Goal: Task Accomplishment & Management: Complete application form

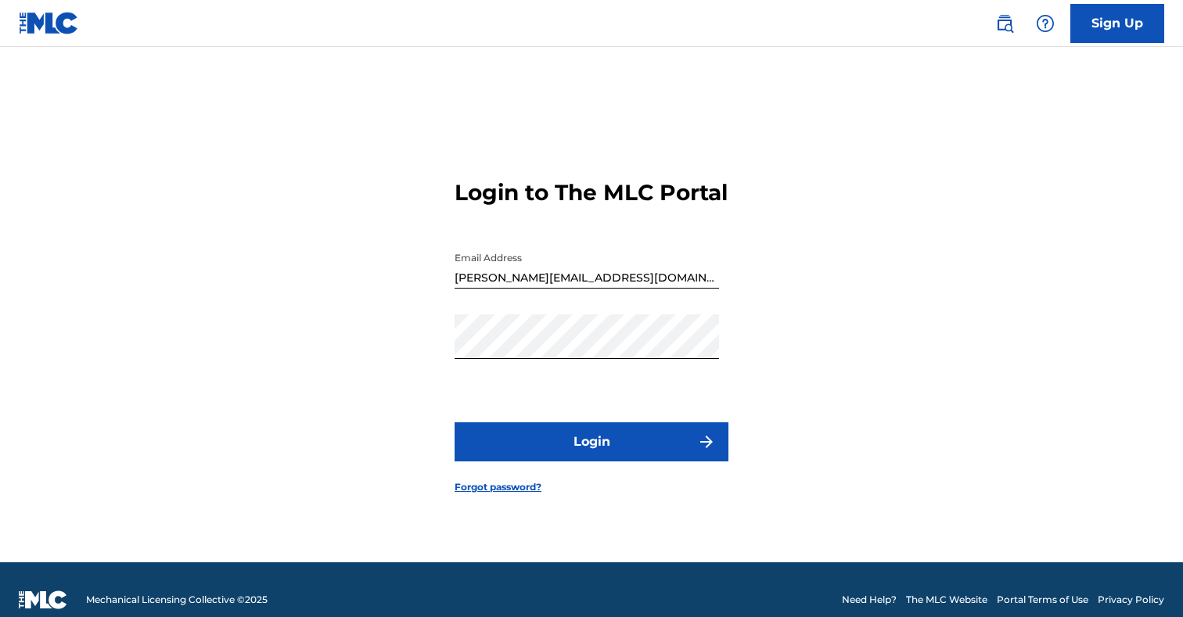
click at [626, 454] on button "Login" at bounding box center [591, 441] width 274 height 39
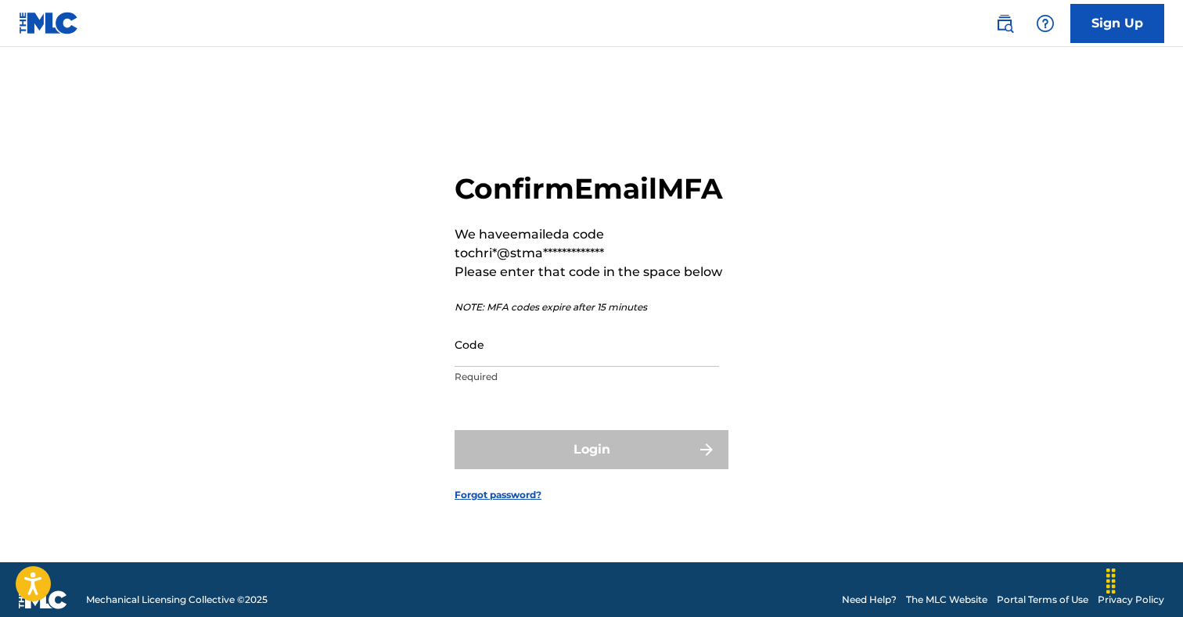
click at [527, 345] on input "Code" at bounding box center [586, 344] width 264 height 45
paste input "016469"
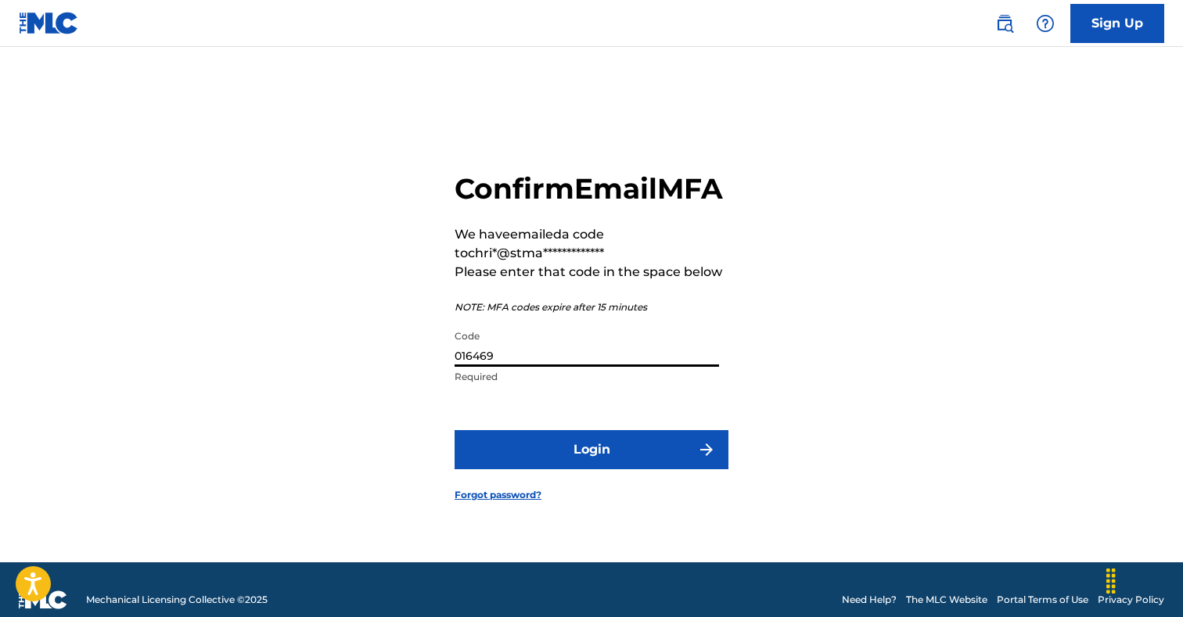
type input "016469"
click at [533, 467] on button "Login" at bounding box center [591, 449] width 274 height 39
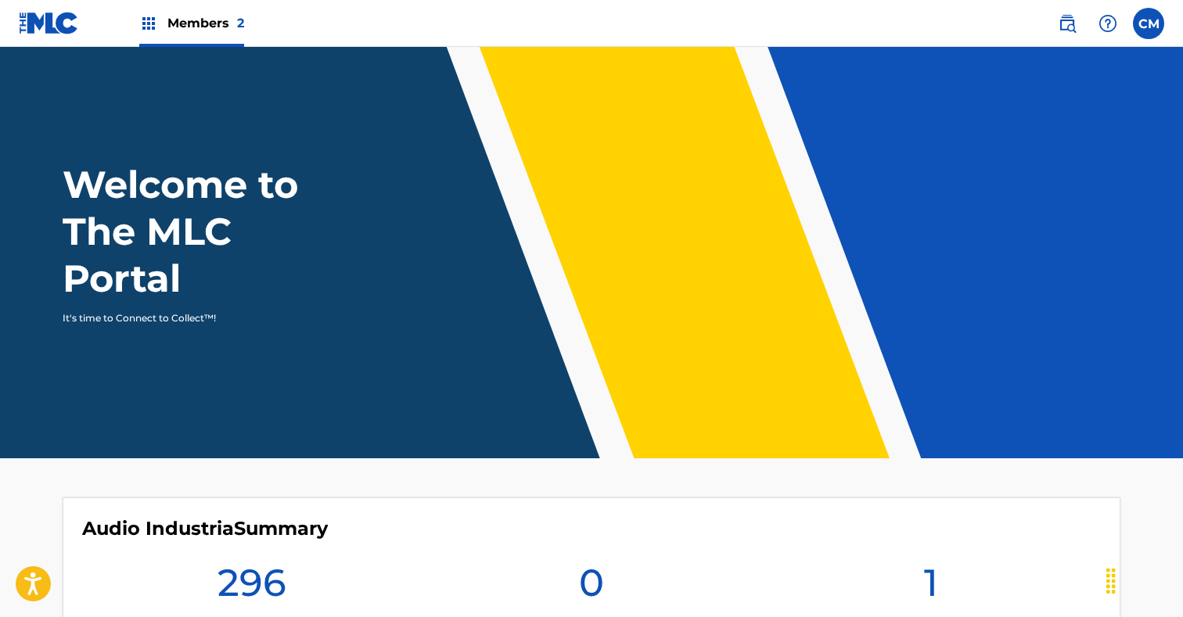
click at [203, 29] on span "Members 2" at bounding box center [205, 23] width 77 height 18
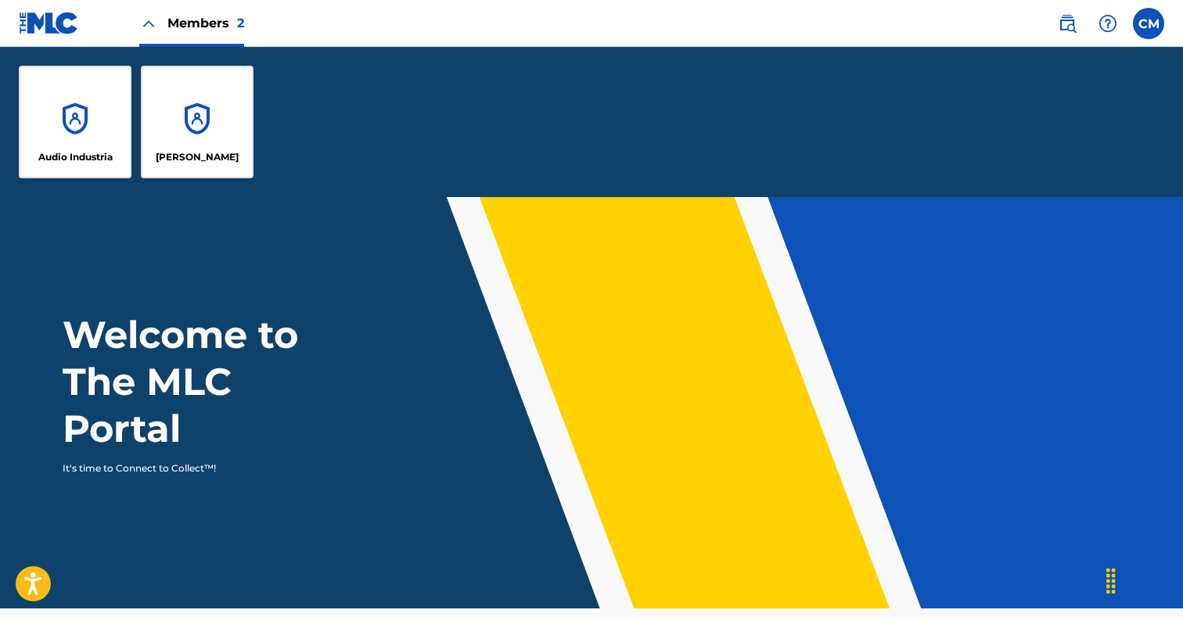
click at [84, 149] on div "Audio Industria" at bounding box center [75, 122] width 113 height 113
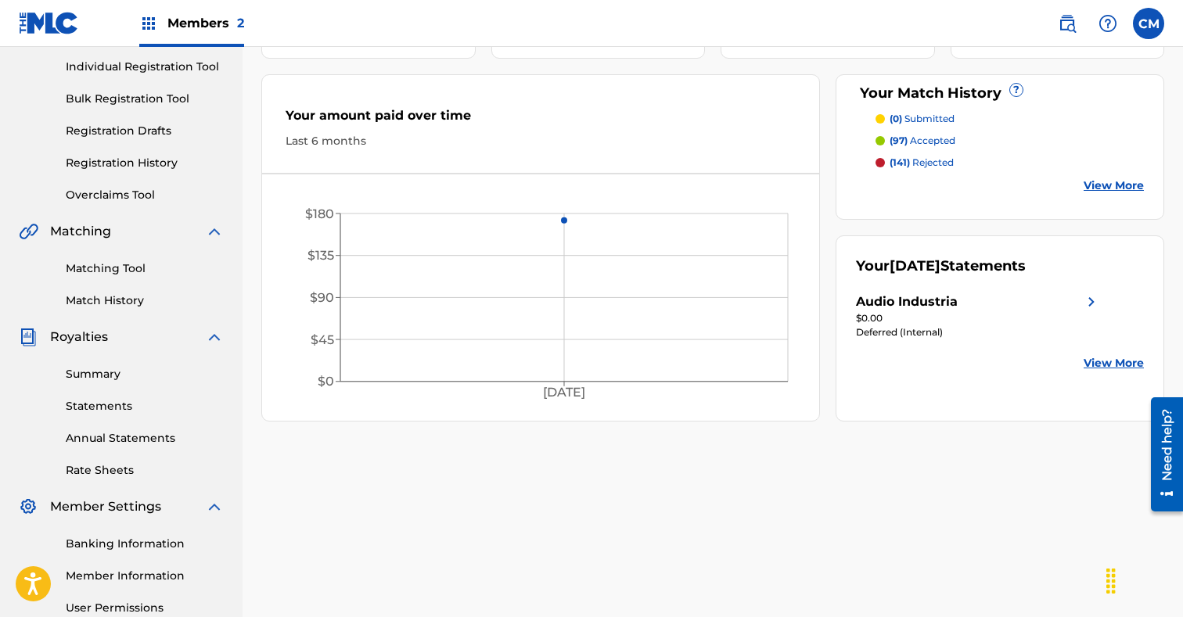
scroll to position [199, 0]
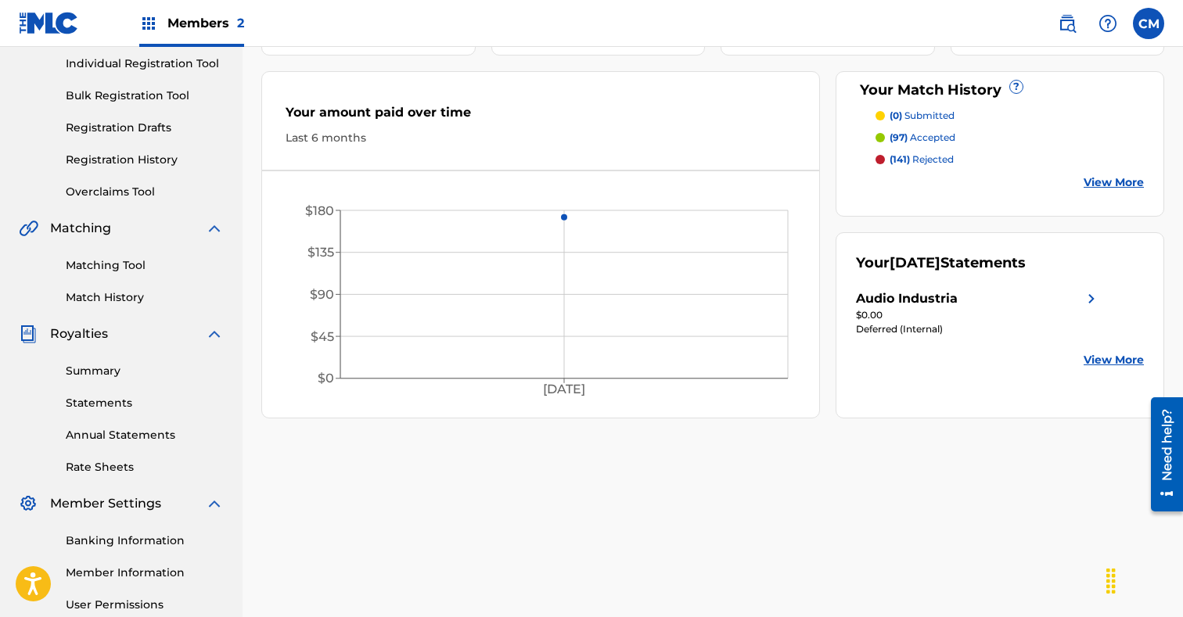
click at [98, 272] on link "Matching Tool" at bounding box center [145, 265] width 158 height 16
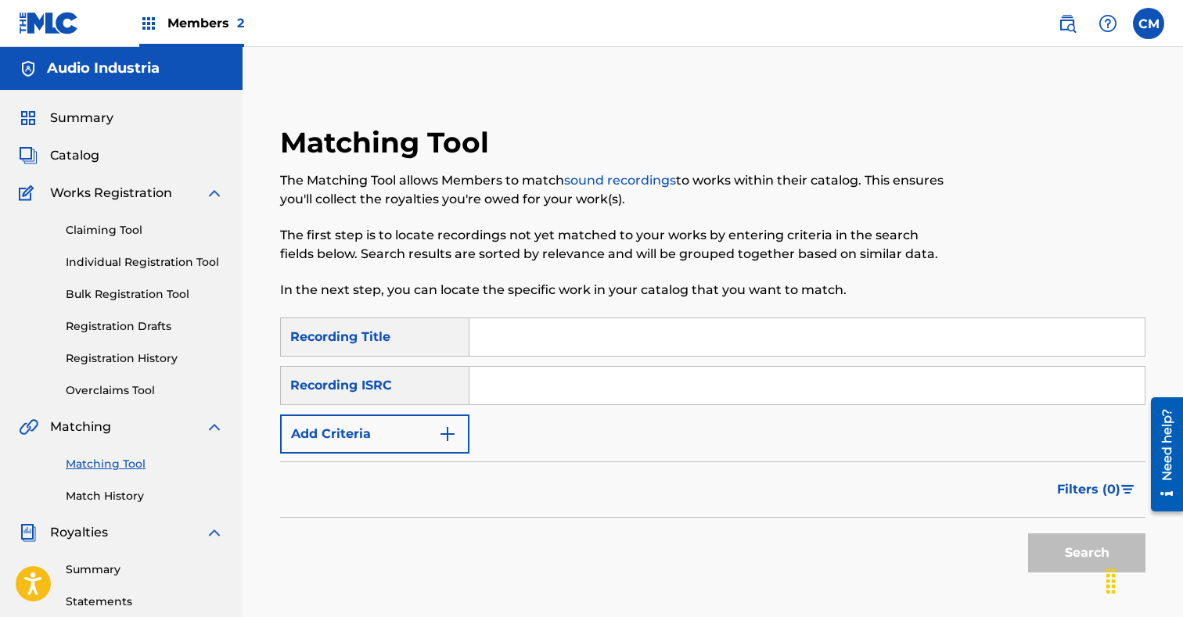
click at [542, 378] on input "Search Form" at bounding box center [806, 386] width 675 height 38
paste input "GBKQU2562976"
click at [1071, 551] on button "Search" at bounding box center [1086, 552] width 117 height 39
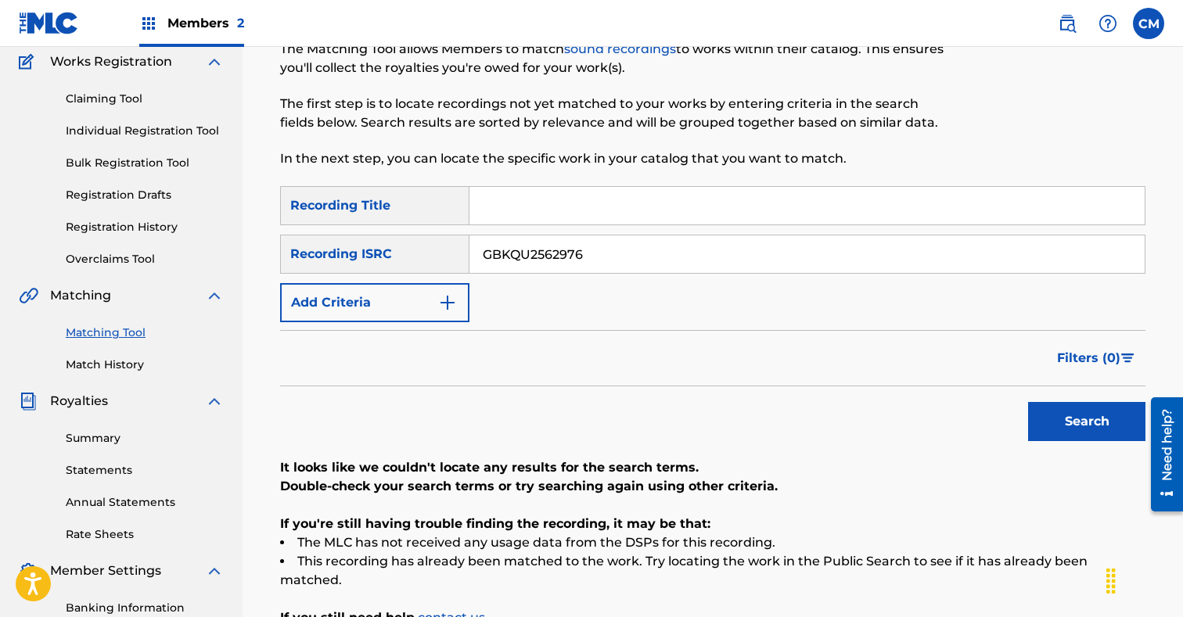
scroll to position [134, 0]
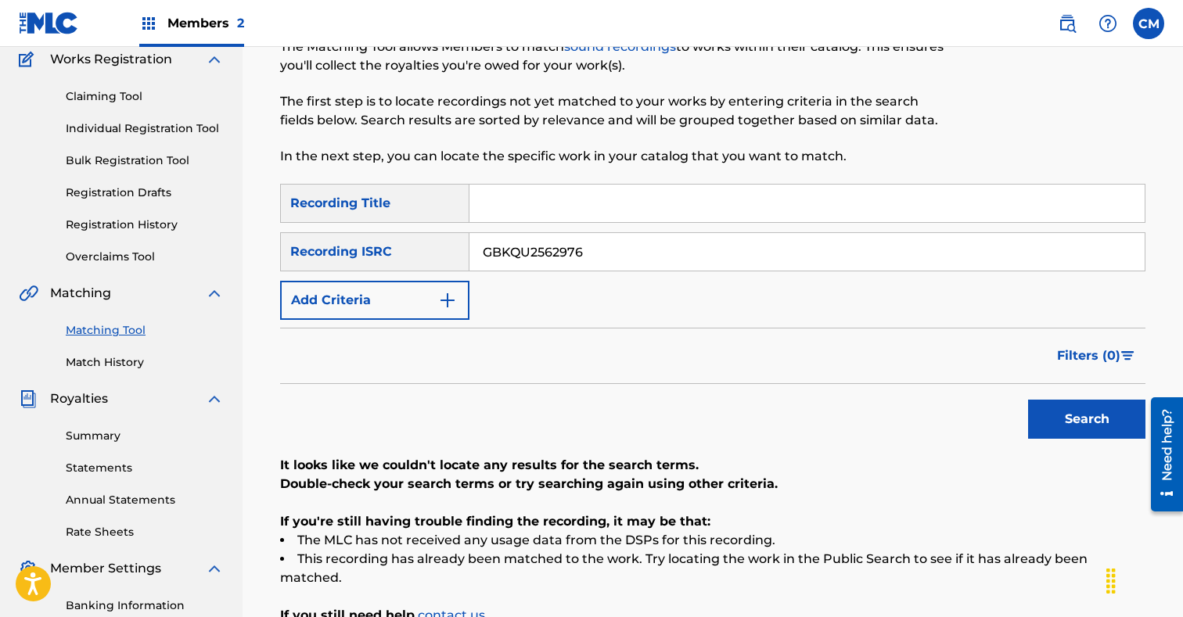
click at [545, 259] on input "GBKQU2562976" at bounding box center [806, 252] width 675 height 38
paste input "XBAV2058975"
click at [1058, 416] on button "Search" at bounding box center [1086, 419] width 117 height 39
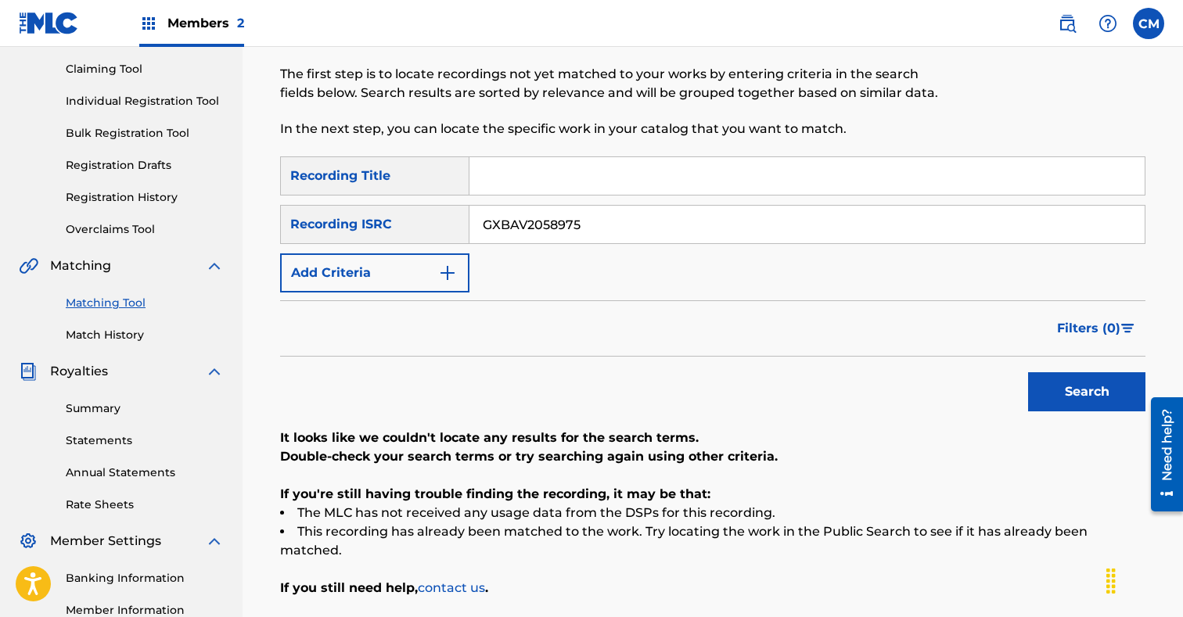
scroll to position [133, 0]
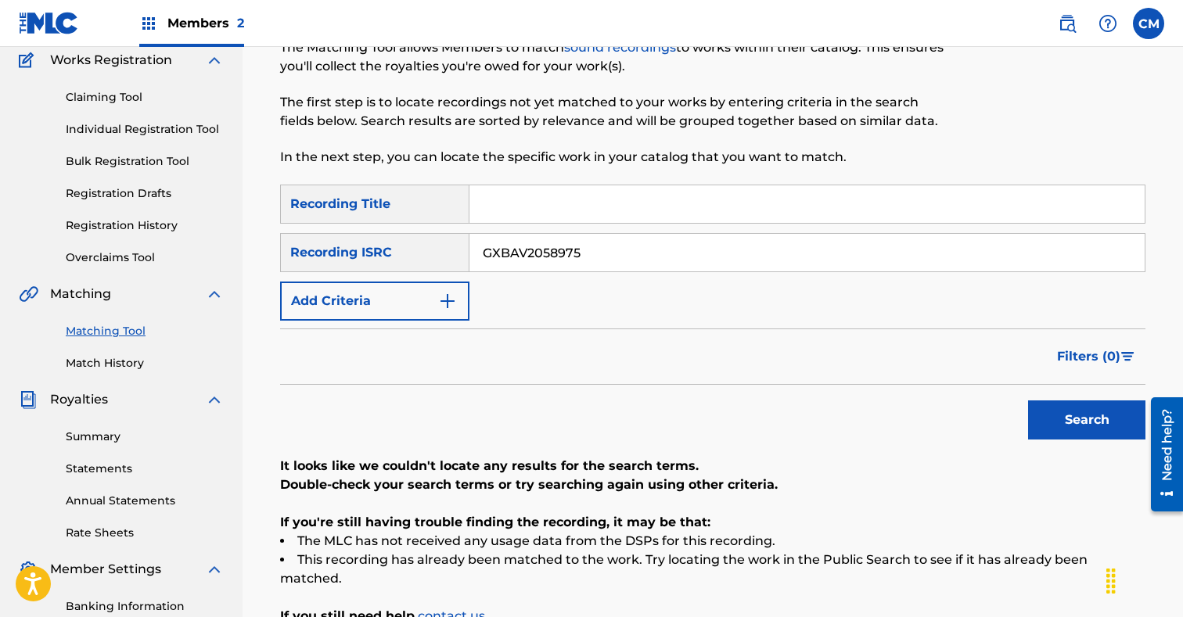
click at [508, 254] on input "GXBAV2058975" at bounding box center [806, 253] width 675 height 38
paste input "4666"
click at [1058, 414] on button "Search" at bounding box center [1086, 419] width 117 height 39
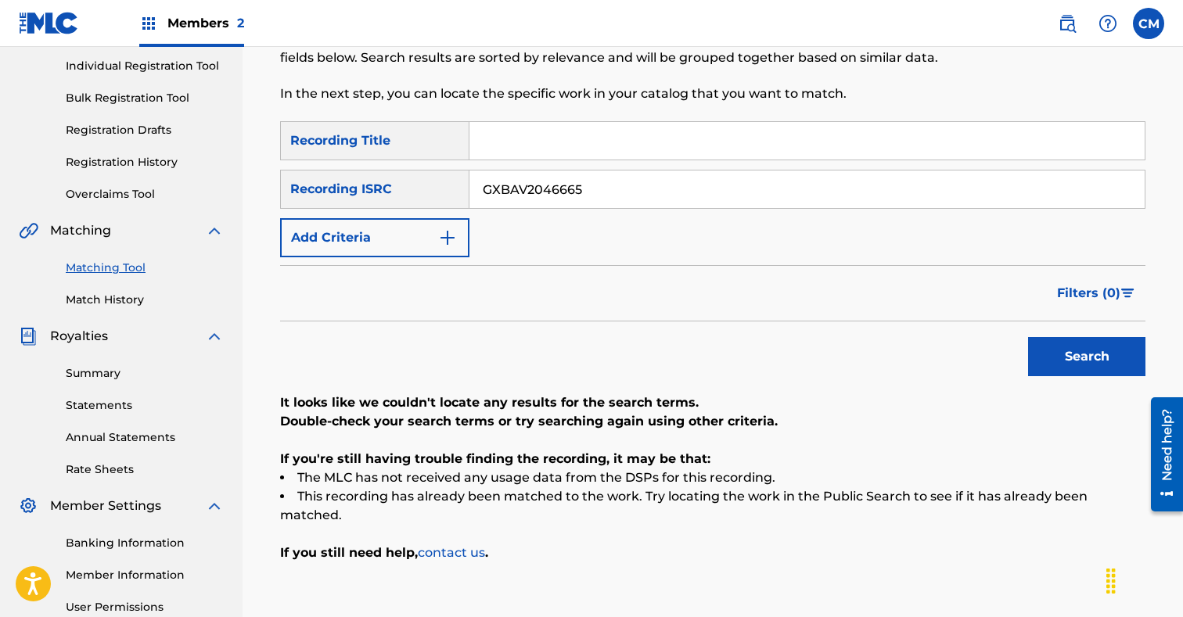
scroll to position [203, 0]
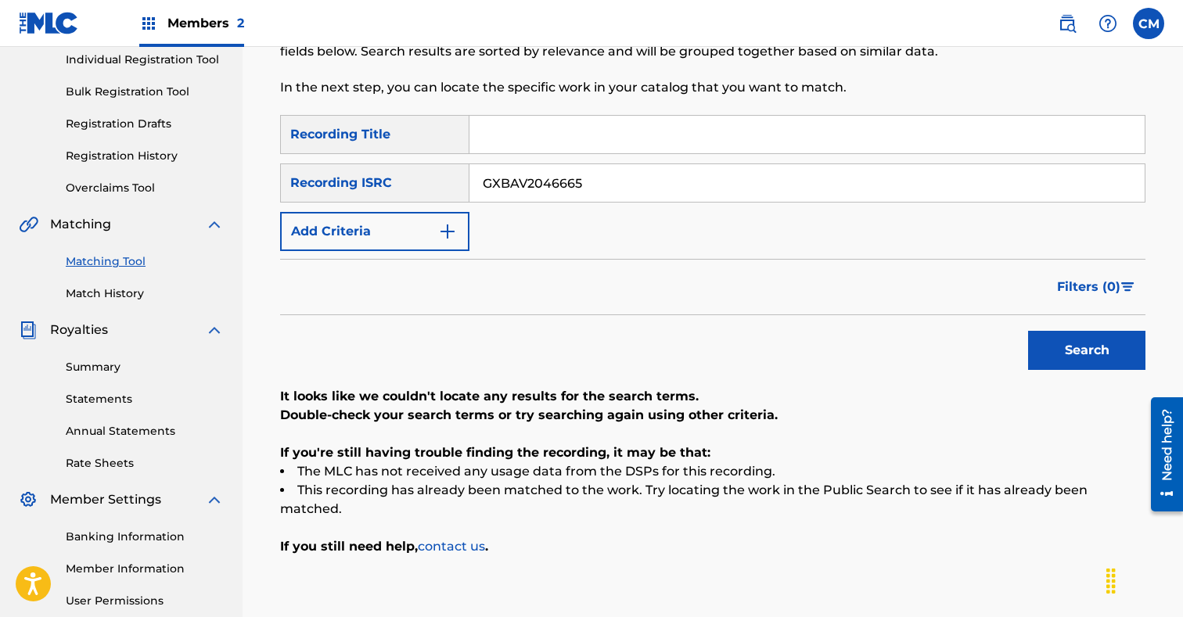
click at [526, 189] on input "GXBAV2046665" at bounding box center [806, 183] width 675 height 38
paste input "QT5M22566269"
type input "QT5M22566269"
click at [1057, 350] on button "Search" at bounding box center [1086, 350] width 117 height 39
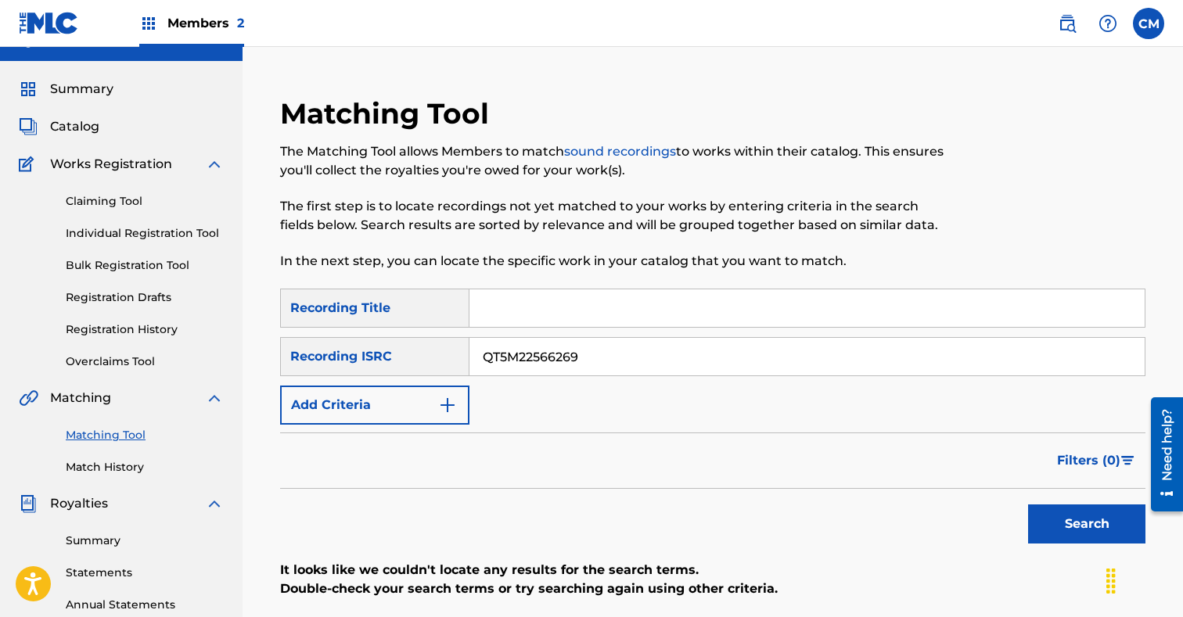
scroll to position [27, 0]
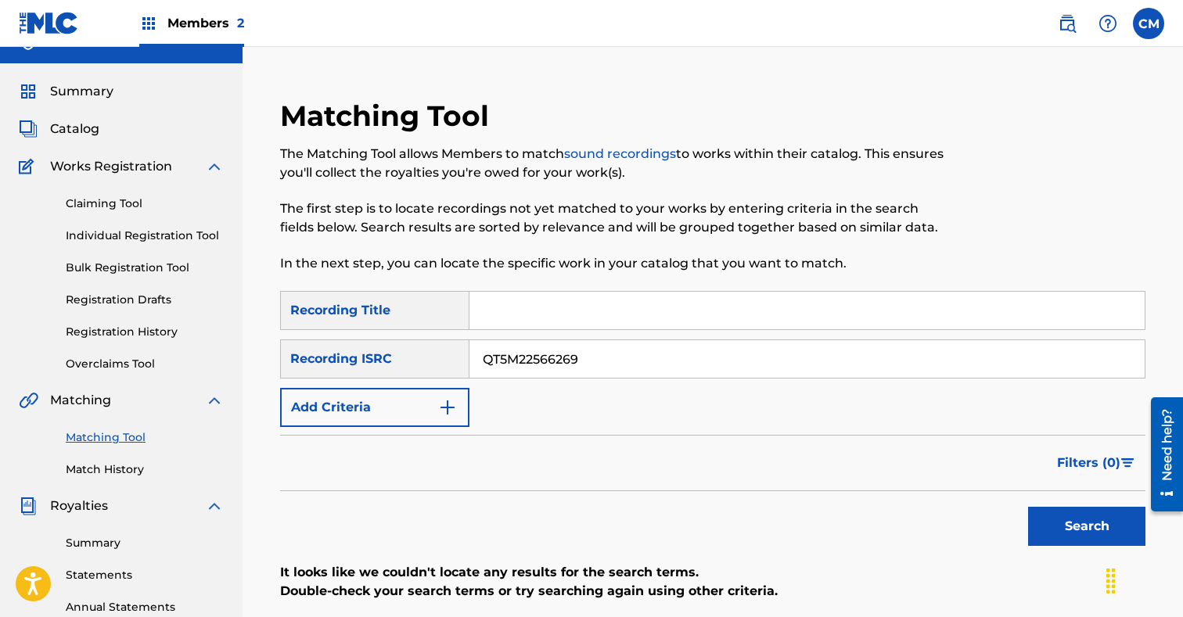
click at [191, 230] on link "Individual Registration Tool" at bounding box center [145, 236] width 158 height 16
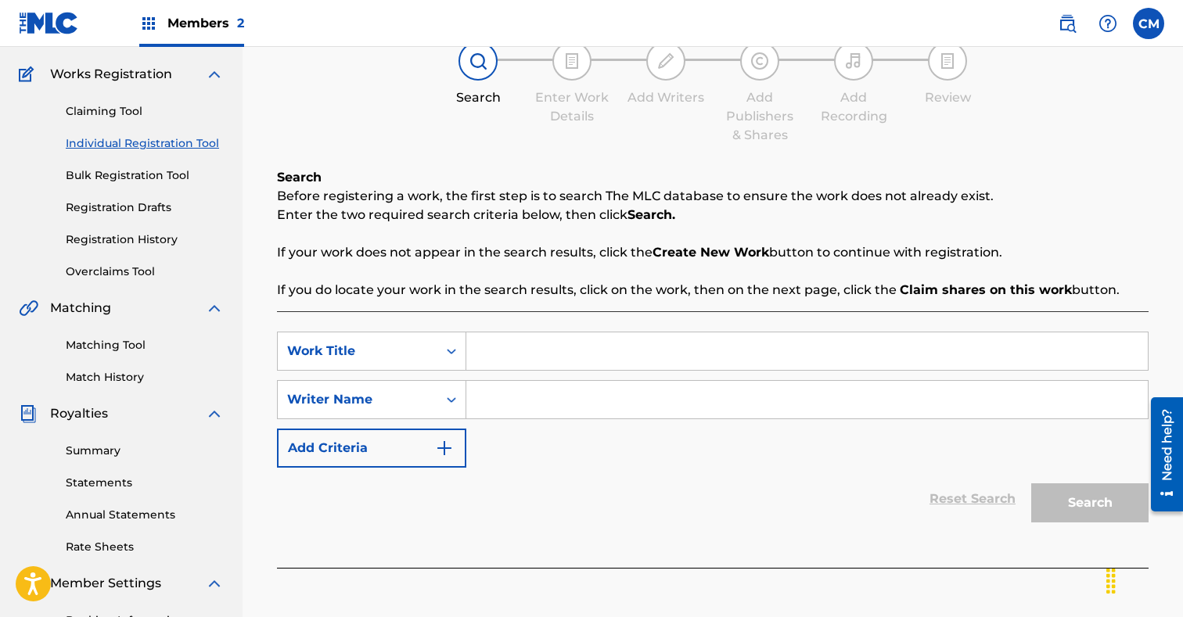
scroll to position [127, 0]
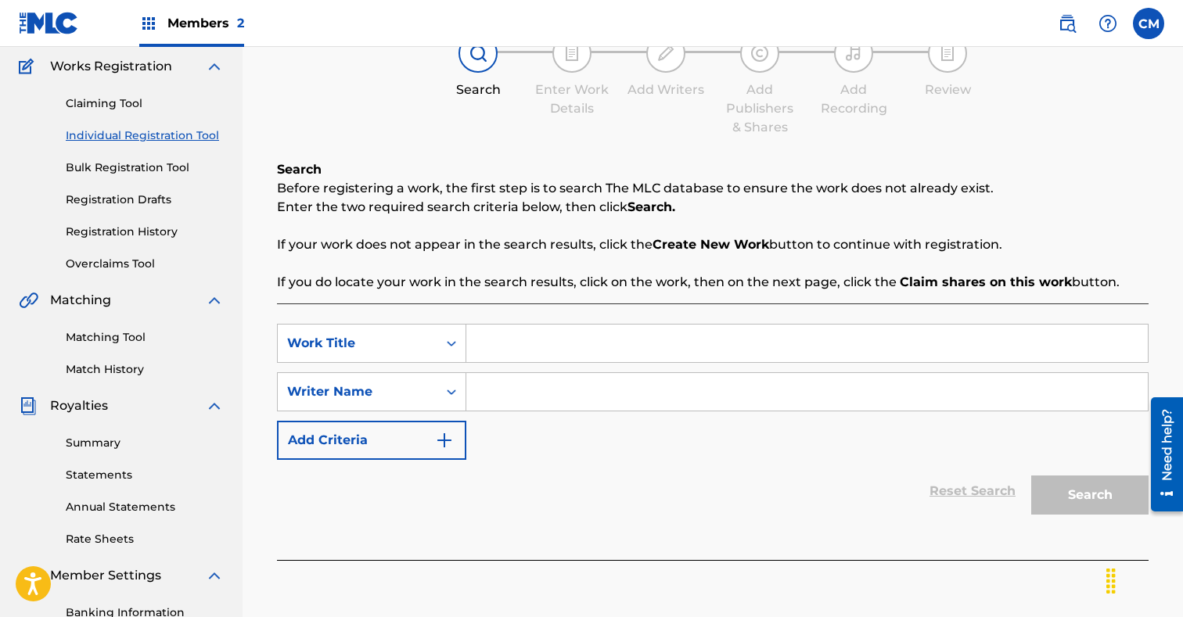
click at [499, 332] on input "Search Form" at bounding box center [806, 344] width 681 height 38
paste input "Cash"
type input "Cash"
click at [495, 410] on input "Search Form" at bounding box center [806, 392] width 681 height 38
paste input "[PERSON_NAME]"
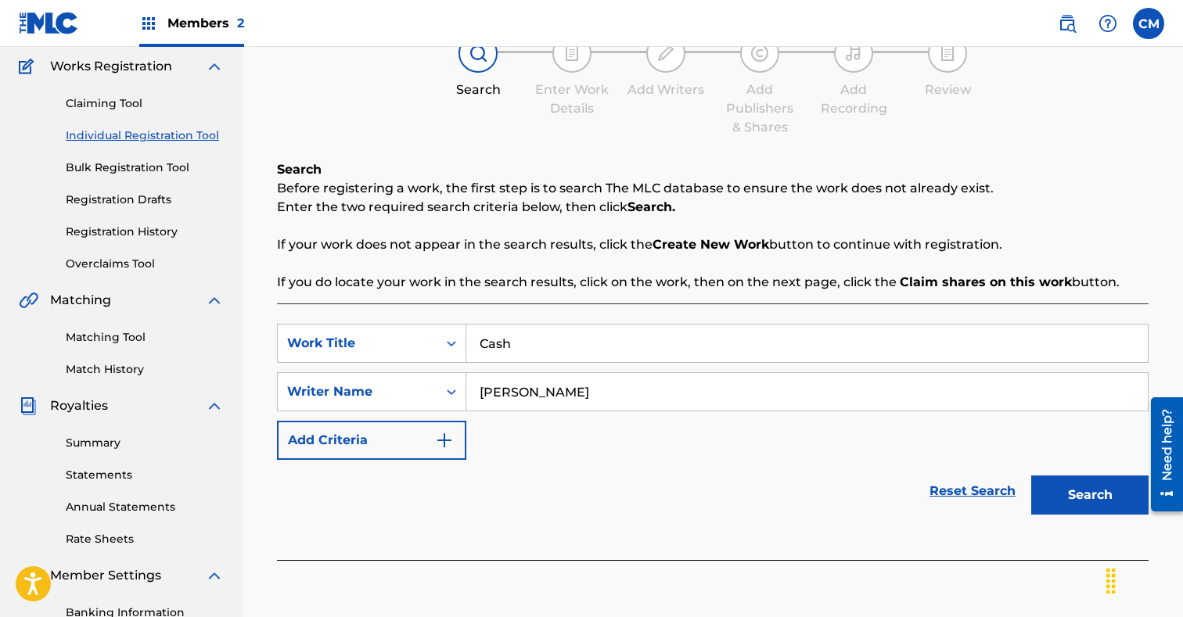
type input "[PERSON_NAME]"
click at [1057, 489] on button "Search" at bounding box center [1089, 495] width 117 height 39
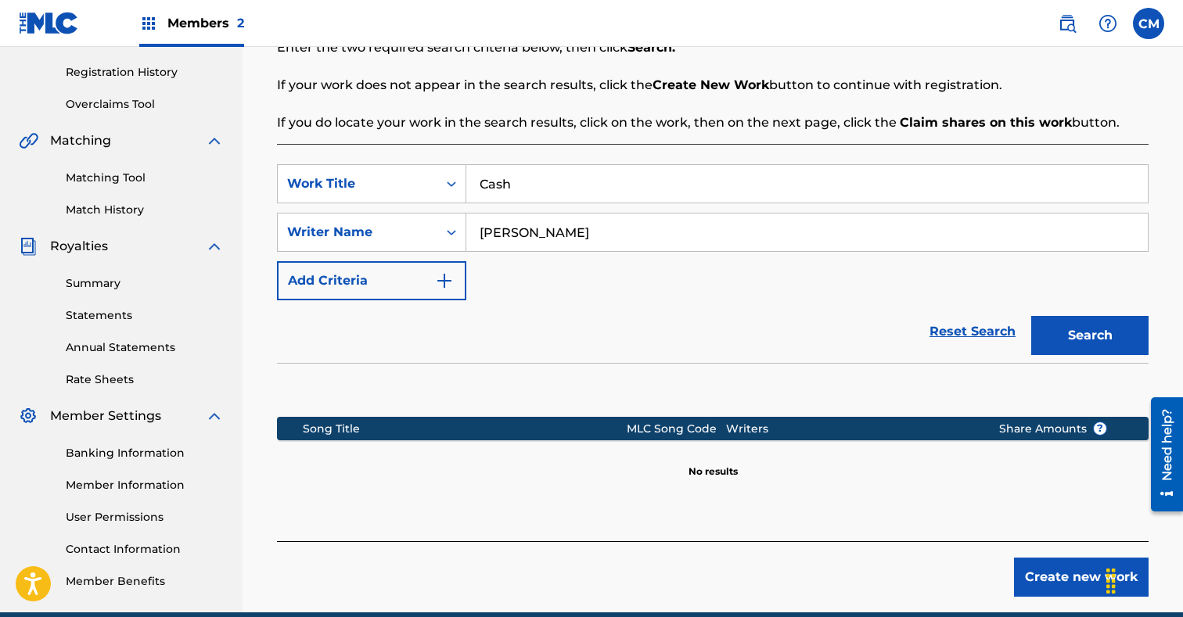
scroll to position [357, 0]
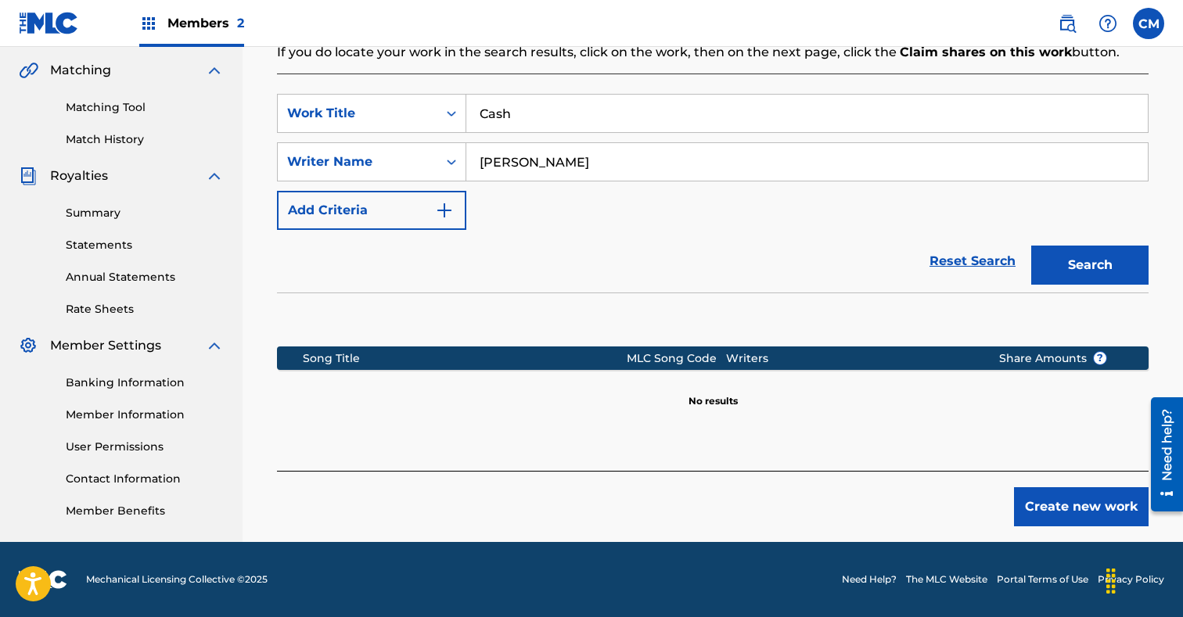
click at [1048, 495] on button "Create new work" at bounding box center [1081, 506] width 135 height 39
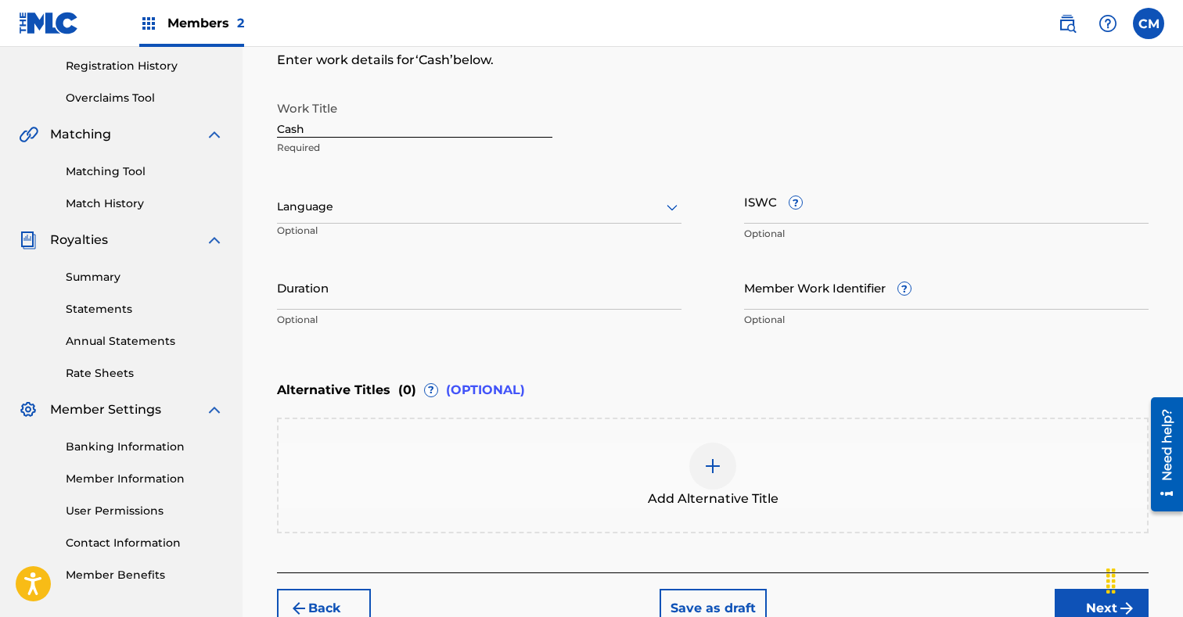
scroll to position [288, 0]
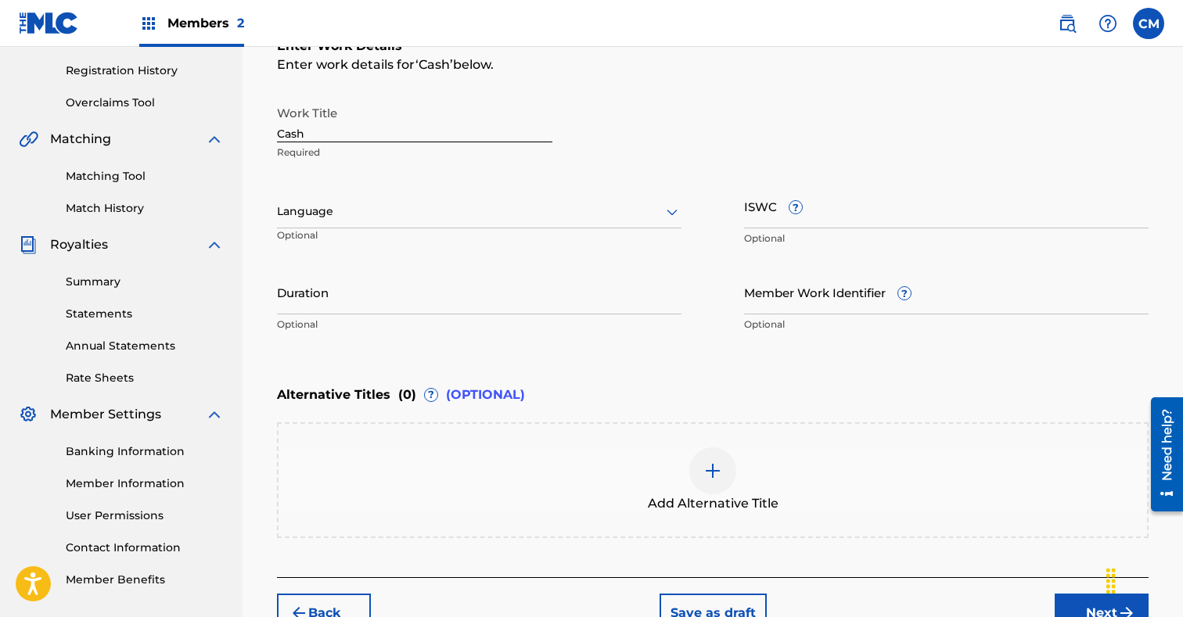
click at [601, 214] on div at bounding box center [479, 212] width 404 height 20
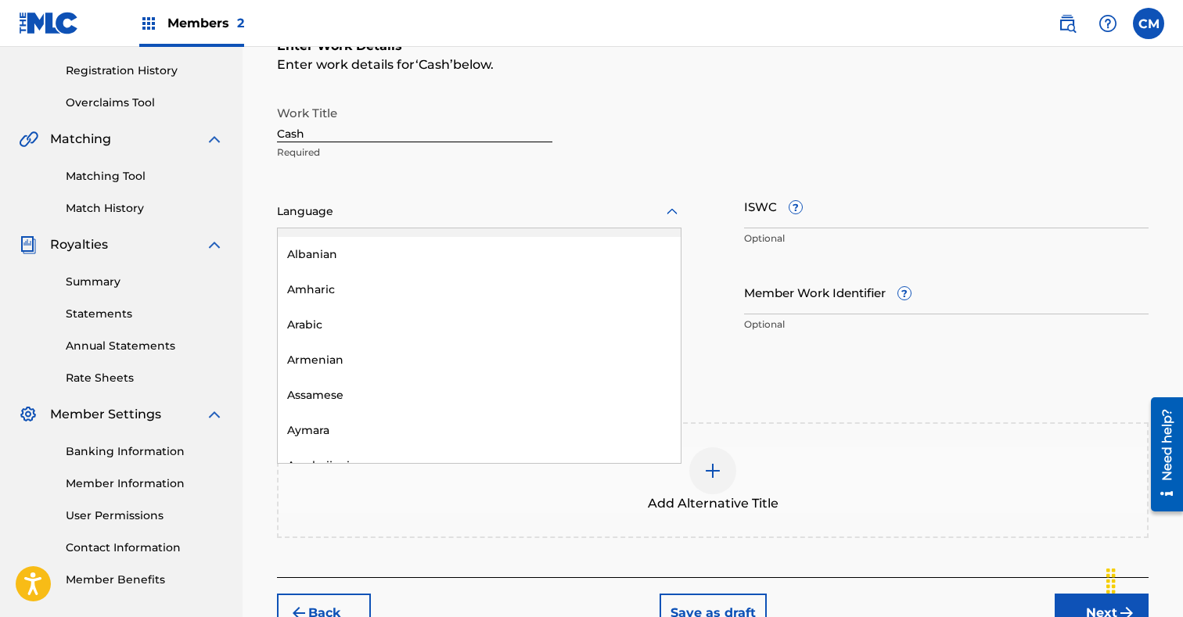
scroll to position [203, 0]
type input "e"
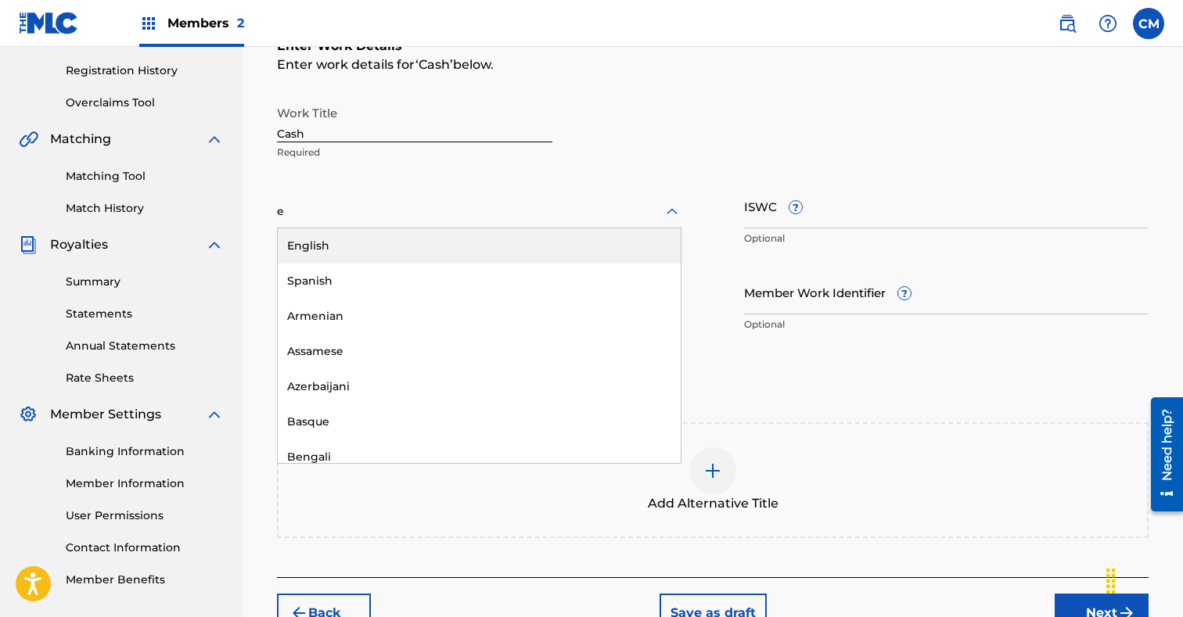
click at [565, 257] on div "English" at bounding box center [479, 245] width 403 height 35
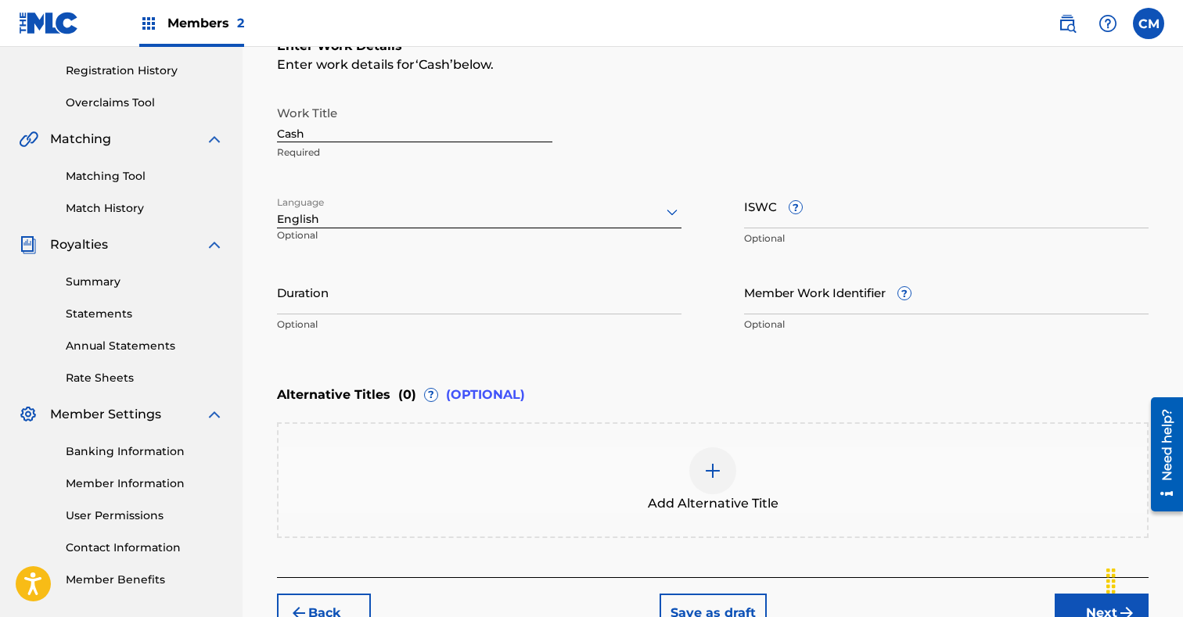
click at [853, 211] on input "ISWC ?" at bounding box center [946, 206] width 404 height 45
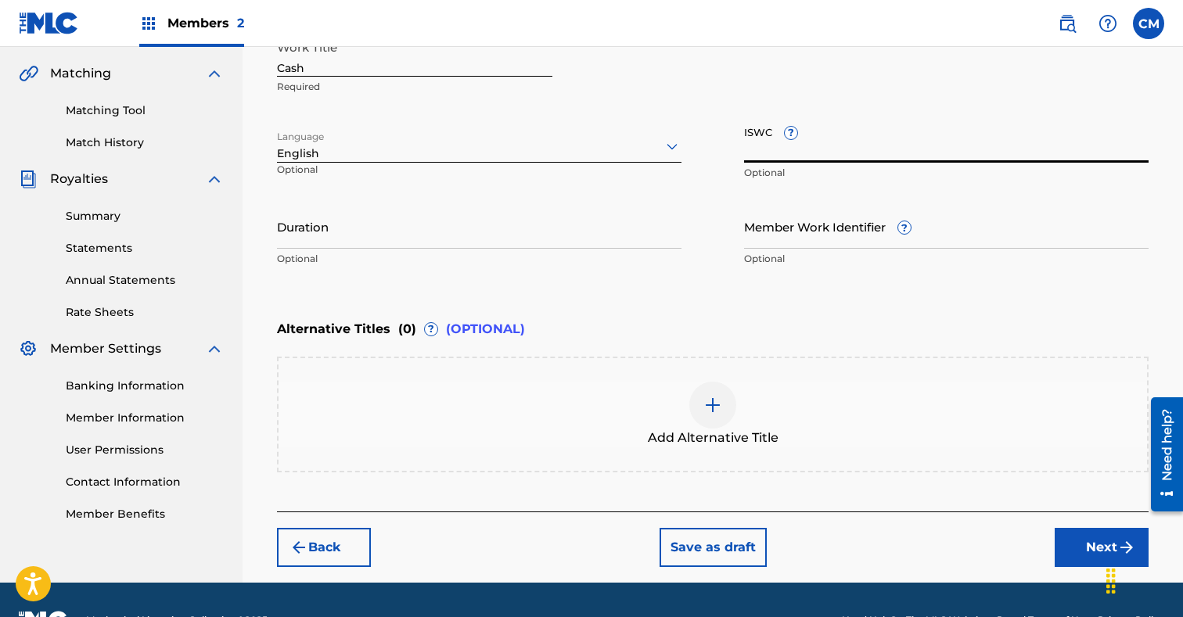
scroll to position [394, 0]
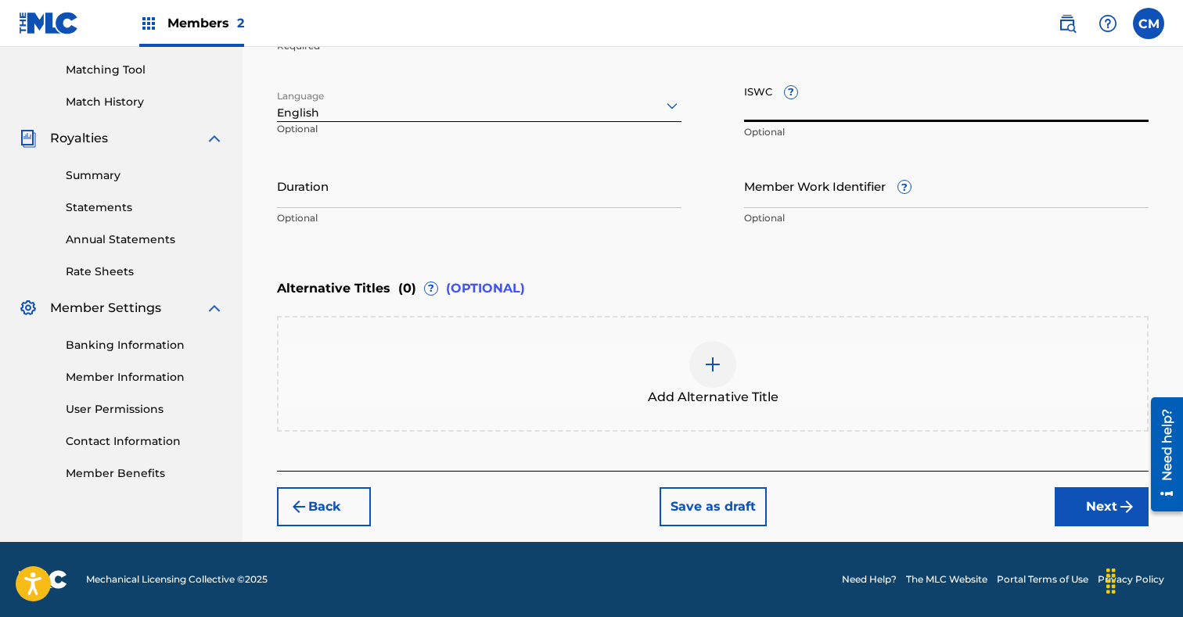
click at [491, 183] on input "Duration" at bounding box center [479, 185] width 404 height 45
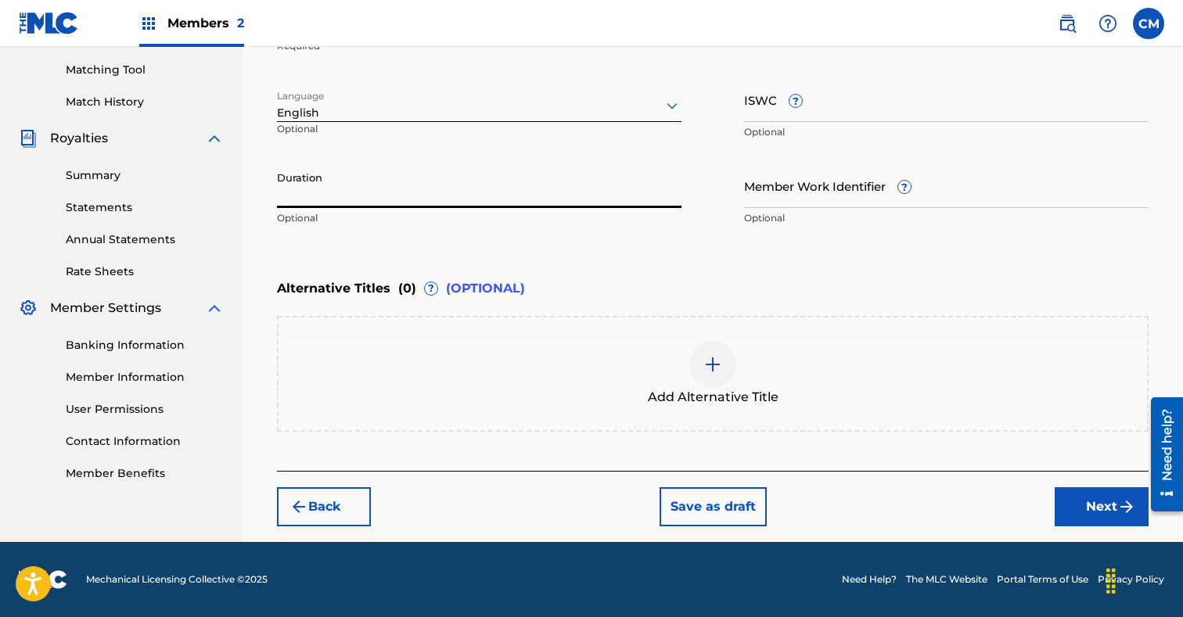
click at [1087, 504] on button "Next" at bounding box center [1101, 506] width 94 height 39
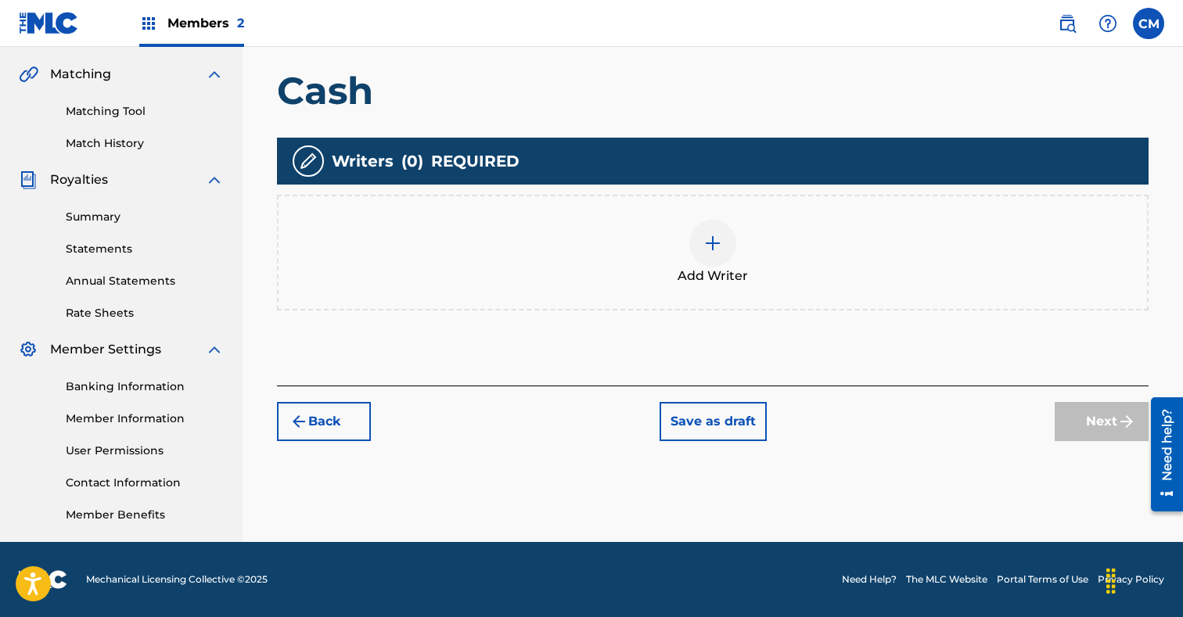
click at [710, 235] on img at bounding box center [712, 243] width 19 height 19
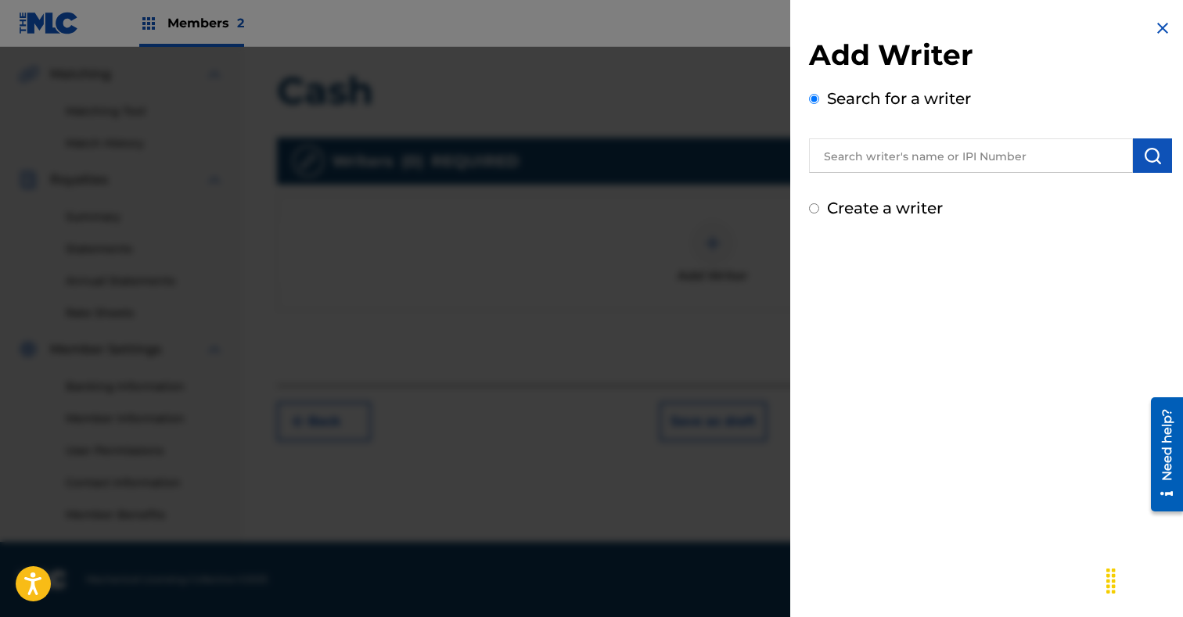
click at [882, 168] on input "text" at bounding box center [971, 155] width 324 height 34
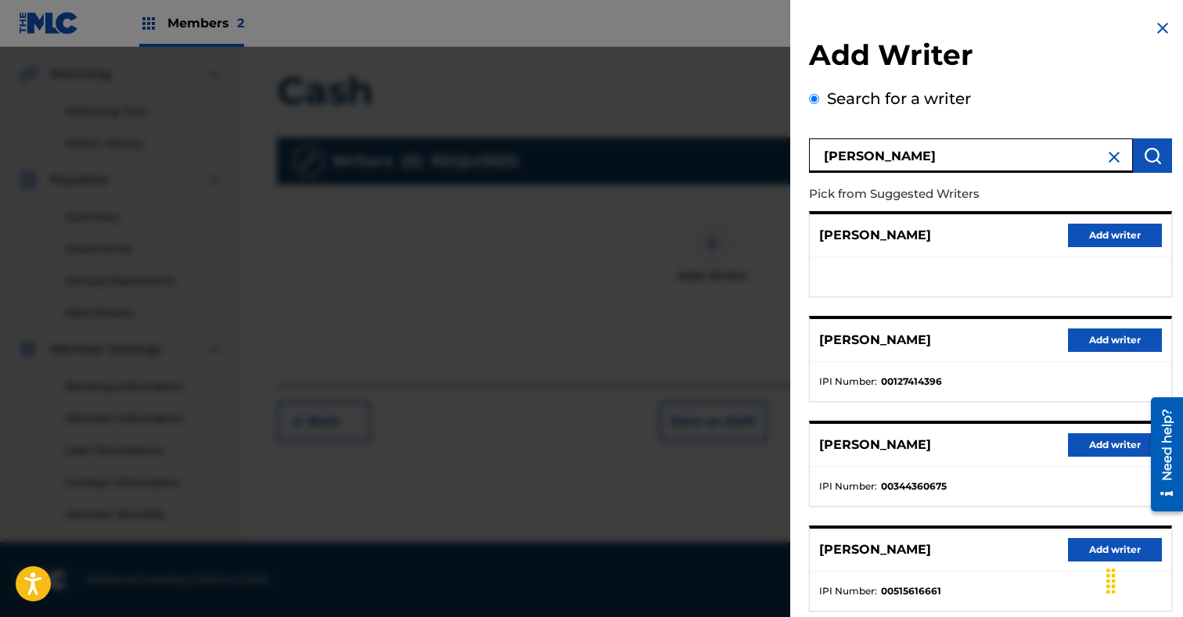
type input "[PERSON_NAME]"
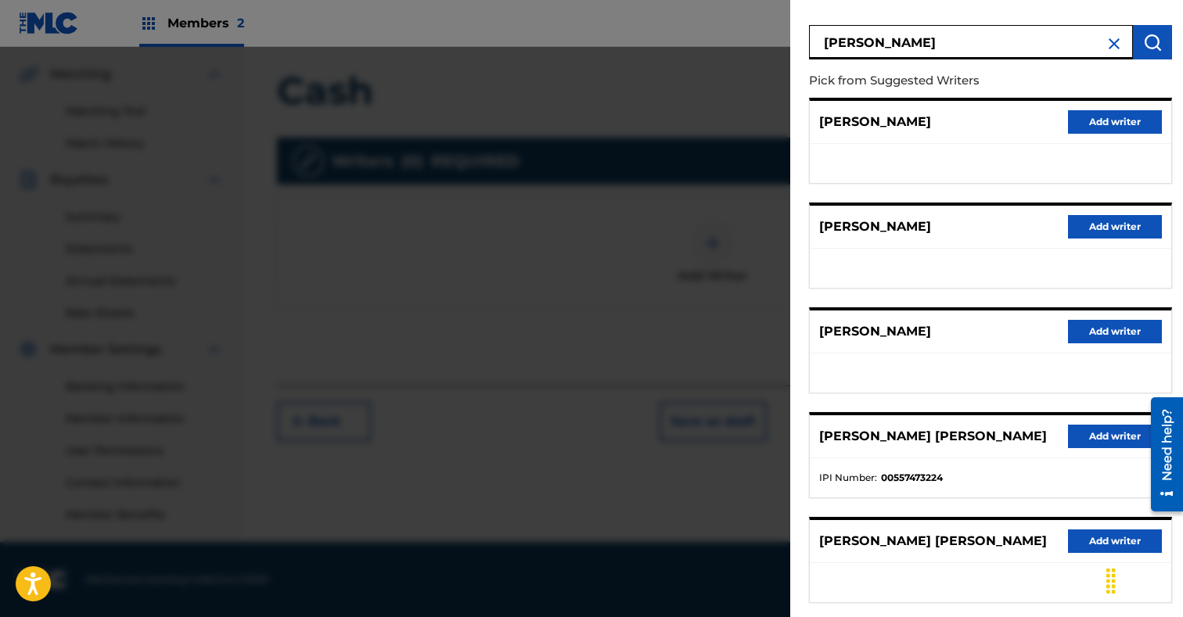
scroll to position [110, 0]
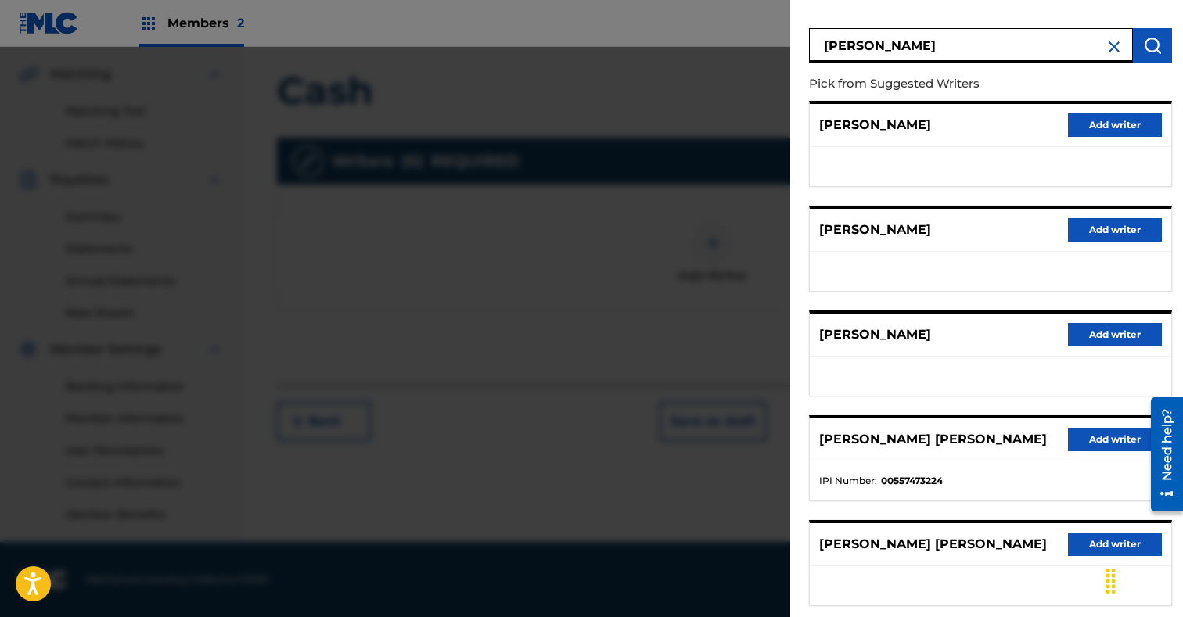
click at [1107, 126] on button "Add writer" at bounding box center [1115, 124] width 94 height 23
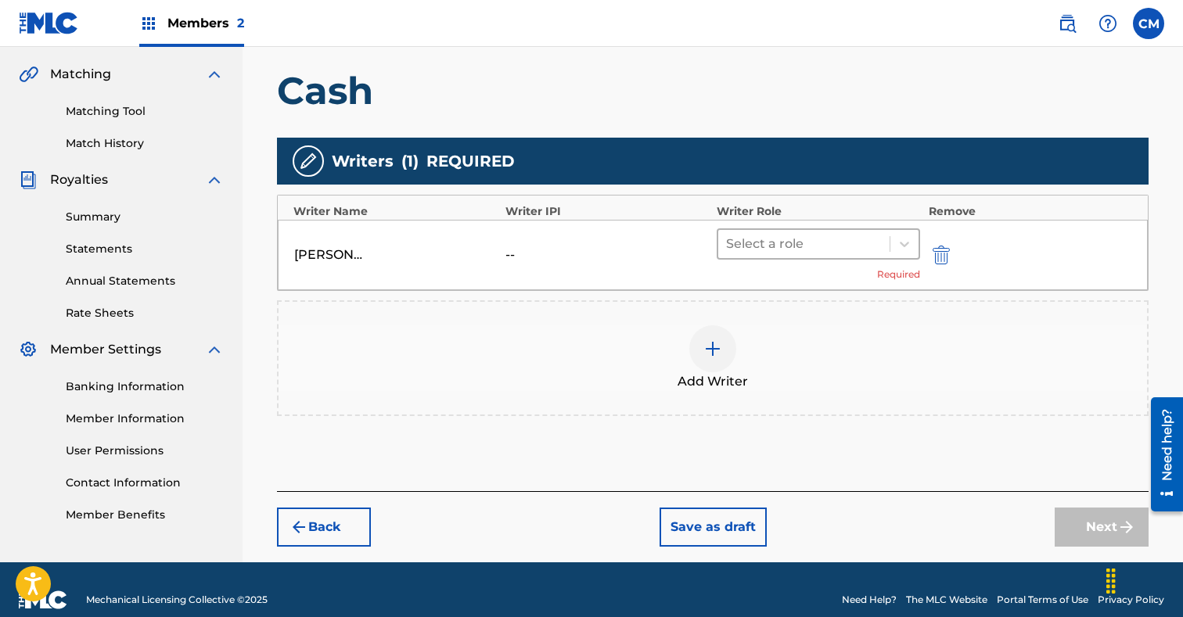
click at [812, 247] on div at bounding box center [804, 244] width 156 height 22
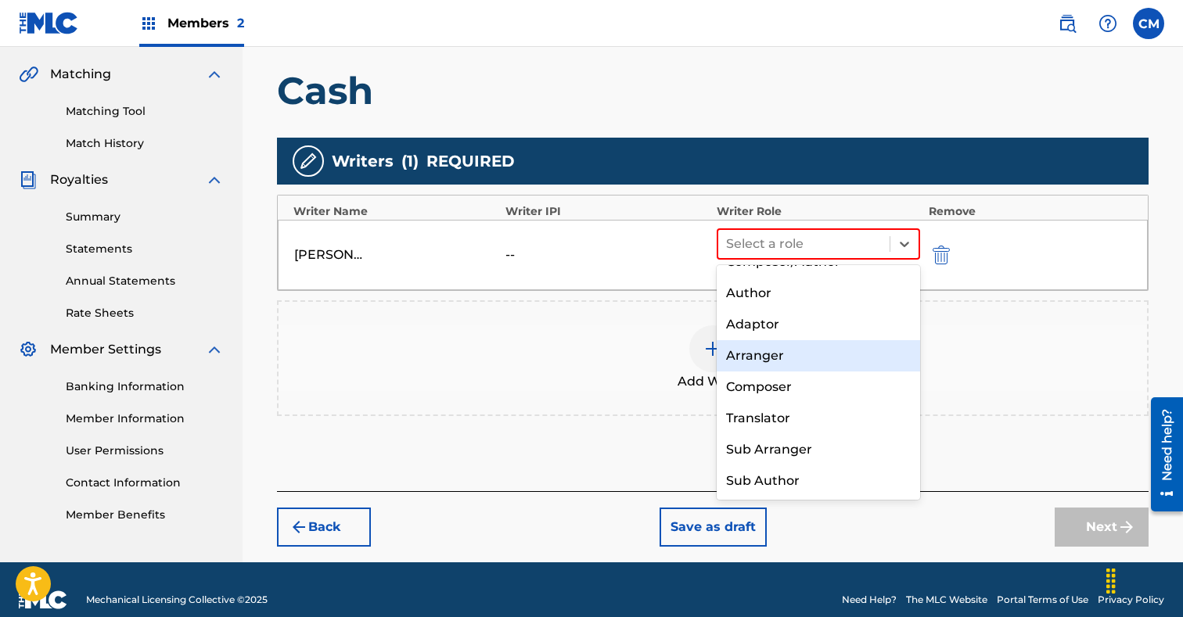
scroll to position [0, 0]
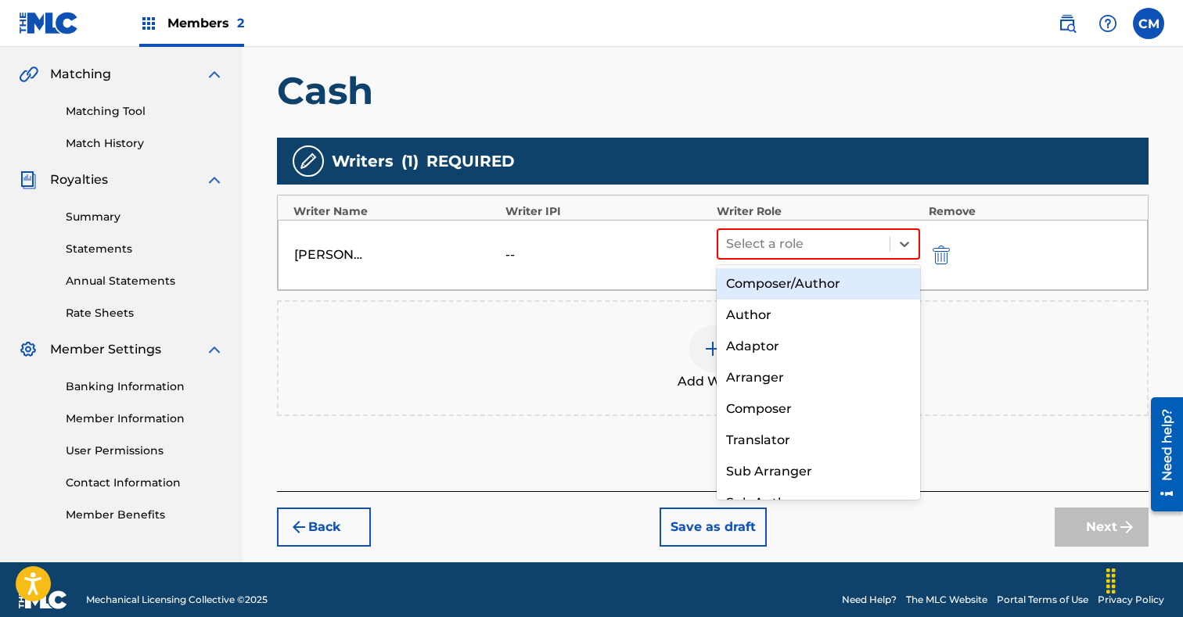
click at [802, 291] on div "Composer/Author" at bounding box center [817, 283] width 203 height 31
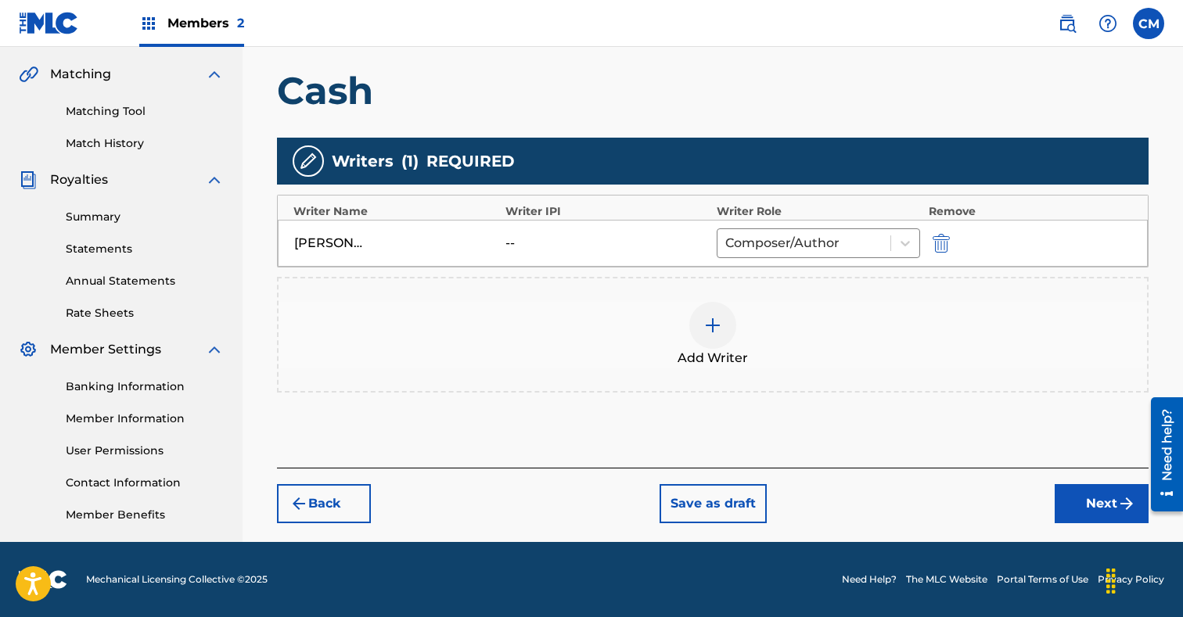
click at [709, 320] on img at bounding box center [712, 325] width 19 height 19
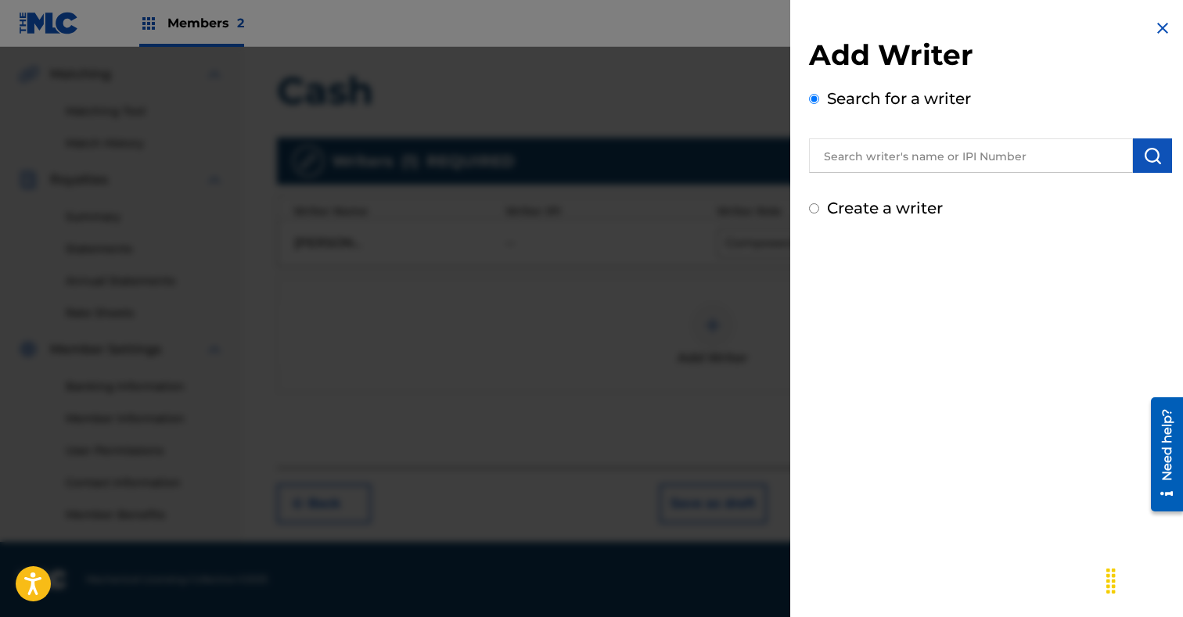
click at [878, 160] on input "text" at bounding box center [971, 155] width 324 height 34
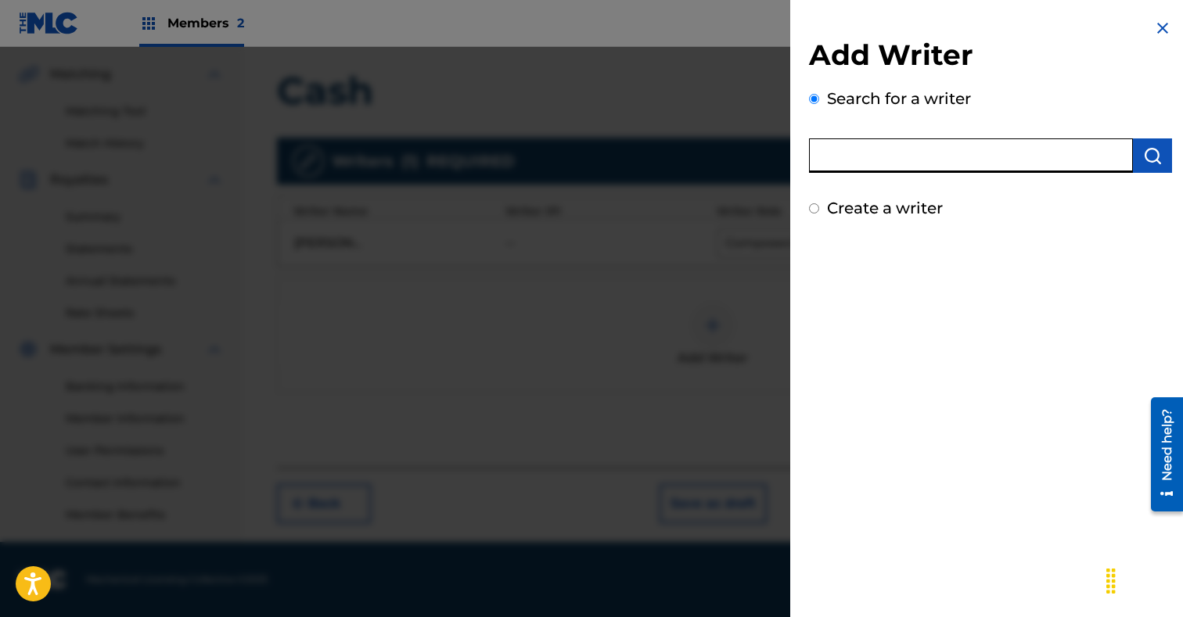
paste input "[PERSON_NAME]"
type input "[PERSON_NAME]"
click at [1159, 156] on img "submit" at bounding box center [1152, 155] width 19 height 19
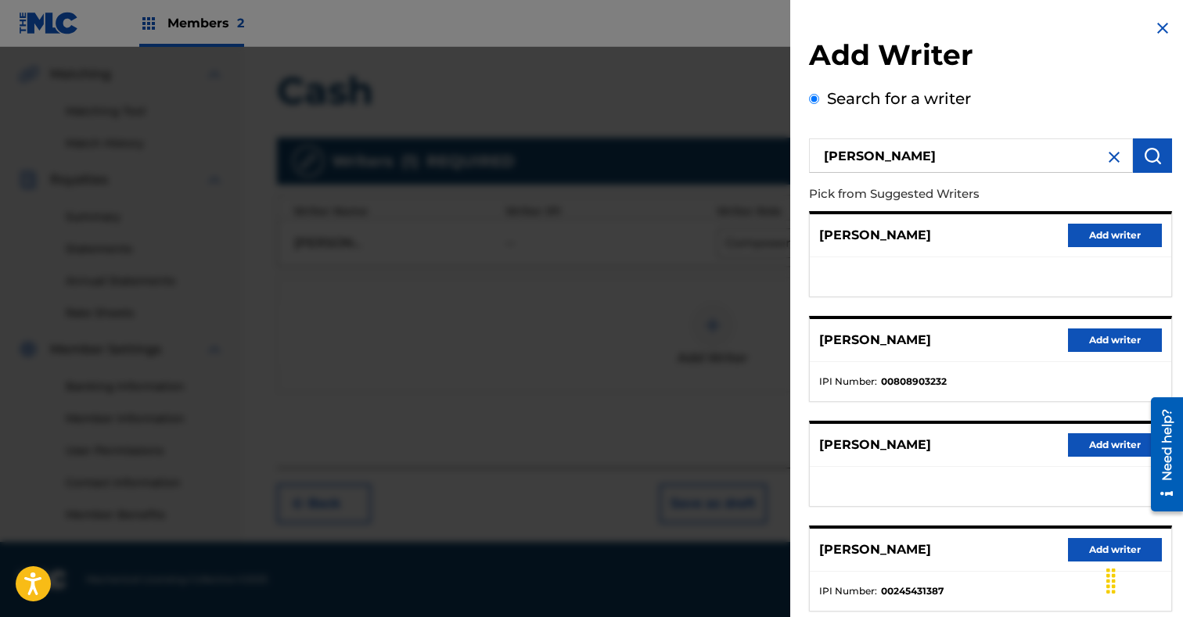
click at [1098, 237] on button "Add writer" at bounding box center [1115, 235] width 94 height 23
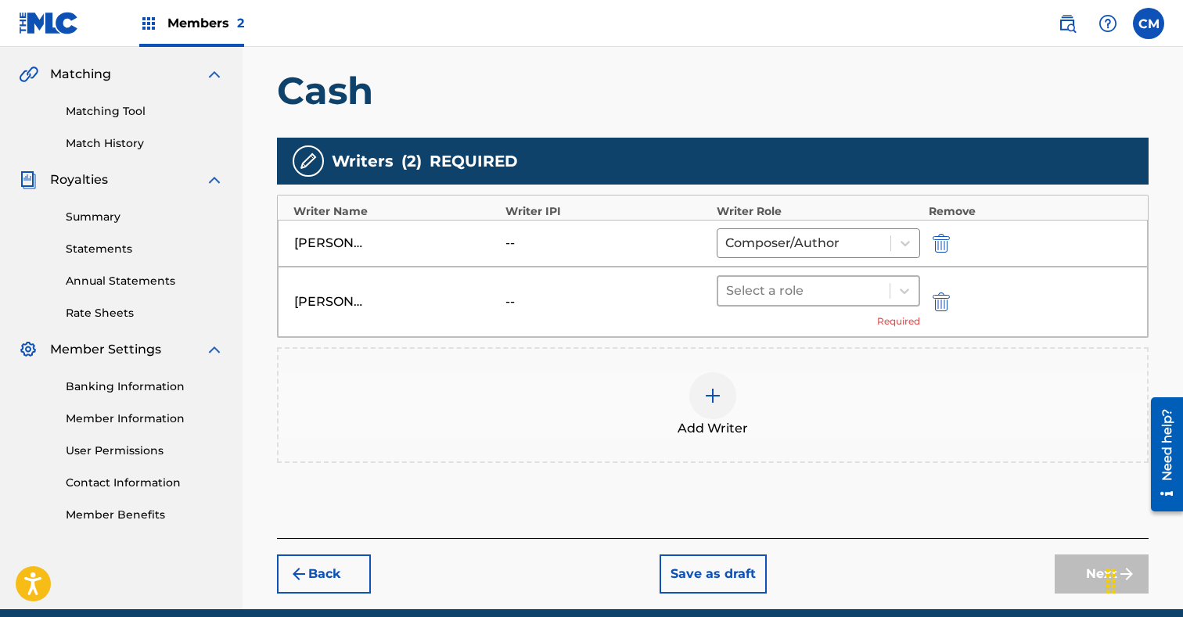
click at [799, 293] on div at bounding box center [804, 291] width 156 height 22
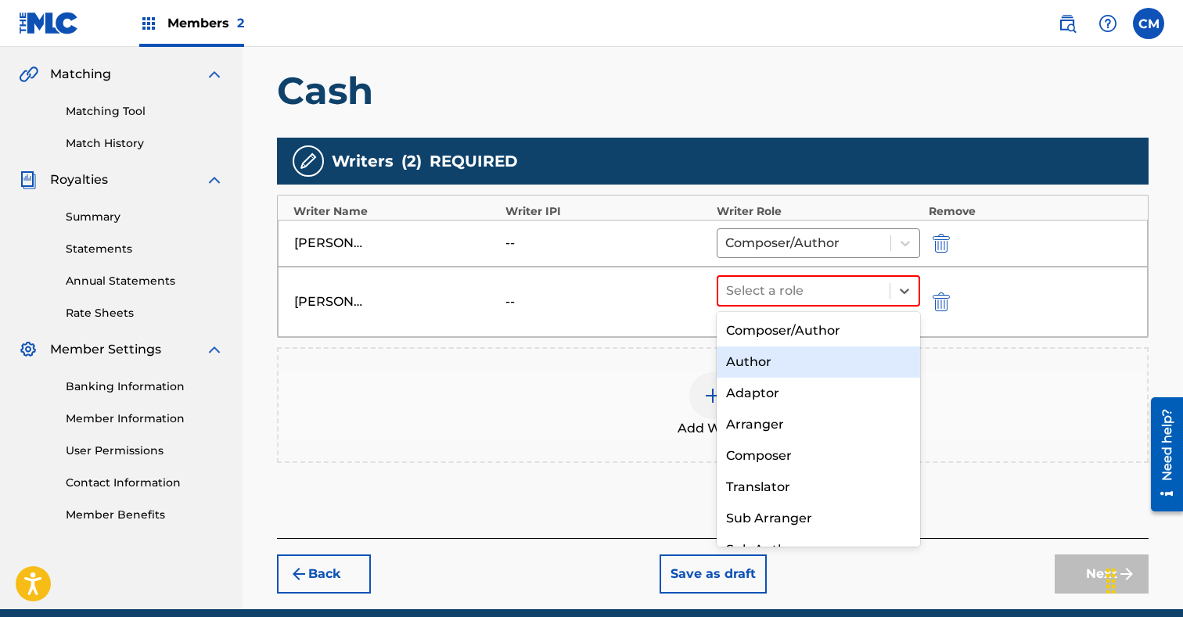
click at [796, 347] on div "Author" at bounding box center [817, 361] width 203 height 31
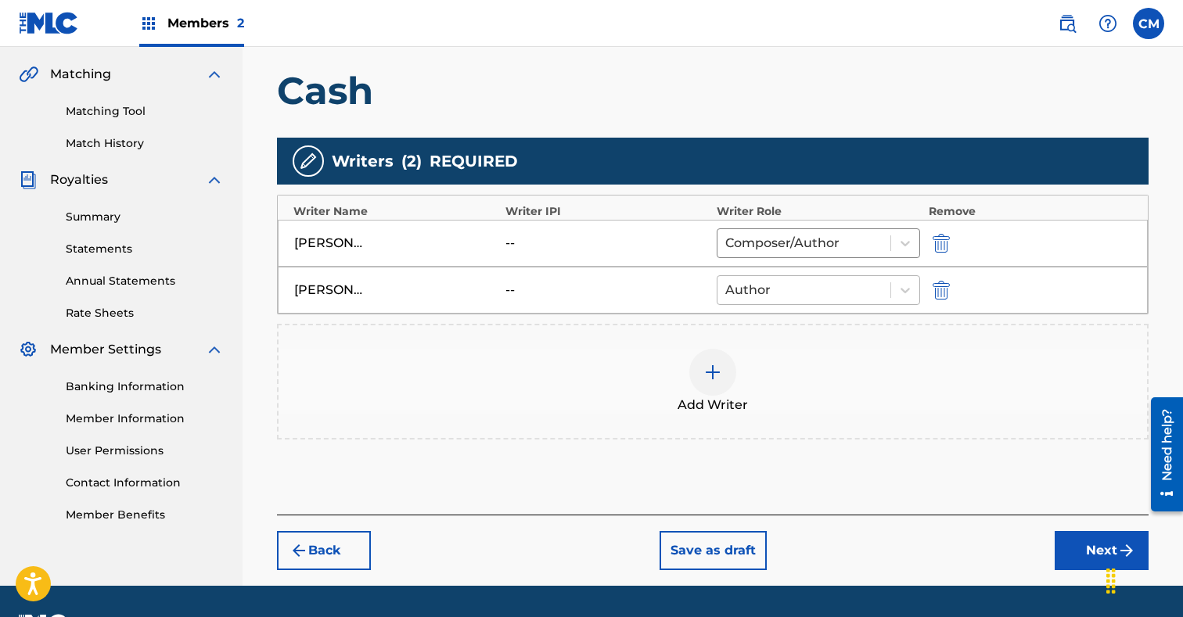
click at [803, 295] on div at bounding box center [803, 290] width 157 height 22
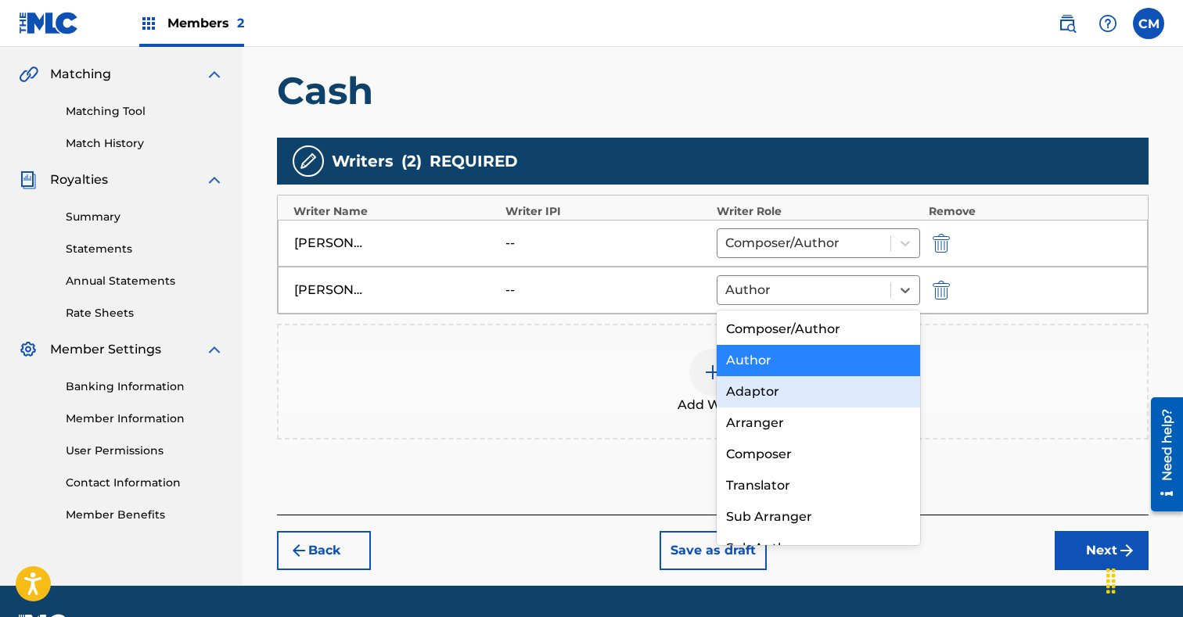
scroll to position [22, 0]
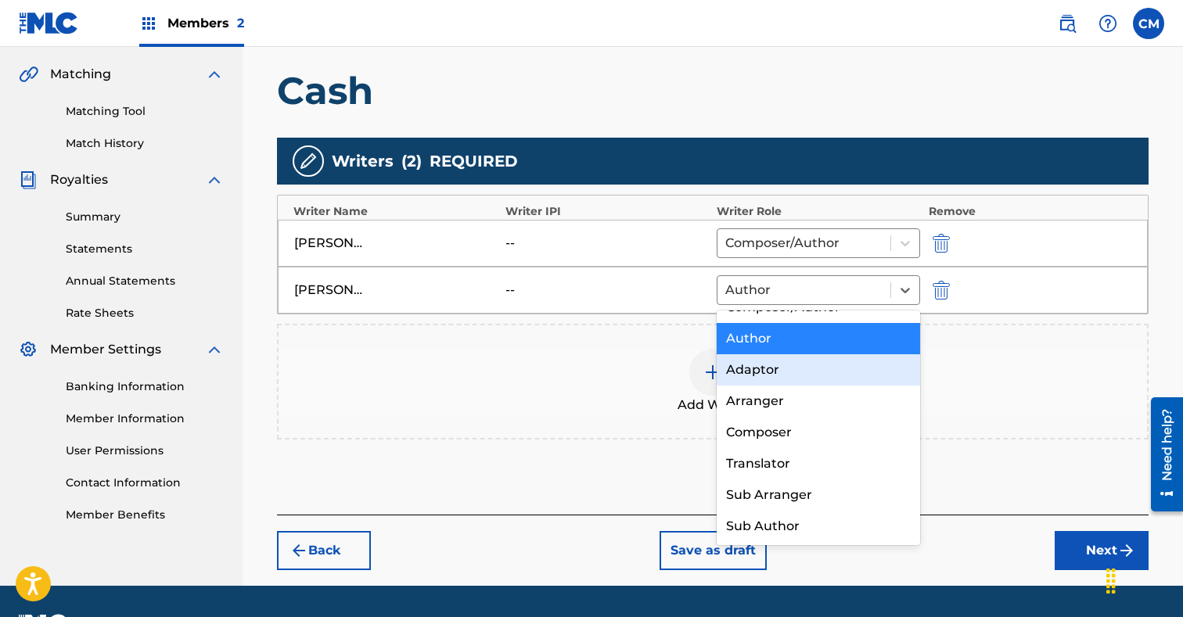
click at [1010, 382] on div "Add Writer" at bounding box center [712, 382] width 868 height 66
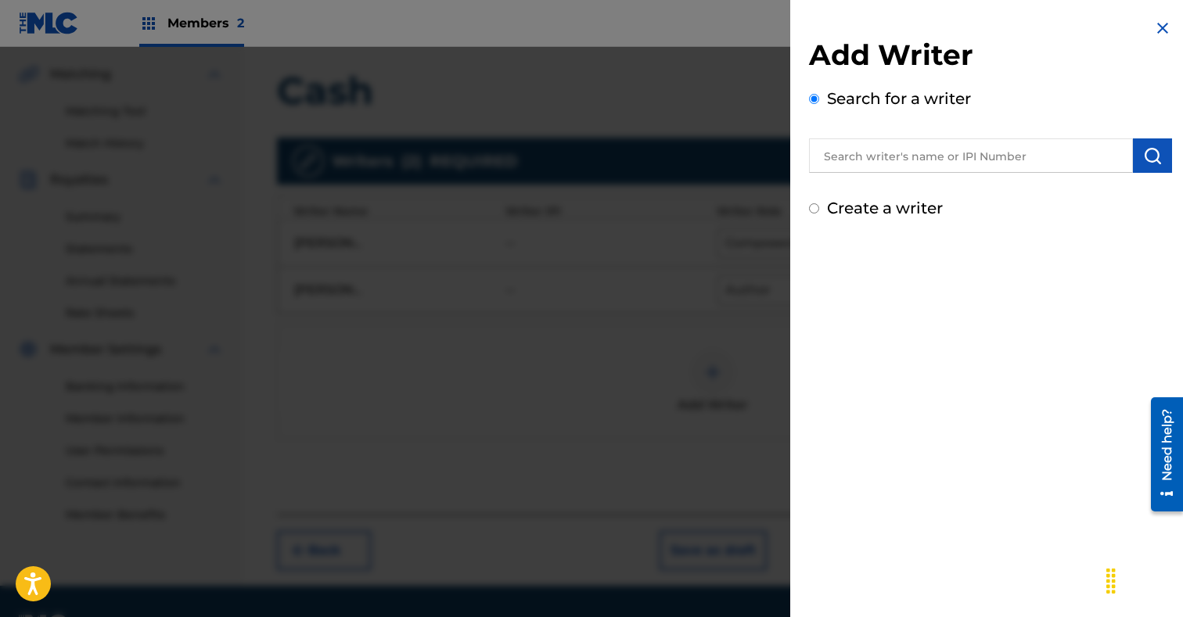
click at [764, 311] on div at bounding box center [591, 355] width 1183 height 617
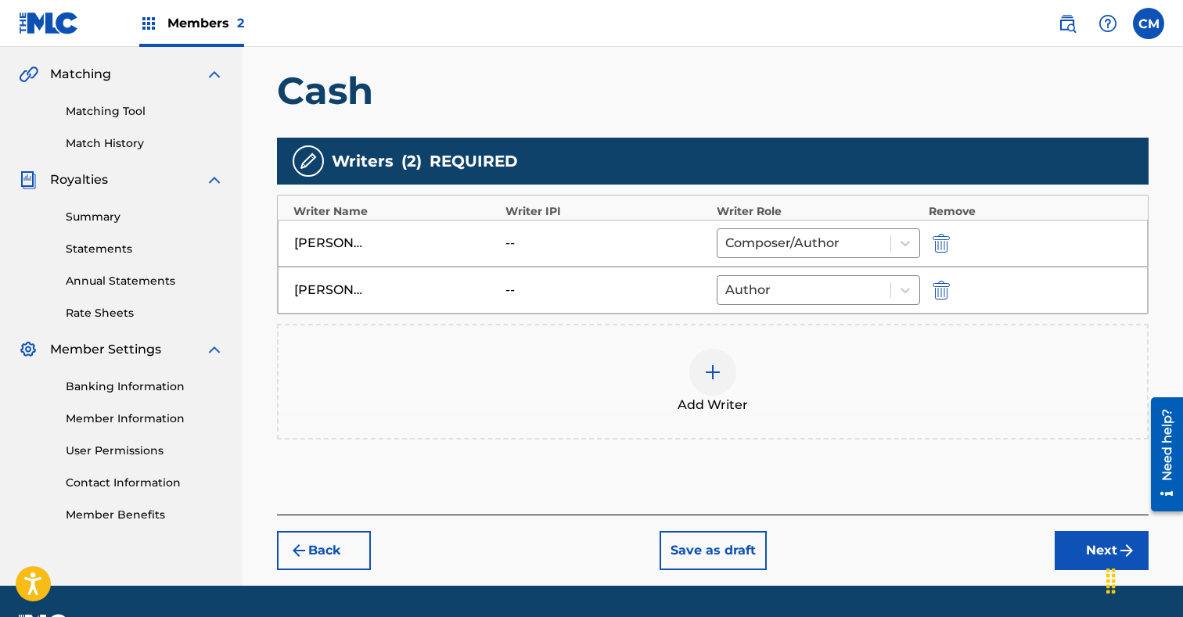
click at [1090, 549] on button "Next" at bounding box center [1101, 550] width 94 height 39
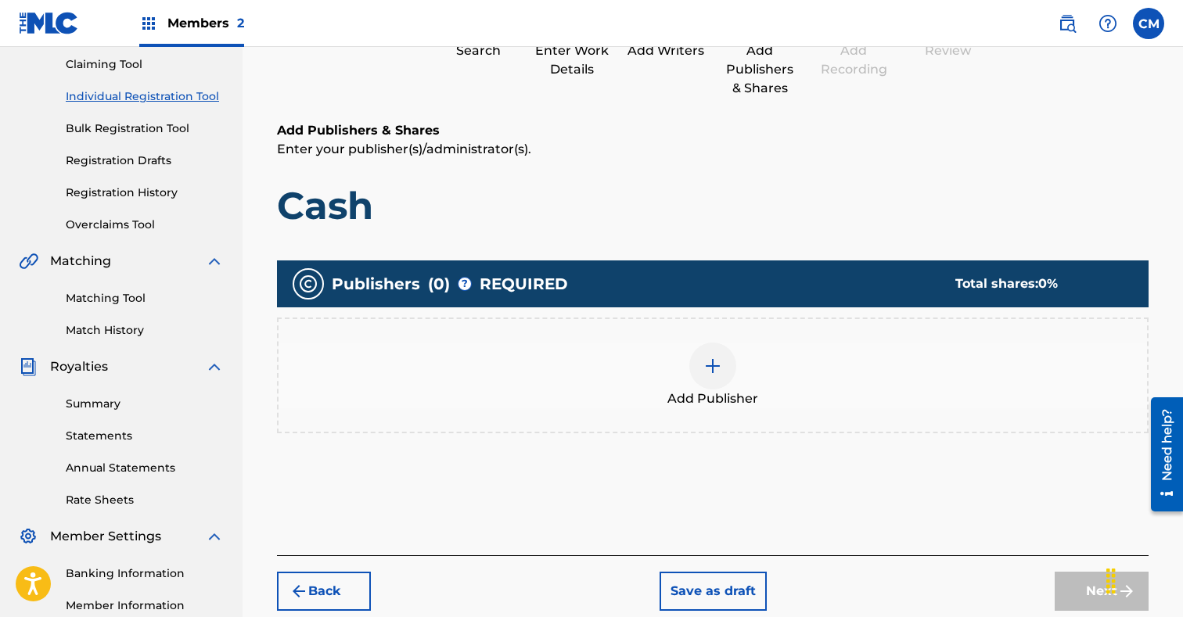
scroll to position [204, 0]
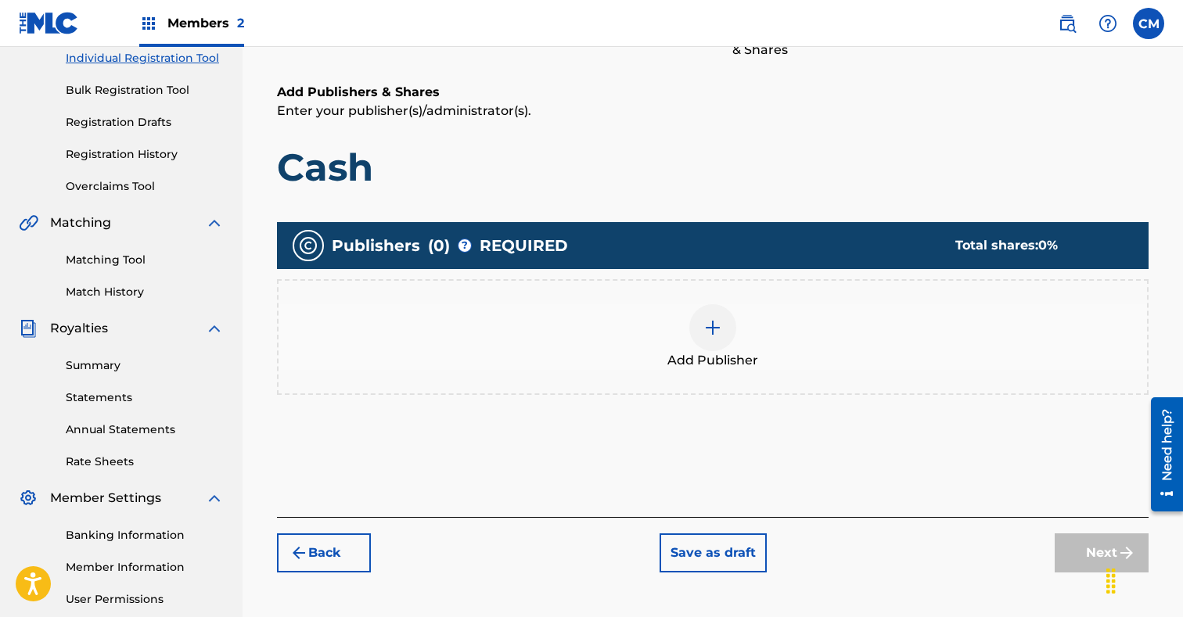
click at [716, 323] on img at bounding box center [712, 327] width 19 height 19
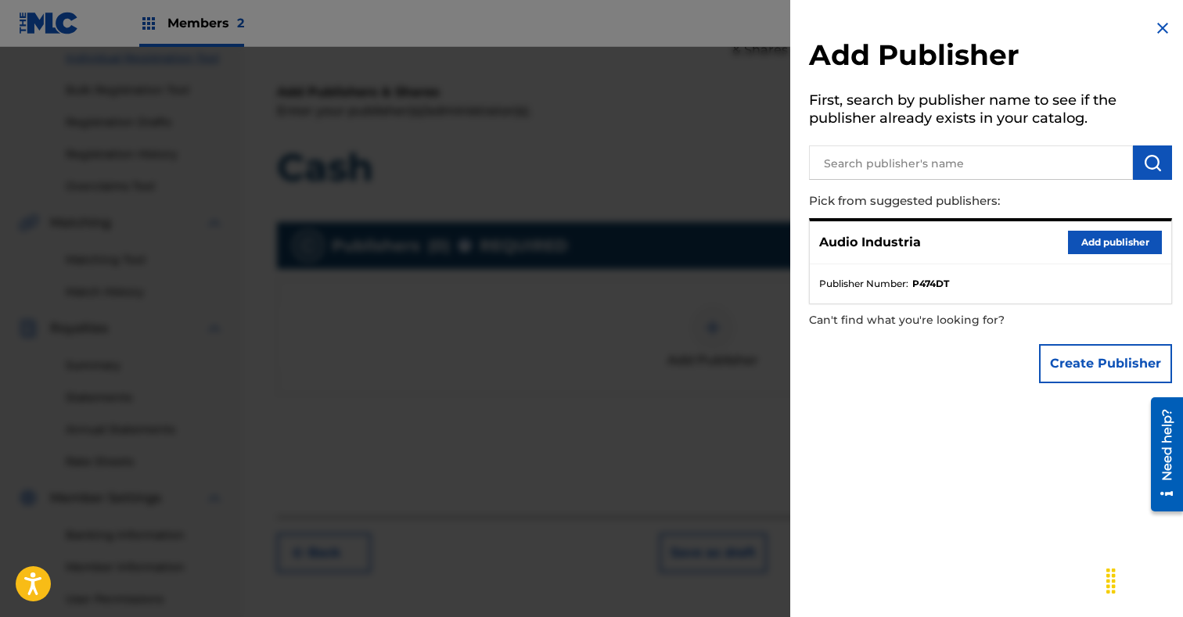
click at [1135, 244] on button "Add publisher" at bounding box center [1115, 242] width 94 height 23
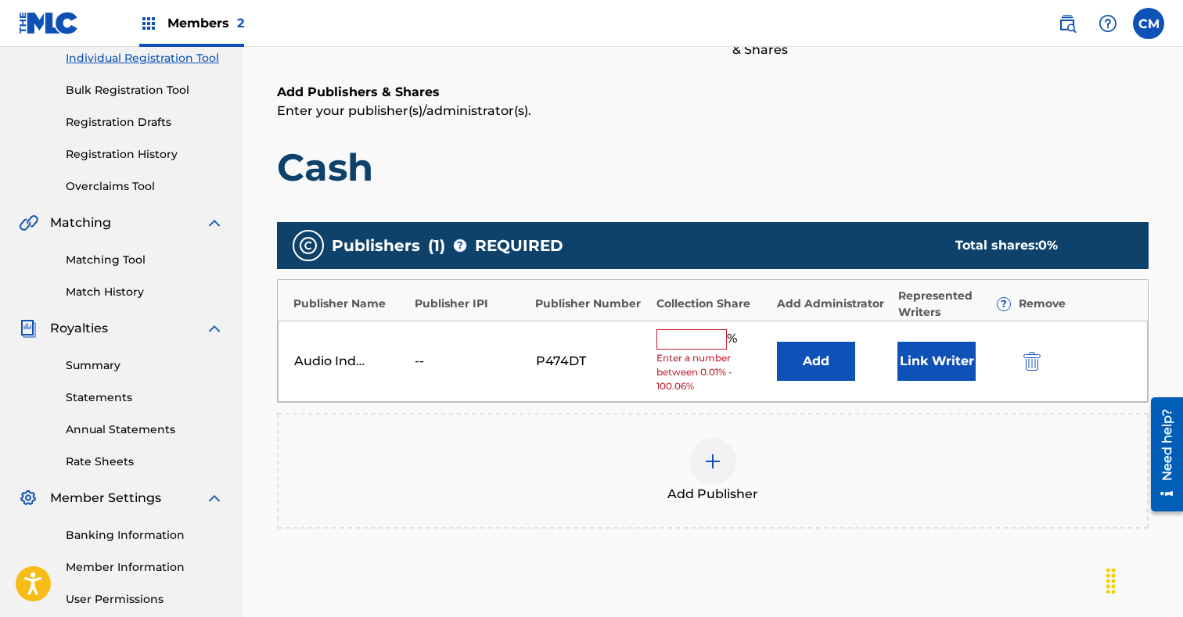
click at [719, 455] on img at bounding box center [712, 461] width 19 height 19
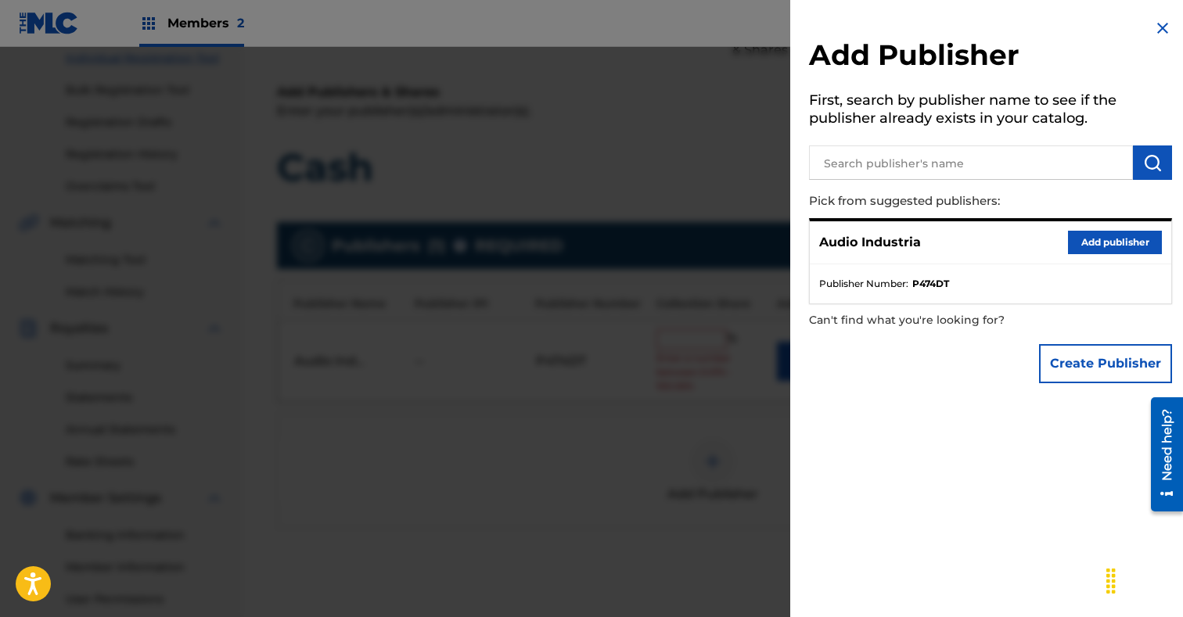
click at [942, 163] on input "text" at bounding box center [971, 162] width 324 height 34
paste input "[PERSON_NAME] C Life Music"
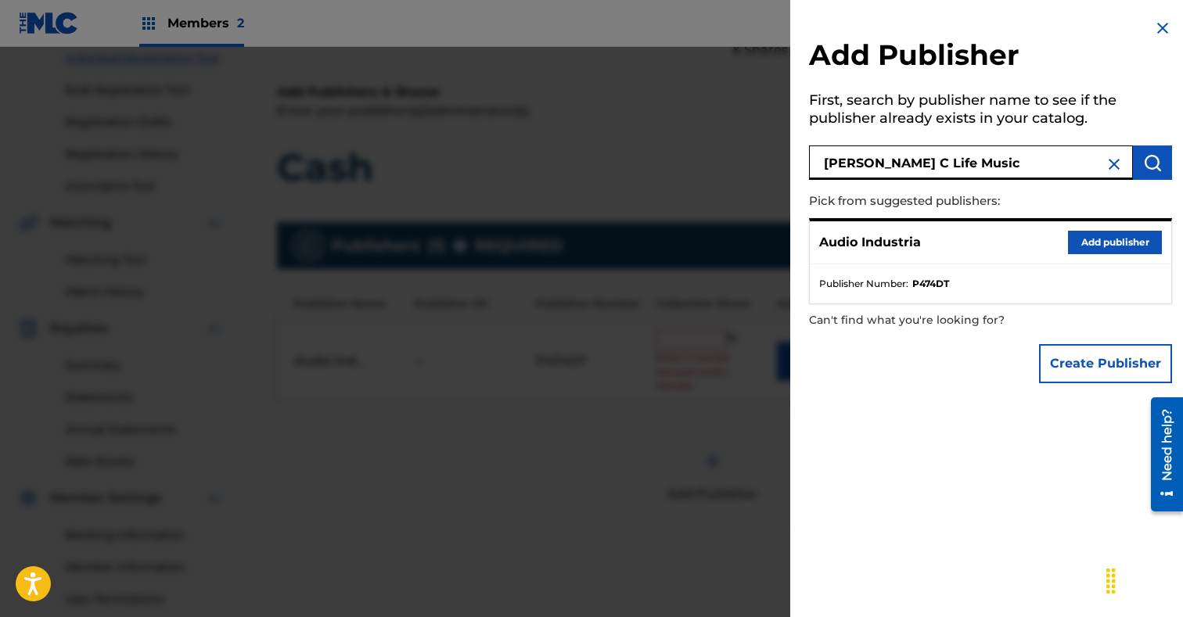
type input "[PERSON_NAME] C Life Music"
click at [1154, 154] on img "submit" at bounding box center [1152, 162] width 19 height 19
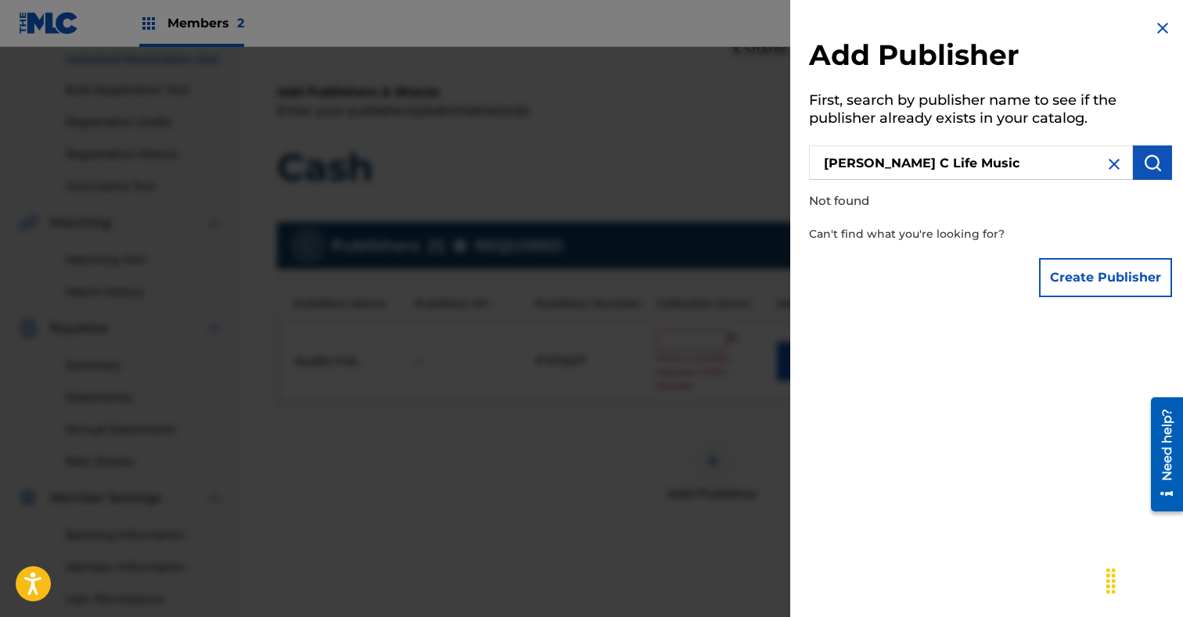
click at [1125, 293] on button "Create Publisher" at bounding box center [1105, 277] width 133 height 39
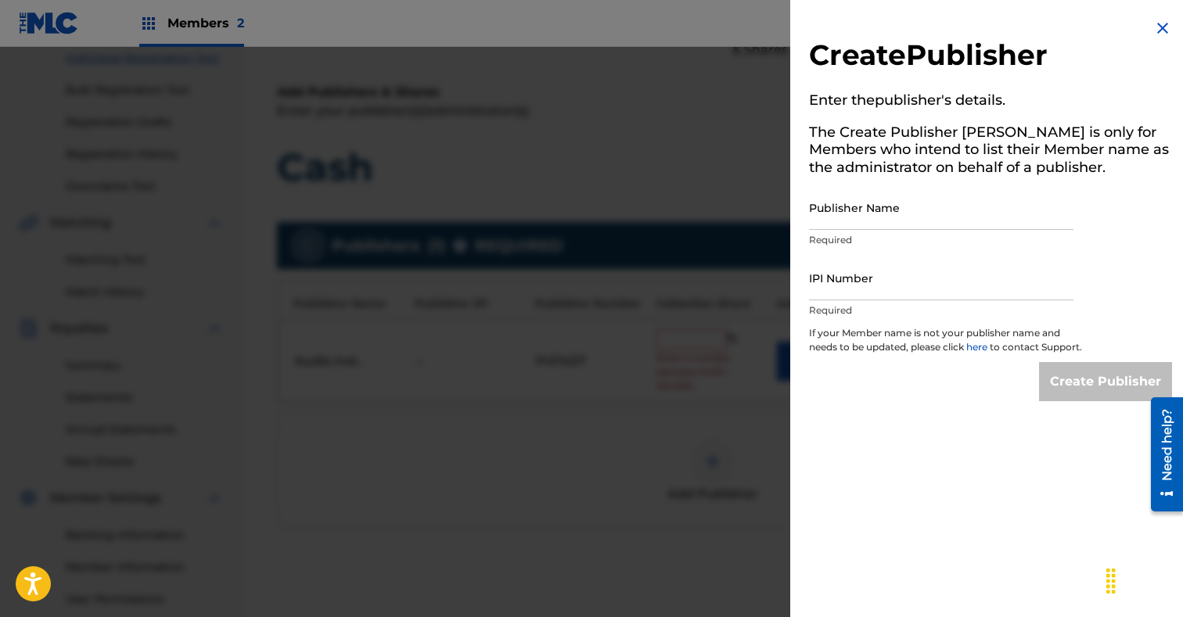
click at [917, 204] on input "Publisher Name" at bounding box center [941, 207] width 264 height 45
paste input "[PERSON_NAME] C Life Music"
type input "[PERSON_NAME] C Life Music"
click at [1002, 362] on p "If your Member name is not your publisher name and needs to be updated, please …" at bounding box center [946, 344] width 274 height 36
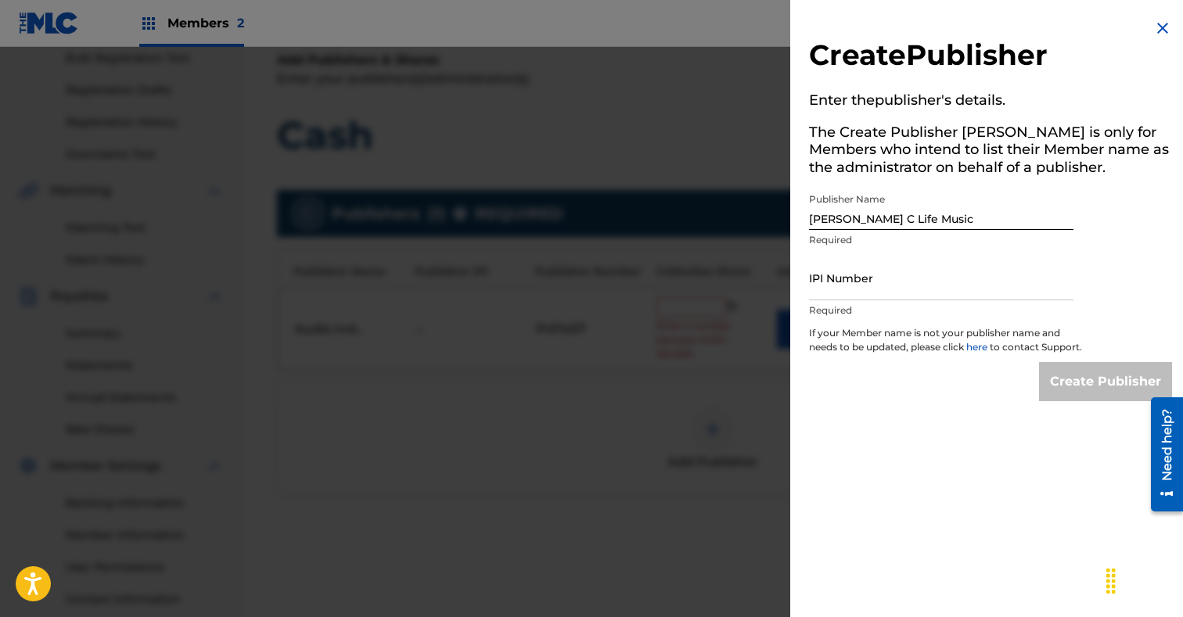
scroll to position [245, 0]
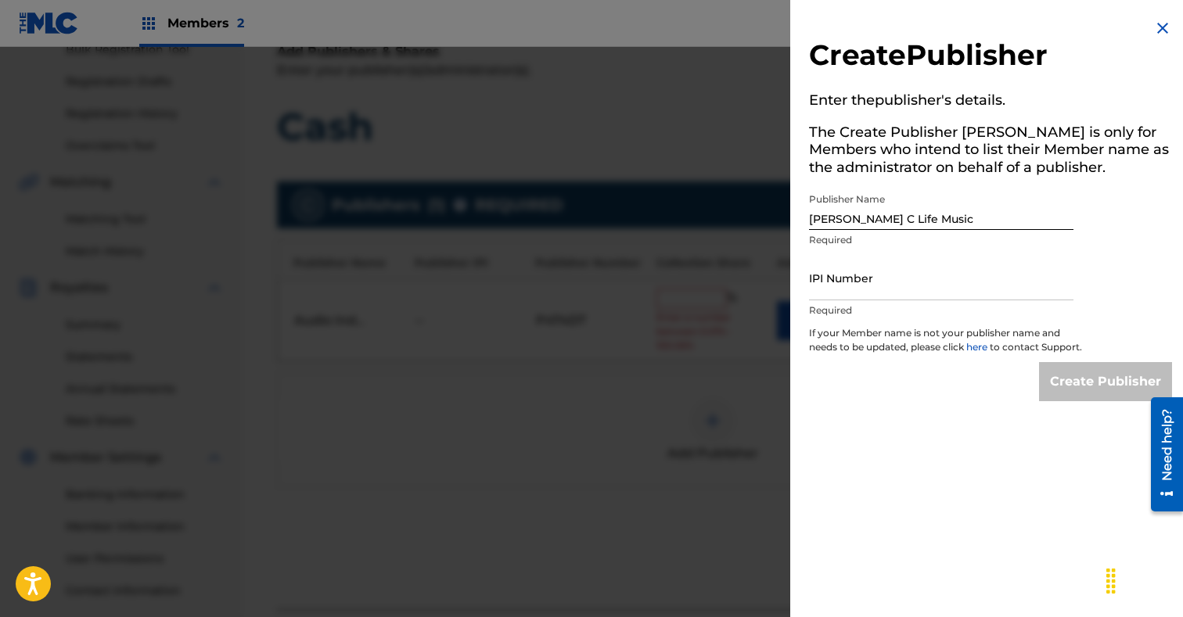
click at [935, 282] on input "IPI Number" at bounding box center [941, 278] width 264 height 45
paste input "183744155"
type input "183744155"
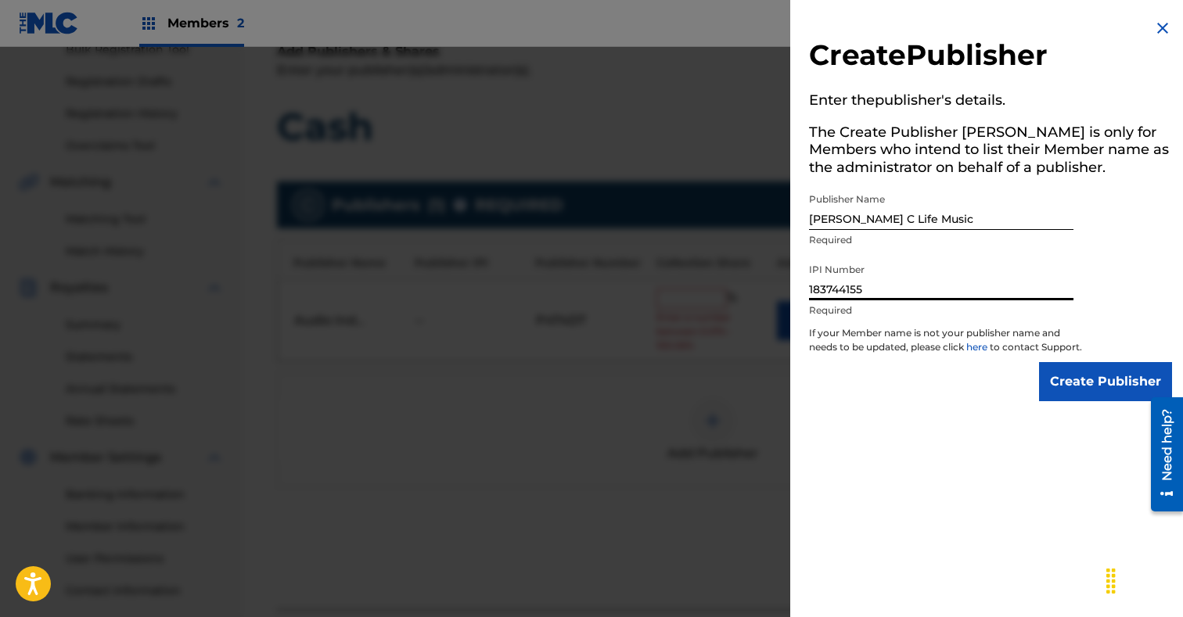
click at [1075, 391] on input "Create Publisher" at bounding box center [1105, 381] width 133 height 39
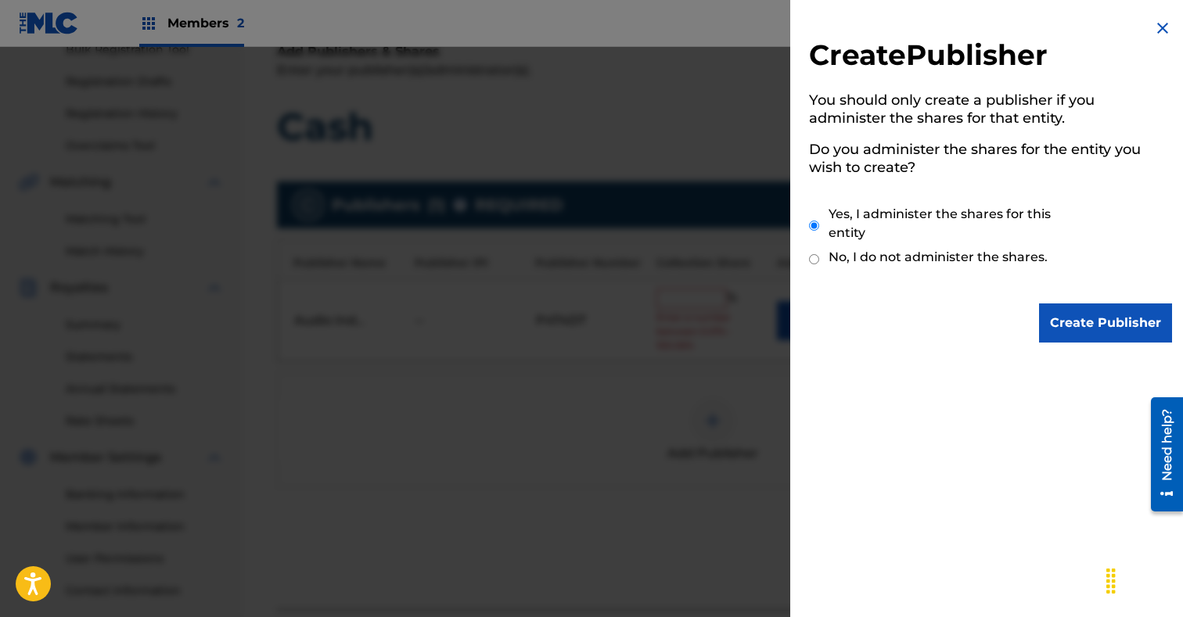
click at [896, 262] on label "No, I do not administer the shares." at bounding box center [937, 257] width 219 height 19
click at [819, 262] on input "No, I do not administer the shares." at bounding box center [814, 259] width 10 height 15
radio input "true"
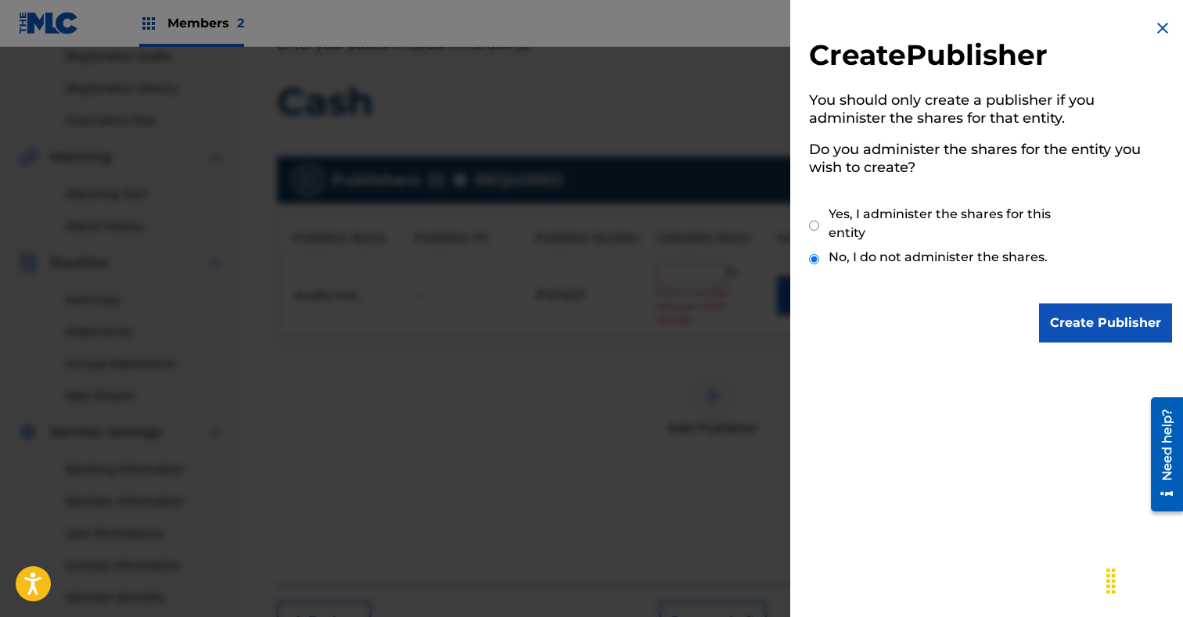
scroll to position [271, 0]
click at [1082, 319] on input "Create Publisher" at bounding box center [1105, 322] width 133 height 39
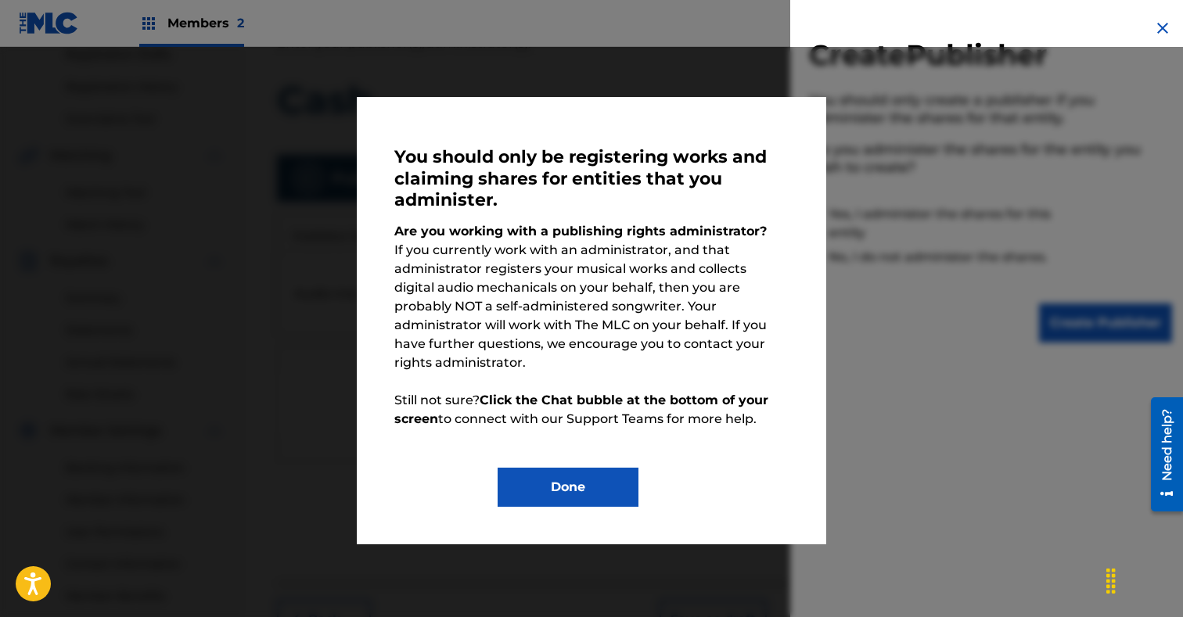
scroll to position [251, 0]
click at [608, 486] on button "Done" at bounding box center [567, 487] width 141 height 39
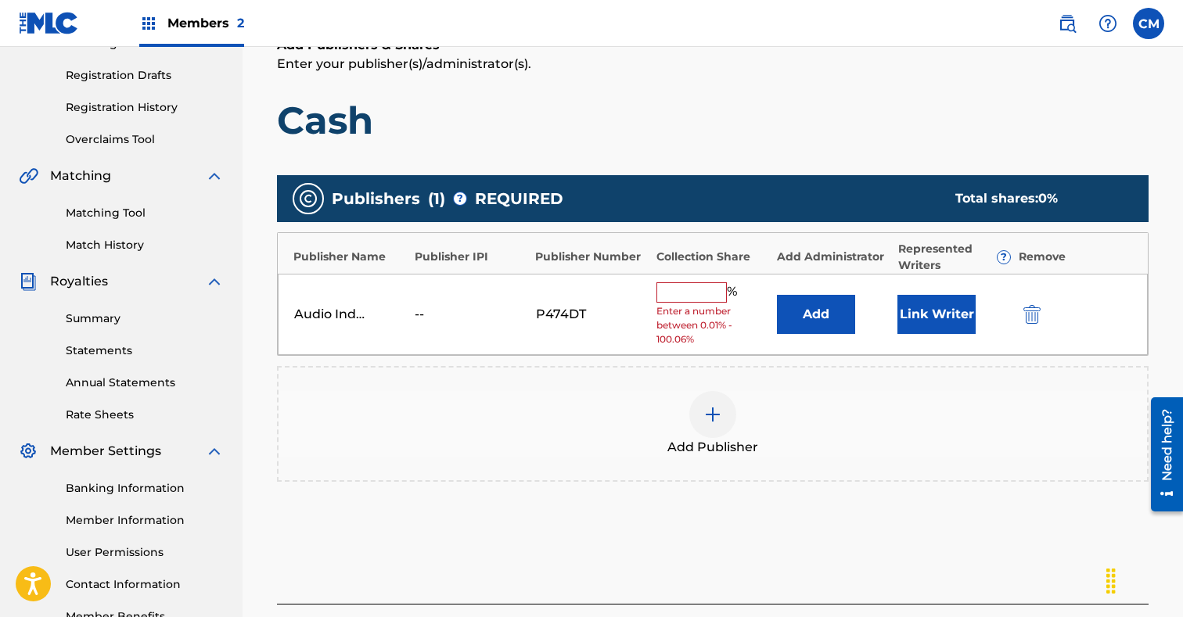
click at [694, 298] on input "text" at bounding box center [691, 292] width 70 height 20
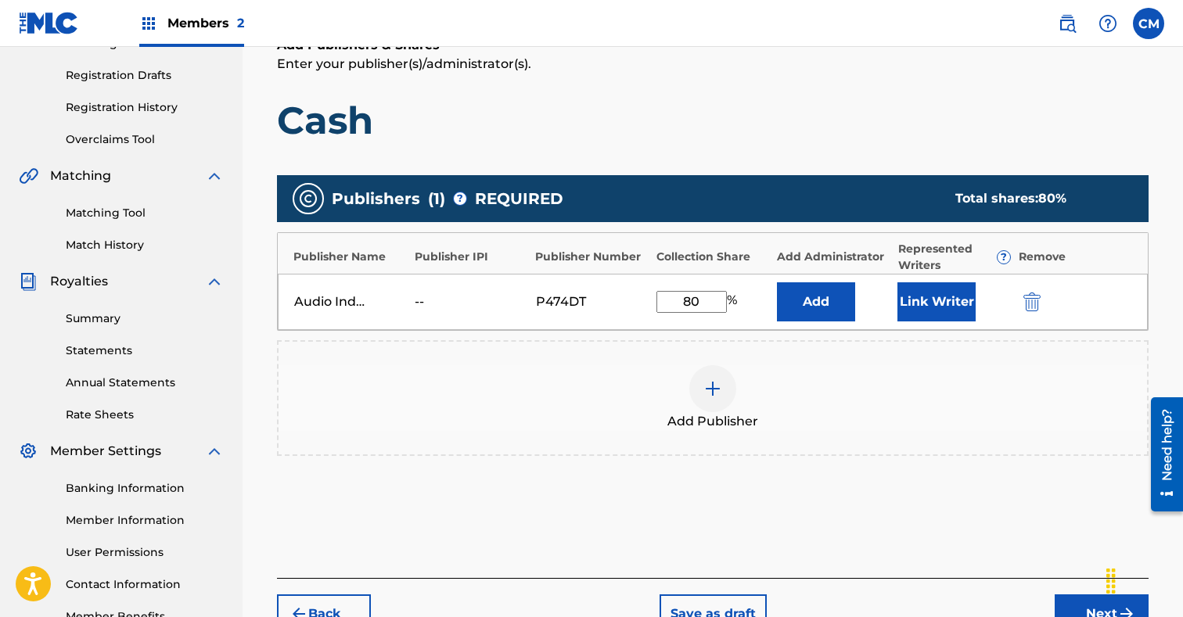
type input "80"
click at [921, 455] on div "Add Publisher" at bounding box center [712, 398] width 871 height 116
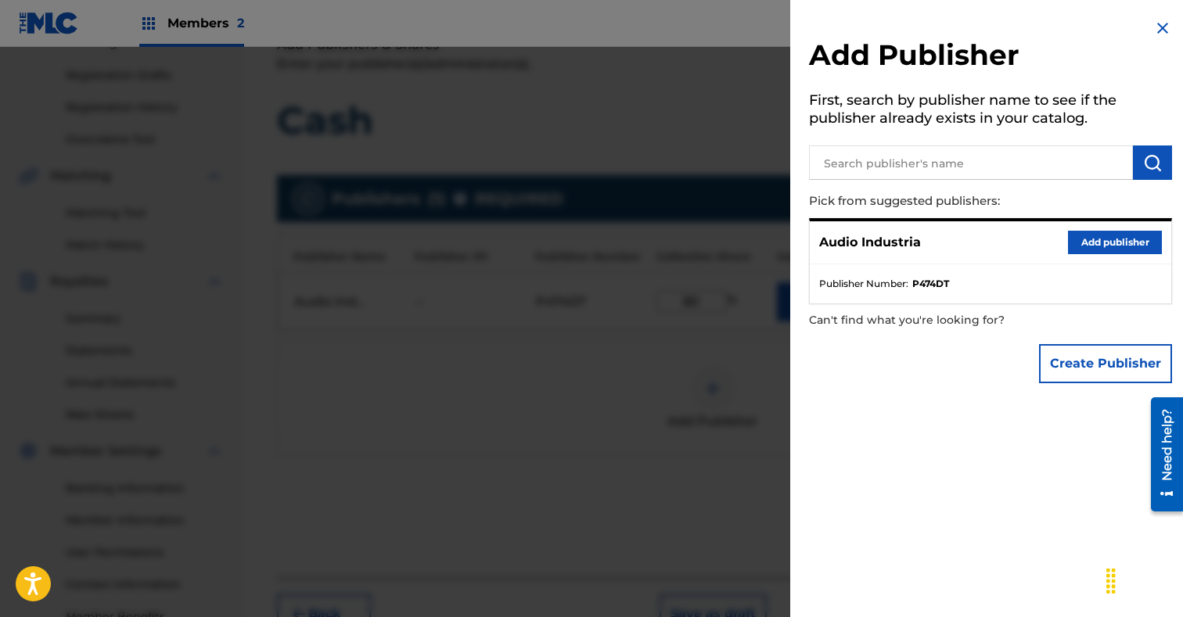
click at [659, 495] on div at bounding box center [591, 355] width 1183 height 617
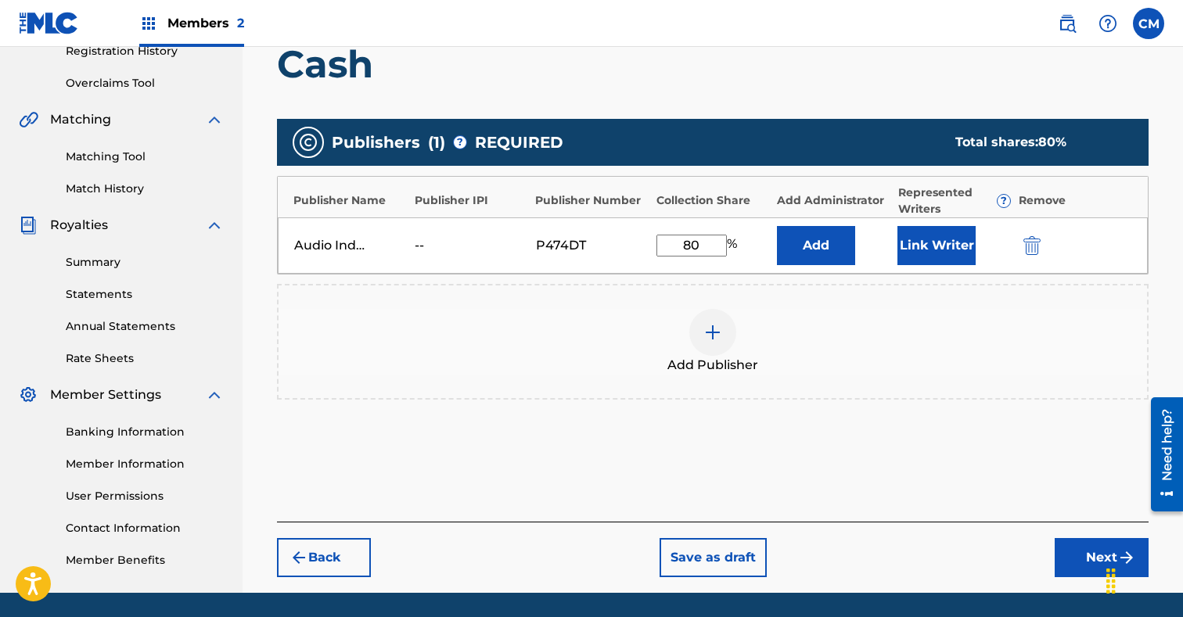
scroll to position [321, 0]
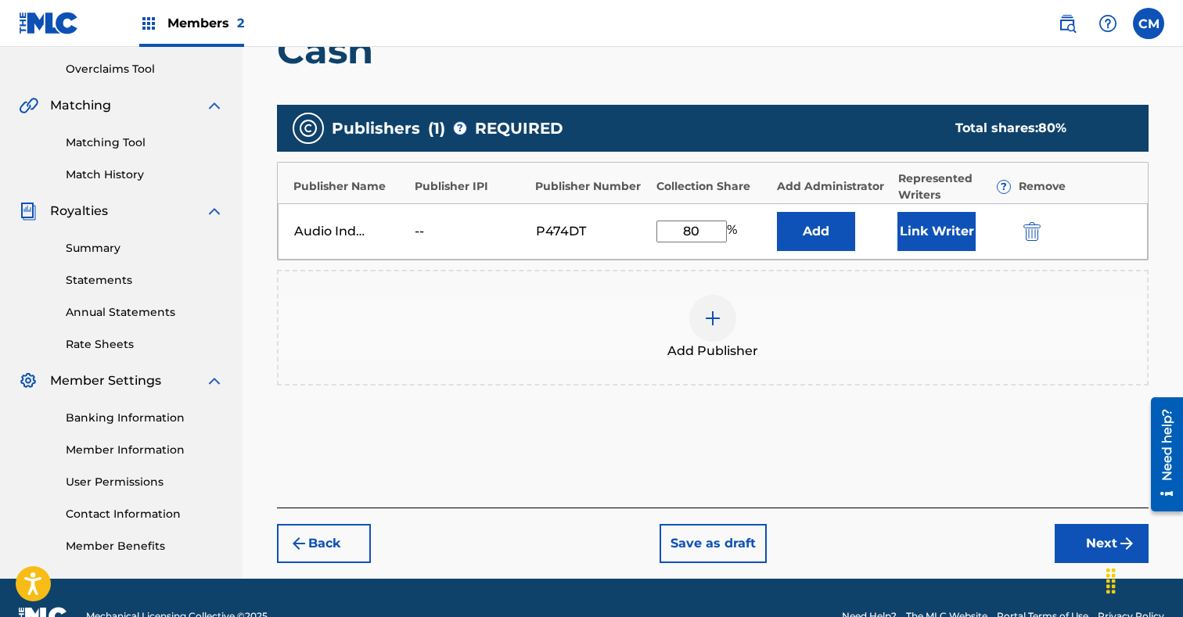
click at [1107, 538] on button "Next" at bounding box center [1101, 543] width 94 height 39
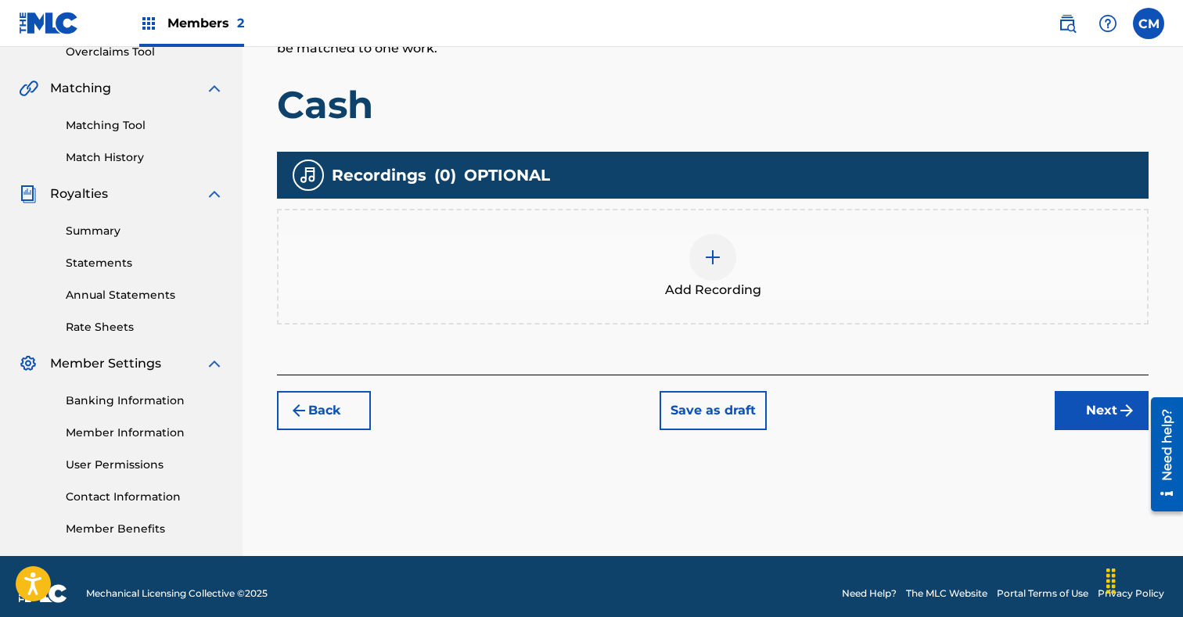
scroll to position [342, 0]
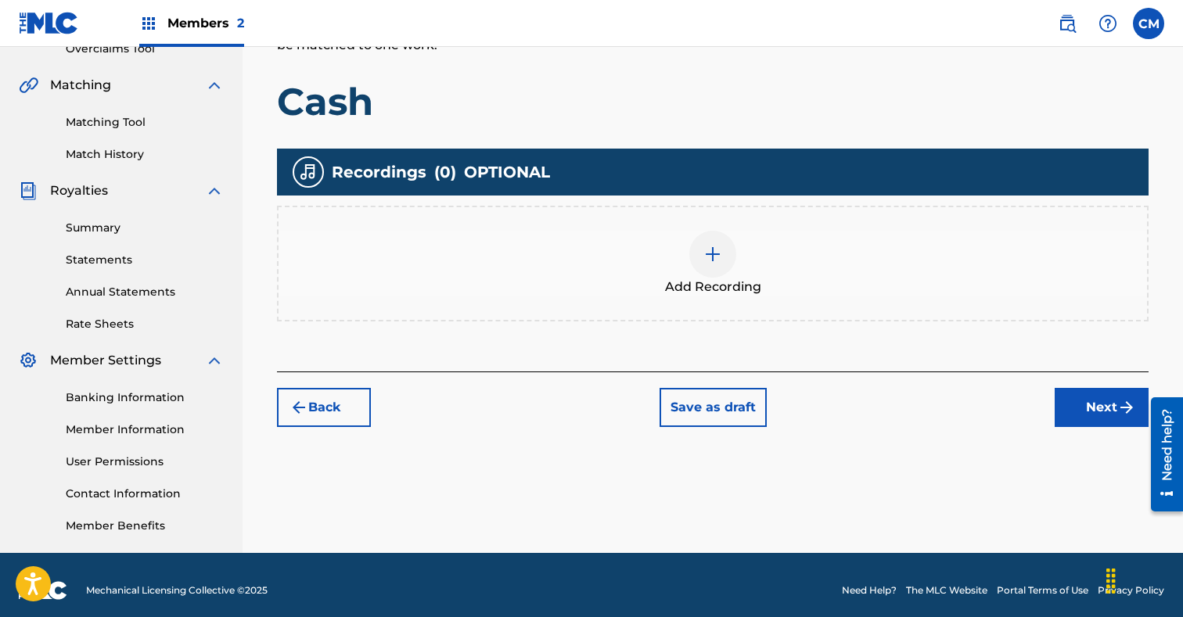
click at [720, 264] on div at bounding box center [712, 254] width 47 height 47
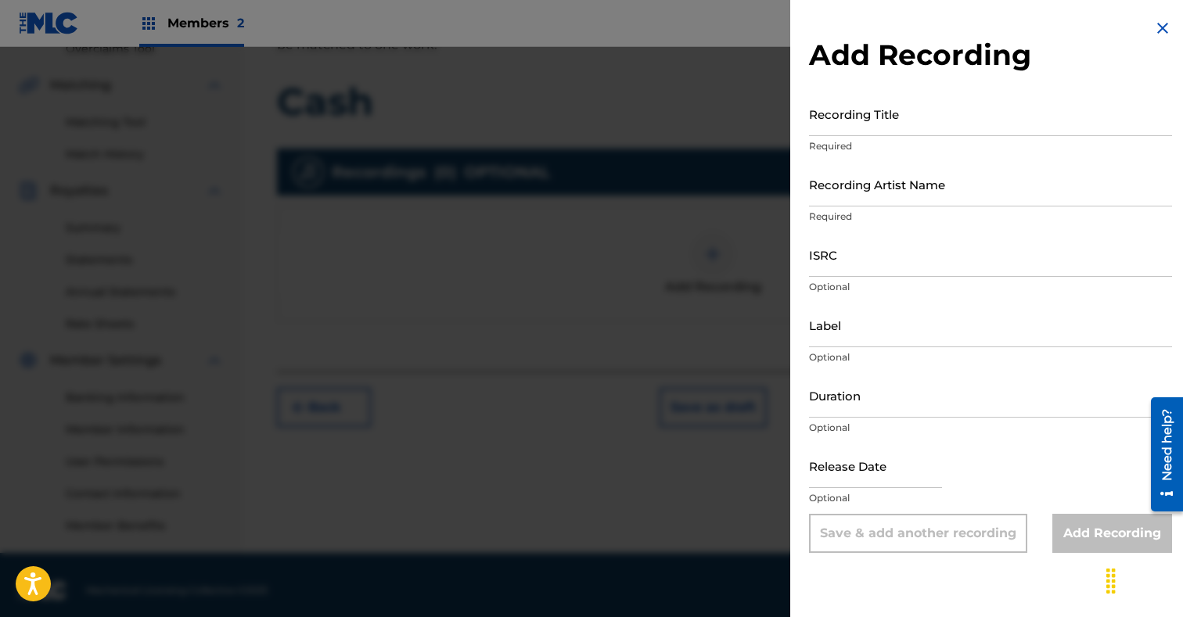
click at [921, 120] on input "Recording Title" at bounding box center [990, 114] width 363 height 45
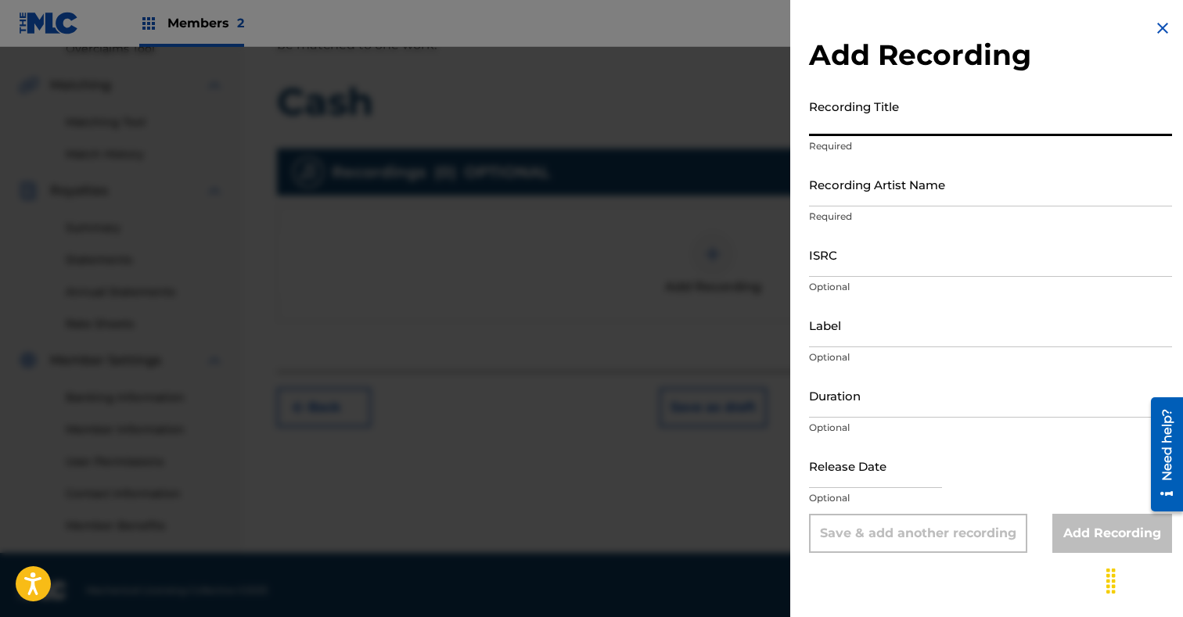
paste input "Cash"
type input "Cash"
click at [866, 185] on input "Recording Artist Name" at bounding box center [990, 184] width 363 height 45
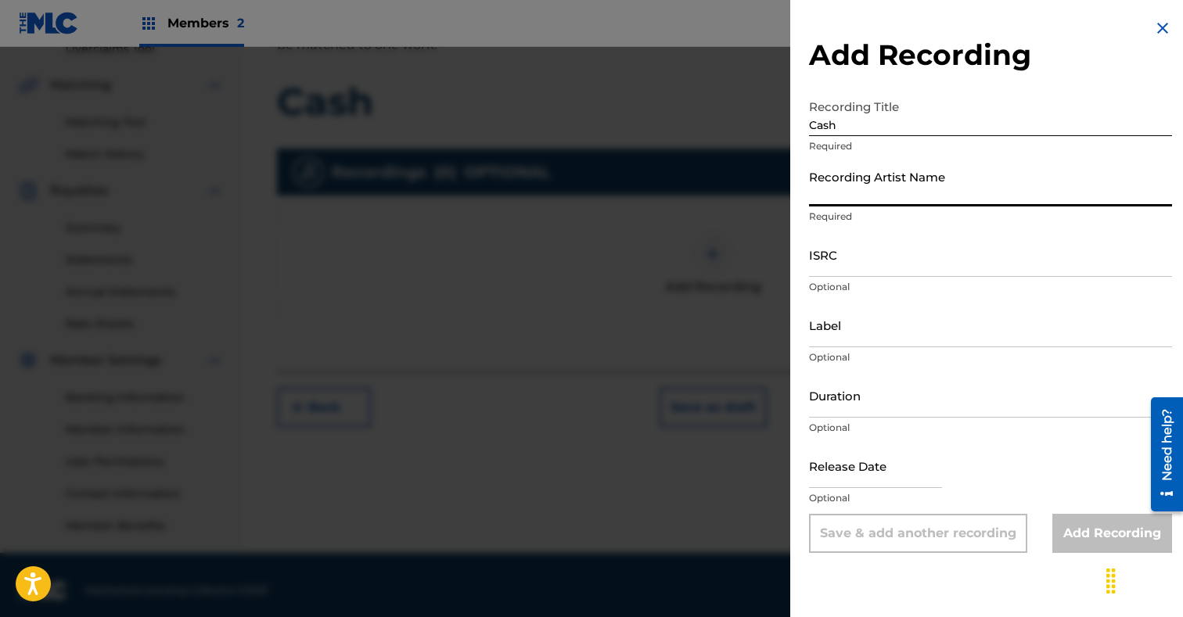
paste input "Card Slap"
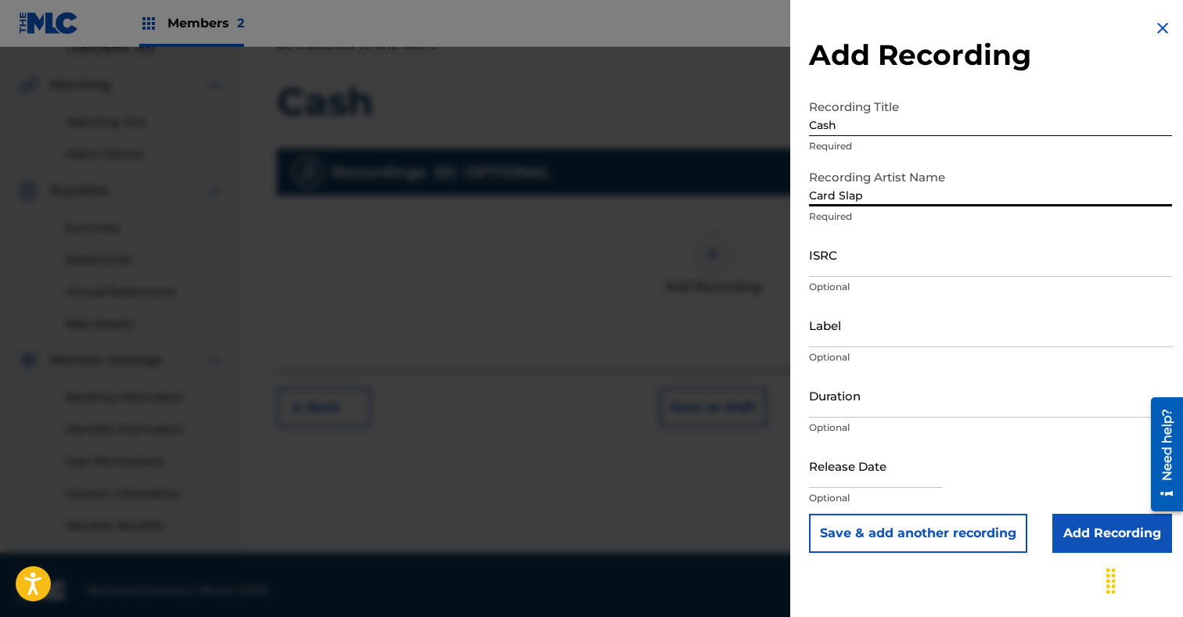
type input "Card Slap"
click at [871, 258] on input "ISRC" at bounding box center [990, 254] width 363 height 45
paste input "GBKQU2562976"
type input "GBKQU2562976"
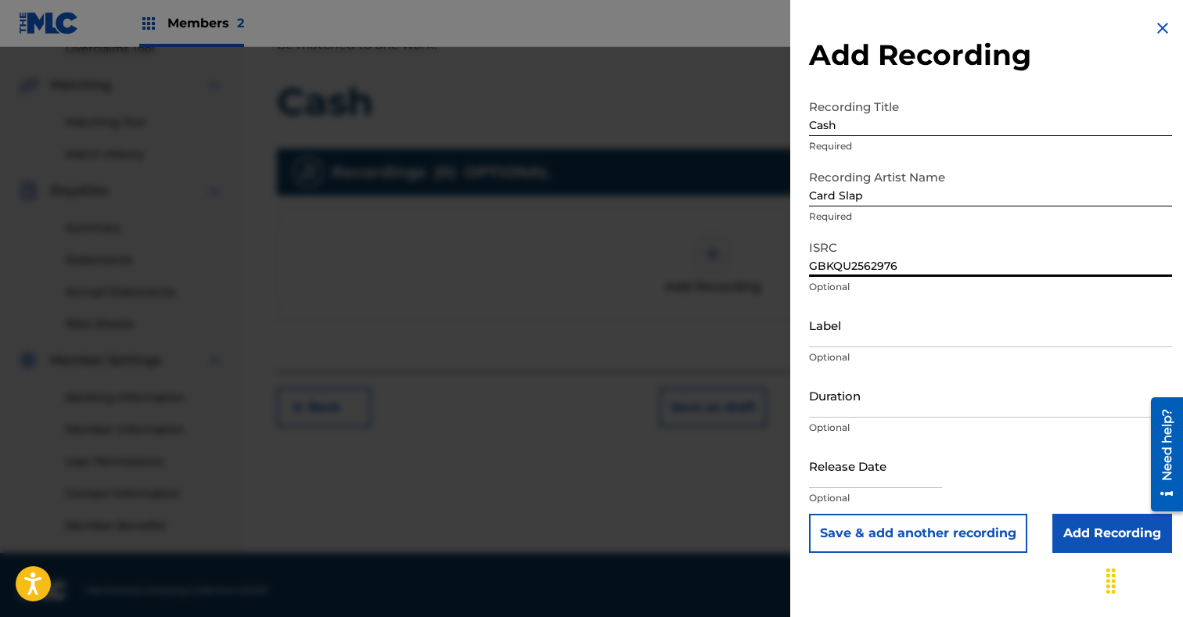
scroll to position [353, 0]
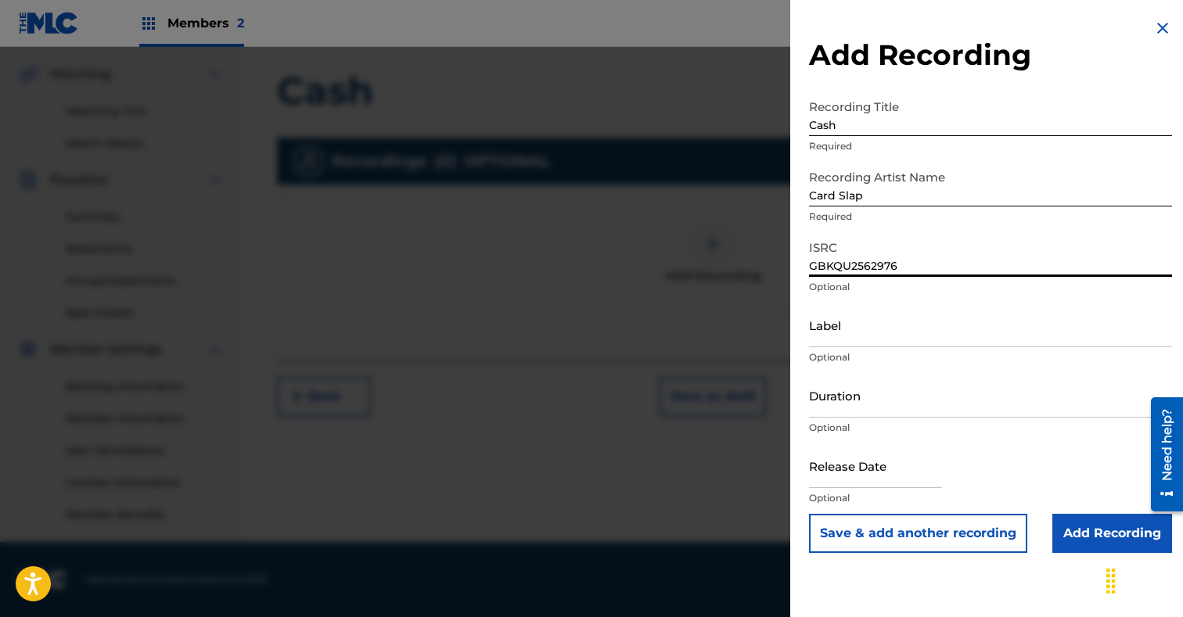
click at [1081, 528] on input "Add Recording" at bounding box center [1112, 533] width 120 height 39
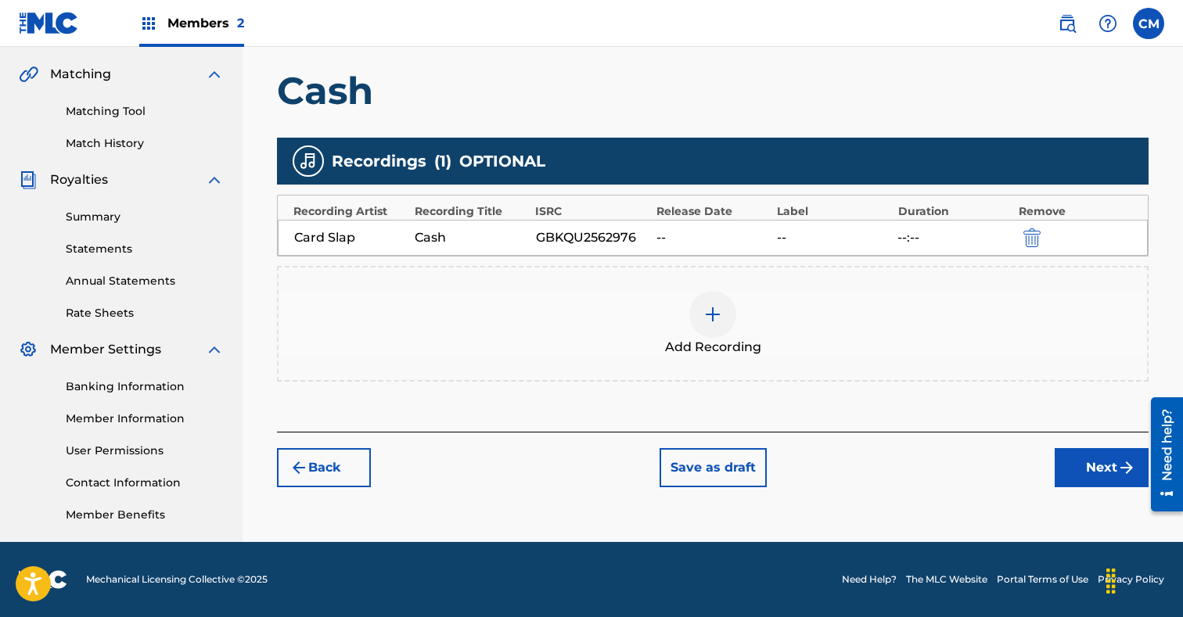
click at [1078, 462] on button "Next" at bounding box center [1101, 467] width 94 height 39
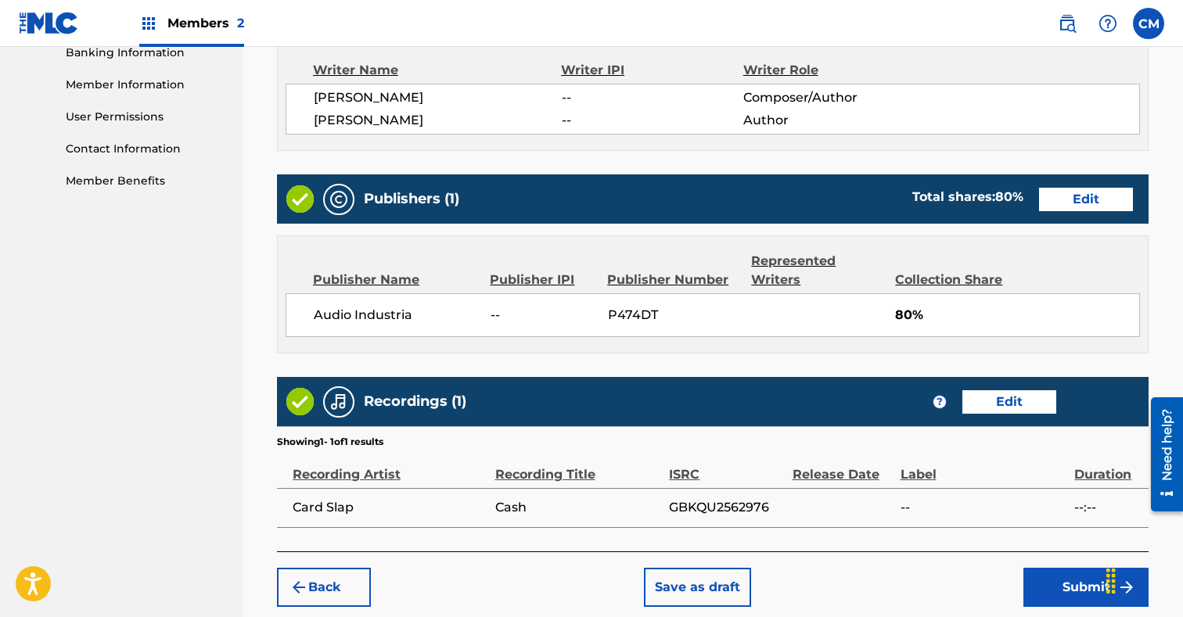
scroll to position [766, 0]
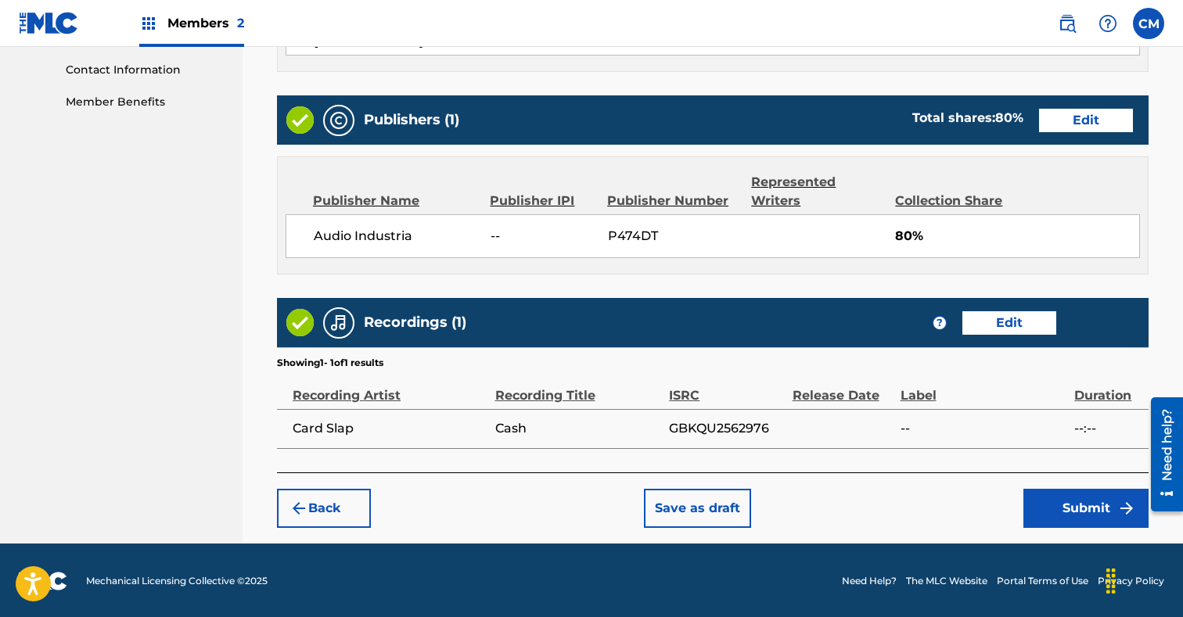
click at [1106, 505] on button "Submit" at bounding box center [1085, 508] width 125 height 39
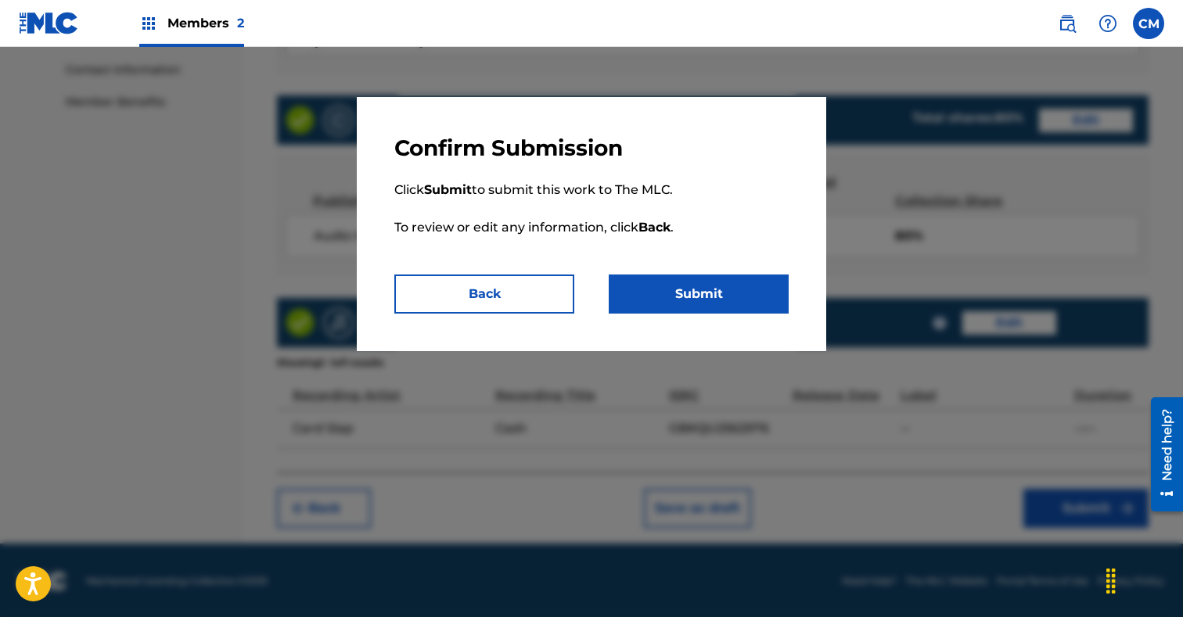
click at [724, 290] on button "Submit" at bounding box center [699, 294] width 180 height 39
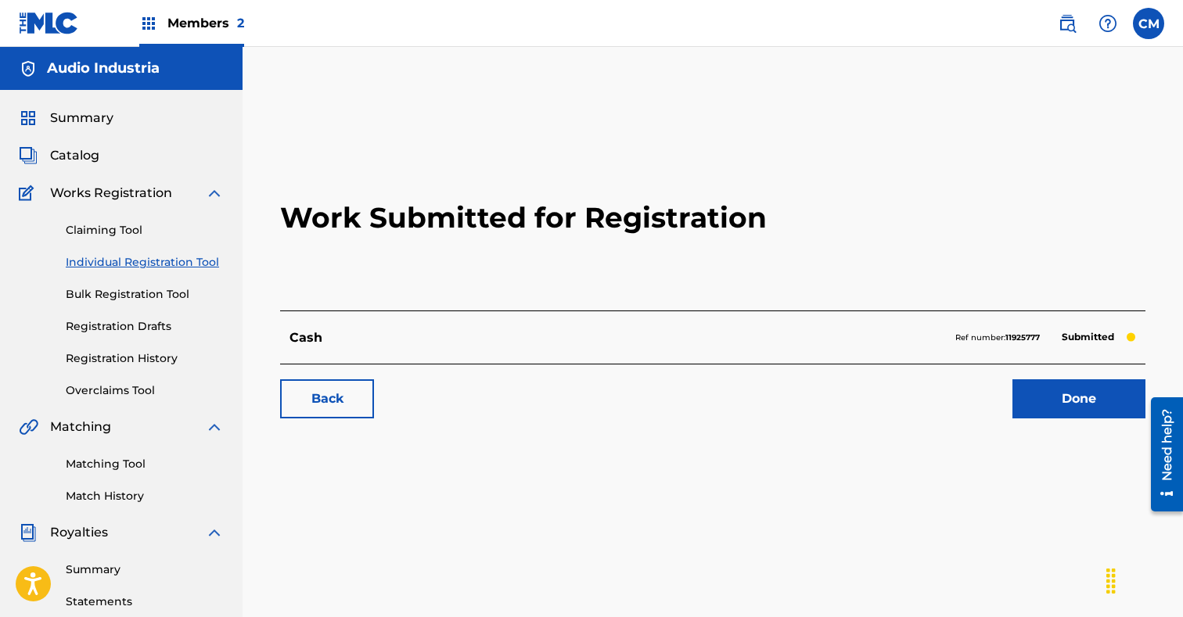
click at [1043, 386] on link "Done" at bounding box center [1078, 398] width 133 height 39
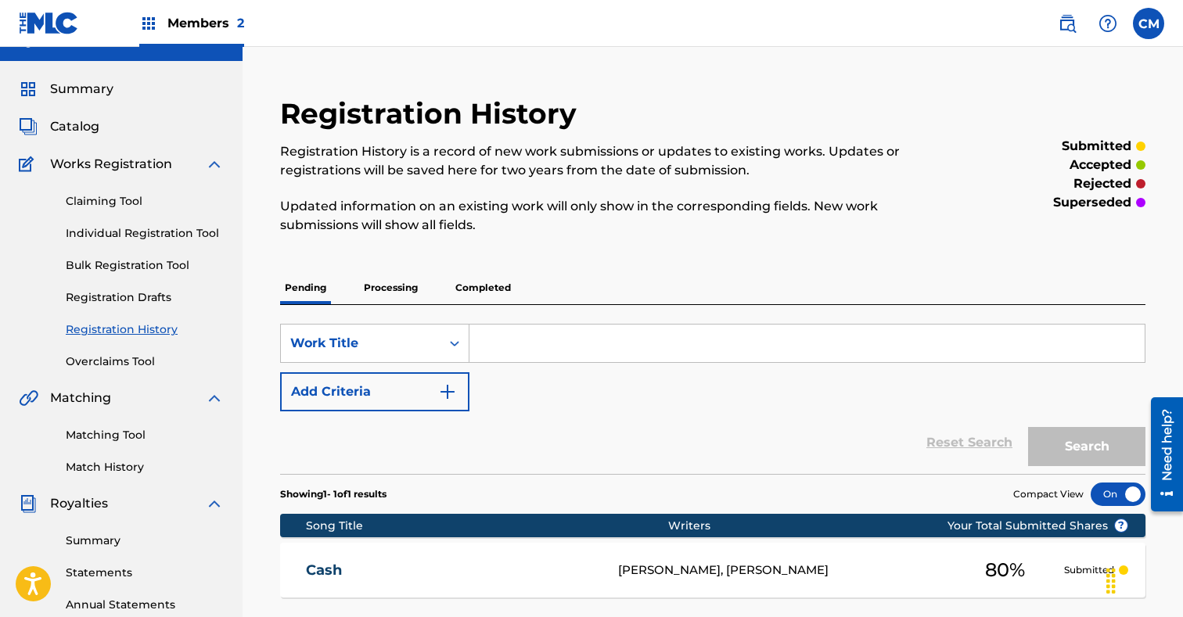
scroll to position [27, 0]
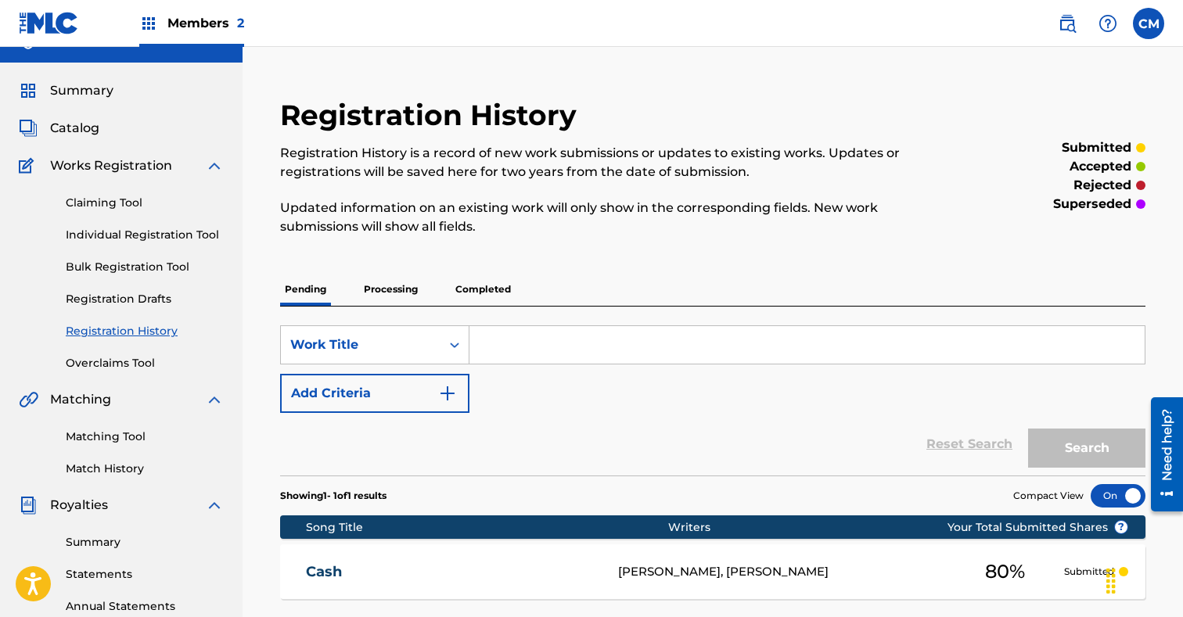
click at [126, 235] on link "Individual Registration Tool" at bounding box center [145, 235] width 158 height 16
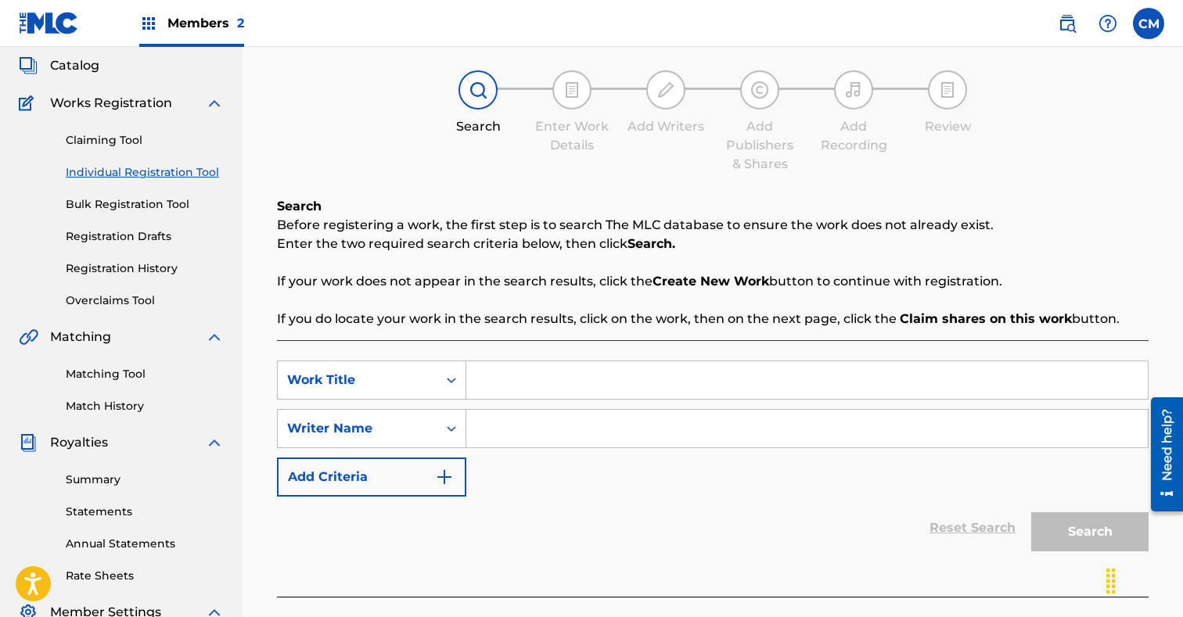
scroll to position [124, 0]
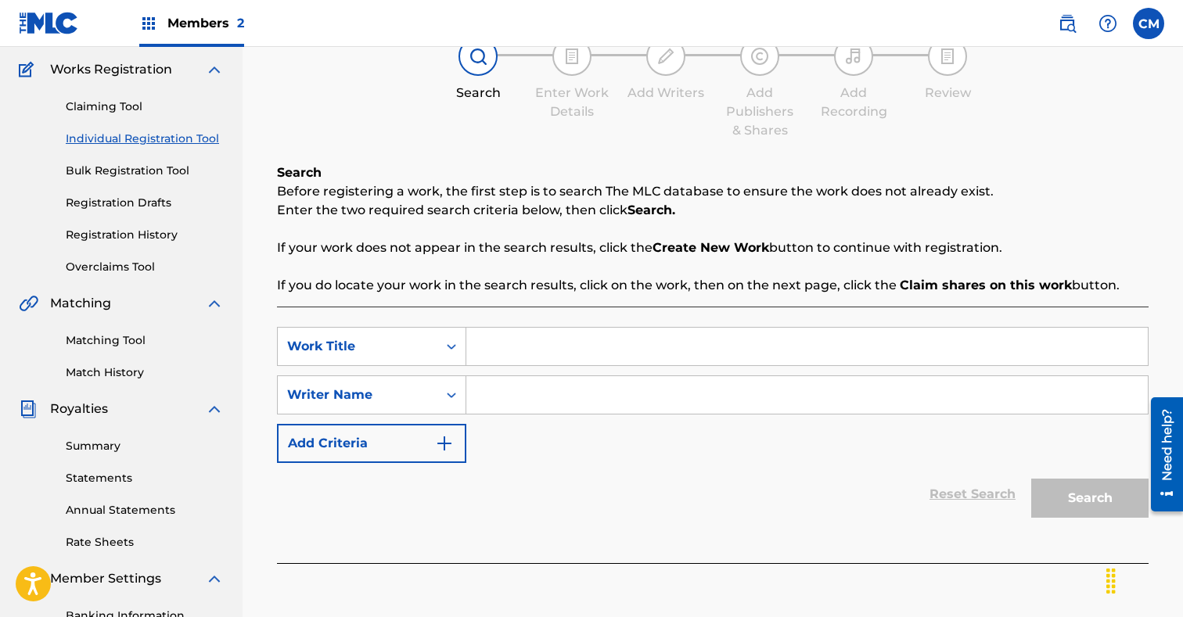
click at [487, 354] on input "Search Form" at bounding box center [806, 347] width 681 height 38
paste input "Scary Two"
type input "Scary Two"
click at [481, 404] on input "Search Form" at bounding box center [806, 395] width 681 height 38
paste input "[PERSON_NAME]"
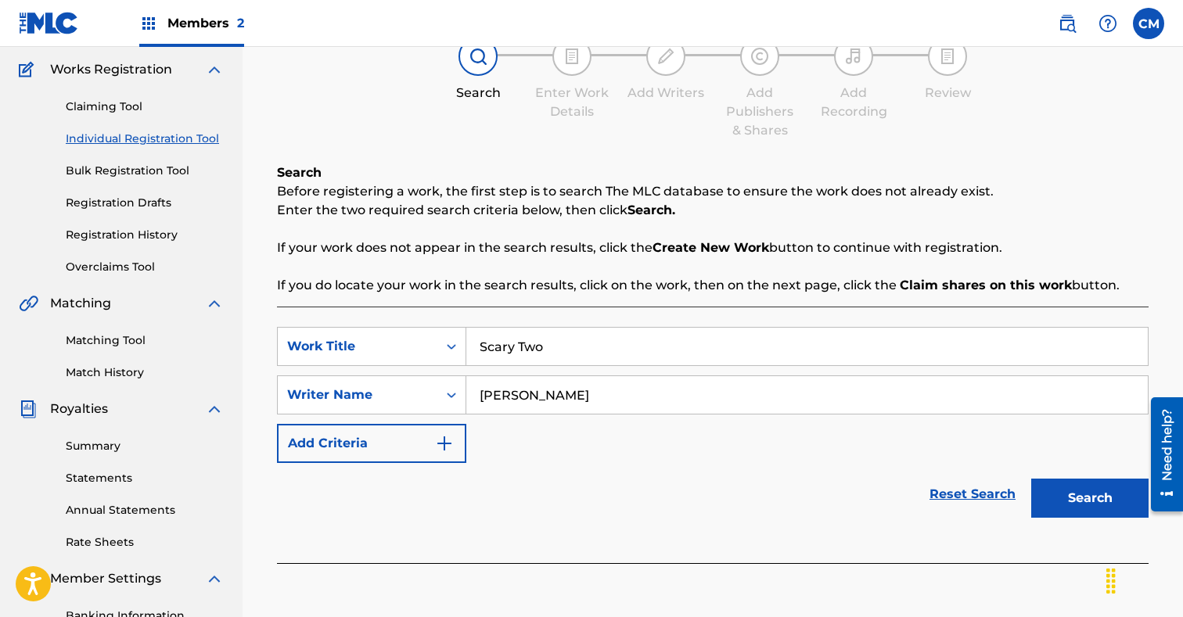
type input "[PERSON_NAME]"
click at [1084, 493] on button "Search" at bounding box center [1089, 498] width 117 height 39
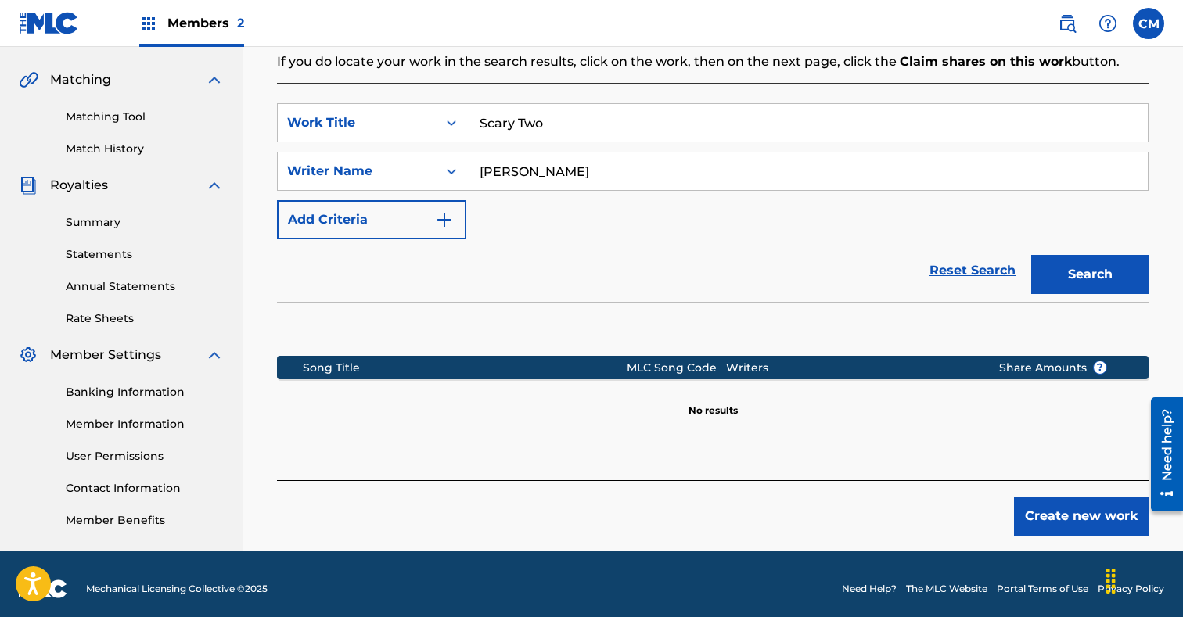
scroll to position [357, 0]
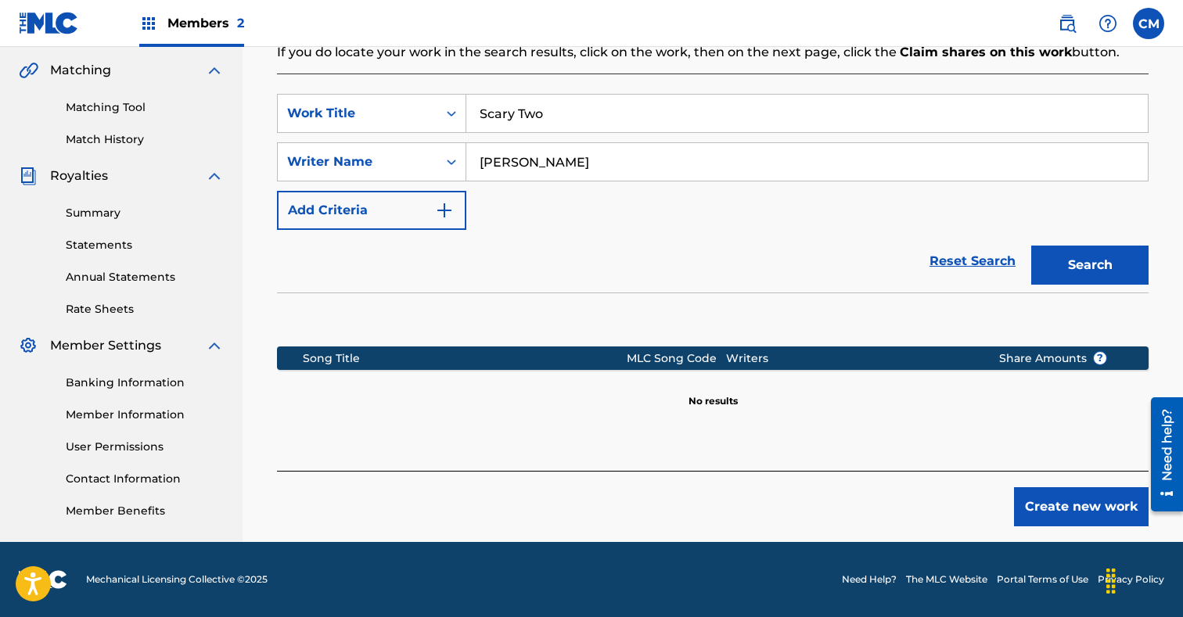
click at [1043, 497] on button "Create new work" at bounding box center [1081, 506] width 135 height 39
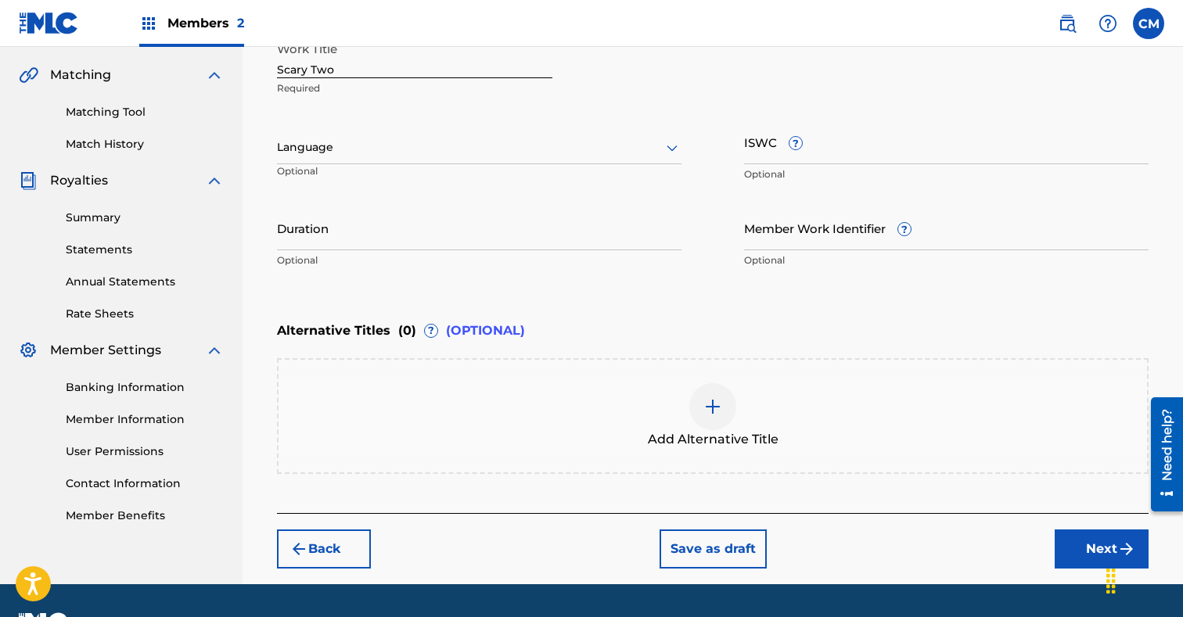
scroll to position [394, 0]
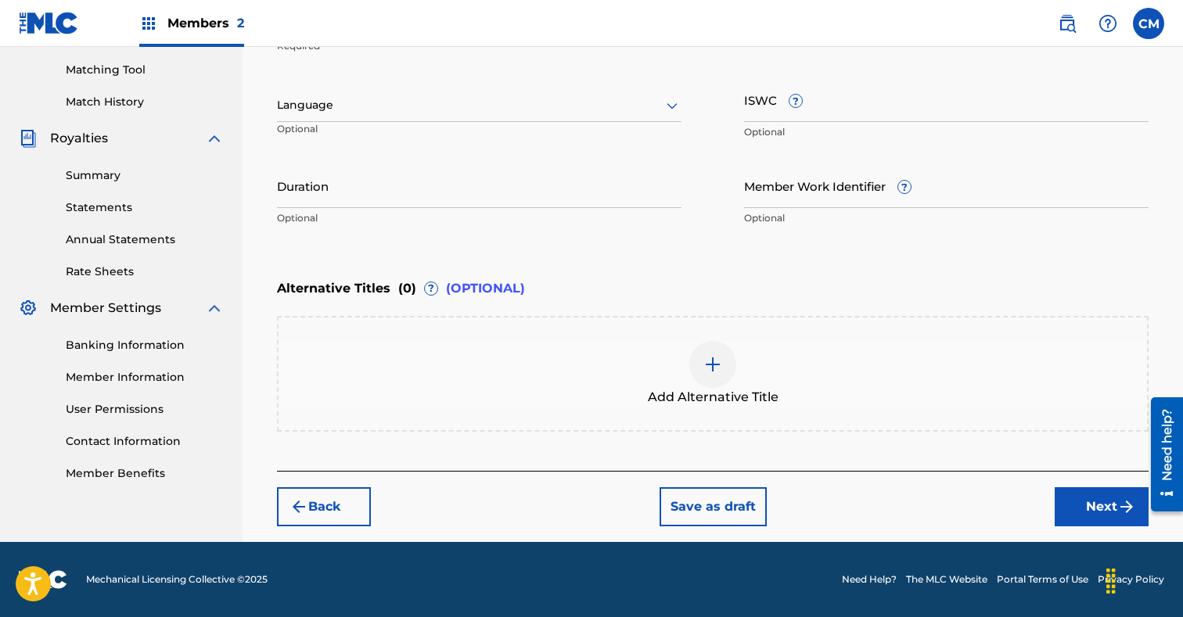
click at [1110, 500] on button "Next" at bounding box center [1101, 506] width 94 height 39
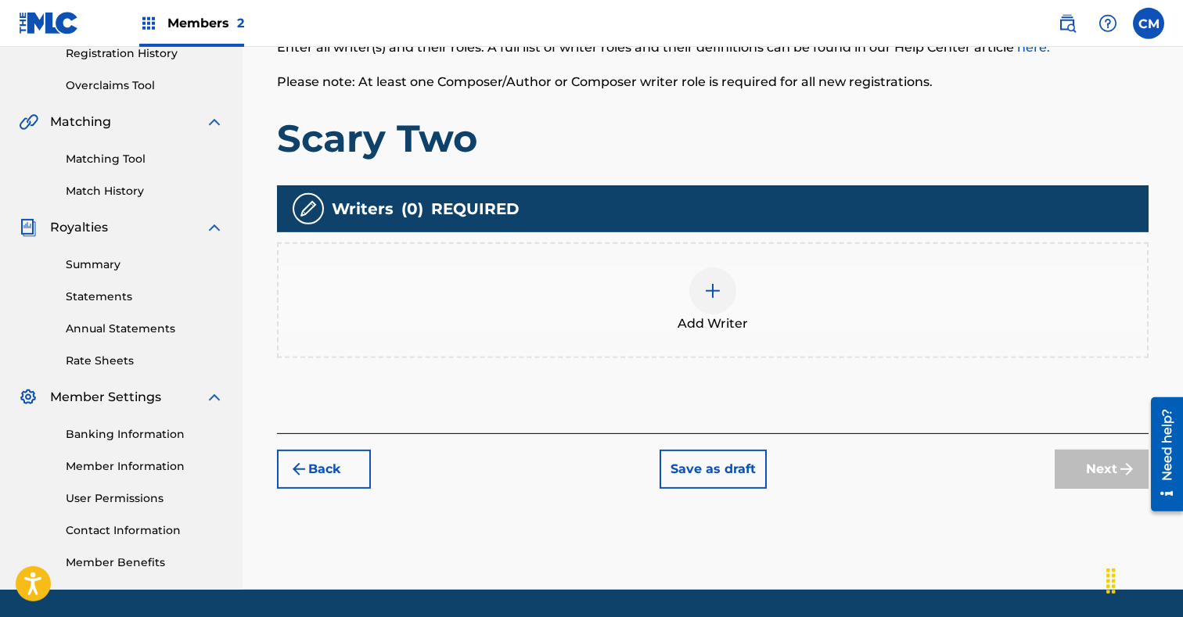
scroll to position [330, 0]
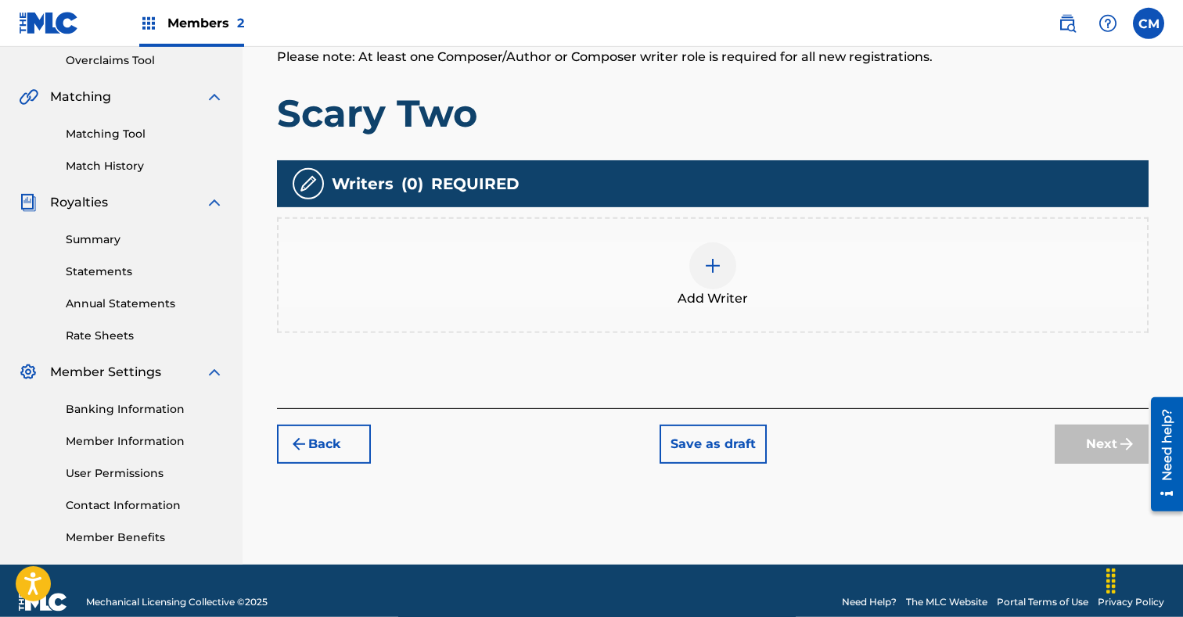
click at [723, 282] on div at bounding box center [712, 265] width 47 height 47
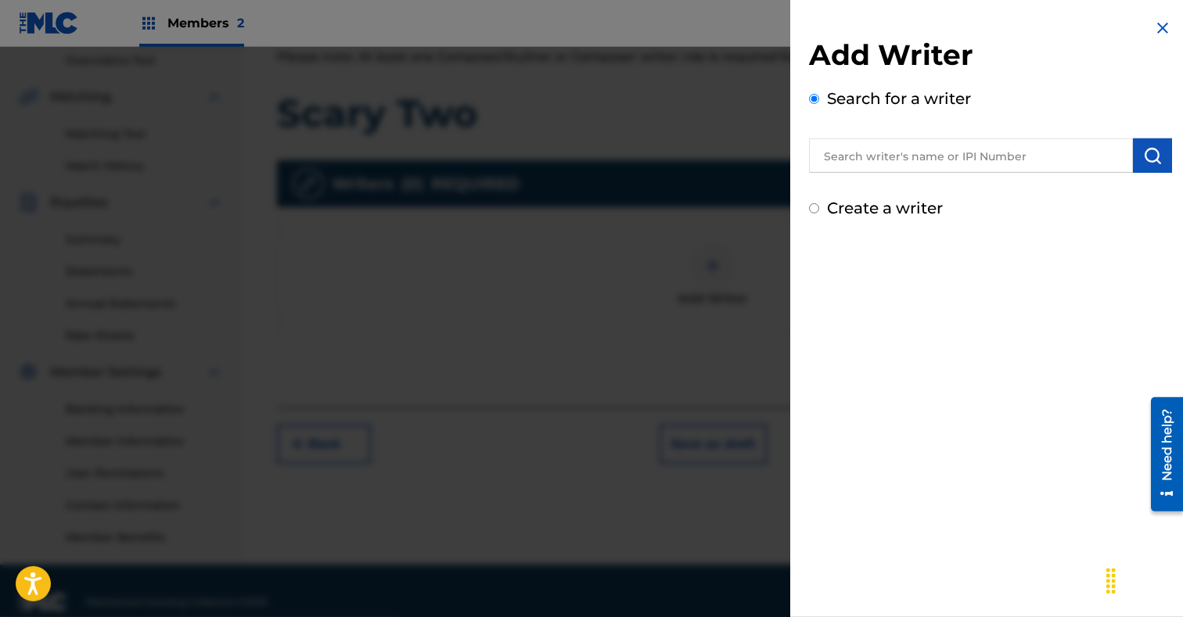
click at [913, 161] on input "text" at bounding box center [971, 155] width 324 height 34
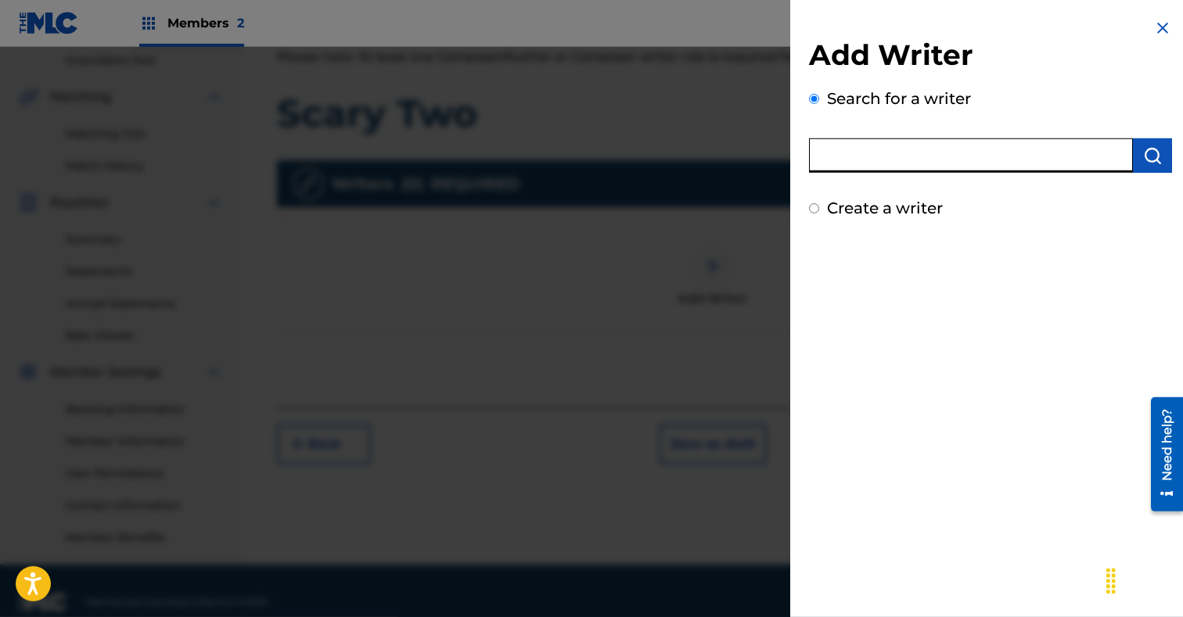
paste input "[PERSON_NAME]"
click at [1144, 160] on img "submit" at bounding box center [1152, 155] width 19 height 19
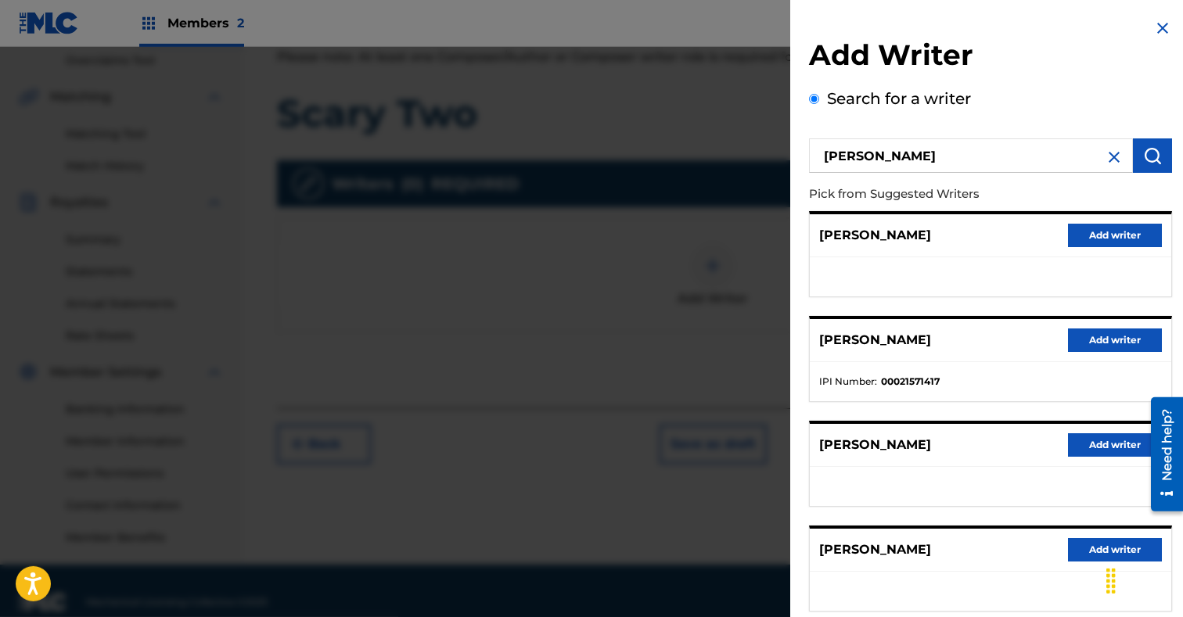
click at [932, 162] on input "[PERSON_NAME]" at bounding box center [971, 155] width 324 height 34
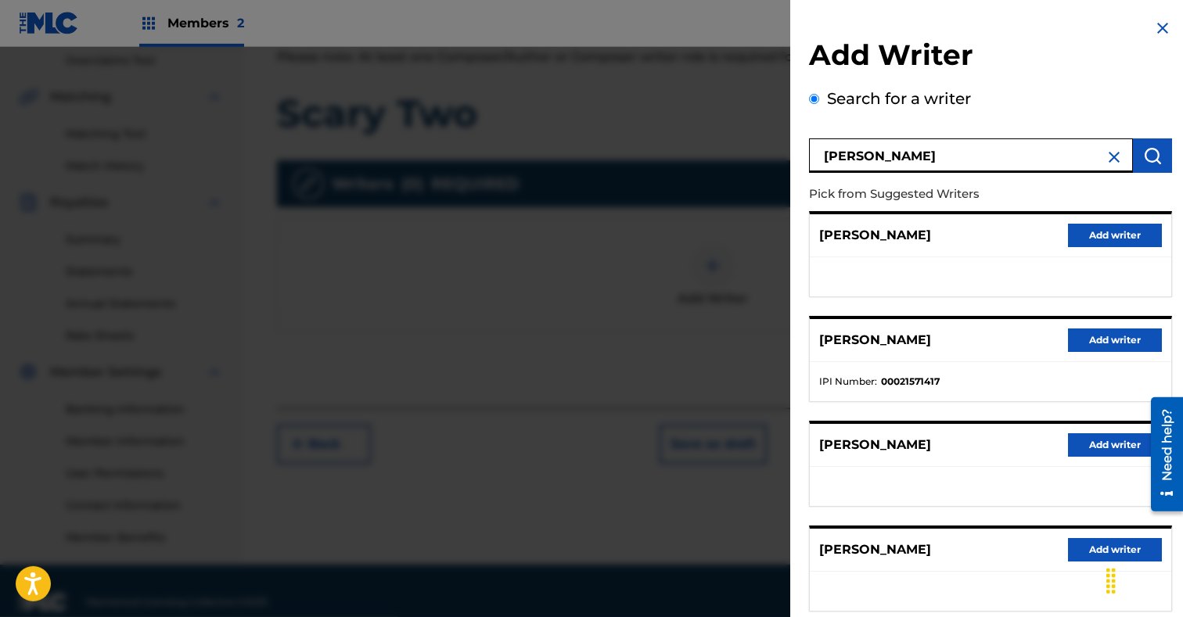
click at [856, 158] on input "[PERSON_NAME]" at bounding box center [971, 155] width 324 height 34
type input "[PERSON_NAME]"
click at [1151, 152] on img "submit" at bounding box center [1152, 155] width 19 height 19
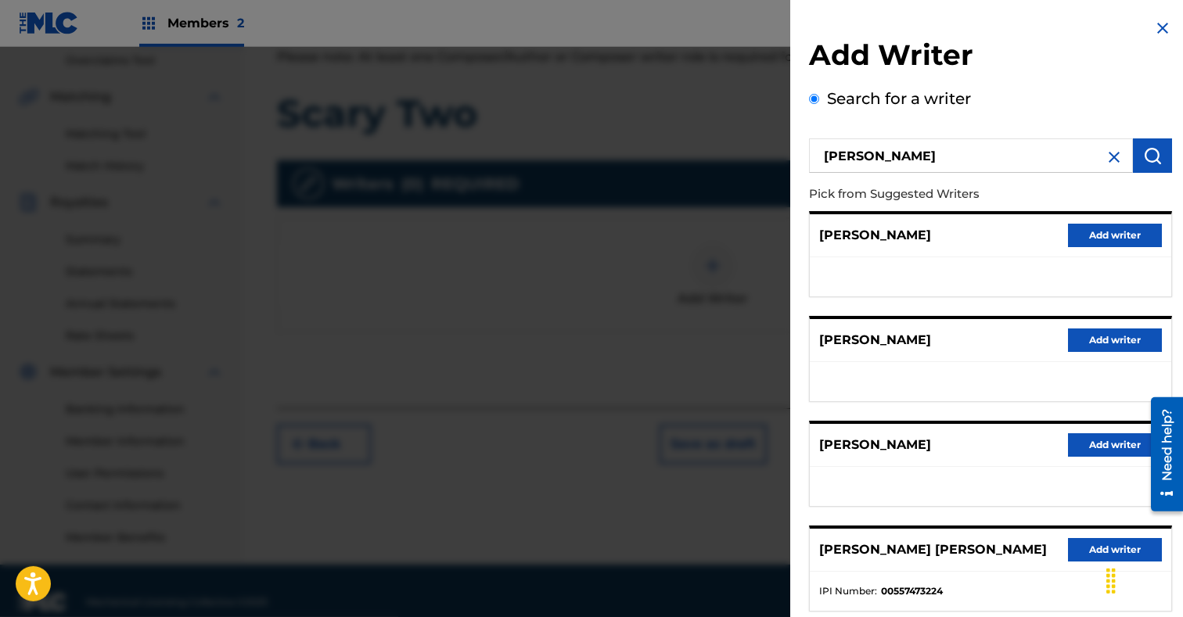
click at [1136, 232] on button "Add writer" at bounding box center [1115, 235] width 94 height 23
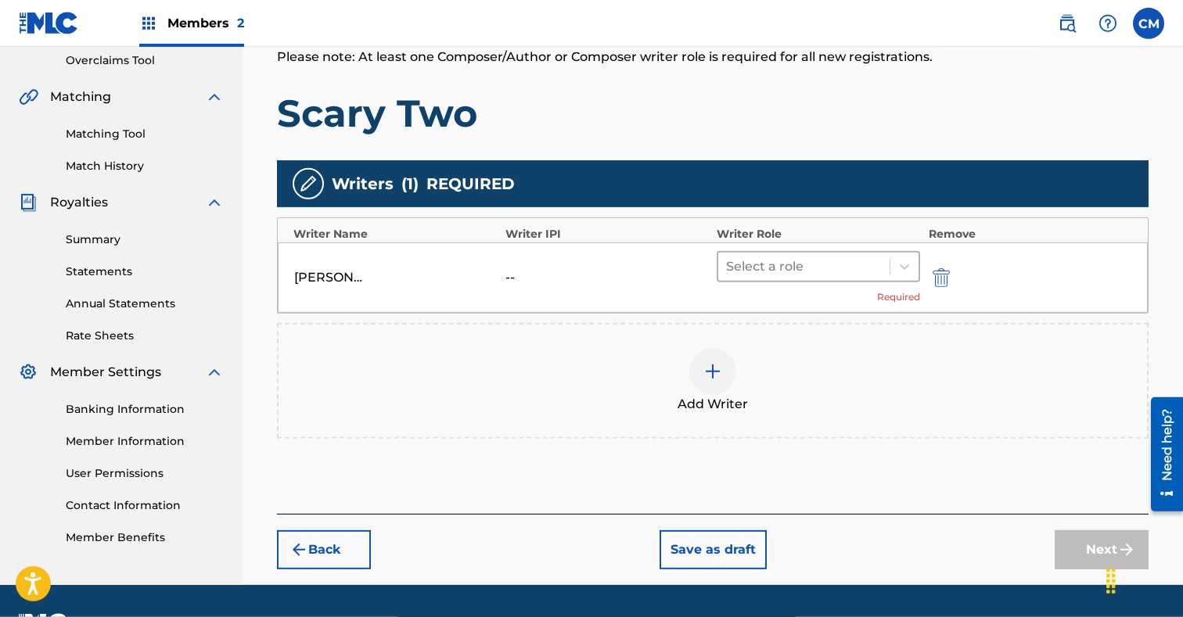
click at [863, 271] on div at bounding box center [804, 267] width 156 height 22
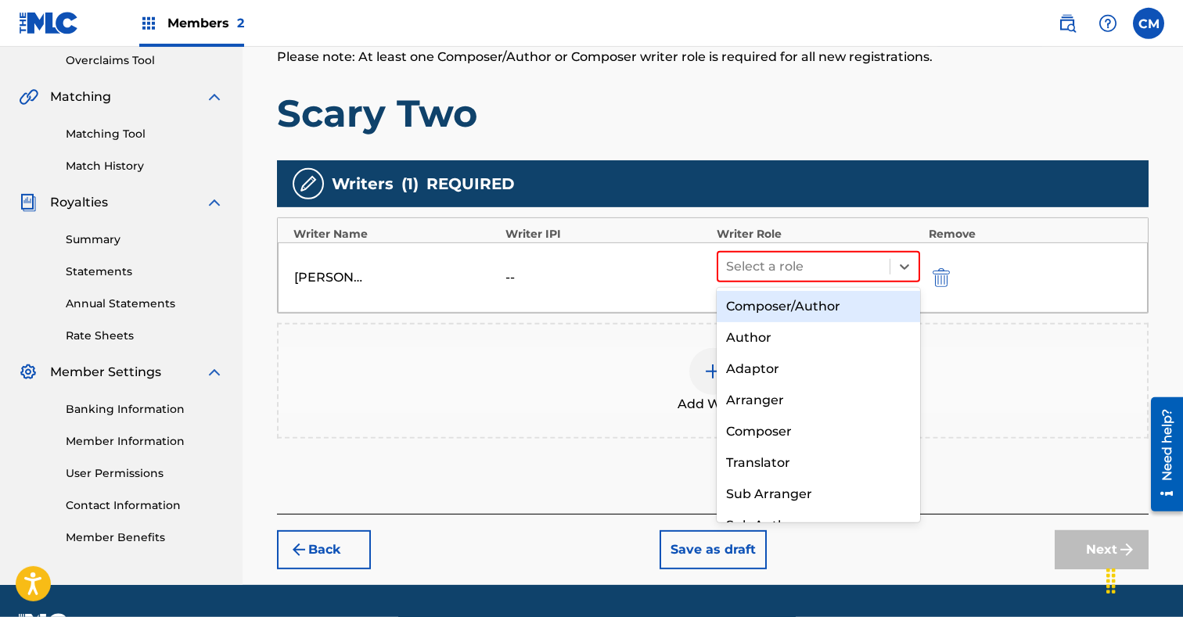
click at [830, 305] on div "Composer/Author" at bounding box center [817, 306] width 203 height 31
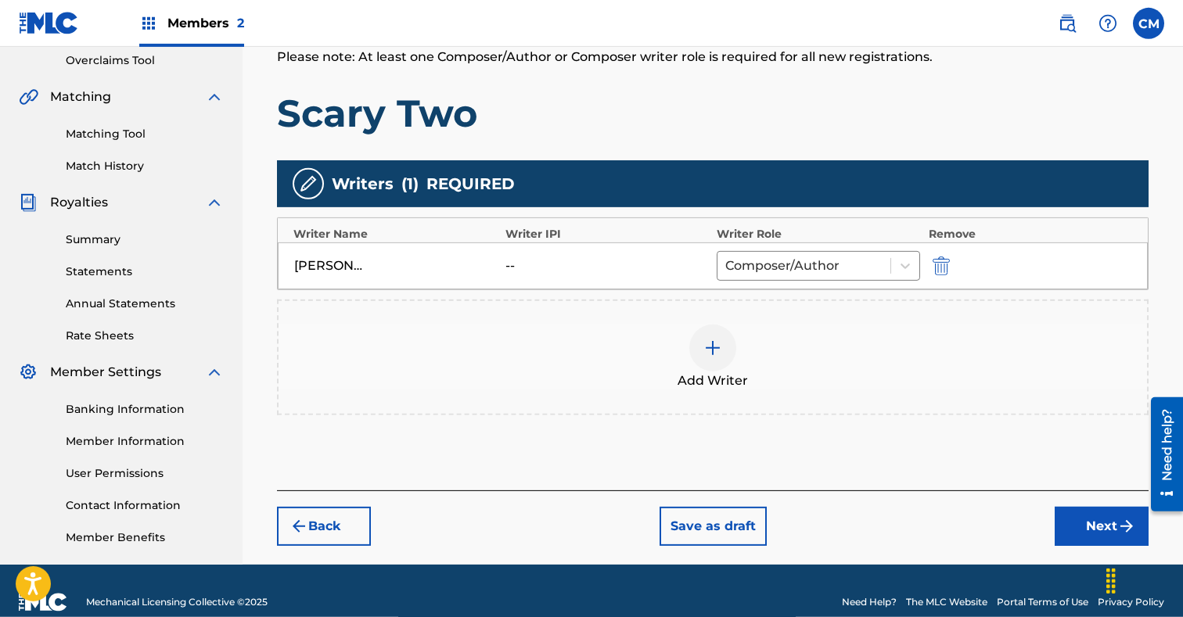
click at [714, 337] on div at bounding box center [712, 348] width 47 height 47
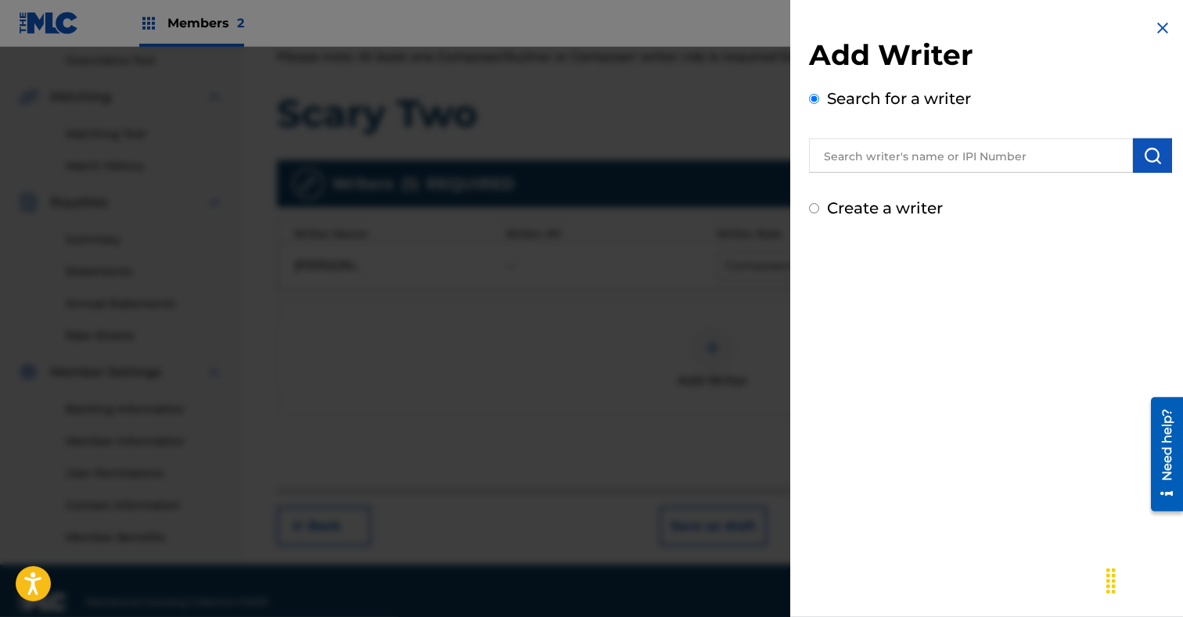
click at [892, 169] on input "text" at bounding box center [971, 155] width 324 height 34
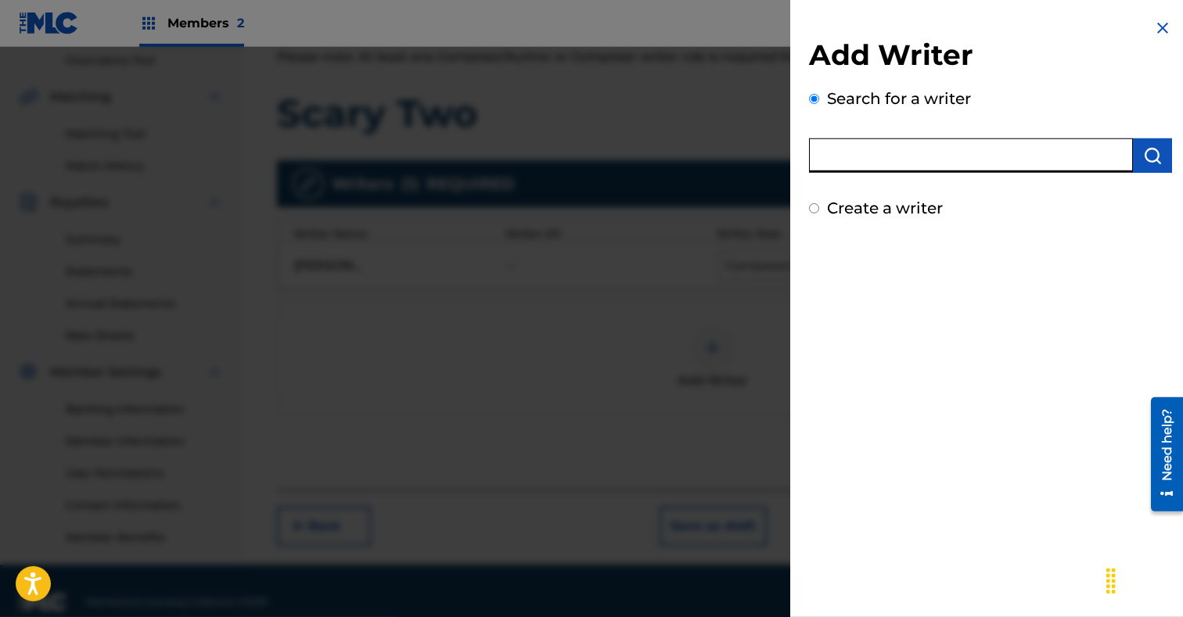
paste input "[PERSON_NAME]"
type input "[PERSON_NAME]"
click at [1157, 152] on img "submit" at bounding box center [1152, 155] width 19 height 19
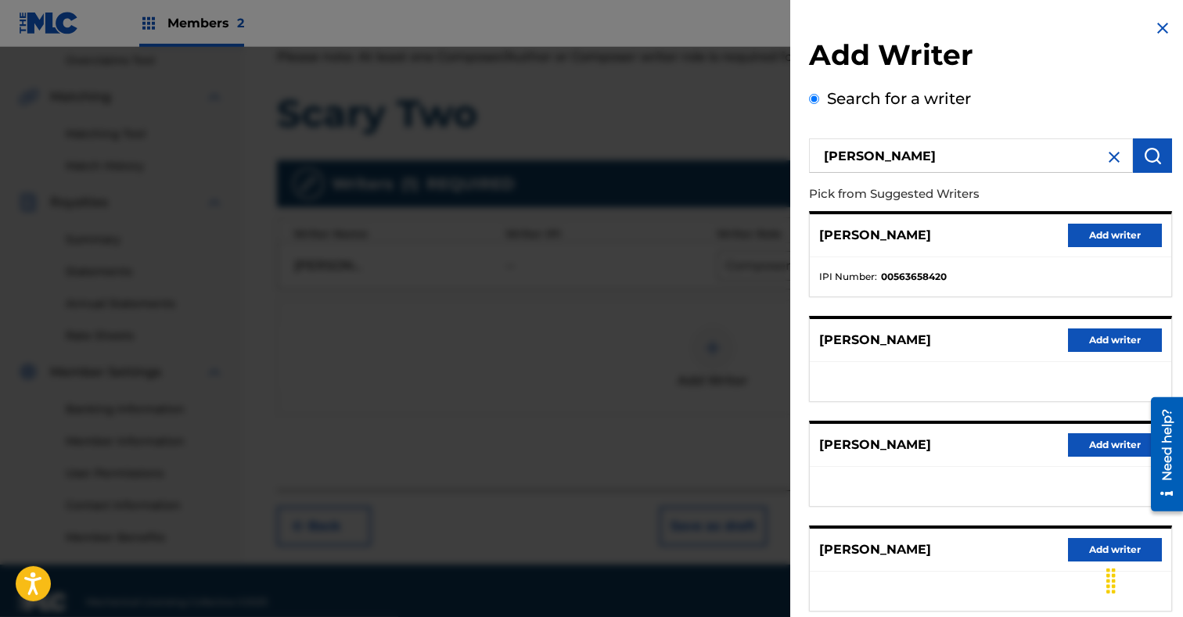
click at [1100, 335] on button "Add writer" at bounding box center [1115, 339] width 94 height 23
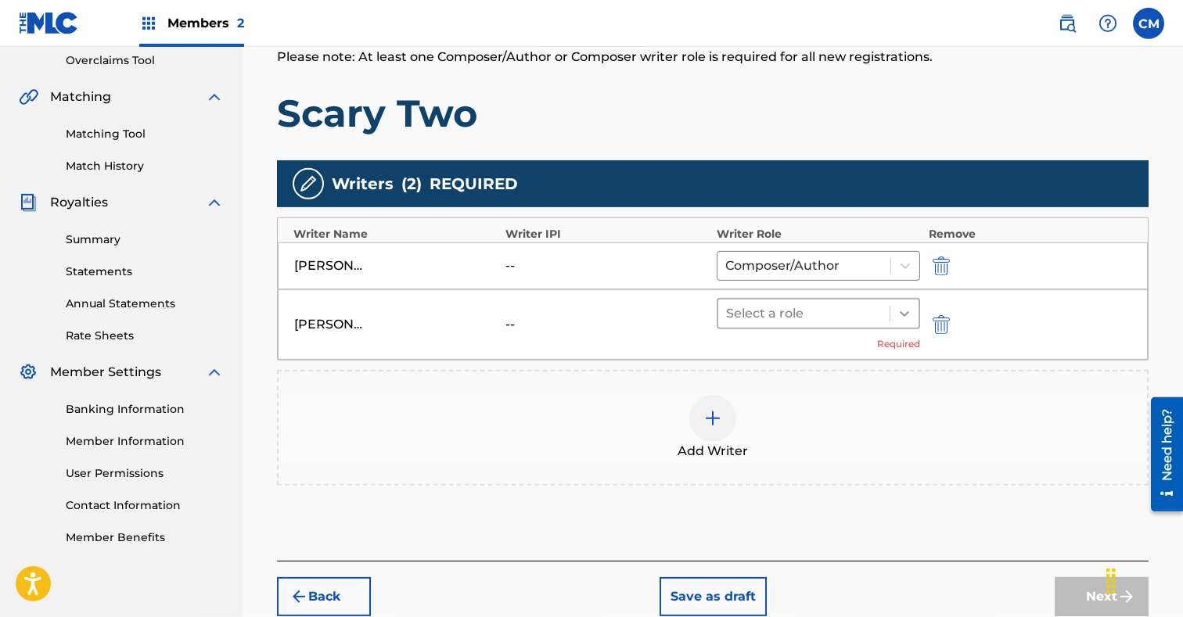
click at [909, 316] on icon at bounding box center [904, 314] width 16 height 16
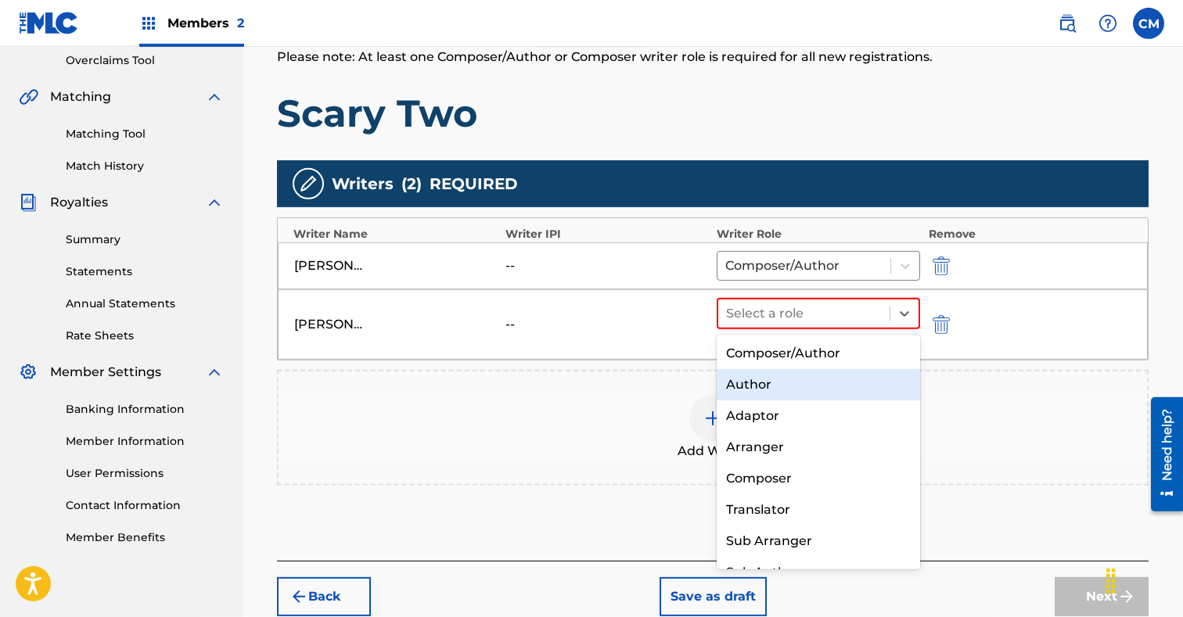
click at [885, 390] on div "Author" at bounding box center [817, 384] width 203 height 31
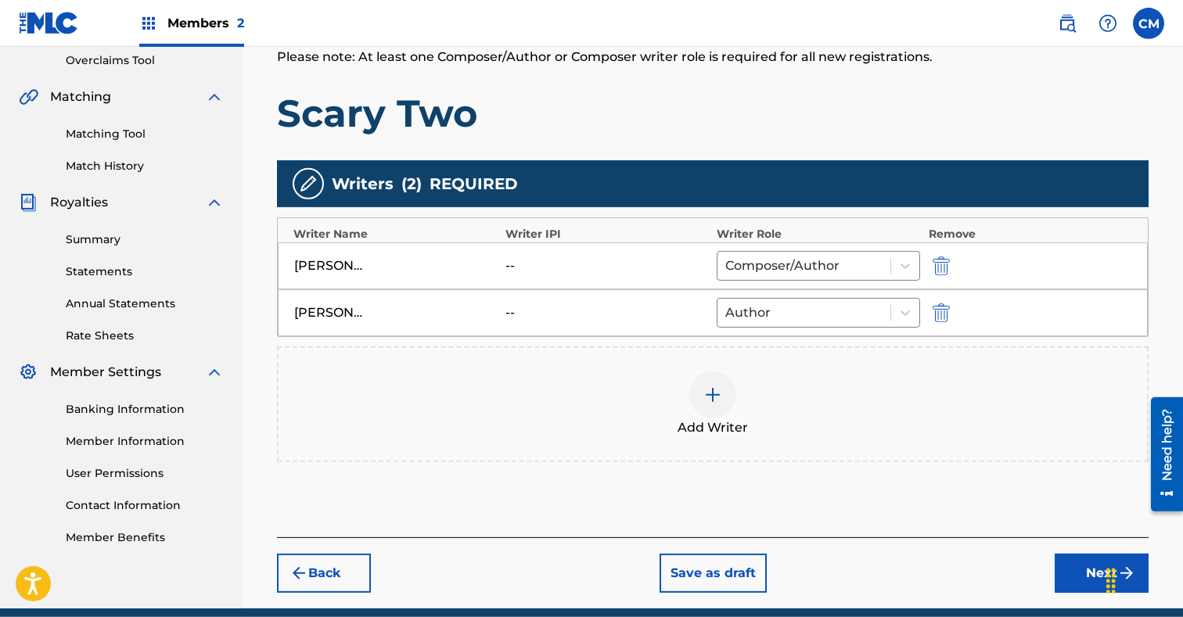
click at [1075, 569] on button "Next" at bounding box center [1101, 573] width 94 height 39
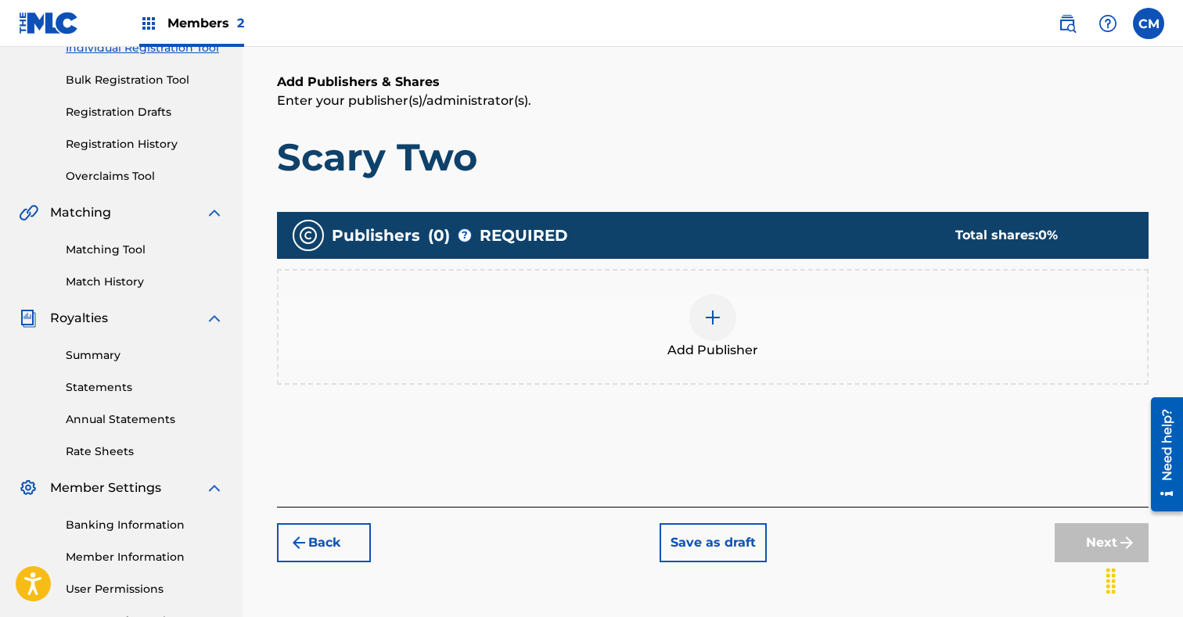
scroll to position [226, 0]
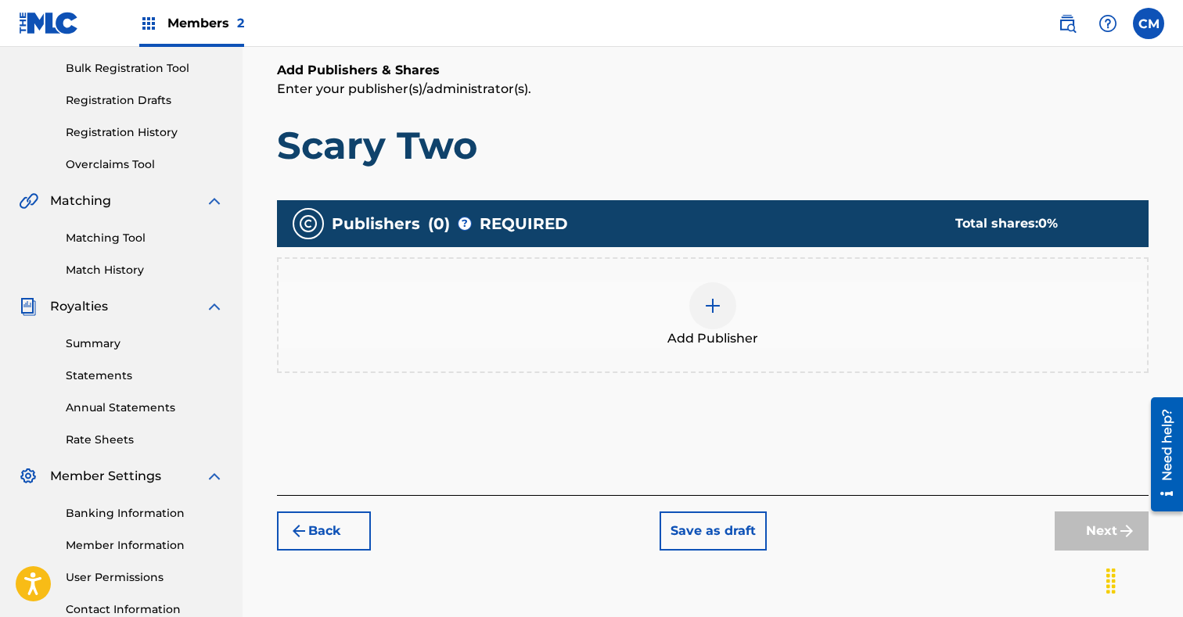
click at [707, 299] on img at bounding box center [712, 305] width 19 height 19
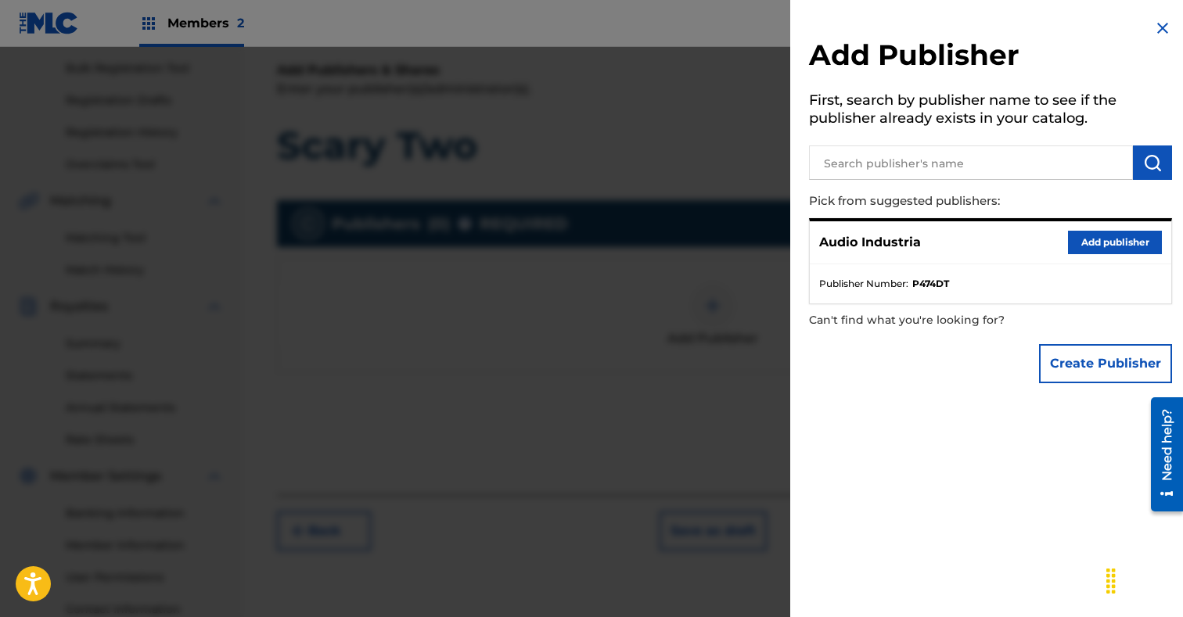
click at [1099, 239] on button "Add publisher" at bounding box center [1115, 242] width 94 height 23
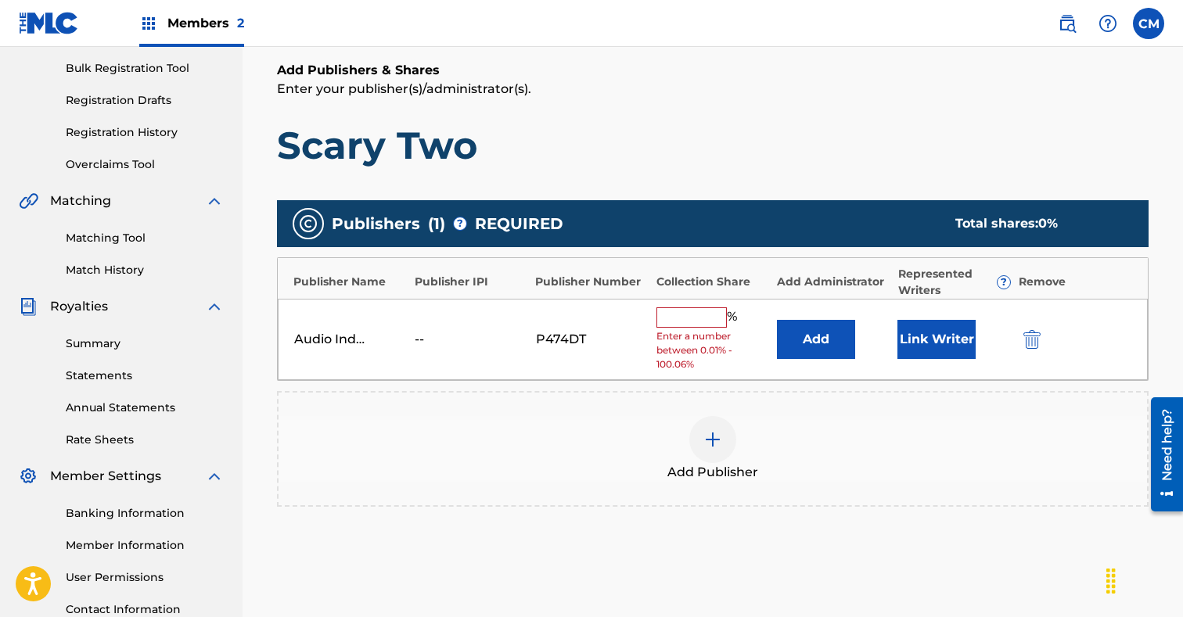
click at [670, 323] on input "text" at bounding box center [691, 317] width 70 height 20
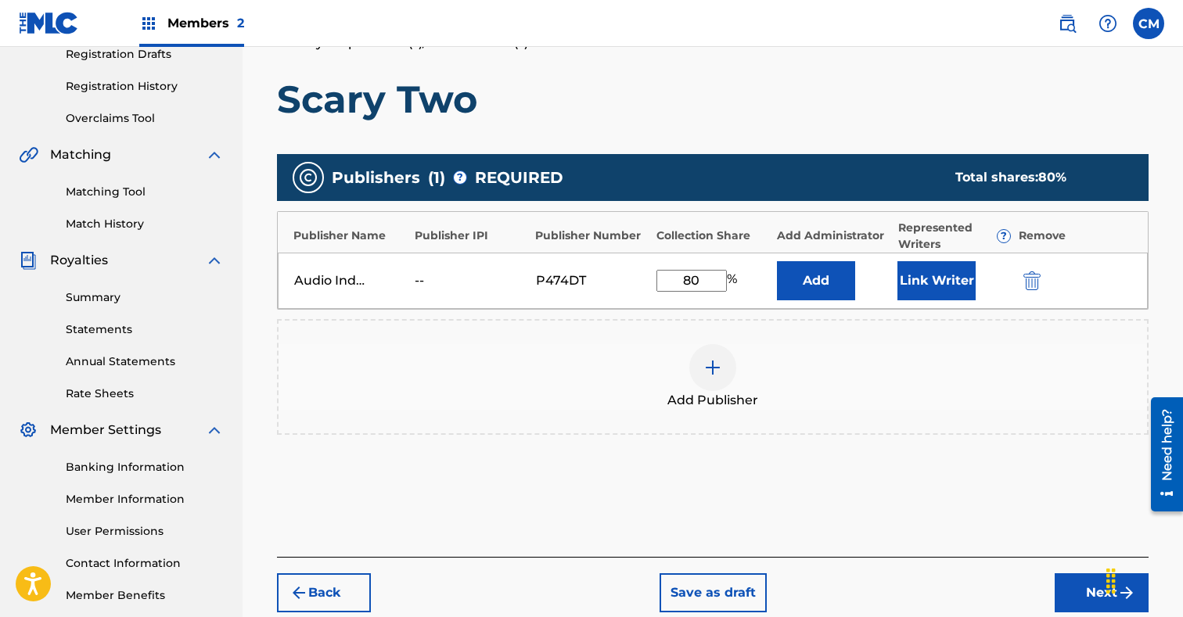
scroll to position [358, 0]
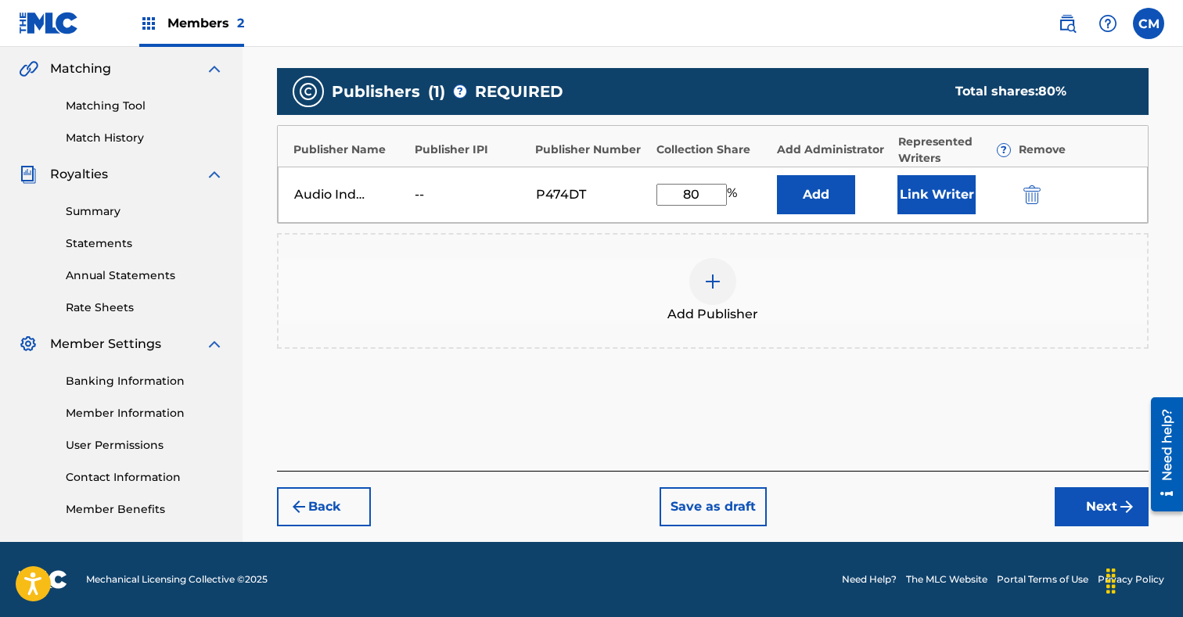
type input "80"
click at [962, 398] on div "Publishers ( 1 ) ? REQUIRED Total shares: 80 % Publisher Name Publisher IPI Pub…" at bounding box center [712, 231] width 871 height 342
click at [952, 198] on button "Link Writer" at bounding box center [936, 194] width 78 height 39
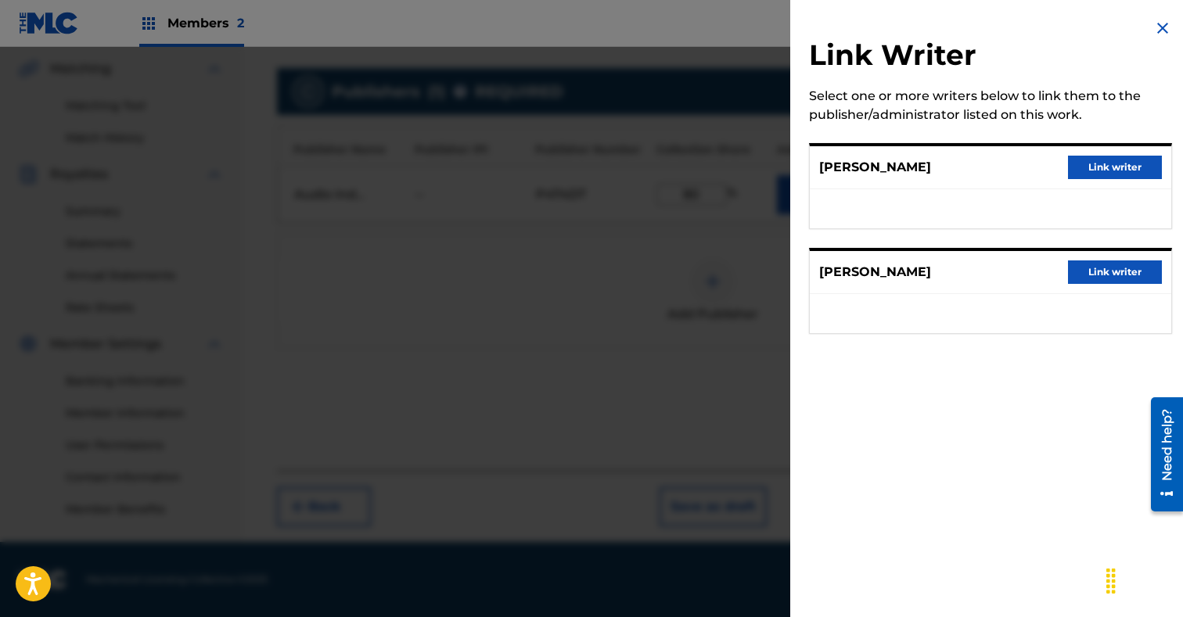
click at [1095, 163] on button "Link writer" at bounding box center [1115, 167] width 94 height 23
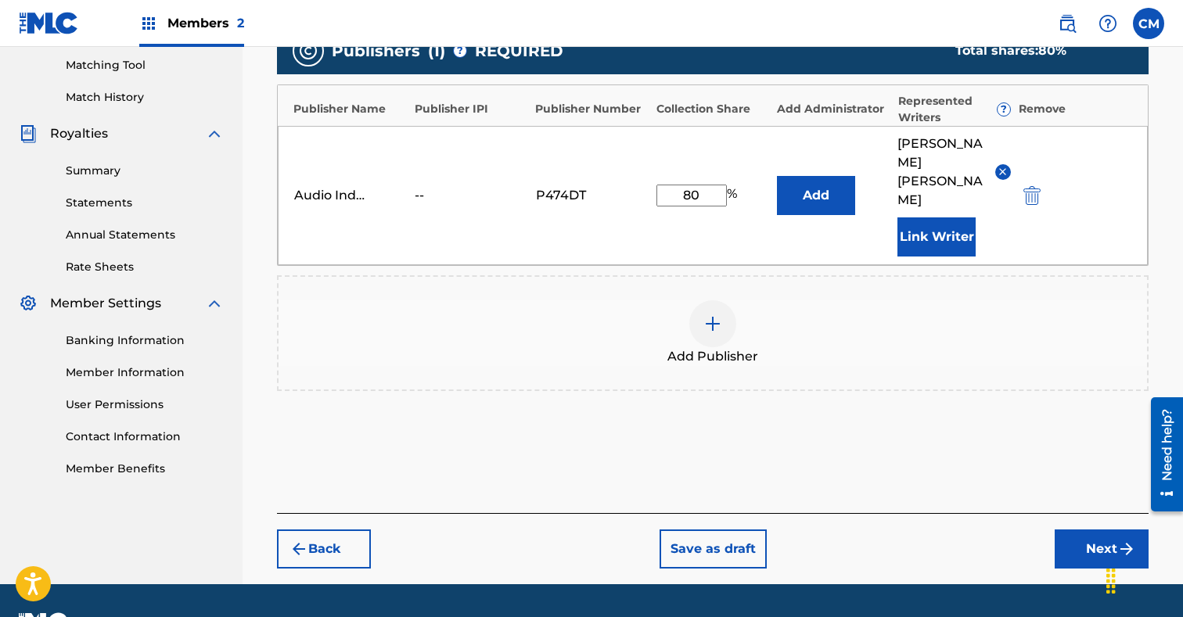
scroll to position [406, 0]
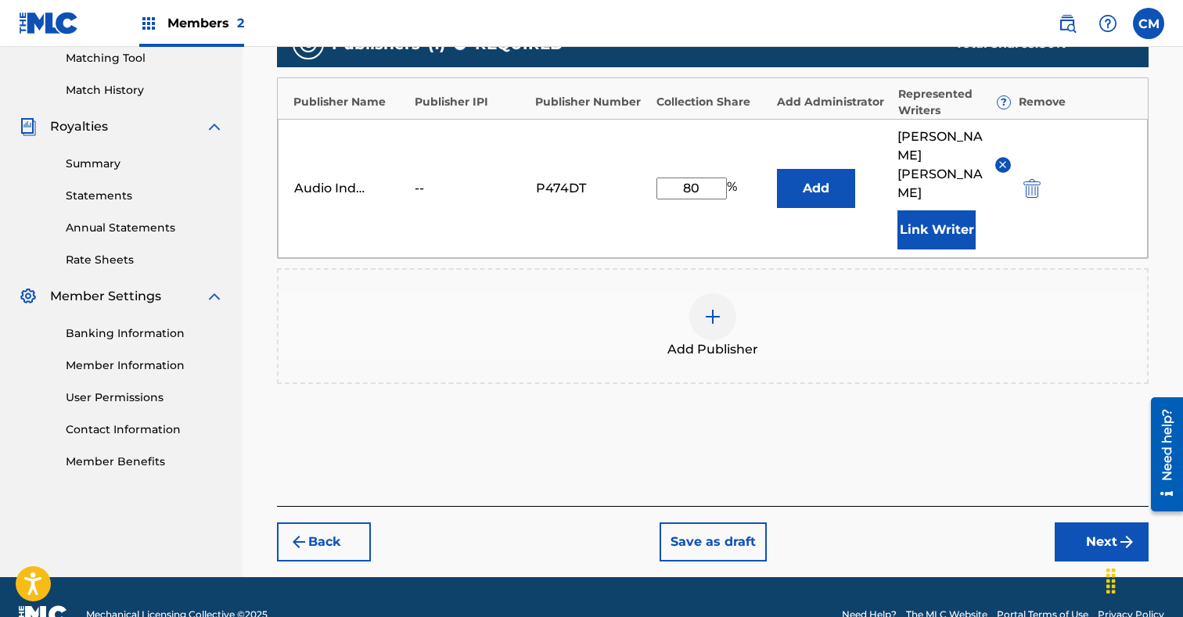
click at [813, 185] on button "Add" at bounding box center [816, 188] width 78 height 39
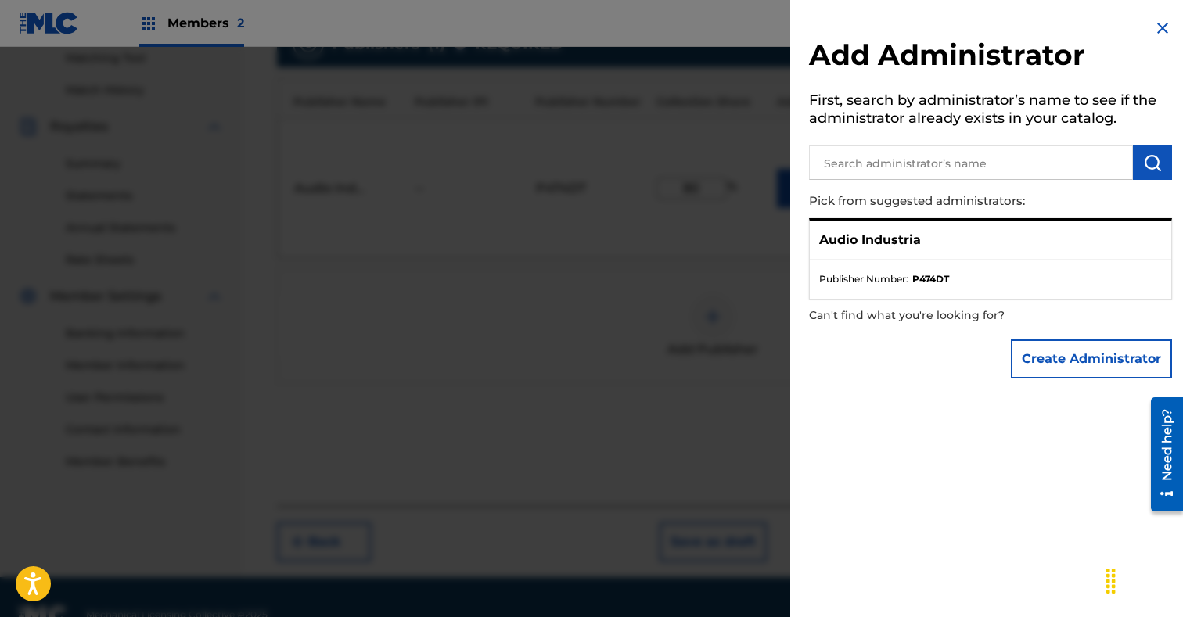
click at [985, 255] on div "Audio Industria" at bounding box center [990, 240] width 361 height 38
click at [935, 241] on div "Audio Industria" at bounding box center [990, 240] width 361 height 38
click at [895, 249] on p "Audio Industria" at bounding box center [870, 240] width 102 height 19
click at [637, 262] on div at bounding box center [591, 355] width 1183 height 617
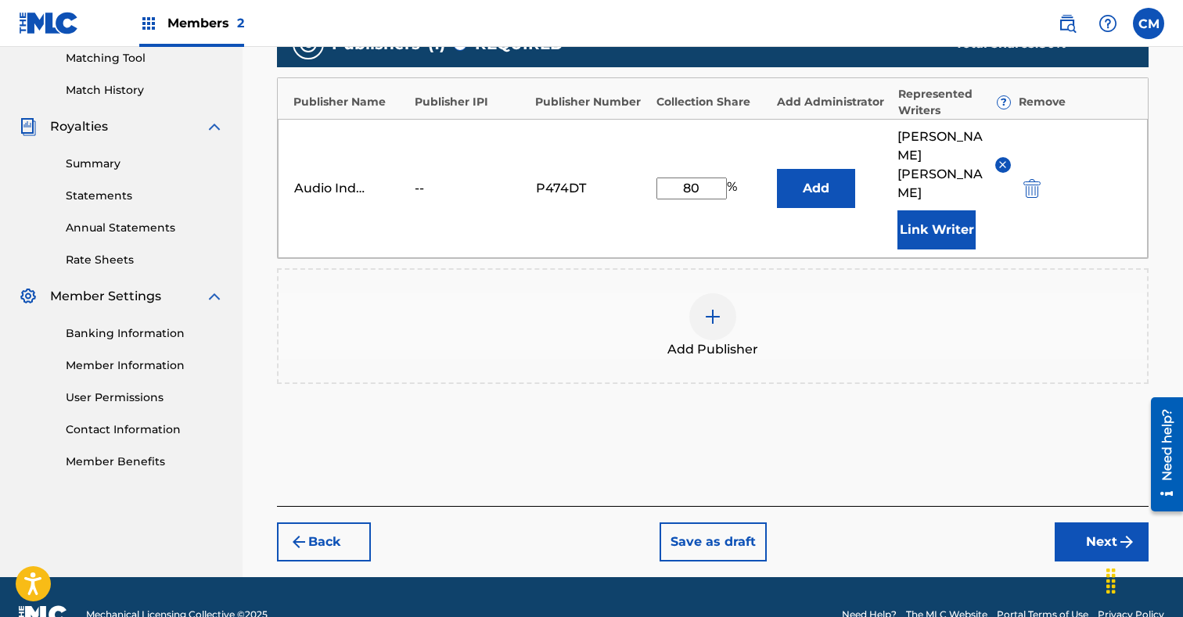
click at [1076, 522] on button "Next" at bounding box center [1101, 541] width 94 height 39
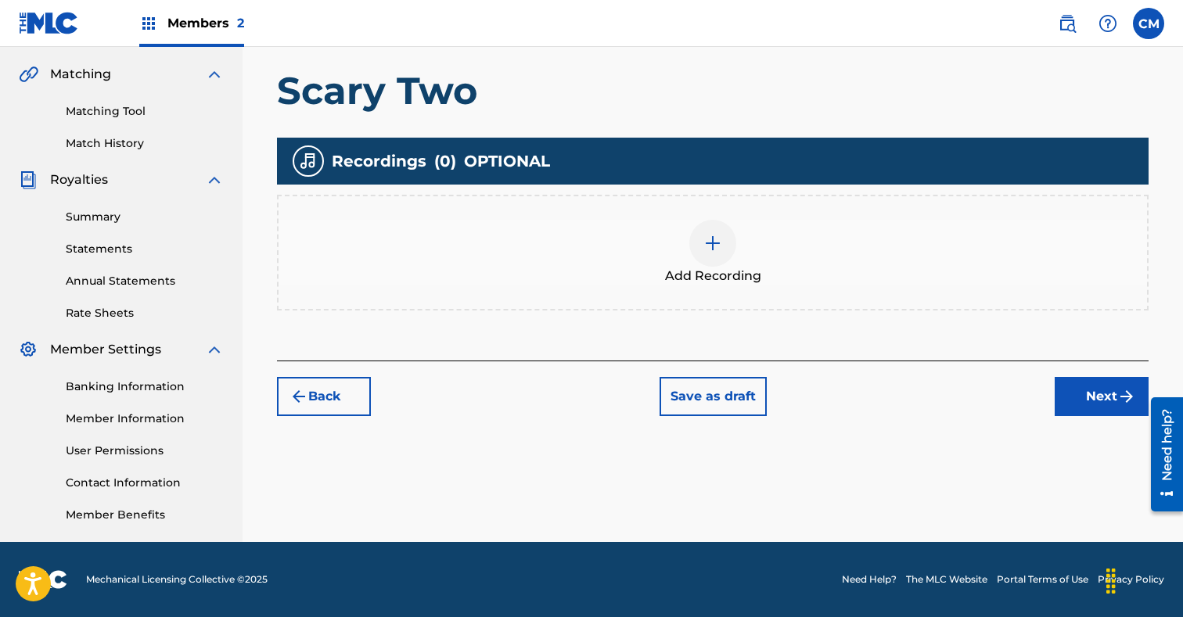
click at [715, 236] on img at bounding box center [712, 243] width 19 height 19
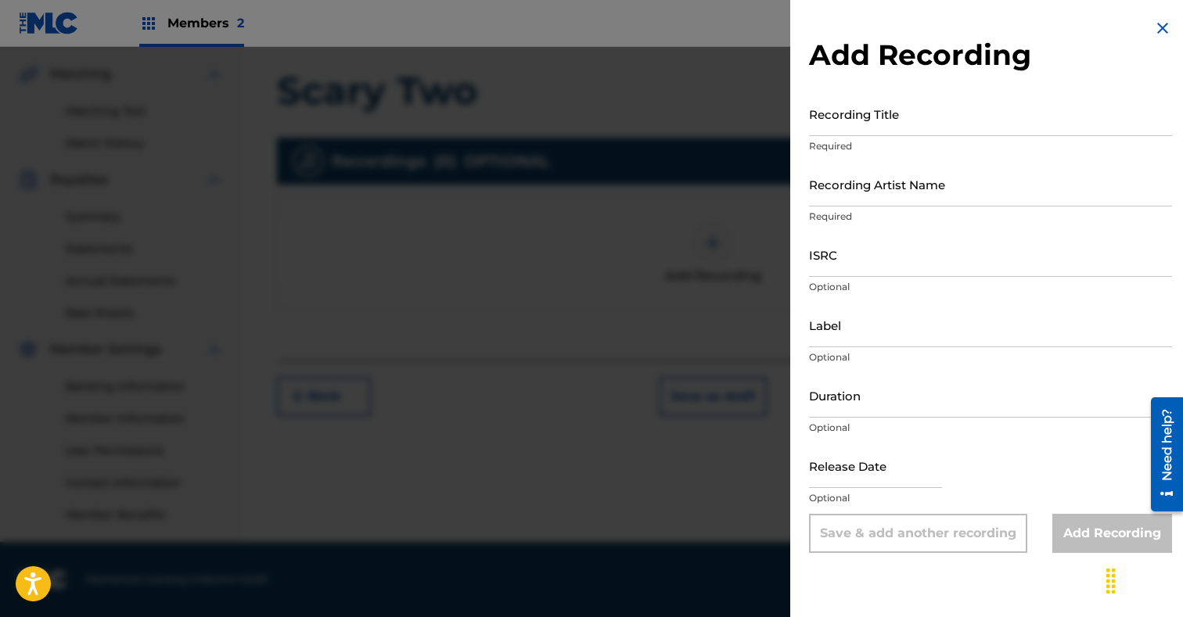
click at [888, 111] on input "Recording Title" at bounding box center [990, 114] width 363 height 45
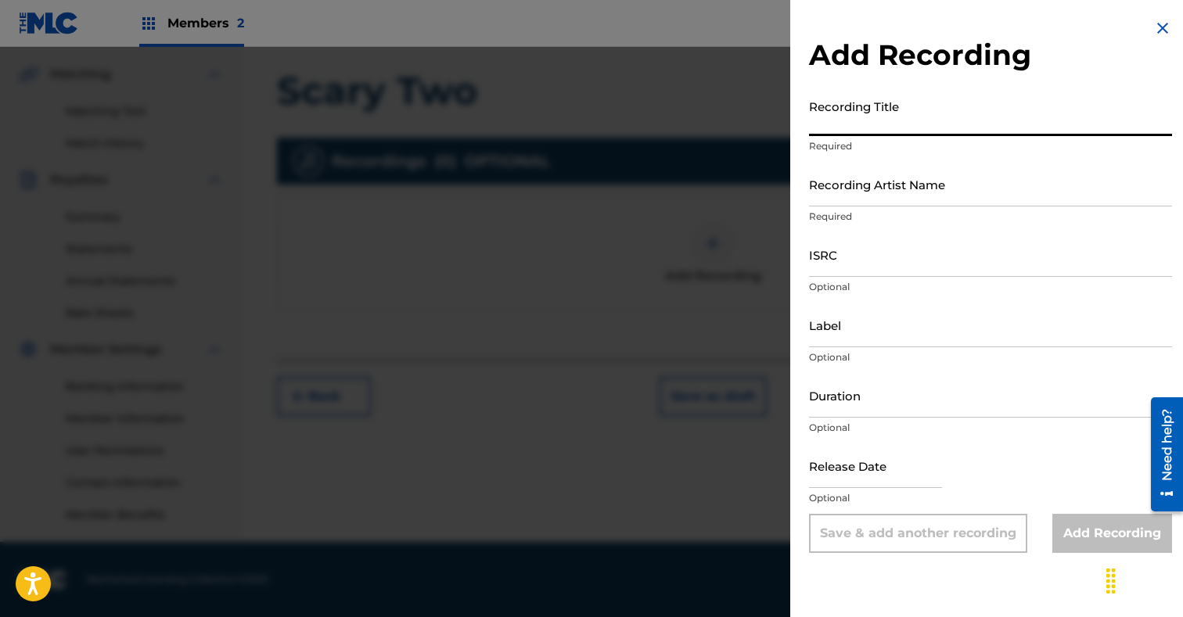
paste input "Scary Two"
type input "Scary Two"
click at [886, 192] on input "Recording Artist Name" at bounding box center [990, 184] width 363 height 45
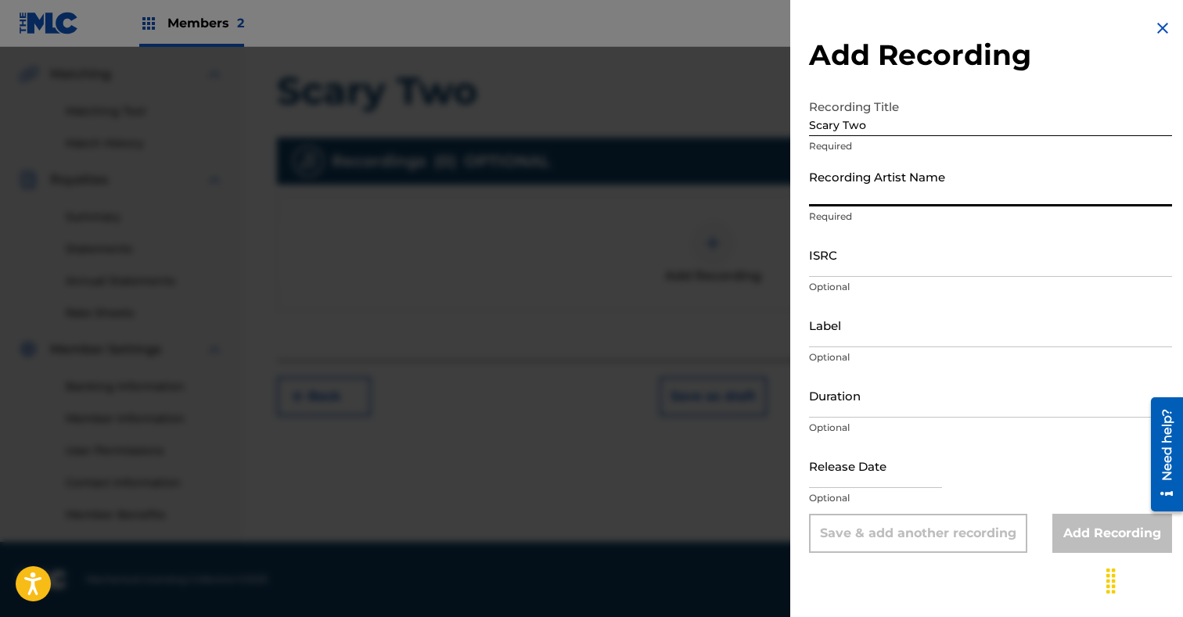
paste input "Card Slap"
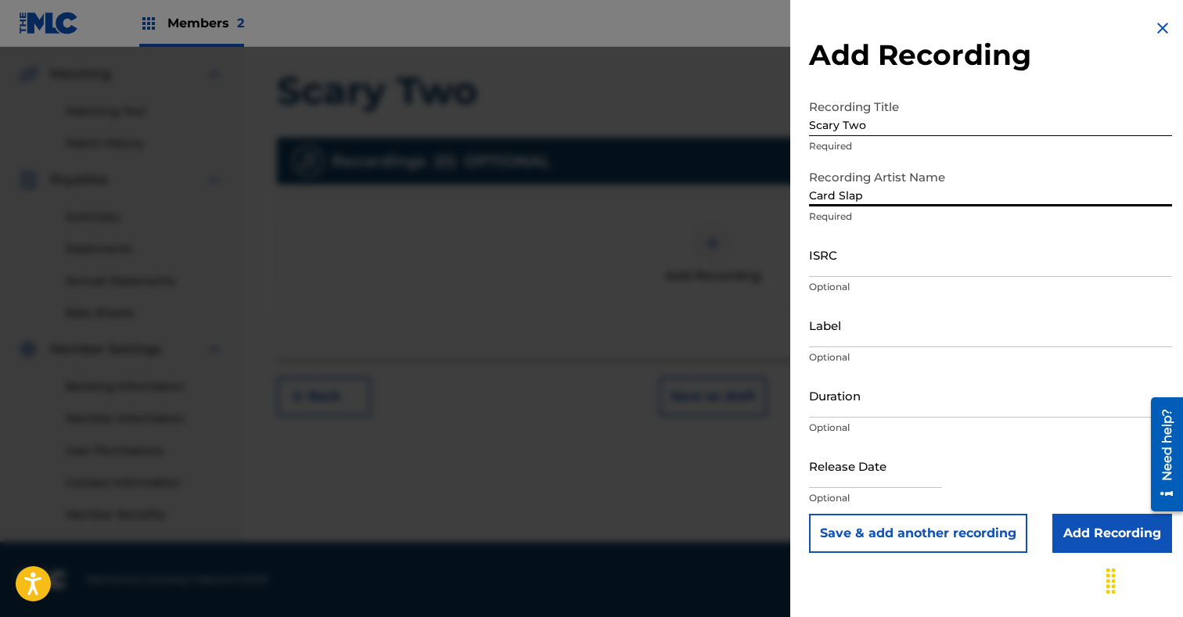
type input "Card Slap"
click at [830, 255] on input "ISRC" at bounding box center [990, 254] width 363 height 45
paste input "GBKQU2564300"
type input "GBKQU2564300"
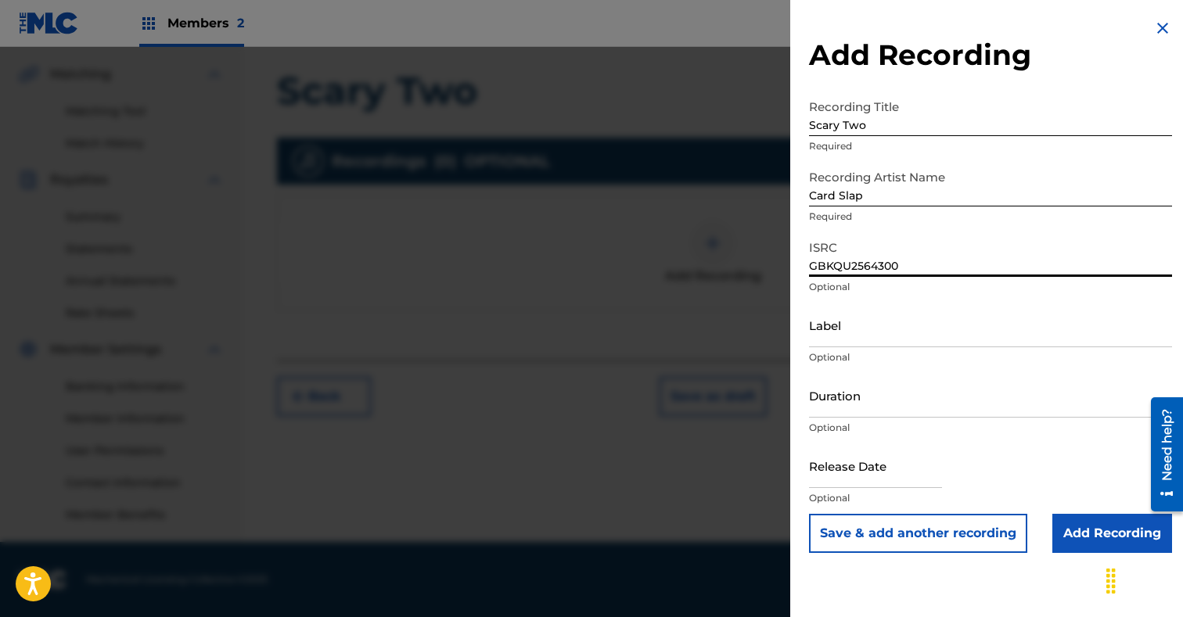
click at [1083, 525] on input "Add Recording" at bounding box center [1112, 533] width 120 height 39
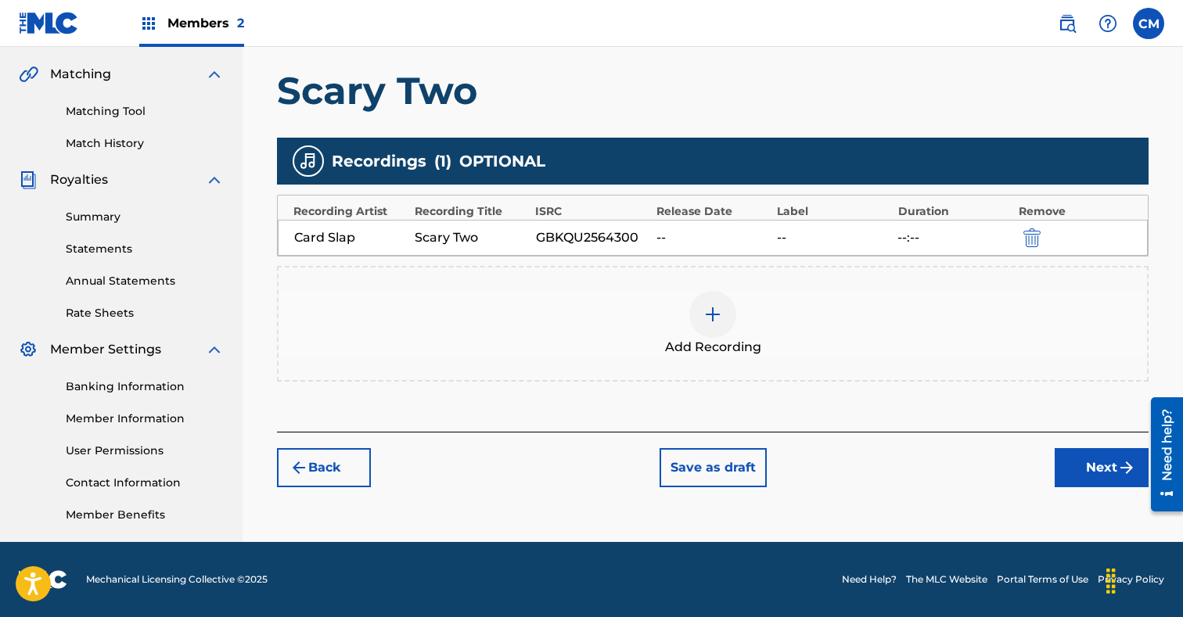
click at [1090, 462] on button "Next" at bounding box center [1101, 467] width 94 height 39
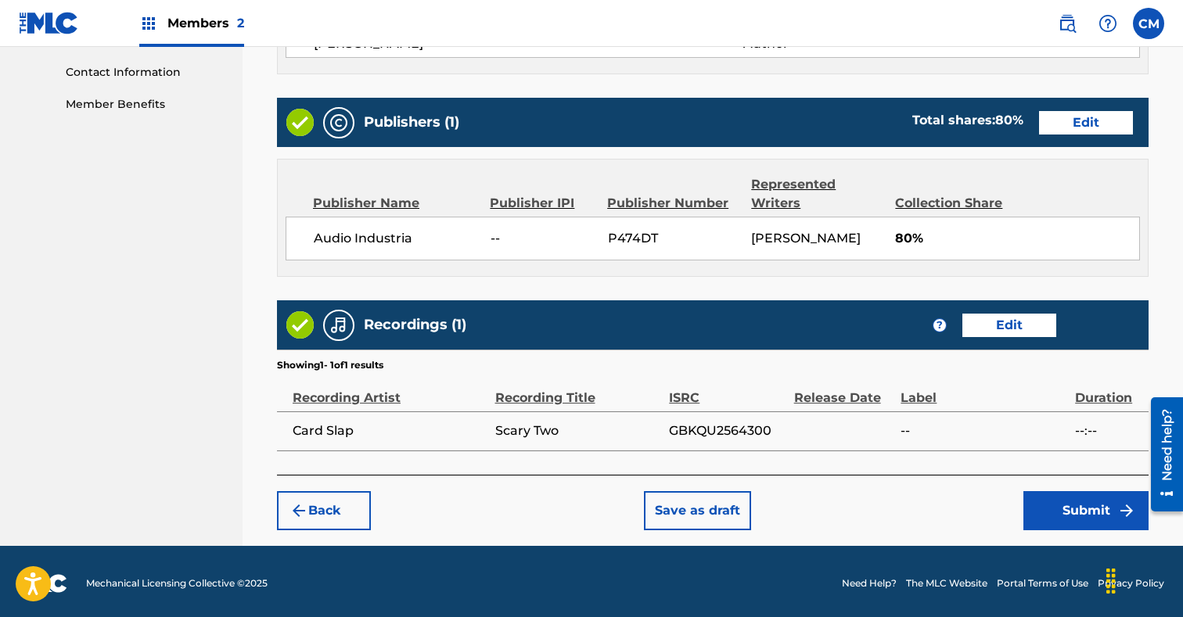
scroll to position [784, 0]
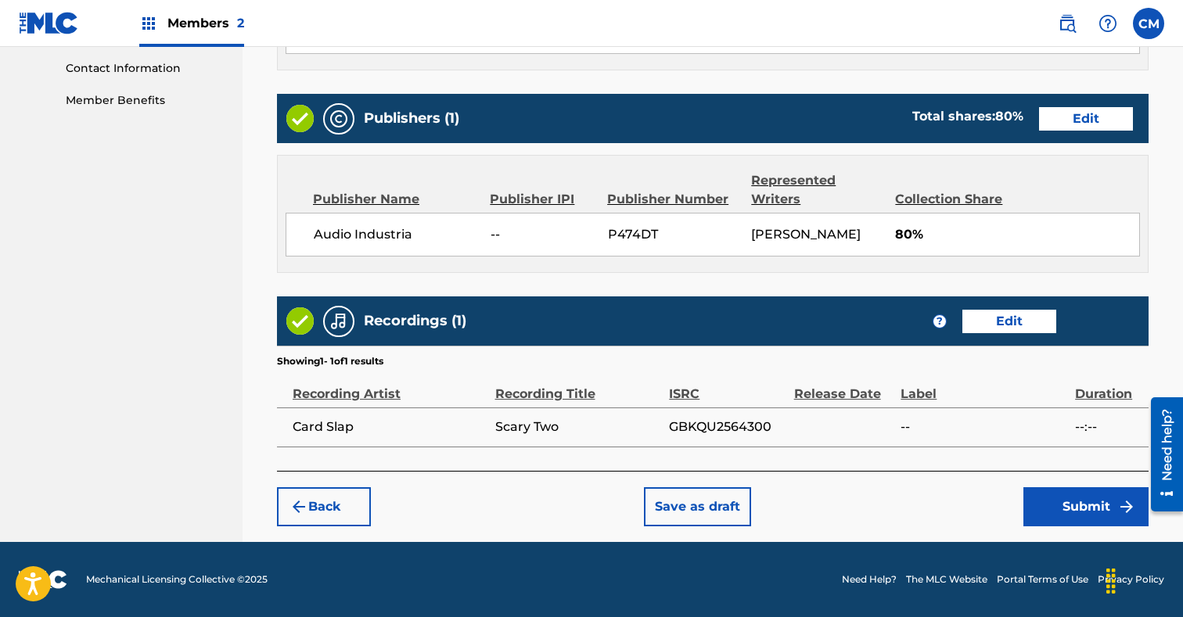
click at [1082, 499] on button "Submit" at bounding box center [1085, 506] width 125 height 39
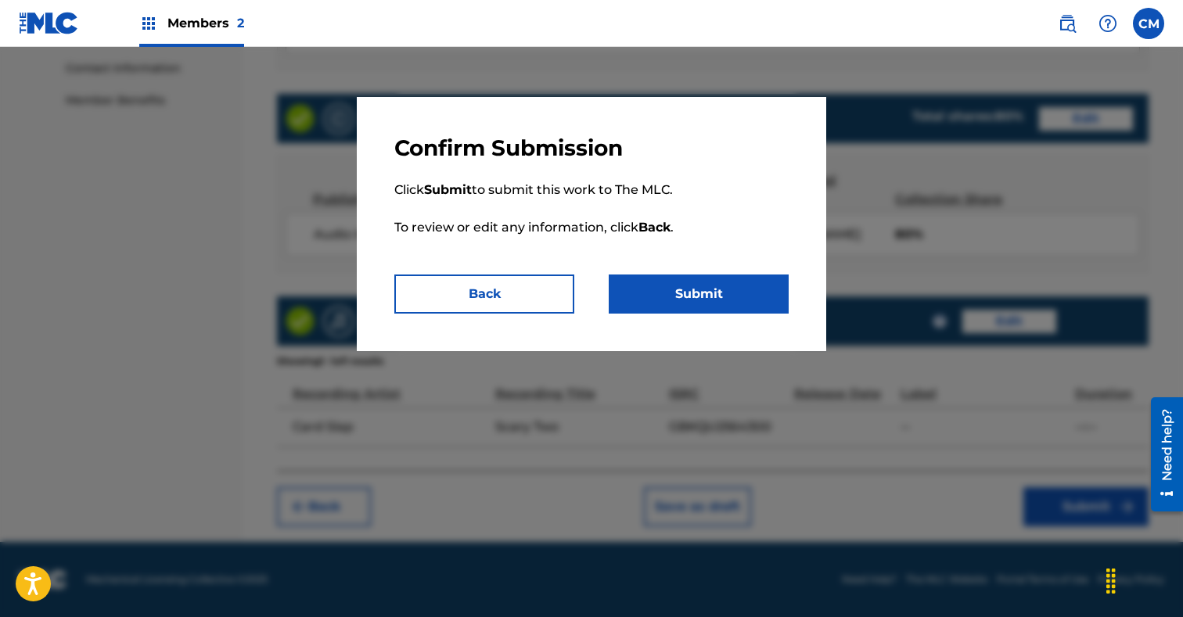
click at [704, 300] on button "Submit" at bounding box center [699, 294] width 180 height 39
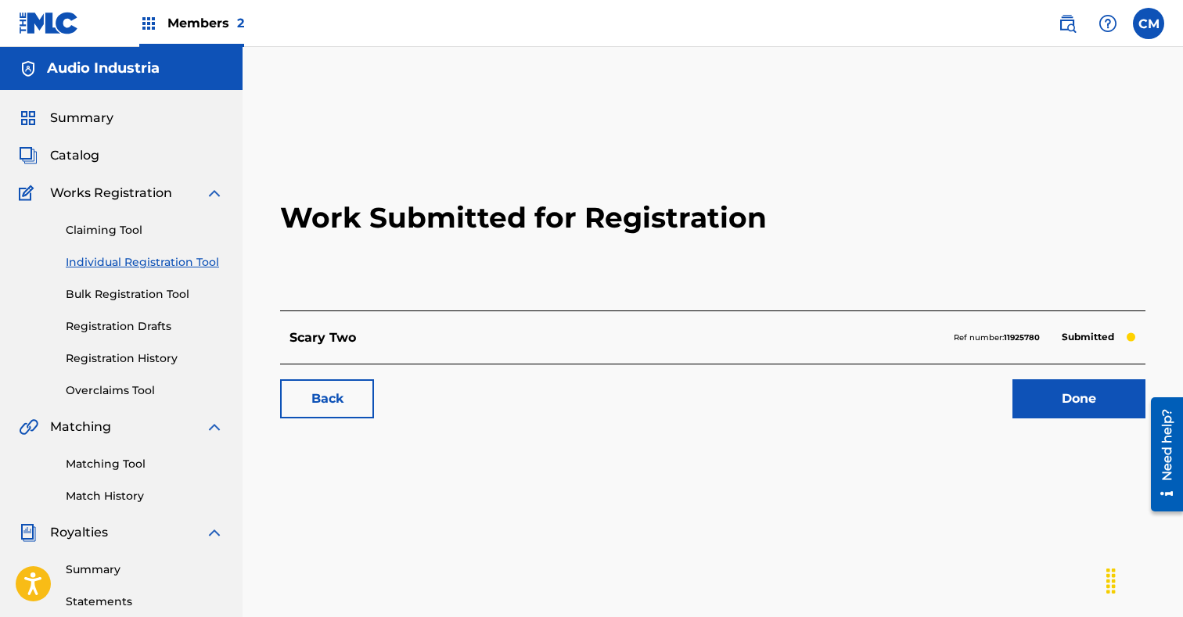
click at [1088, 403] on link "Done" at bounding box center [1078, 398] width 133 height 39
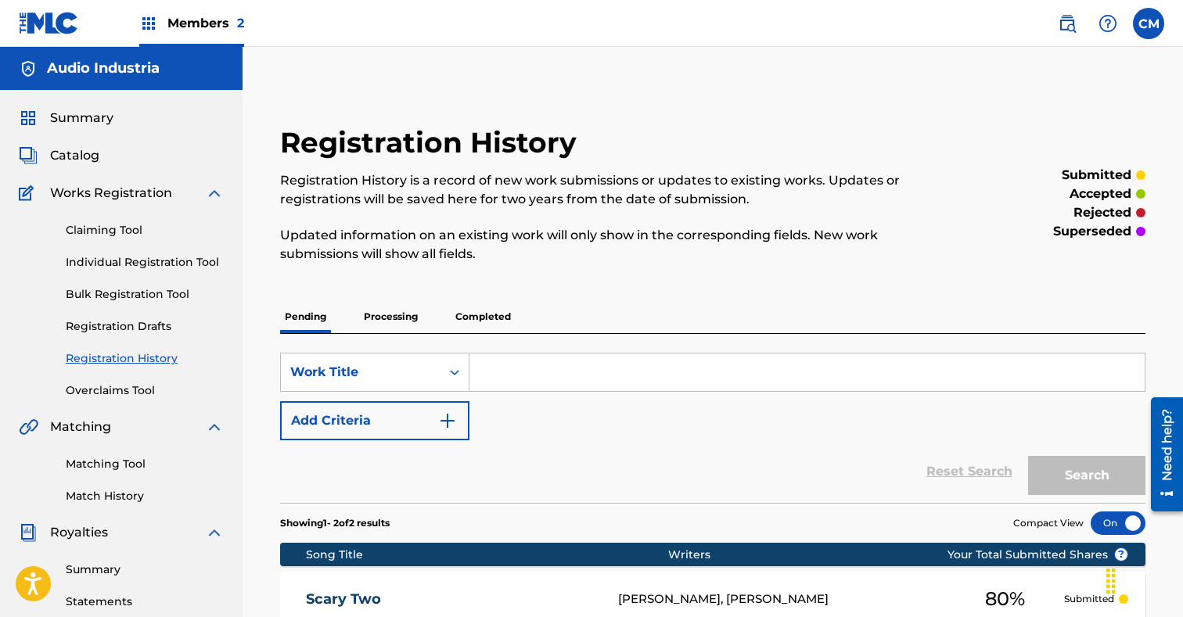
click at [178, 266] on link "Individual Registration Tool" at bounding box center [145, 262] width 158 height 16
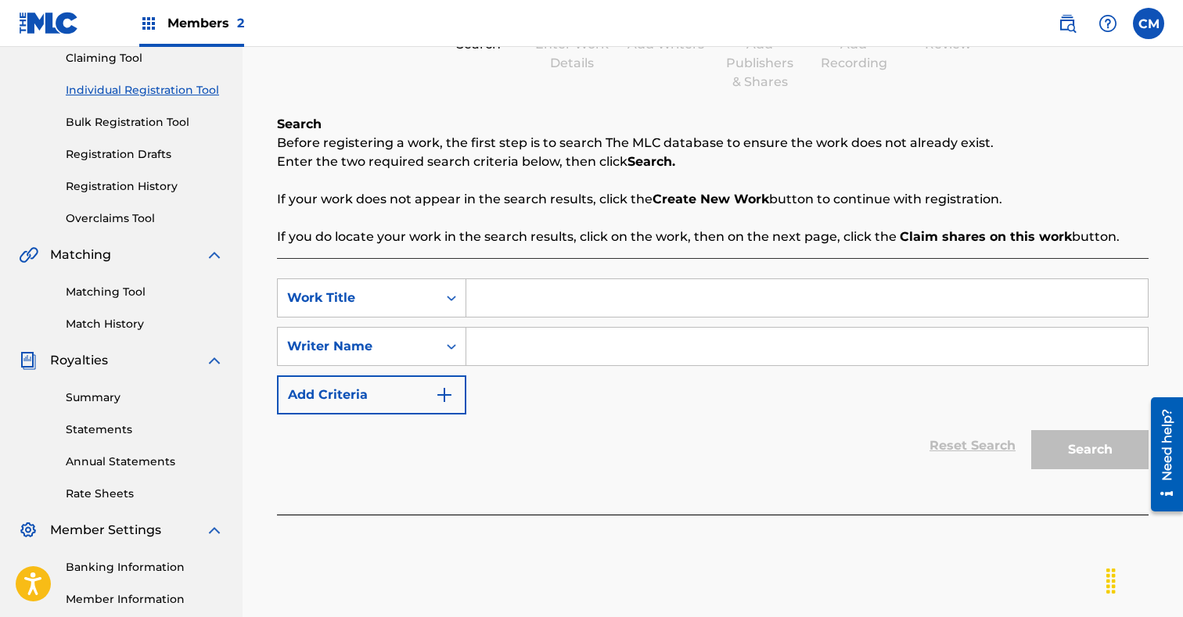
scroll to position [196, 0]
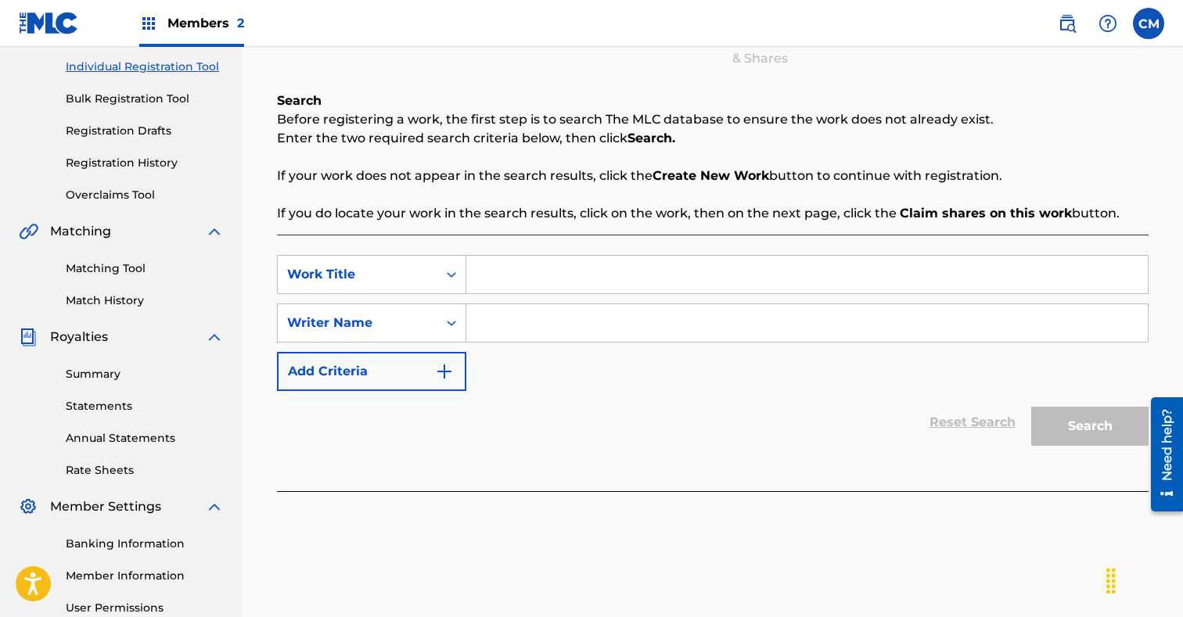
click at [512, 278] on input "Search Form" at bounding box center [806, 275] width 681 height 38
paste input "Too Hot Too Cold"
type input "Too Hot Too Cold"
click at [510, 324] on input "Search Form" at bounding box center [806, 323] width 681 height 38
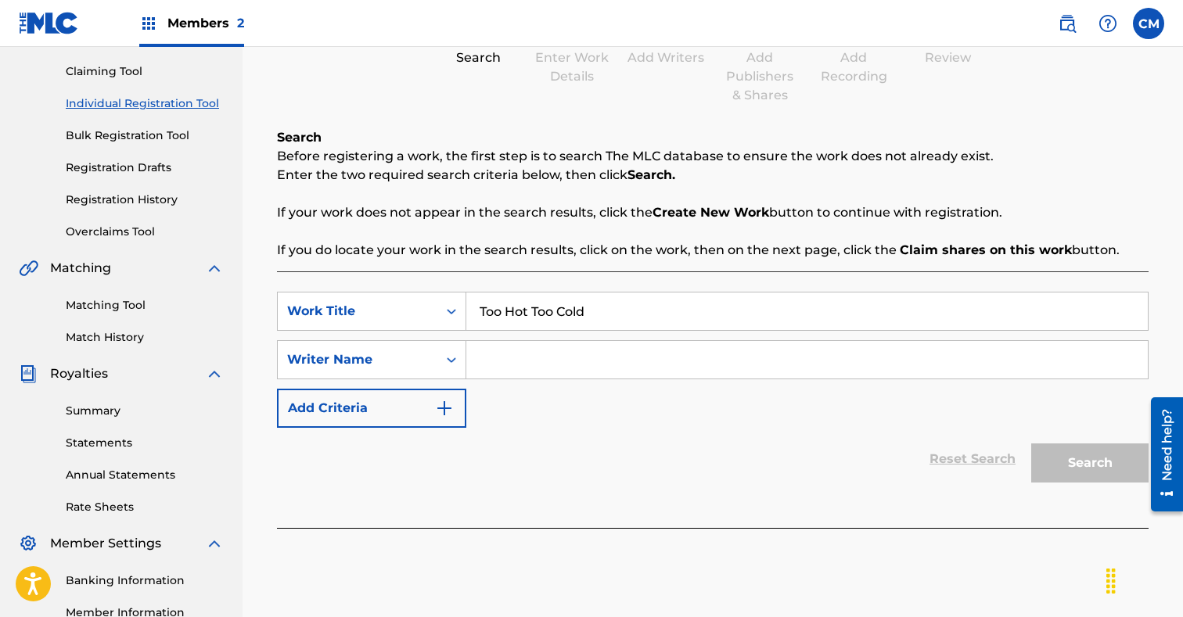
paste input "[PERSON_NAME]"
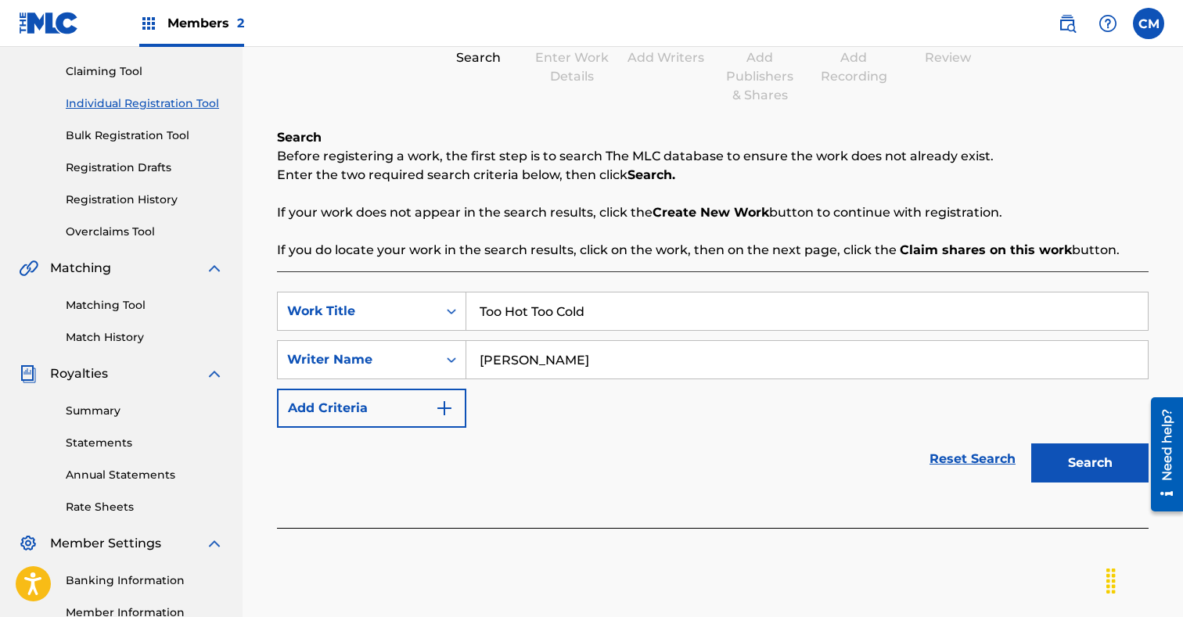
type input "[PERSON_NAME]"
click at [1067, 455] on button "Search" at bounding box center [1089, 462] width 117 height 39
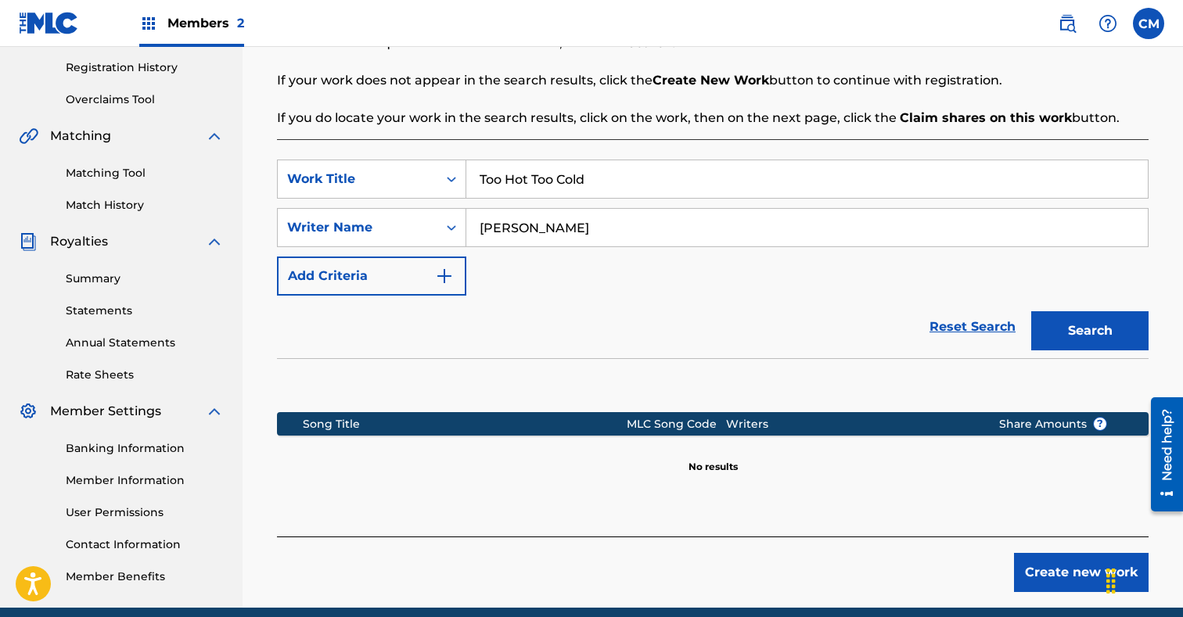
scroll to position [357, 0]
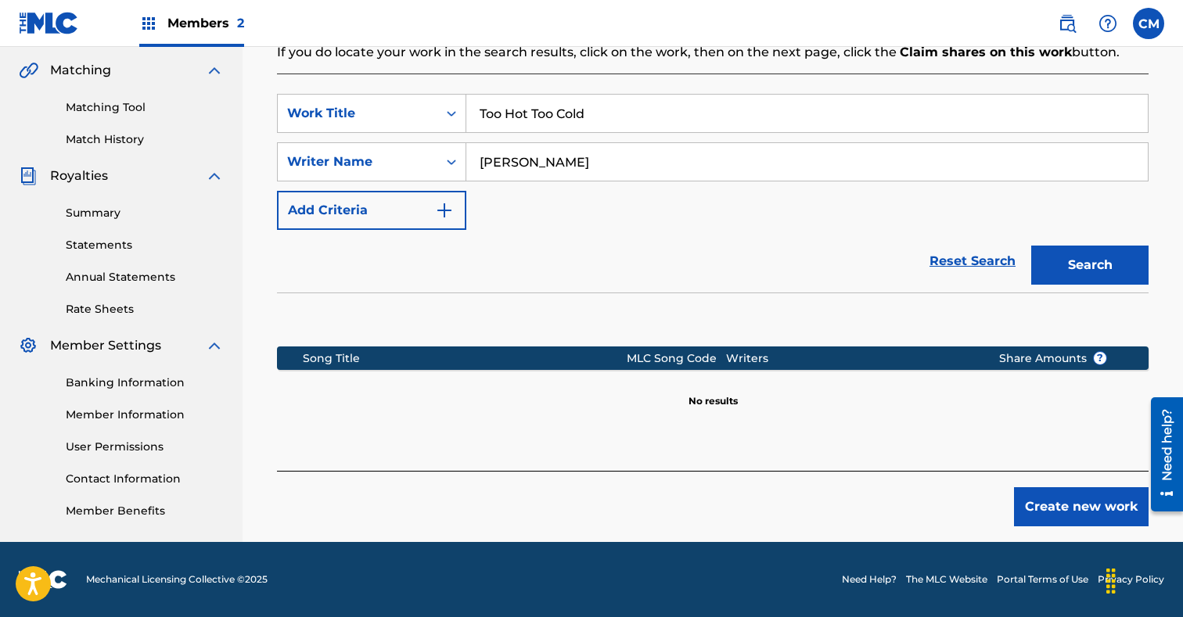
click at [1058, 501] on button "Create new work" at bounding box center [1081, 506] width 135 height 39
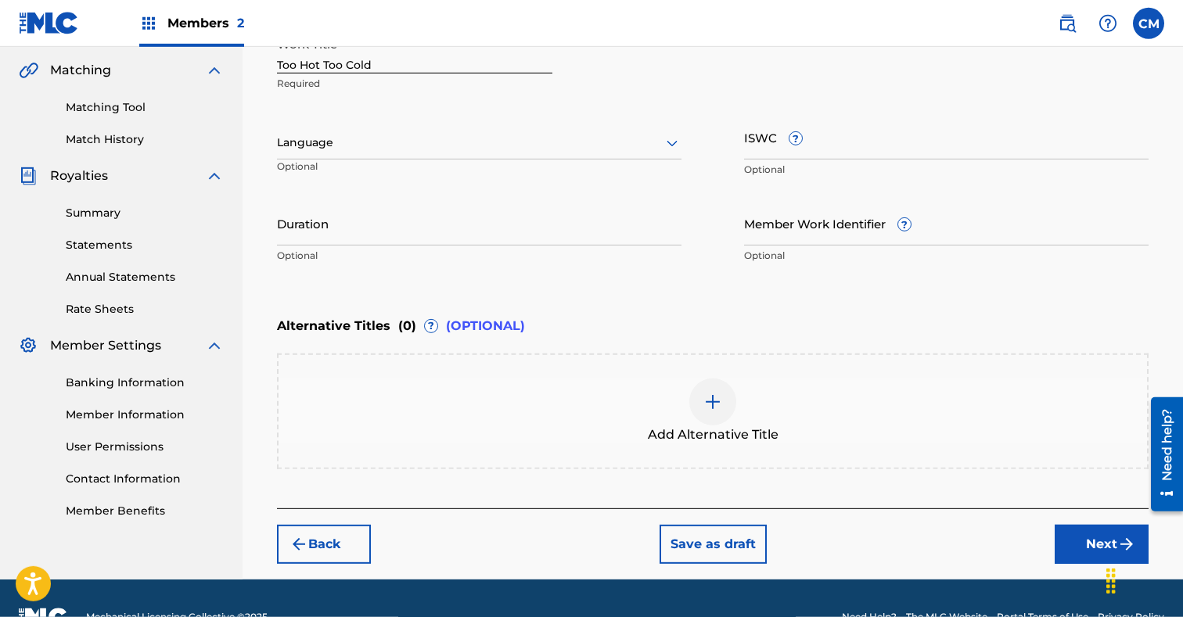
scroll to position [394, 0]
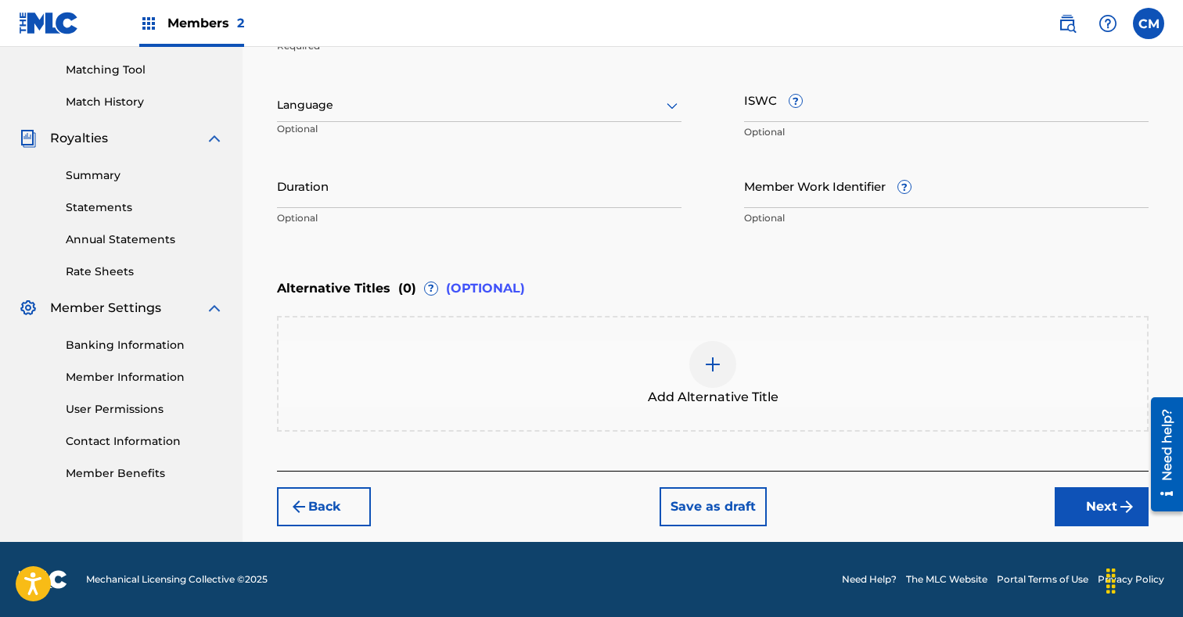
click at [1086, 504] on button "Next" at bounding box center [1101, 506] width 94 height 39
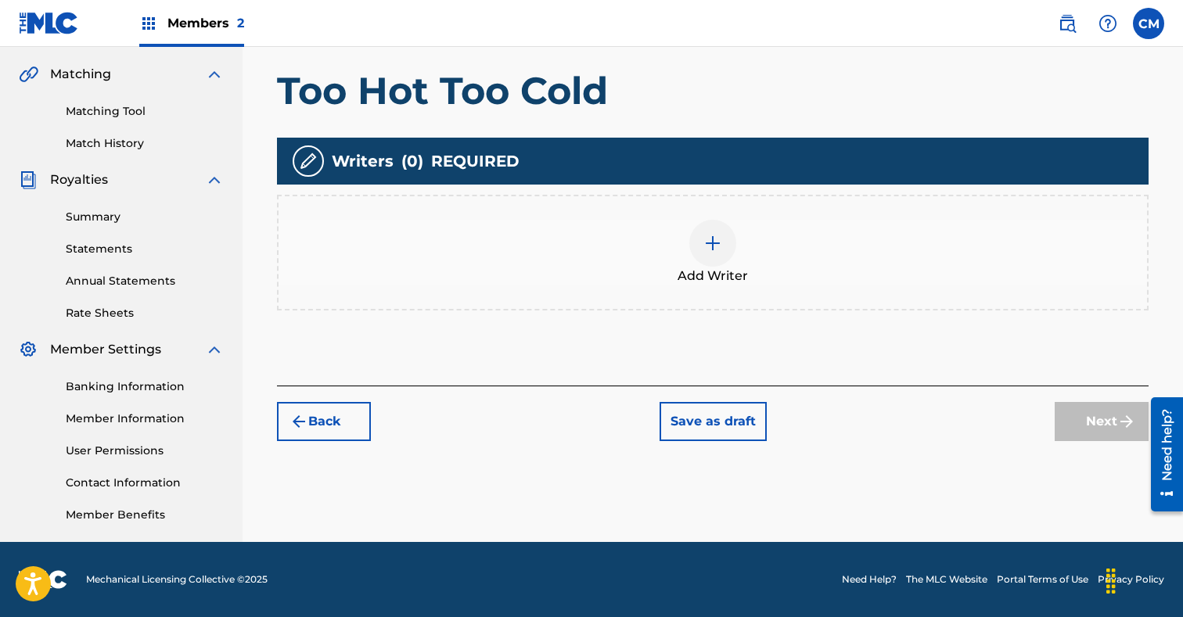
scroll to position [353, 0]
click at [718, 243] on img at bounding box center [712, 243] width 19 height 19
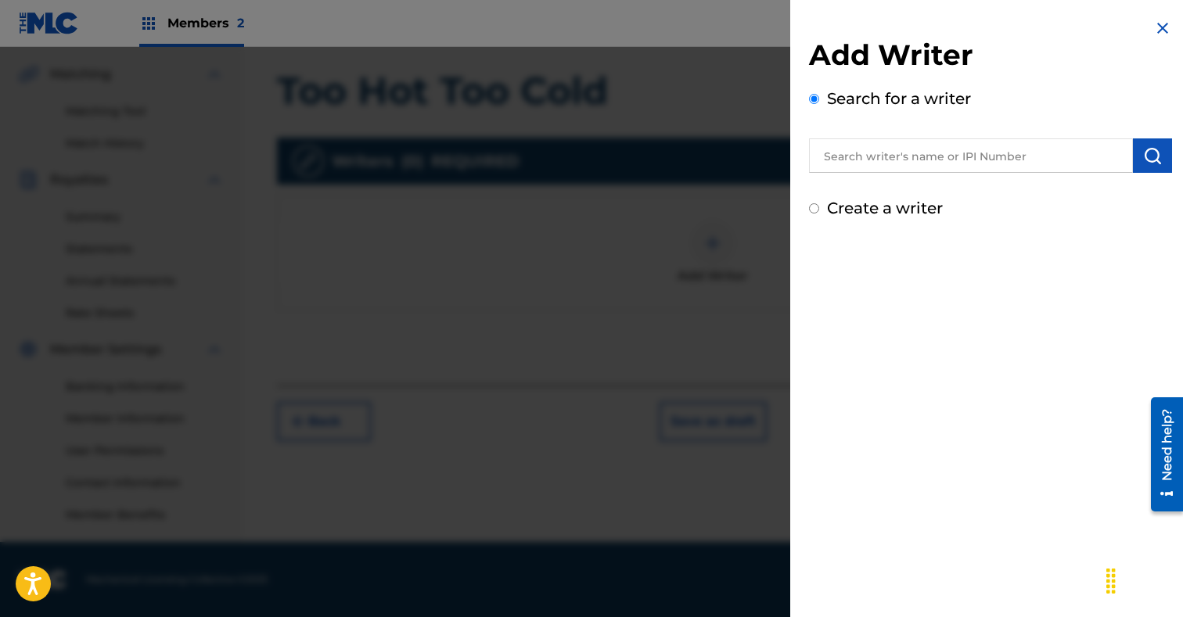
click at [915, 177] on div "Add Writer Search for a writer Create a writer" at bounding box center [990, 129] width 363 height 182
click at [916, 165] on input "text" at bounding box center [971, 155] width 324 height 34
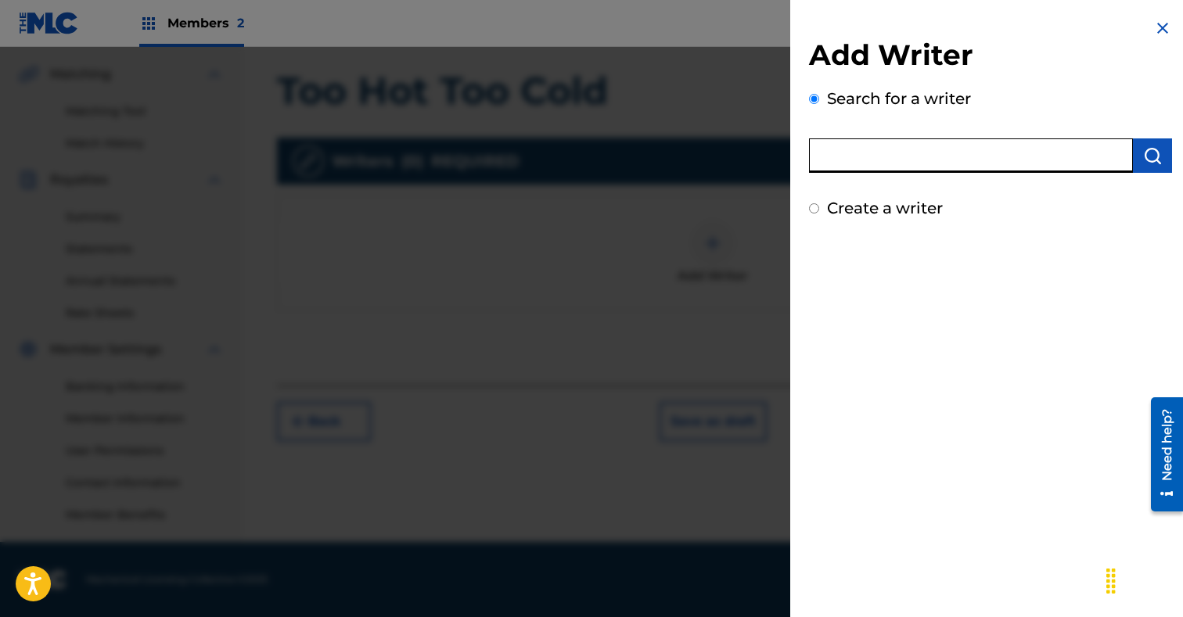
paste input "[PERSON_NAME]"
click at [899, 155] on input "[PERSON_NAME]" at bounding box center [971, 155] width 324 height 34
type input "[PERSON_NAME]"
click at [1167, 155] on button "submit" at bounding box center [1152, 155] width 39 height 34
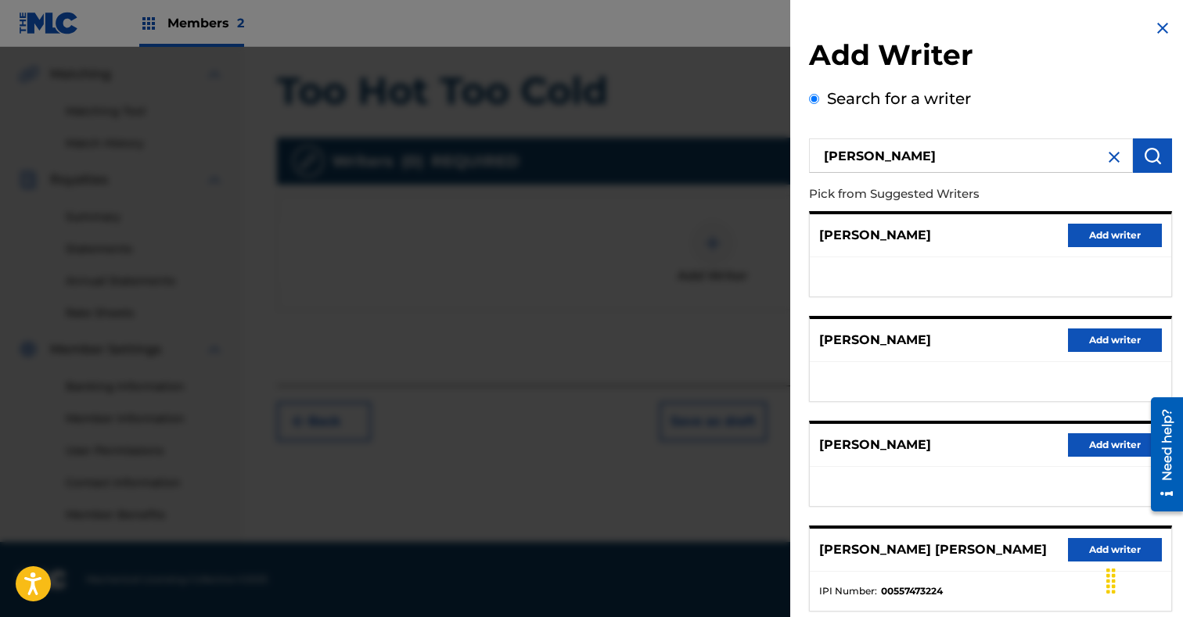
click at [1101, 238] on button "Add writer" at bounding box center [1115, 235] width 94 height 23
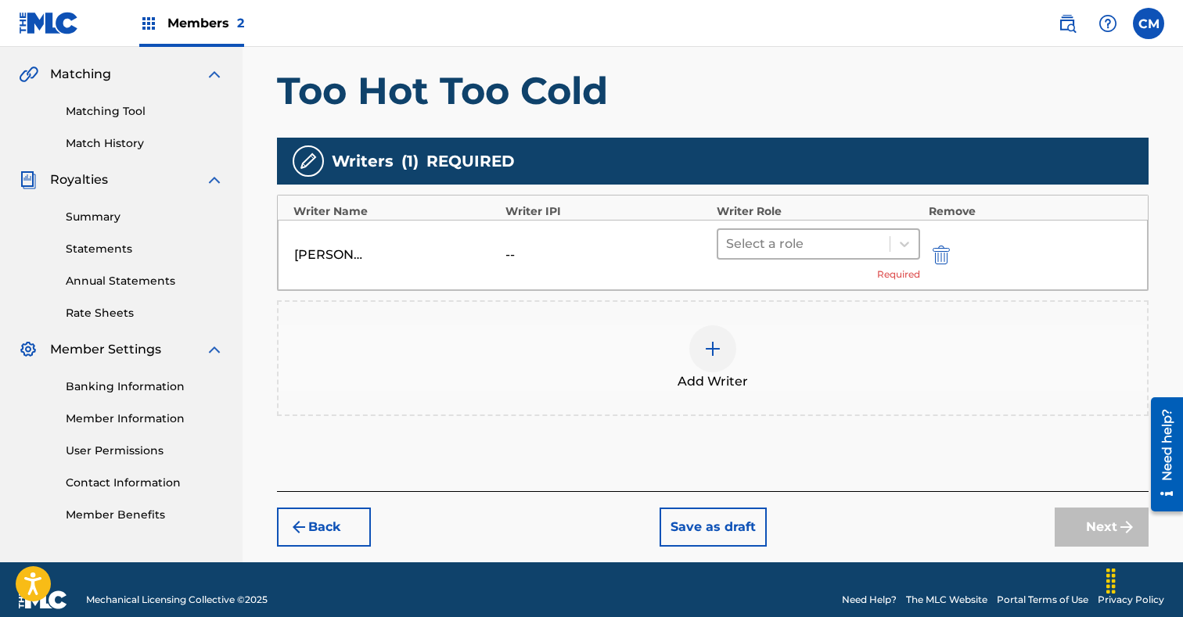
click at [866, 249] on div at bounding box center [804, 244] width 156 height 22
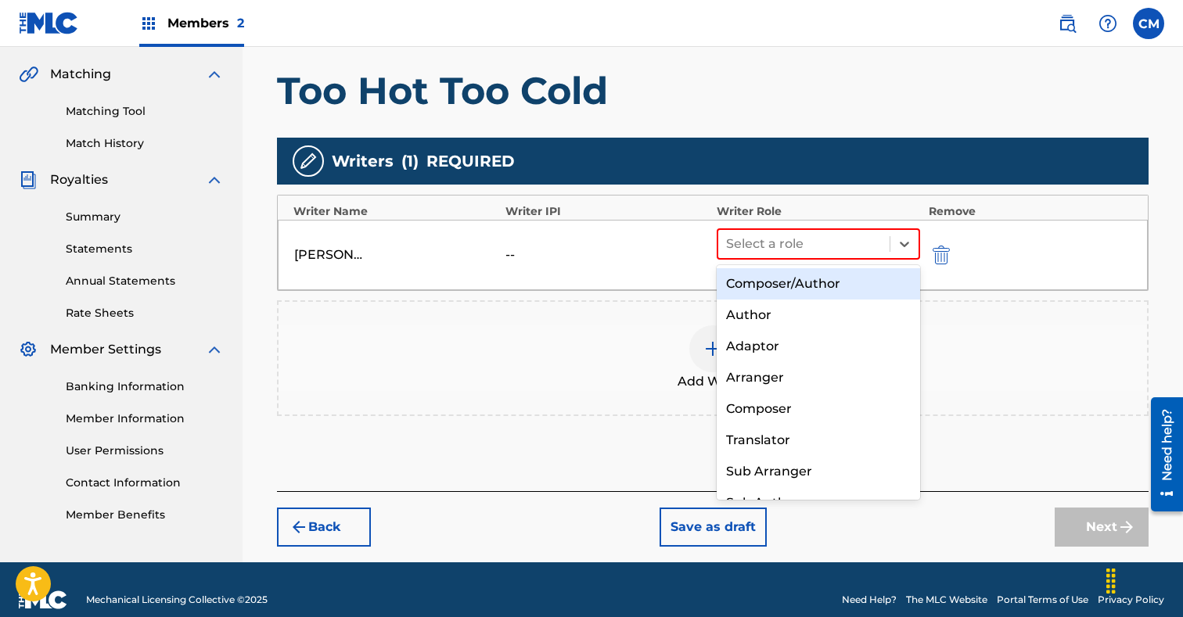
click at [843, 280] on div "Composer/Author" at bounding box center [817, 283] width 203 height 31
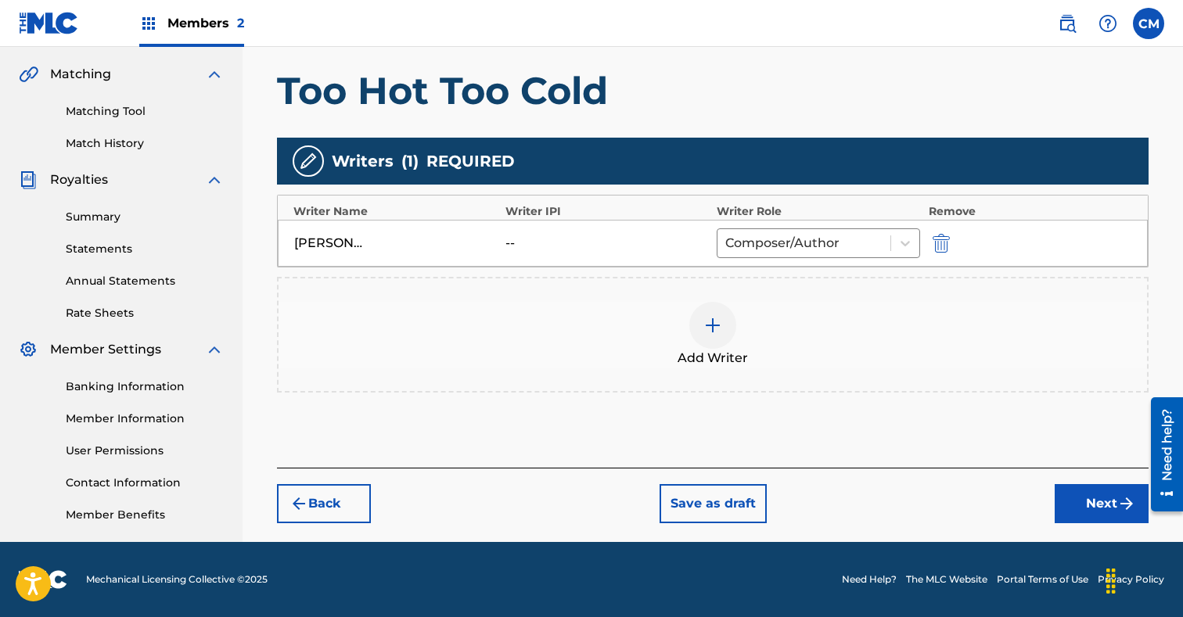
click at [1086, 504] on button "Next" at bounding box center [1101, 503] width 94 height 39
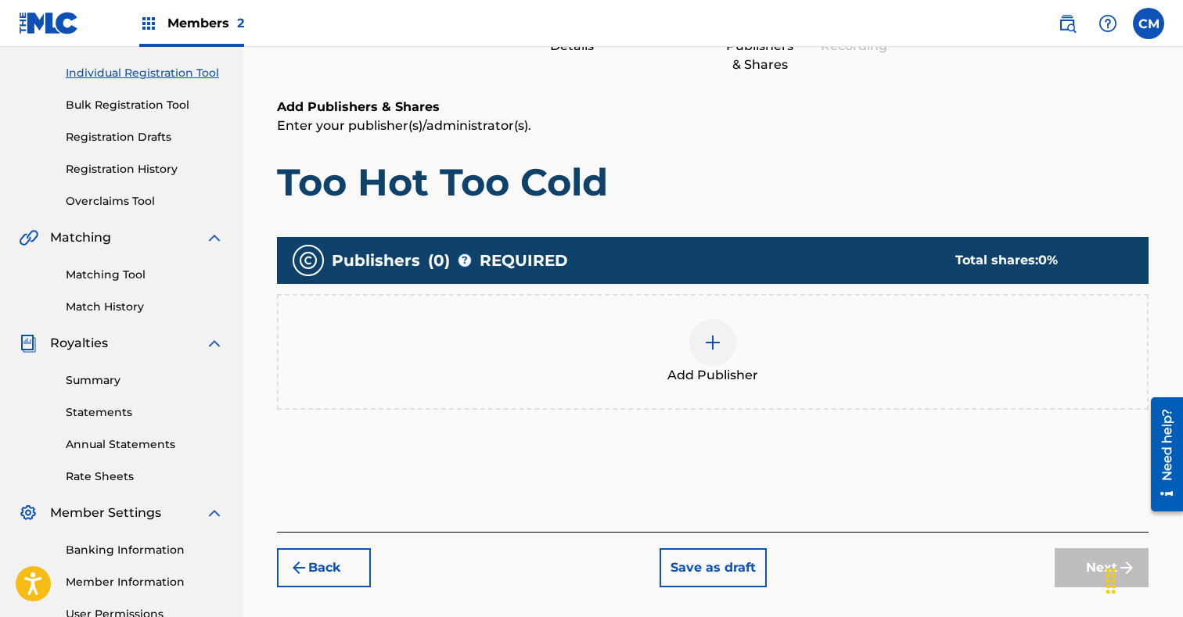
scroll to position [207, 0]
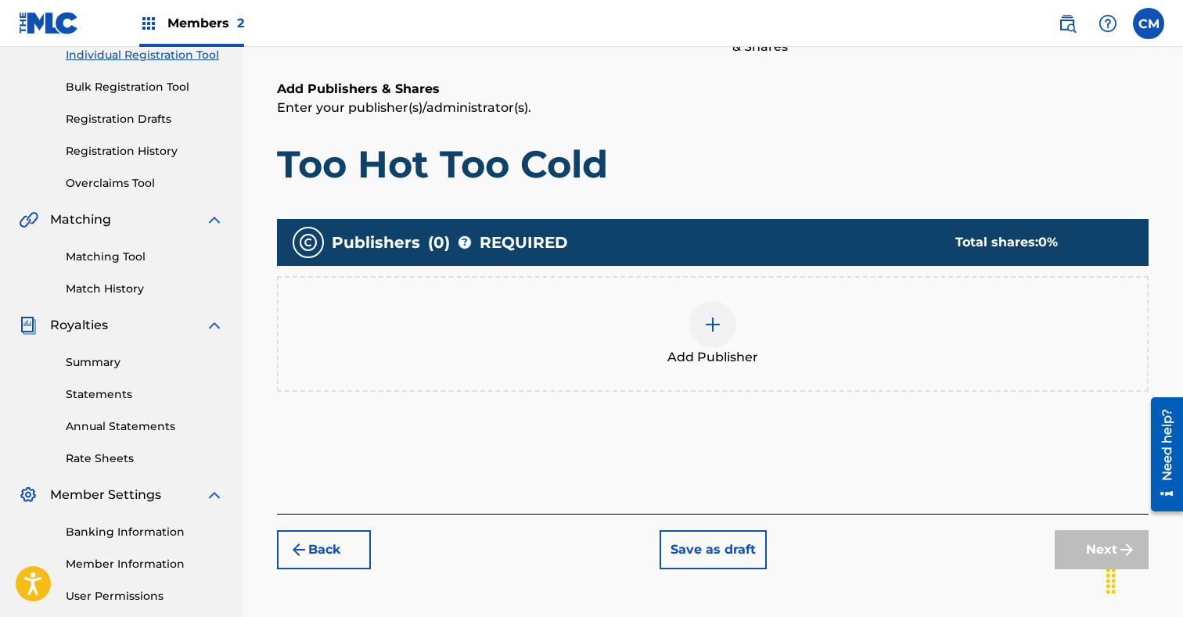
click at [723, 311] on div at bounding box center [712, 324] width 47 height 47
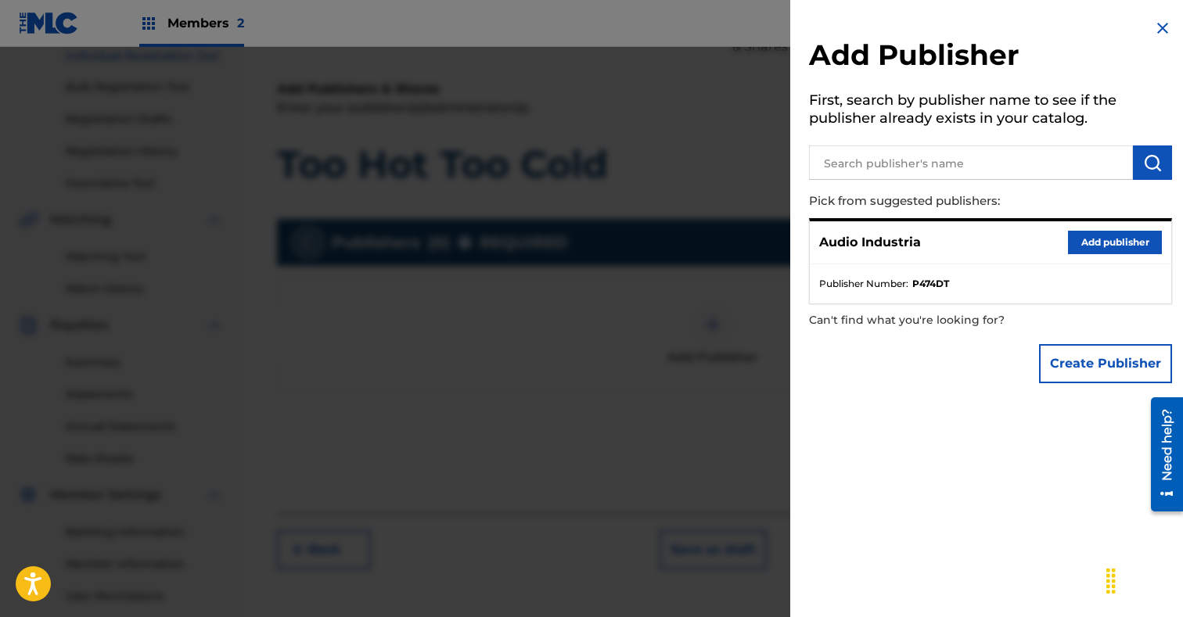
click at [1142, 235] on button "Add publisher" at bounding box center [1115, 242] width 94 height 23
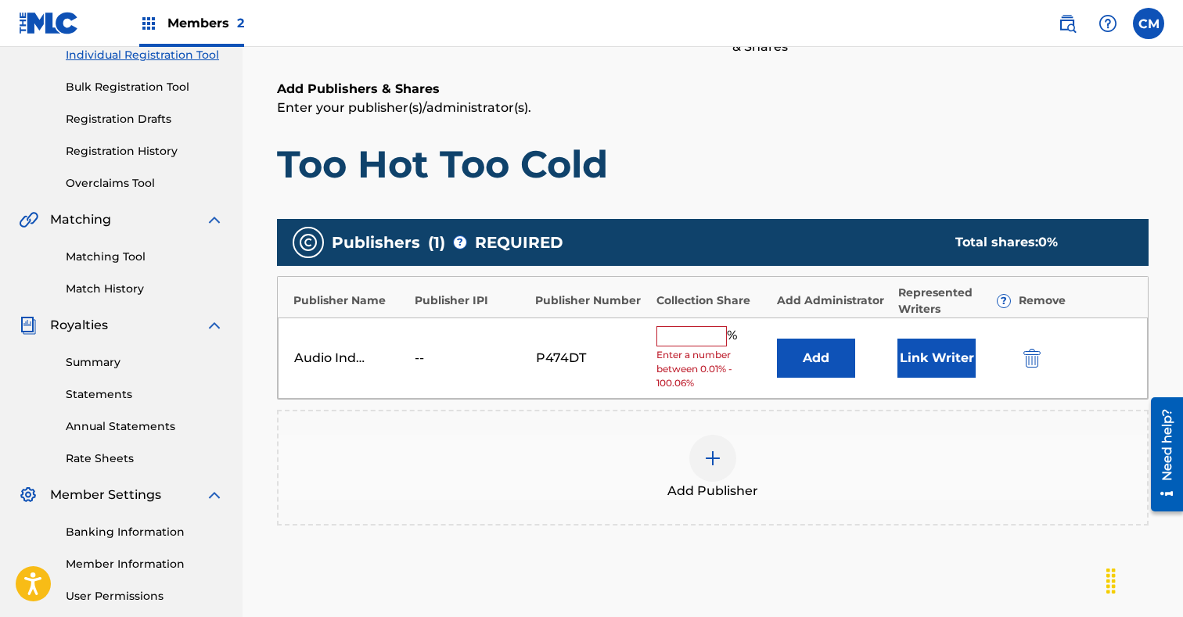
click at [677, 331] on input "text" at bounding box center [691, 336] width 70 height 20
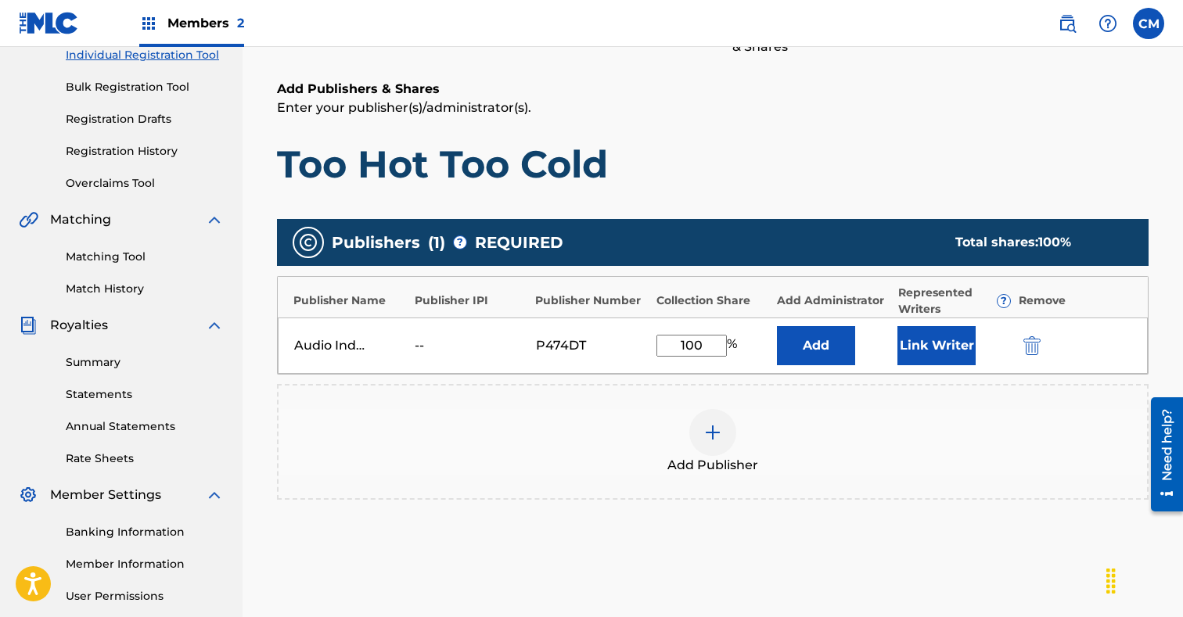
type input "100"
click at [793, 394] on div "Add Publisher" at bounding box center [712, 442] width 871 height 116
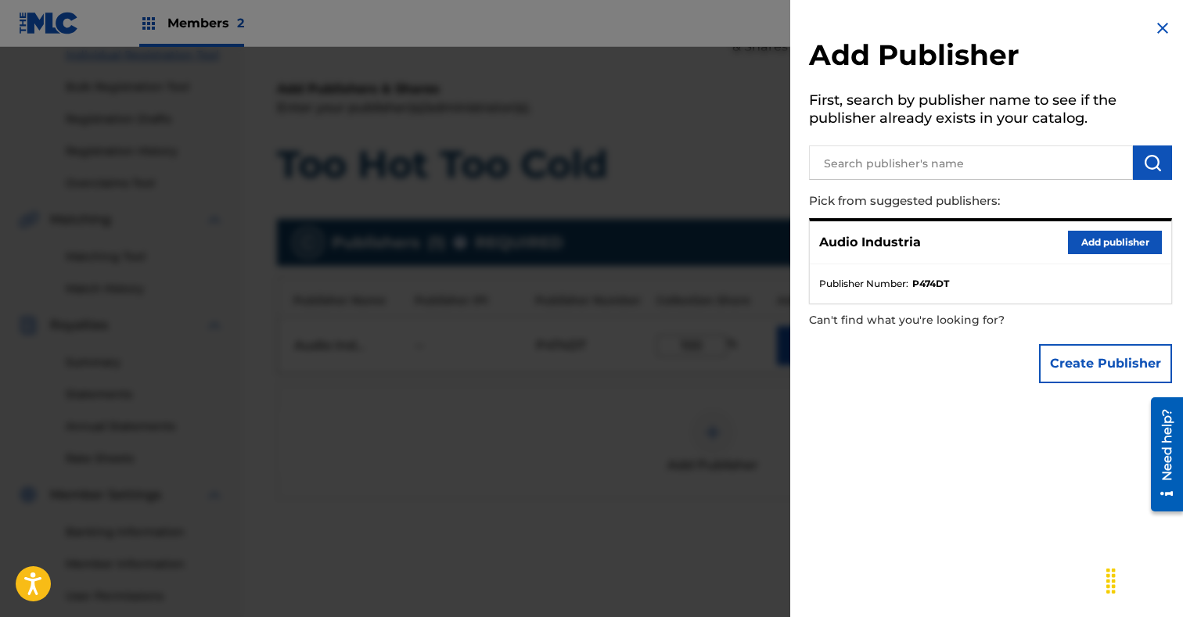
click at [700, 389] on div at bounding box center [591, 355] width 1183 height 617
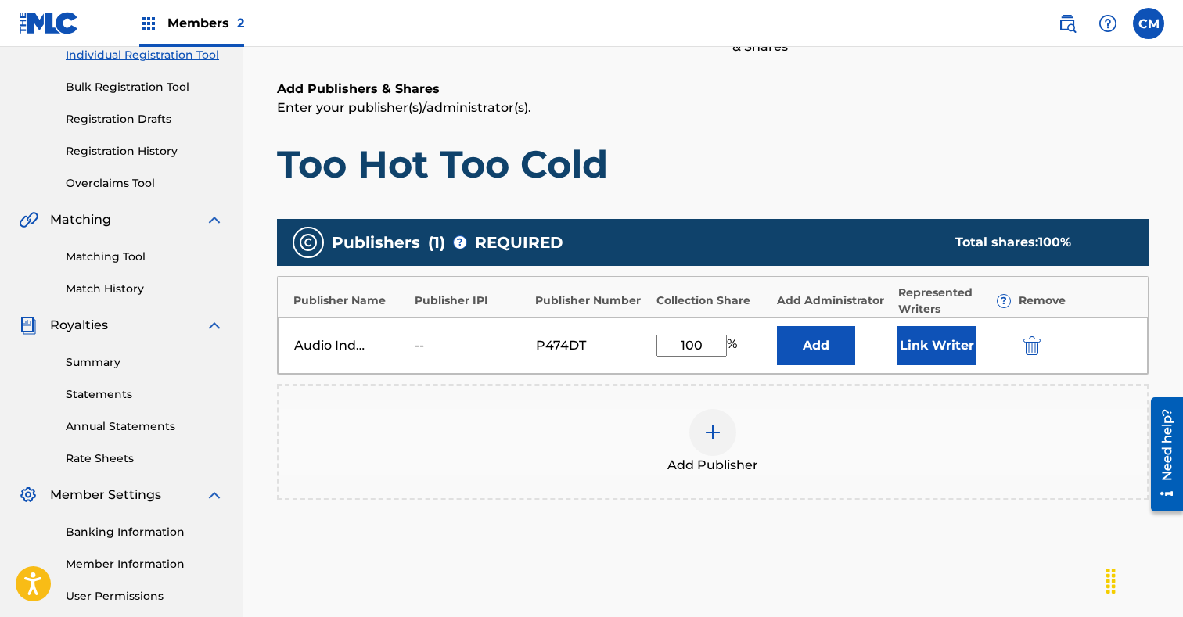
click at [915, 346] on button "Link Writer" at bounding box center [936, 345] width 78 height 39
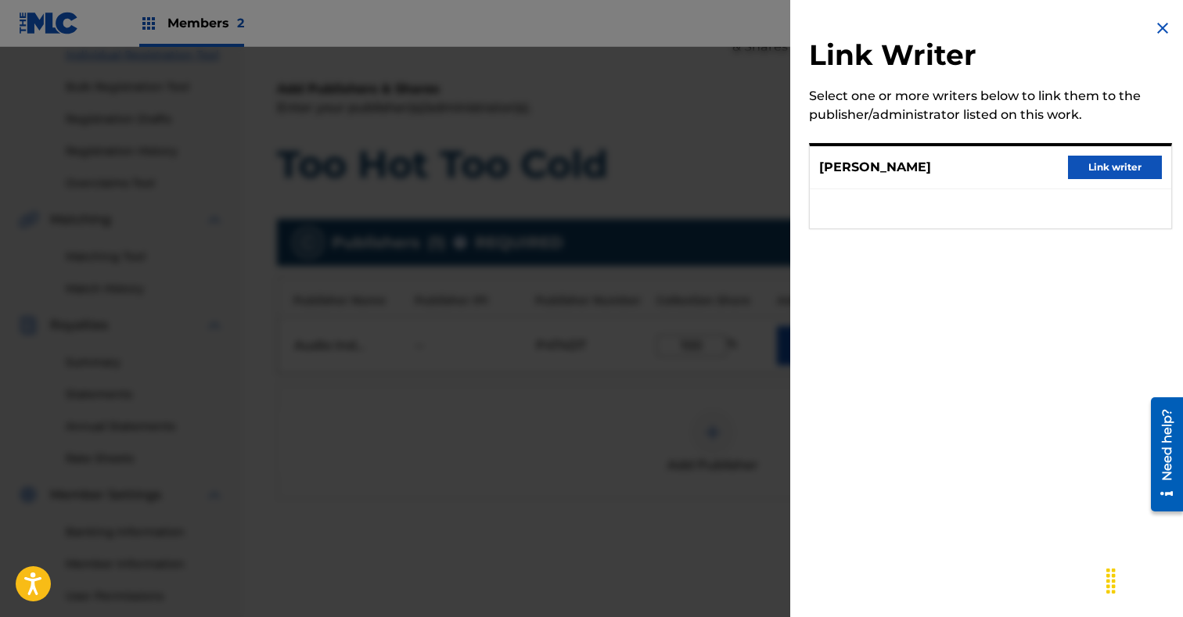
click at [1118, 163] on button "Link writer" at bounding box center [1115, 167] width 94 height 23
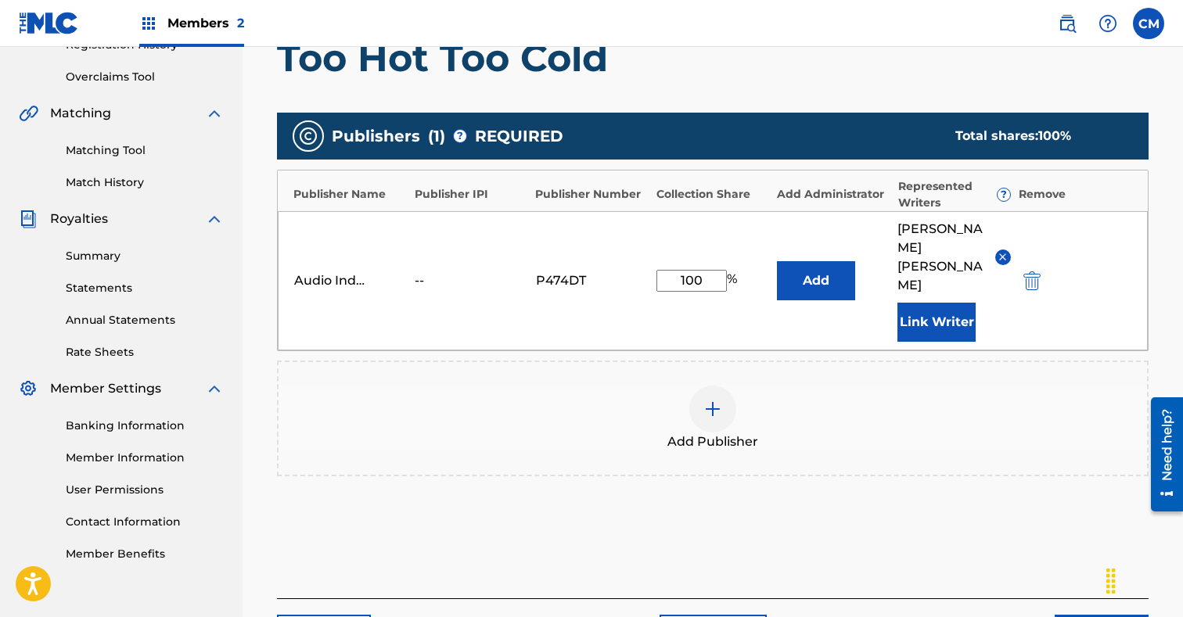
scroll to position [372, 0]
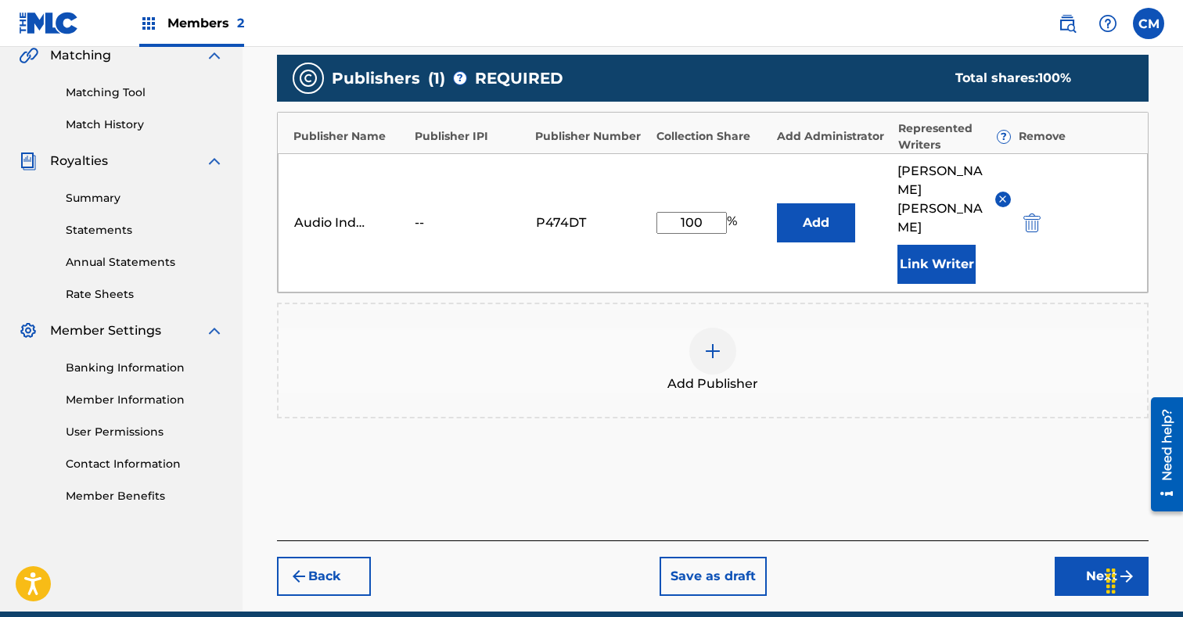
click at [810, 235] on div "Audio Industria -- P474DT 100 % Add [PERSON_NAME] Link Writer" at bounding box center [713, 222] width 870 height 139
click at [817, 214] on button "Add" at bounding box center [816, 222] width 78 height 39
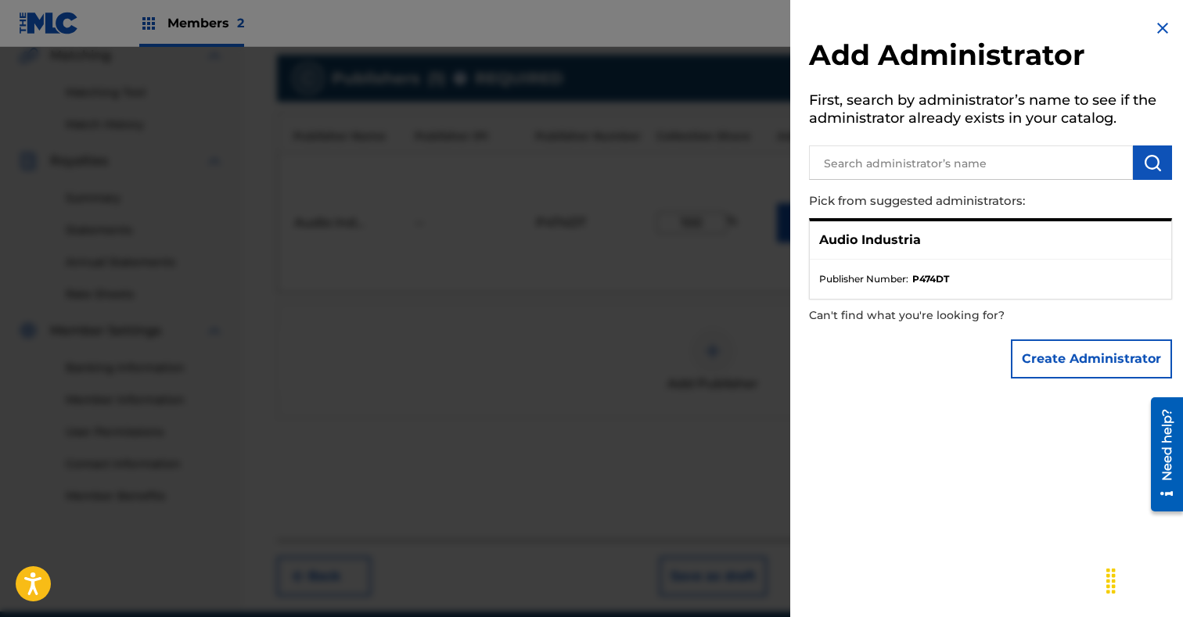
click at [875, 267] on ul "Publisher Number : P474DT" at bounding box center [990, 279] width 361 height 39
click at [874, 242] on p "Audio Industria" at bounding box center [870, 240] width 102 height 19
click at [727, 318] on div at bounding box center [591, 355] width 1183 height 617
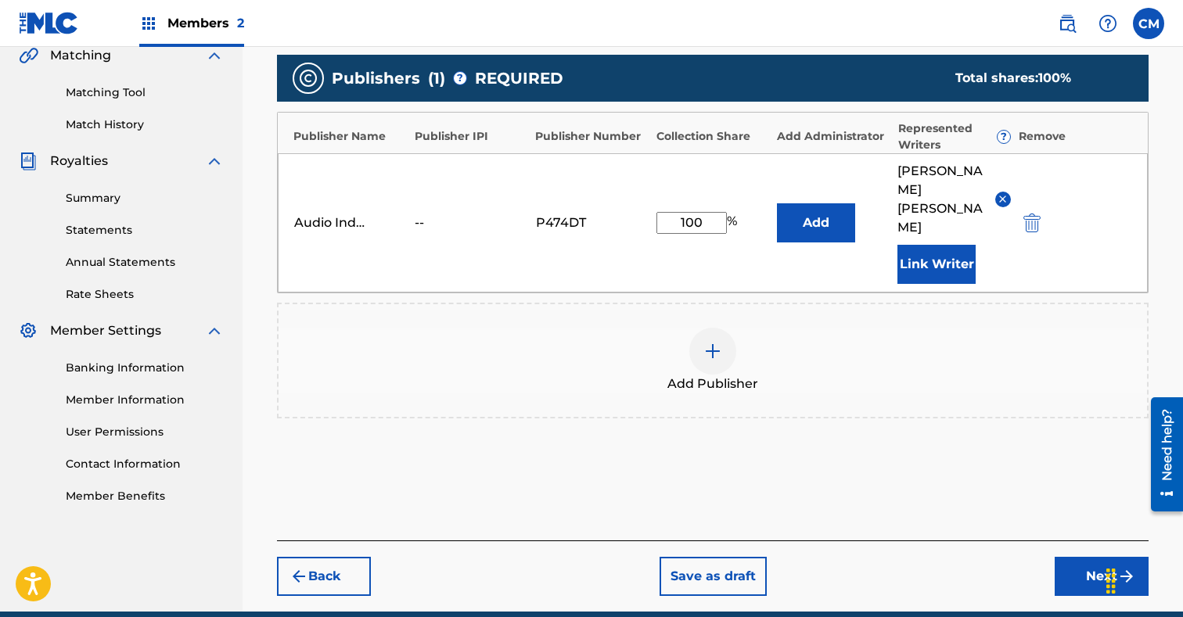
click at [1079, 558] on button "Next" at bounding box center [1101, 576] width 94 height 39
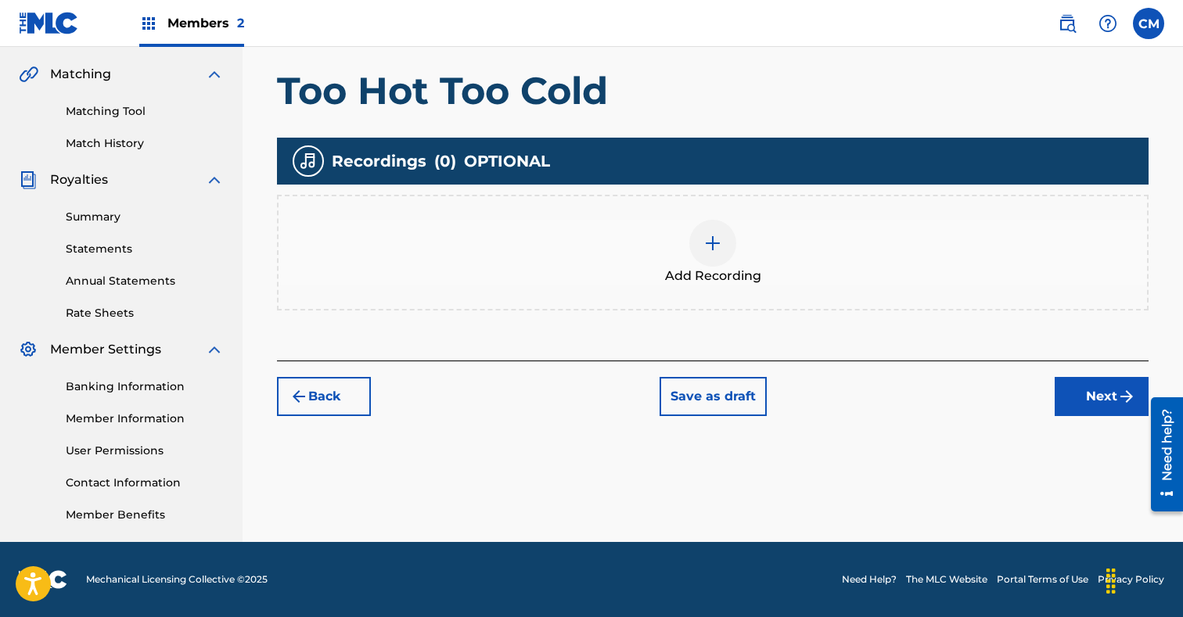
scroll to position [353, 0]
click at [722, 235] on img at bounding box center [712, 243] width 19 height 19
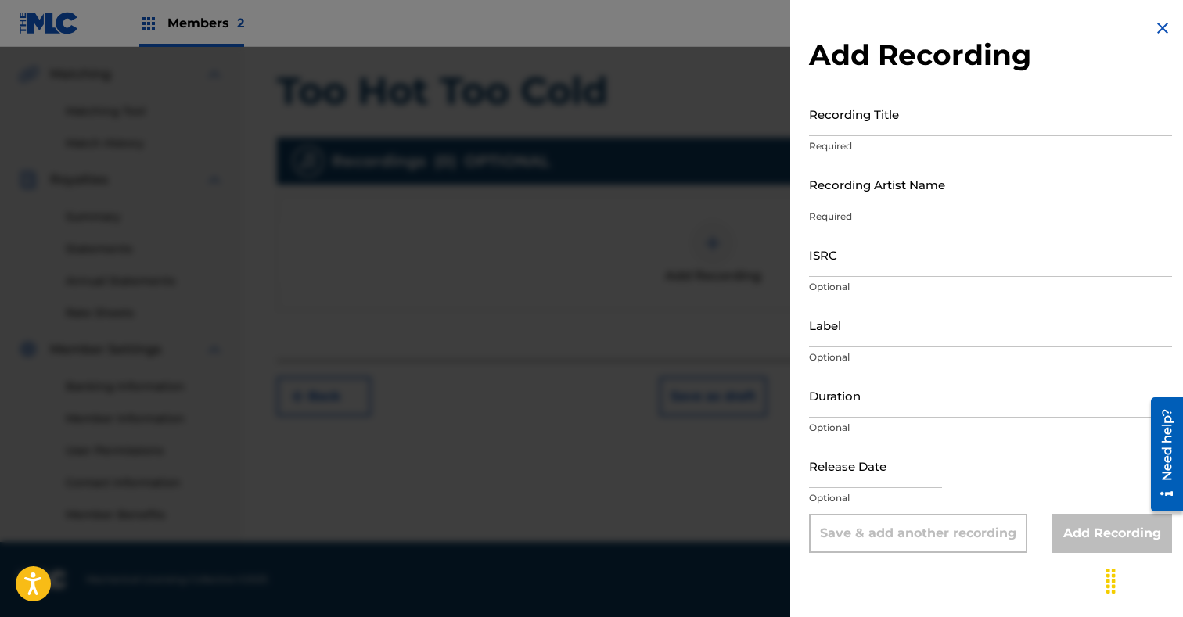
click at [845, 117] on input "Recording Title" at bounding box center [990, 114] width 363 height 45
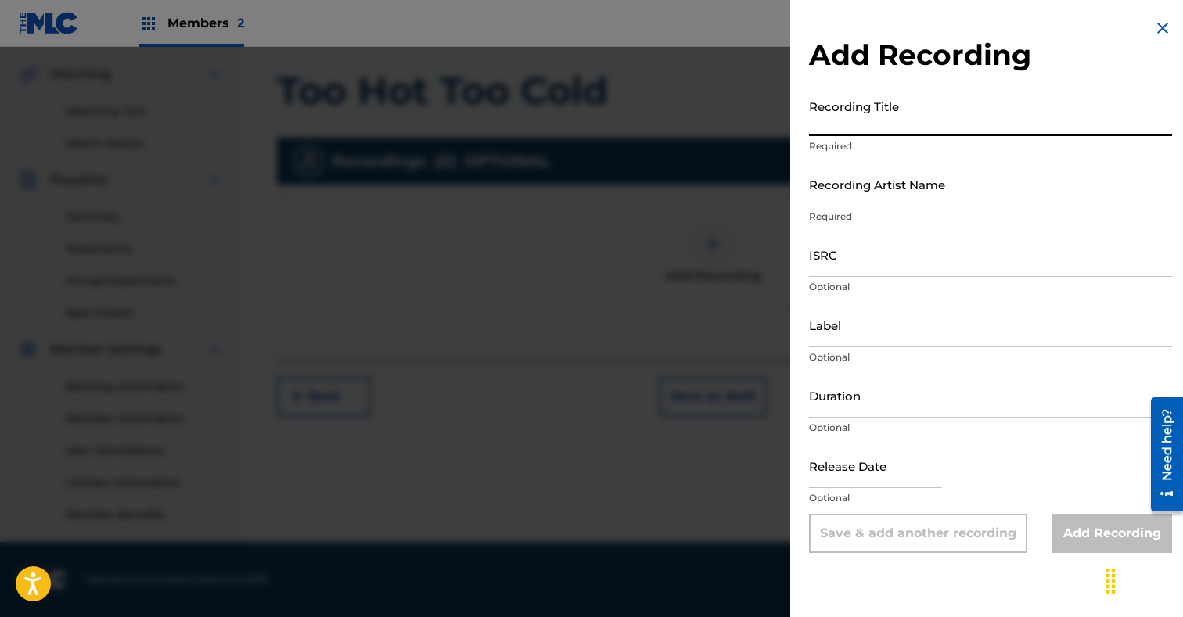
paste input "Too Hot Too Cold"
type input "Too Hot Too Cold"
click at [858, 192] on input "Recording Artist Name" at bounding box center [990, 184] width 363 height 45
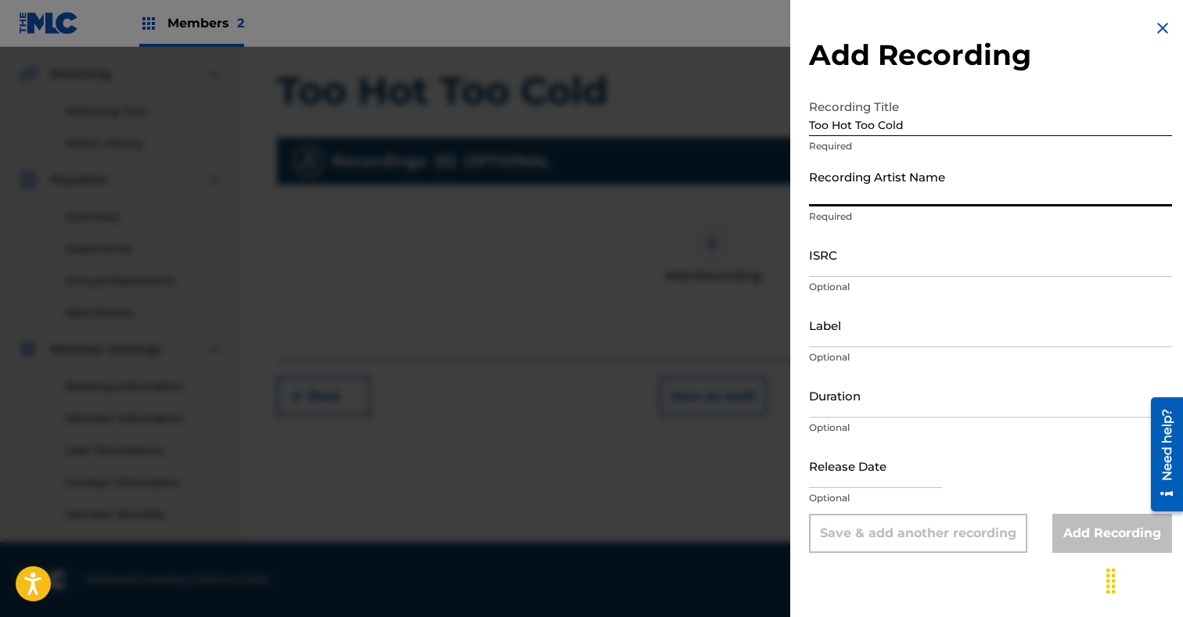
paste input "Card Slap"
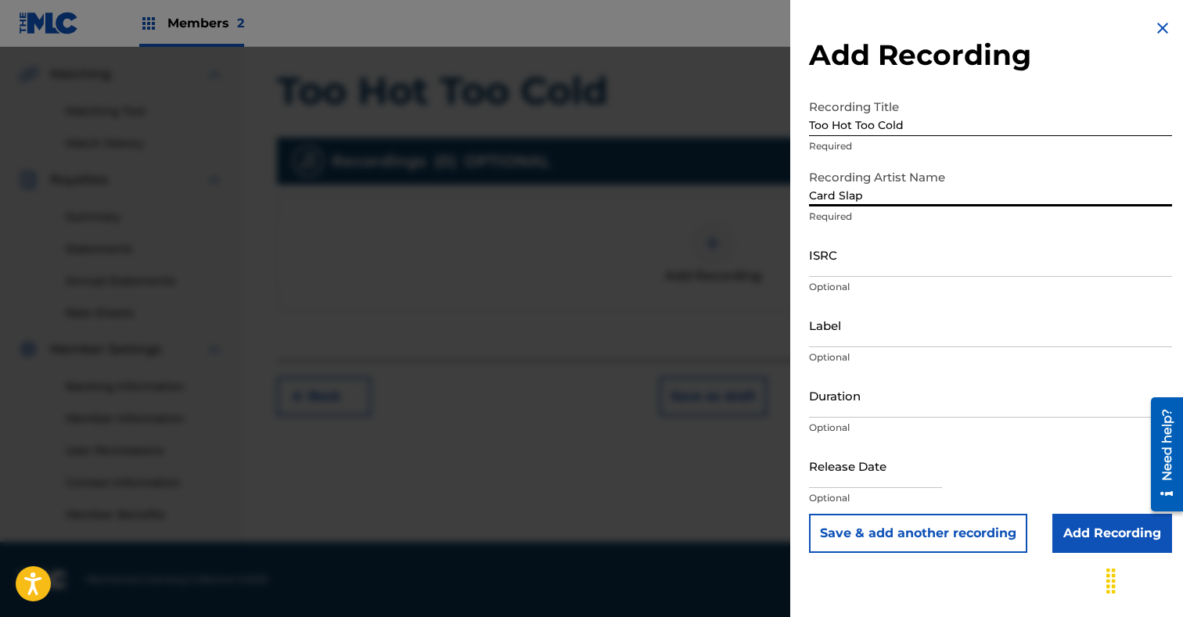
type input "Card Slap"
click at [858, 259] on input "ISRC" at bounding box center [990, 254] width 363 height 45
paste input "GXBAV2058975"
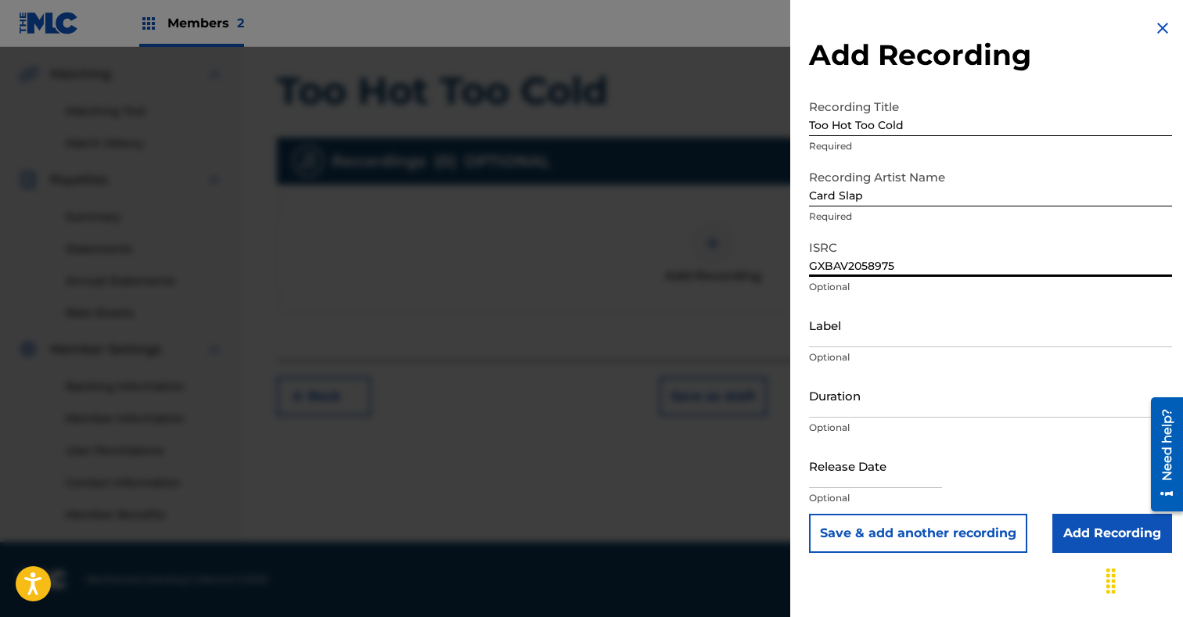
type input "GXBAV2058975"
click at [885, 454] on input "text" at bounding box center [875, 465] width 133 height 45
select select "7"
select select "2025"
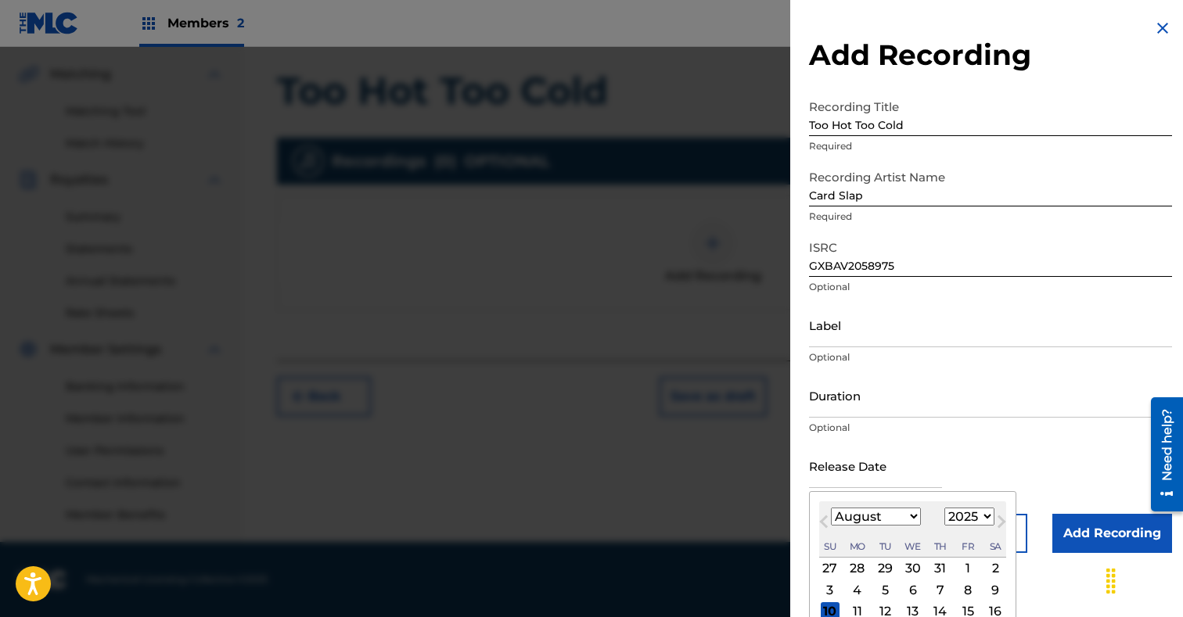
click at [801, 381] on div "Add Recording Recording Title Too Hot Too Cold Required Recording Artist Name C…" at bounding box center [990, 286] width 400 height 572
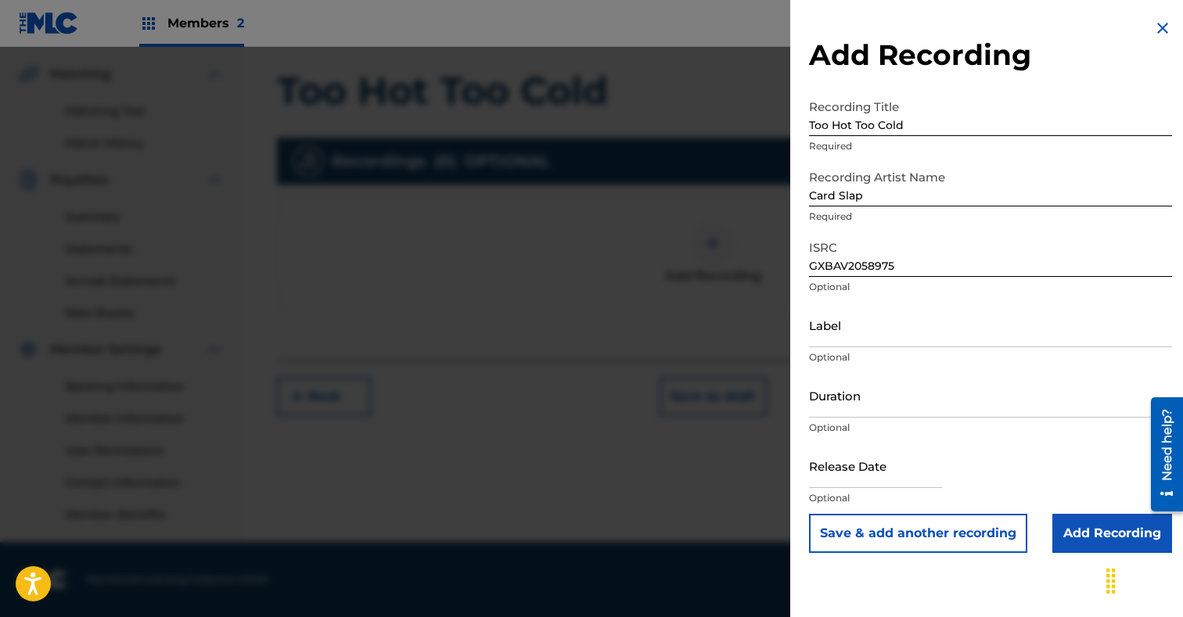
click at [1113, 539] on input "Add Recording" at bounding box center [1112, 533] width 120 height 39
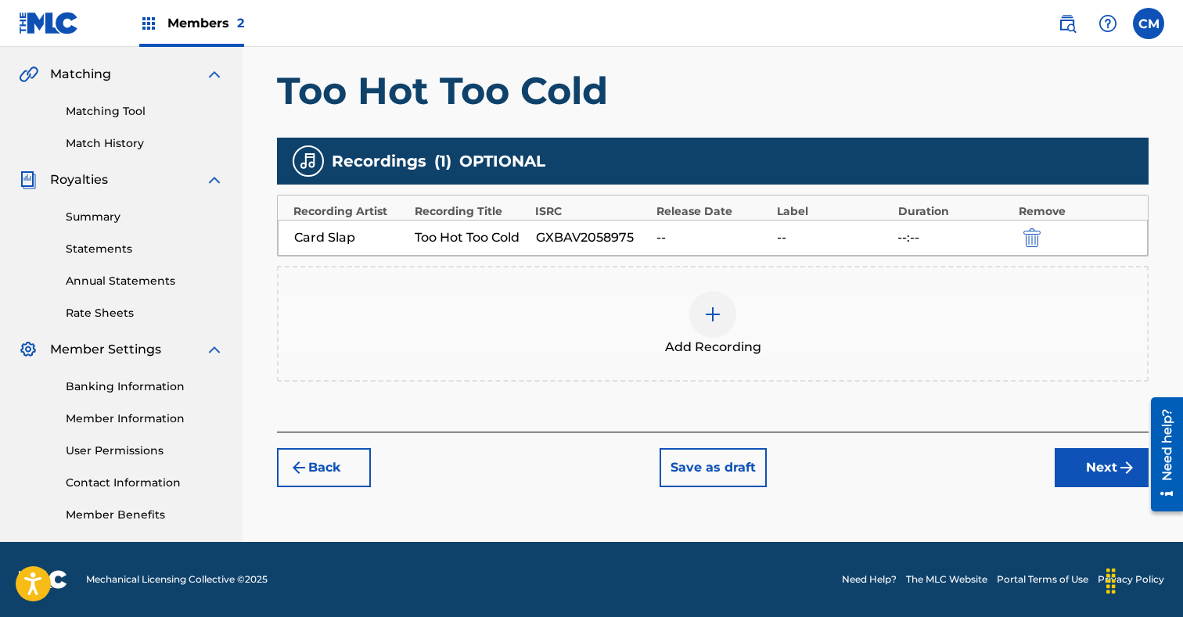
click at [1096, 466] on button "Next" at bounding box center [1101, 467] width 94 height 39
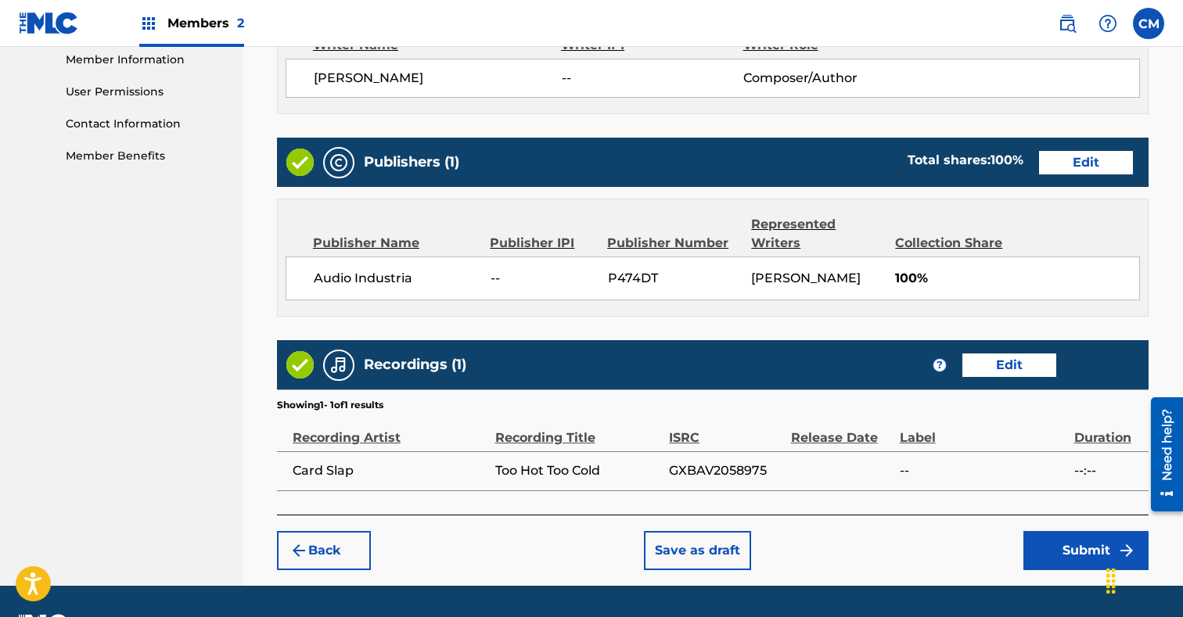
scroll to position [774, 0]
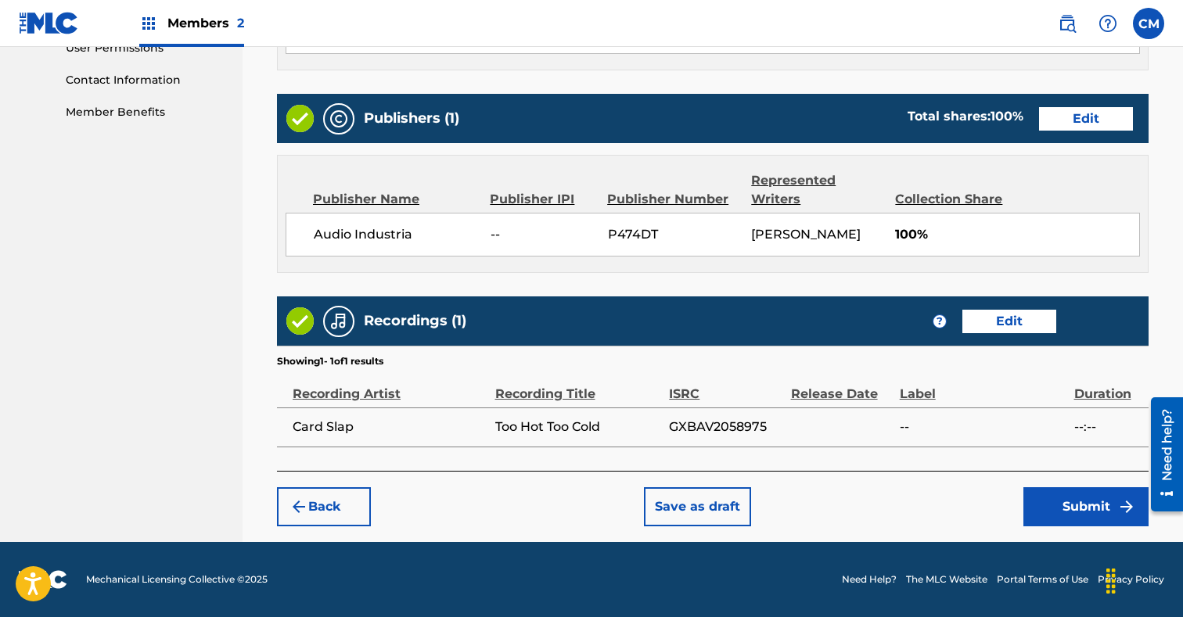
click at [1086, 509] on button "Submit" at bounding box center [1085, 506] width 125 height 39
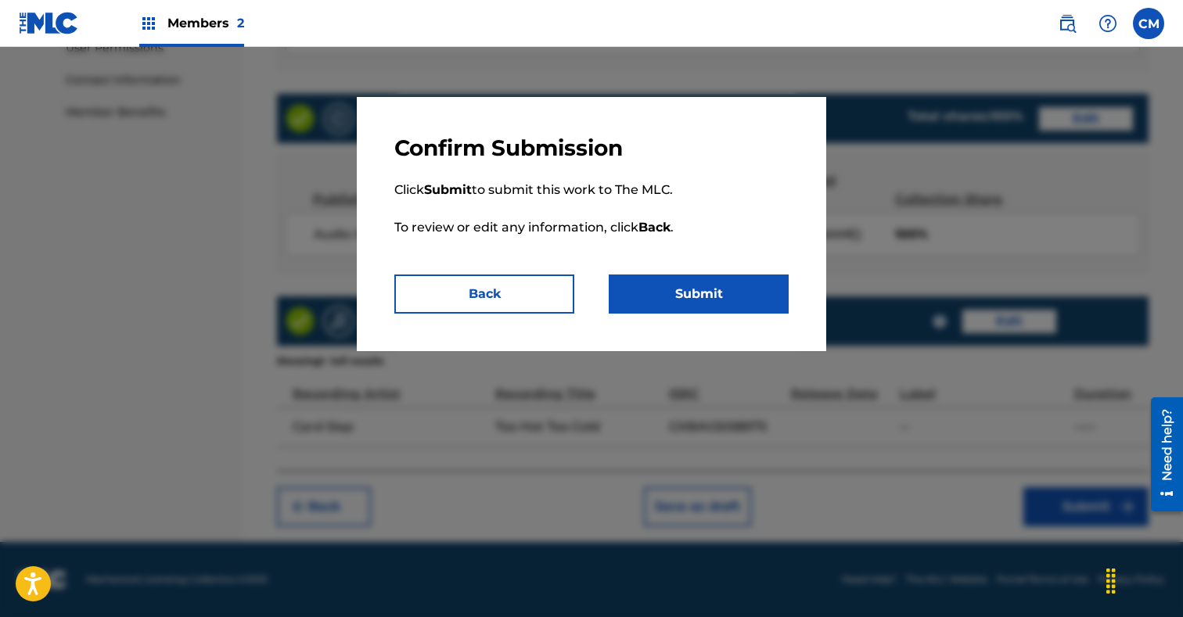
click at [708, 289] on button "Submit" at bounding box center [699, 294] width 180 height 39
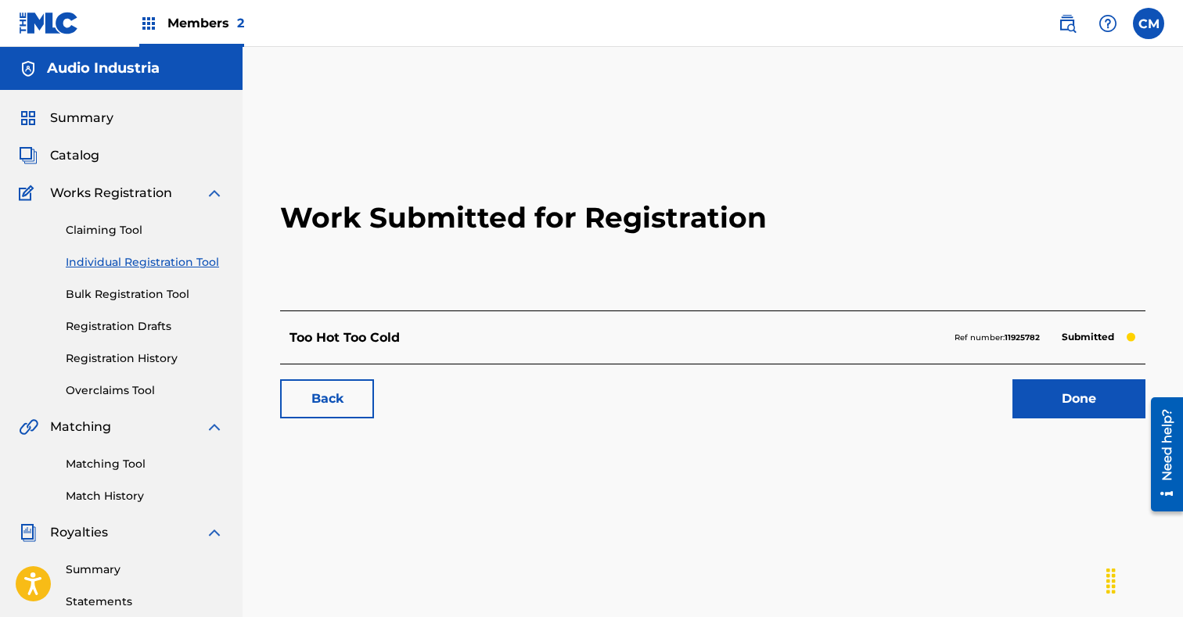
click at [132, 262] on link "Individual Registration Tool" at bounding box center [145, 262] width 158 height 16
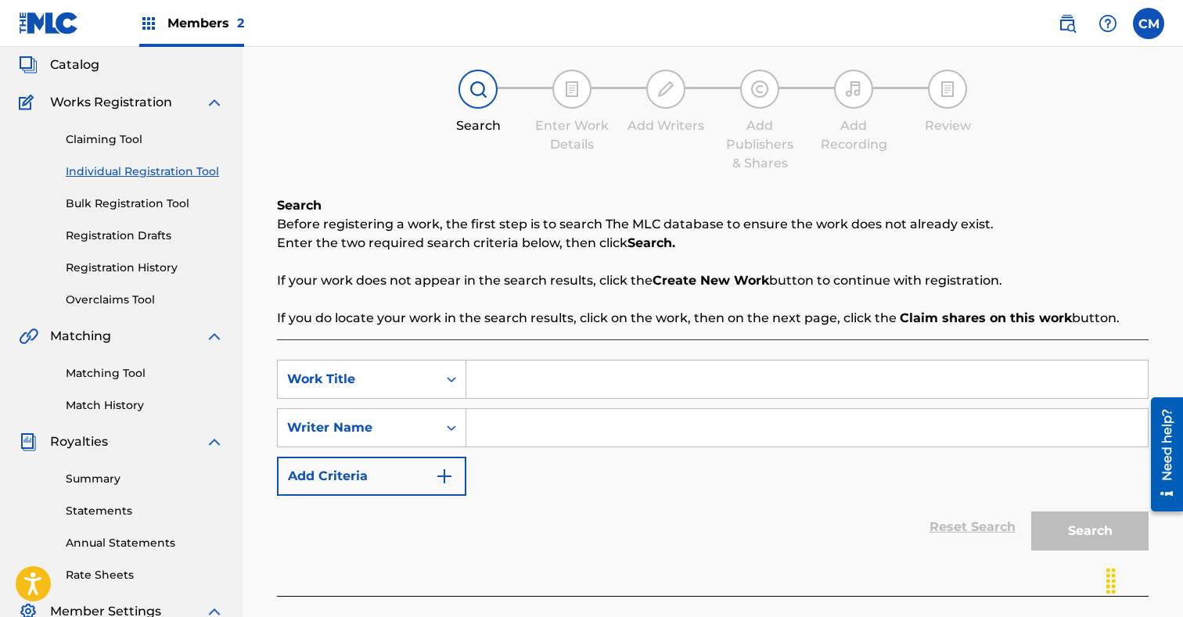
scroll to position [172, 0]
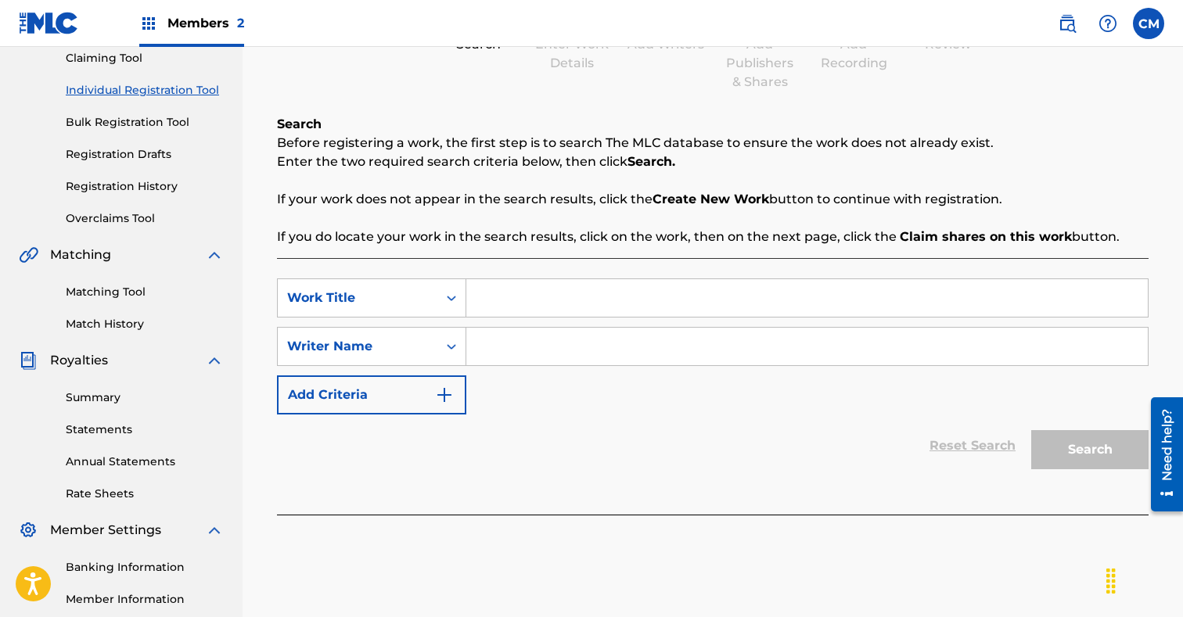
click at [579, 307] on input "Search Form" at bounding box center [806, 298] width 681 height 38
paste input "Fireball Shots"
type input "Fireball Shots"
click at [570, 341] on input "Search Form" at bounding box center [806, 347] width 681 height 38
paste input "[PERSON_NAME]"
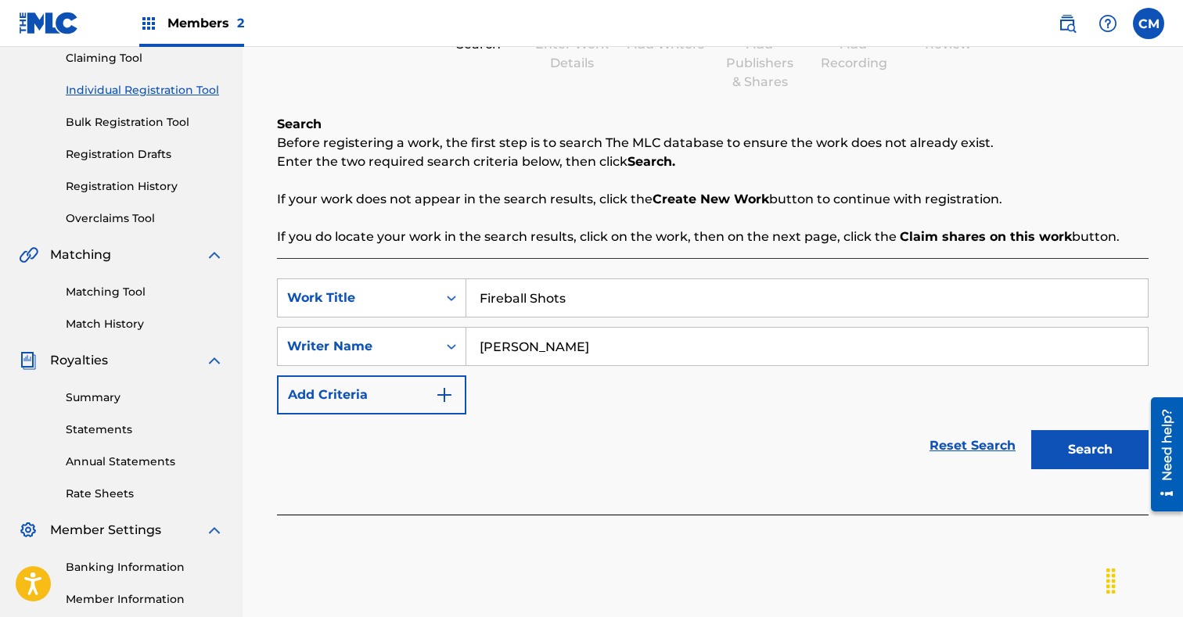
type input "[PERSON_NAME]"
click at [1064, 440] on button "Search" at bounding box center [1089, 449] width 117 height 39
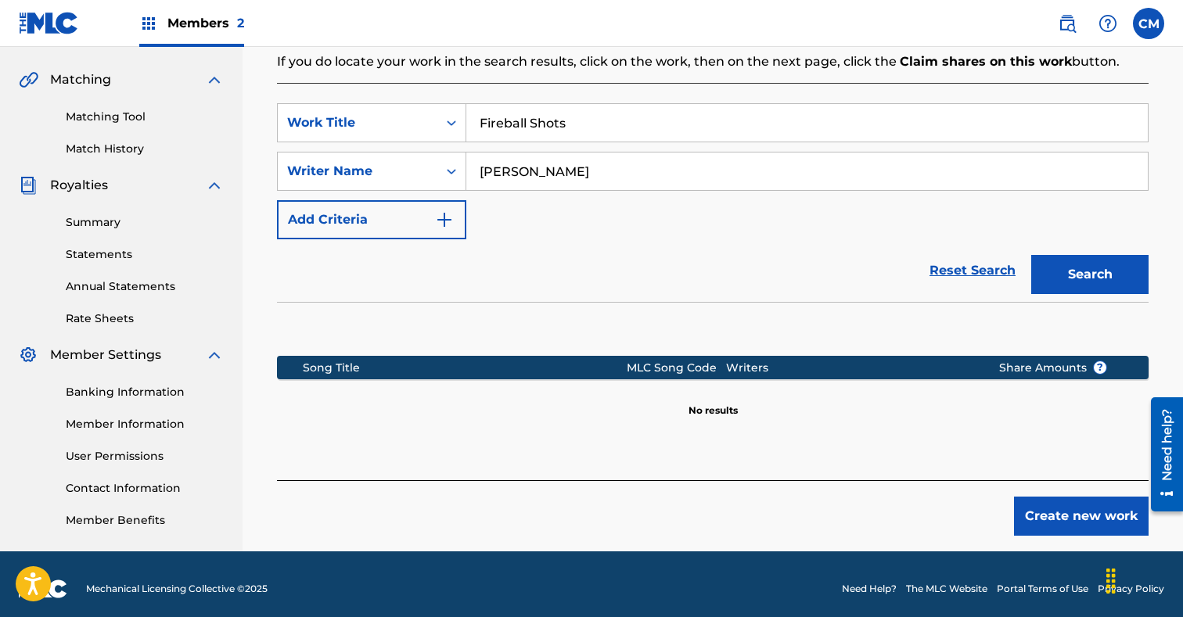
scroll to position [357, 0]
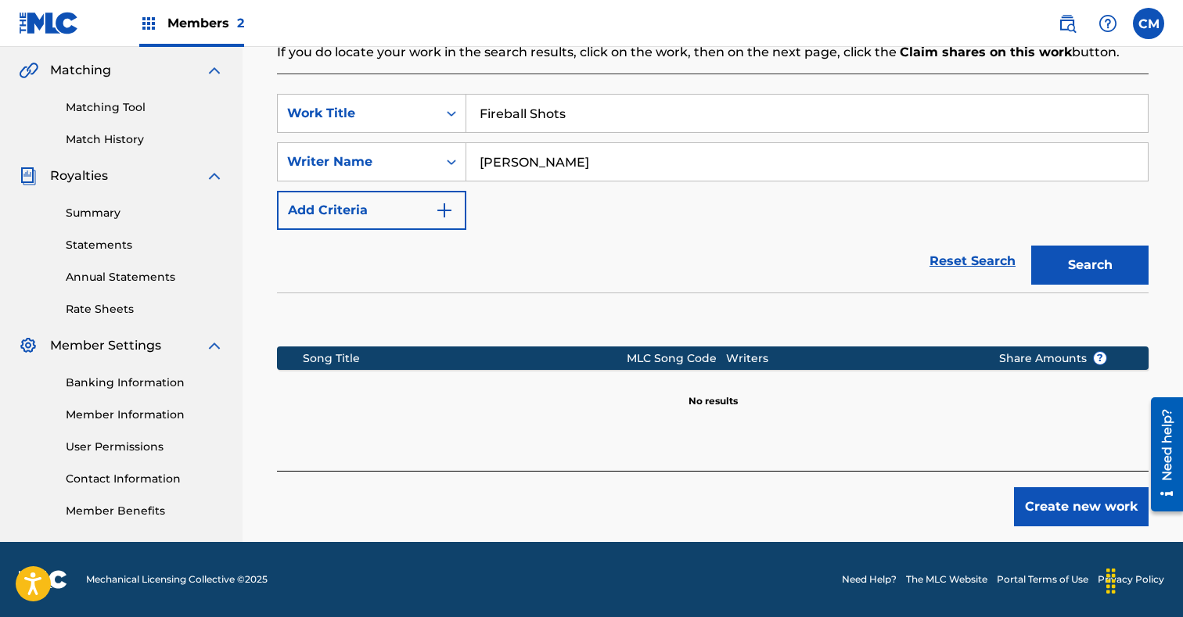
click at [1046, 516] on button "Create new work" at bounding box center [1081, 506] width 135 height 39
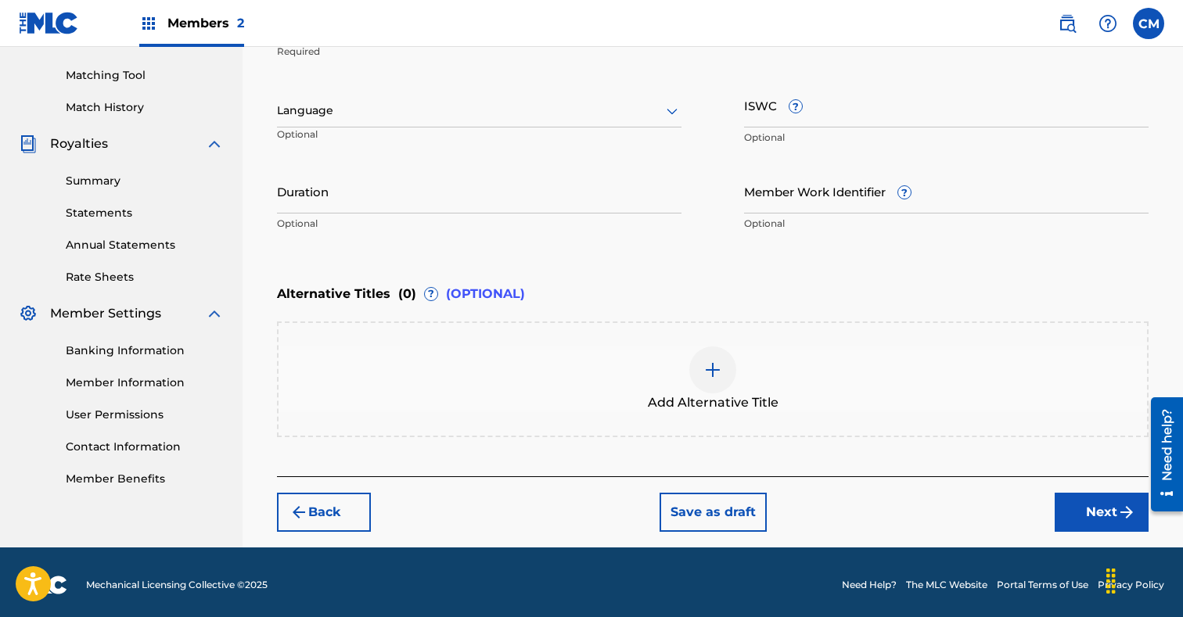
scroll to position [394, 0]
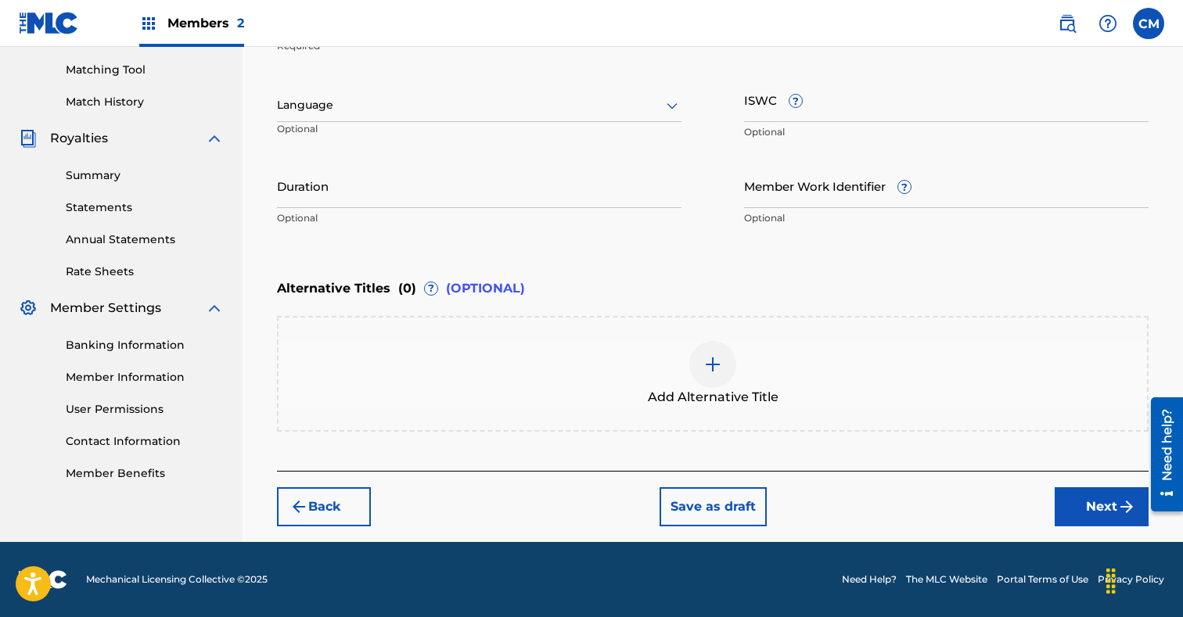
click at [1079, 504] on button "Next" at bounding box center [1101, 506] width 94 height 39
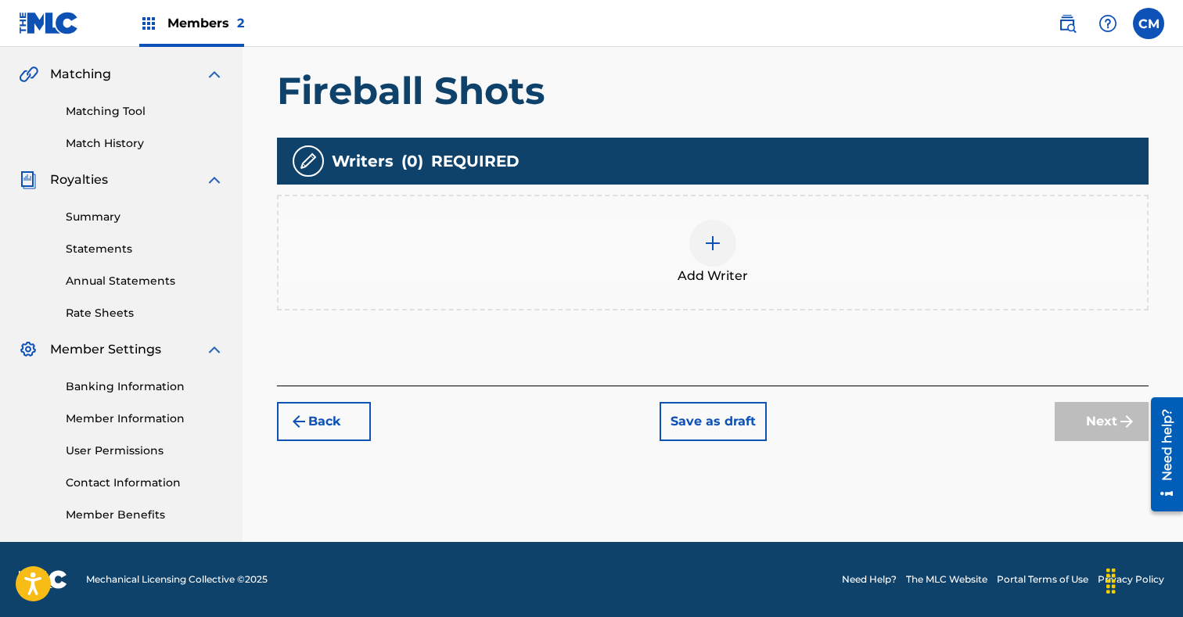
scroll to position [353, 0]
click at [716, 232] on div at bounding box center [712, 243] width 47 height 47
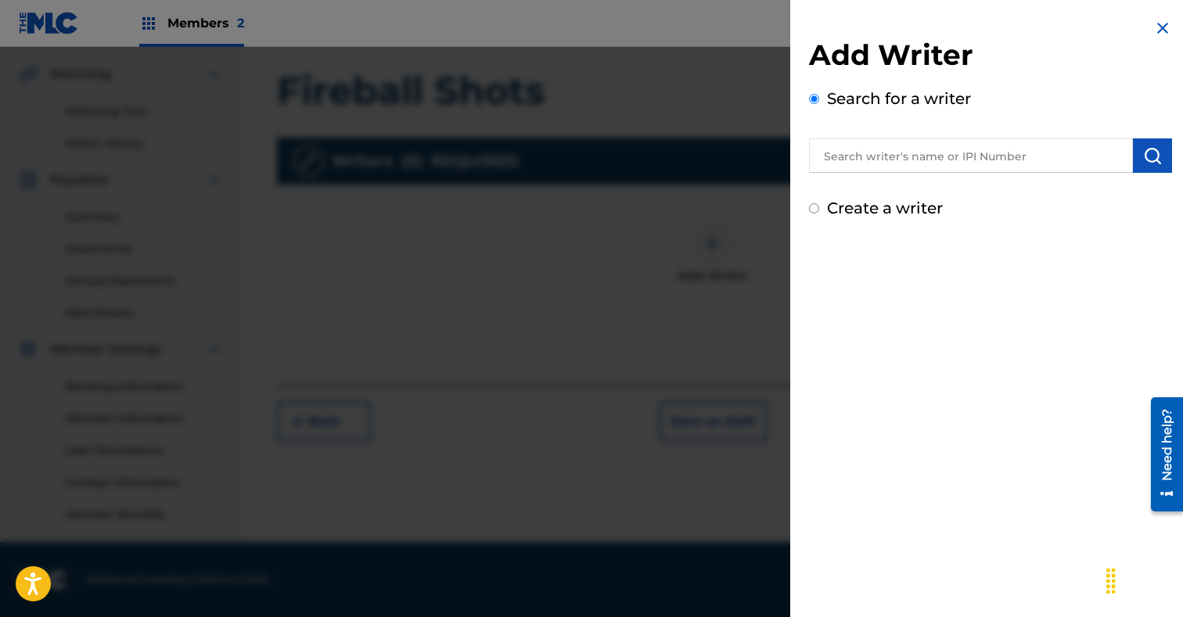
click at [879, 163] on input "text" at bounding box center [971, 155] width 324 height 34
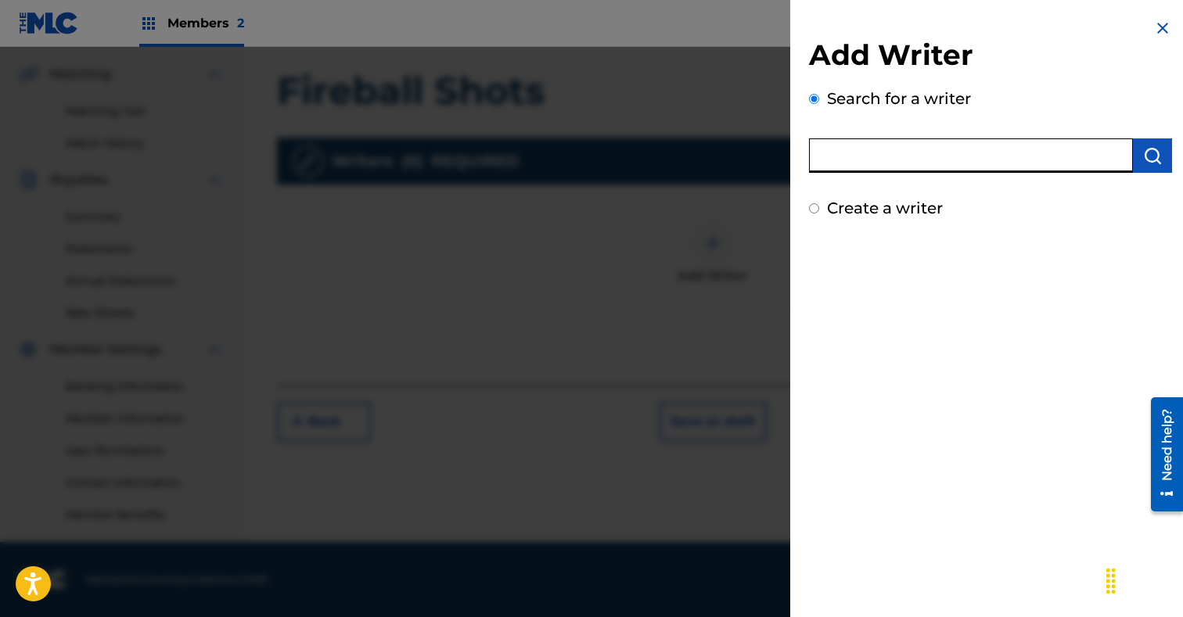
paste input "[PERSON_NAME]"
click at [855, 158] on input "[PERSON_NAME]" at bounding box center [971, 155] width 324 height 34
type input "[PERSON_NAME]"
click at [1158, 155] on img "submit" at bounding box center [1152, 155] width 19 height 19
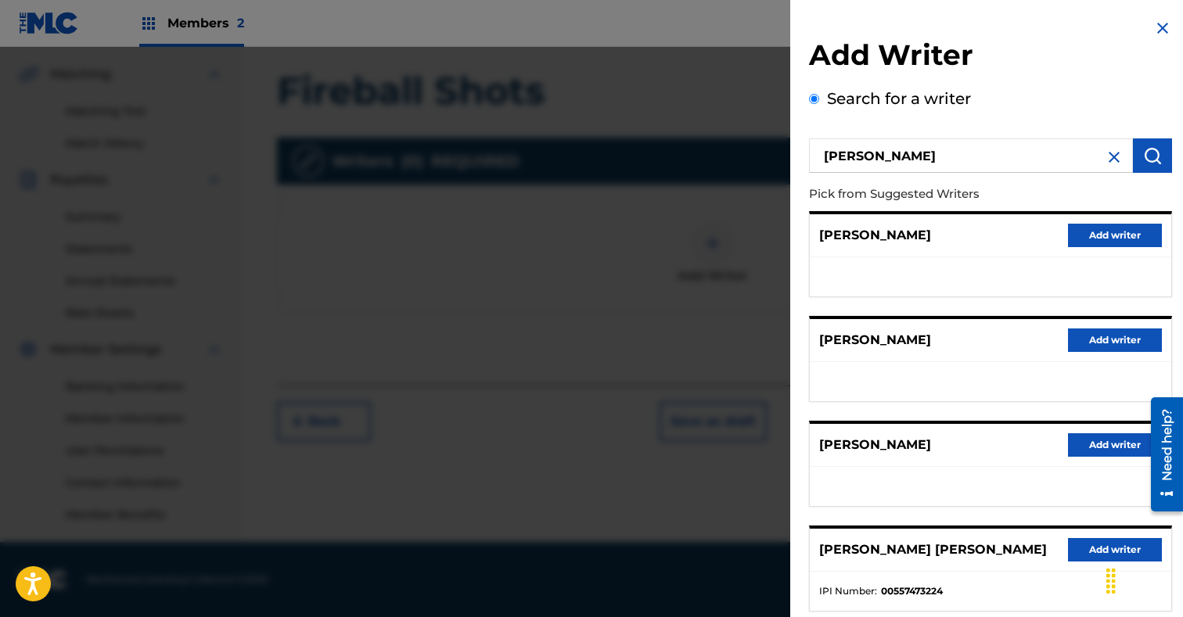
click at [1090, 240] on button "Add writer" at bounding box center [1115, 235] width 94 height 23
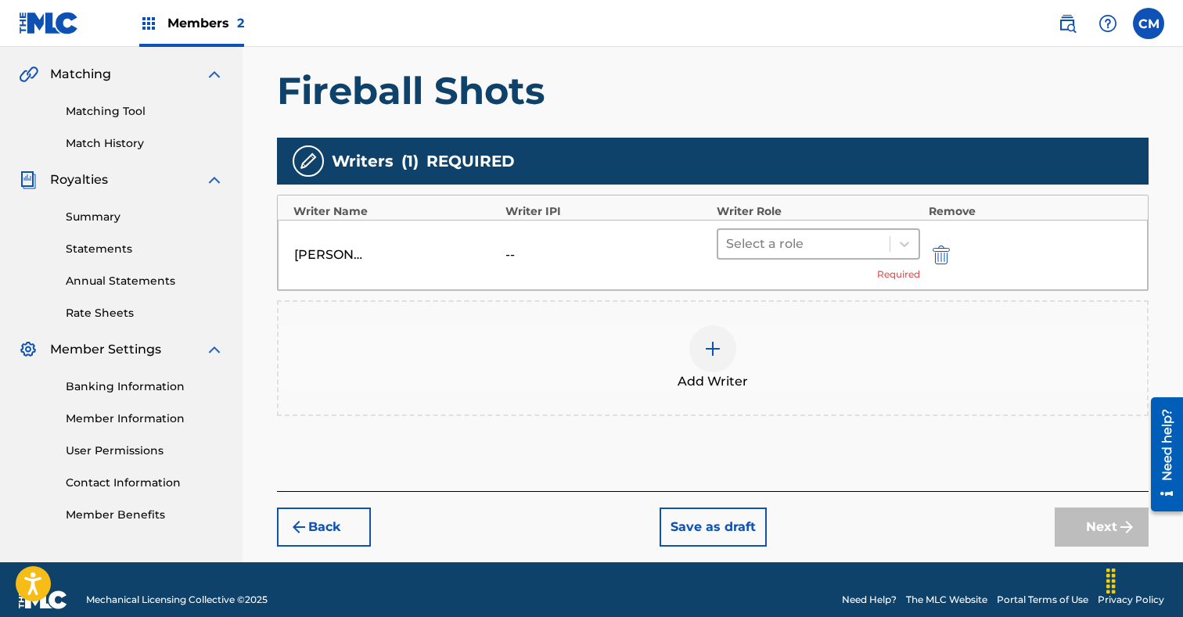
click at [802, 247] on div at bounding box center [804, 244] width 156 height 22
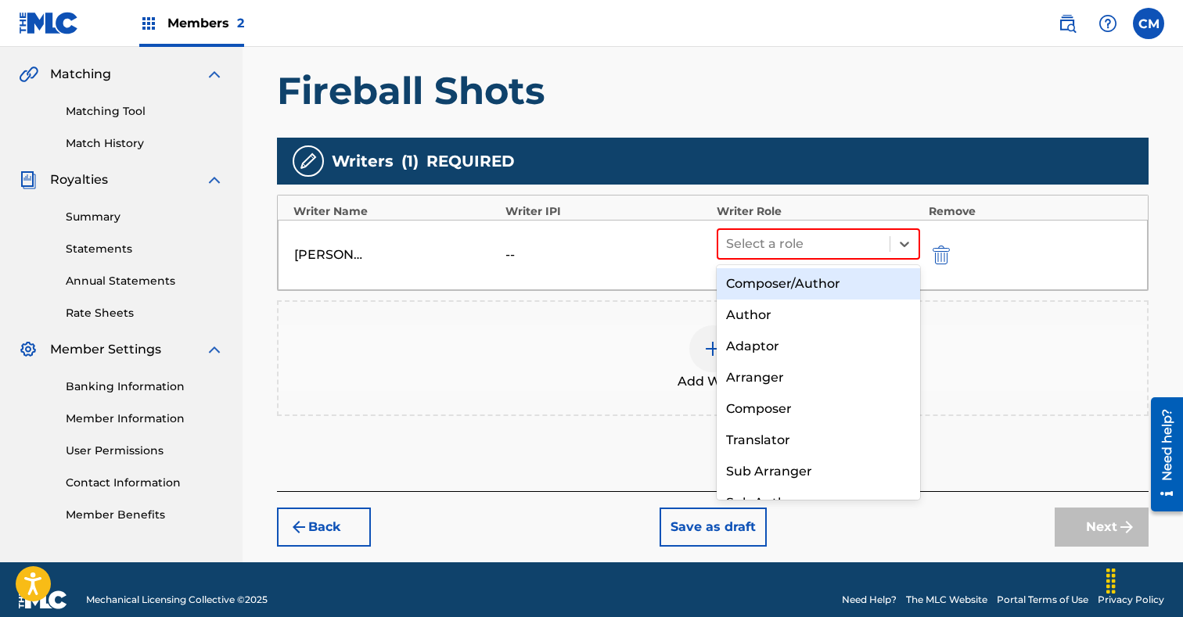
click at [799, 289] on div "Composer/Author" at bounding box center [817, 283] width 203 height 31
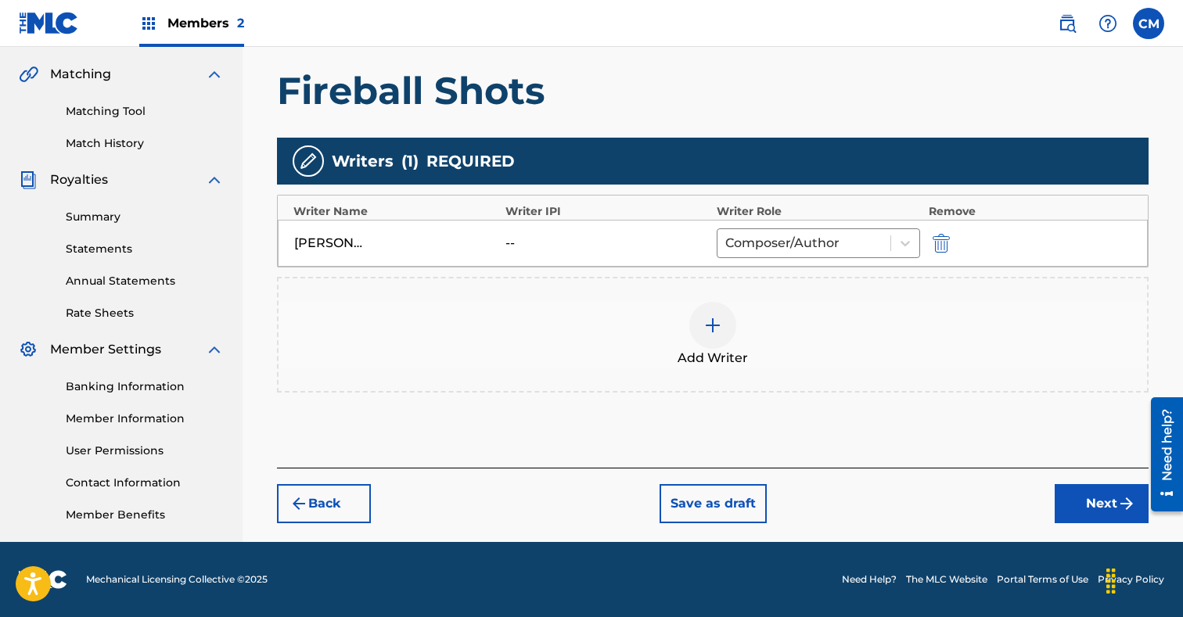
click at [1081, 501] on button "Next" at bounding box center [1101, 503] width 94 height 39
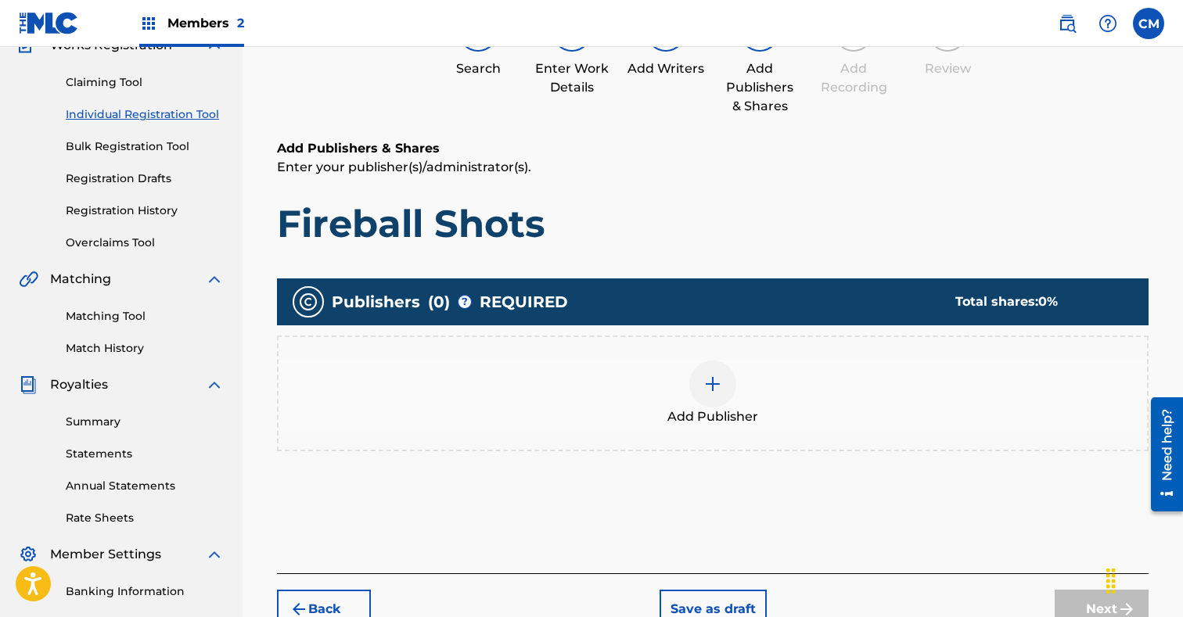
scroll to position [211, 0]
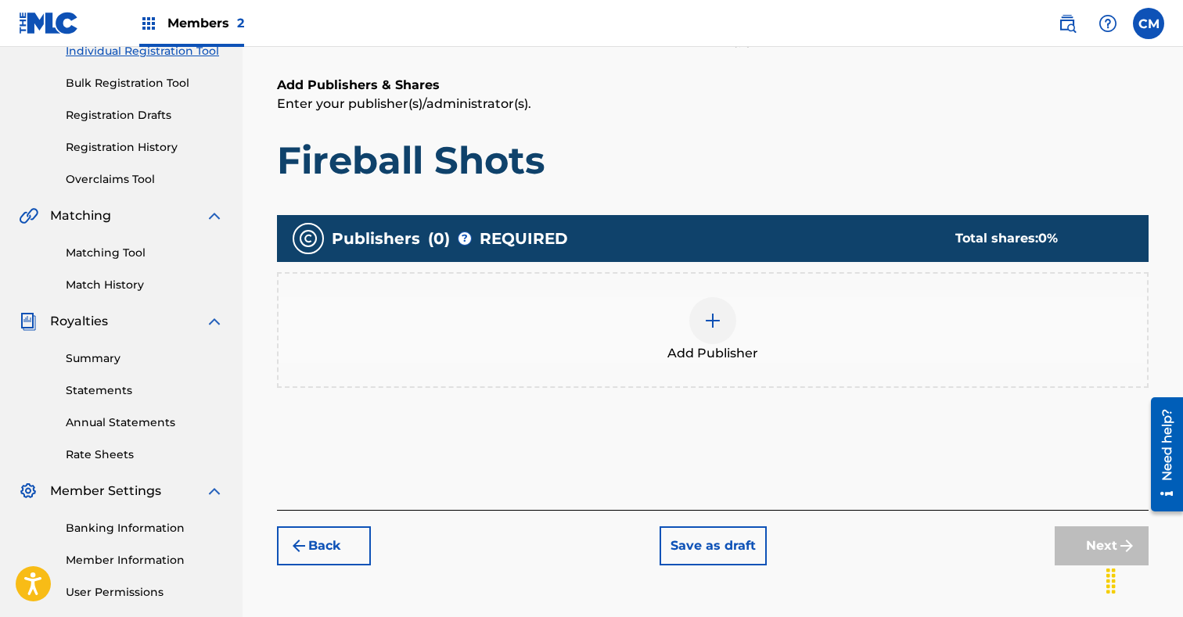
click at [702, 318] on div at bounding box center [712, 320] width 47 height 47
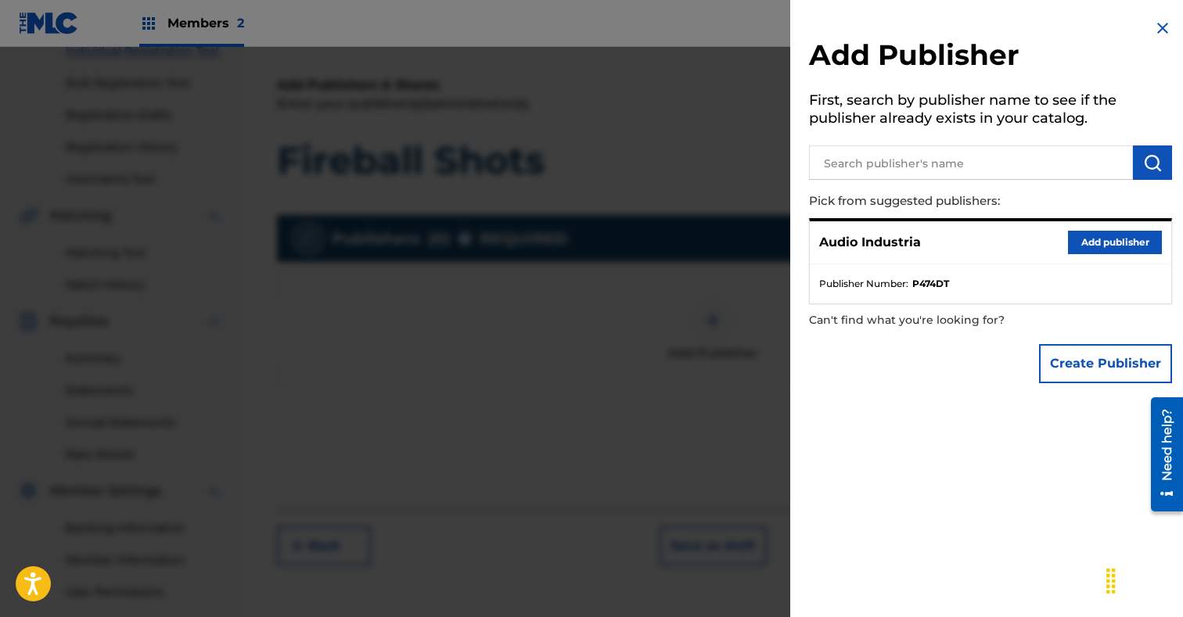
click at [1118, 243] on button "Add publisher" at bounding box center [1115, 242] width 94 height 23
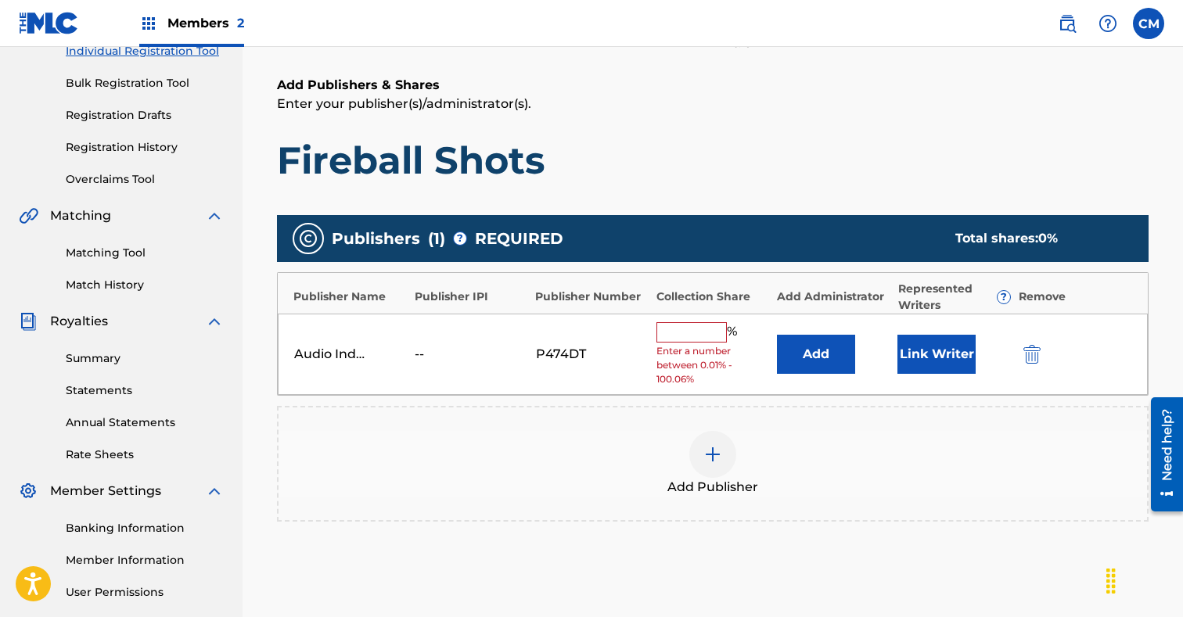
click at [945, 368] on button "Link Writer" at bounding box center [936, 354] width 78 height 39
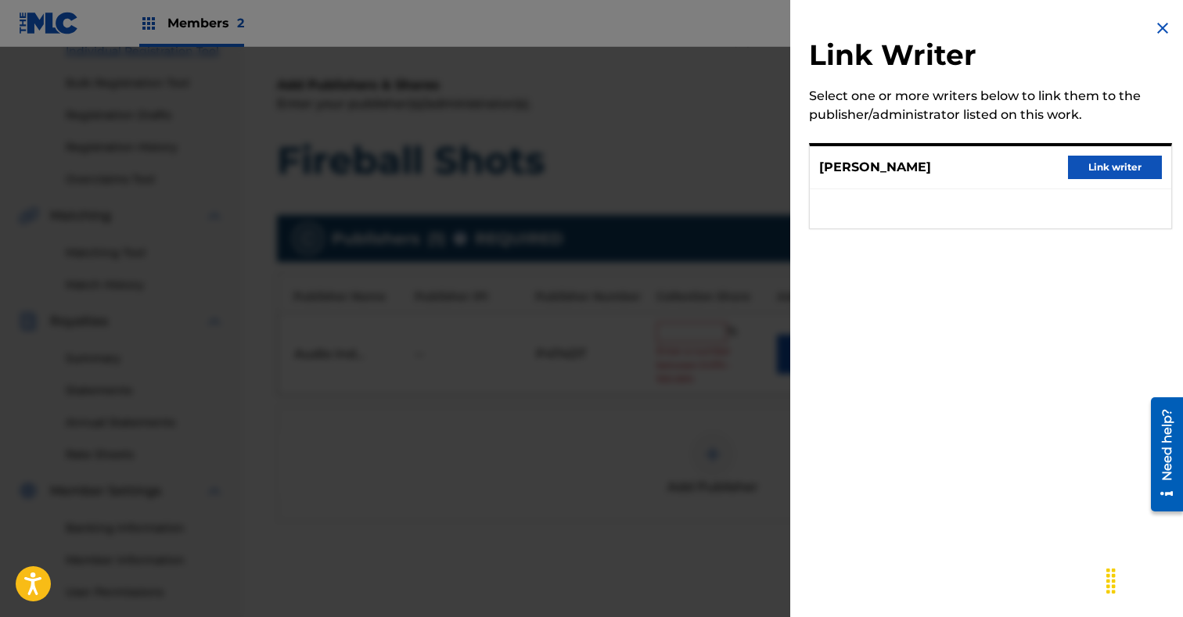
click at [1118, 163] on button "Link writer" at bounding box center [1115, 167] width 94 height 23
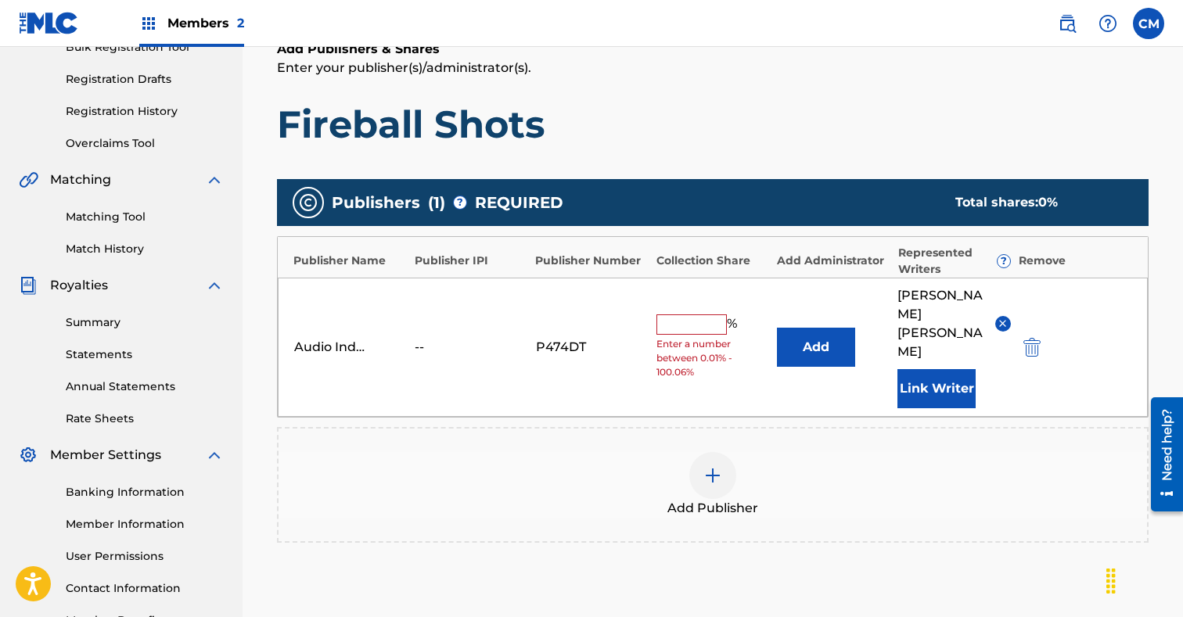
scroll to position [351, 0]
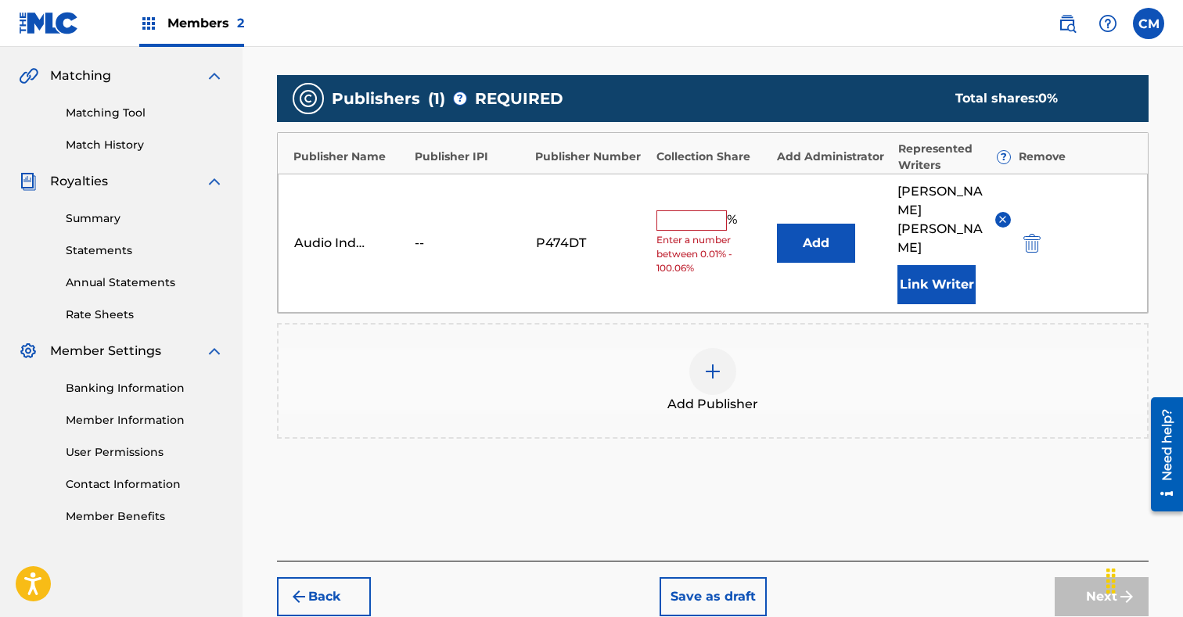
click at [683, 214] on input "text" at bounding box center [691, 220] width 70 height 20
type input "100"
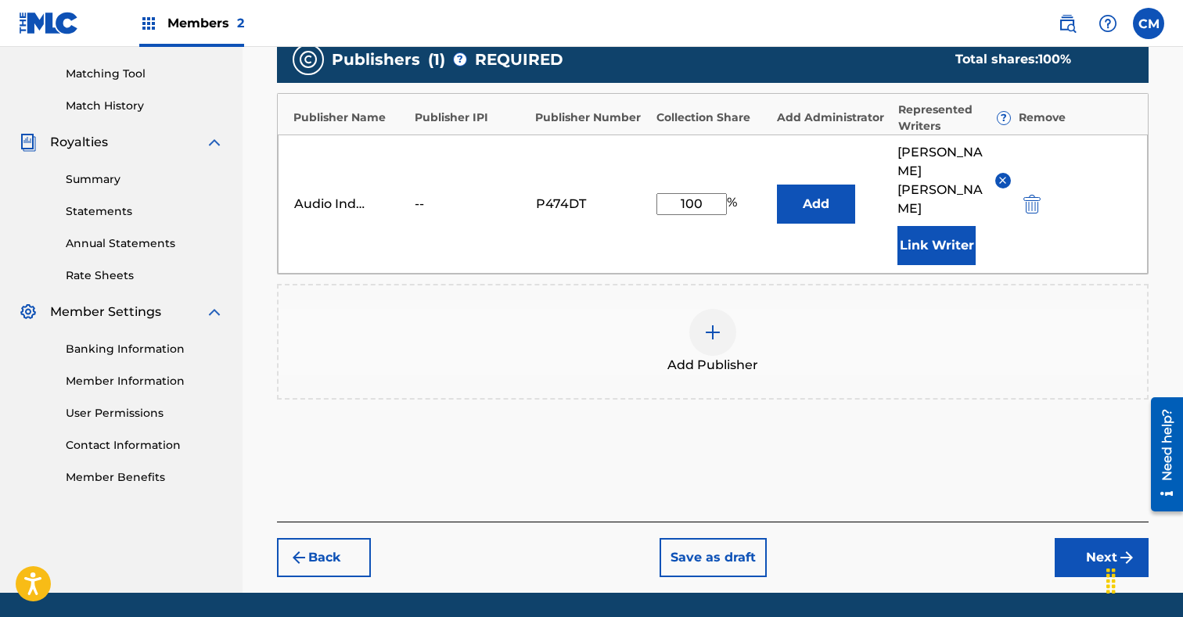
scroll to position [422, 0]
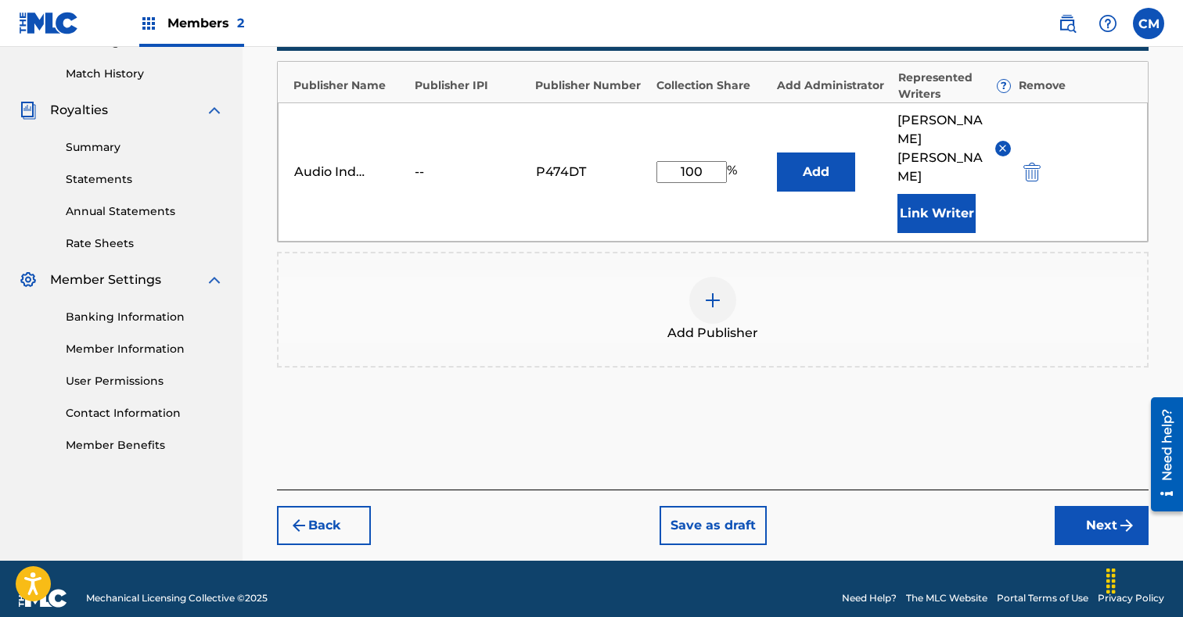
click at [1105, 506] on button "Next" at bounding box center [1101, 525] width 94 height 39
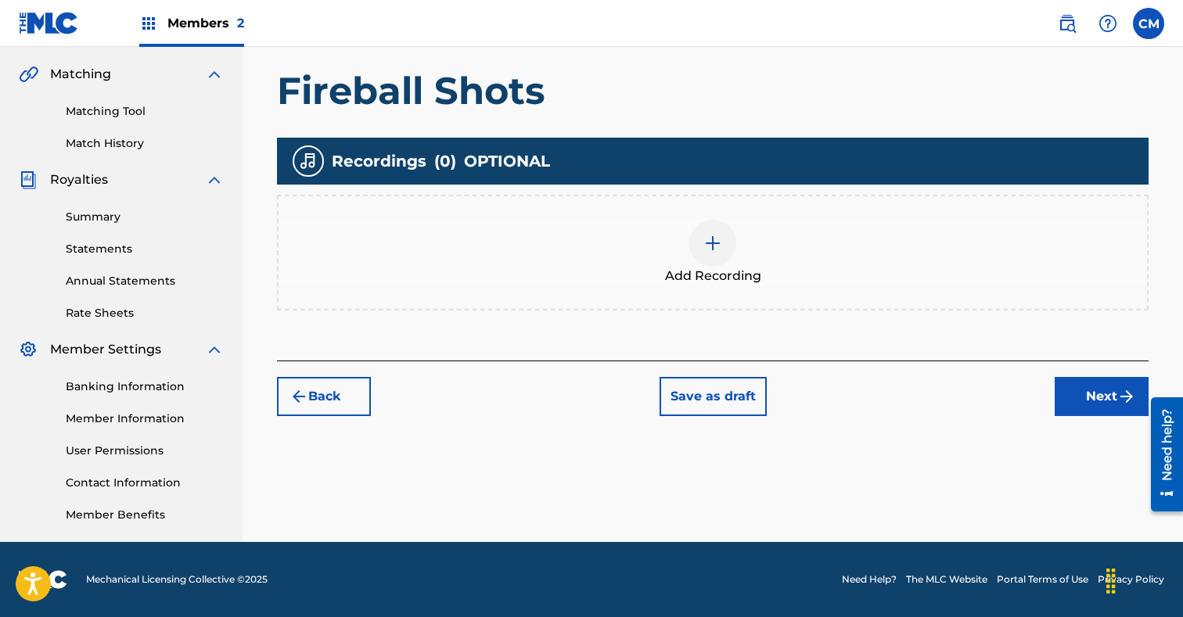
scroll to position [353, 0]
click at [706, 232] on div at bounding box center [712, 243] width 47 height 47
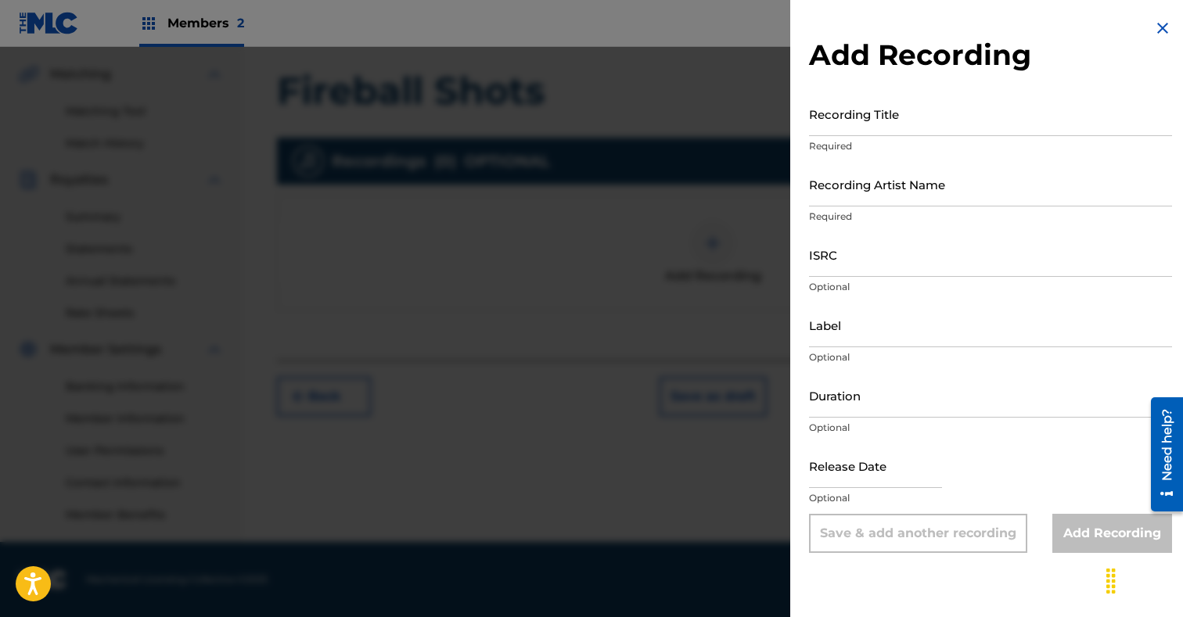
click at [923, 114] on input "Recording Title" at bounding box center [990, 114] width 363 height 45
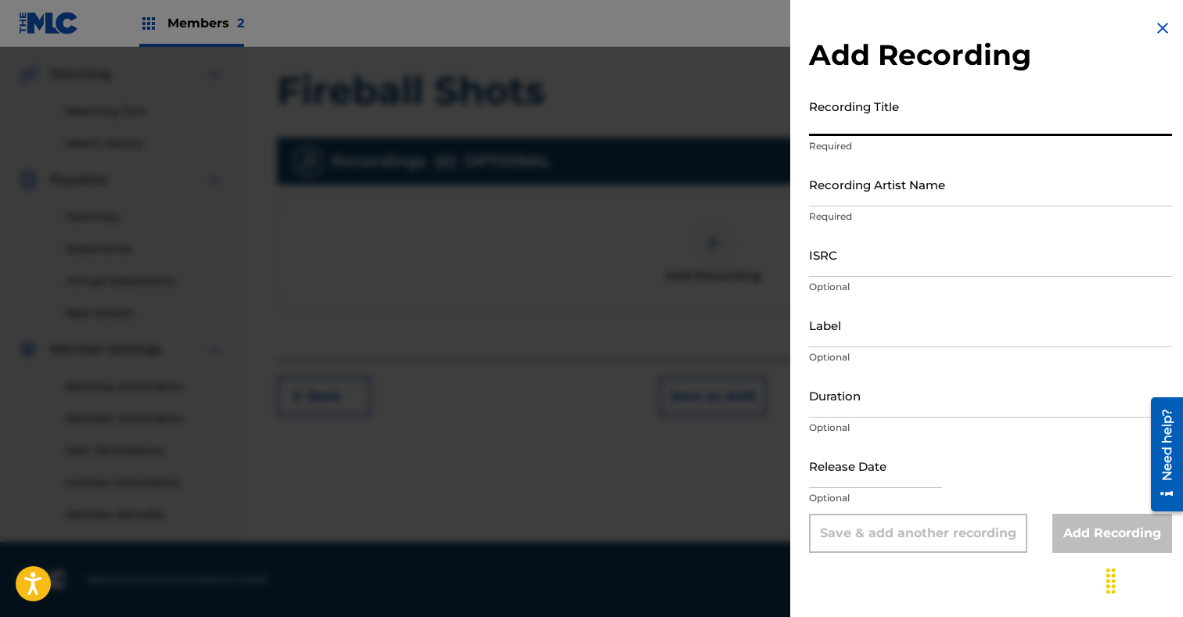
paste input "Fireball Shots"
type input "Fireball Shots"
click at [910, 178] on input "Recording Artist Name" at bounding box center [990, 184] width 363 height 45
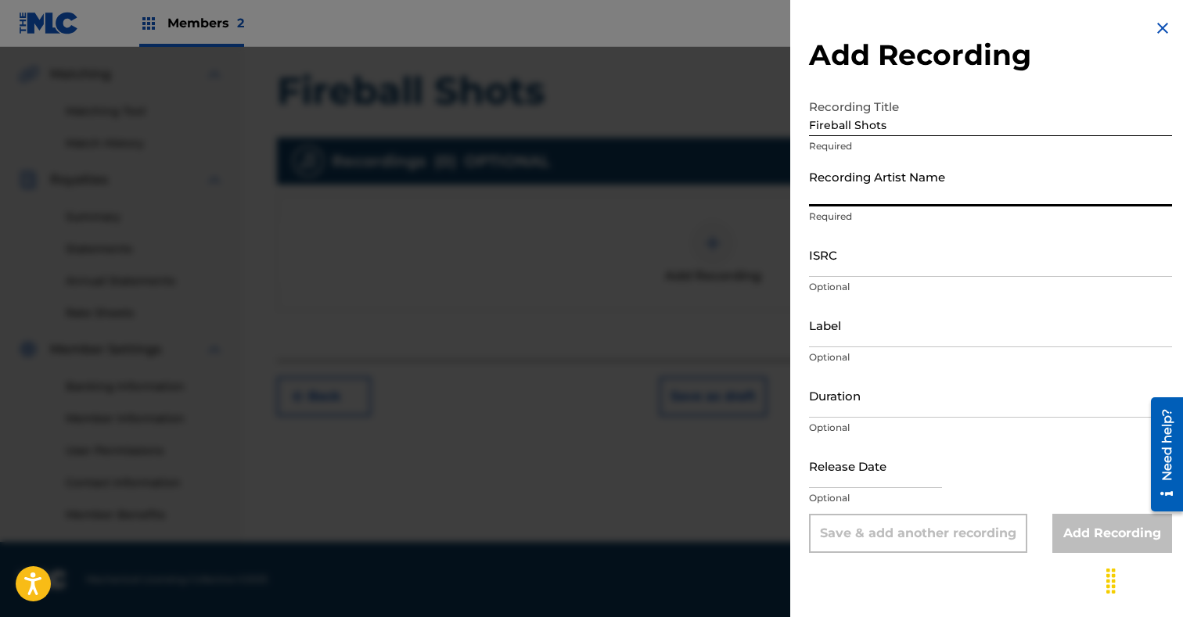
paste input "Card Slap"
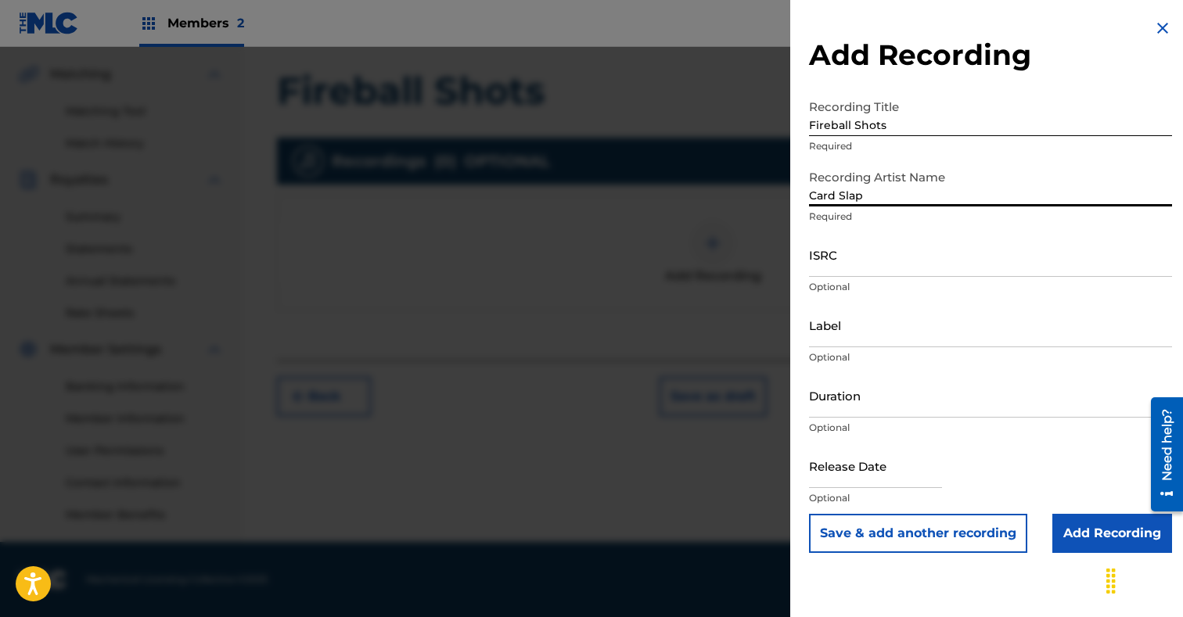
type input "Card Slap"
click at [874, 264] on input "ISRC" at bounding box center [990, 254] width 363 height 45
paste input "GXBAV2046665"
type input "GXBAV2046665"
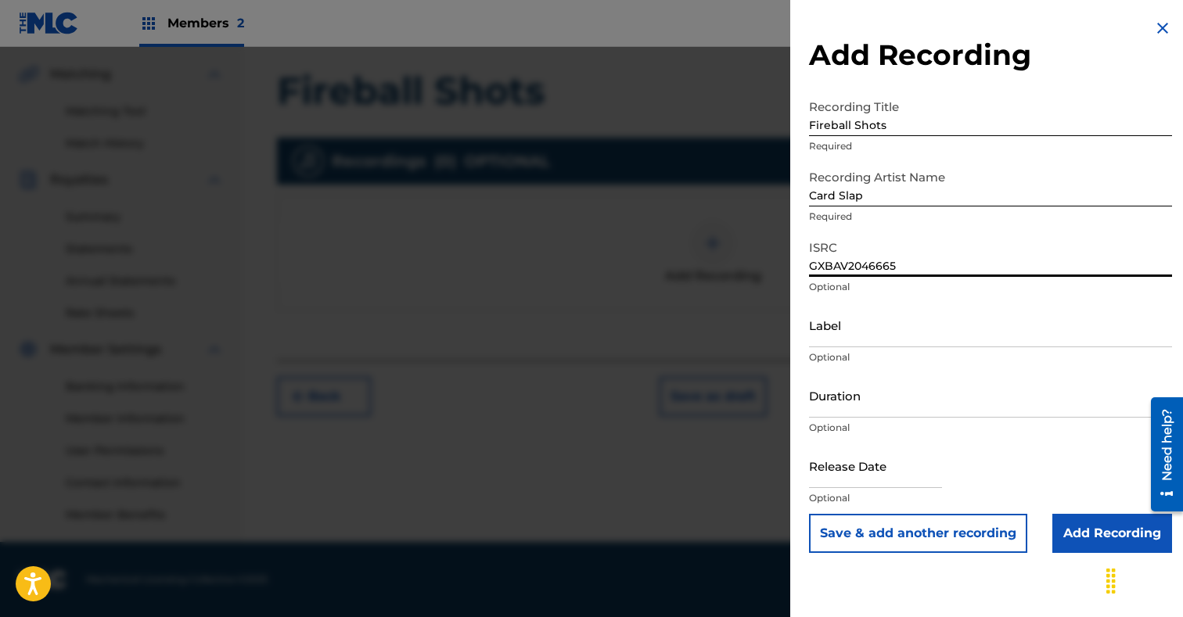
click at [1114, 535] on input "Add Recording" at bounding box center [1112, 533] width 120 height 39
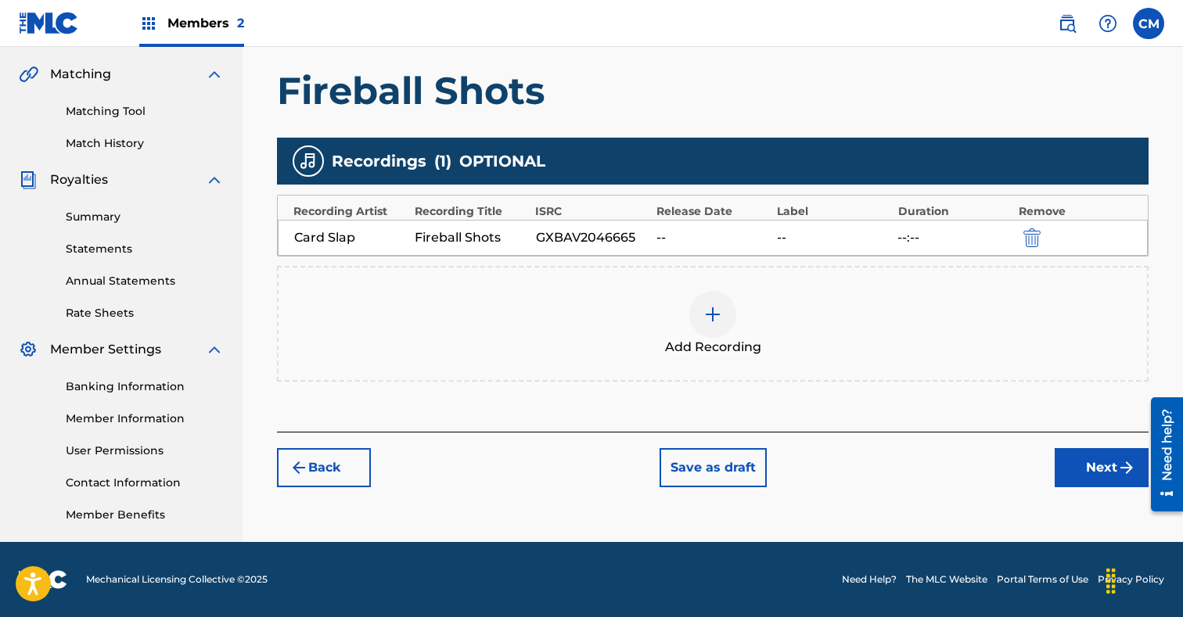
click at [1097, 462] on button "Next" at bounding box center [1101, 467] width 94 height 39
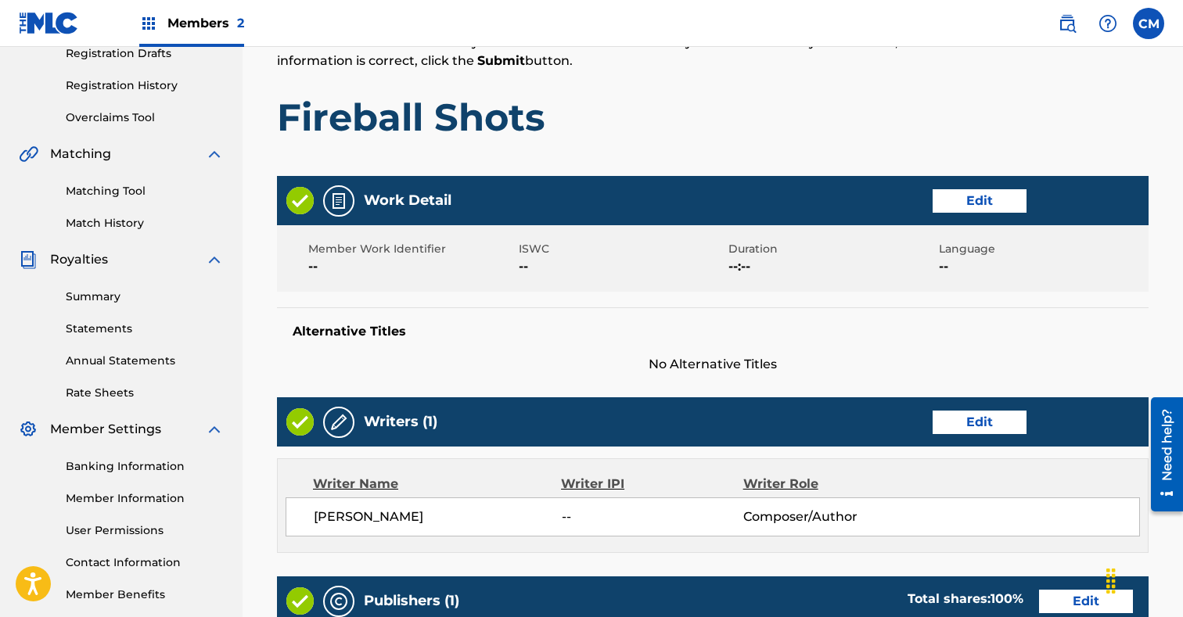
scroll to position [774, 0]
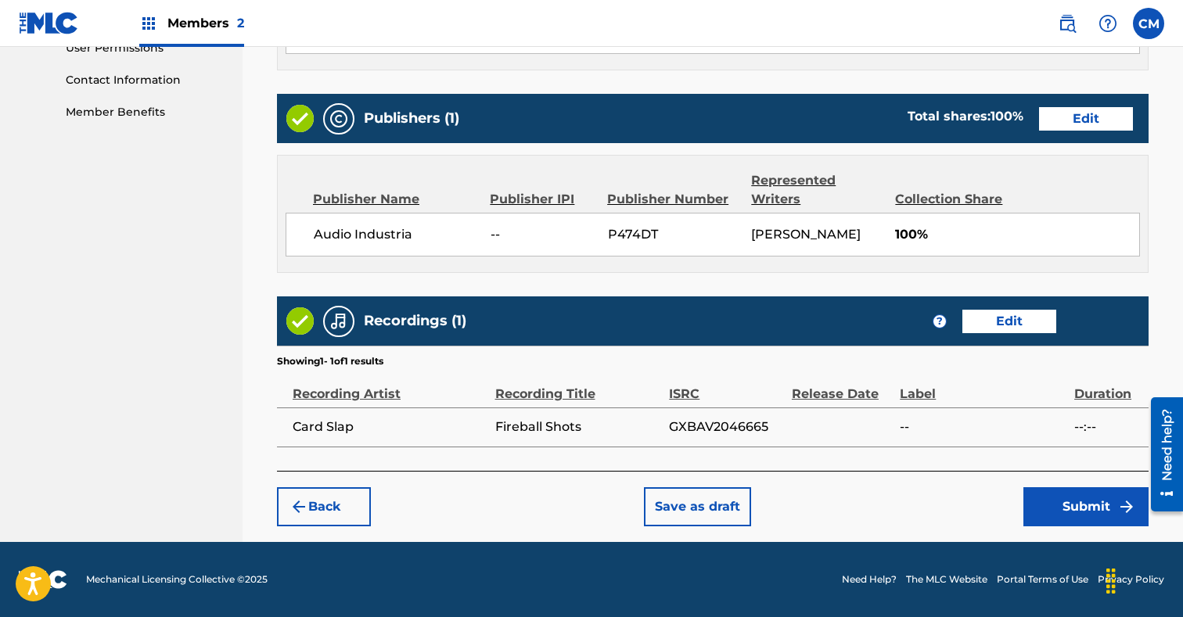
click at [1081, 504] on button "Submit" at bounding box center [1085, 506] width 125 height 39
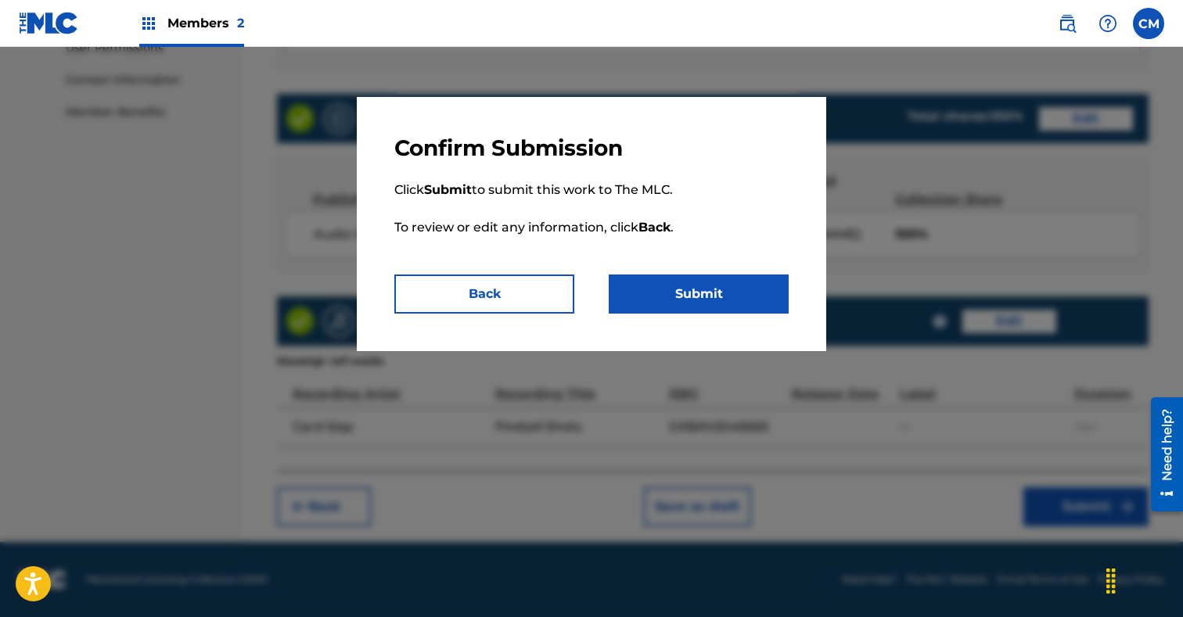
click at [759, 296] on button "Submit" at bounding box center [699, 294] width 180 height 39
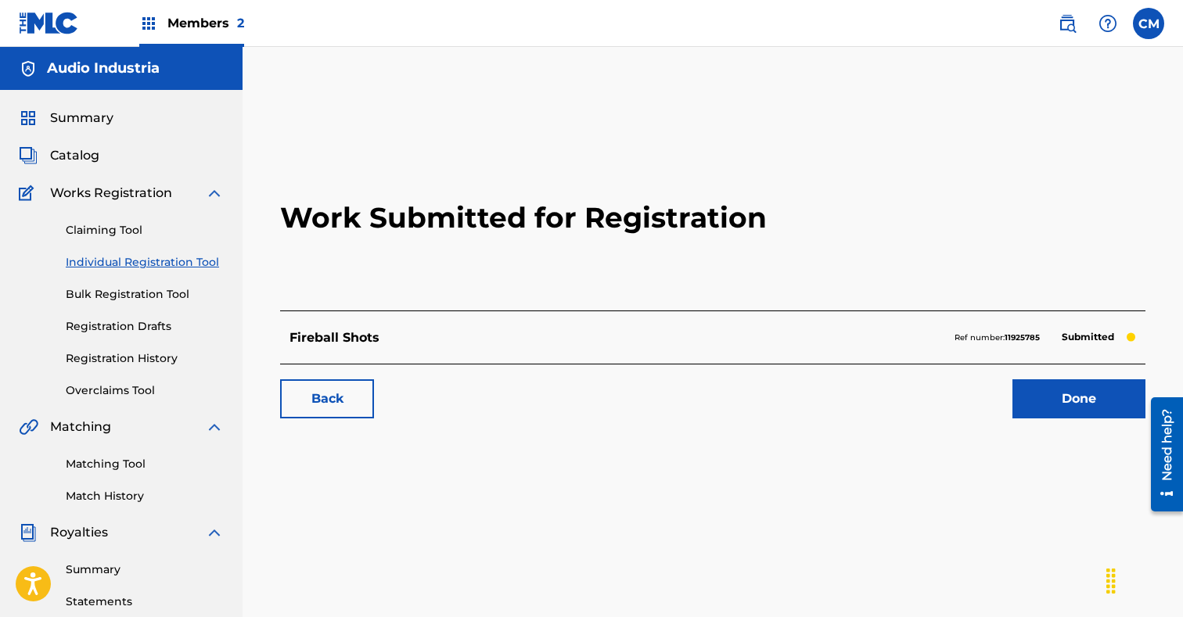
click at [146, 263] on link "Individual Registration Tool" at bounding box center [145, 262] width 158 height 16
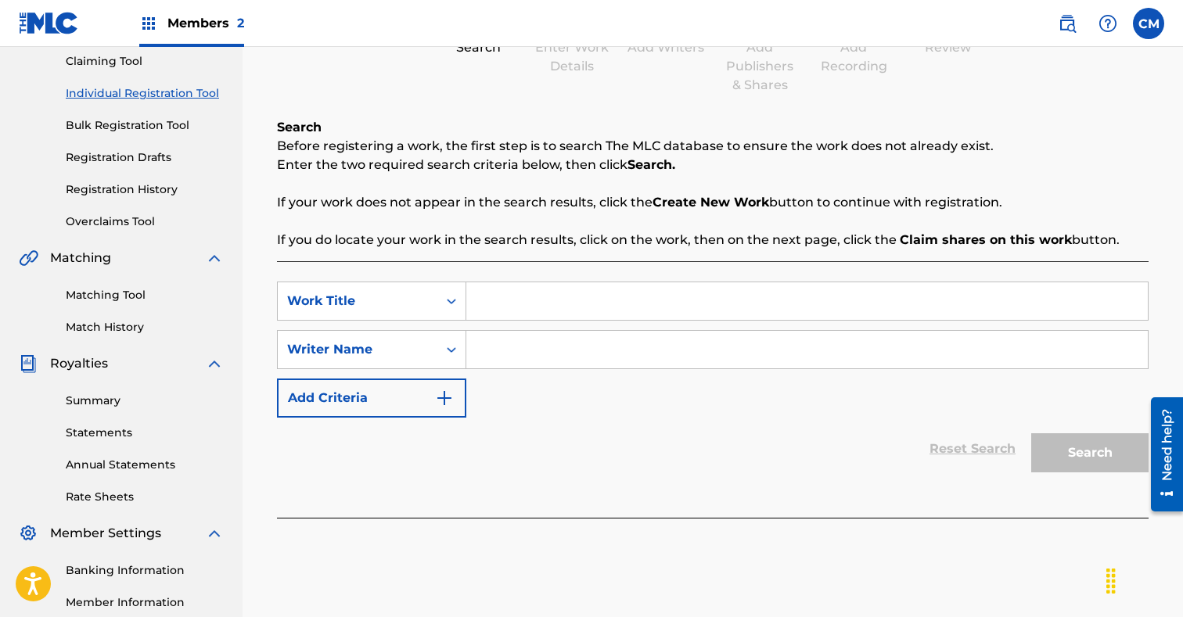
scroll to position [181, 0]
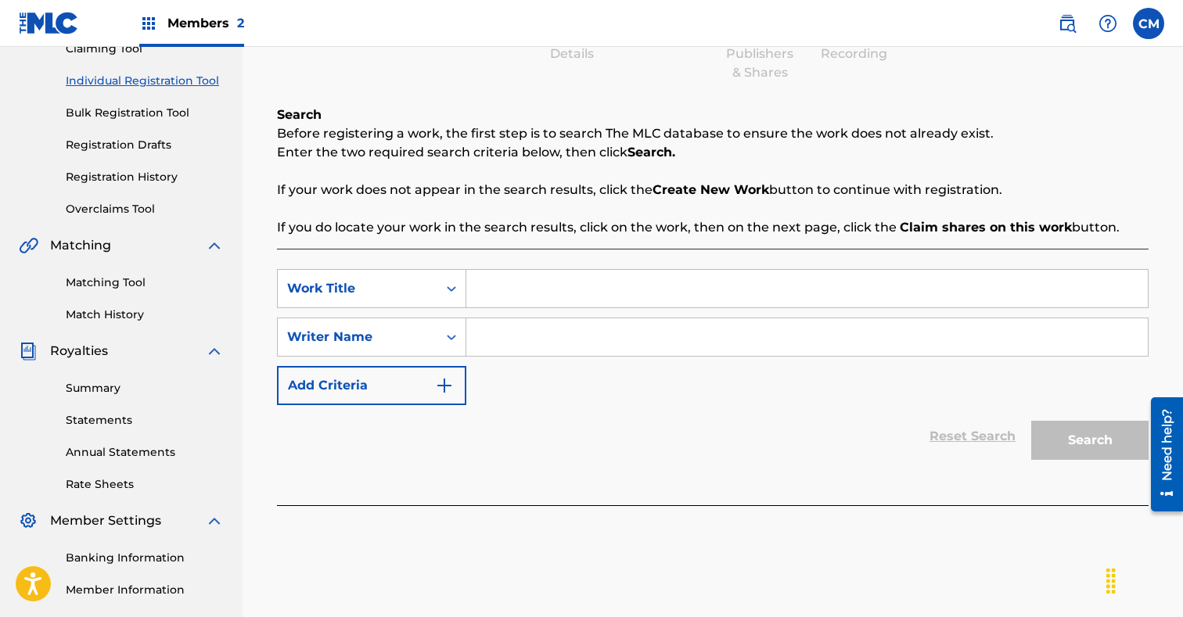
click at [519, 298] on input "Search Form" at bounding box center [806, 289] width 681 height 38
paste input "Girls Party"
type input "Girls Party"
click at [515, 342] on input "Search Form" at bounding box center [806, 337] width 681 height 38
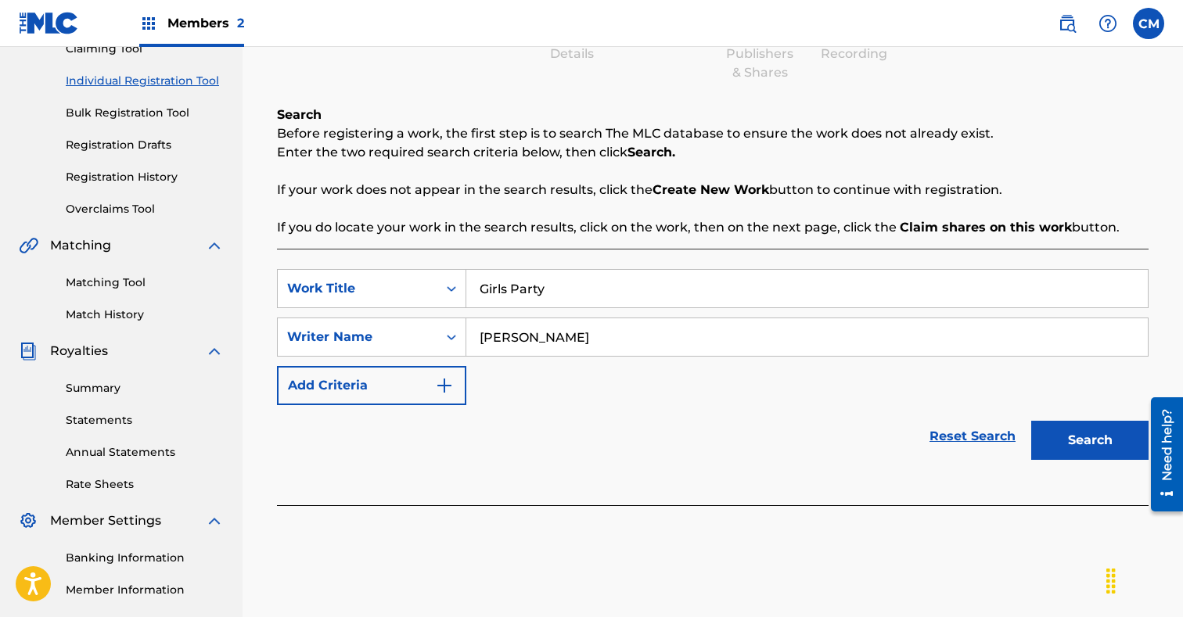
type input "[PERSON_NAME]"
click at [1101, 430] on button "Search" at bounding box center [1089, 440] width 117 height 39
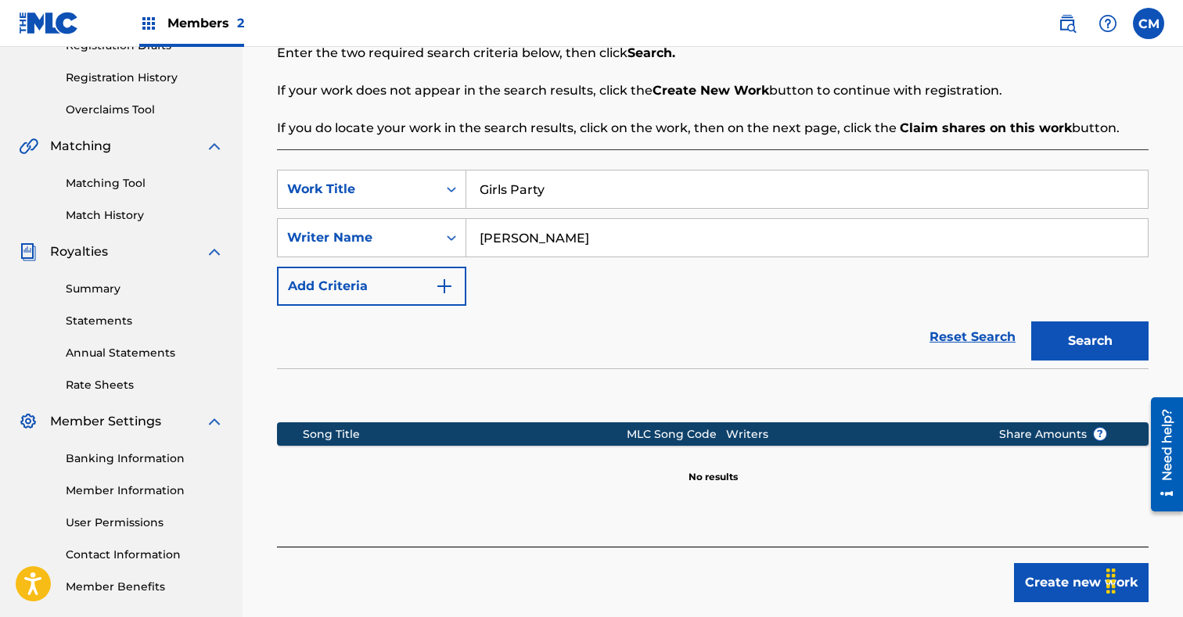
scroll to position [357, 0]
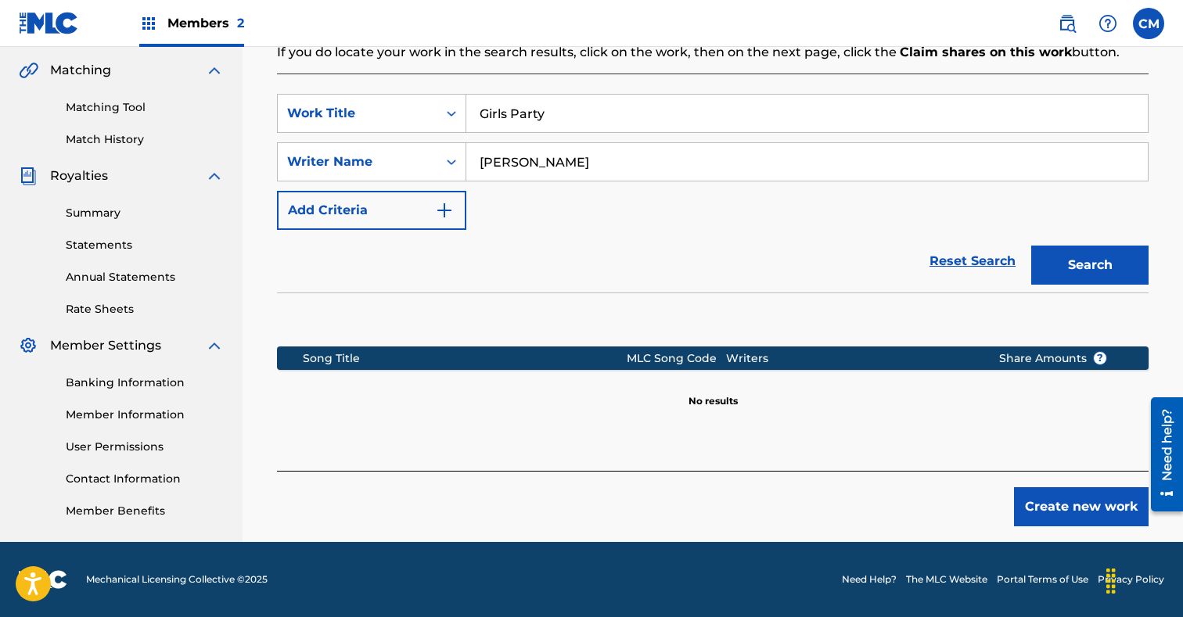
click at [1060, 504] on button "Create new work" at bounding box center [1081, 506] width 135 height 39
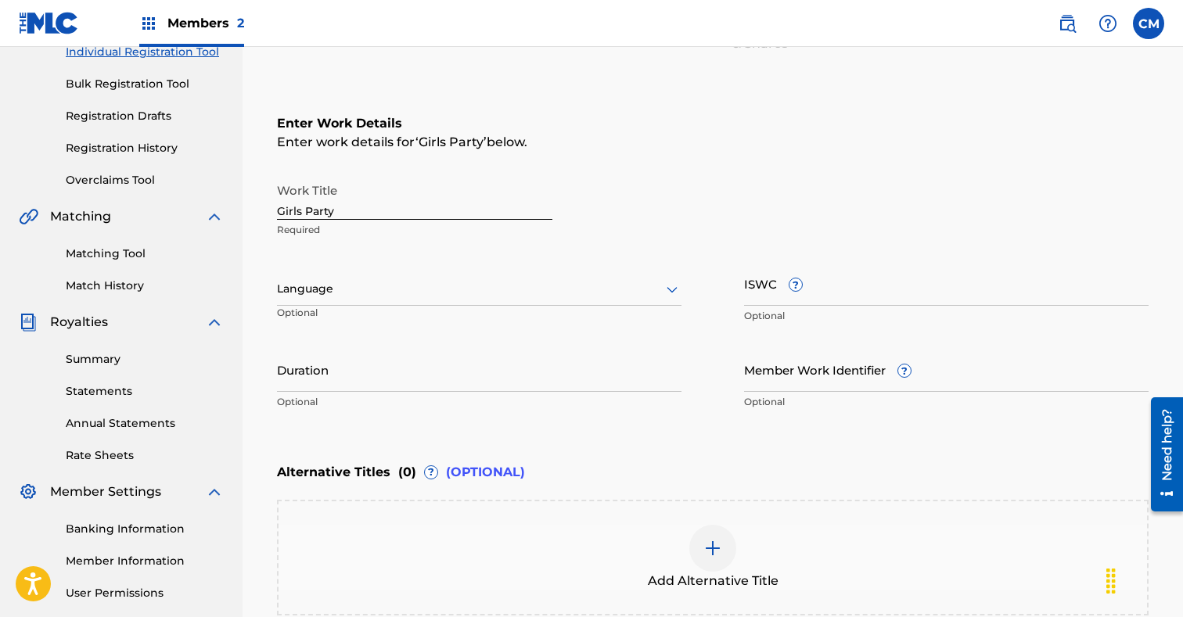
scroll to position [394, 0]
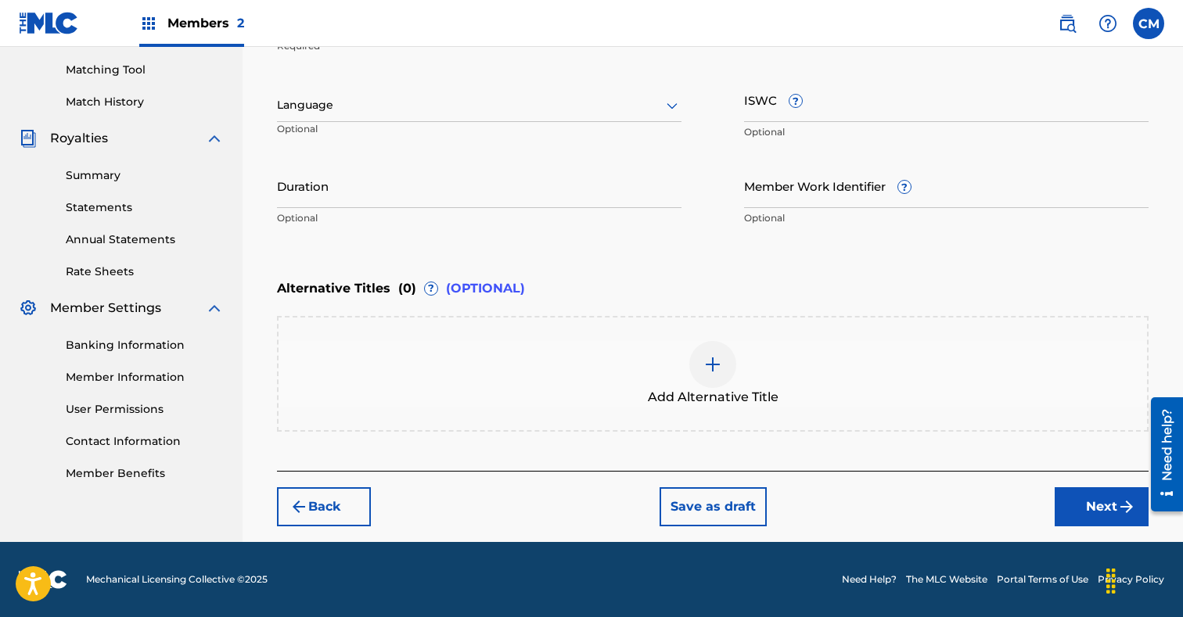
click at [1081, 501] on button "Next" at bounding box center [1101, 506] width 94 height 39
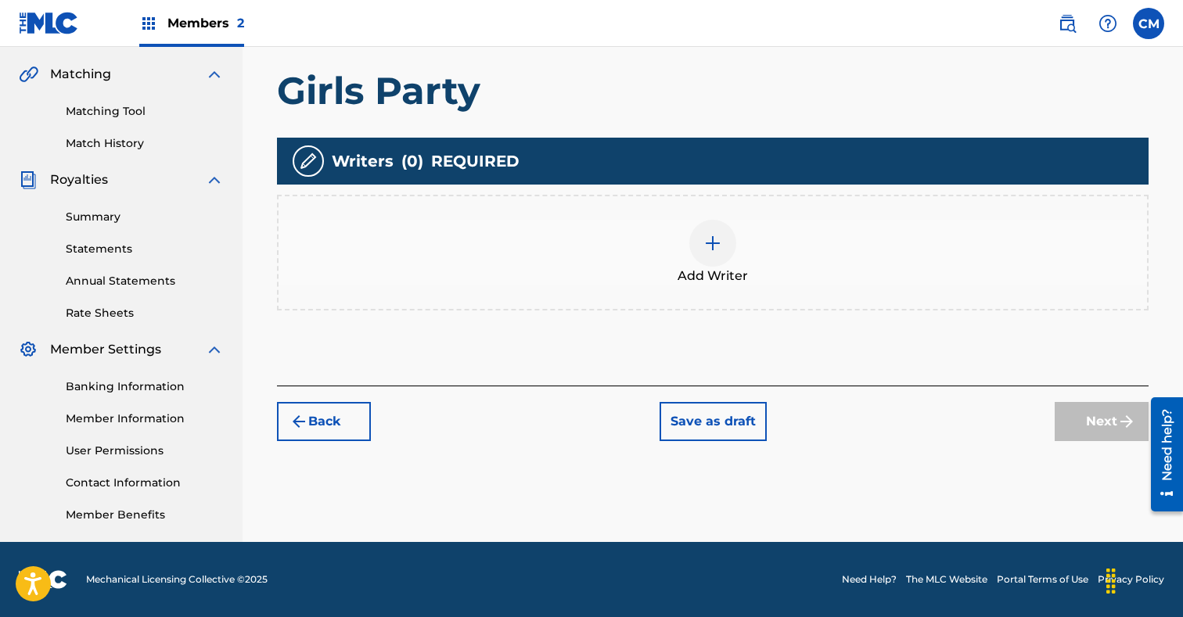
click at [717, 237] on img at bounding box center [712, 243] width 19 height 19
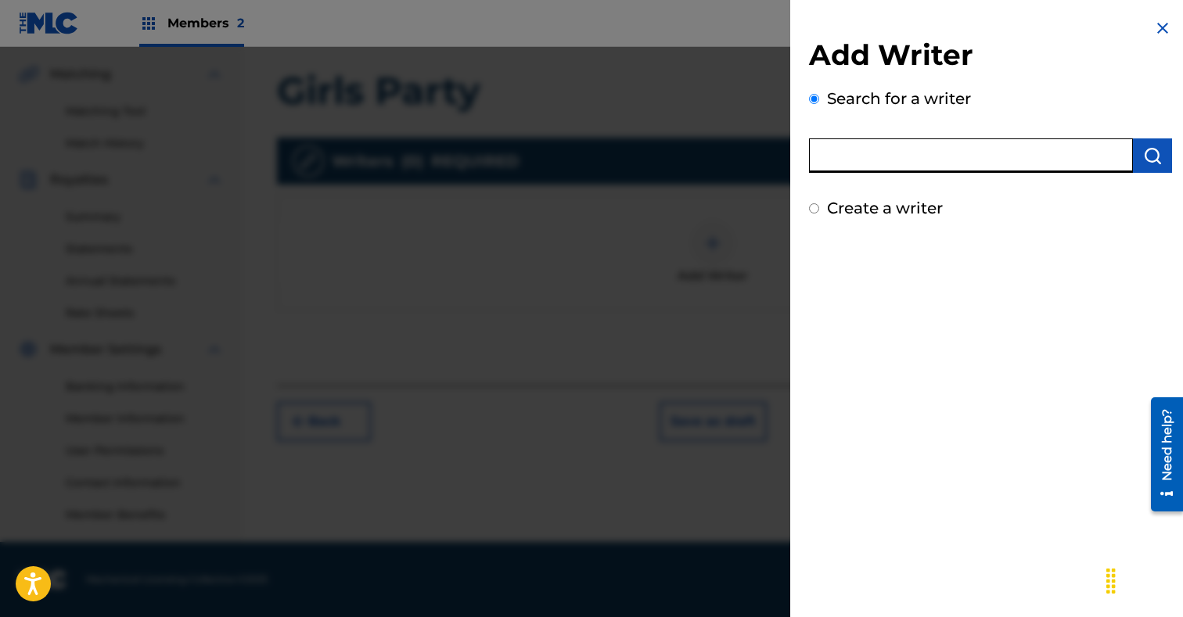
click at [882, 156] on input "text" at bounding box center [971, 155] width 324 height 34
type input "[PERSON_NAME]"
click at [1151, 156] on img "submit" at bounding box center [1152, 155] width 19 height 19
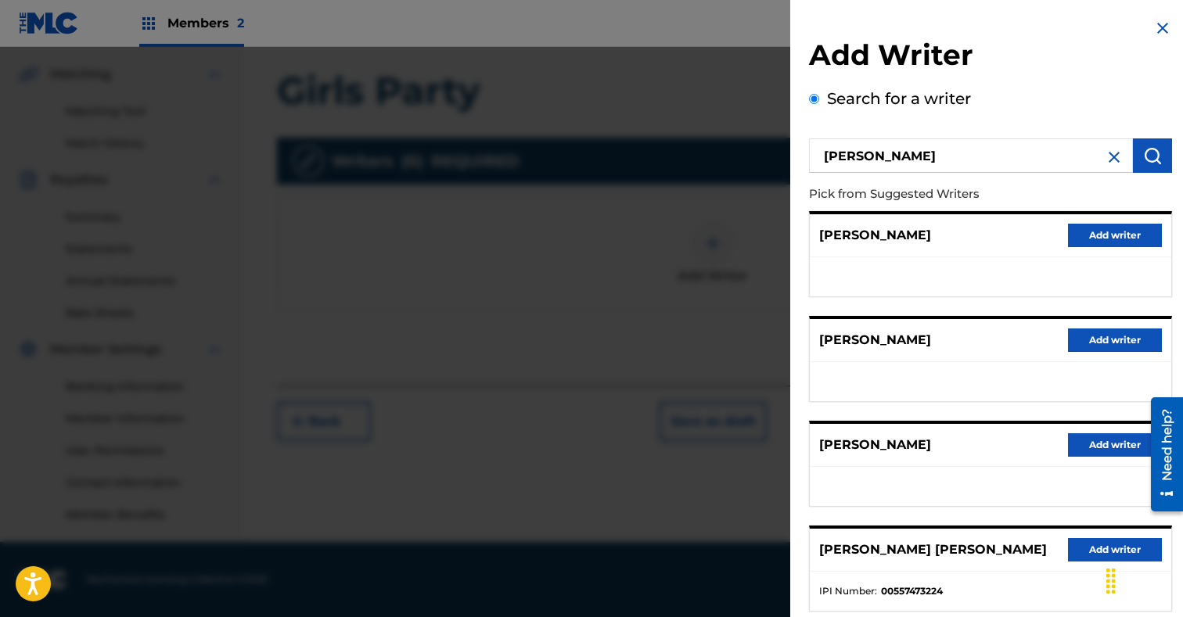
click at [1094, 237] on button "Add writer" at bounding box center [1115, 235] width 94 height 23
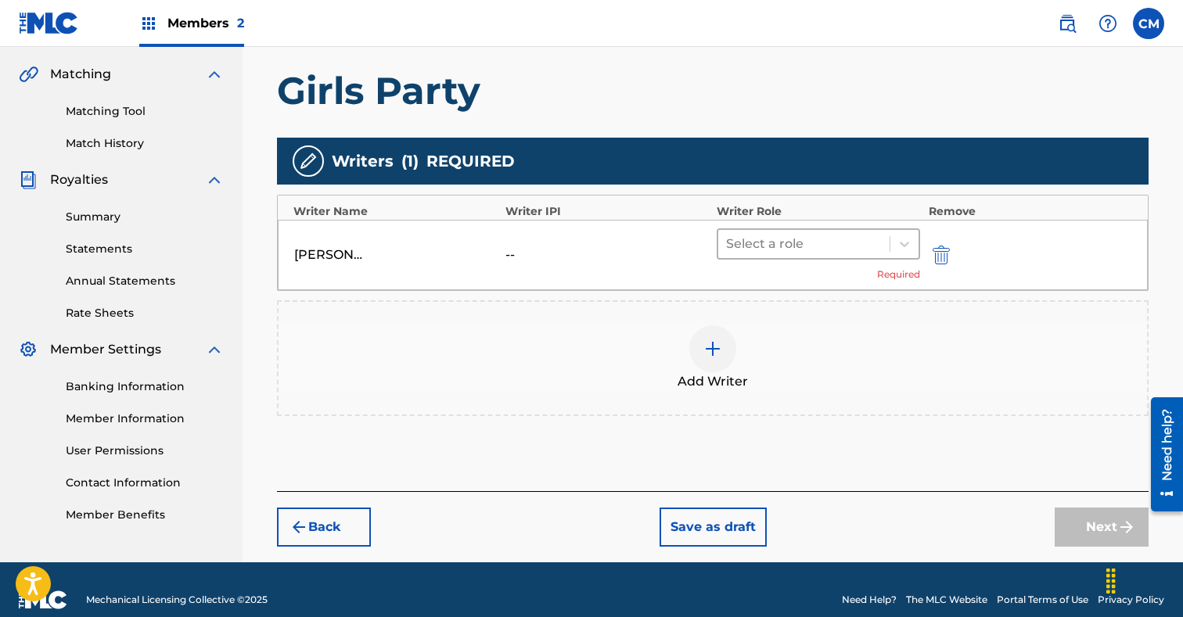
click at [795, 253] on div at bounding box center [804, 244] width 156 height 22
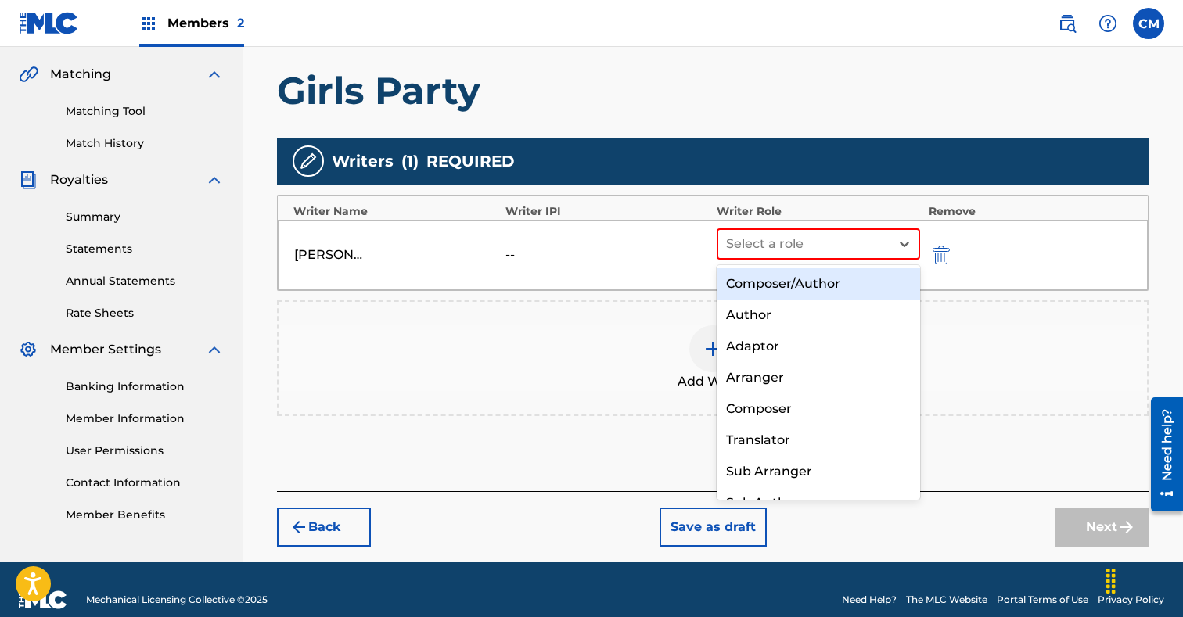
click at [792, 271] on div "Composer/Author" at bounding box center [817, 283] width 203 height 31
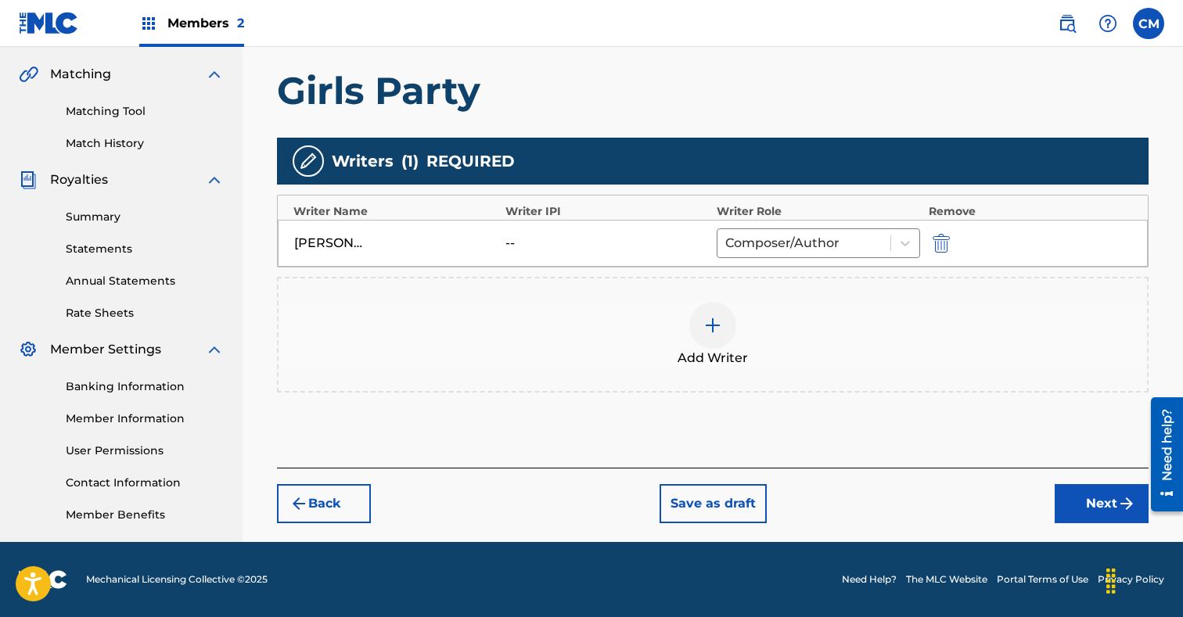
click at [1089, 497] on button "Next" at bounding box center [1101, 503] width 94 height 39
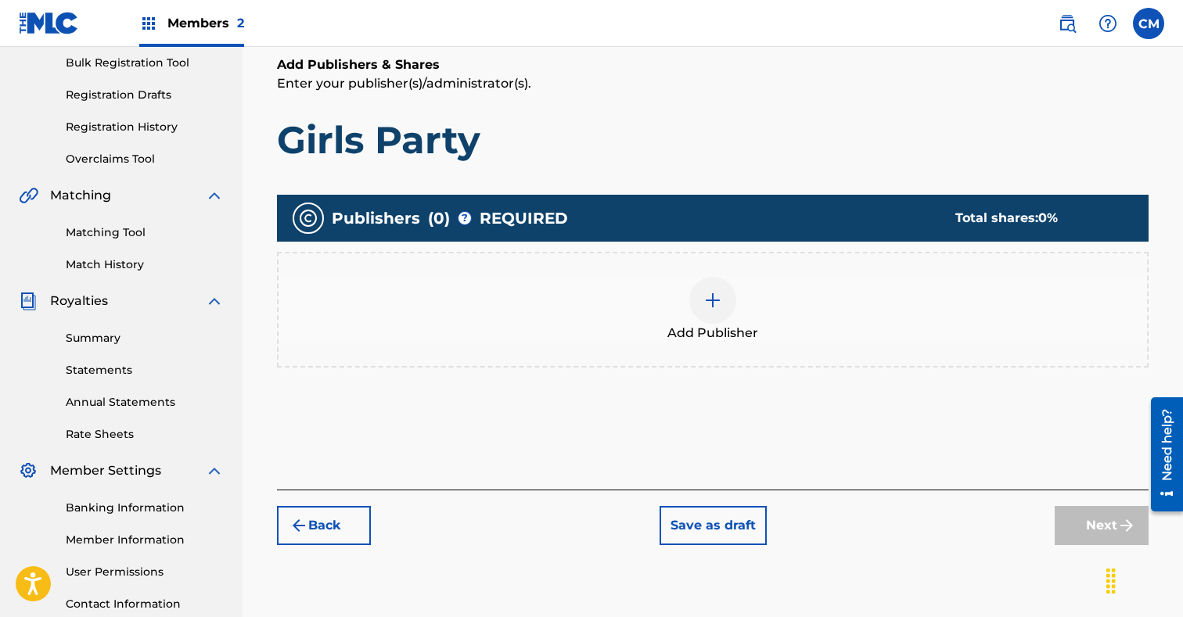
scroll to position [242, 0]
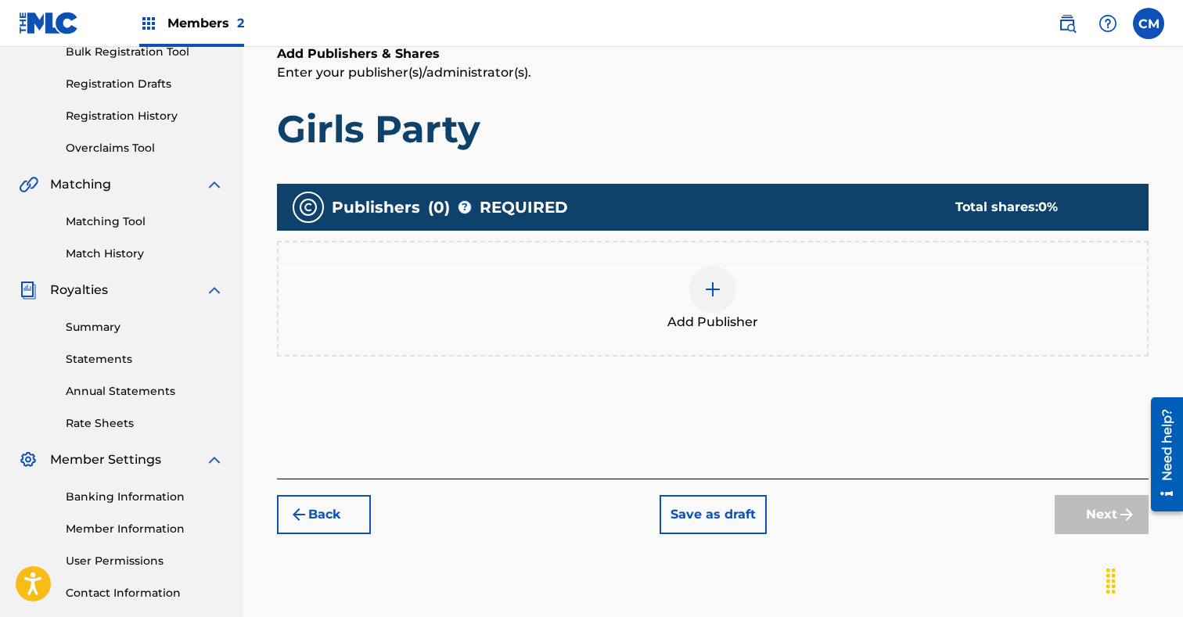
click at [716, 296] on img at bounding box center [712, 289] width 19 height 19
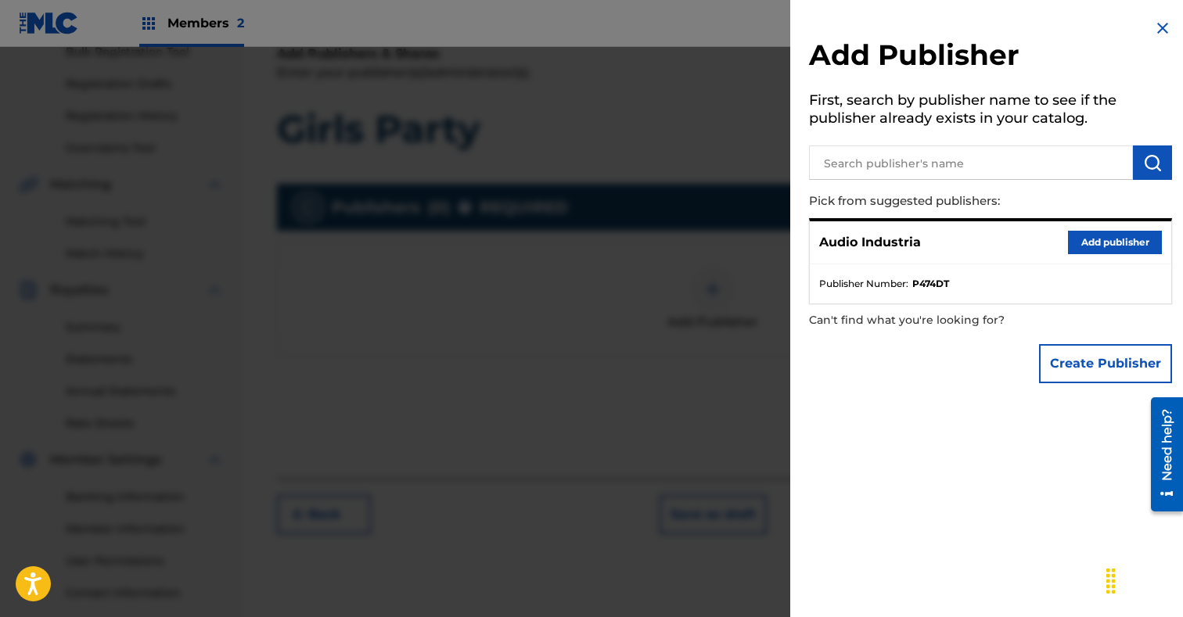
click at [1095, 234] on button "Add publisher" at bounding box center [1115, 242] width 94 height 23
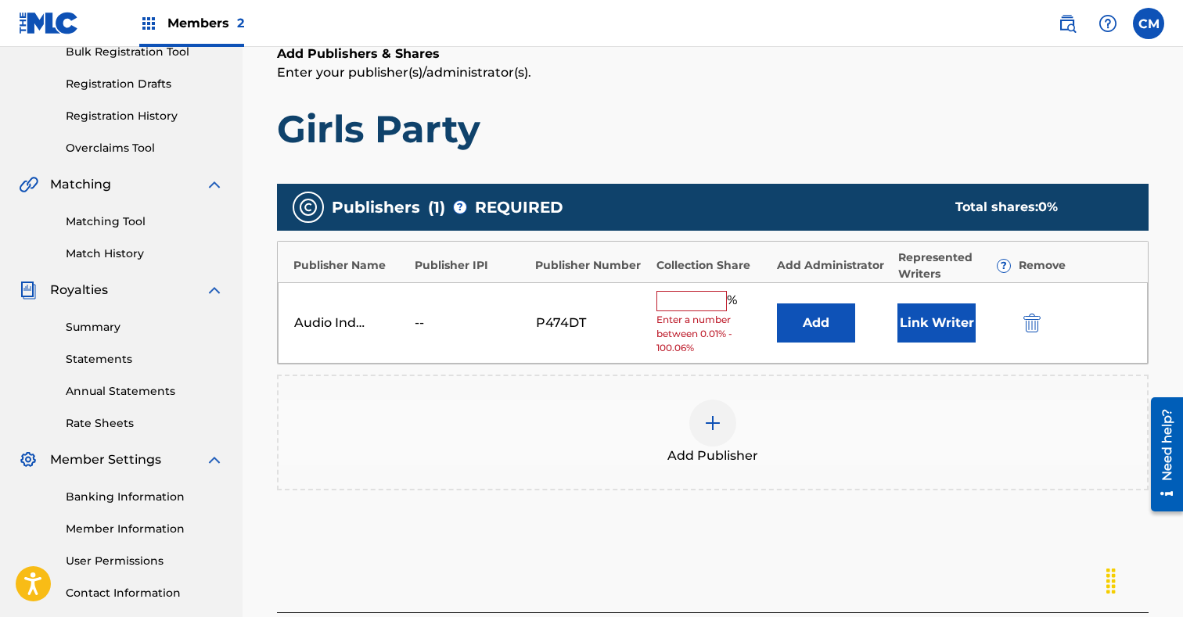
click at [716, 313] on span "Enter a number between 0.01% - 100.06%" at bounding box center [712, 334] width 113 height 42
click at [717, 302] on input "text" at bounding box center [691, 301] width 70 height 20
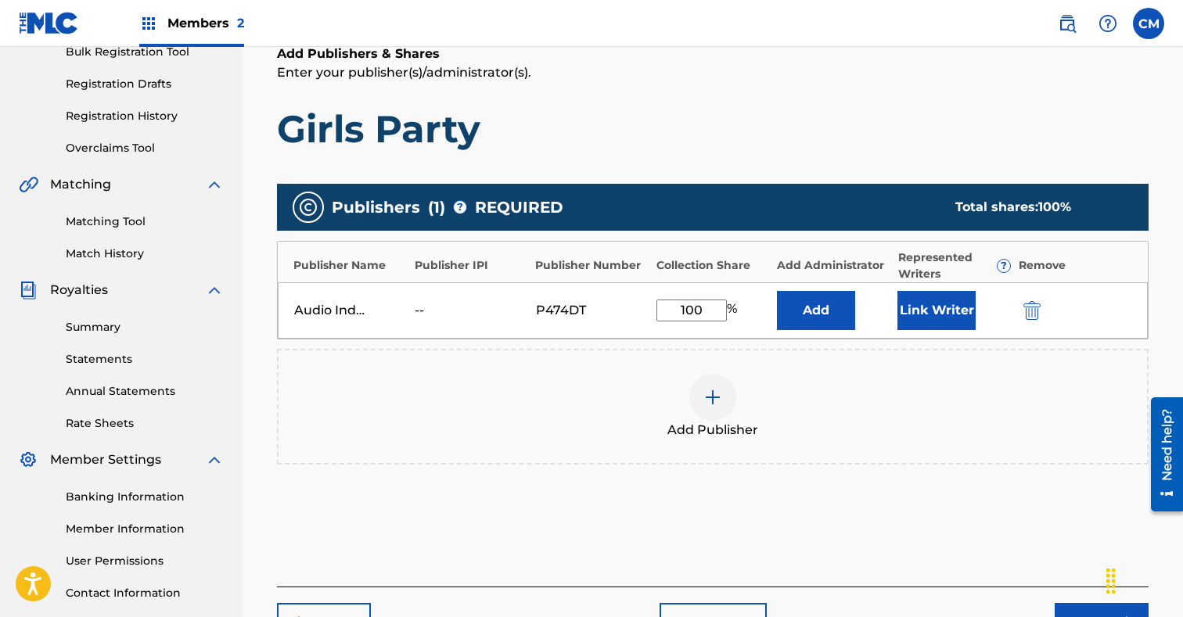
type input "100"
click at [943, 312] on button "Link Writer" at bounding box center [936, 310] width 78 height 39
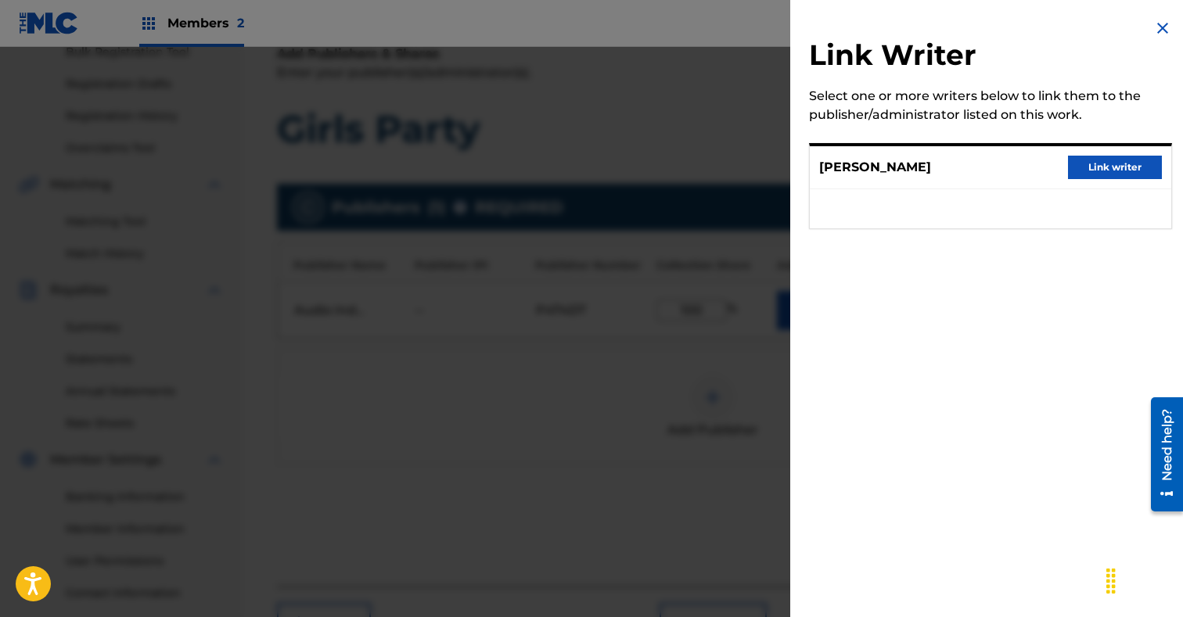
click at [1100, 163] on button "Link writer" at bounding box center [1115, 167] width 94 height 23
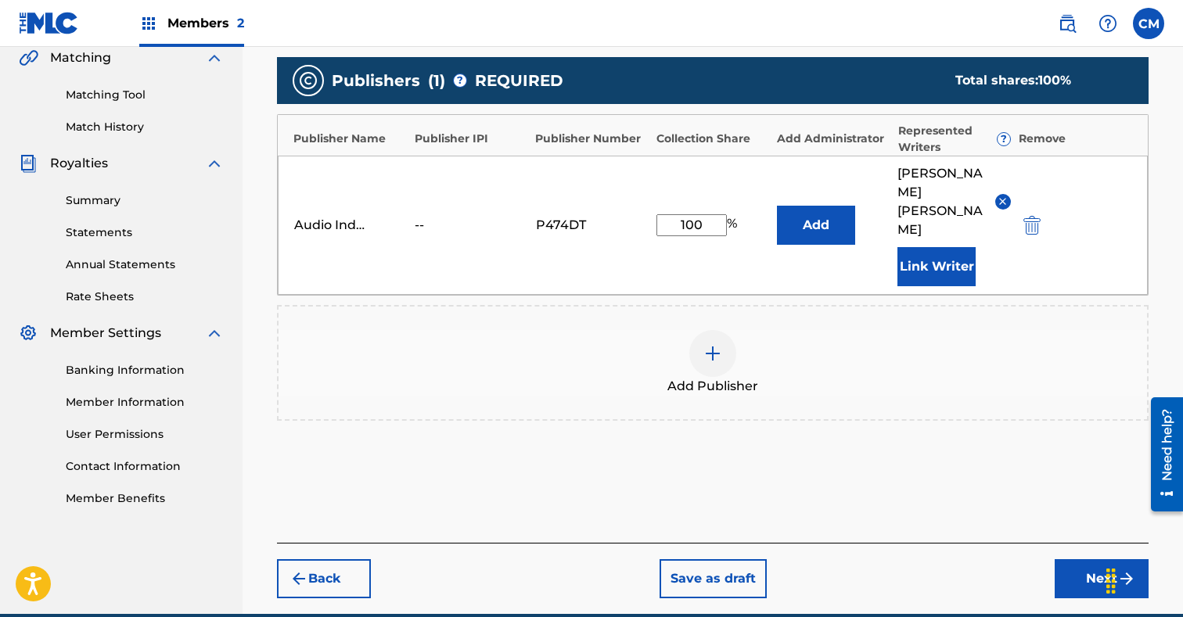
scroll to position [422, 0]
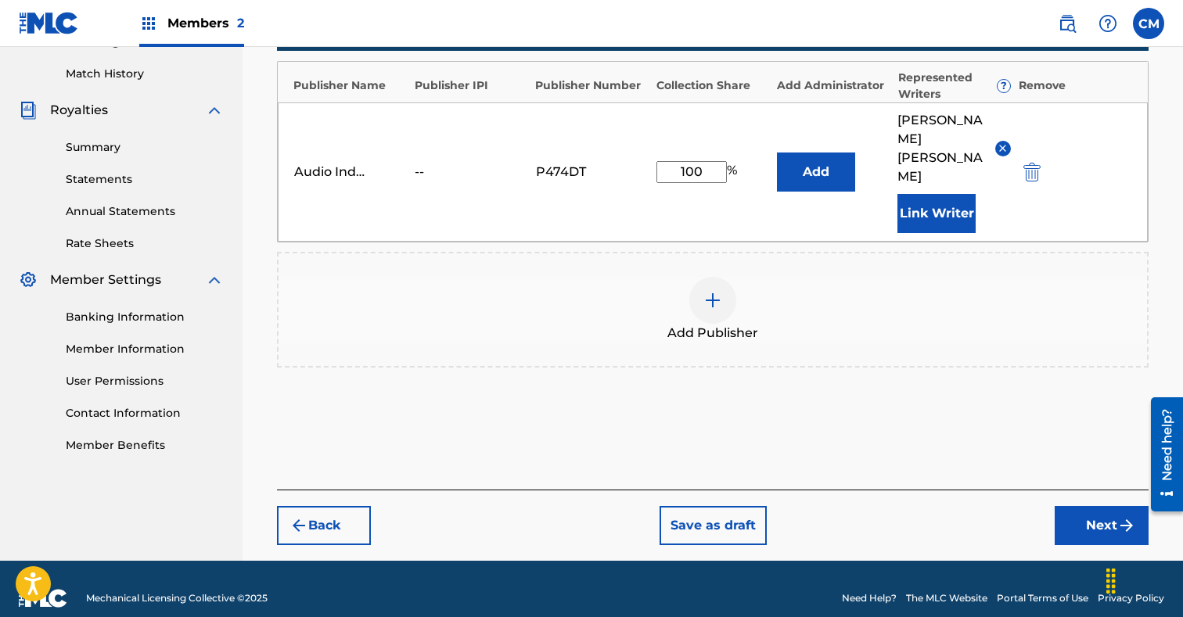
click at [1087, 506] on button "Next" at bounding box center [1101, 525] width 94 height 39
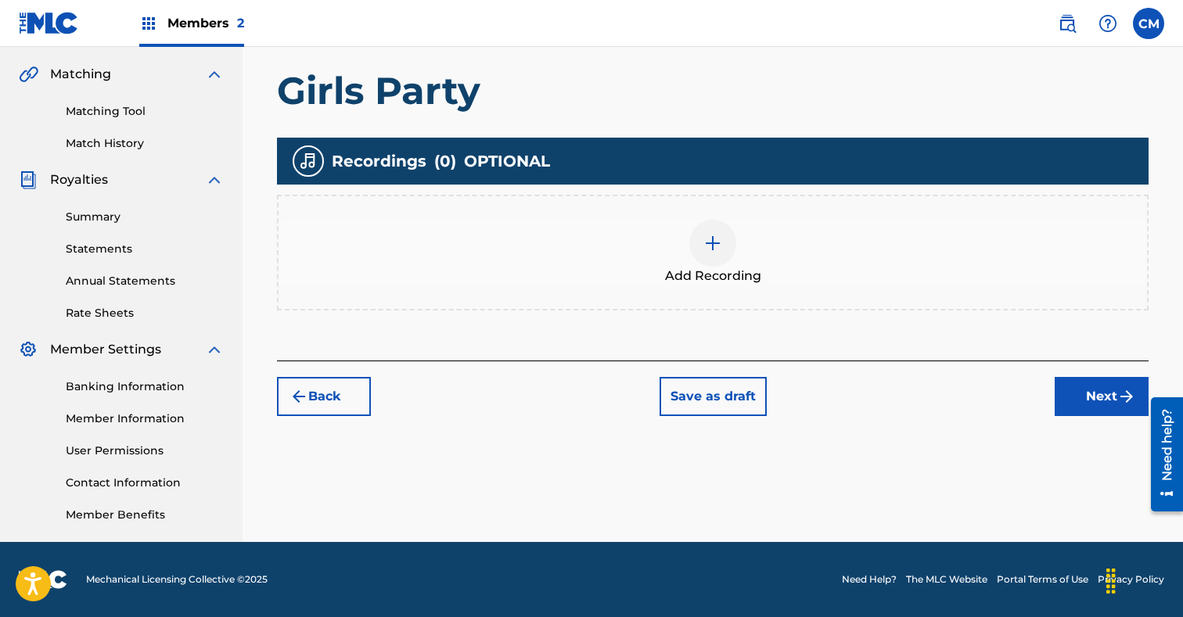
click at [723, 233] on div at bounding box center [712, 243] width 47 height 47
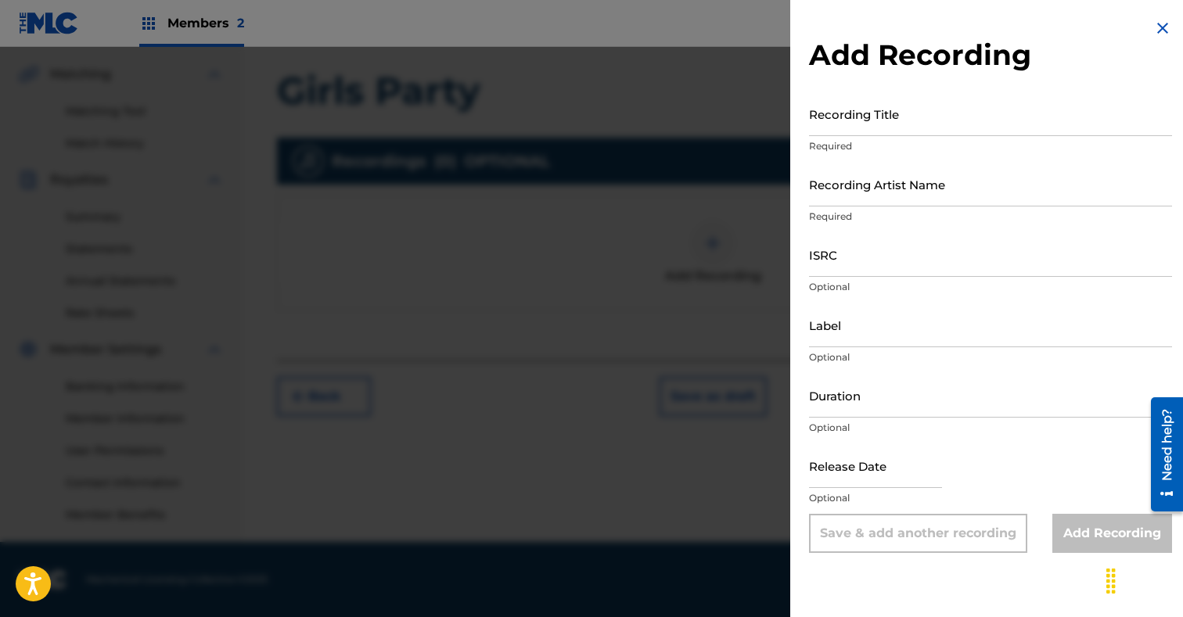
click at [907, 126] on input "Recording Title" at bounding box center [990, 114] width 363 height 45
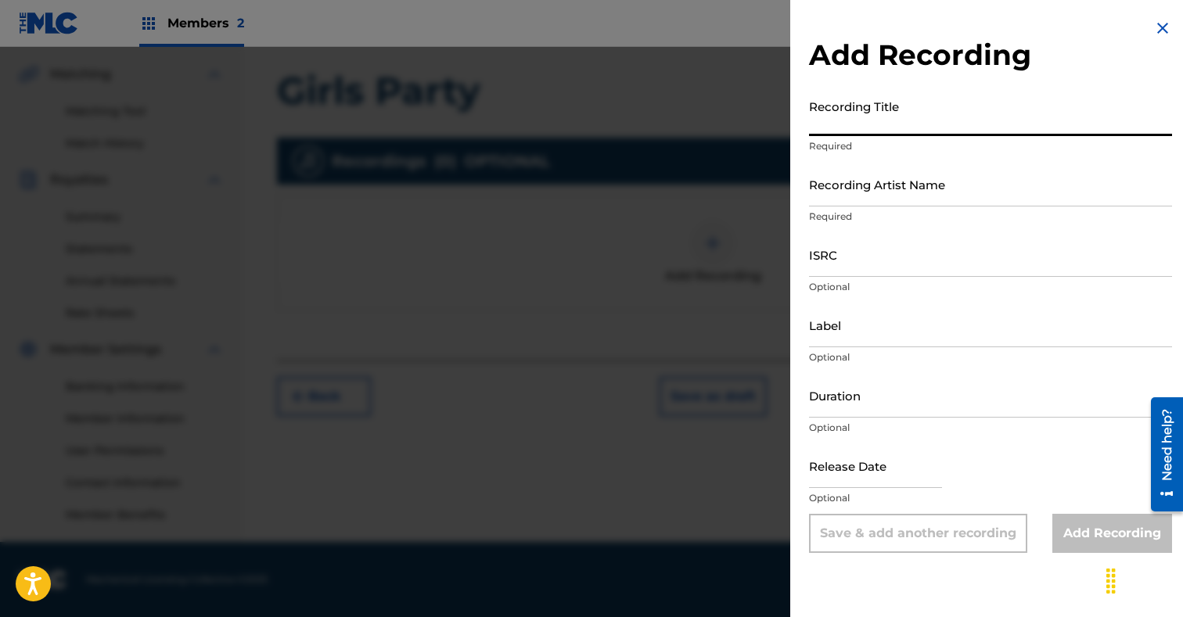
paste input "Girls Party"
type input "Girls Party"
click at [896, 183] on input "Recording Artist Name" at bounding box center [990, 184] width 363 height 45
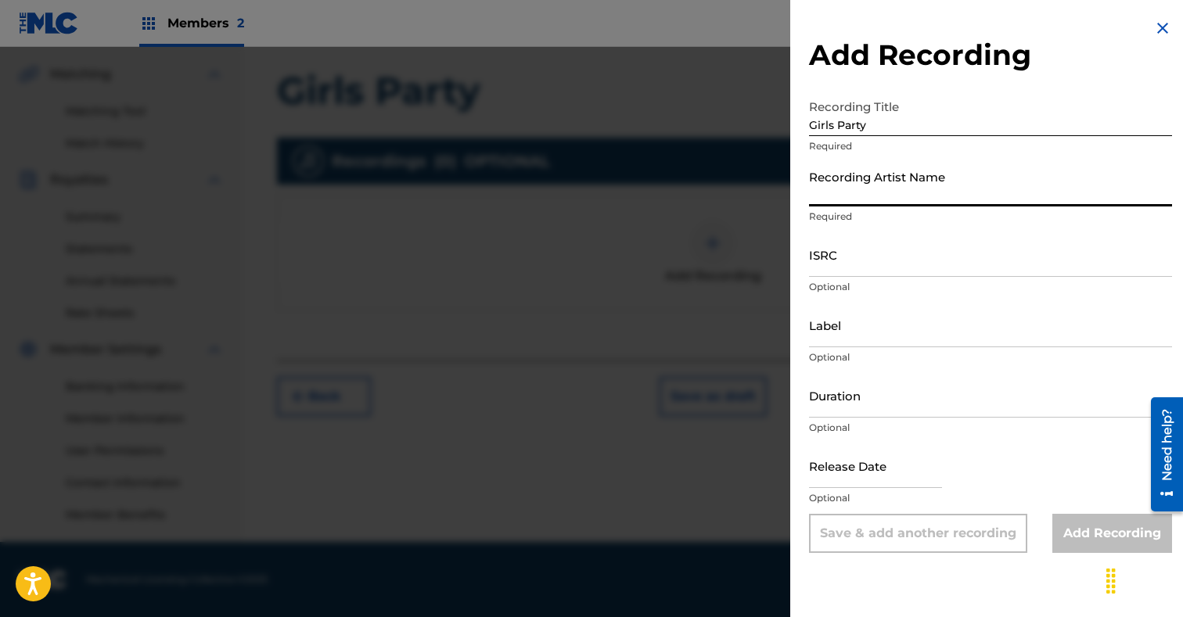
paste input "Card Slap"
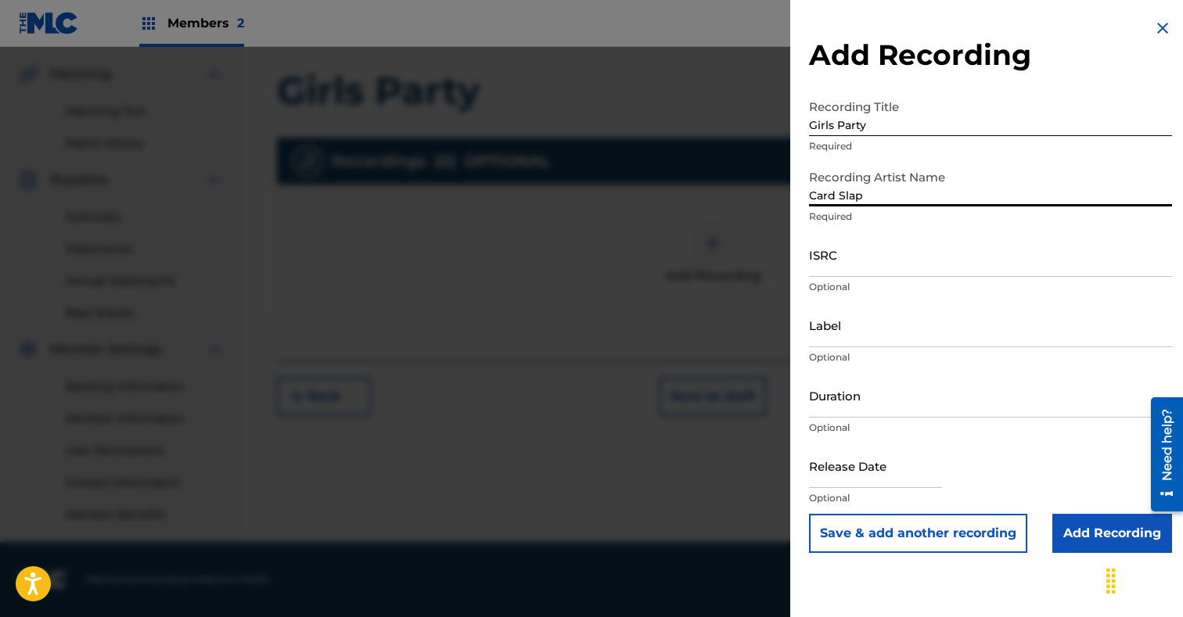
type input "Card Slap"
click at [928, 260] on input "ISRC" at bounding box center [990, 254] width 363 height 45
paste input "TCAJW2545799"
type input "TCAJW2545799"
click at [1115, 536] on input "Add Recording" at bounding box center [1112, 533] width 120 height 39
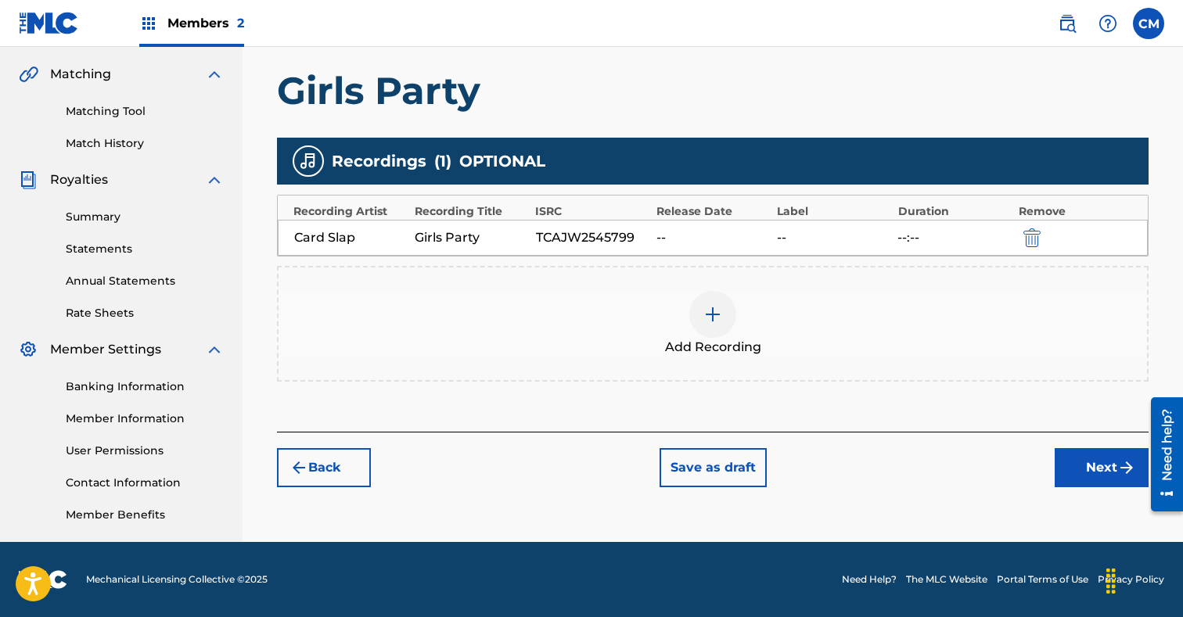
click at [1100, 471] on button "Next" at bounding box center [1101, 467] width 94 height 39
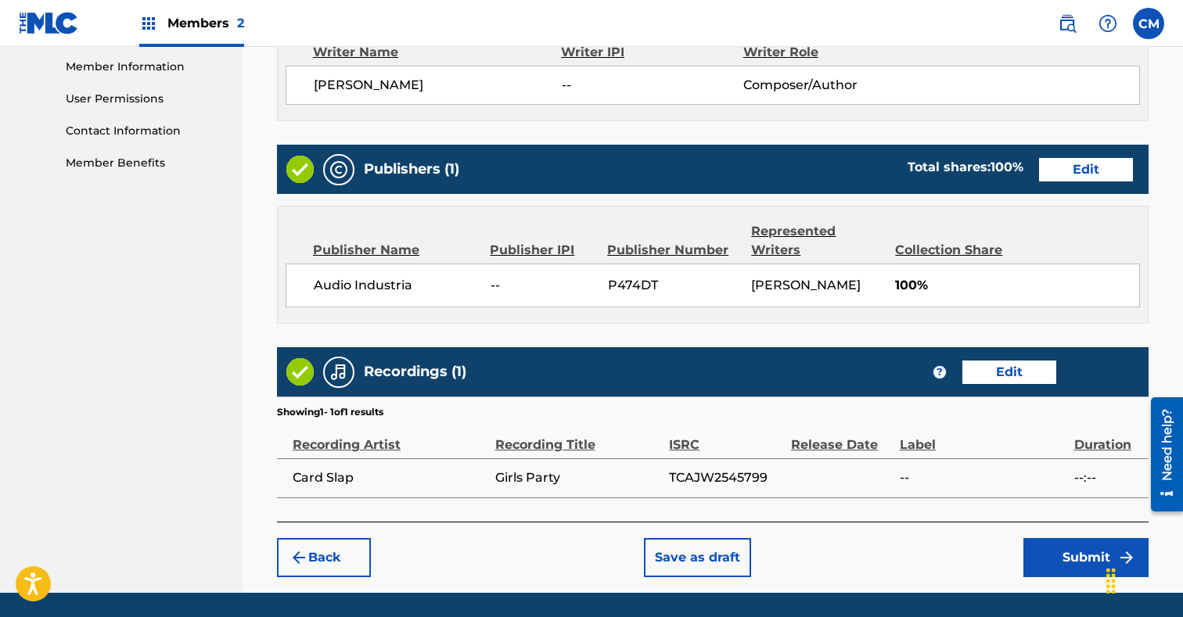
scroll to position [774, 0]
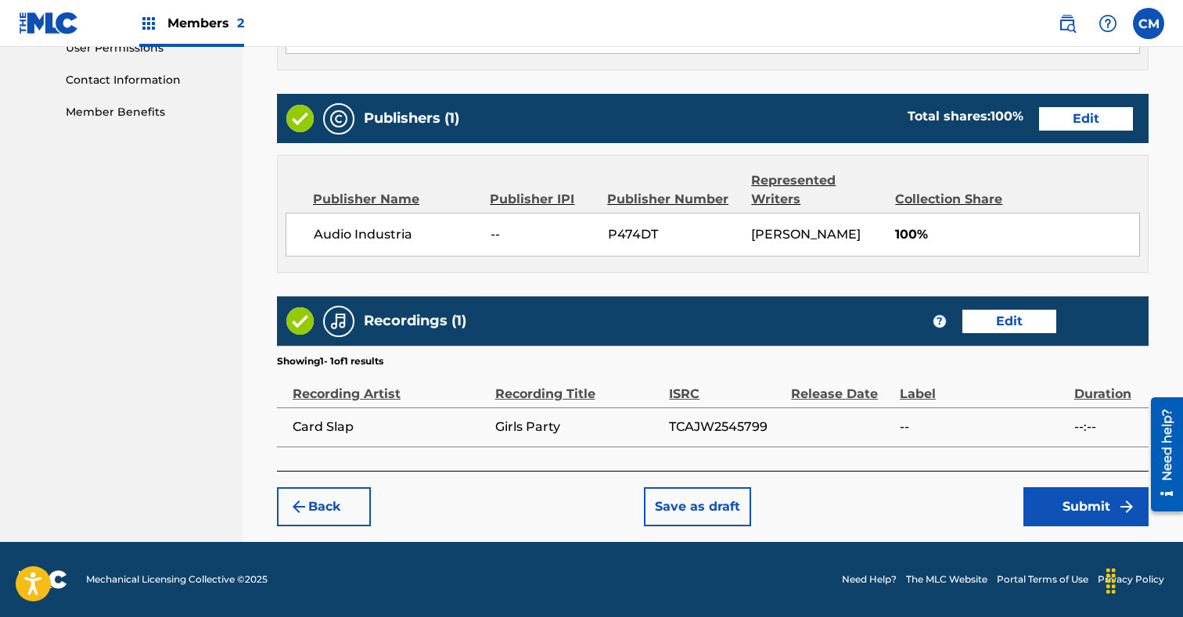
click at [1057, 497] on button "Submit" at bounding box center [1085, 506] width 125 height 39
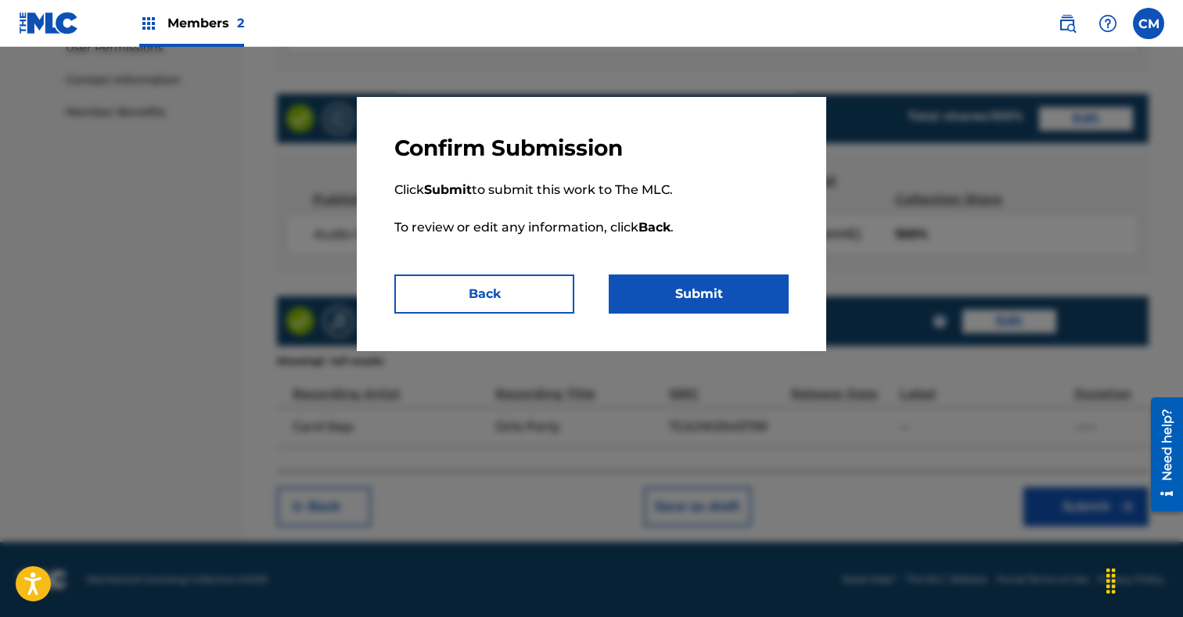
click at [720, 287] on button "Submit" at bounding box center [699, 294] width 180 height 39
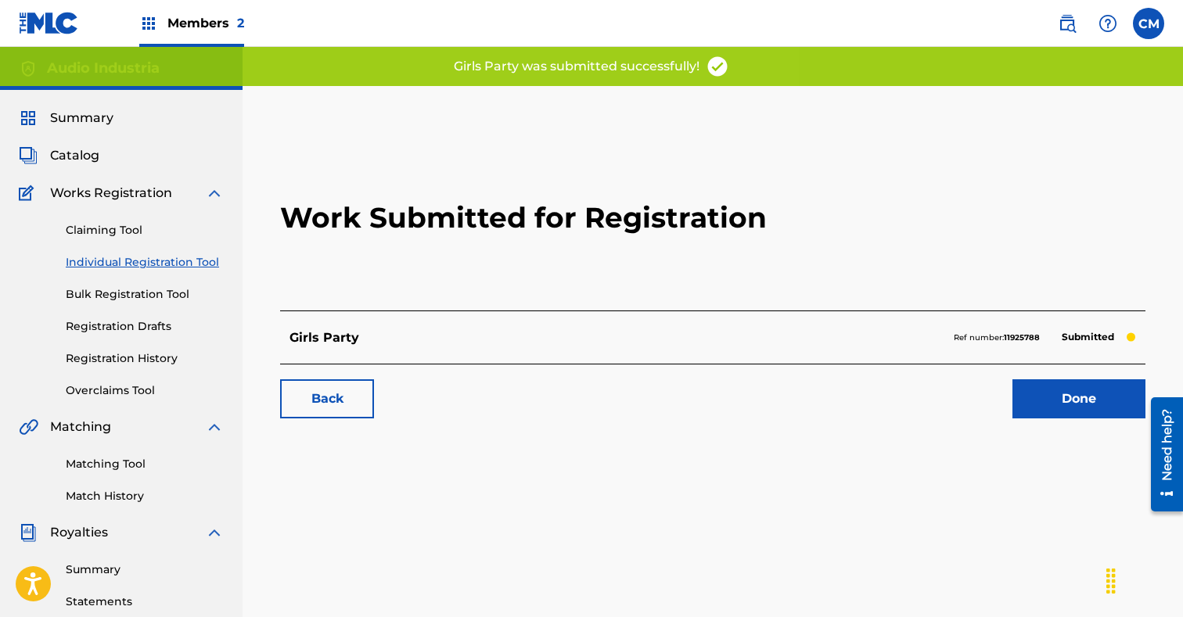
click at [1064, 400] on link "Done" at bounding box center [1078, 398] width 133 height 39
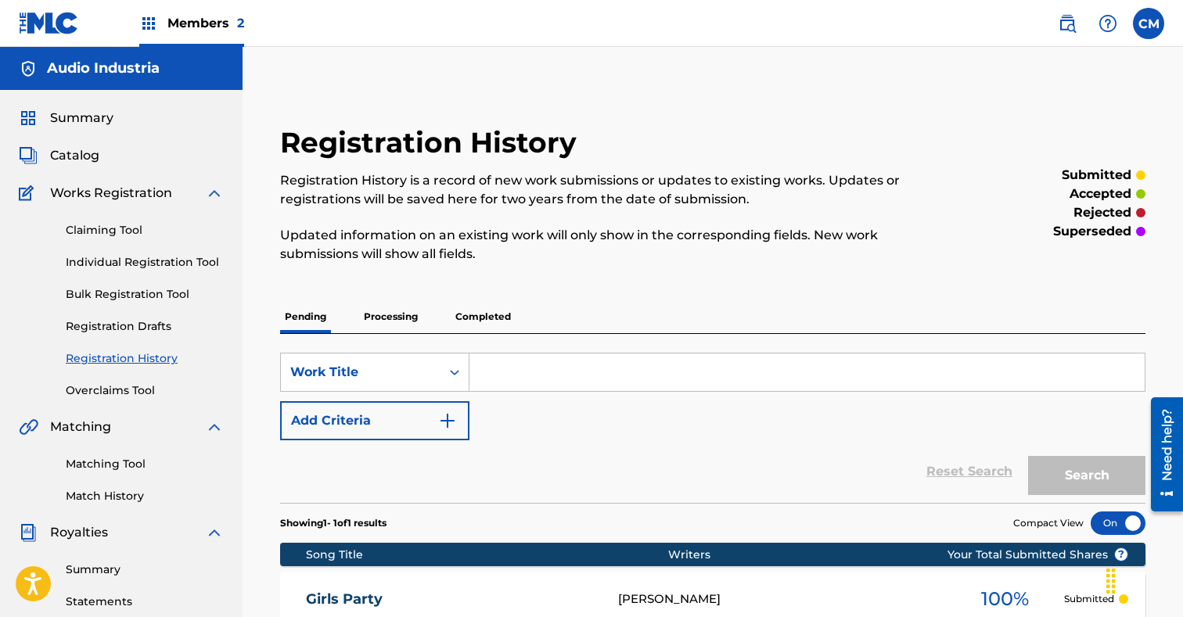
click at [130, 258] on link "Individual Registration Tool" at bounding box center [145, 262] width 158 height 16
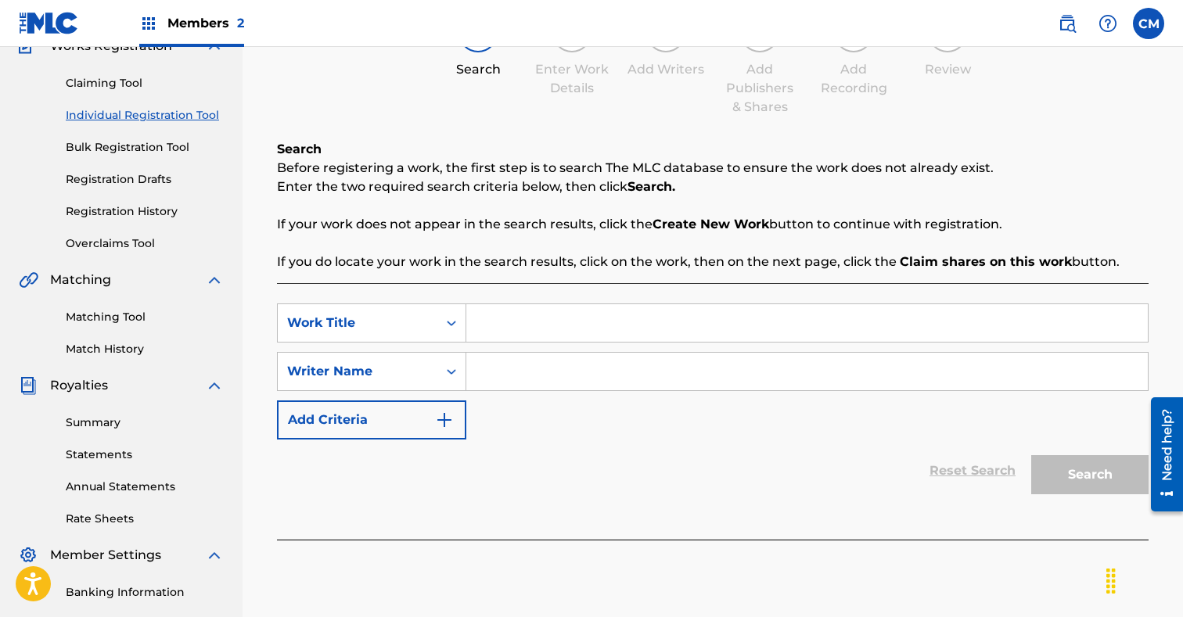
scroll to position [149, 0]
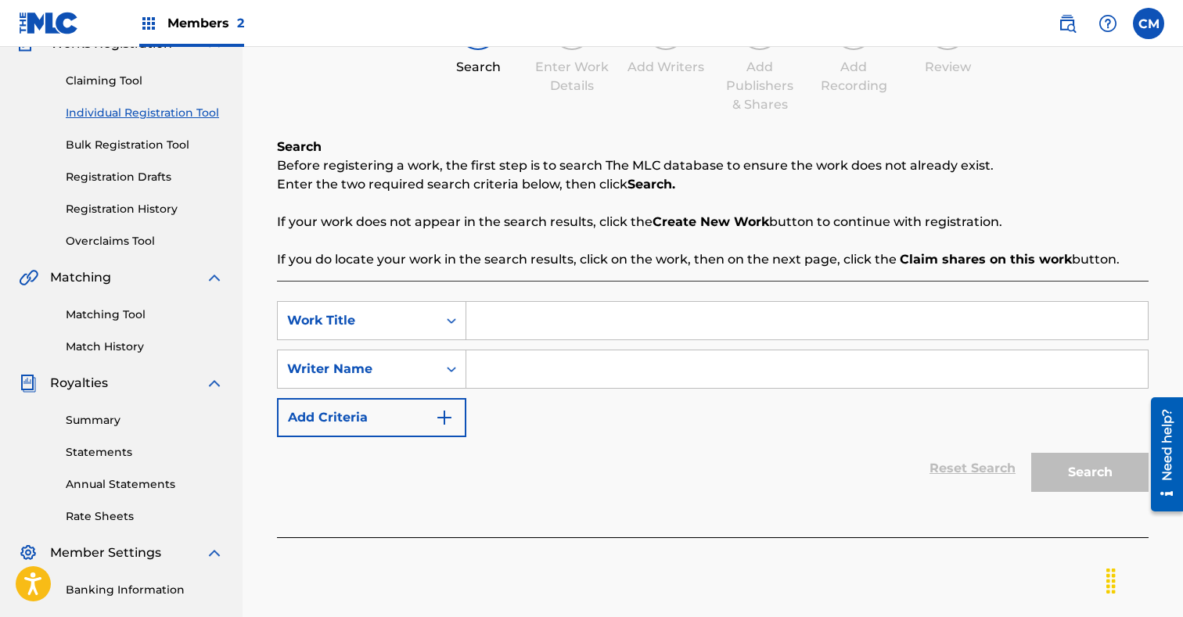
click at [490, 319] on input "Search Form" at bounding box center [806, 321] width 681 height 38
paste input "Later"
type input "Later"
click at [504, 379] on input "Search Form" at bounding box center [806, 369] width 681 height 38
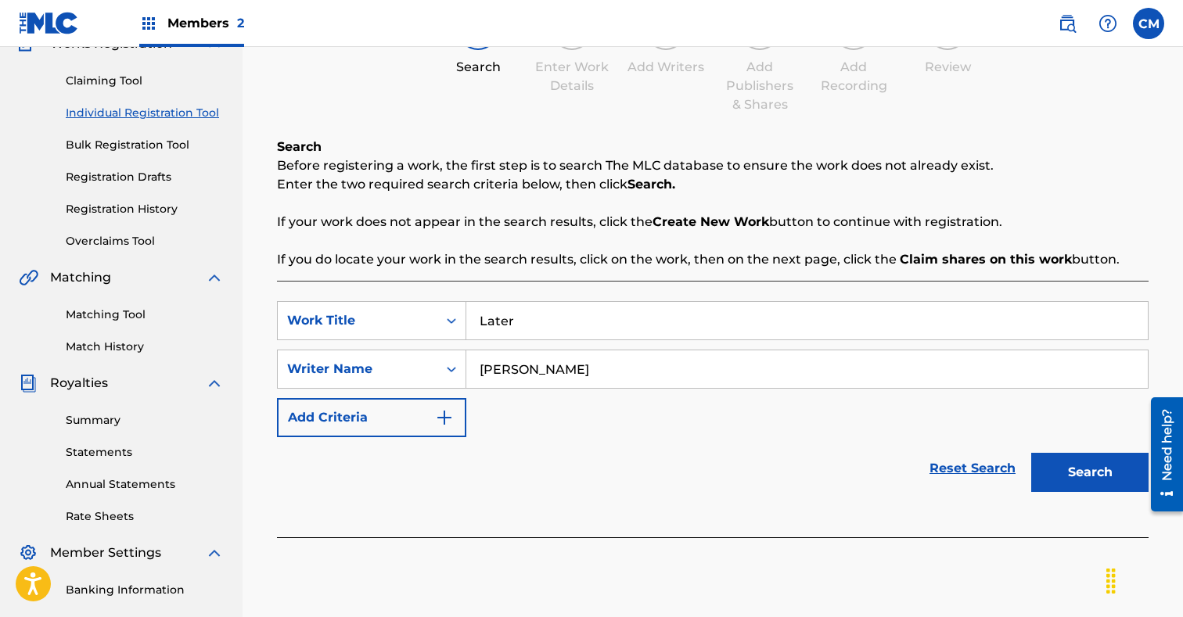
type input "[PERSON_NAME]"
click at [1113, 458] on button "Search" at bounding box center [1089, 472] width 117 height 39
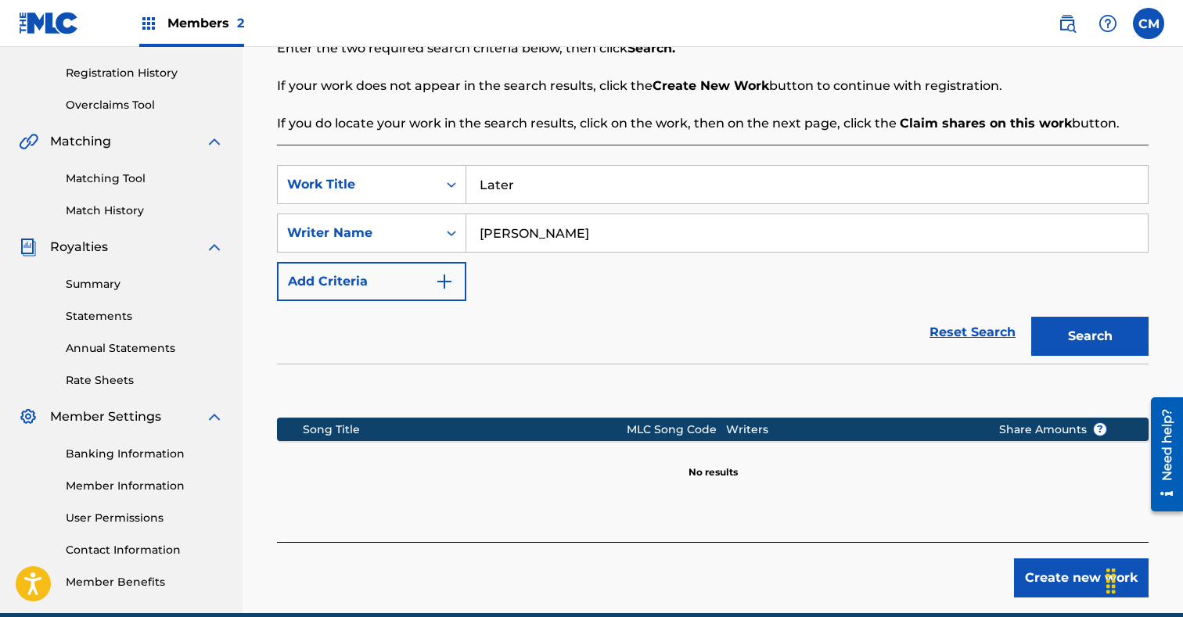
scroll to position [357, 0]
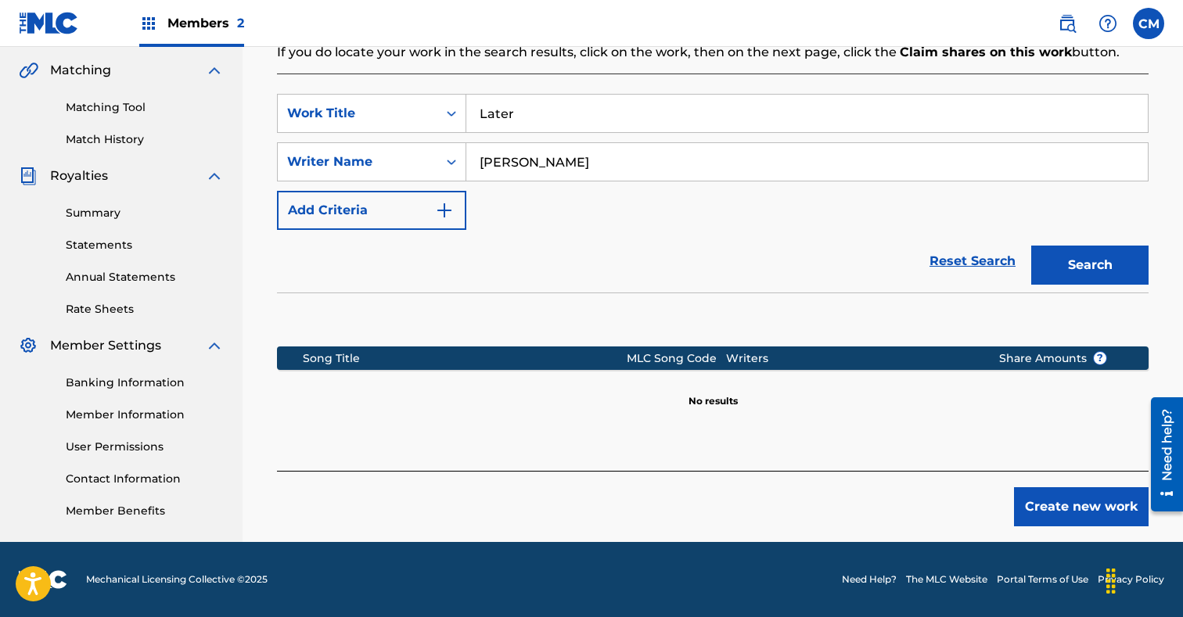
click at [1095, 499] on button "Create new work" at bounding box center [1081, 506] width 135 height 39
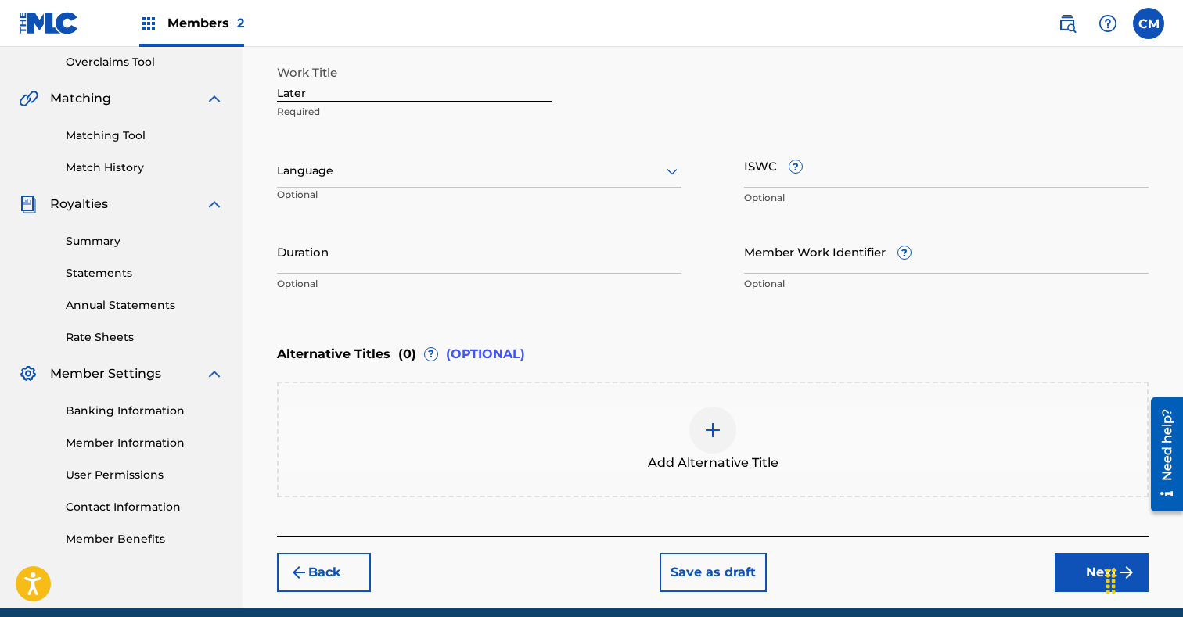
scroll to position [394, 0]
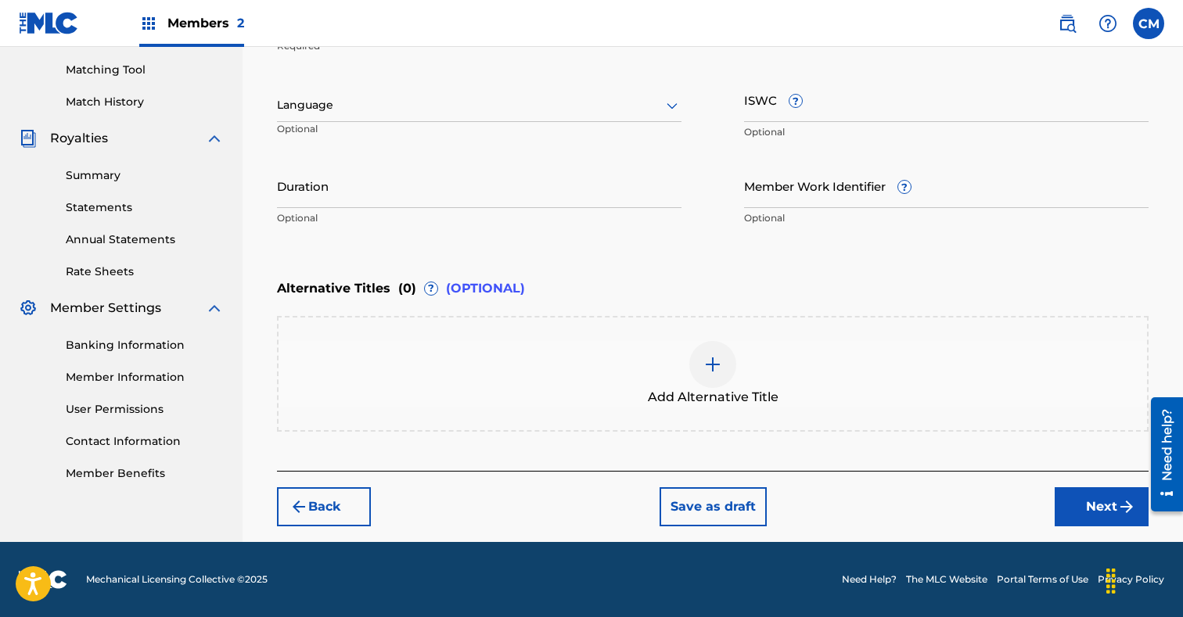
click at [1083, 508] on button "Next" at bounding box center [1101, 506] width 94 height 39
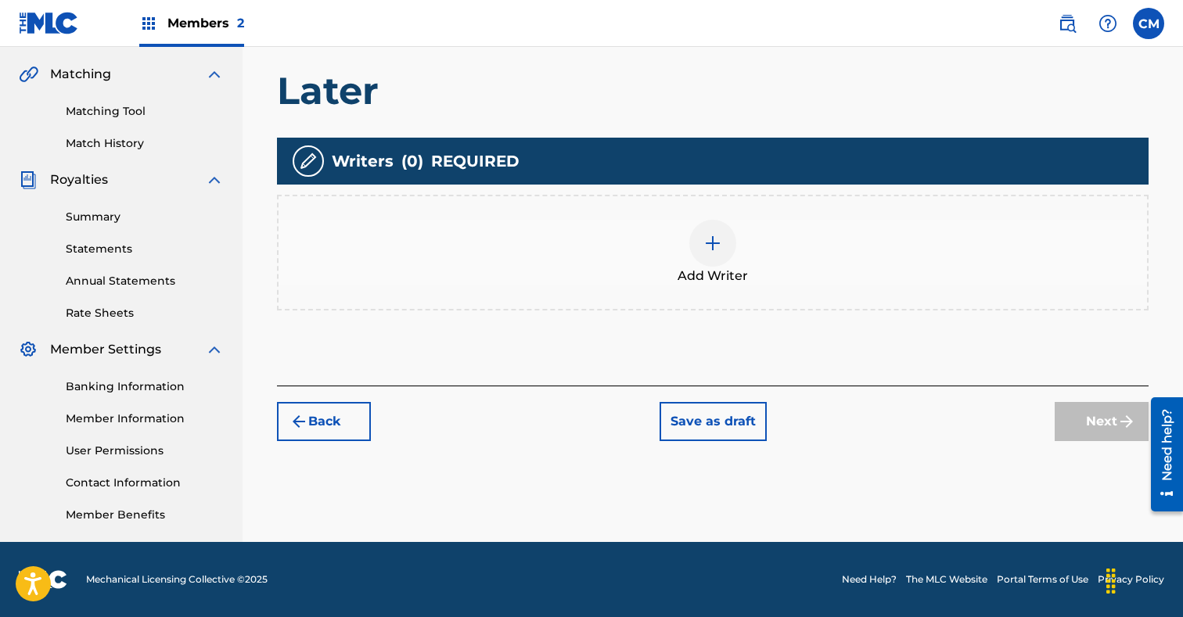
scroll to position [353, 0]
click at [705, 244] on img at bounding box center [712, 243] width 19 height 19
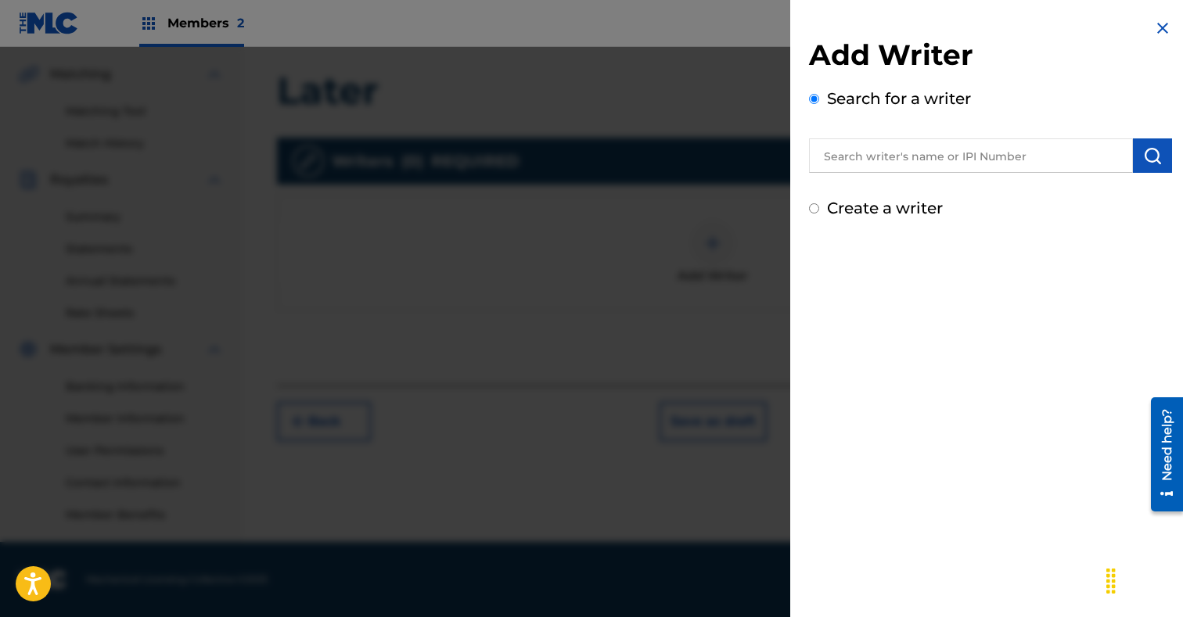
click at [953, 160] on input "text" at bounding box center [971, 155] width 324 height 34
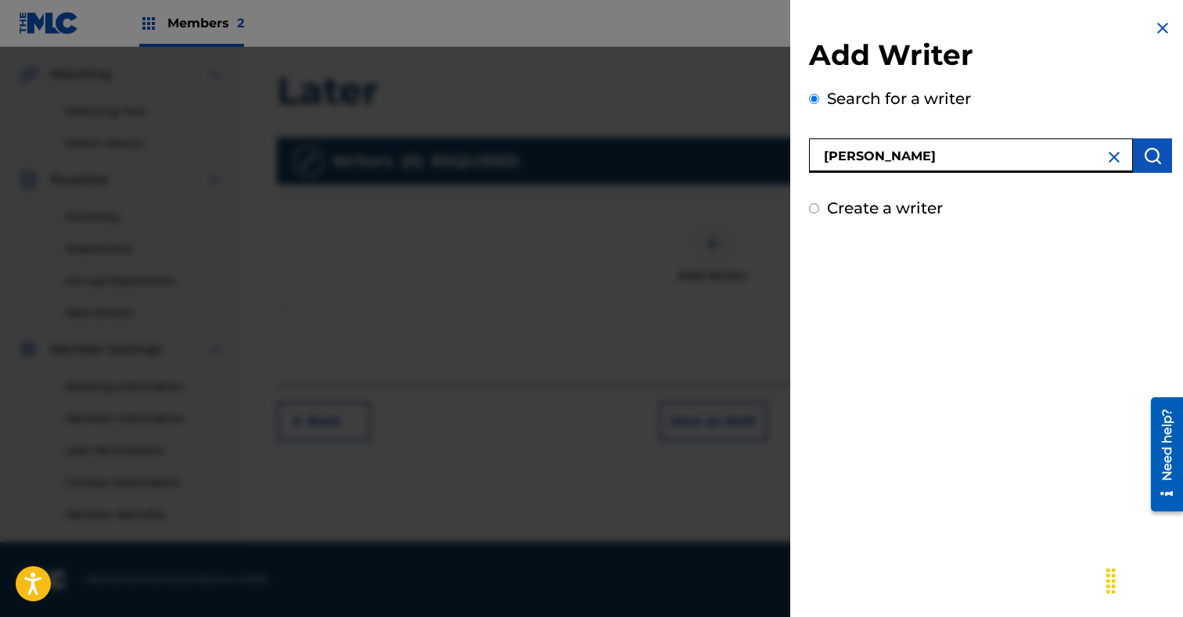
type input "[PERSON_NAME]"
click at [1157, 160] on img "submit" at bounding box center [1152, 155] width 19 height 19
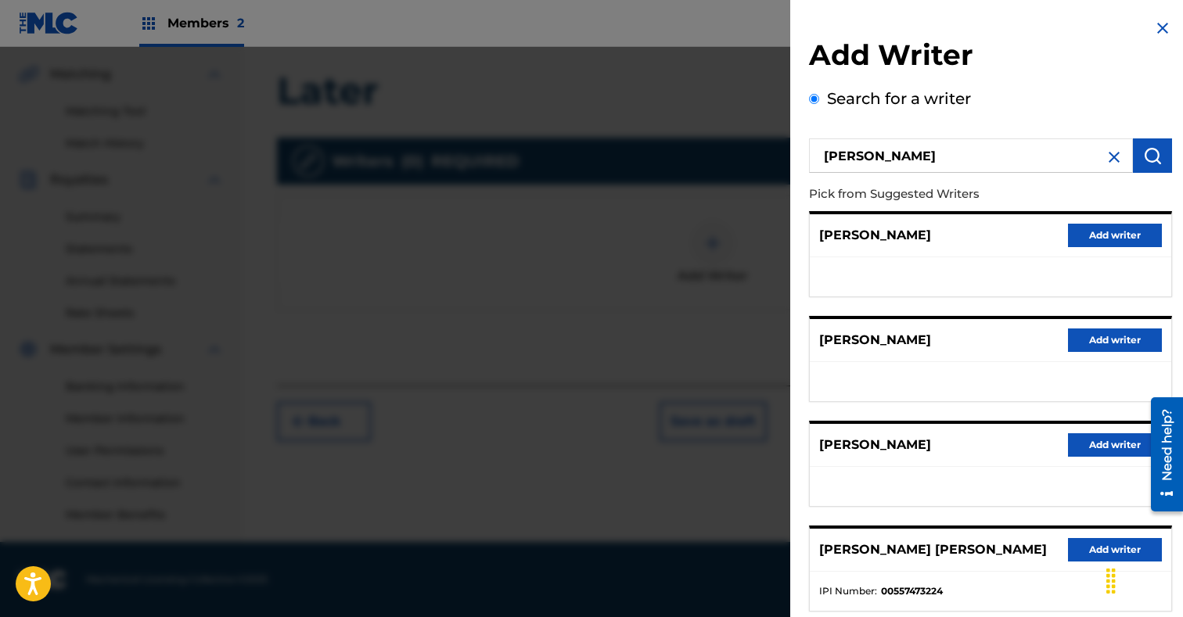
click at [1118, 228] on button "Add writer" at bounding box center [1115, 235] width 94 height 23
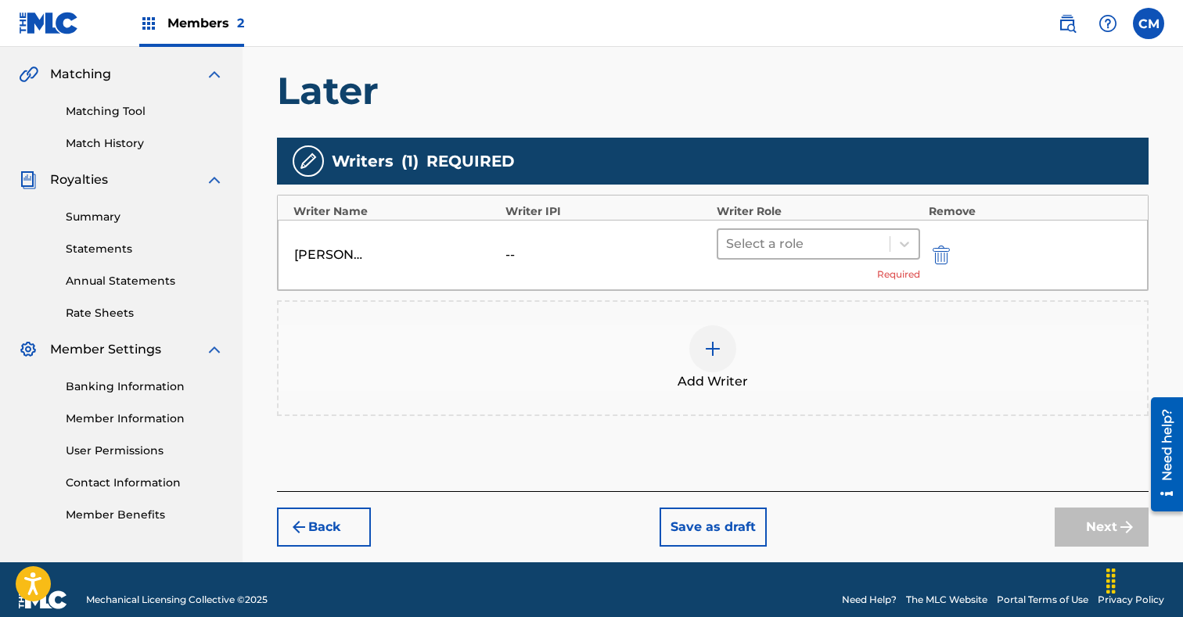
click at [817, 241] on div at bounding box center [804, 244] width 156 height 22
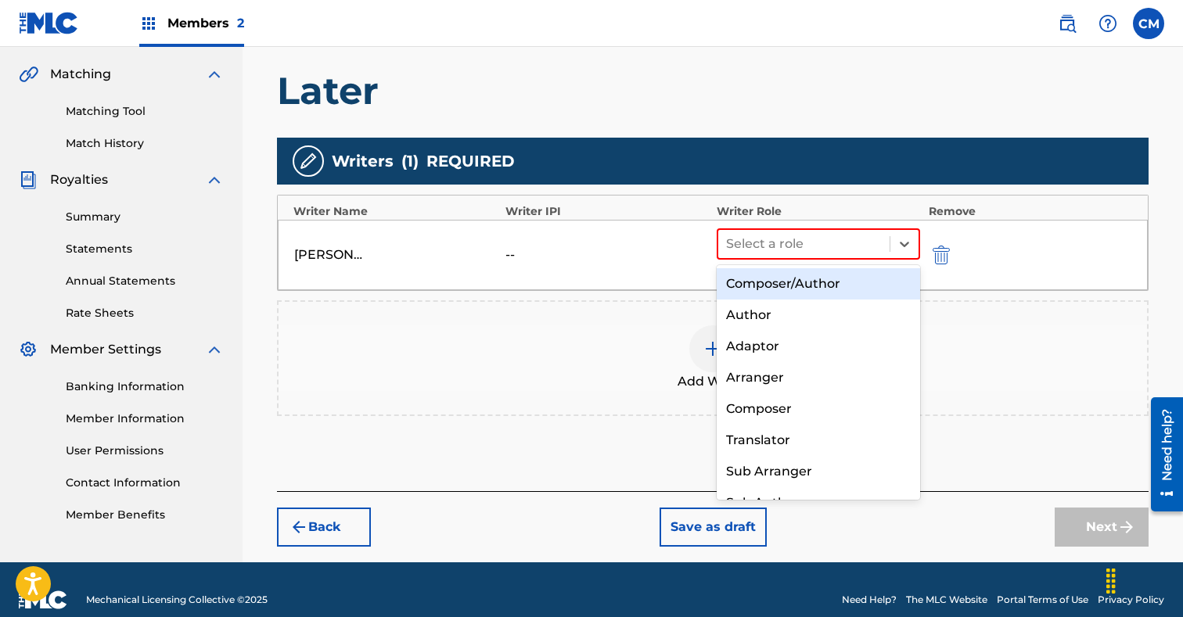
click at [810, 287] on div "Composer/Author" at bounding box center [817, 283] width 203 height 31
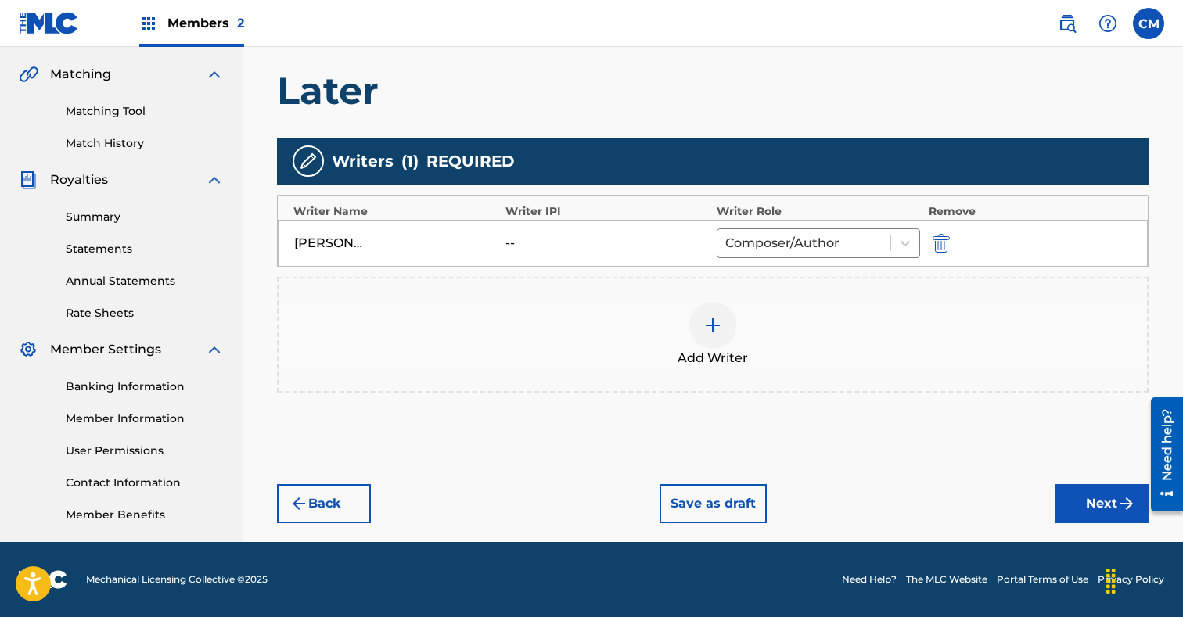
click at [1074, 501] on button "Next" at bounding box center [1101, 503] width 94 height 39
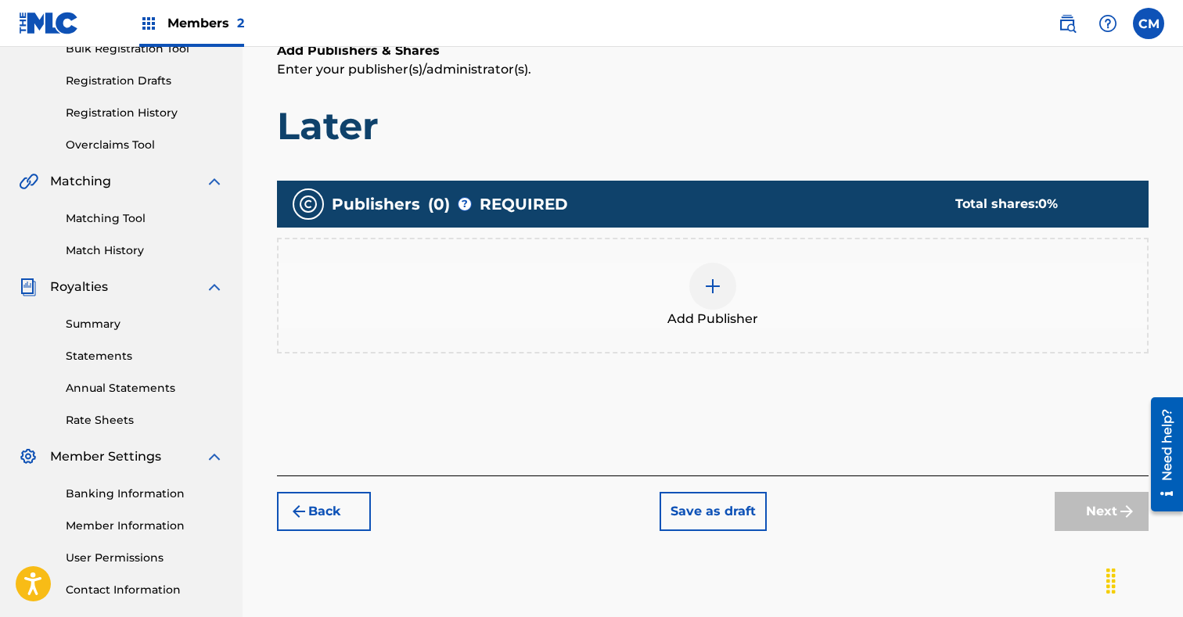
scroll to position [251, 0]
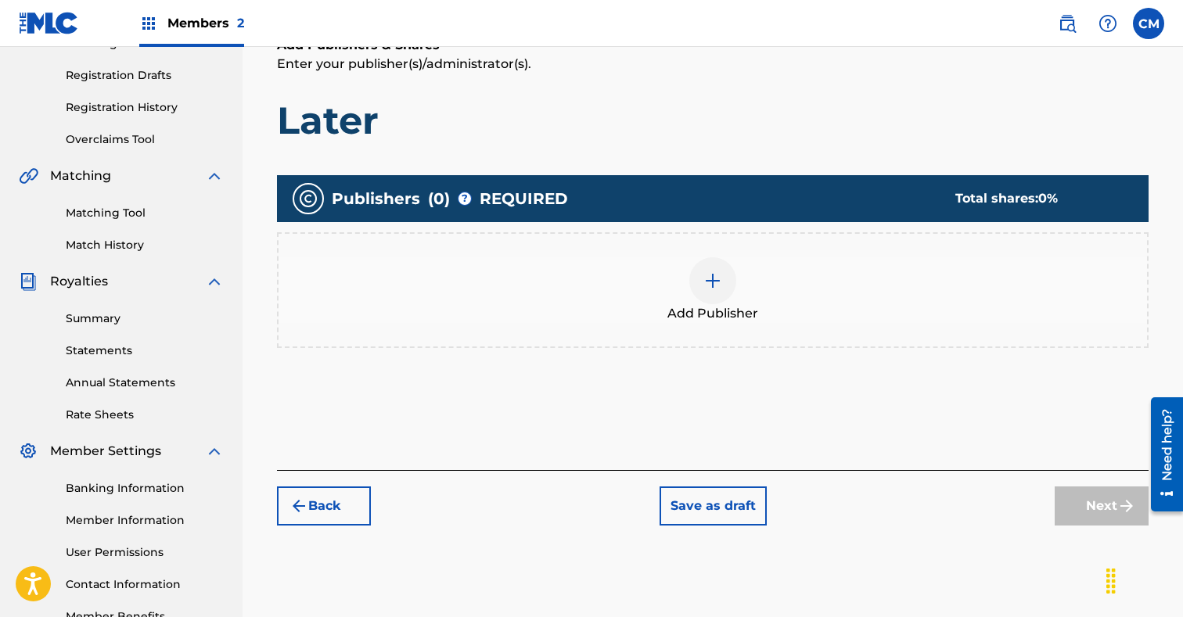
click at [706, 296] on div at bounding box center [712, 280] width 47 height 47
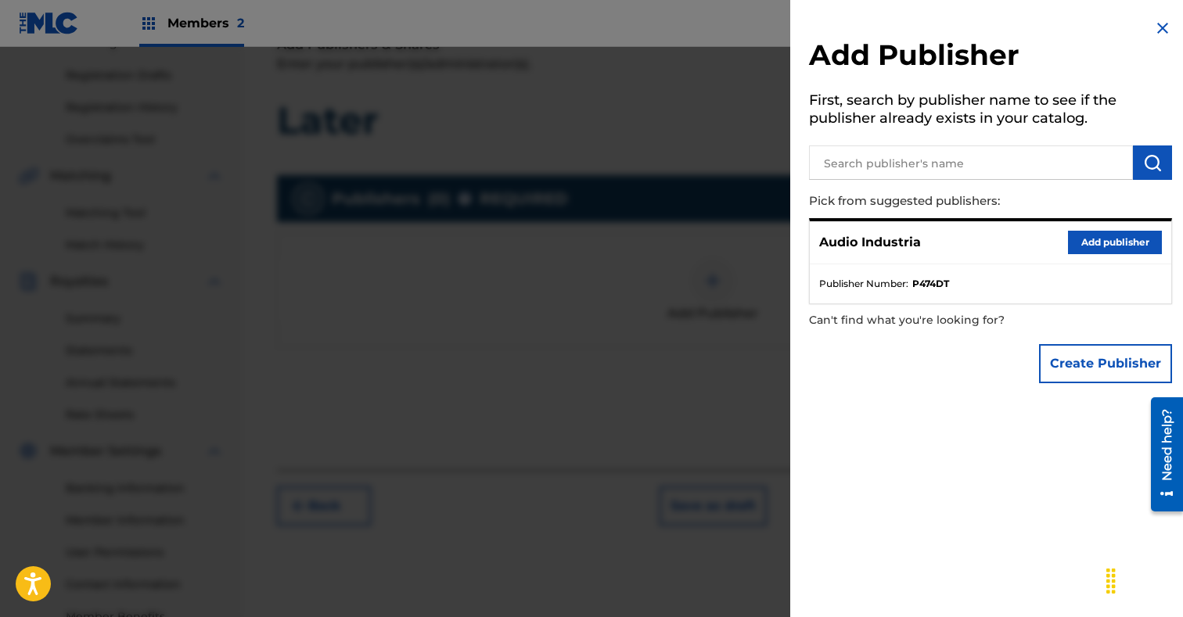
click at [1115, 238] on button "Add publisher" at bounding box center [1115, 242] width 94 height 23
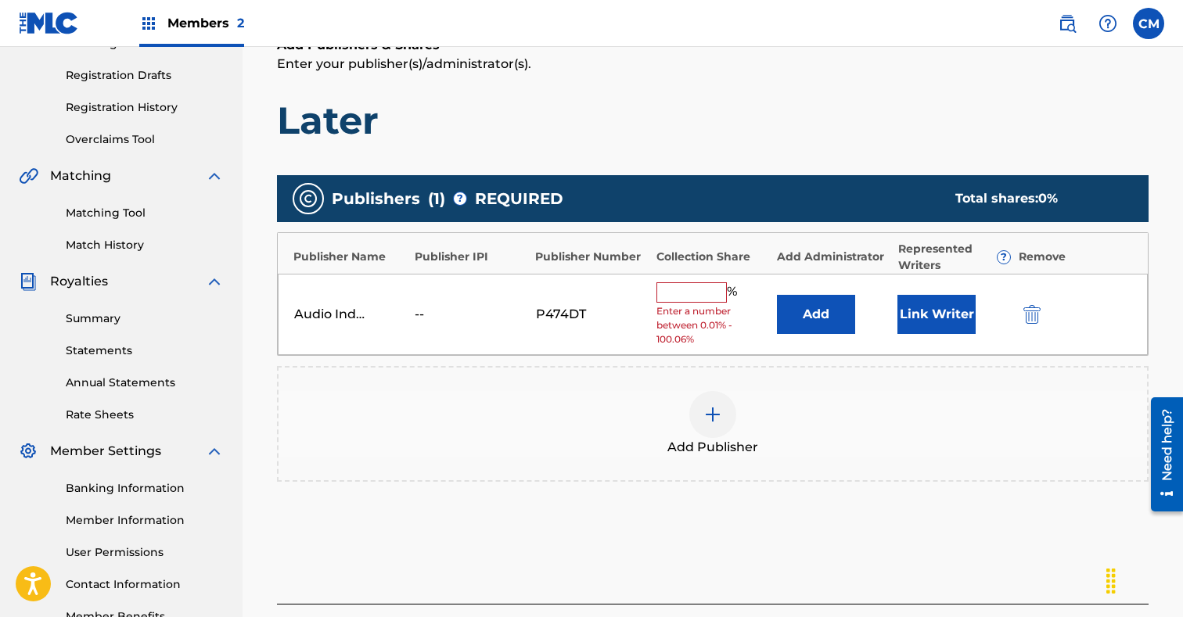
click at [713, 290] on input "text" at bounding box center [691, 292] width 70 height 20
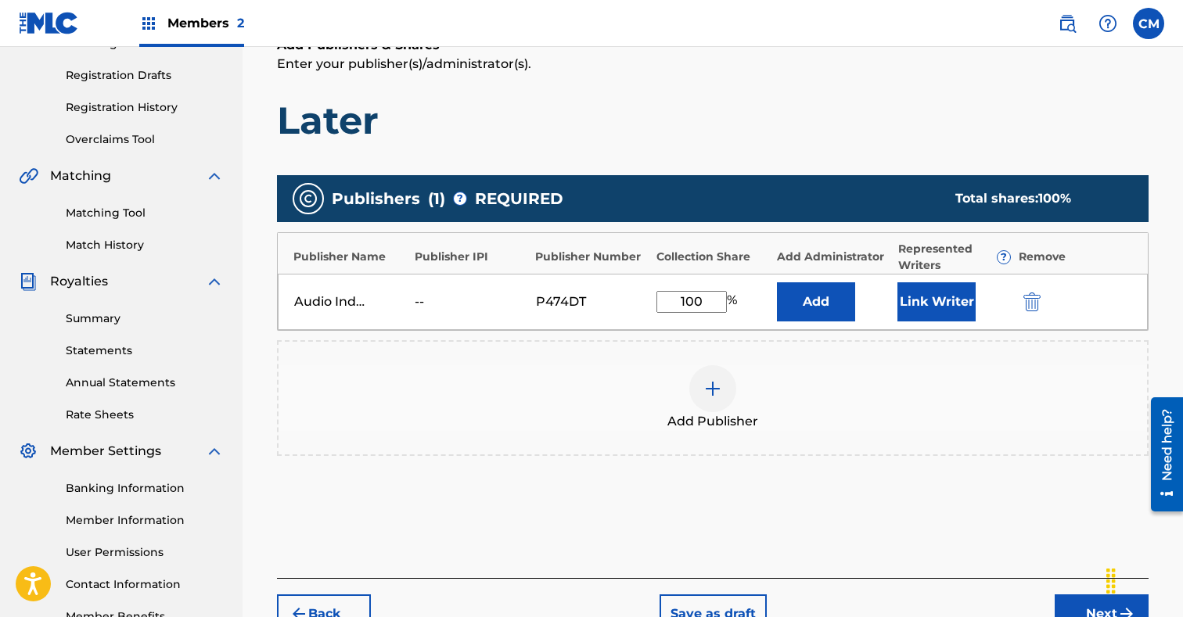
type input "100"
click at [921, 300] on button "Link Writer" at bounding box center [936, 301] width 78 height 39
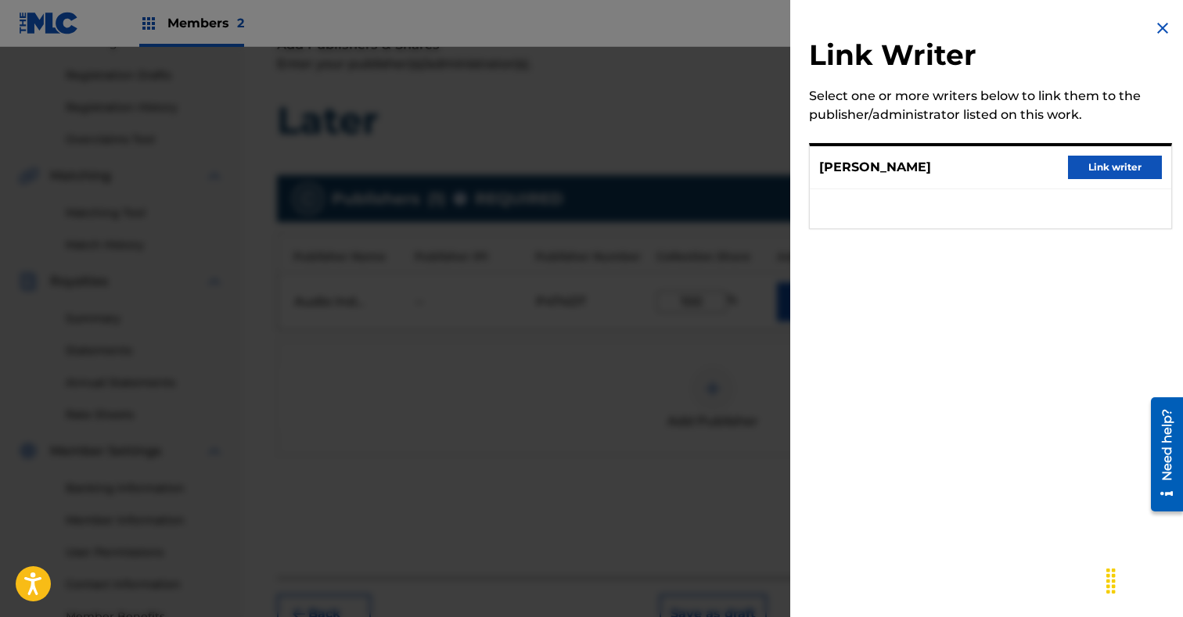
click at [1106, 166] on button "Link writer" at bounding box center [1115, 167] width 94 height 23
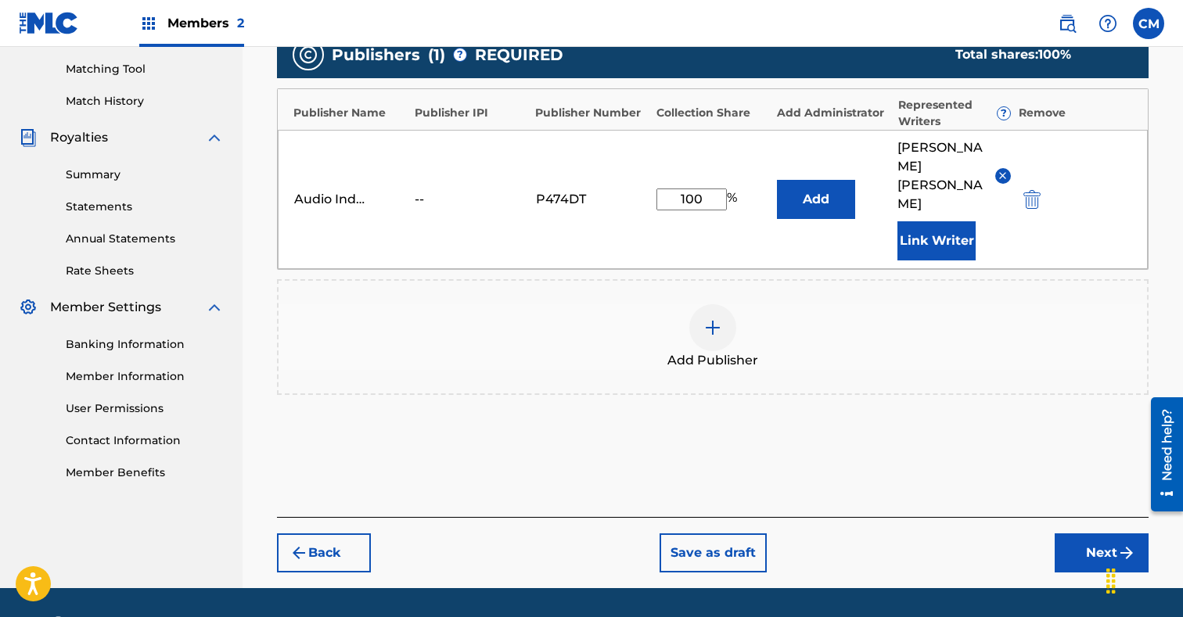
scroll to position [422, 0]
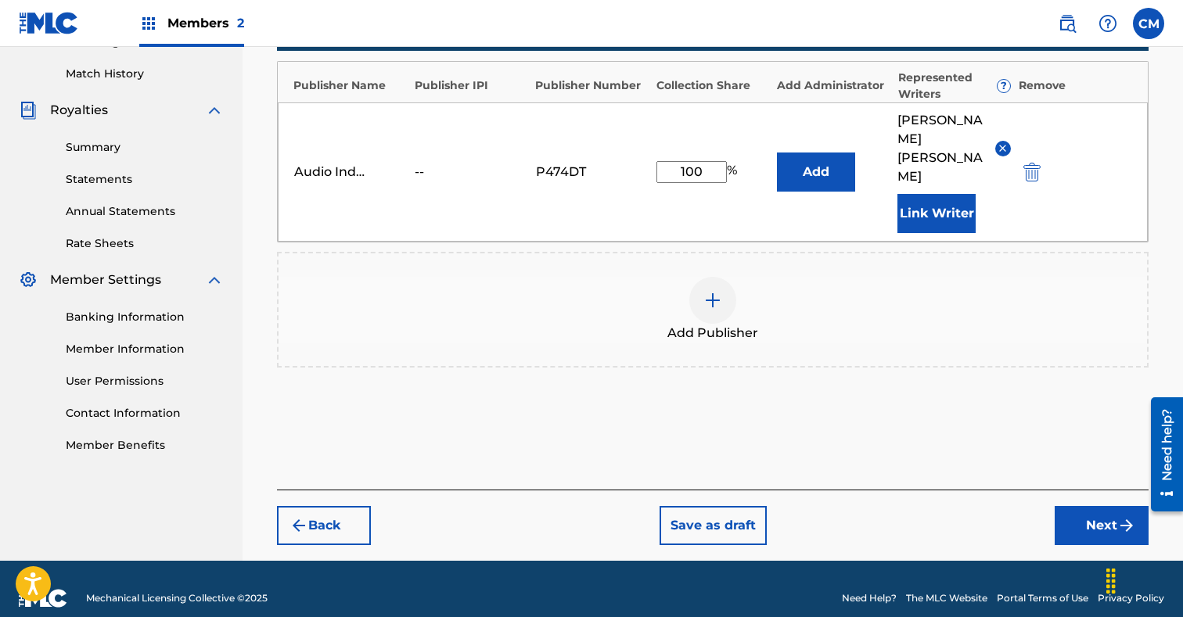
click at [1108, 506] on button "Next" at bounding box center [1101, 525] width 94 height 39
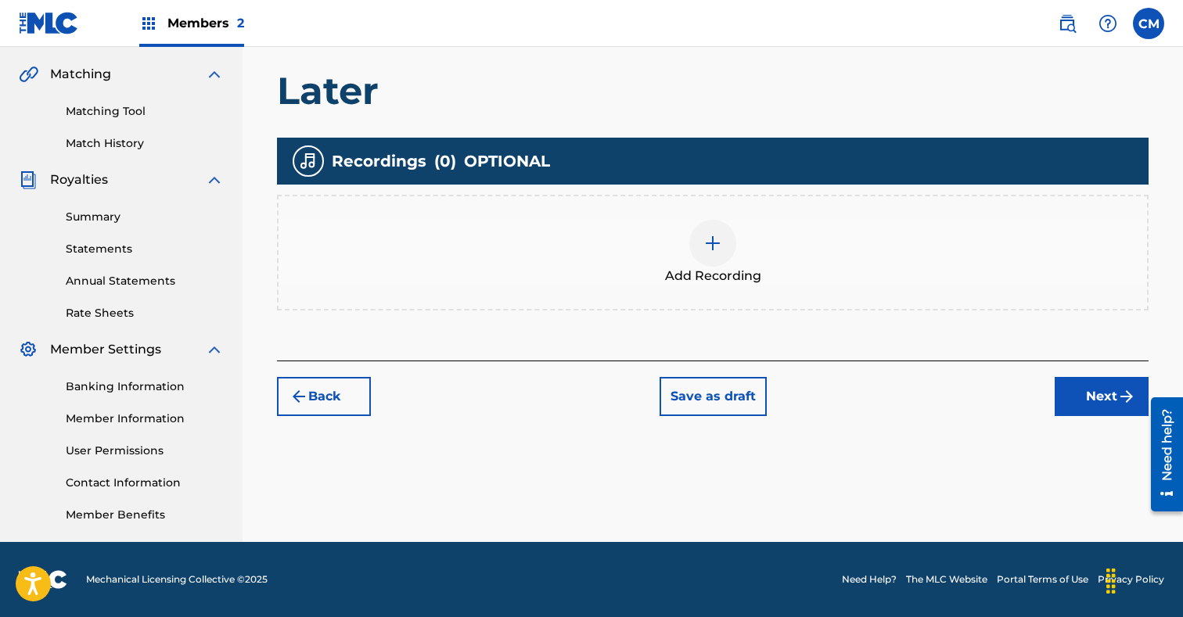
click at [713, 232] on div at bounding box center [712, 243] width 47 height 47
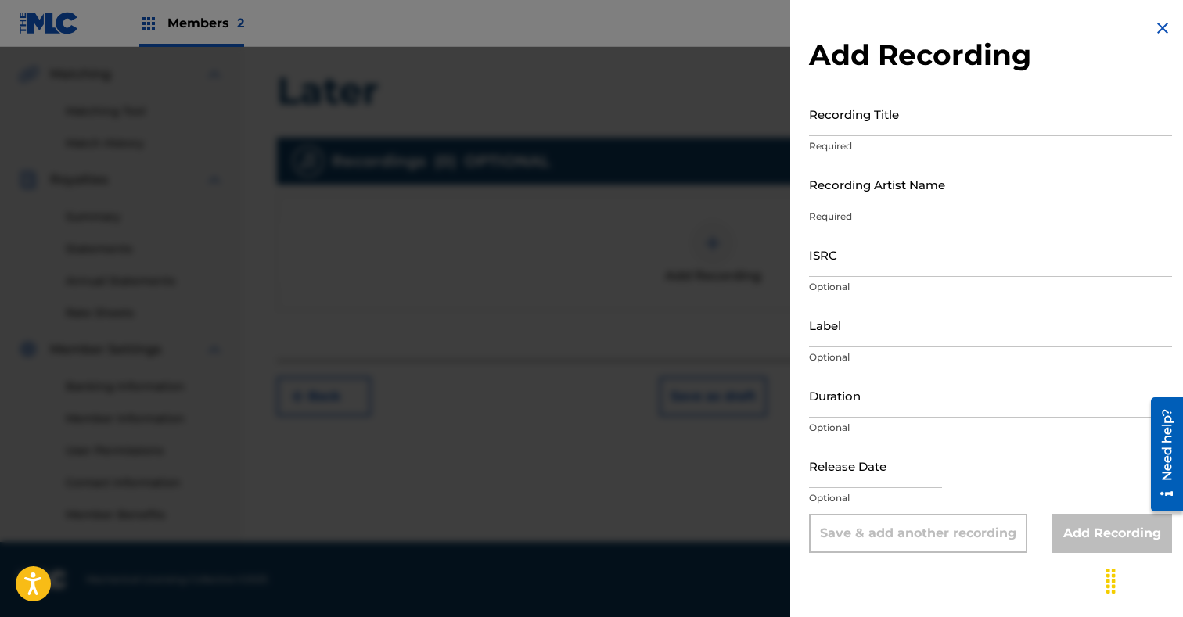
click at [872, 105] on input "Recording Title" at bounding box center [990, 114] width 363 height 45
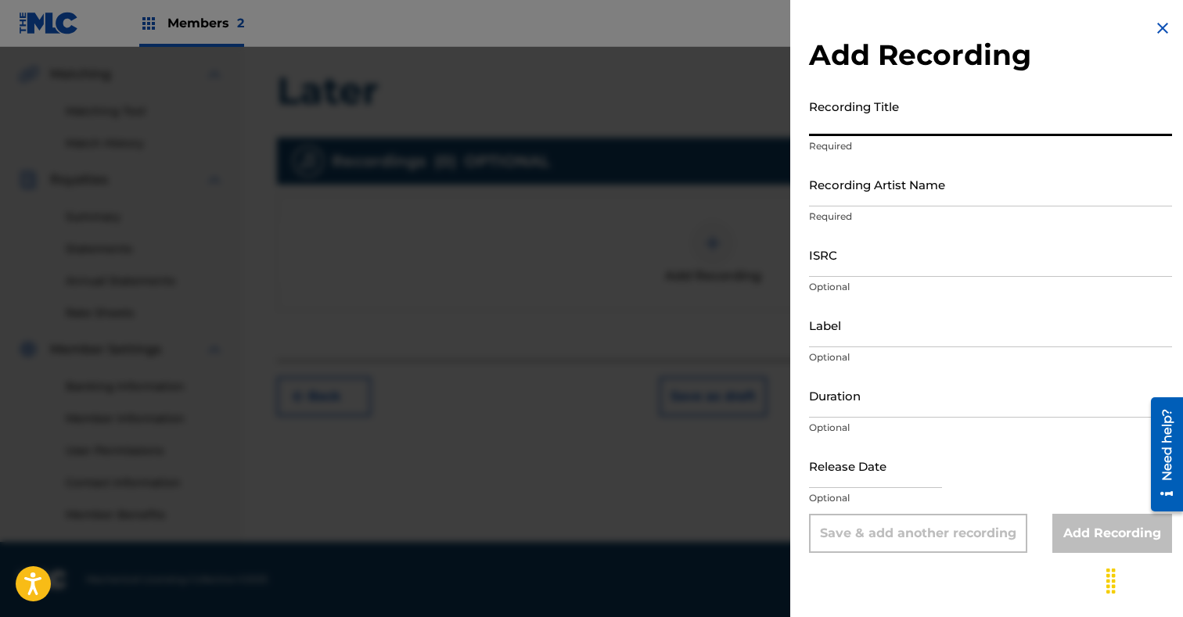
paste input "Later"
type input "Later"
click at [850, 188] on input "Recording Artist Name" at bounding box center [990, 184] width 363 height 45
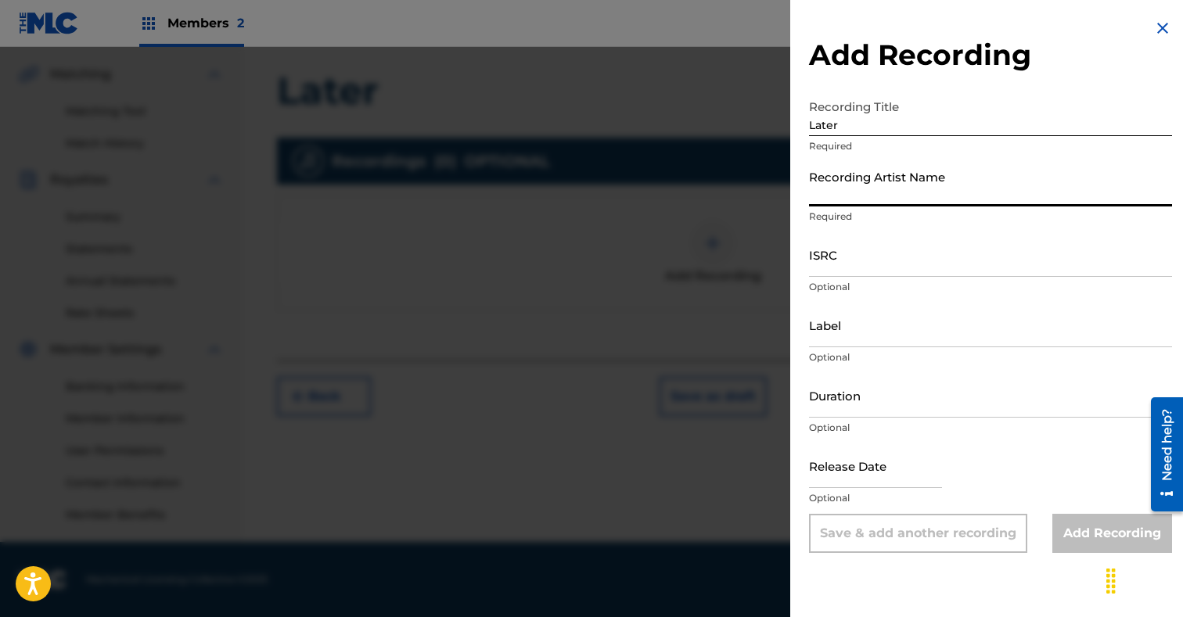
paste input "Card Slap"
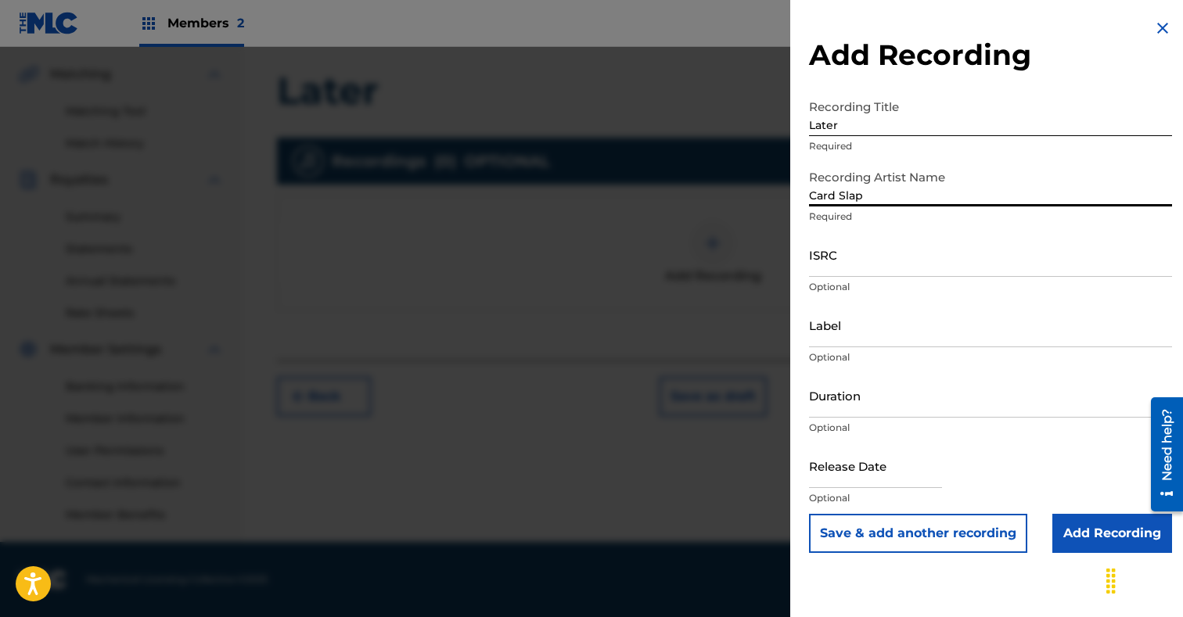
type input "Card Slap"
click at [840, 248] on input "ISRC" at bounding box center [990, 254] width 363 height 45
paste input "038557231844"
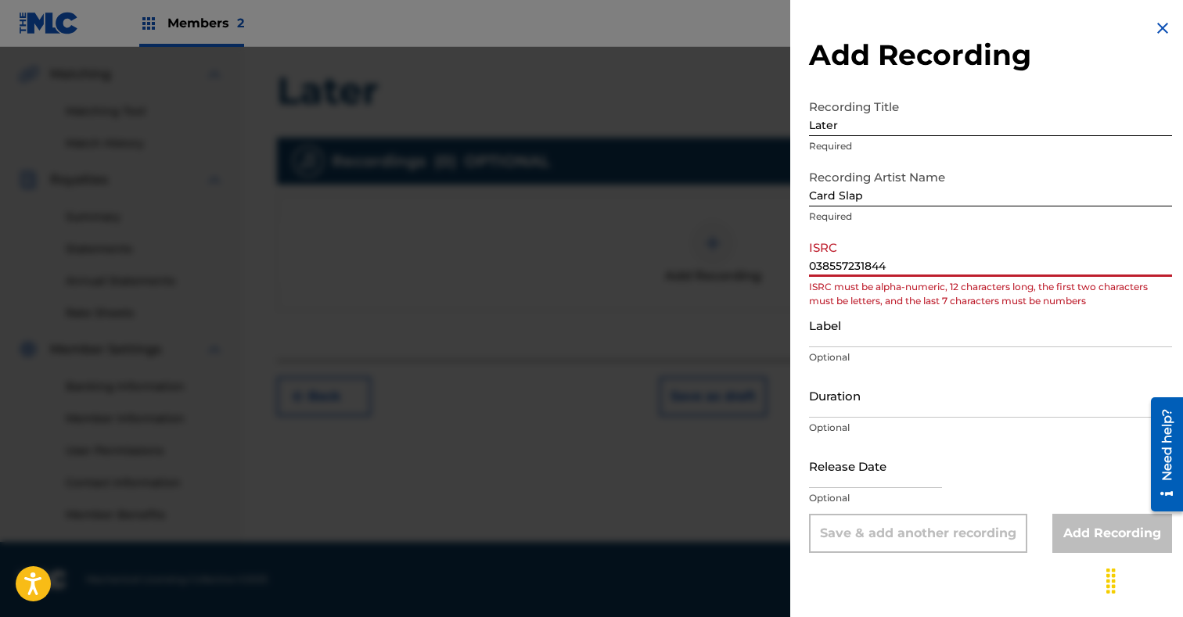
click at [854, 267] on input "038557231844" at bounding box center [990, 254] width 363 height 45
paste input "GXBAV2058823"
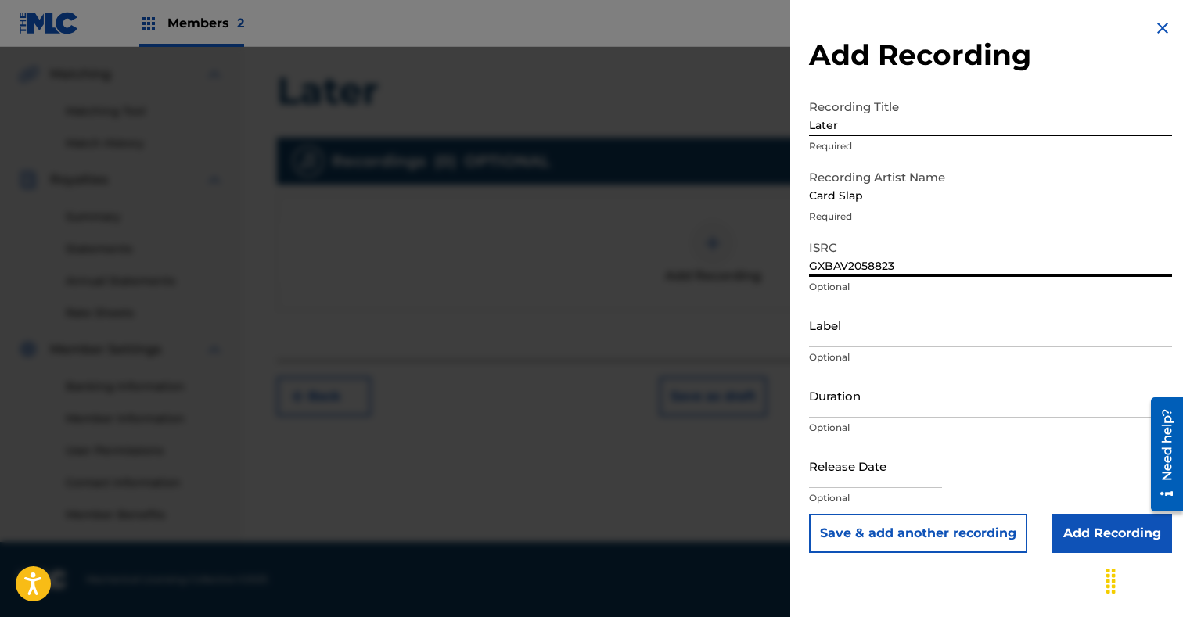
type input "GXBAV2058823"
click at [795, 280] on div "Add Recording Recording Title Later Required Recording Artist Name Card Slap Re…" at bounding box center [990, 286] width 400 height 572
click at [1090, 525] on input "Add Recording" at bounding box center [1112, 533] width 120 height 39
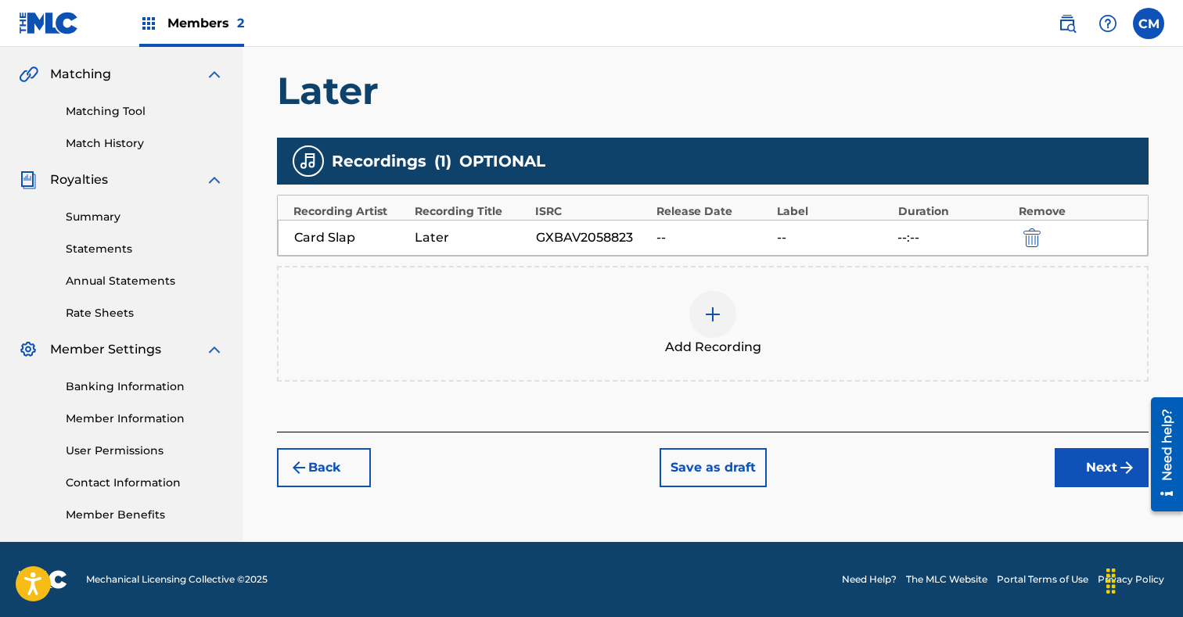
click at [1106, 461] on button "Next" at bounding box center [1101, 467] width 94 height 39
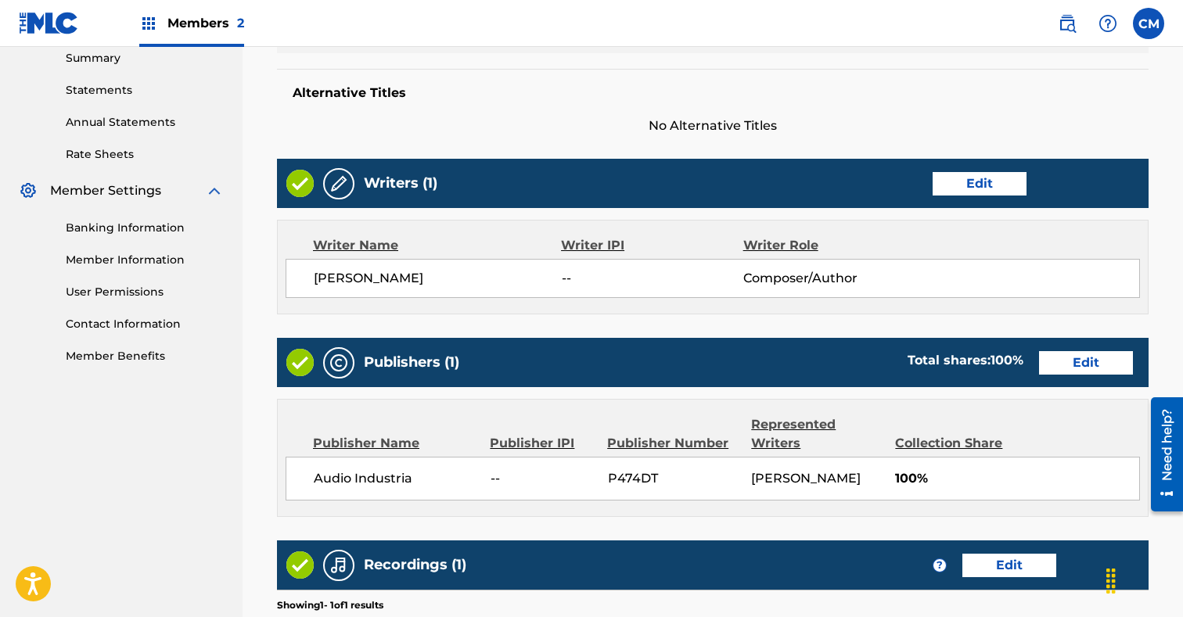
scroll to position [774, 0]
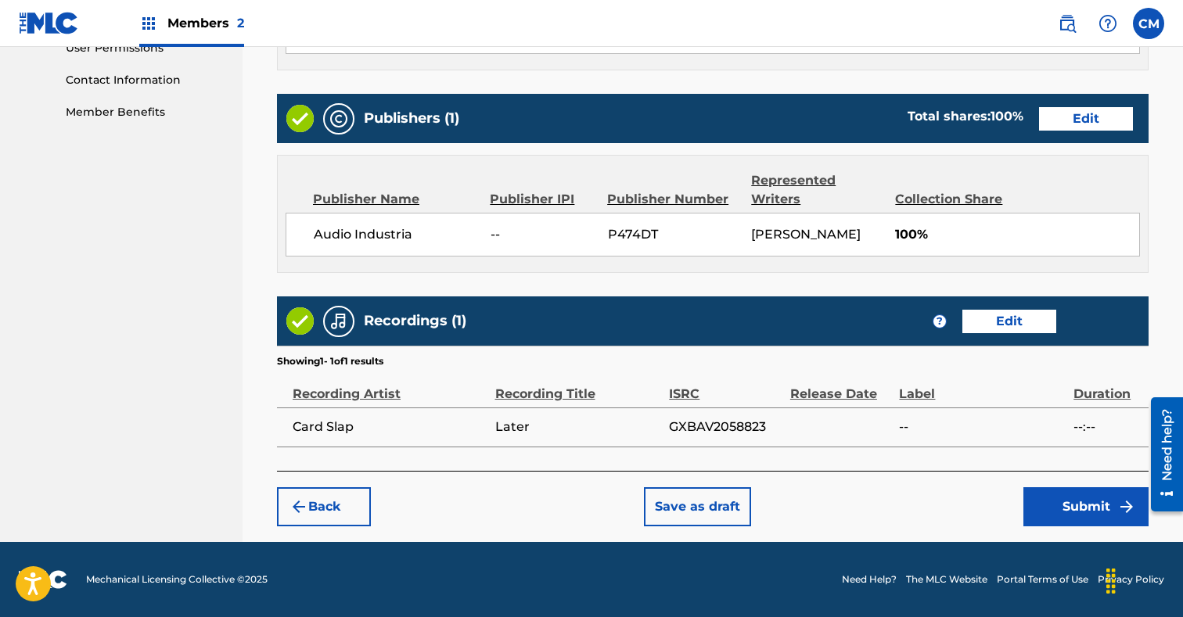
click at [1080, 506] on button "Submit" at bounding box center [1085, 506] width 125 height 39
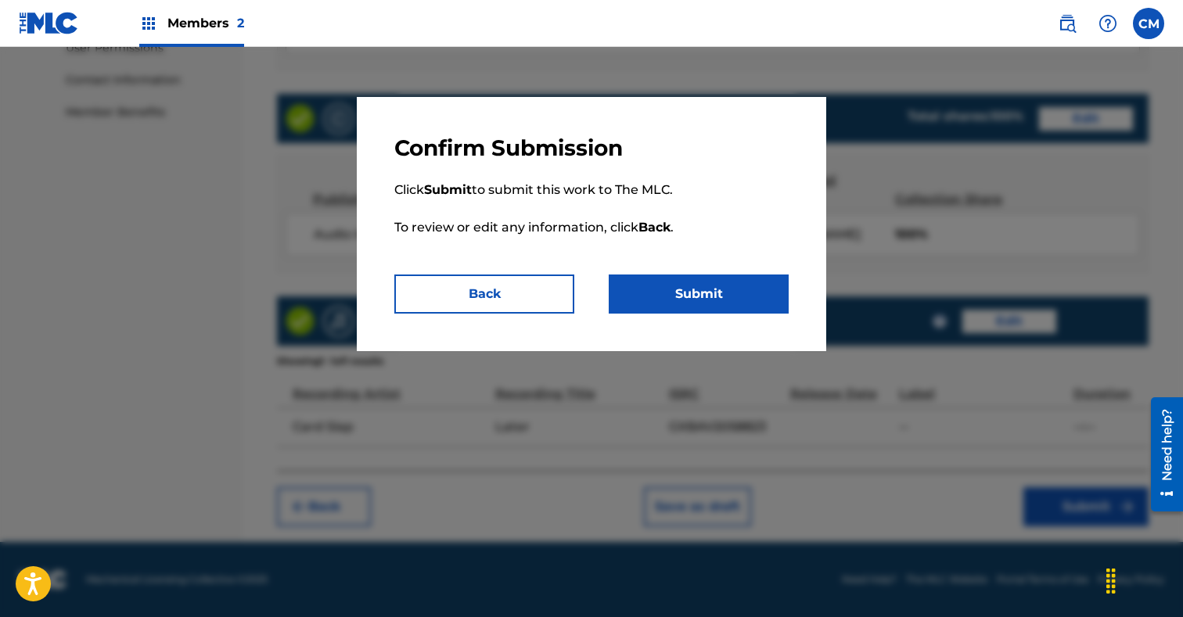
click at [756, 291] on button "Submit" at bounding box center [699, 294] width 180 height 39
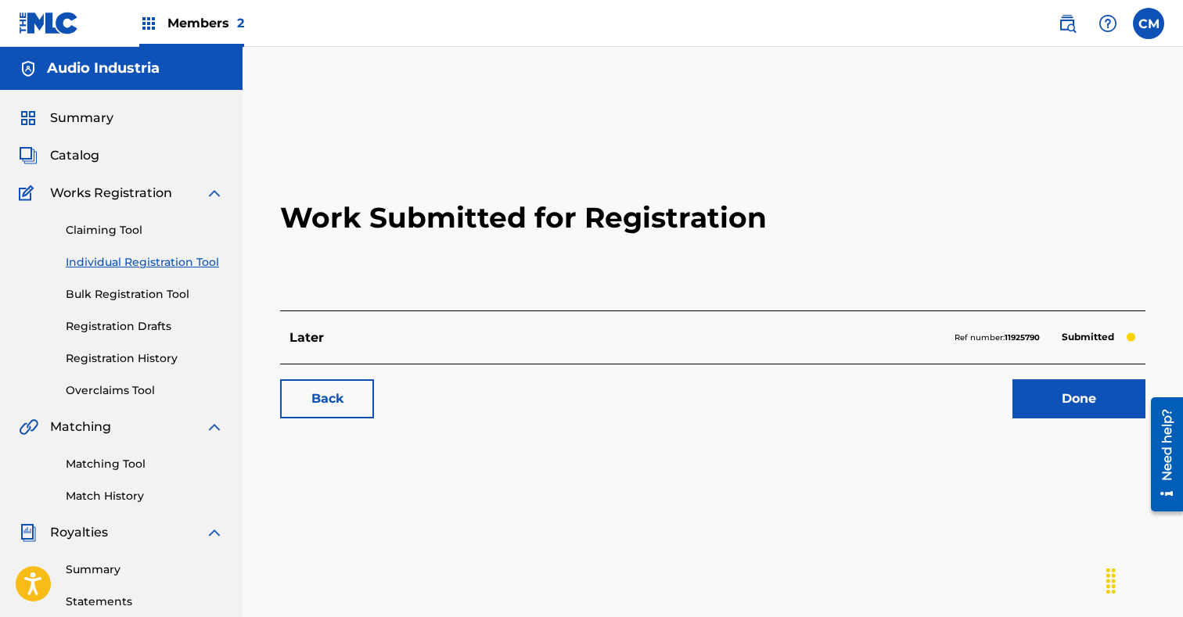
click at [129, 266] on link "Individual Registration Tool" at bounding box center [145, 262] width 158 height 16
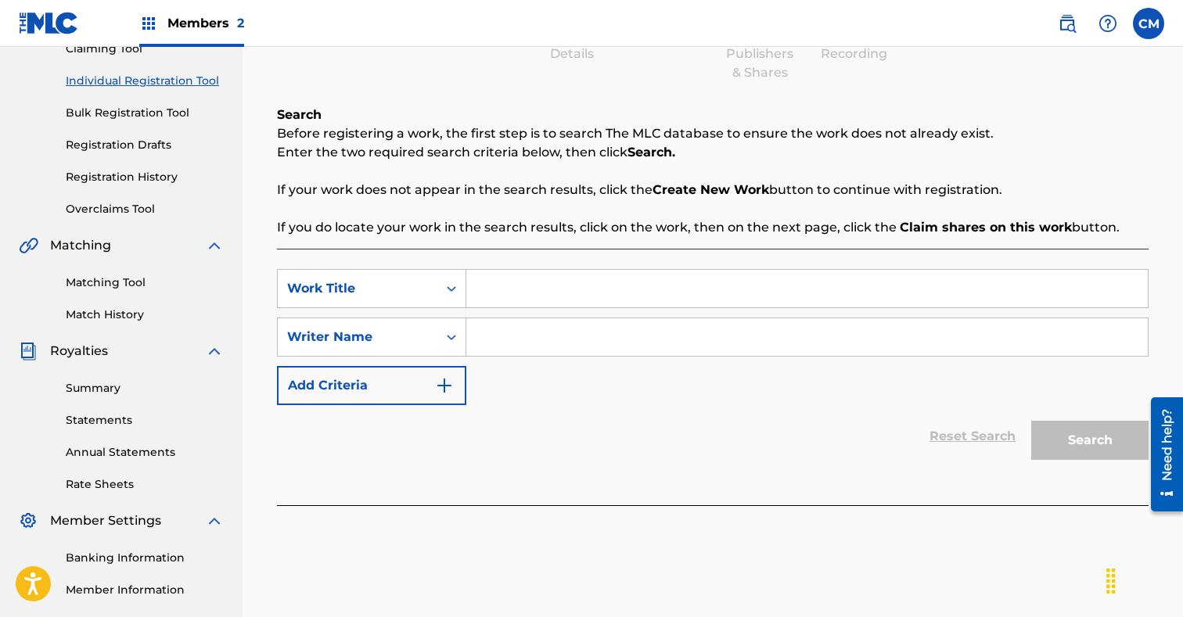
scroll to position [206, 0]
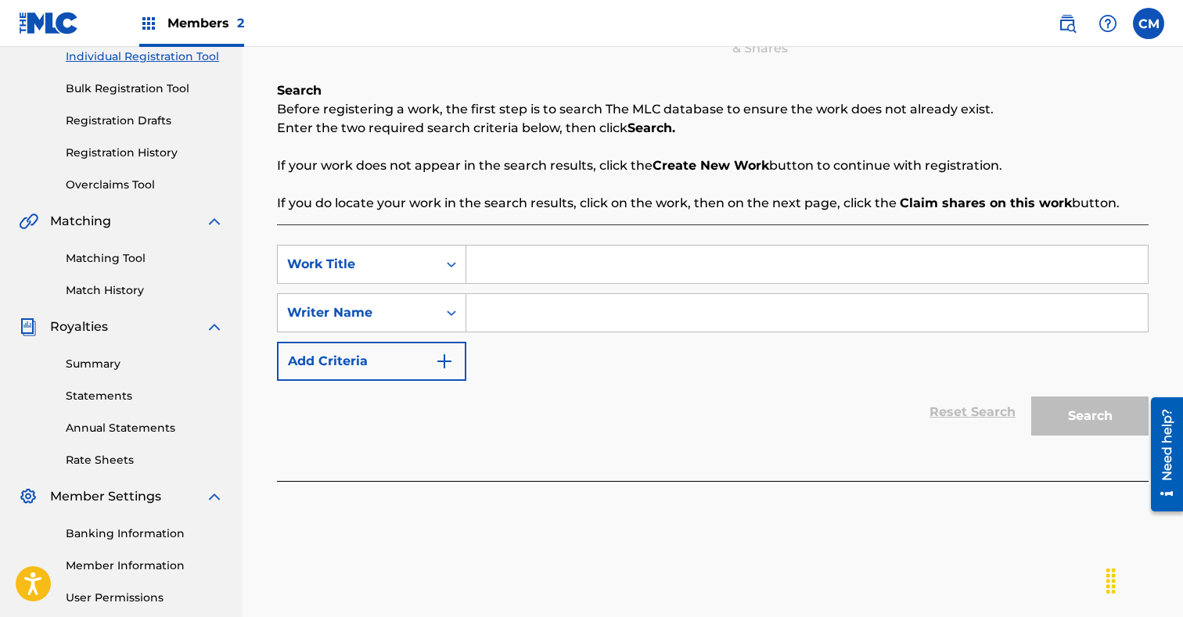
click at [533, 268] on input "Search Form" at bounding box center [806, 265] width 681 height 38
paste input "Come Inside"
type input "Come Inside"
click at [533, 318] on input "Search Form" at bounding box center [806, 313] width 681 height 38
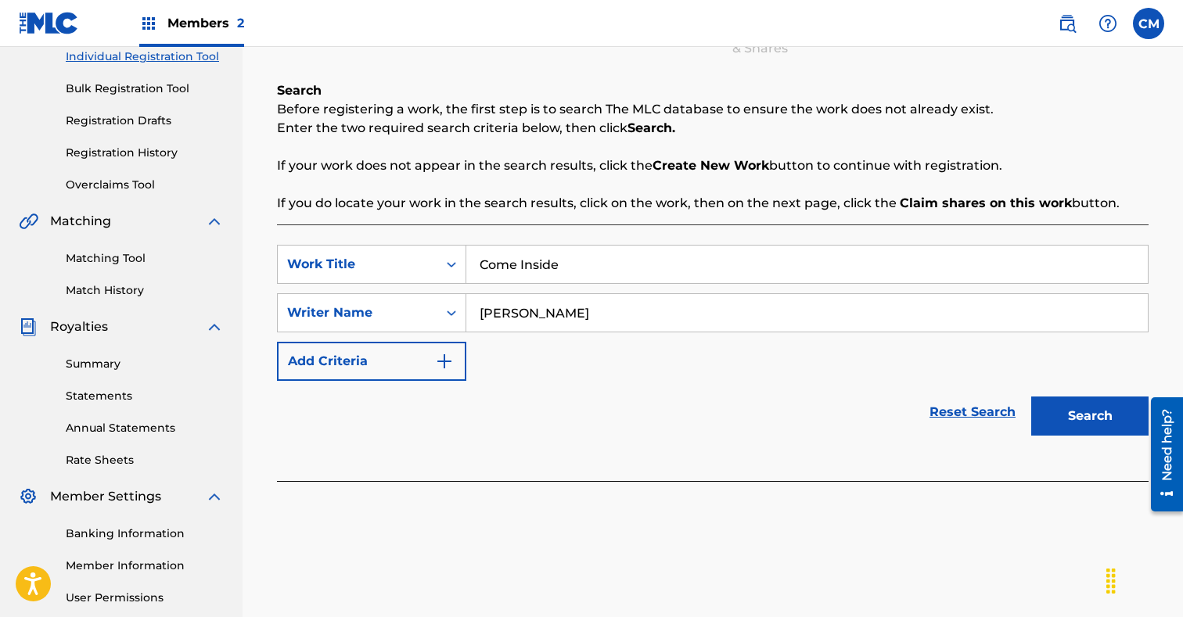
type input "[PERSON_NAME]"
click at [1064, 401] on button "Search" at bounding box center [1089, 416] width 117 height 39
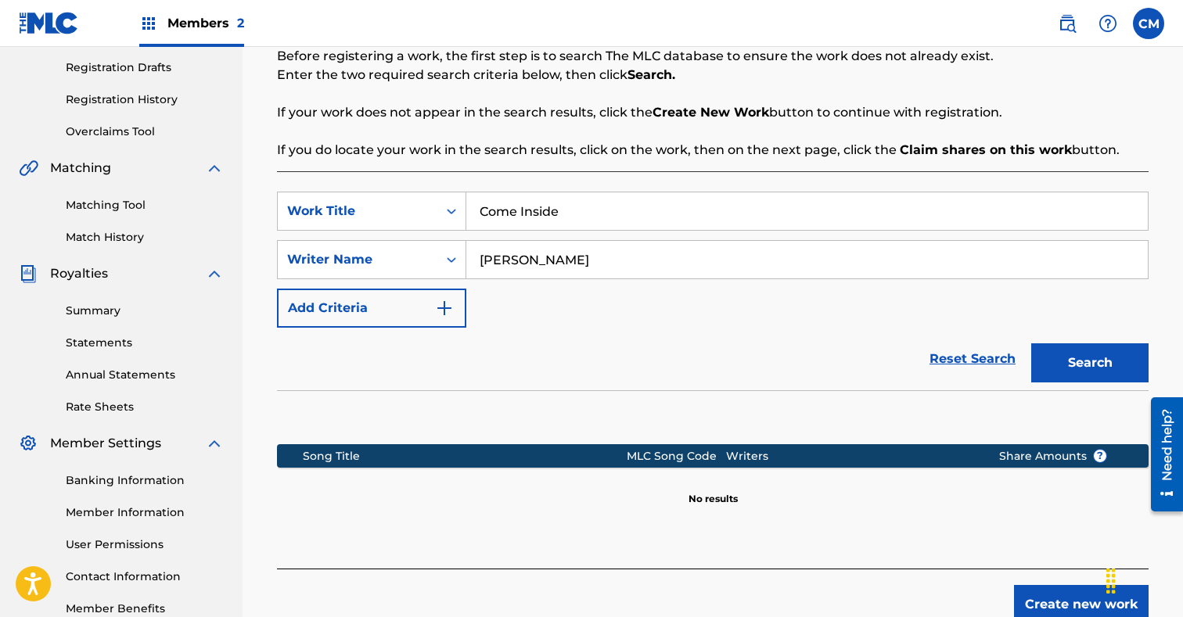
scroll to position [357, 0]
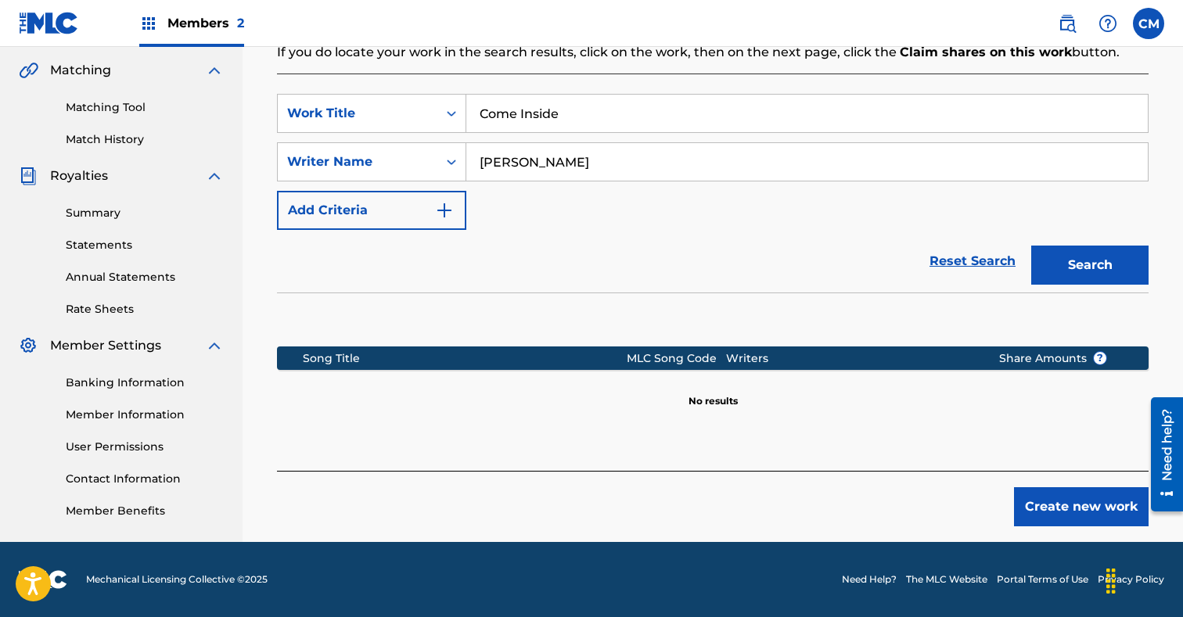
click at [1032, 503] on button "Create new work" at bounding box center [1081, 506] width 135 height 39
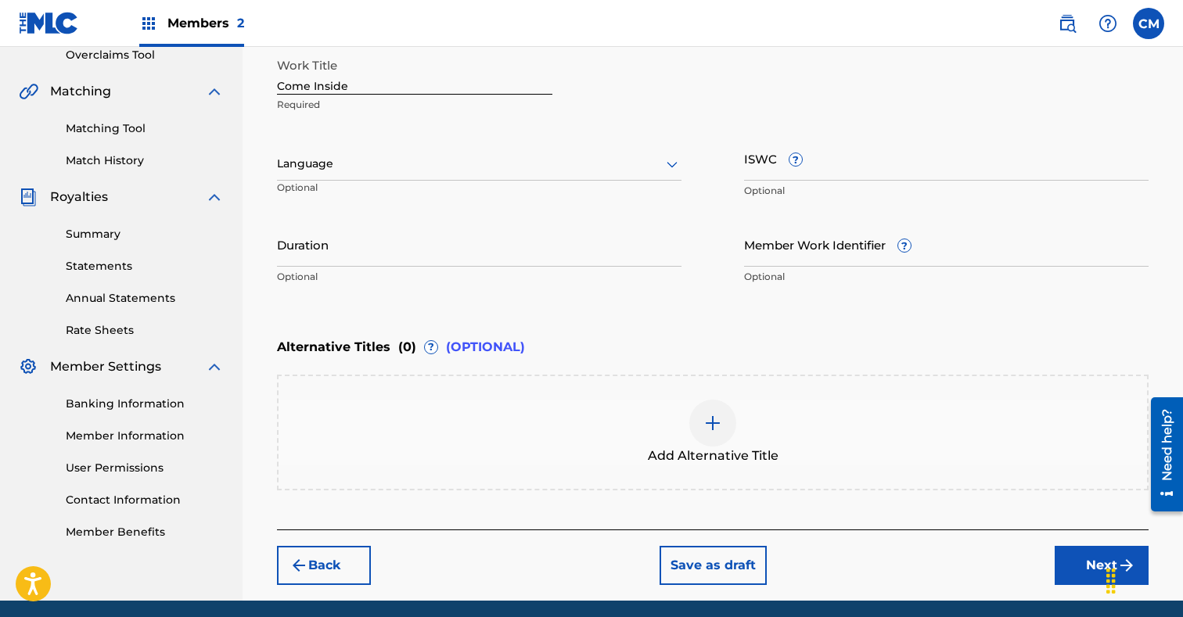
scroll to position [394, 0]
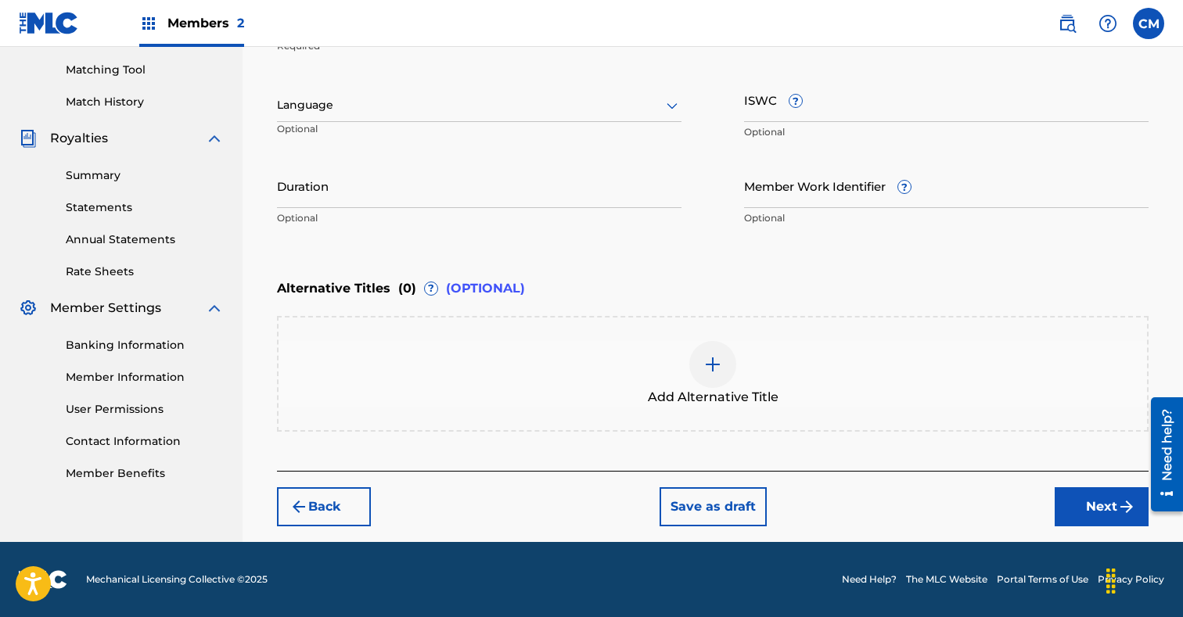
click at [1093, 508] on button "Next" at bounding box center [1101, 506] width 94 height 39
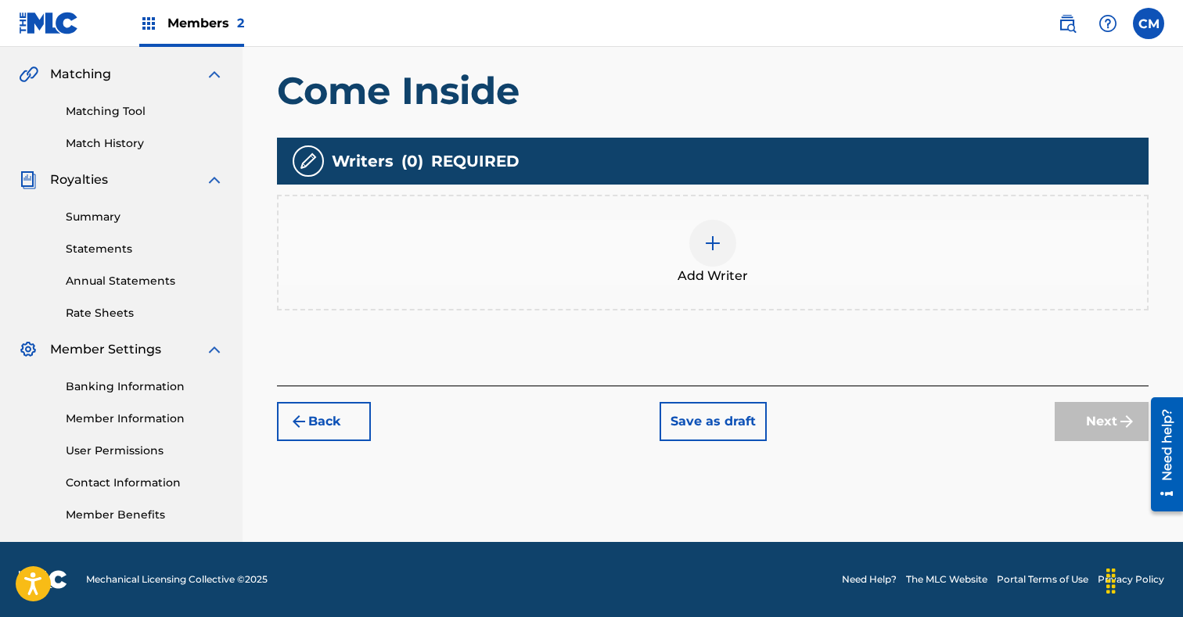
scroll to position [353, 0]
click at [730, 235] on div at bounding box center [712, 243] width 47 height 47
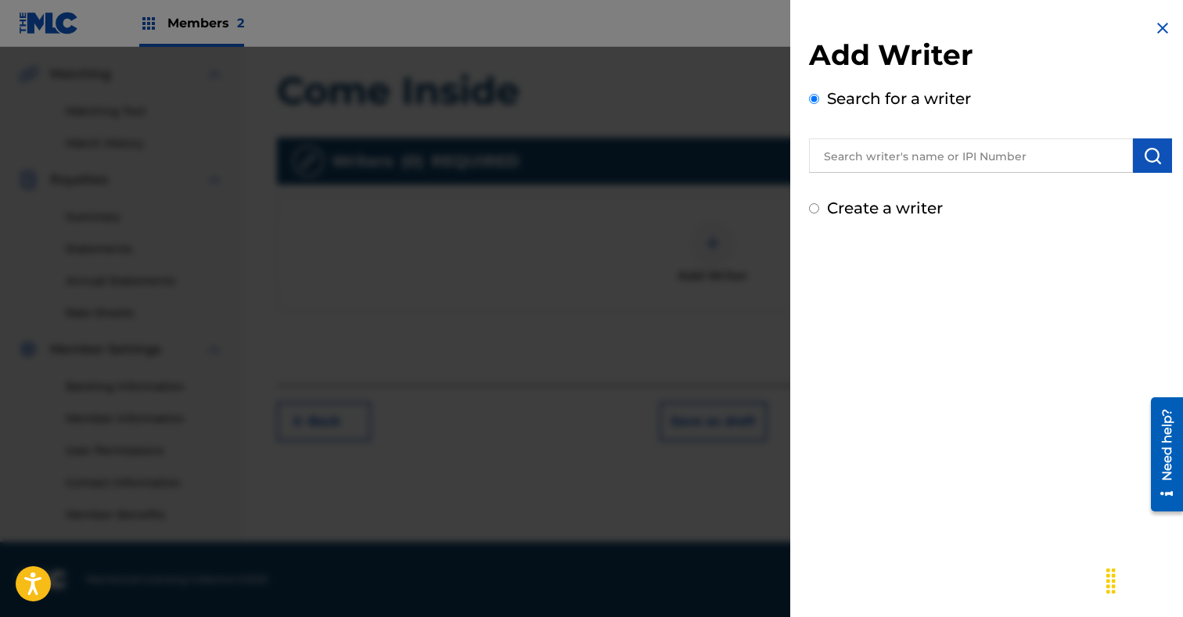
click at [881, 145] on input "text" at bounding box center [971, 155] width 324 height 34
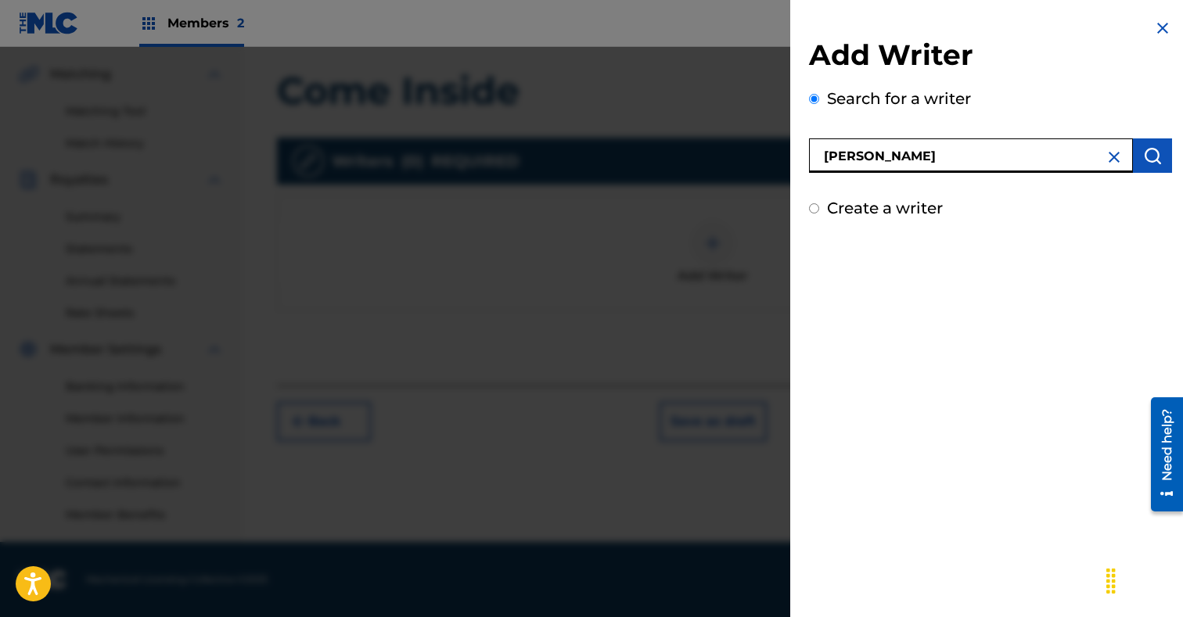
type input "[PERSON_NAME]"
click at [1149, 152] on img "submit" at bounding box center [1152, 155] width 19 height 19
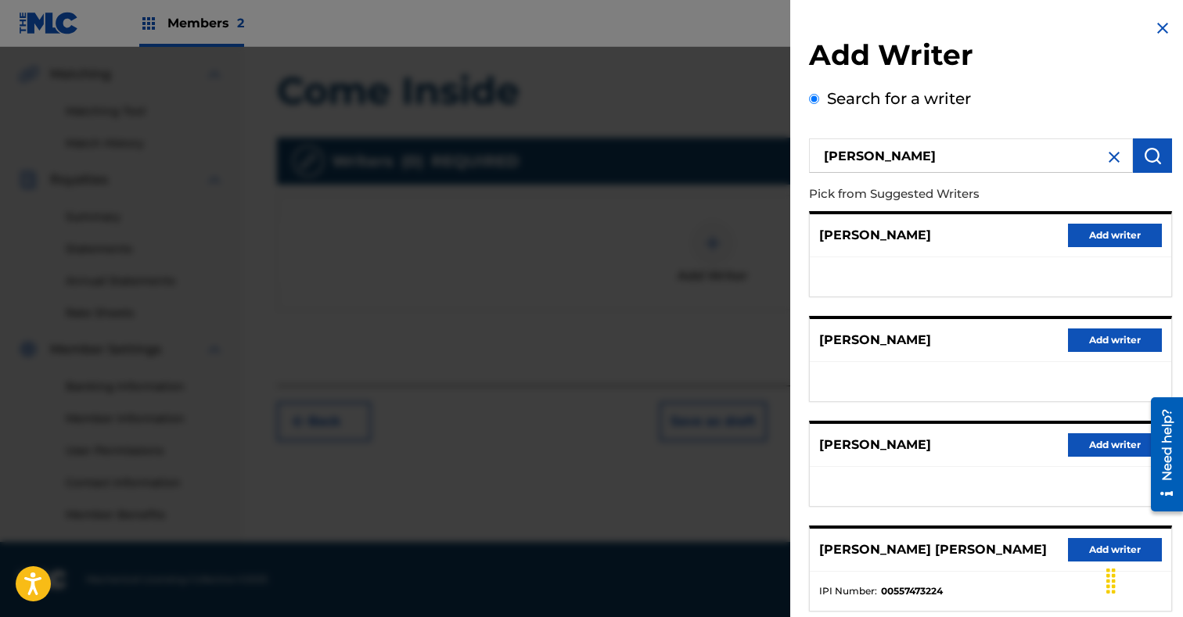
click at [1093, 232] on button "Add writer" at bounding box center [1115, 235] width 94 height 23
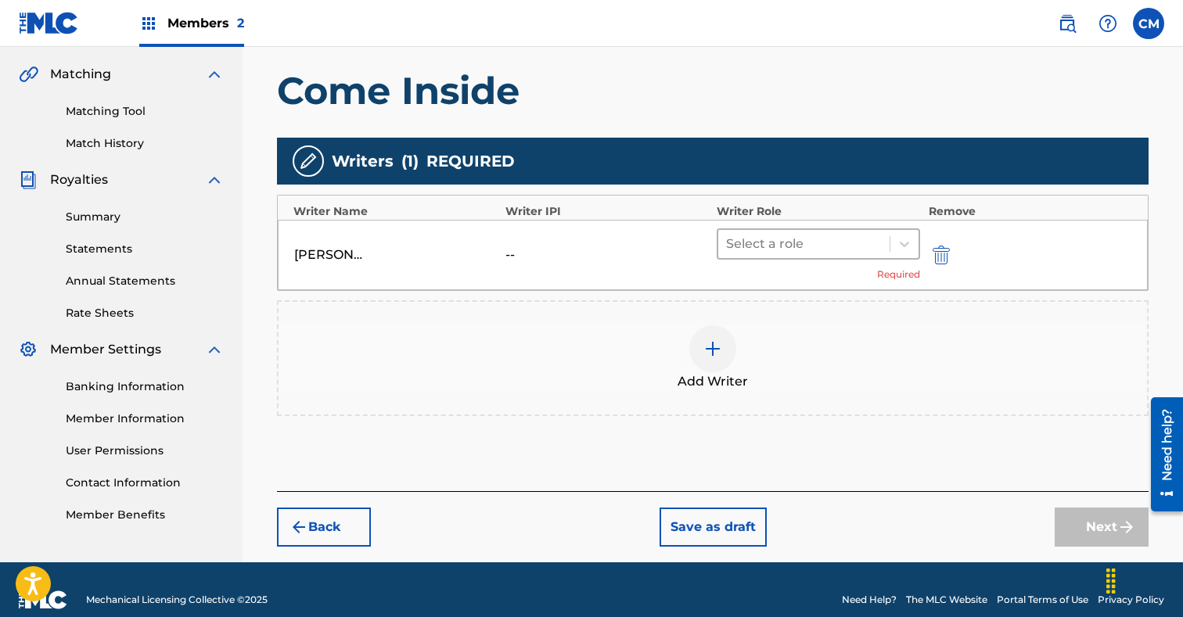
click at [823, 254] on div "Select a role" at bounding box center [803, 244] width 171 height 28
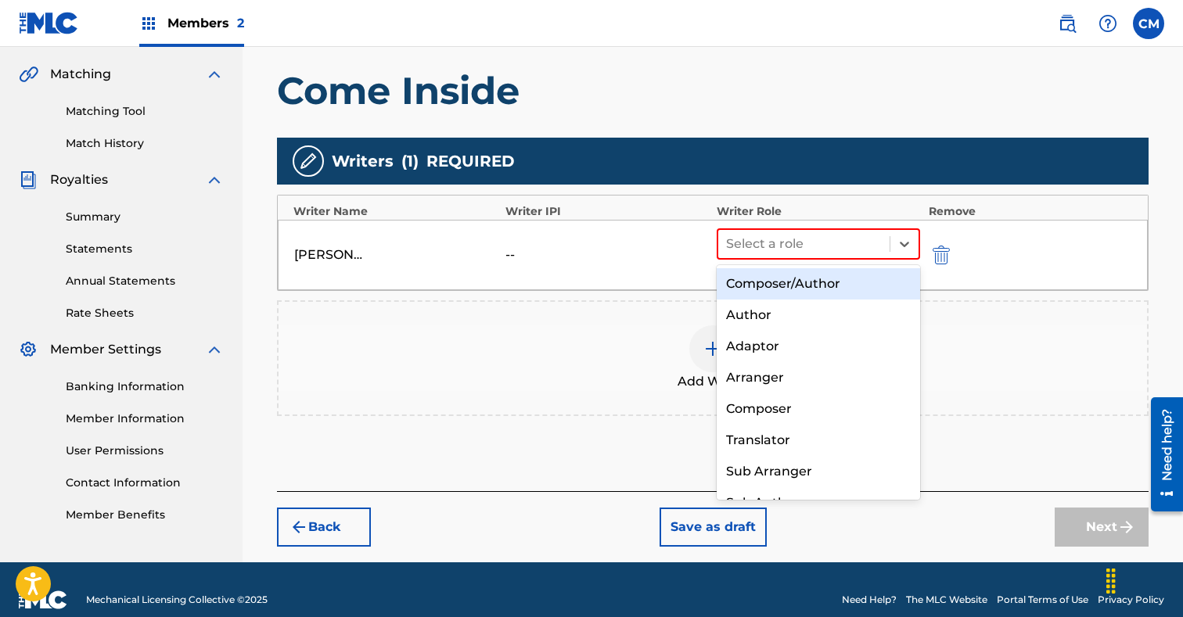
click at [817, 275] on div "Composer/Author" at bounding box center [817, 283] width 203 height 31
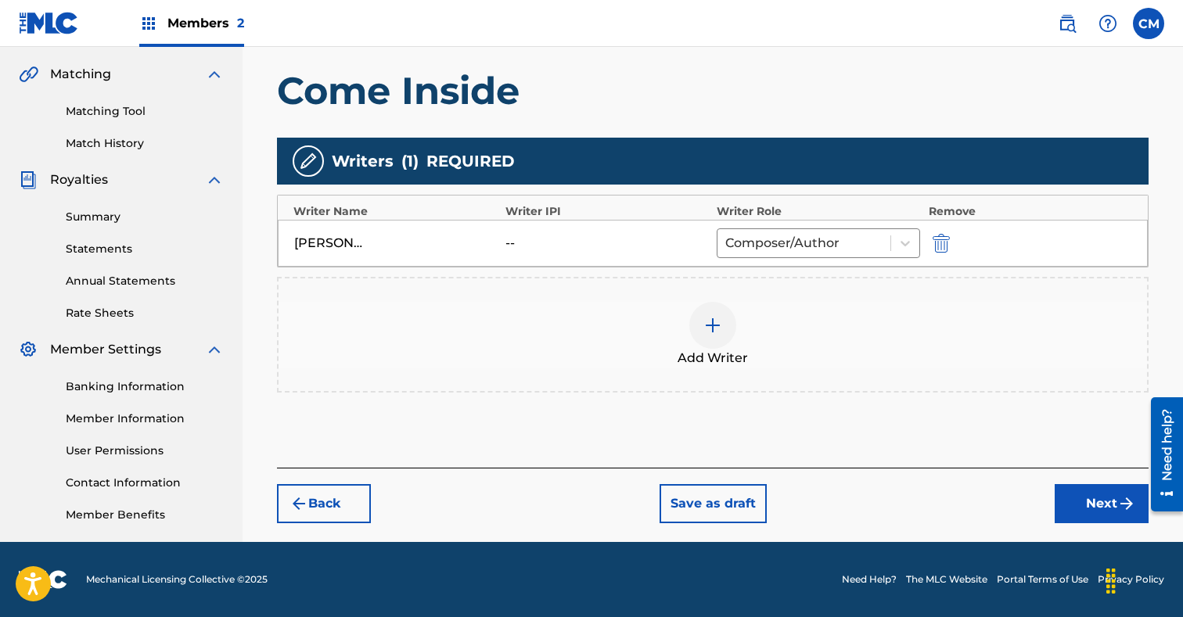
click at [1088, 500] on button "Next" at bounding box center [1101, 503] width 94 height 39
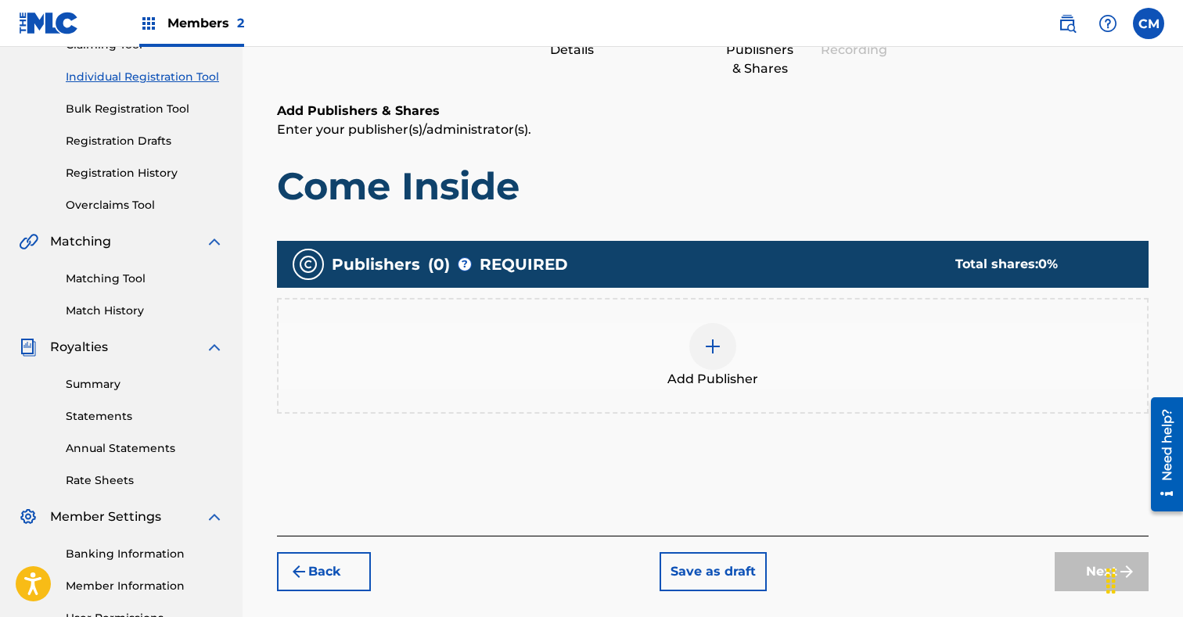
scroll to position [222, 0]
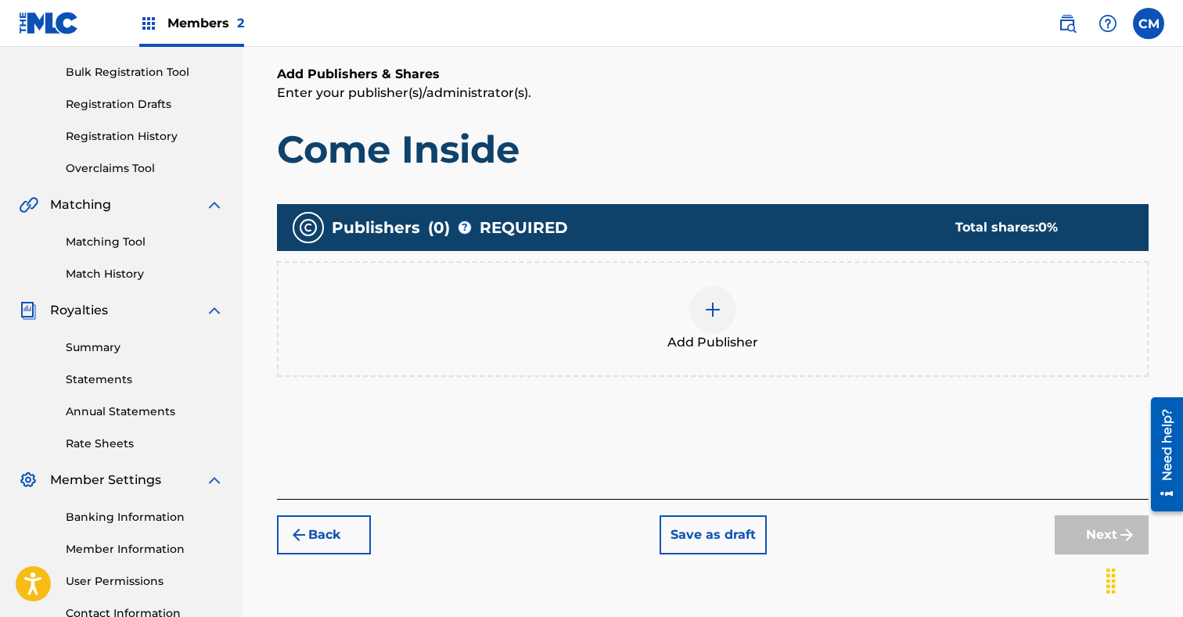
click at [714, 300] on img at bounding box center [712, 309] width 19 height 19
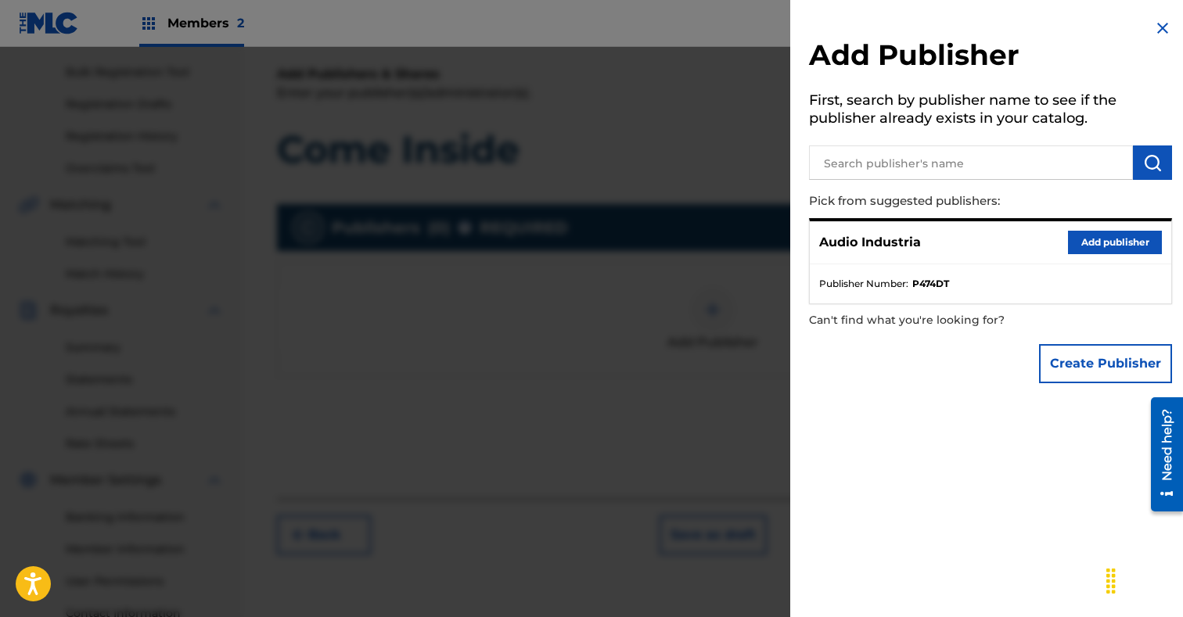
click at [1129, 242] on button "Add publisher" at bounding box center [1115, 242] width 94 height 23
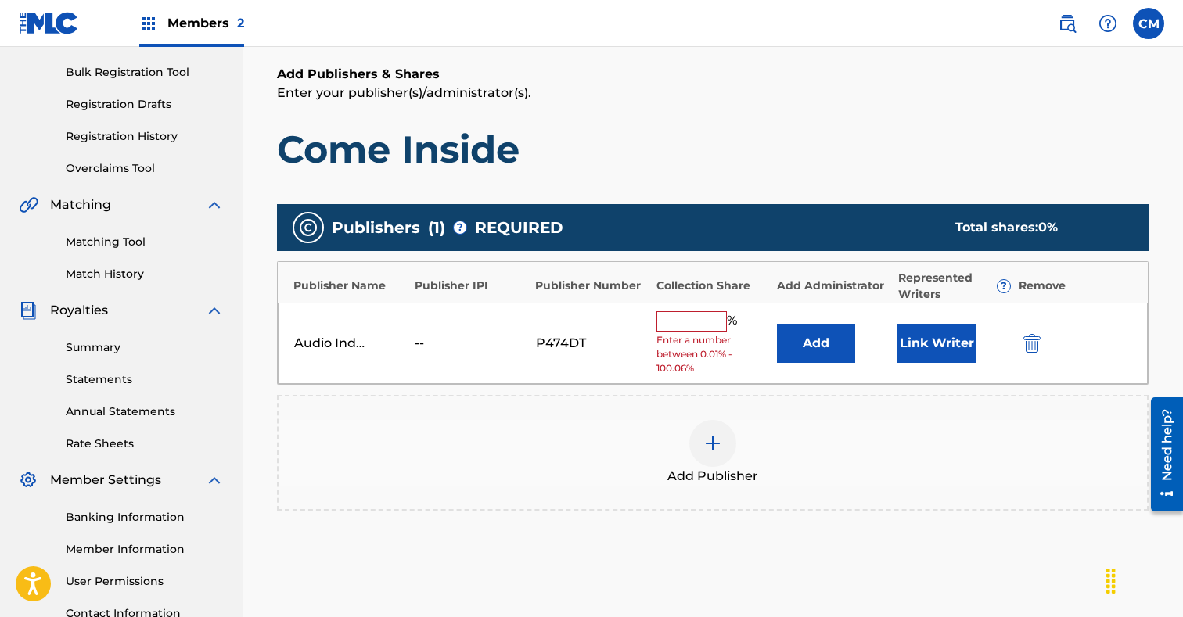
click at [935, 350] on button "Link Writer" at bounding box center [936, 343] width 78 height 39
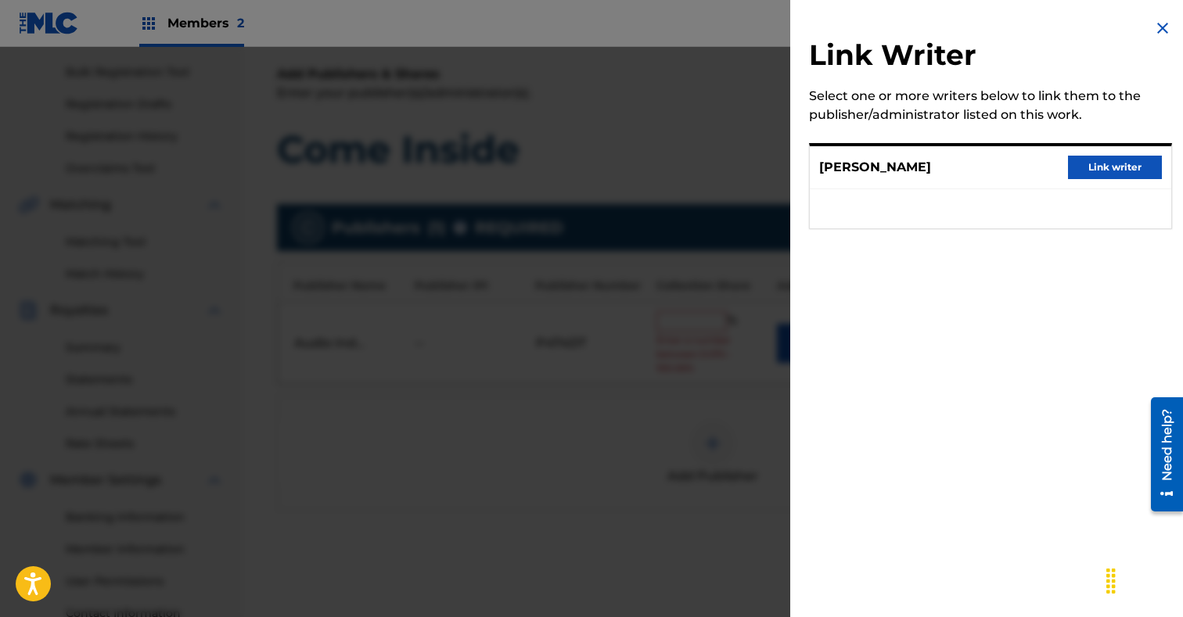
click at [1100, 163] on button "Link writer" at bounding box center [1115, 167] width 94 height 23
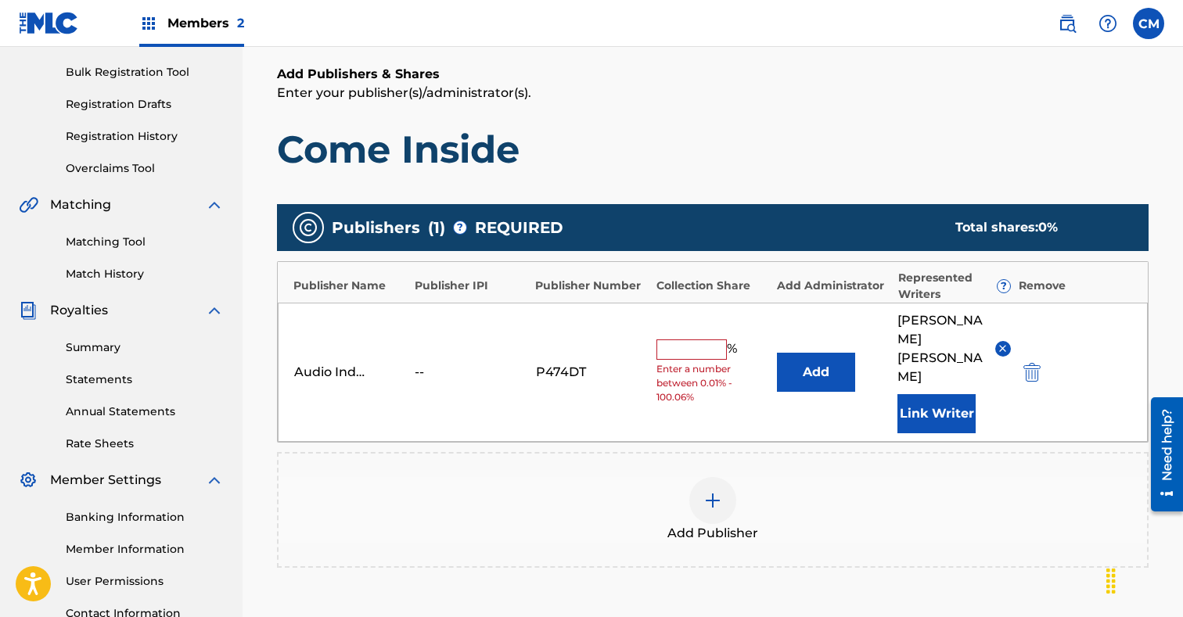
click at [704, 339] on input "text" at bounding box center [691, 349] width 70 height 20
type input "100"
click at [867, 452] on div "Add Publisher" at bounding box center [712, 510] width 871 height 116
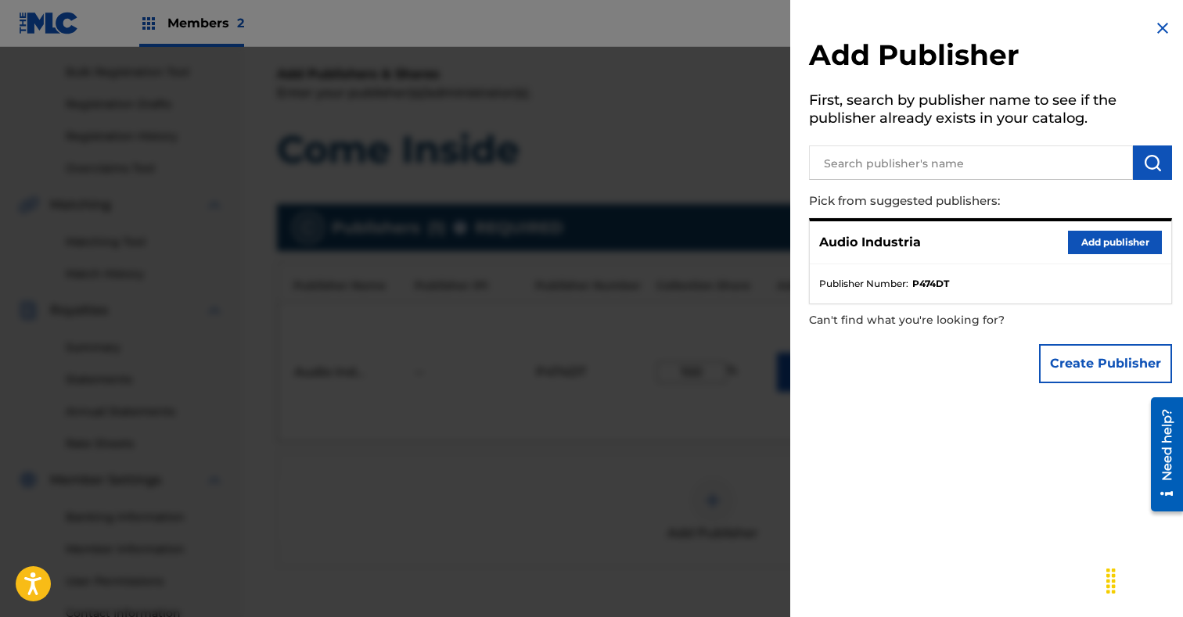
click at [1089, 241] on button "Add publisher" at bounding box center [1115, 242] width 94 height 23
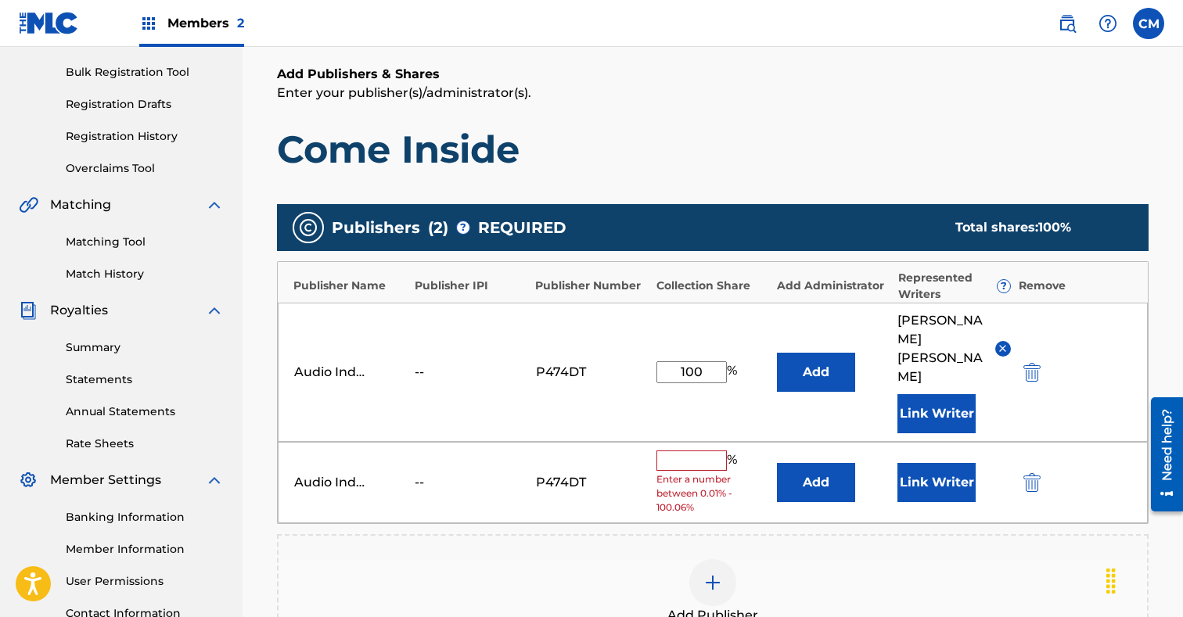
click at [1036, 473] on img "submit" at bounding box center [1031, 482] width 17 height 19
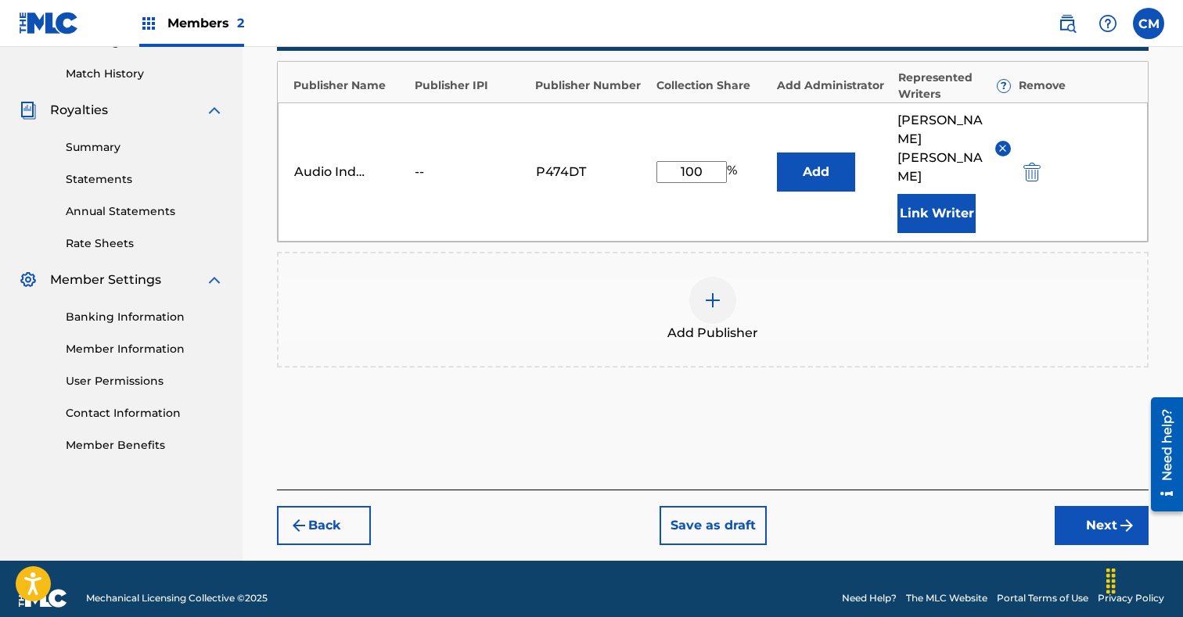
click at [1104, 510] on button "Next" at bounding box center [1101, 525] width 94 height 39
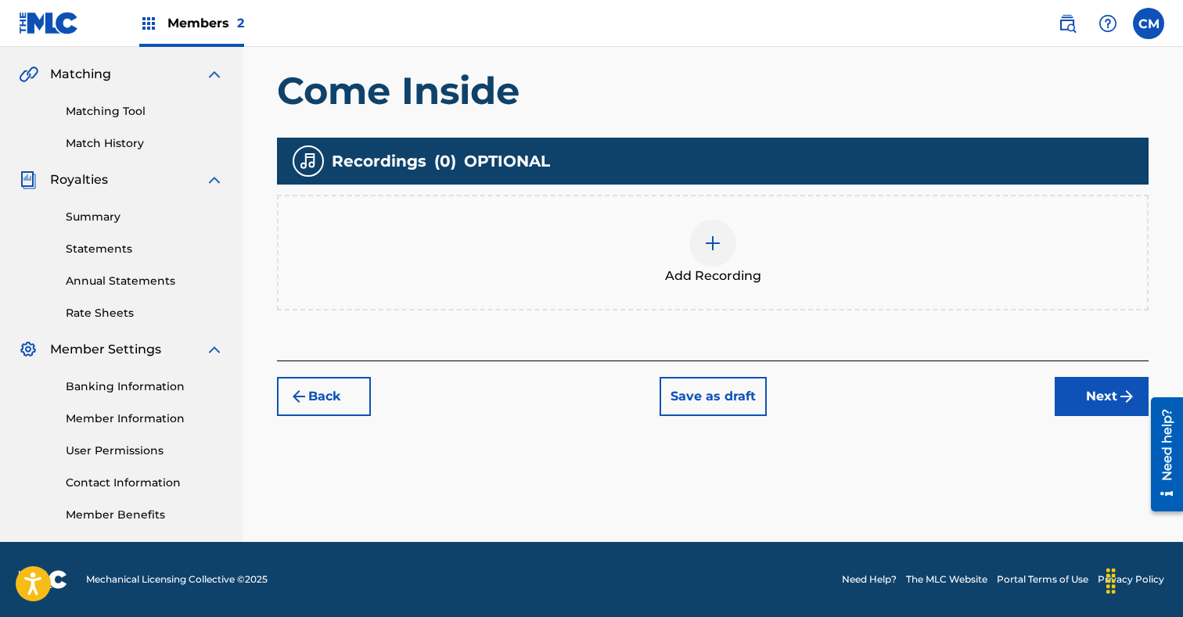
click at [708, 244] on img at bounding box center [712, 243] width 19 height 19
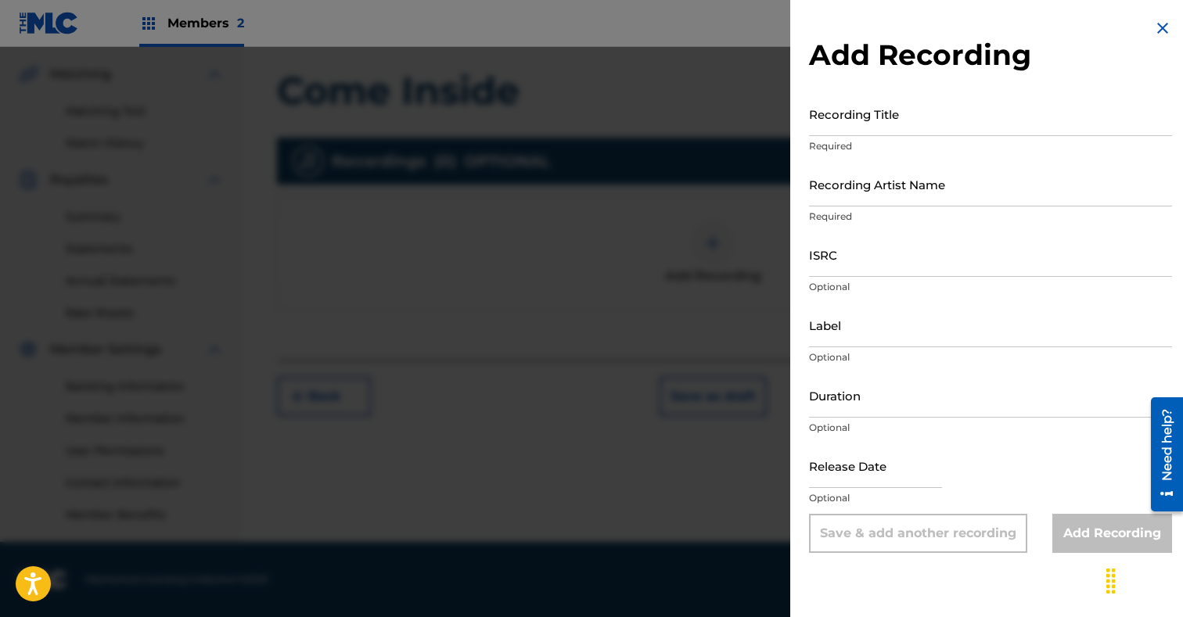
click at [892, 113] on input "Recording Title" at bounding box center [990, 114] width 363 height 45
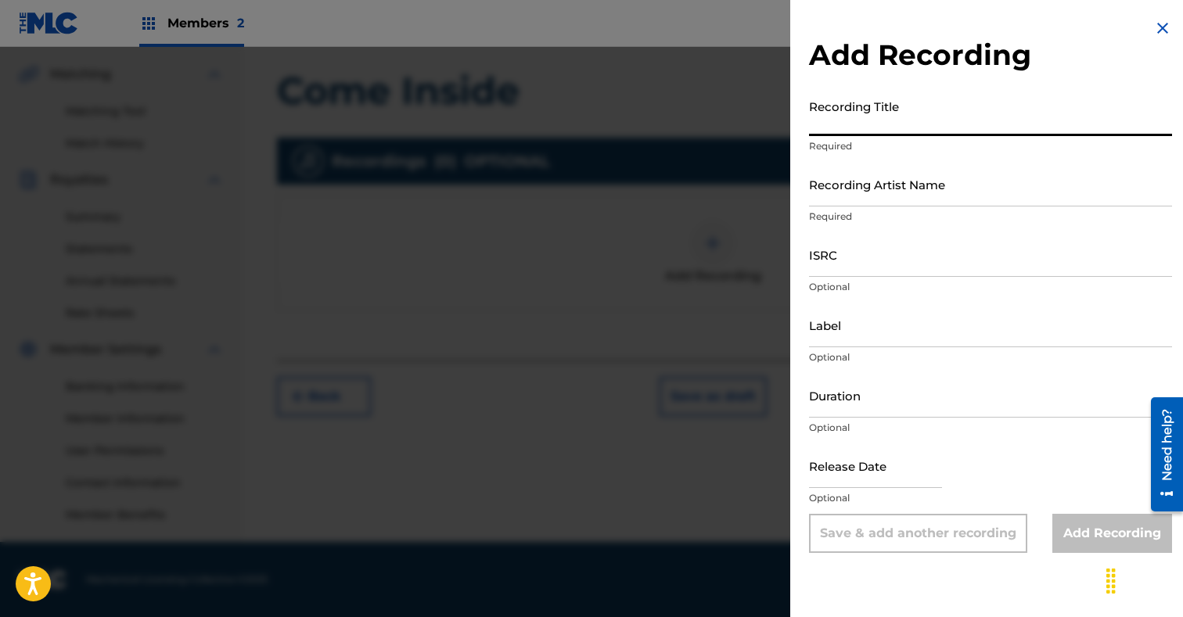
paste input "Come Inside"
type input "Come Inside"
click at [883, 185] on input "Recording Artist Name" at bounding box center [990, 184] width 363 height 45
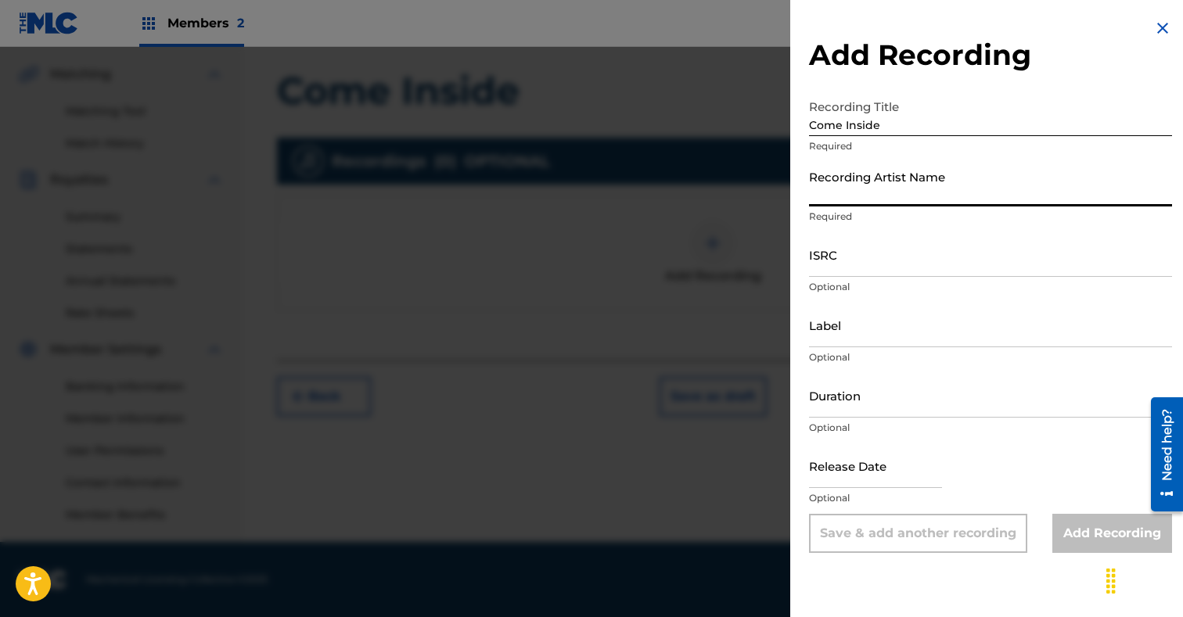
paste input "Card Slap"
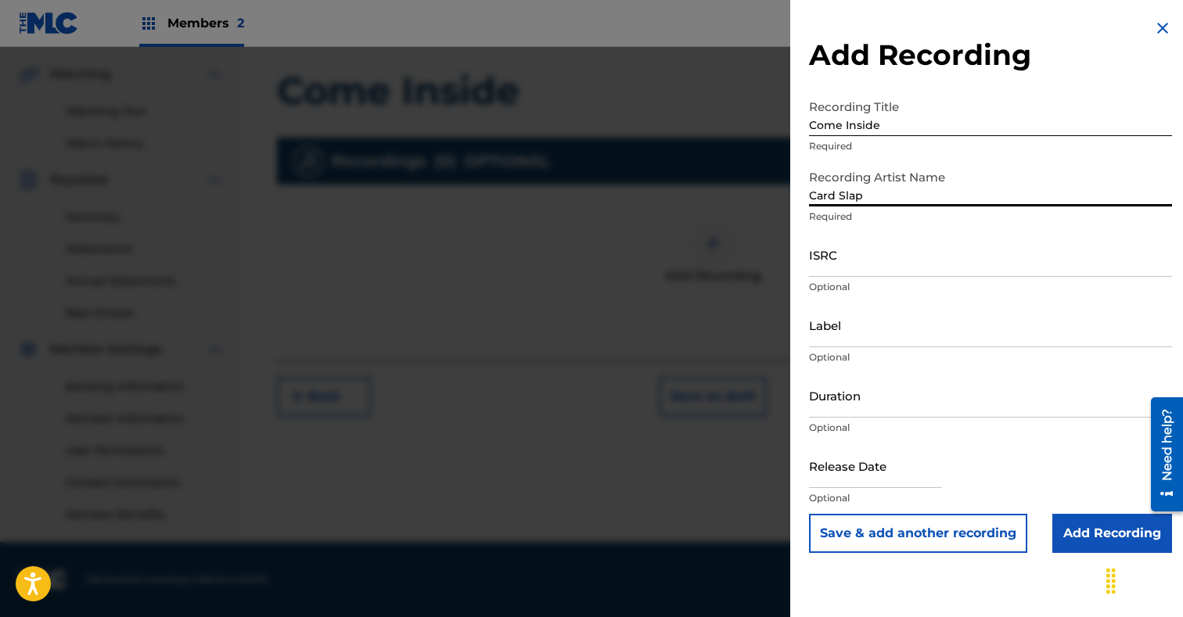
type input "Card Slap"
click at [898, 267] on input "ISRC" at bounding box center [990, 254] width 363 height 45
paste input "QT5M22566269"
type input "QT5M22566269"
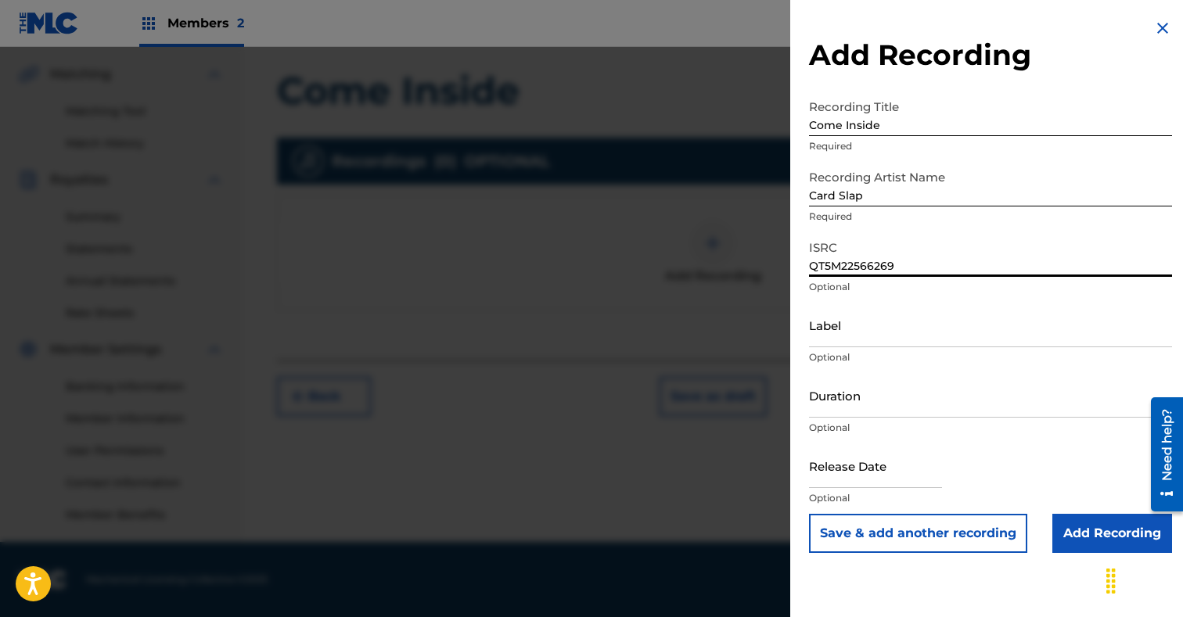
click at [1120, 533] on input "Add Recording" at bounding box center [1112, 533] width 120 height 39
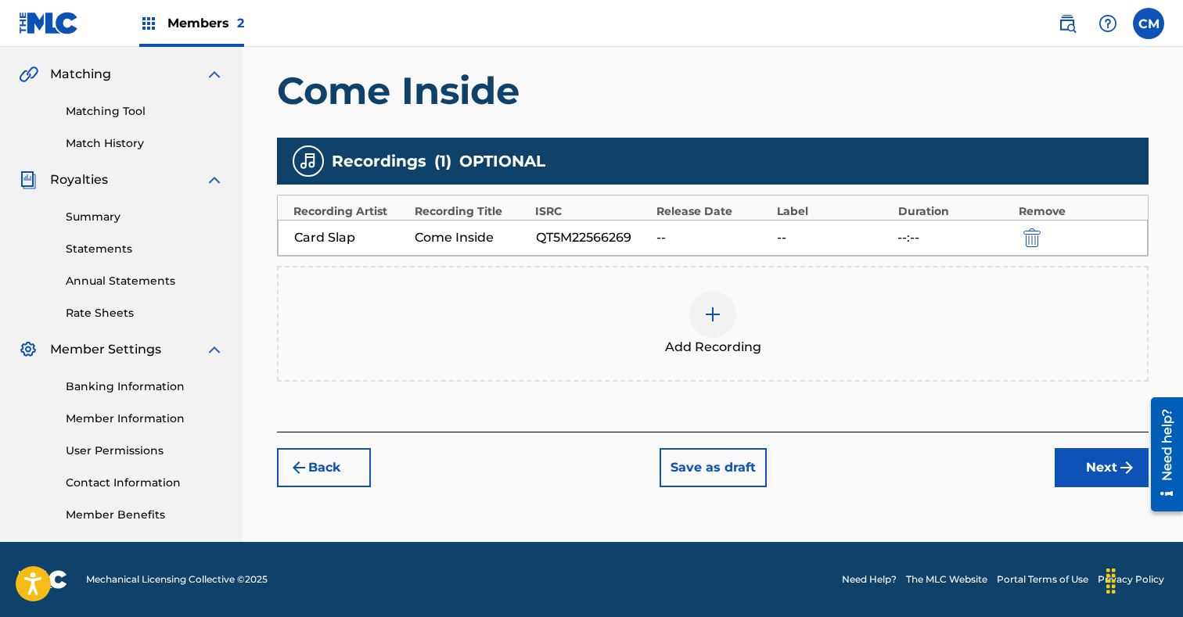
click at [1079, 459] on button "Next" at bounding box center [1101, 467] width 94 height 39
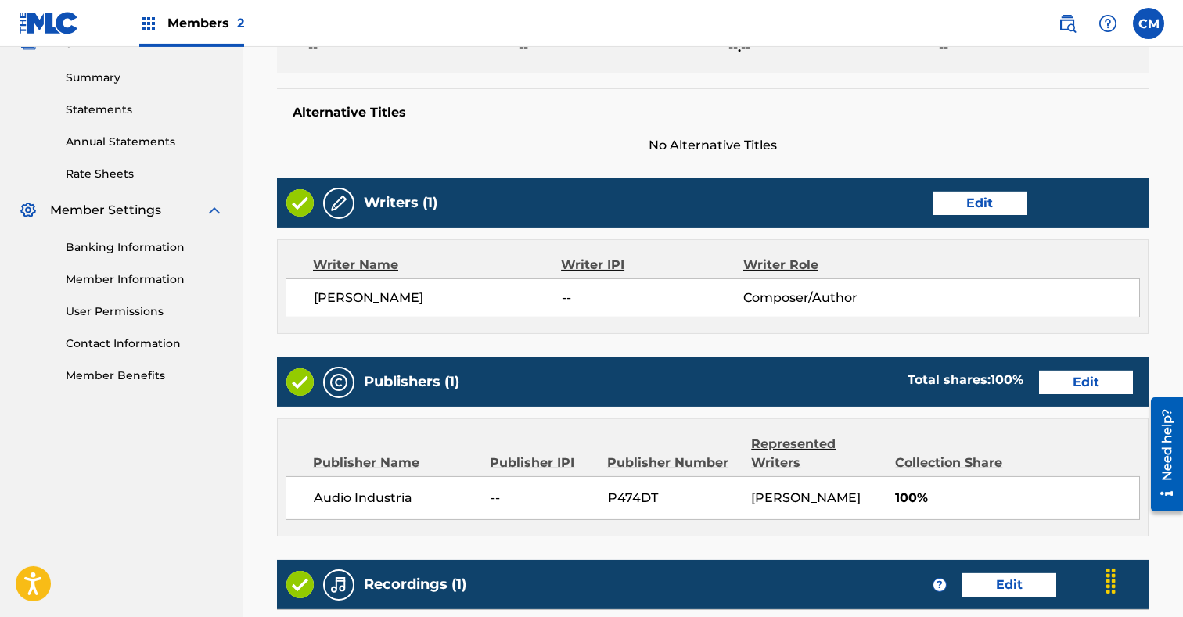
scroll to position [774, 0]
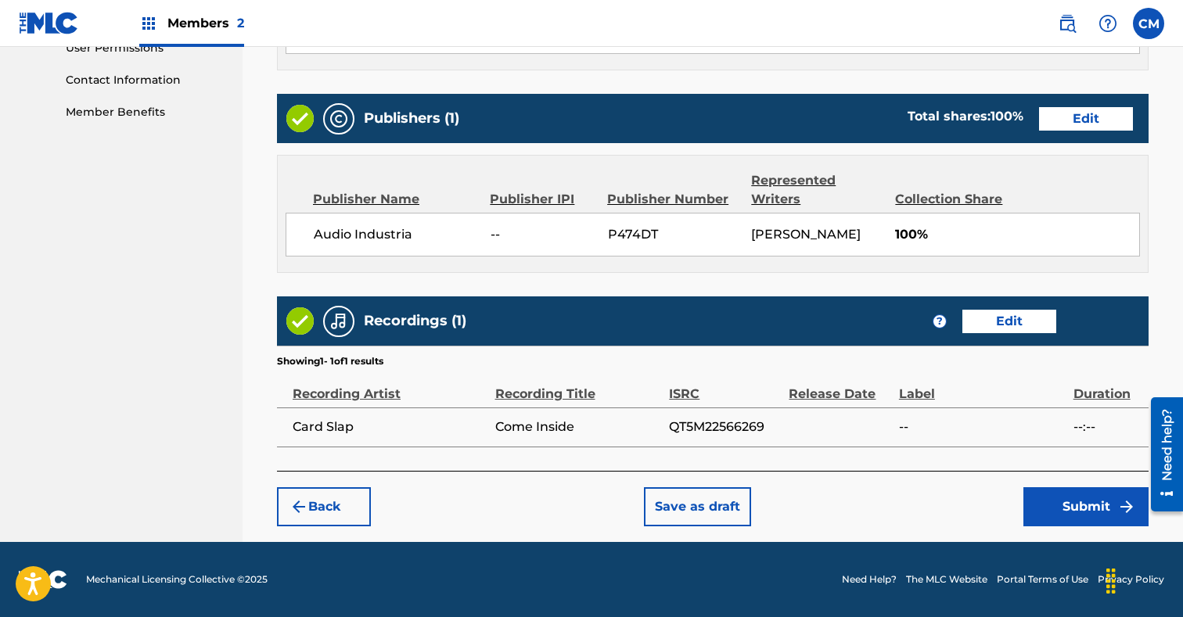
click at [1072, 504] on button "Submit" at bounding box center [1085, 506] width 125 height 39
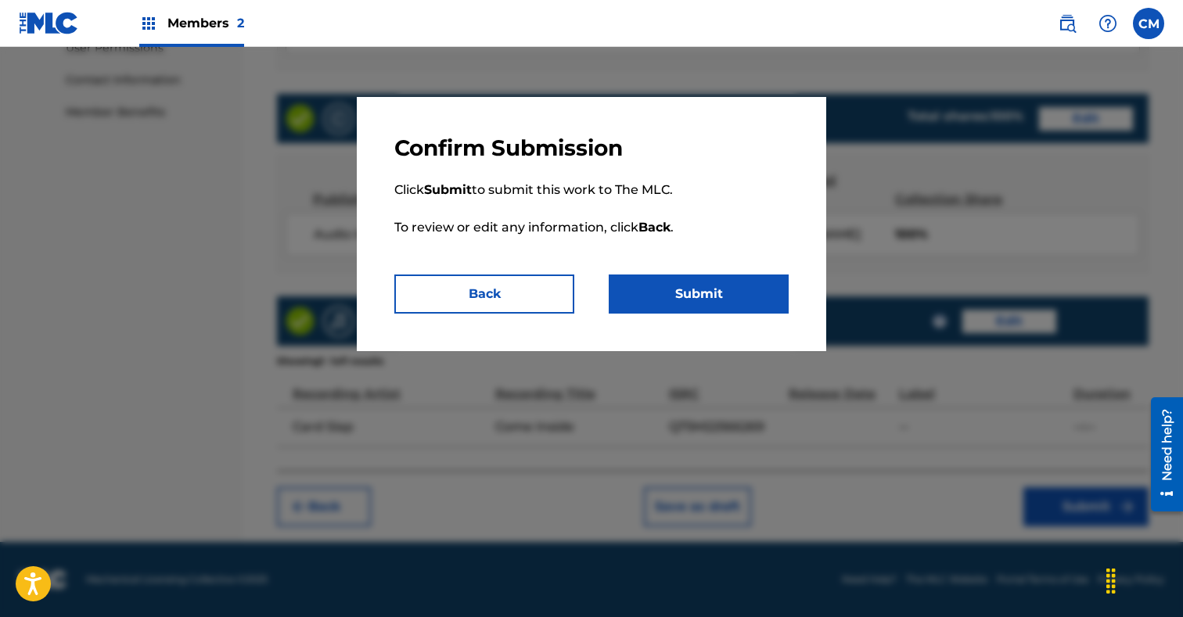
click at [720, 289] on button "Submit" at bounding box center [699, 294] width 180 height 39
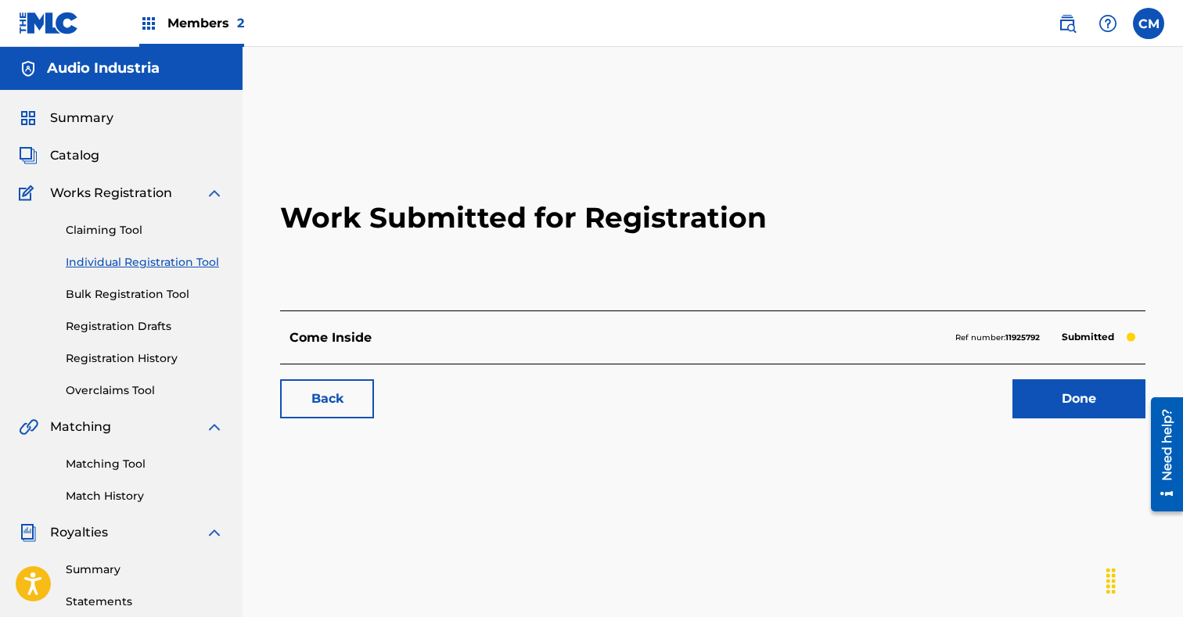
click at [1077, 392] on link "Done" at bounding box center [1078, 398] width 133 height 39
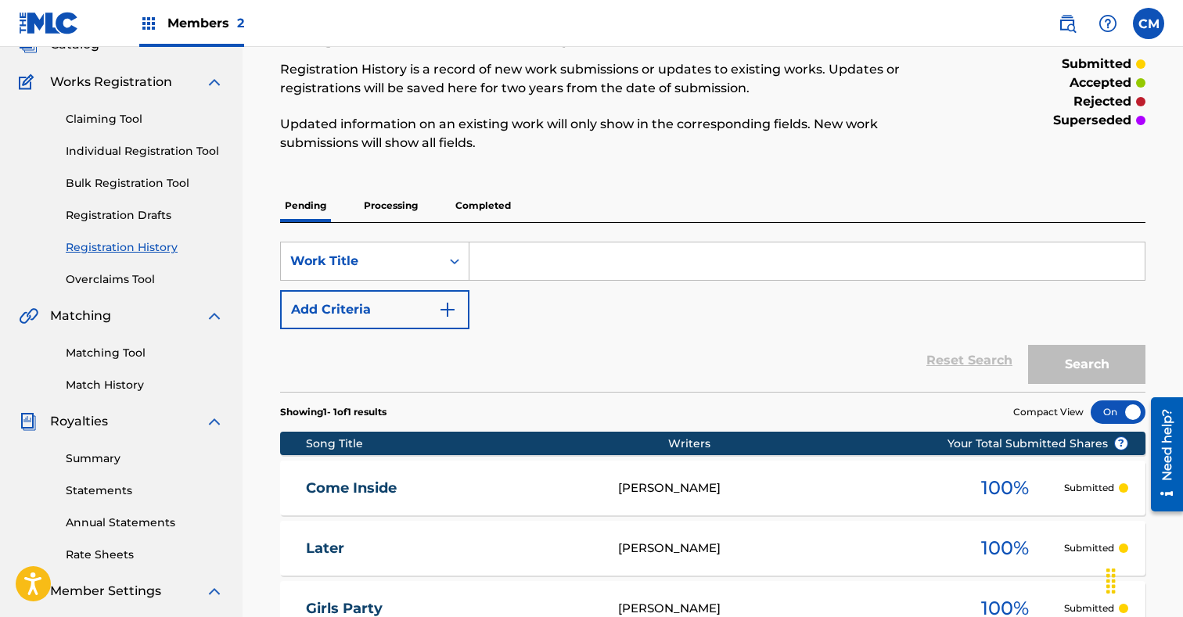
scroll to position [102, 0]
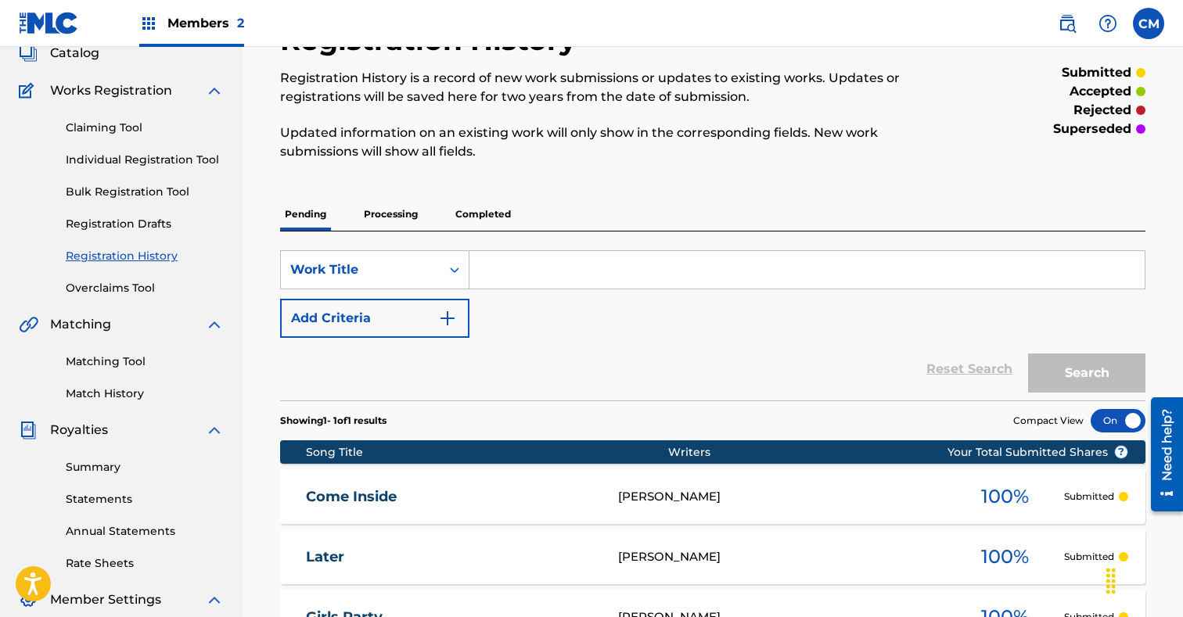
click at [150, 159] on link "Individual Registration Tool" at bounding box center [145, 160] width 158 height 16
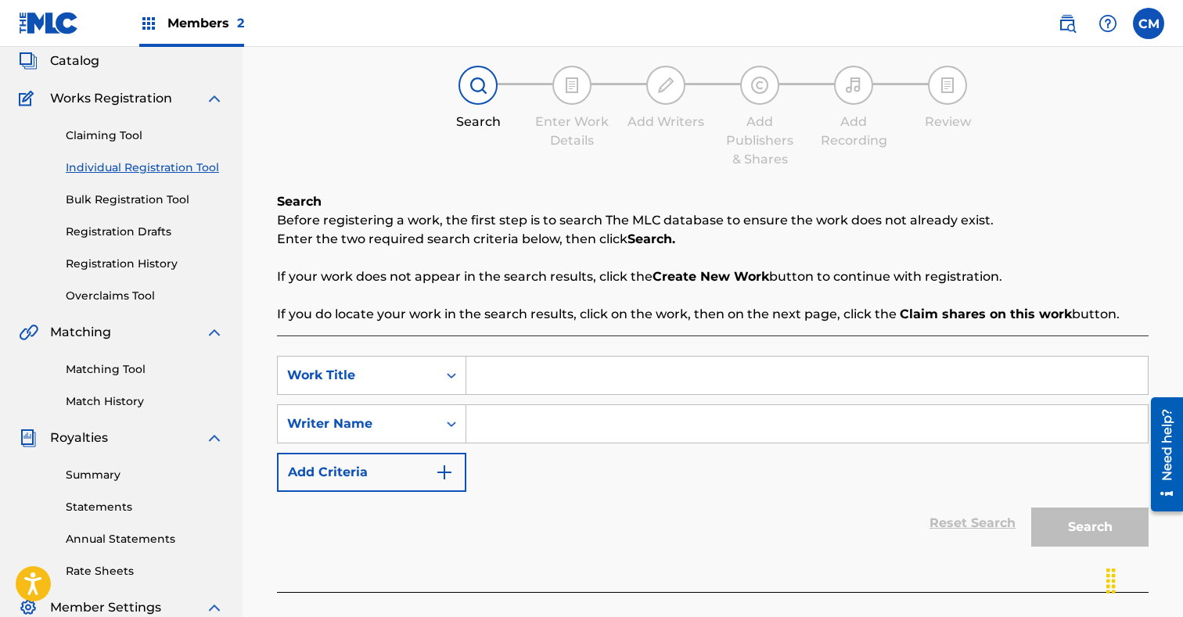
scroll to position [161, 0]
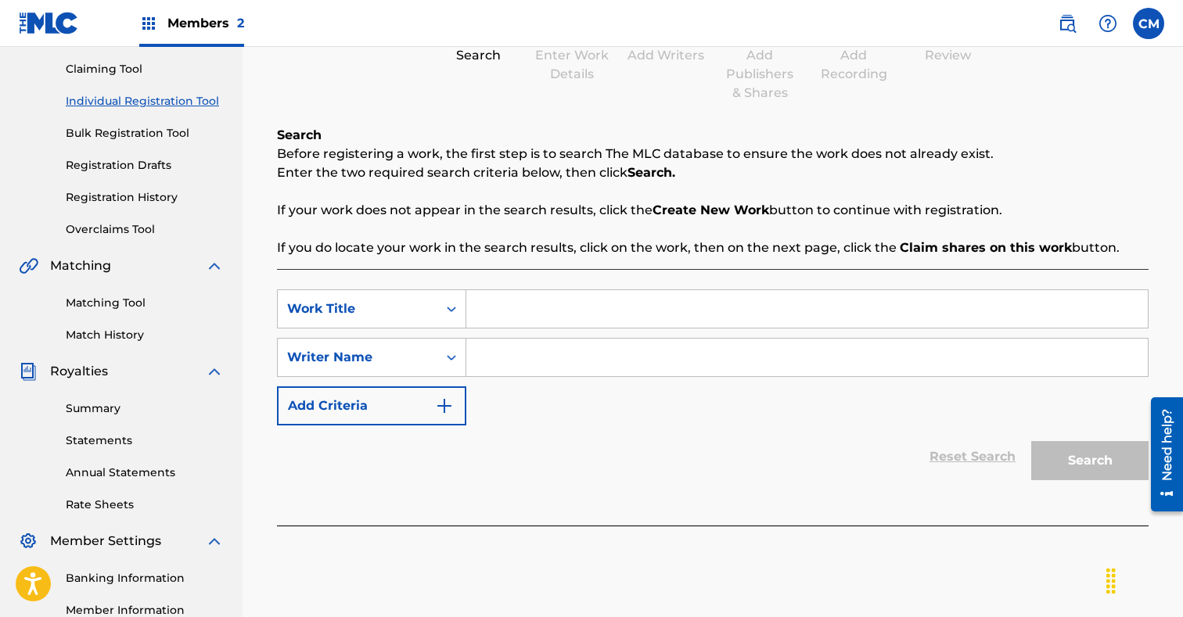
click at [524, 326] on input "Search Form" at bounding box center [806, 309] width 681 height 38
paste input "Ibiza Final Boss"
type input "Ibiza Final Boss"
click at [522, 348] on input "Search Form" at bounding box center [806, 358] width 681 height 38
click at [465, 293] on div "Search Form" at bounding box center [451, 309] width 28 height 38
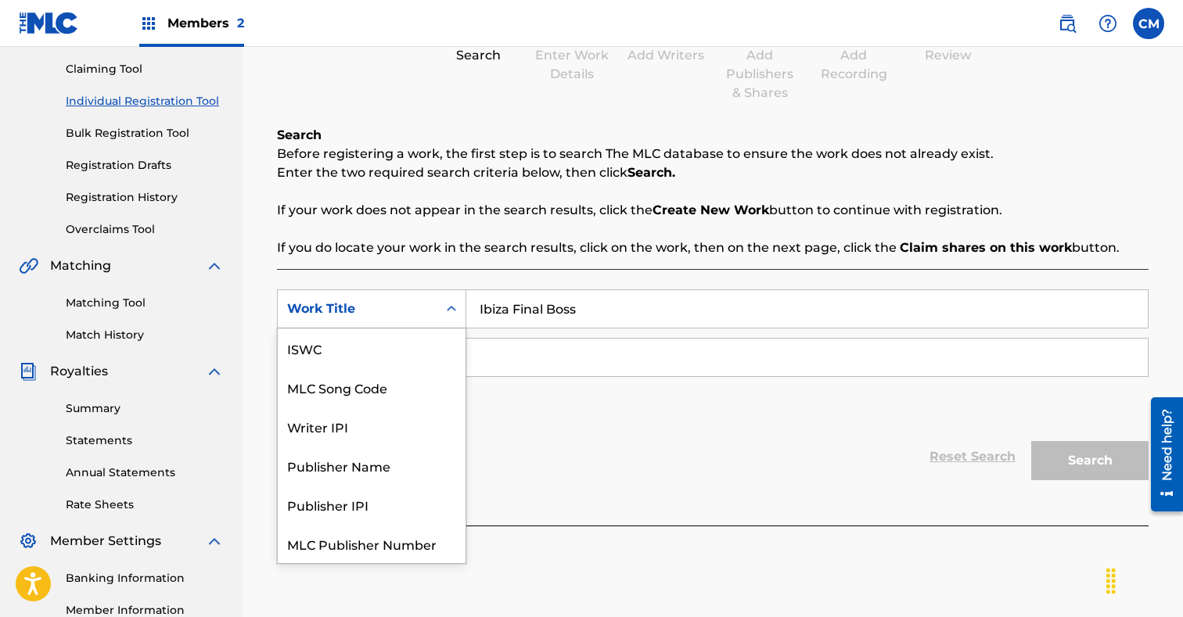
scroll to position [39, 0]
paste input "Search Form"
click at [497, 364] on input "Search Form" at bounding box center [806, 358] width 681 height 38
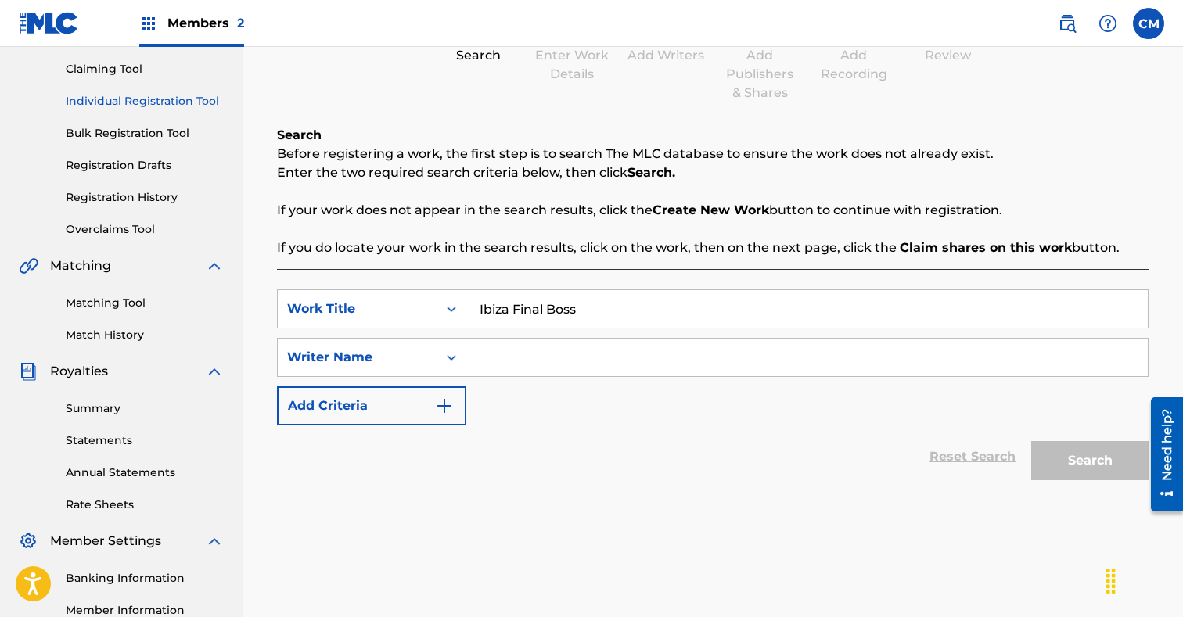
paste input "[PERSON_NAME]"
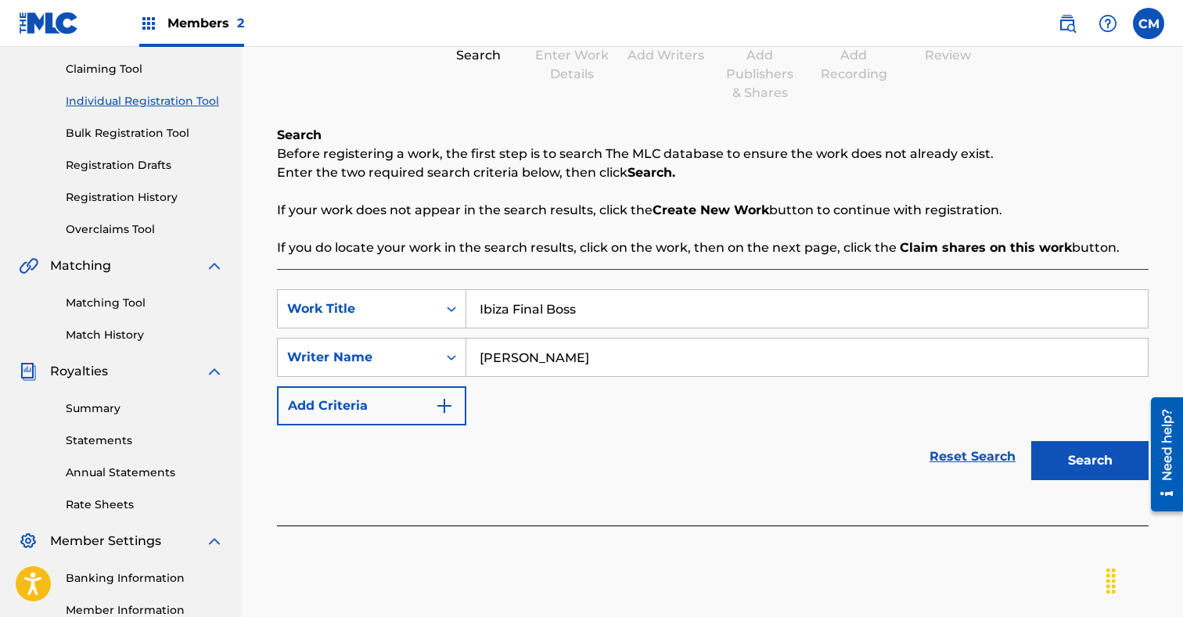
type input "[PERSON_NAME]"
click at [1068, 456] on button "Search" at bounding box center [1089, 460] width 117 height 39
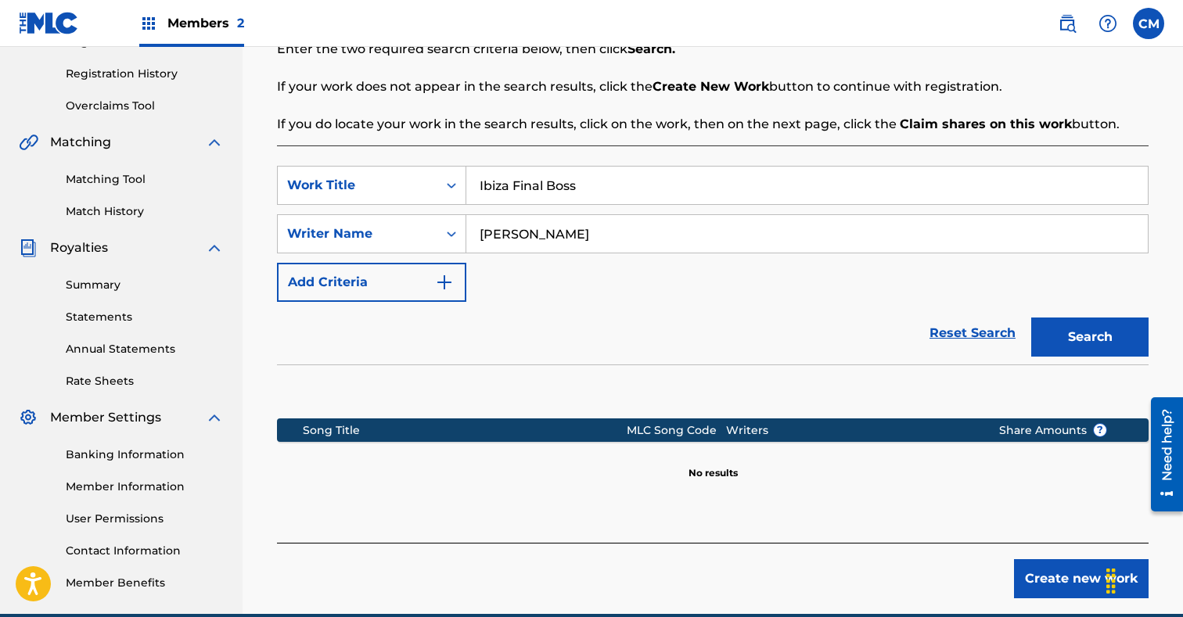
scroll to position [357, 0]
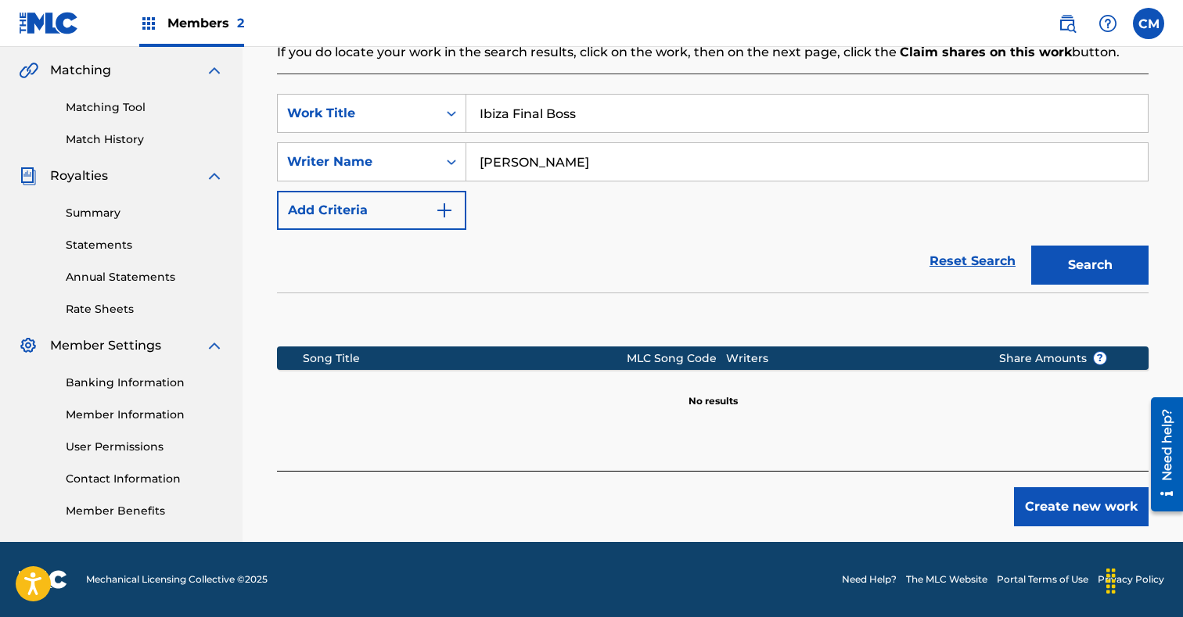
click at [1069, 503] on button "Create new work" at bounding box center [1081, 506] width 135 height 39
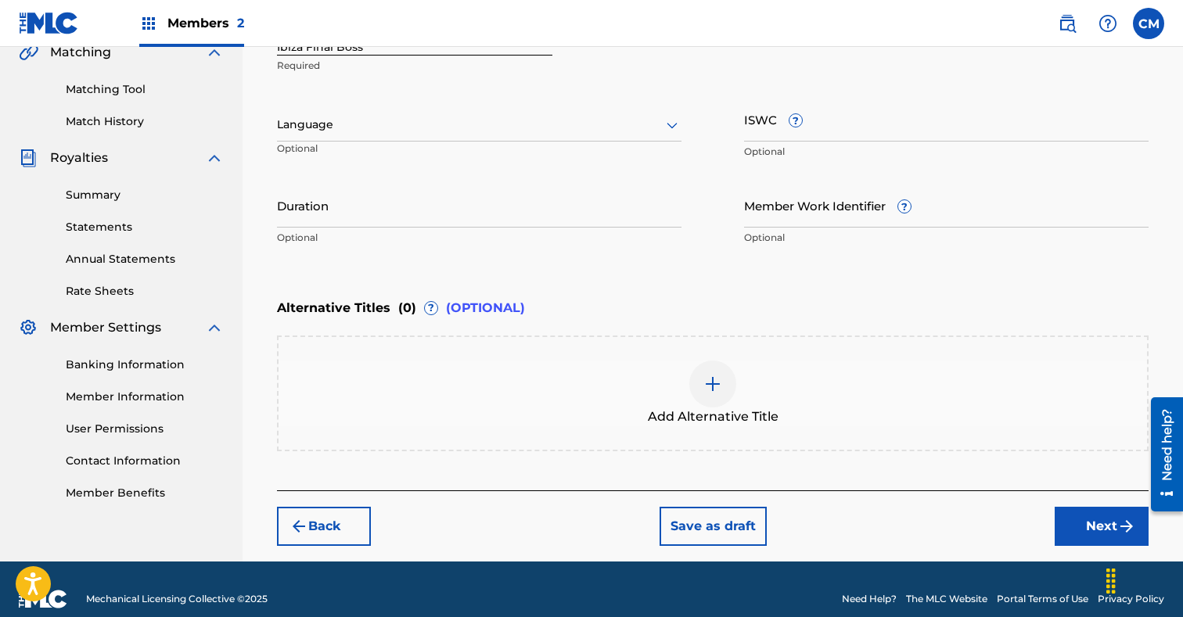
scroll to position [394, 0]
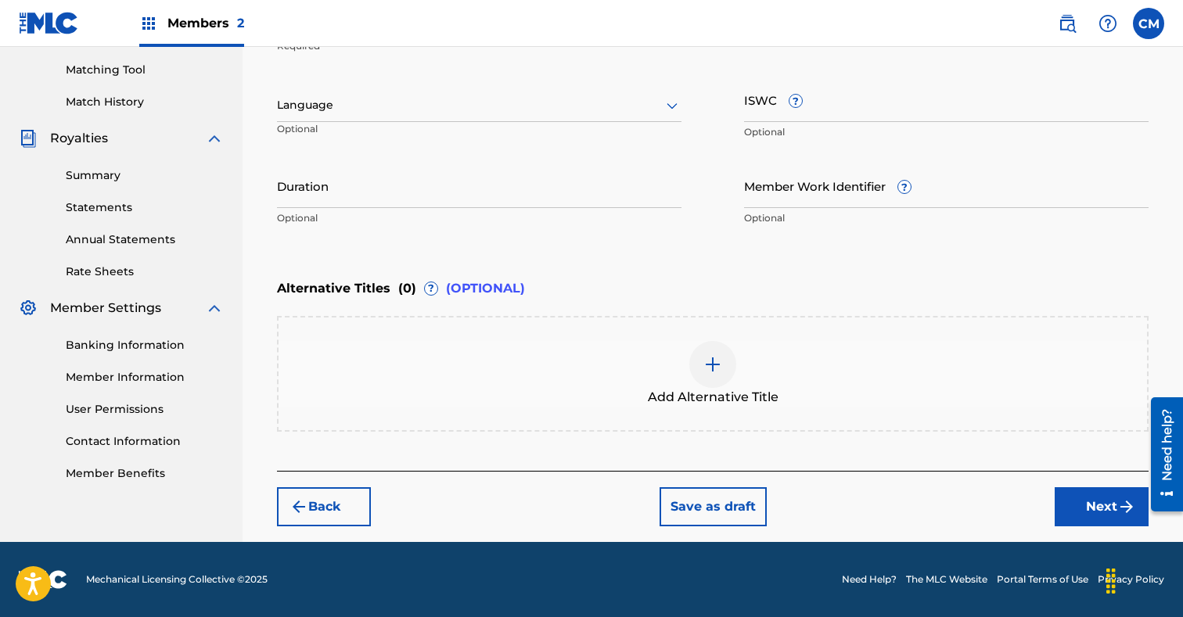
click at [1090, 504] on button "Next" at bounding box center [1101, 506] width 94 height 39
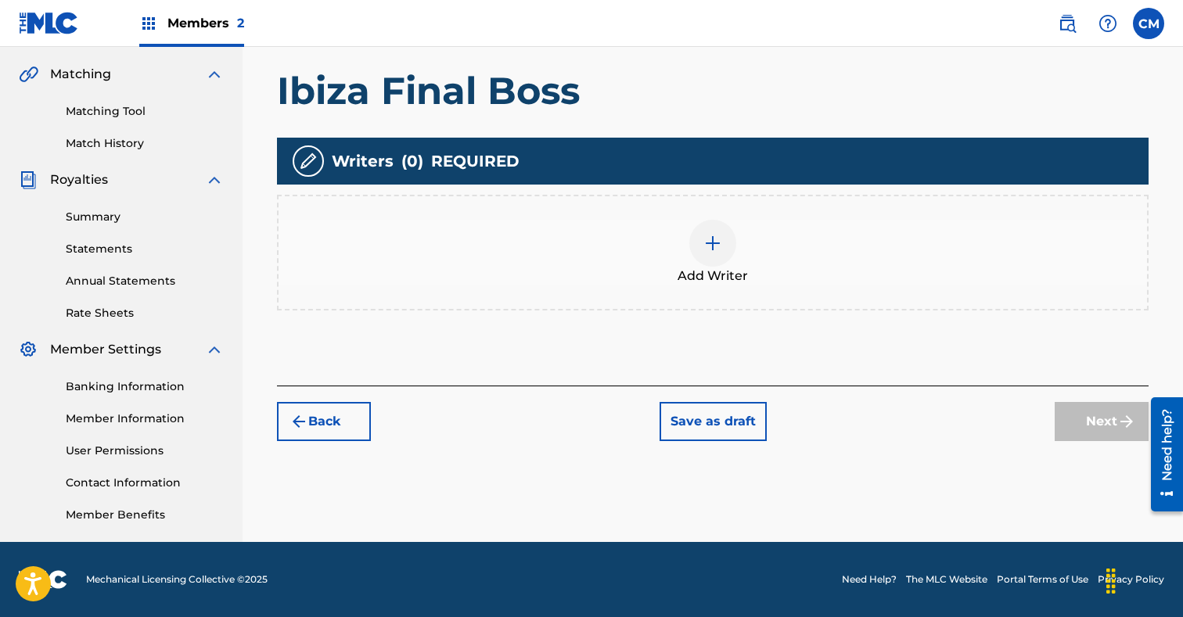
click at [723, 250] on div at bounding box center [712, 243] width 47 height 47
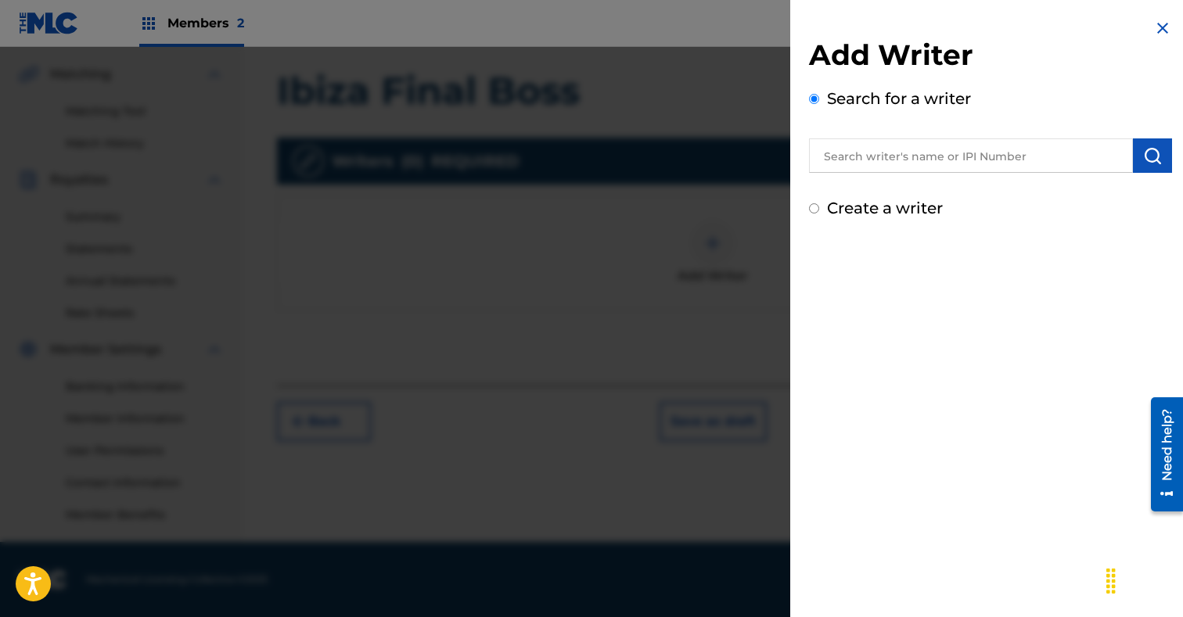
click at [892, 160] on input "text" at bounding box center [971, 155] width 324 height 34
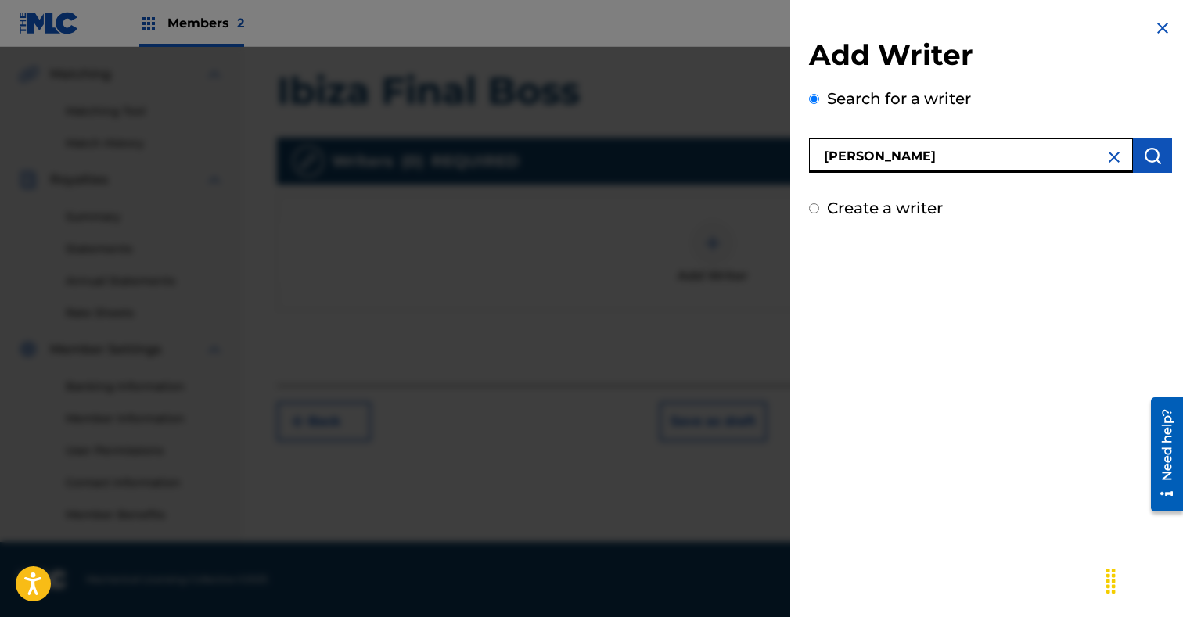
drag, startPoint x: 1027, startPoint y: 153, endPoint x: 756, endPoint y: 153, distance: 271.4
click at [809, 153] on input "[PERSON_NAME]" at bounding box center [971, 155] width 324 height 34
type input "[PERSON_NAME]"
click at [1158, 150] on img "submit" at bounding box center [1152, 155] width 19 height 19
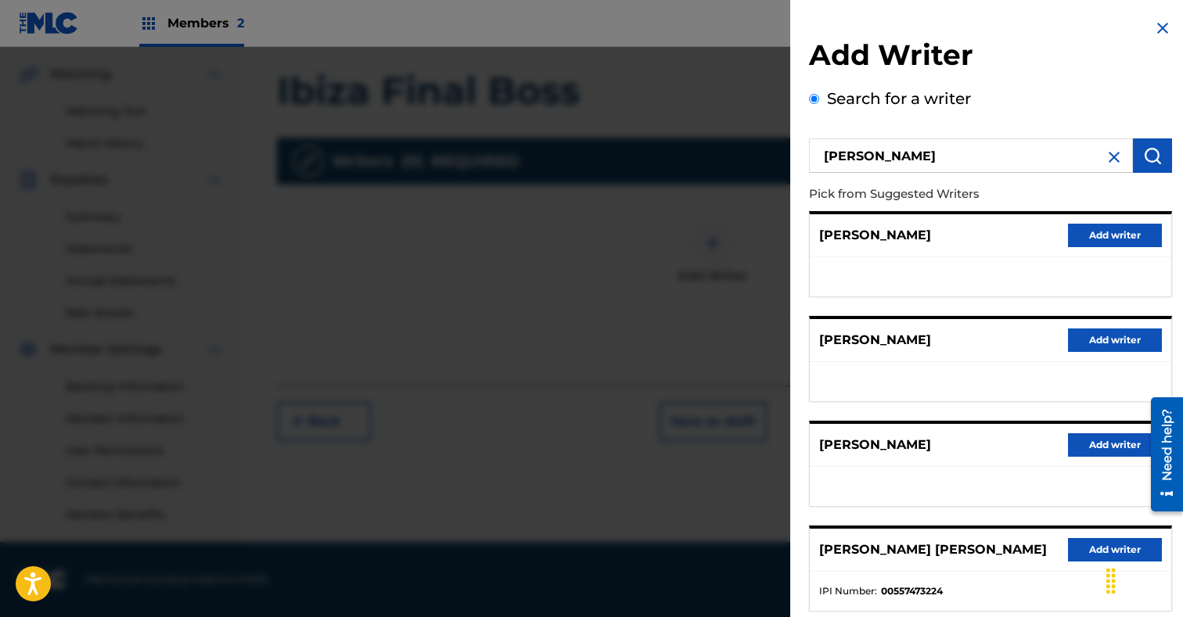
click at [1104, 238] on button "Add writer" at bounding box center [1115, 235] width 94 height 23
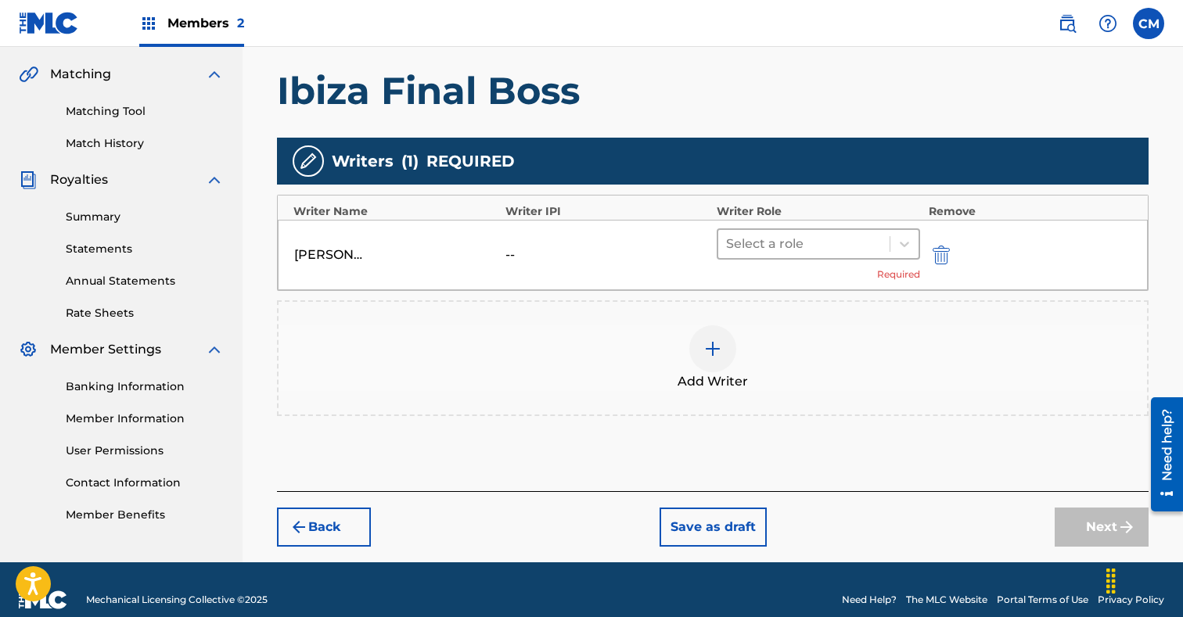
click at [744, 252] on div at bounding box center [804, 244] width 156 height 22
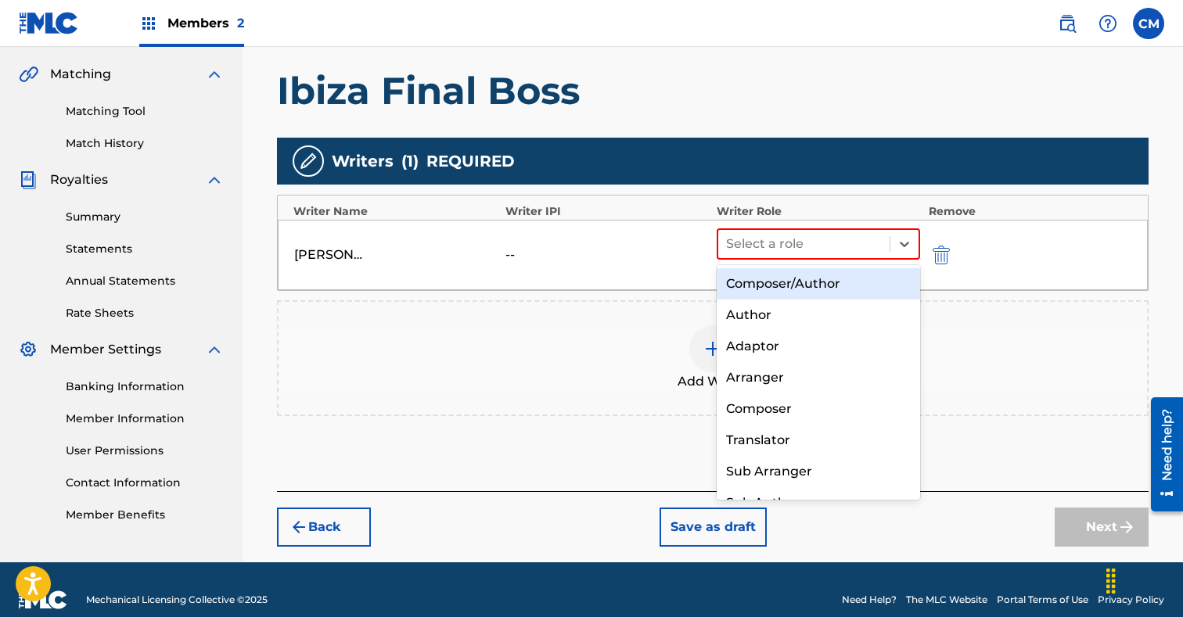
click at [746, 269] on div "Composer/Author" at bounding box center [817, 283] width 203 height 31
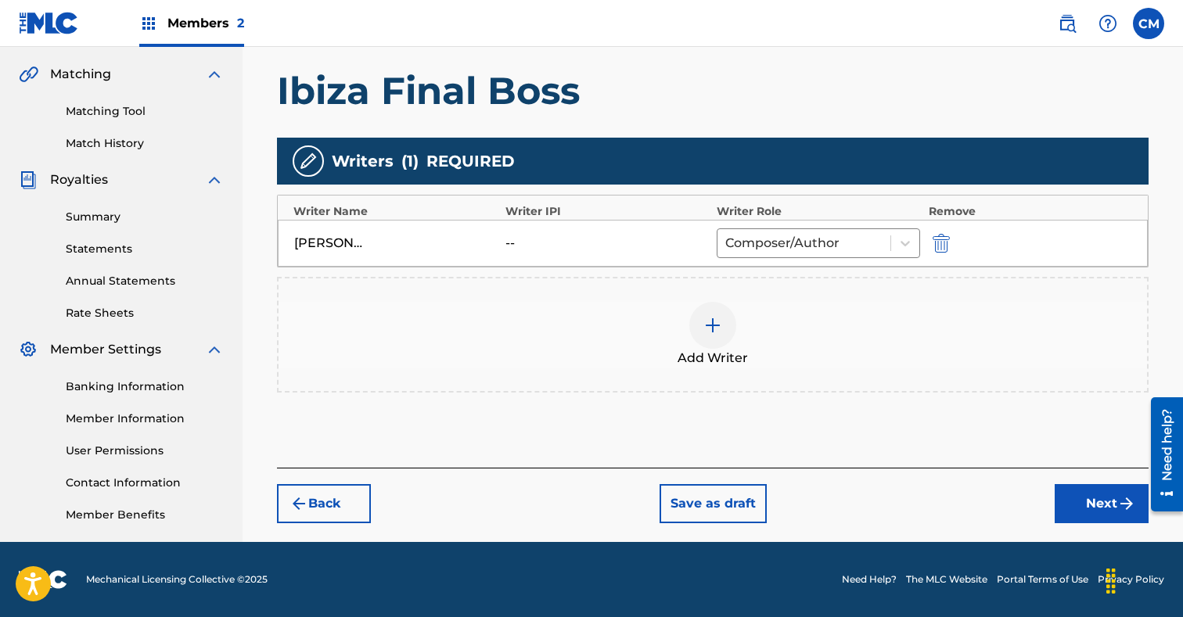
click at [1091, 497] on button "Next" at bounding box center [1101, 503] width 94 height 39
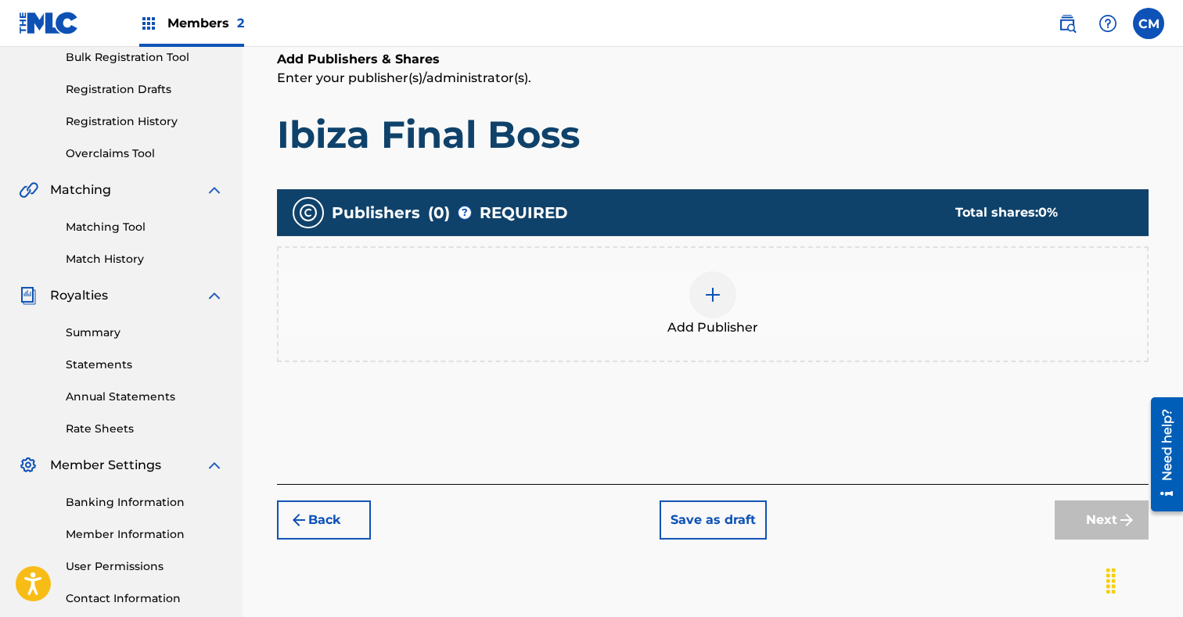
scroll to position [242, 0]
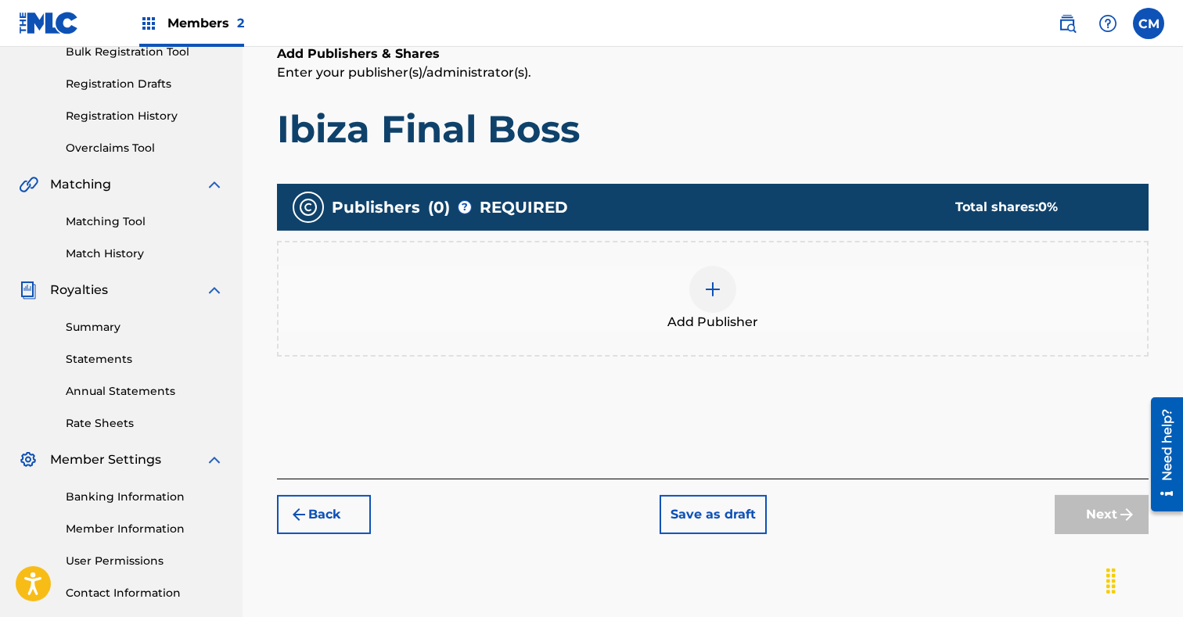
click at [700, 286] on div at bounding box center [712, 289] width 47 height 47
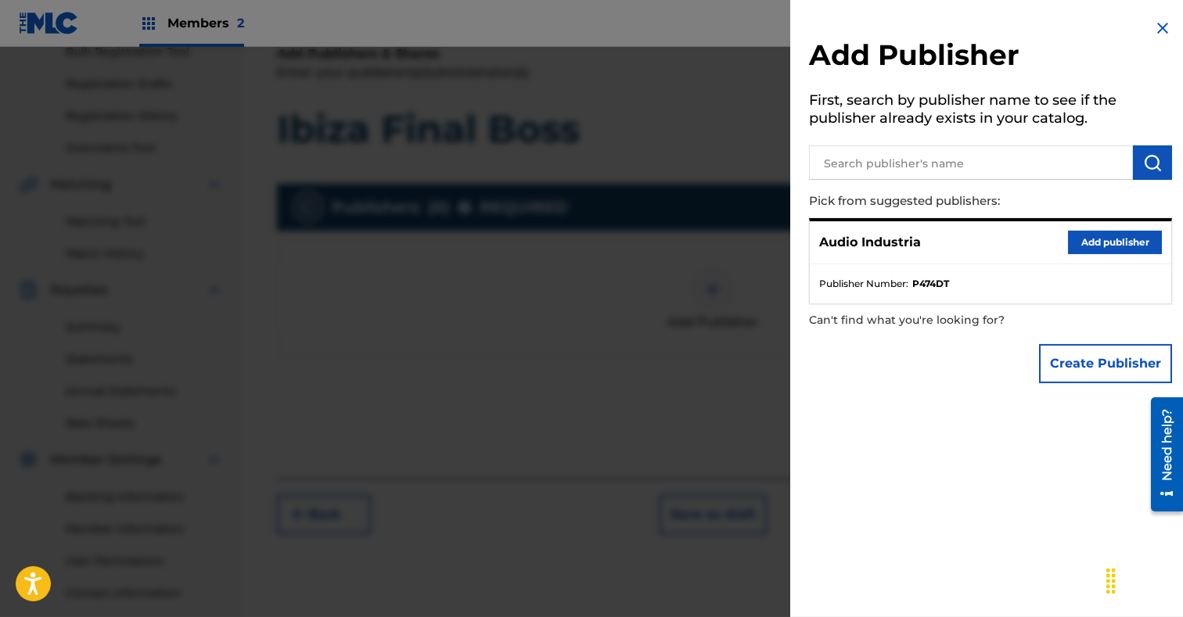
click at [1090, 233] on button "Add publisher" at bounding box center [1115, 242] width 94 height 23
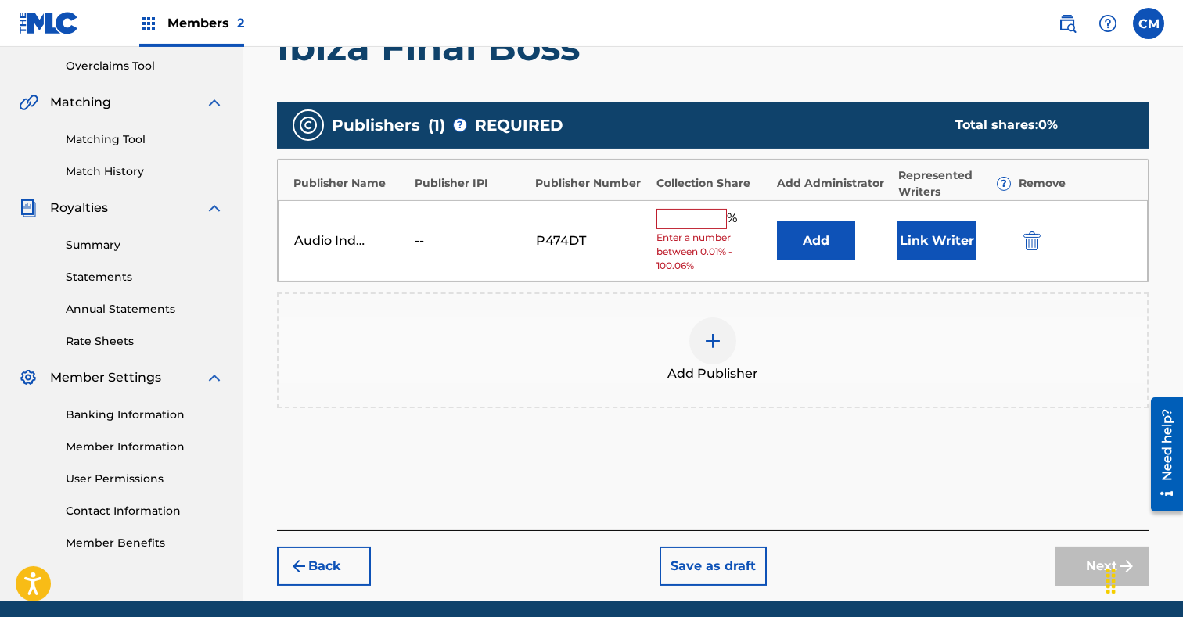
scroll to position [332, 0]
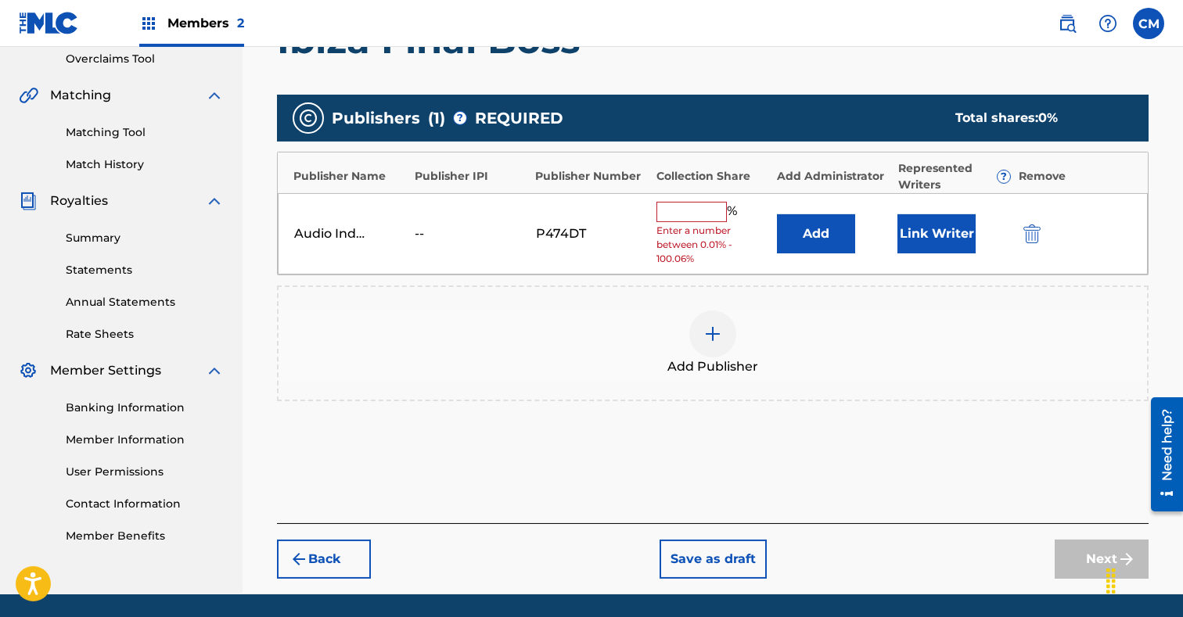
click at [686, 224] on div "% Enter a number between 0.01% - 100.06%" at bounding box center [712, 234] width 113 height 65
click at [687, 221] on input "text" at bounding box center [691, 212] width 70 height 20
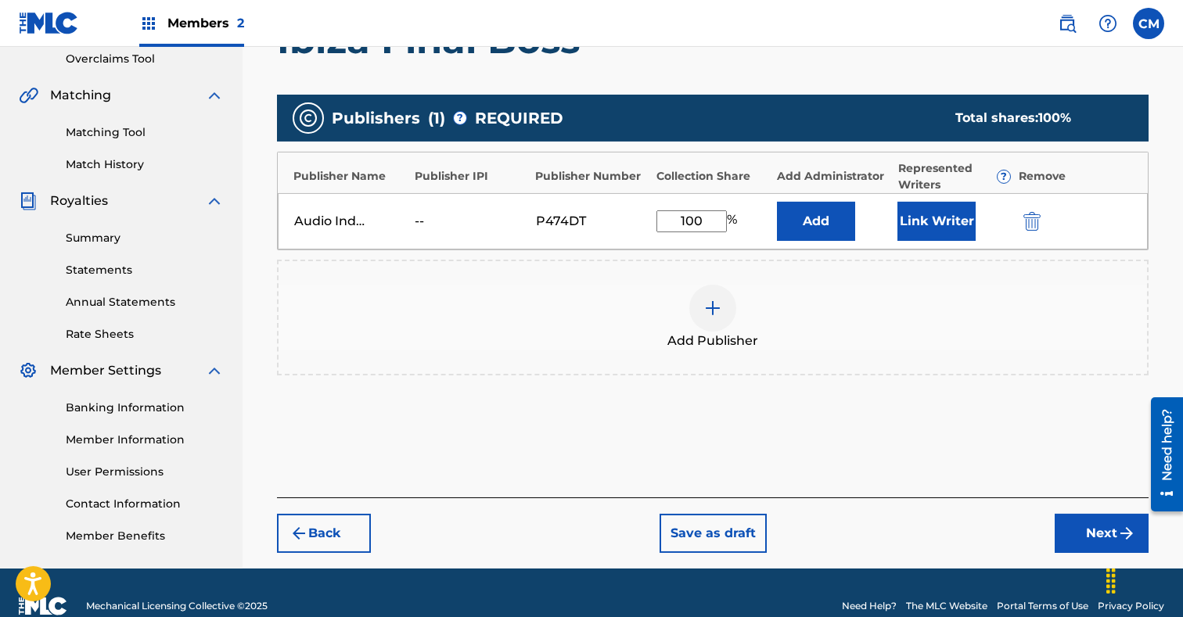
type input "100"
click at [957, 217] on button "Link Writer" at bounding box center [936, 221] width 78 height 39
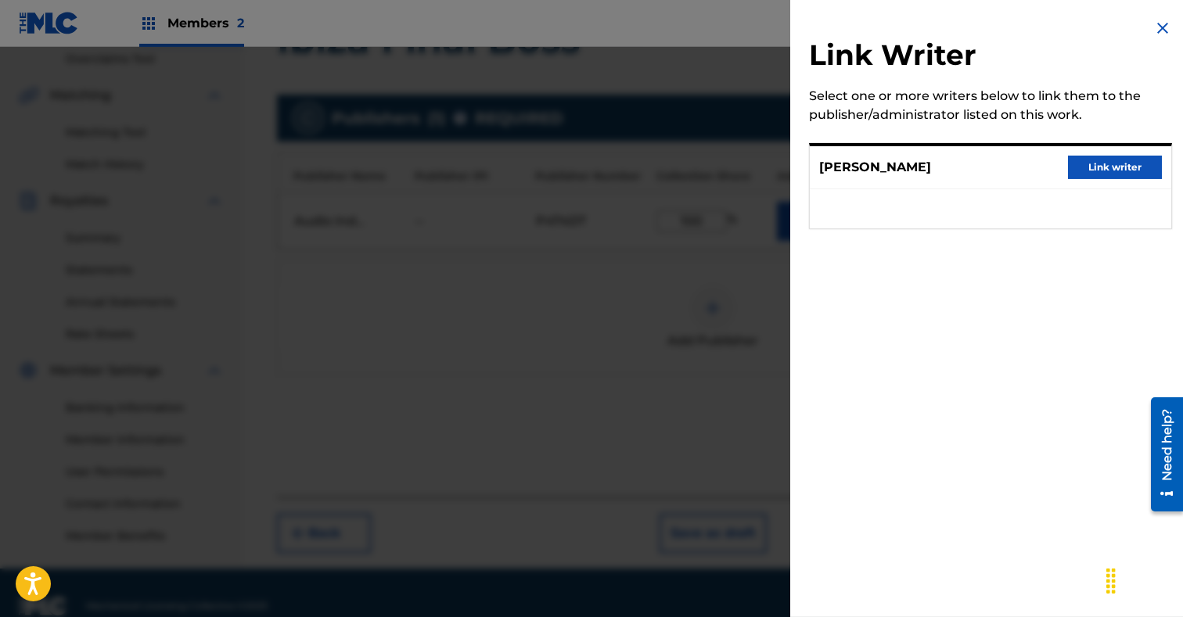
click at [1090, 169] on button "Link writer" at bounding box center [1115, 167] width 94 height 23
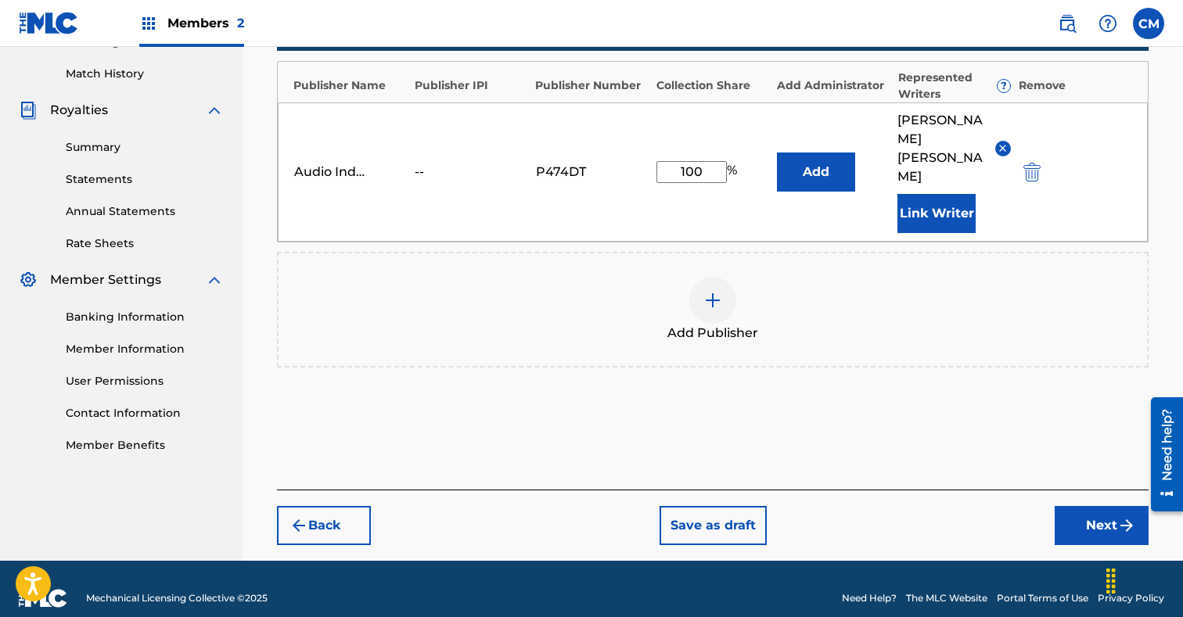
click at [1115, 506] on button "Next" at bounding box center [1101, 525] width 94 height 39
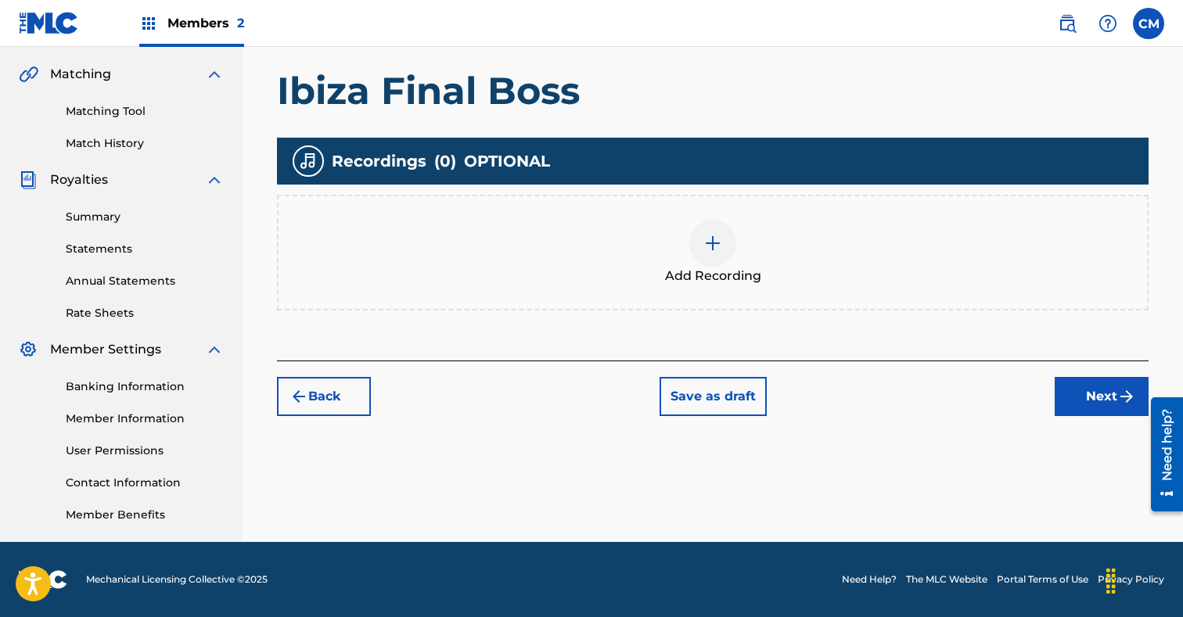
scroll to position [353, 0]
click at [723, 247] on div at bounding box center [712, 243] width 47 height 47
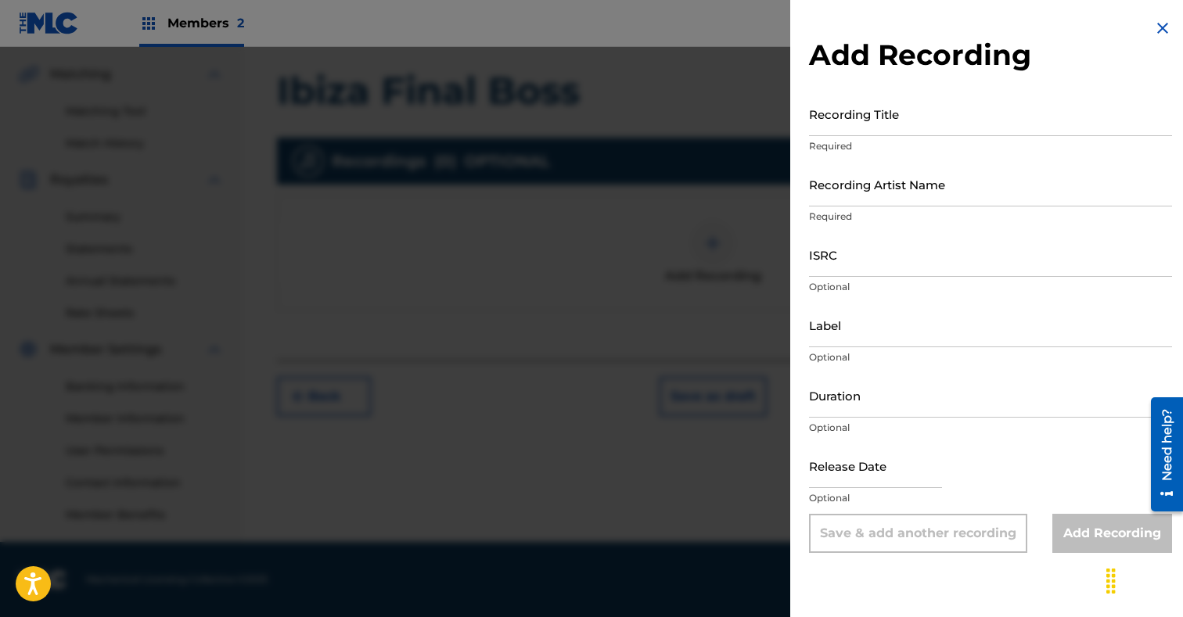
click at [889, 126] on input "Recording Title" at bounding box center [990, 114] width 363 height 45
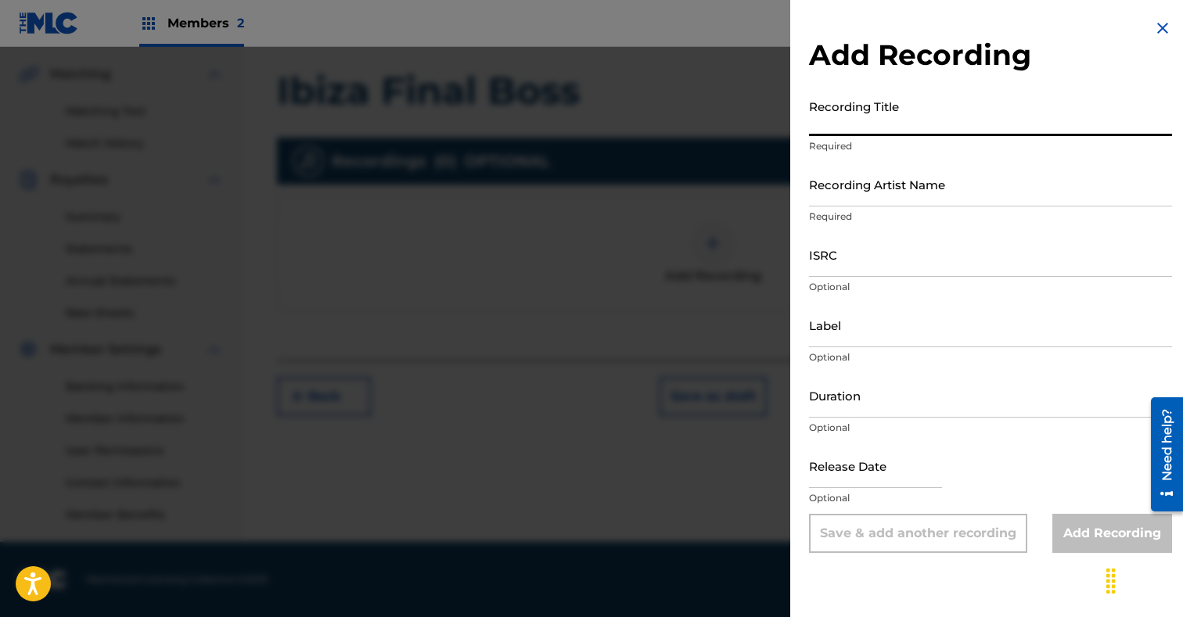
paste input "Ibiza Final Boss"
type input "Ibiza Final Boss"
click at [882, 178] on input "Recording Artist Name" at bounding box center [990, 184] width 363 height 45
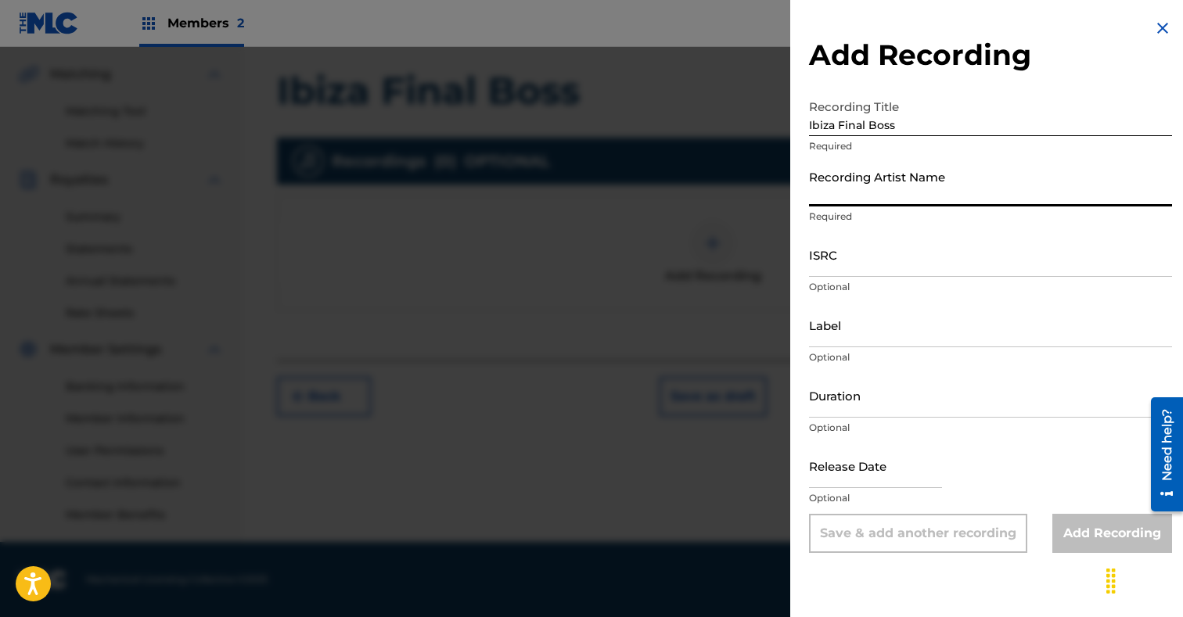
paste input "Card Slap"
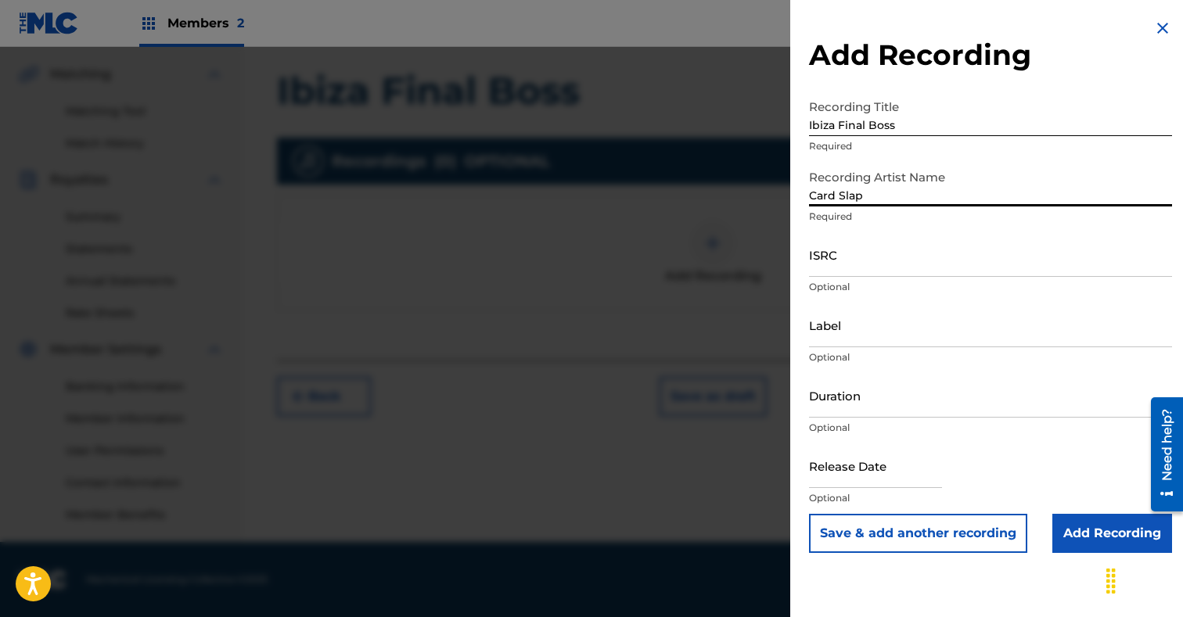
type input "Card Slap"
click at [871, 259] on input "ISRC" at bounding box center [990, 254] width 363 height 45
paste input "QT5M22523632"
type input "QT5M22523632"
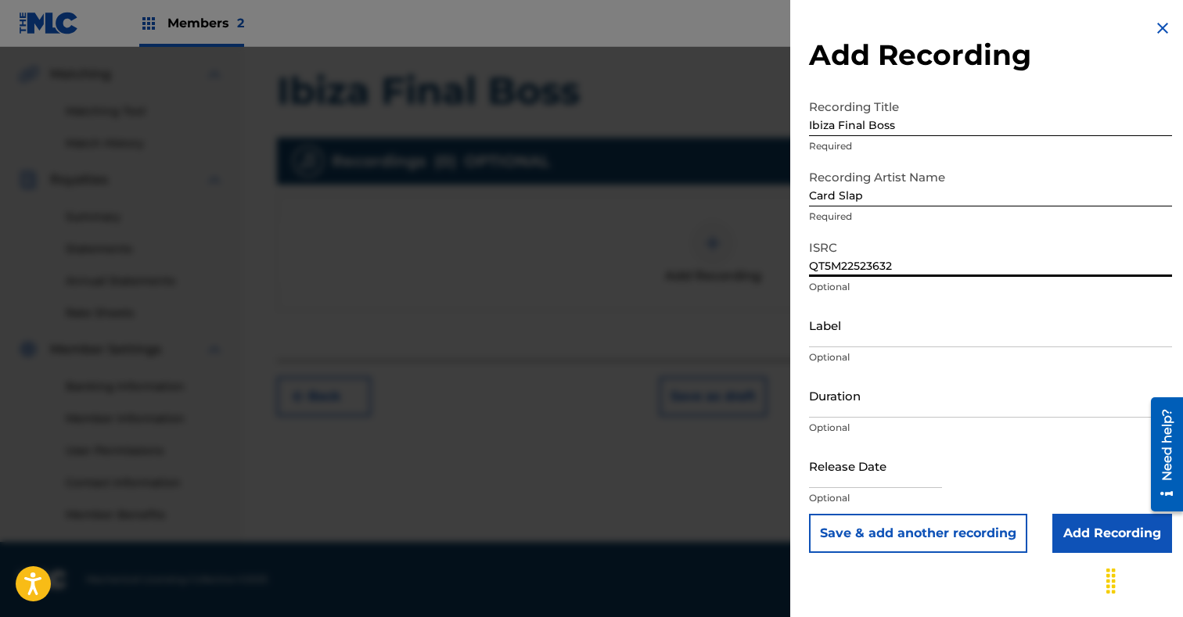
click at [1112, 533] on input "Add Recording" at bounding box center [1112, 533] width 120 height 39
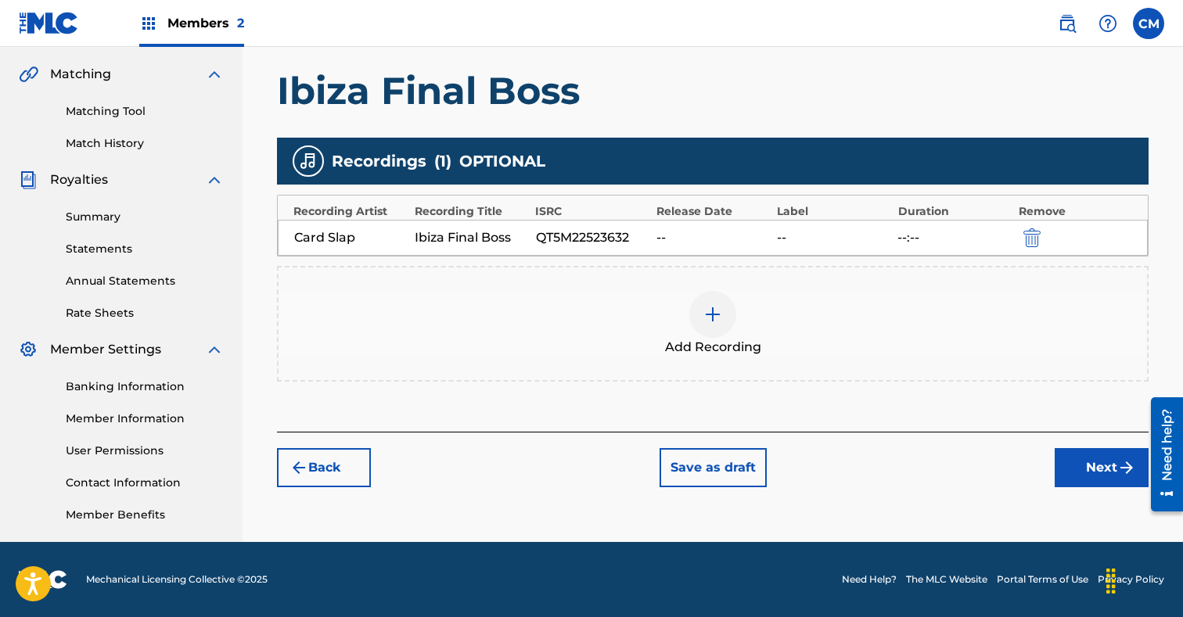
click at [1105, 472] on button "Next" at bounding box center [1101, 467] width 94 height 39
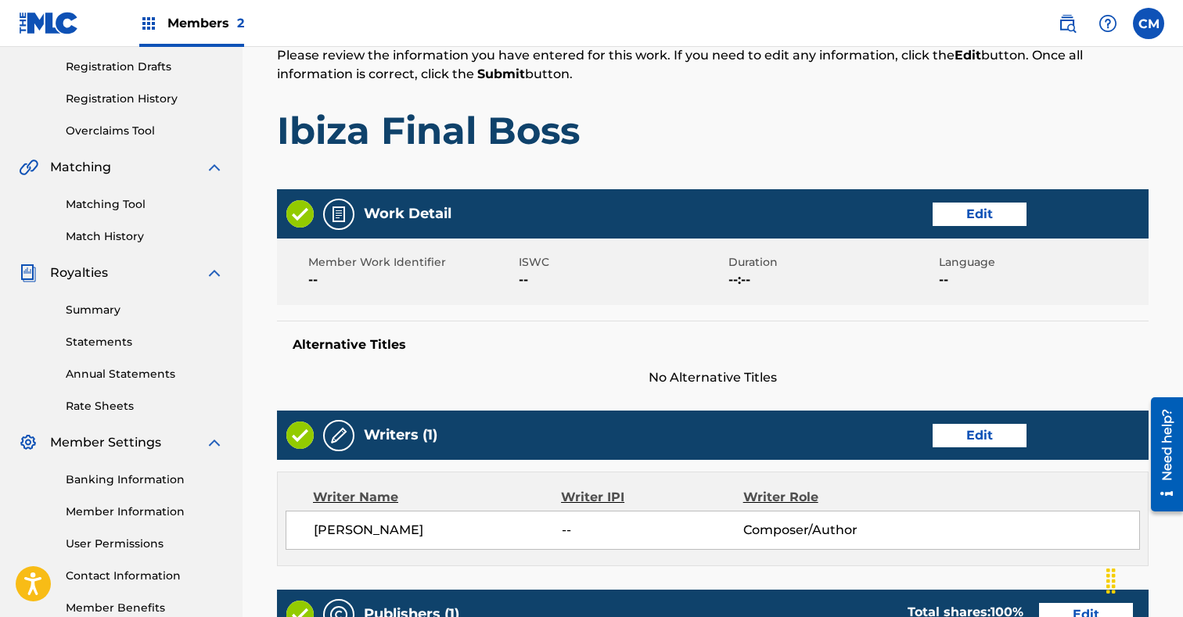
scroll to position [774, 0]
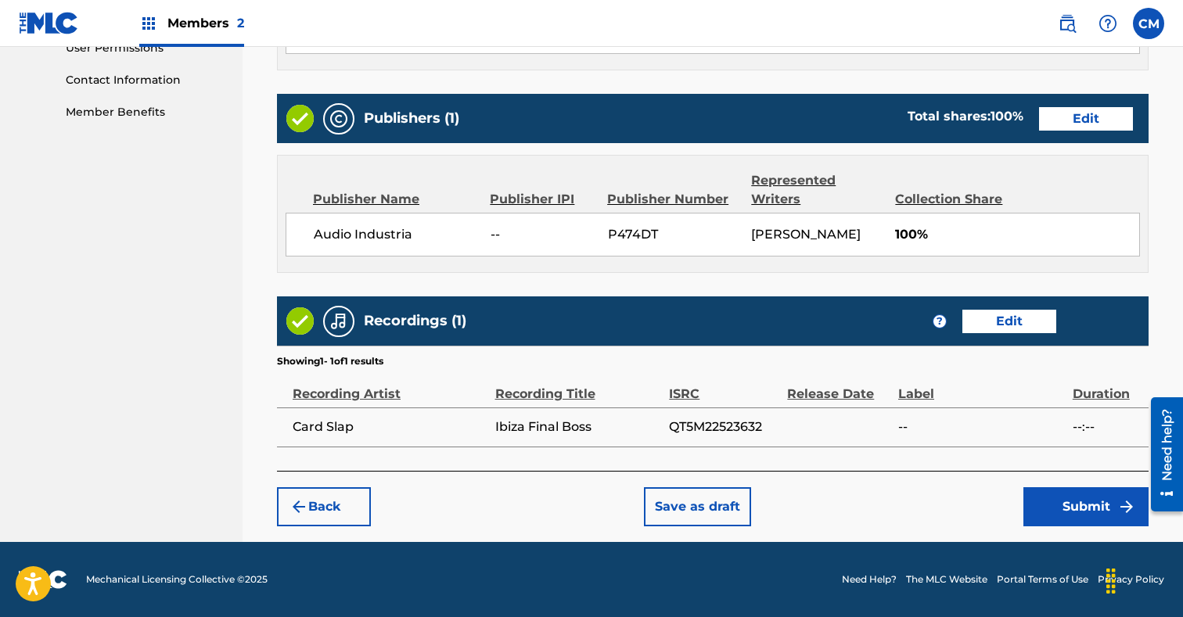
click at [1056, 498] on button "Submit" at bounding box center [1085, 506] width 125 height 39
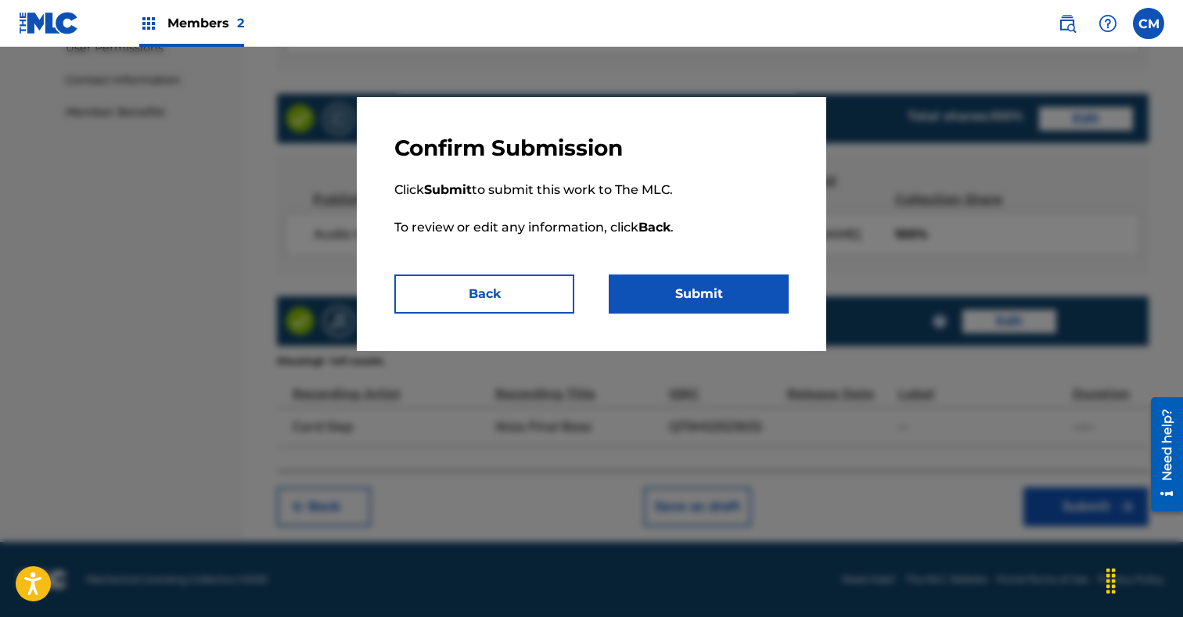
click at [771, 297] on button "Submit" at bounding box center [699, 294] width 180 height 39
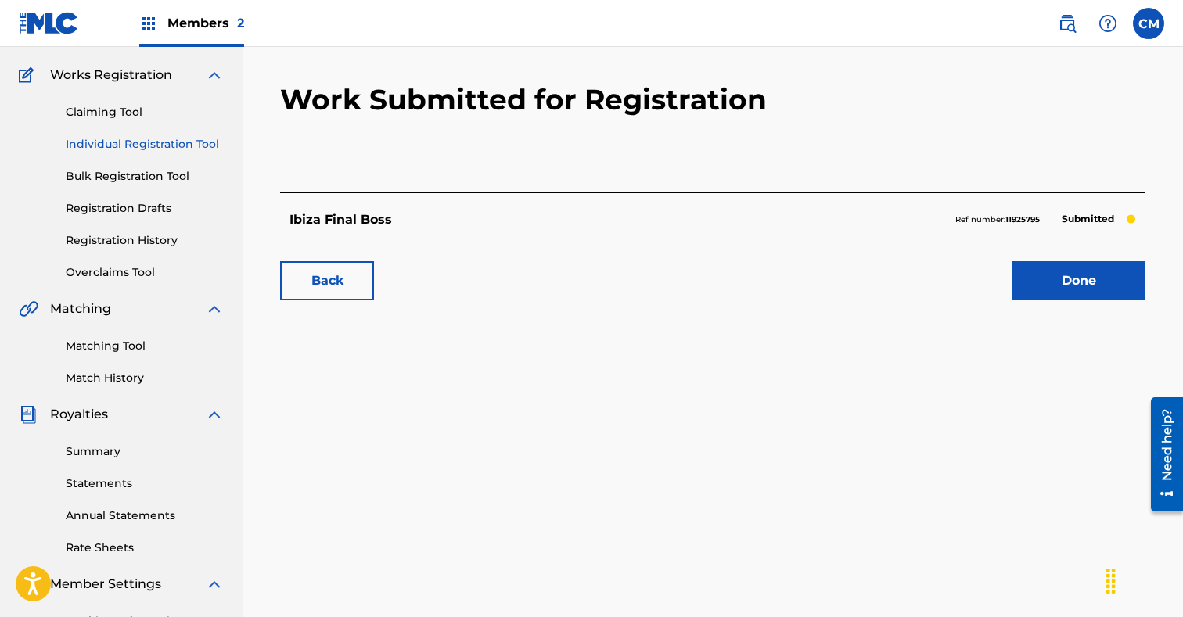
scroll to position [120, 0]
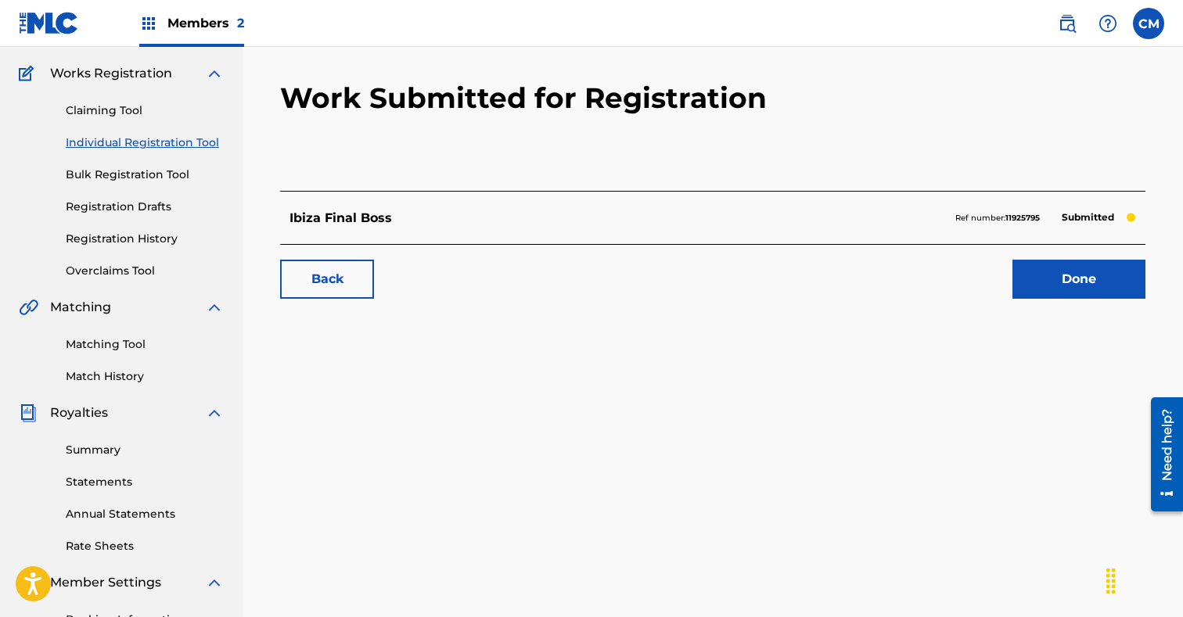
click at [1050, 288] on link "Done" at bounding box center [1078, 279] width 133 height 39
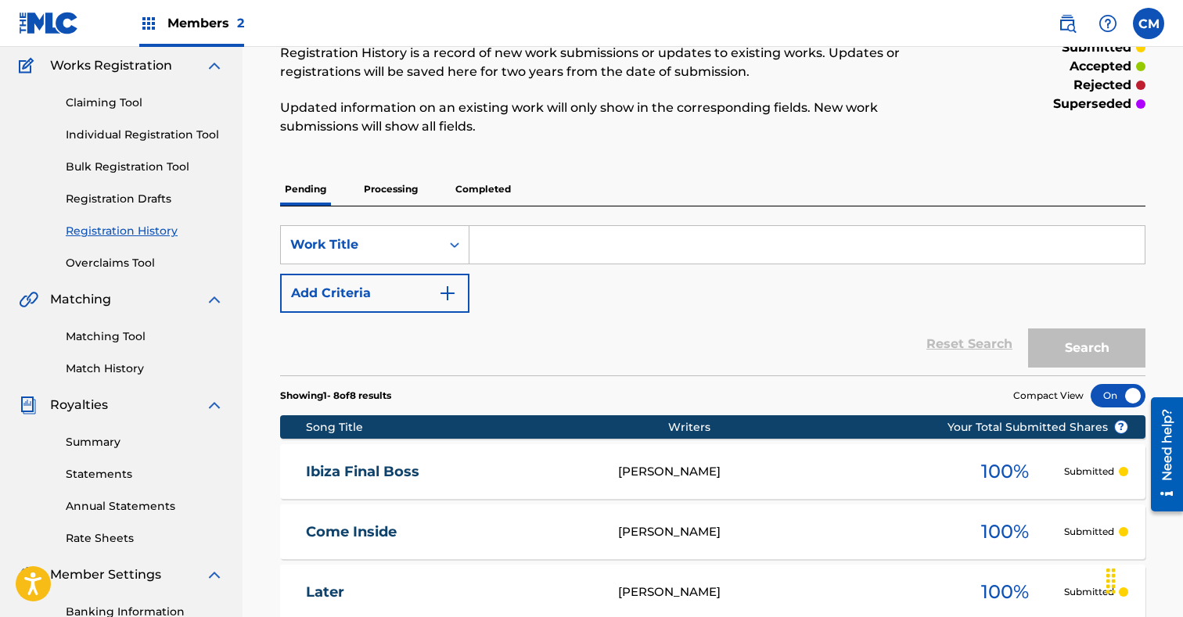
scroll to position [124, 0]
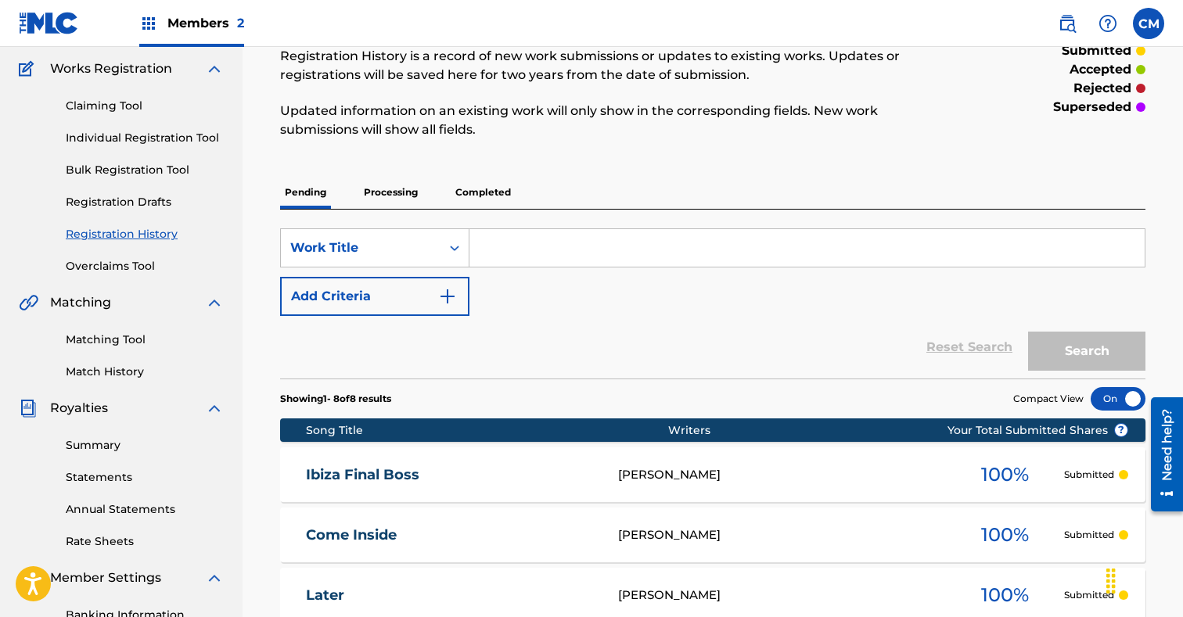
click at [526, 252] on input "Search Form" at bounding box center [806, 248] width 675 height 38
paste input "Kiss the Sun"
type input "Kiss the Sun"
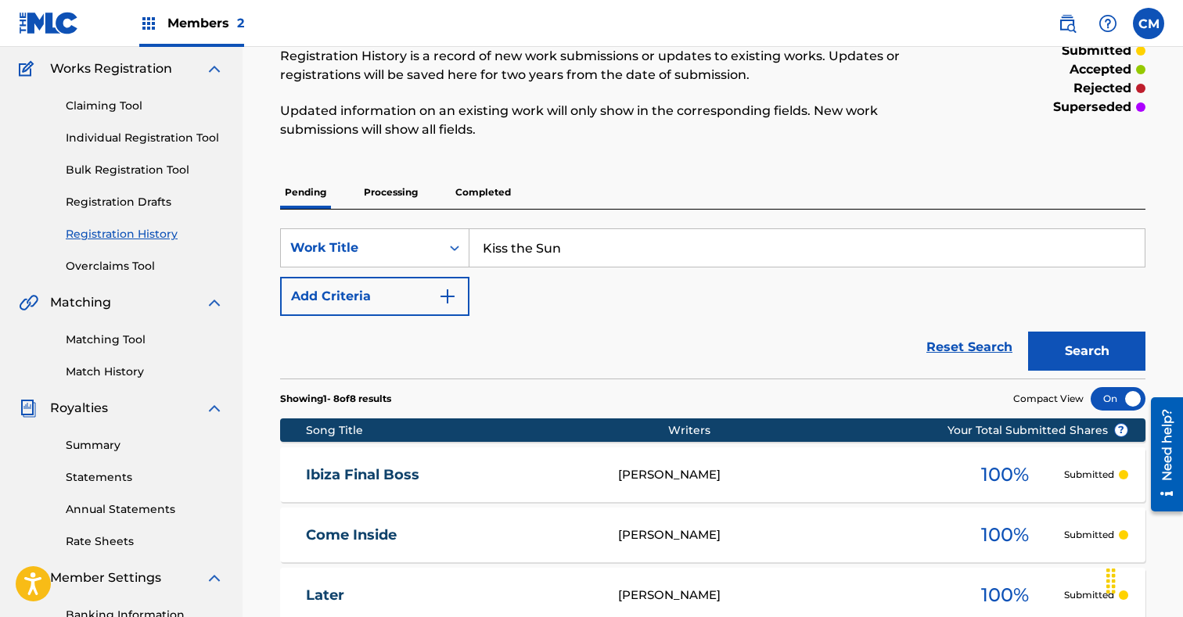
click at [139, 135] on link "Individual Registration Tool" at bounding box center [145, 138] width 158 height 16
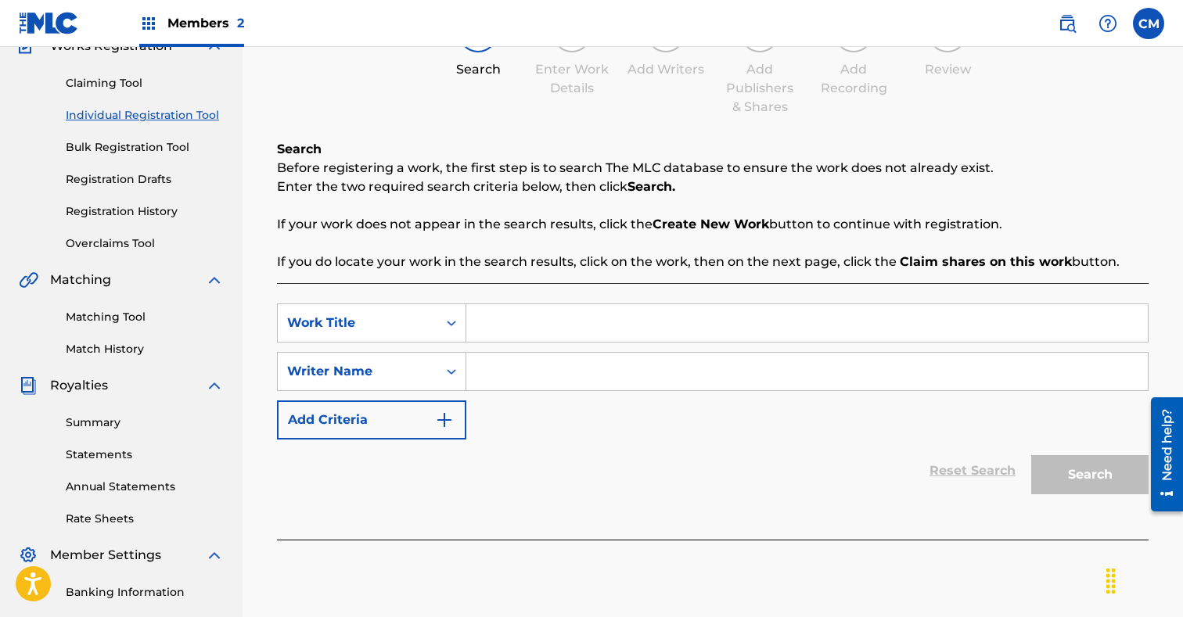
scroll to position [170, 0]
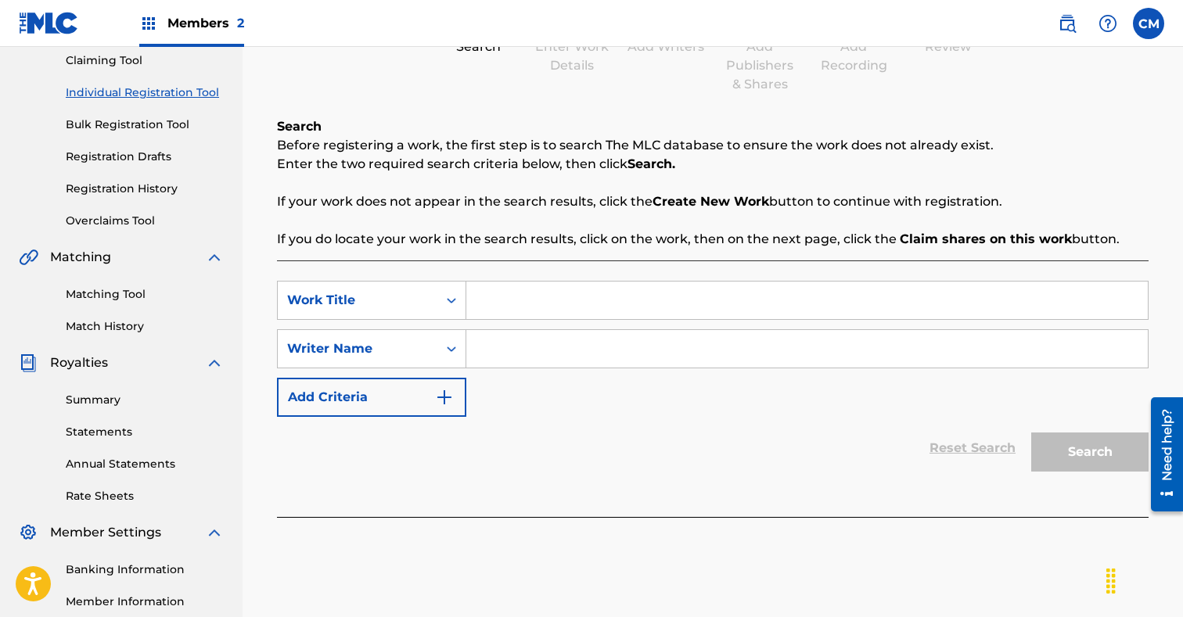
click at [563, 295] on input "Search Form" at bounding box center [806, 301] width 681 height 38
paste input "Kiss the Sun"
type input "Kiss the Sun"
click at [546, 359] on input "Search Form" at bounding box center [806, 349] width 681 height 38
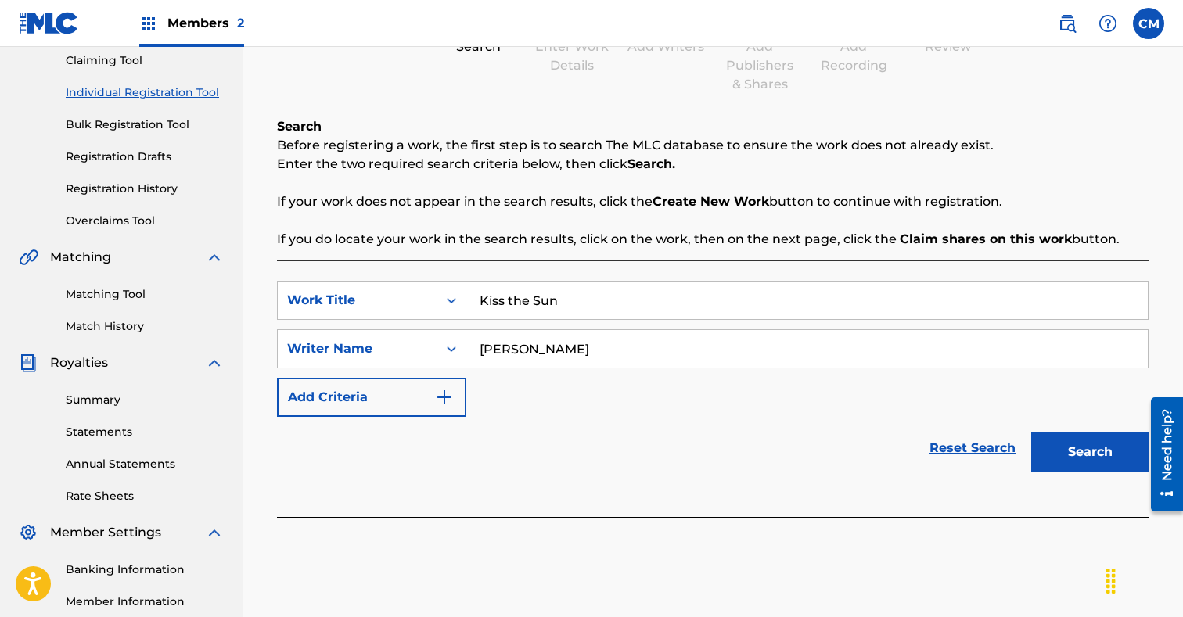
type input "[PERSON_NAME]"
click at [1084, 435] on button "Search" at bounding box center [1089, 452] width 117 height 39
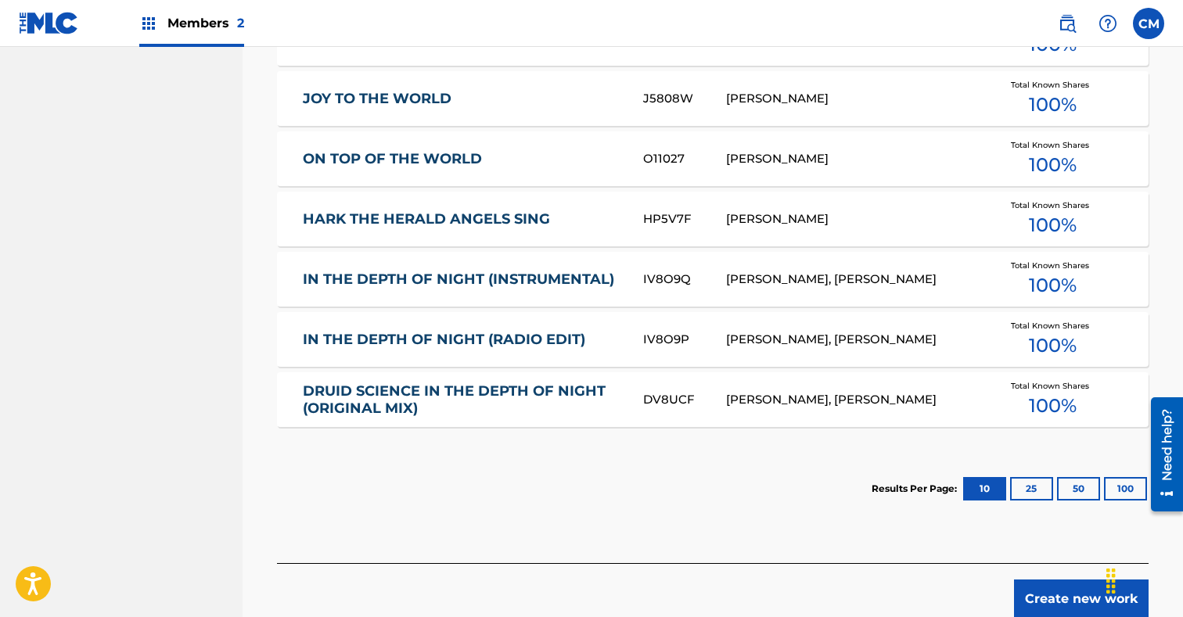
scroll to position [1008, 0]
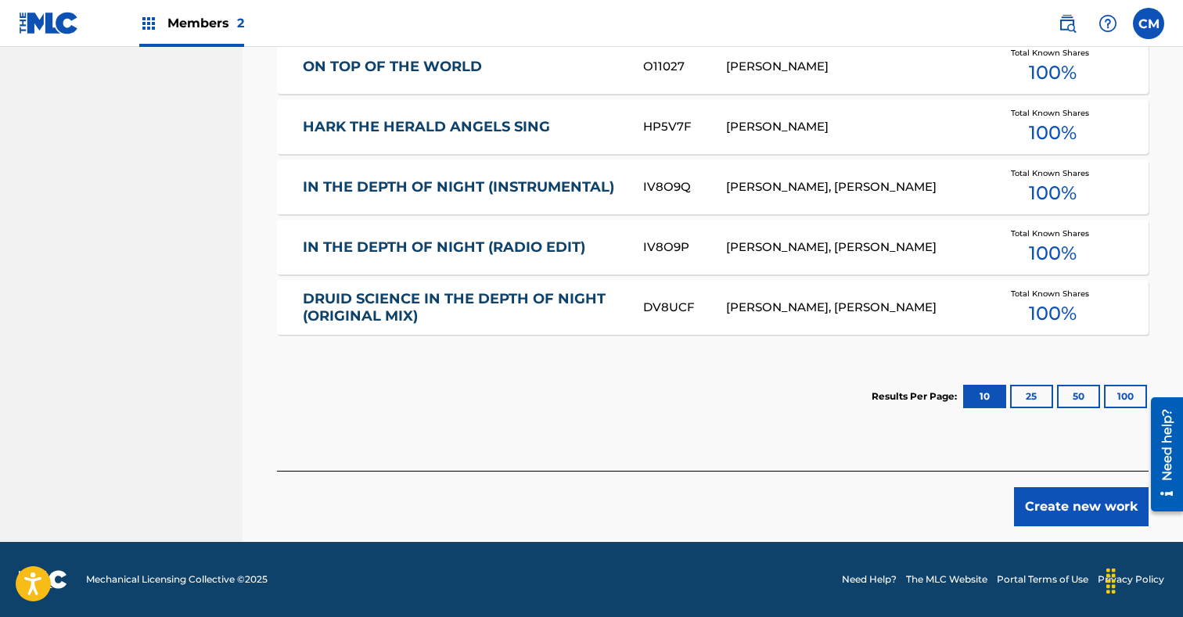
click at [1041, 500] on button "Create new work" at bounding box center [1081, 506] width 135 height 39
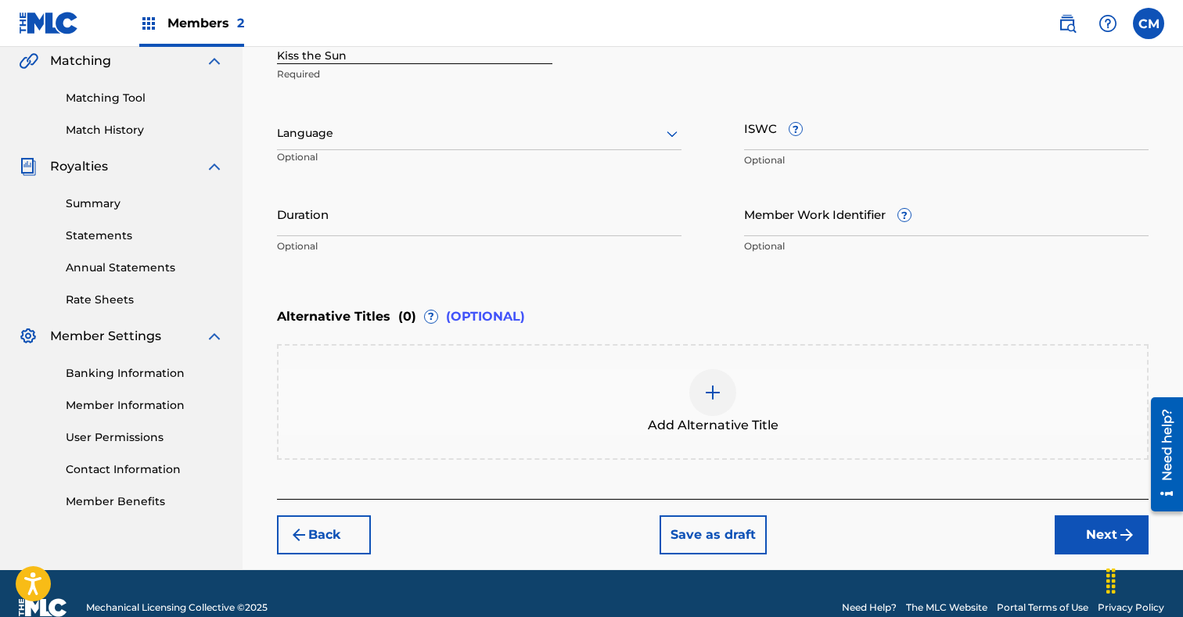
scroll to position [394, 0]
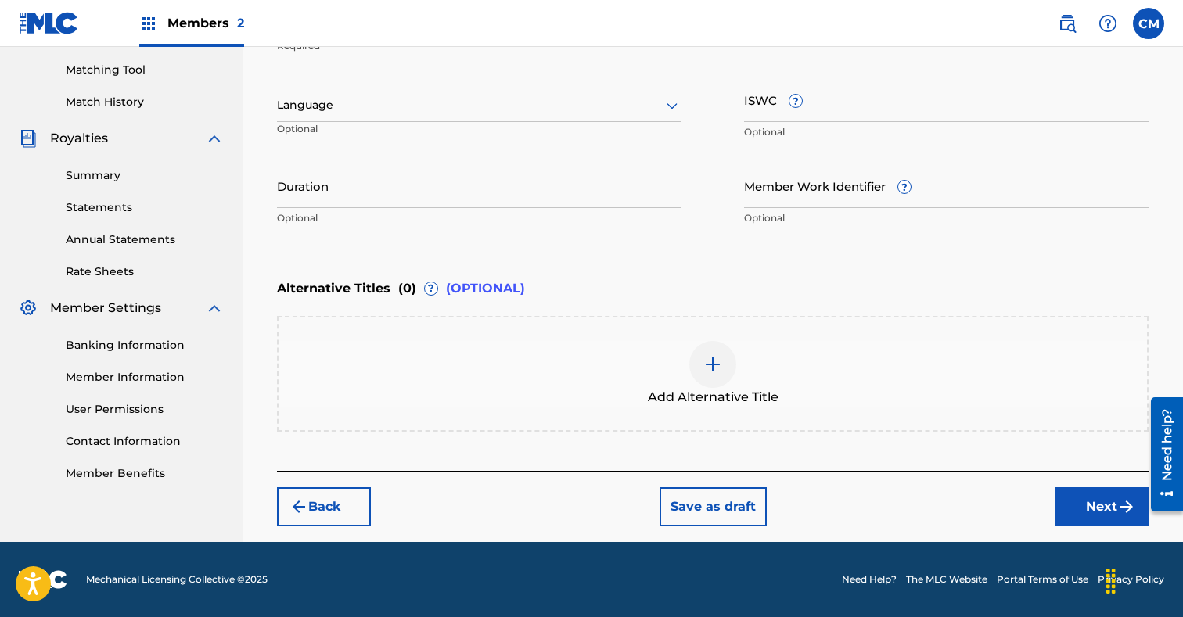
click at [1090, 496] on button "Next" at bounding box center [1101, 506] width 94 height 39
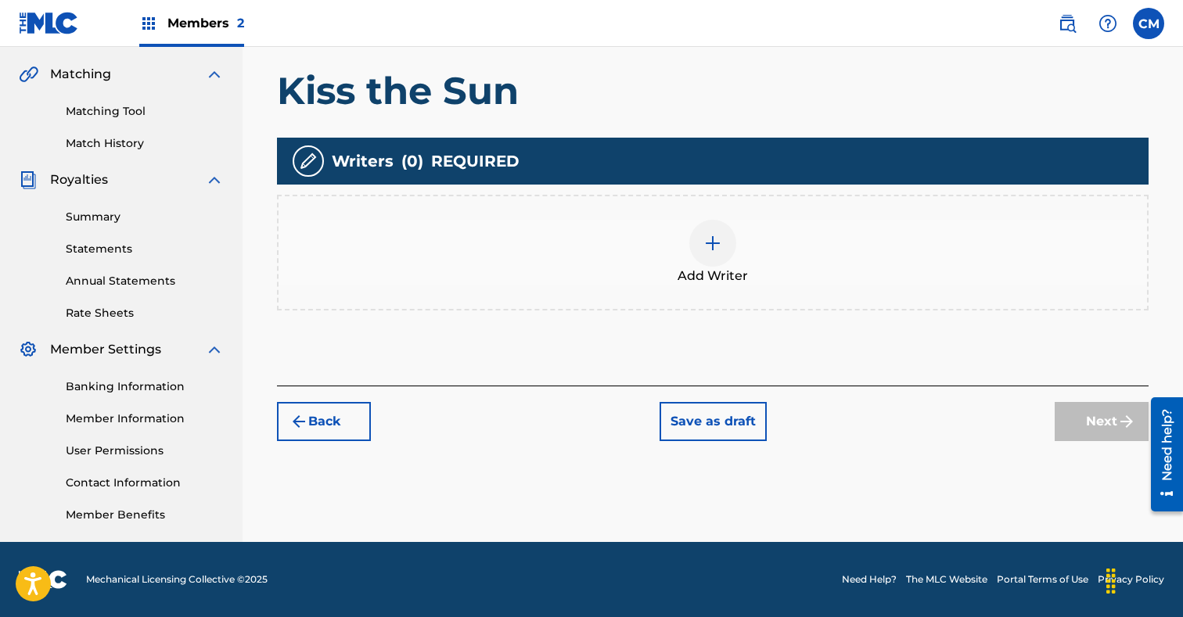
click at [729, 241] on div at bounding box center [712, 243] width 47 height 47
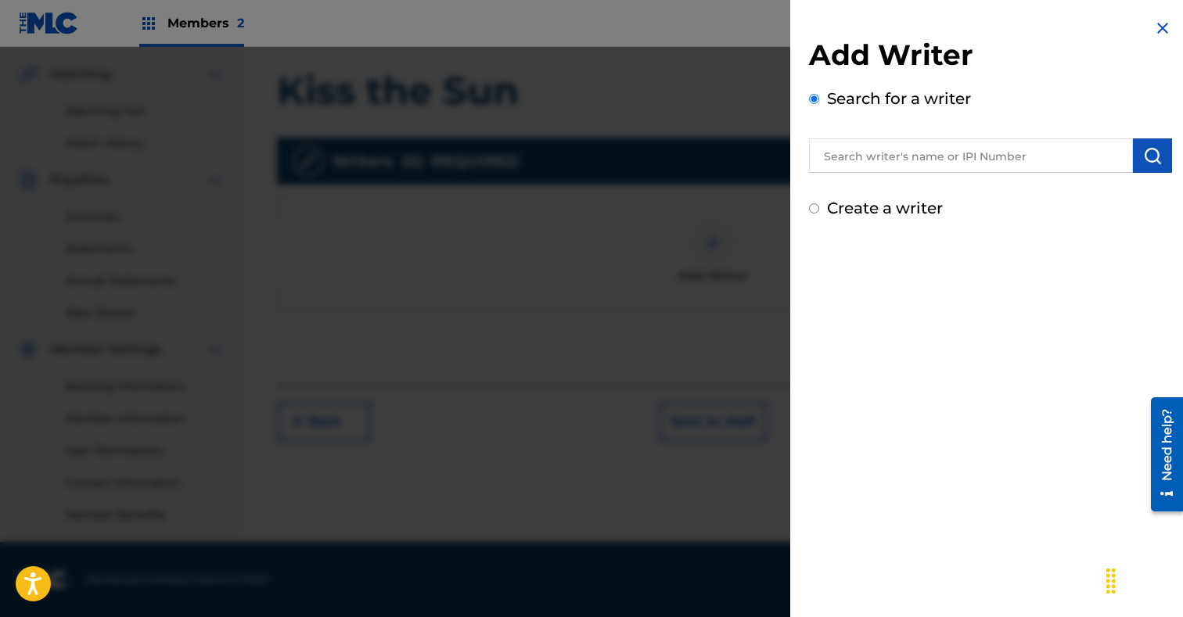
click at [882, 156] on input "text" at bounding box center [971, 155] width 324 height 34
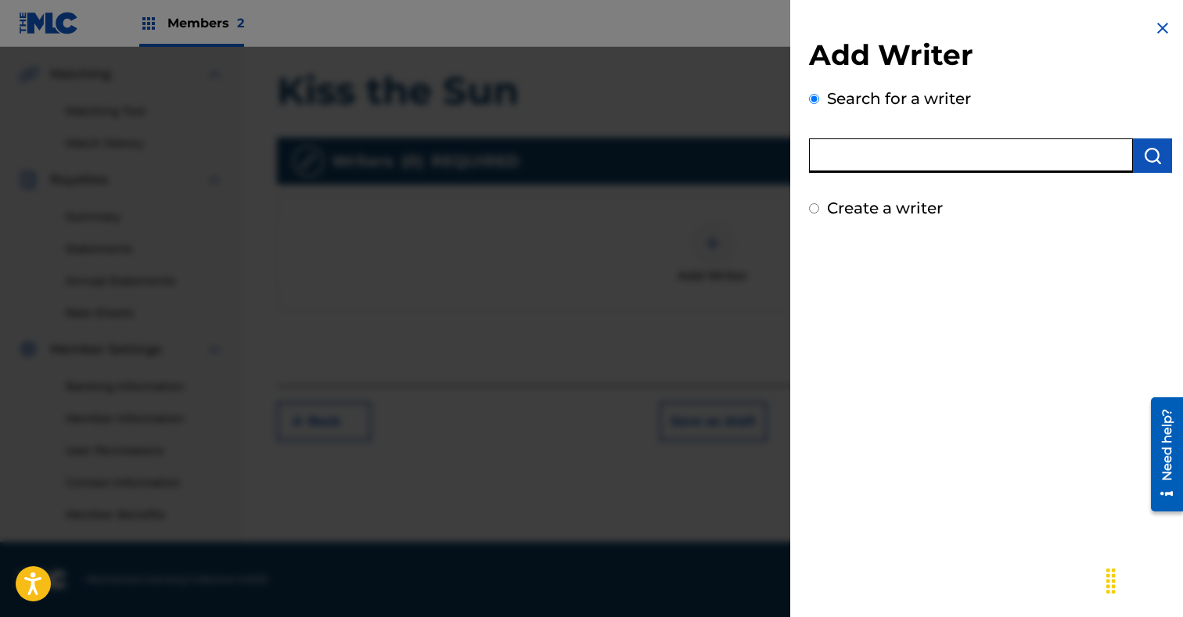
paste input "[PERSON_NAME]"
type input "[PERSON_NAME]"
click at [1151, 153] on img "submit" at bounding box center [1152, 155] width 19 height 19
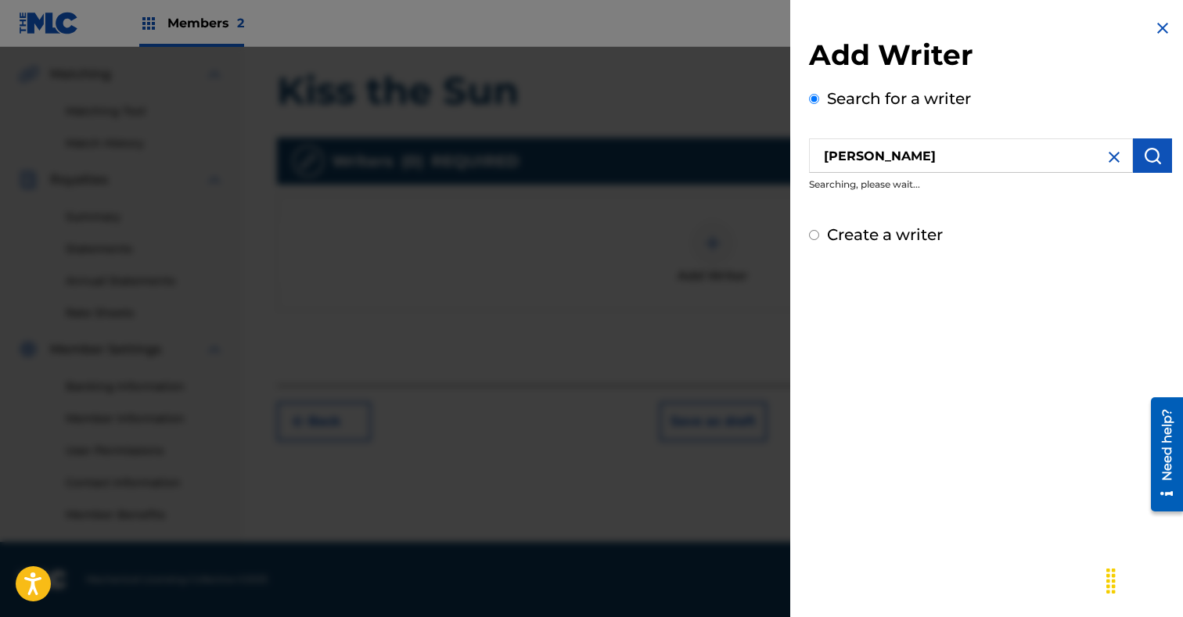
click at [828, 156] on input "[PERSON_NAME]" at bounding box center [971, 155] width 324 height 34
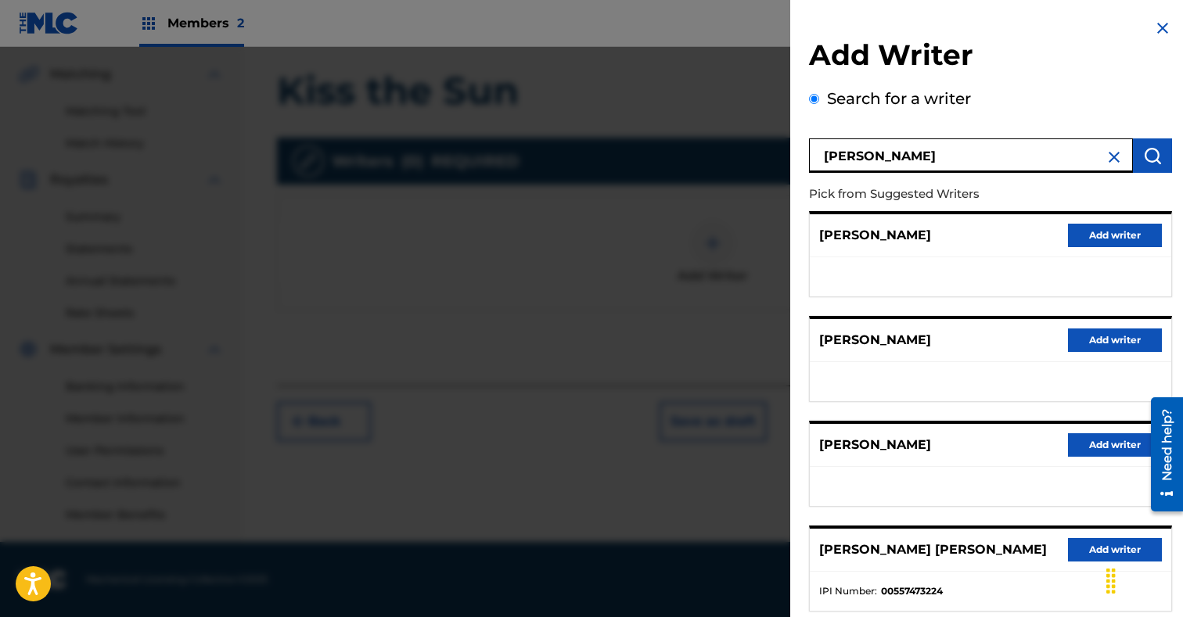
click at [1094, 234] on button "Add writer" at bounding box center [1115, 235] width 94 height 23
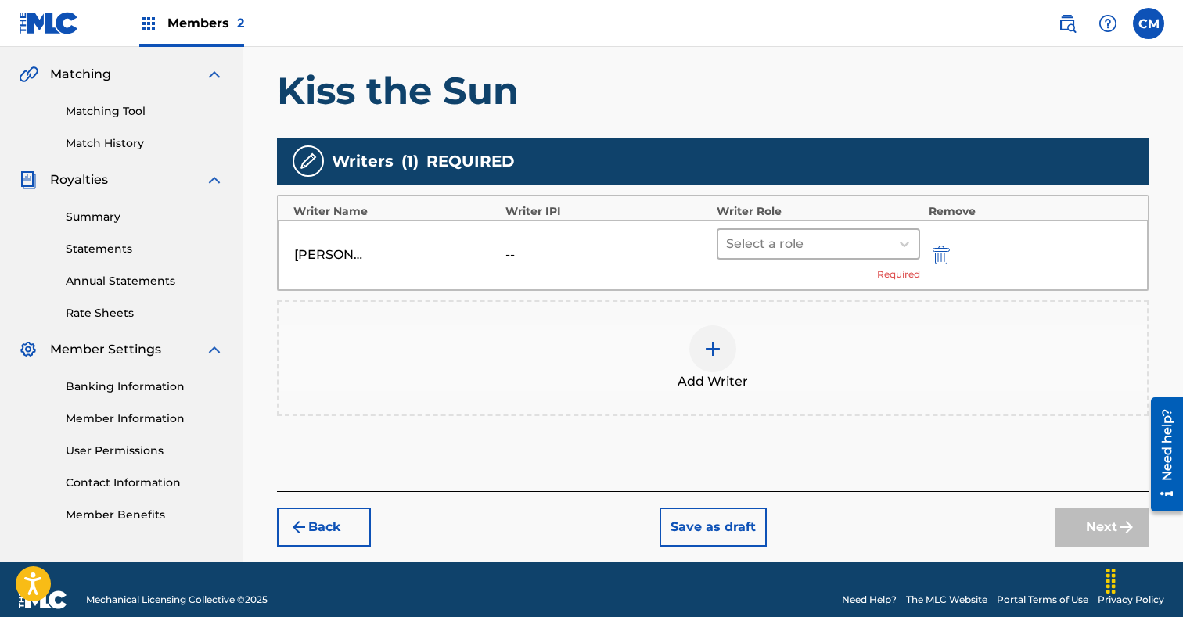
click at [813, 256] on div "Select a role" at bounding box center [803, 244] width 171 height 28
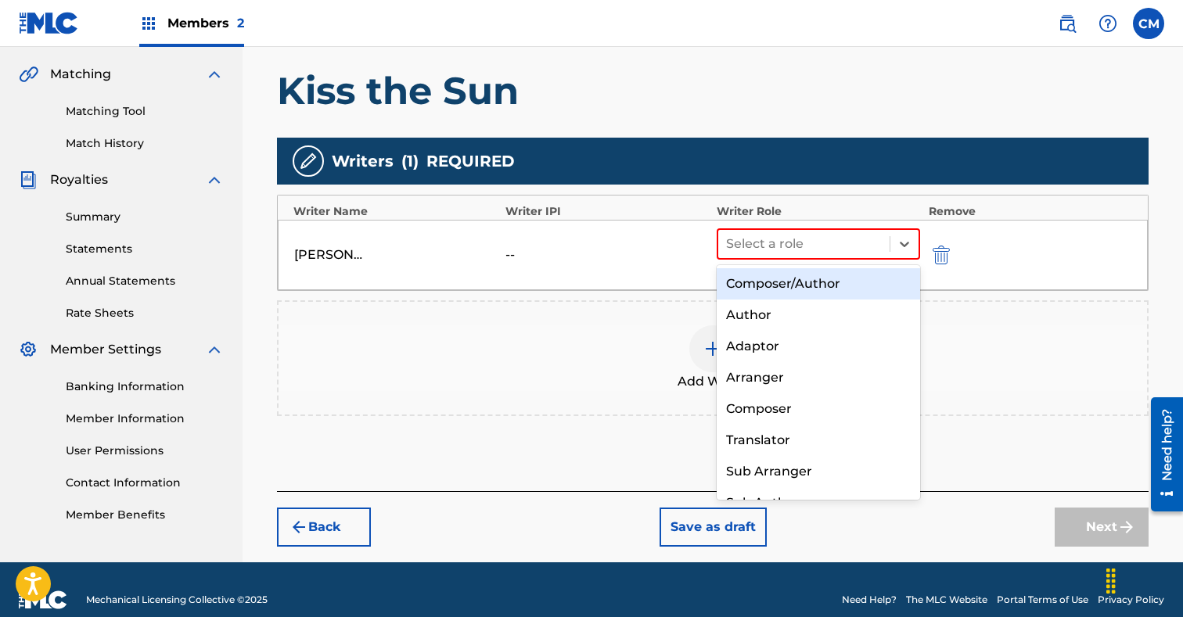
click at [810, 269] on div "Composer/Author" at bounding box center [817, 283] width 203 height 31
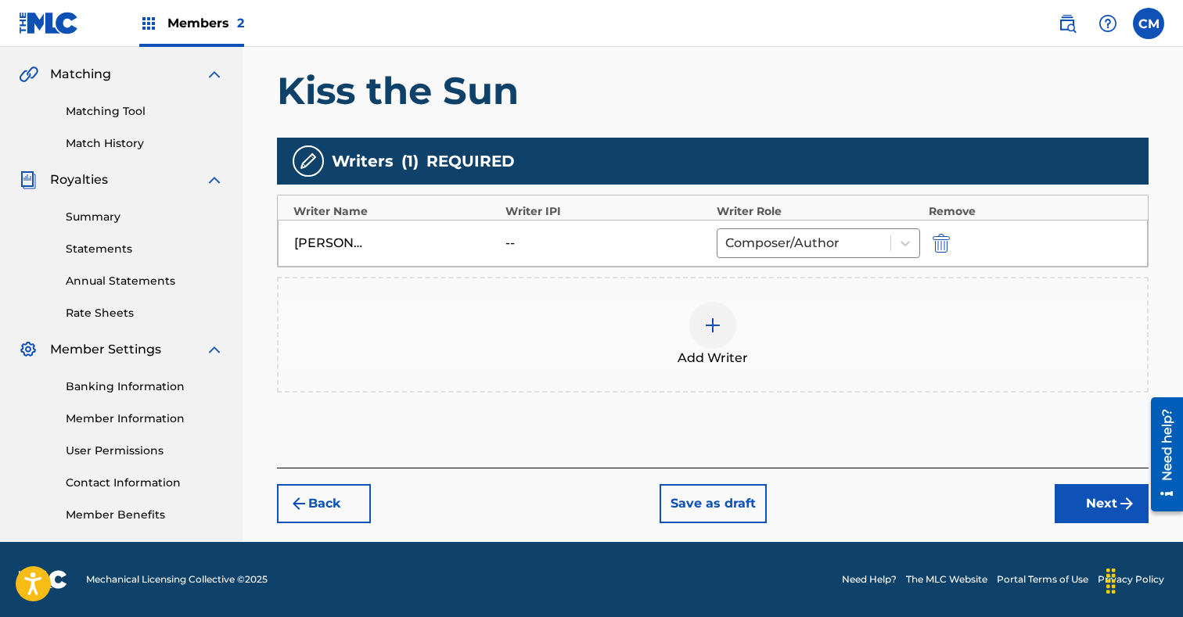
click at [1108, 510] on button "Next" at bounding box center [1101, 503] width 94 height 39
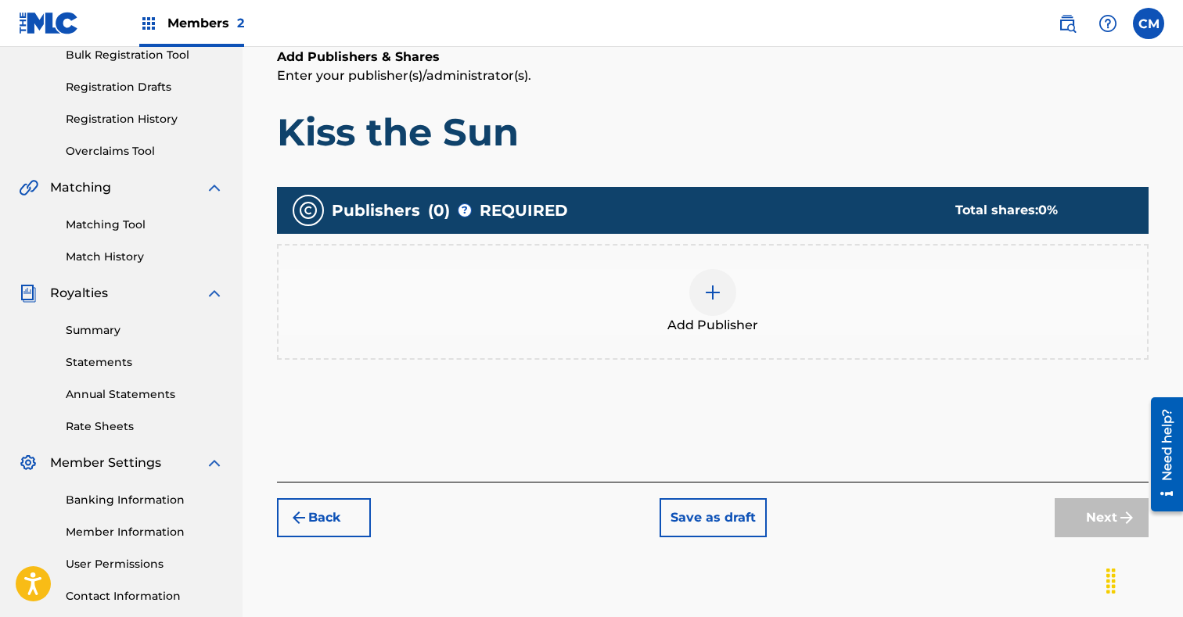
scroll to position [244, 0]
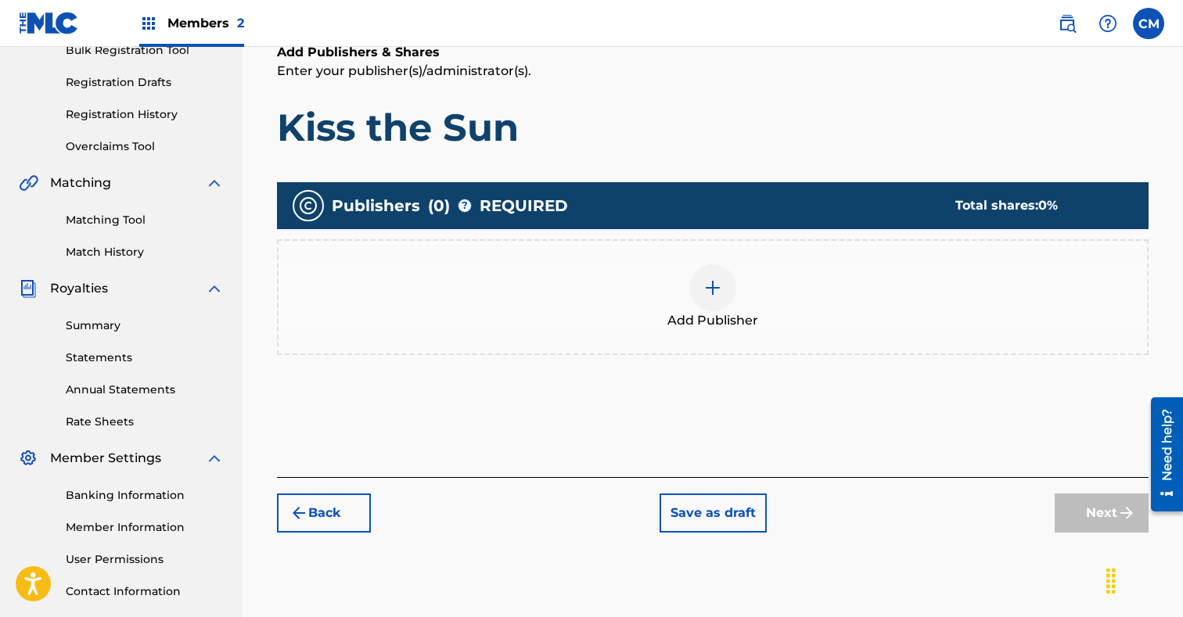
click at [724, 287] on div at bounding box center [712, 287] width 47 height 47
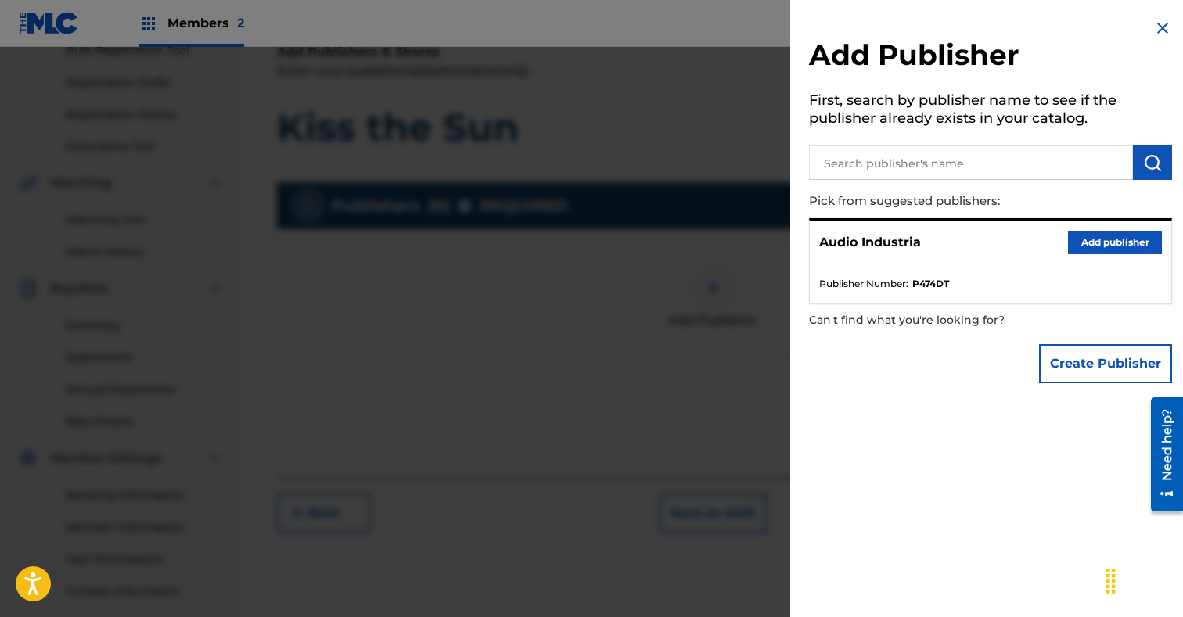
click at [1113, 241] on button "Add publisher" at bounding box center [1115, 242] width 94 height 23
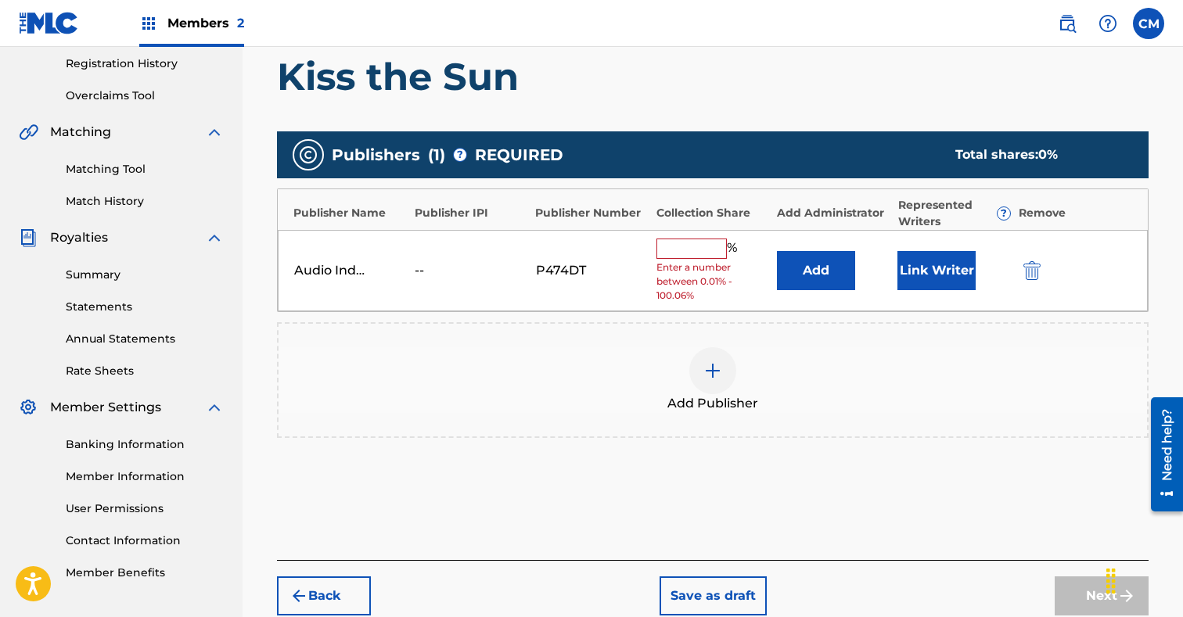
scroll to position [384, 0]
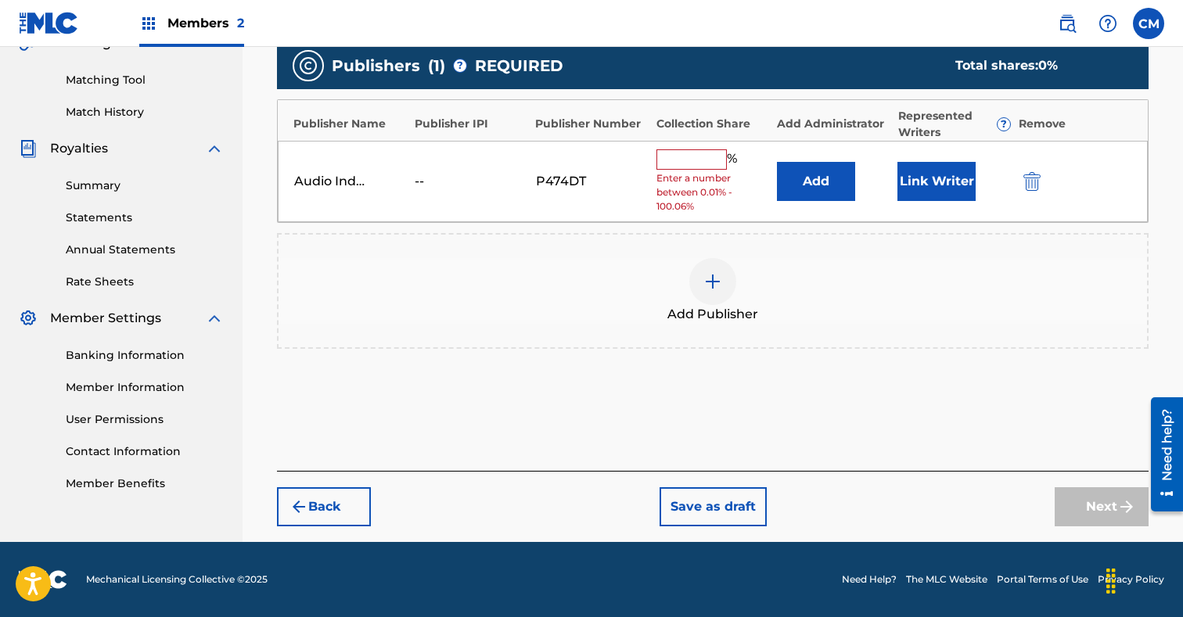
click at [696, 162] on input "text" at bounding box center [691, 159] width 70 height 20
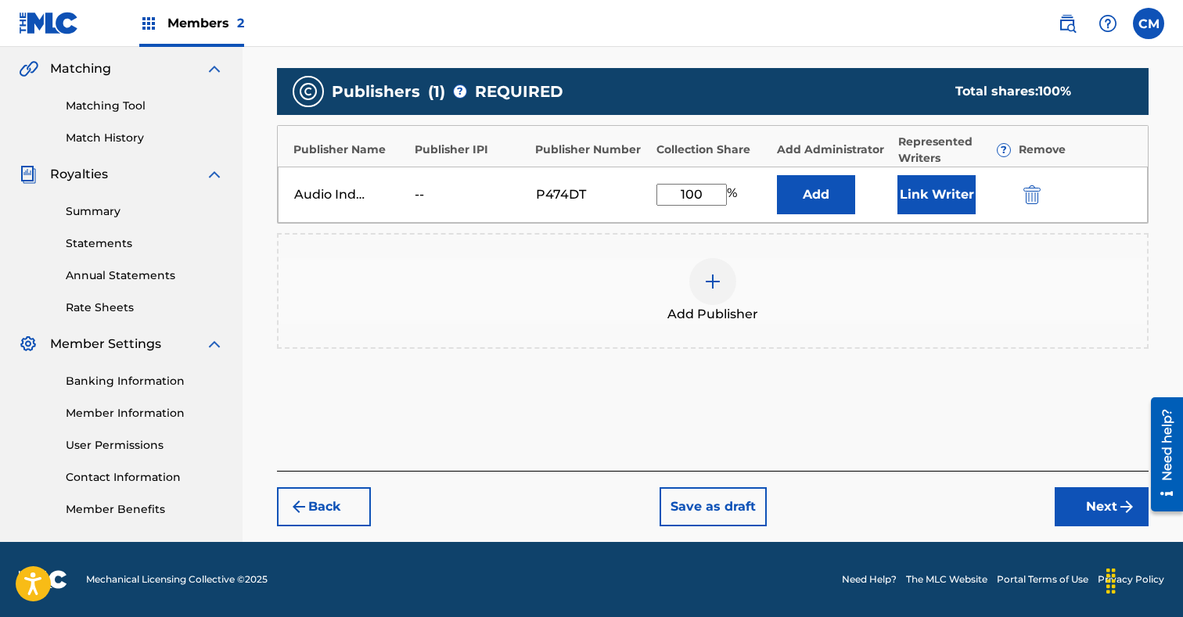
type input "100"
click at [943, 187] on button "Link Writer" at bounding box center [936, 194] width 78 height 39
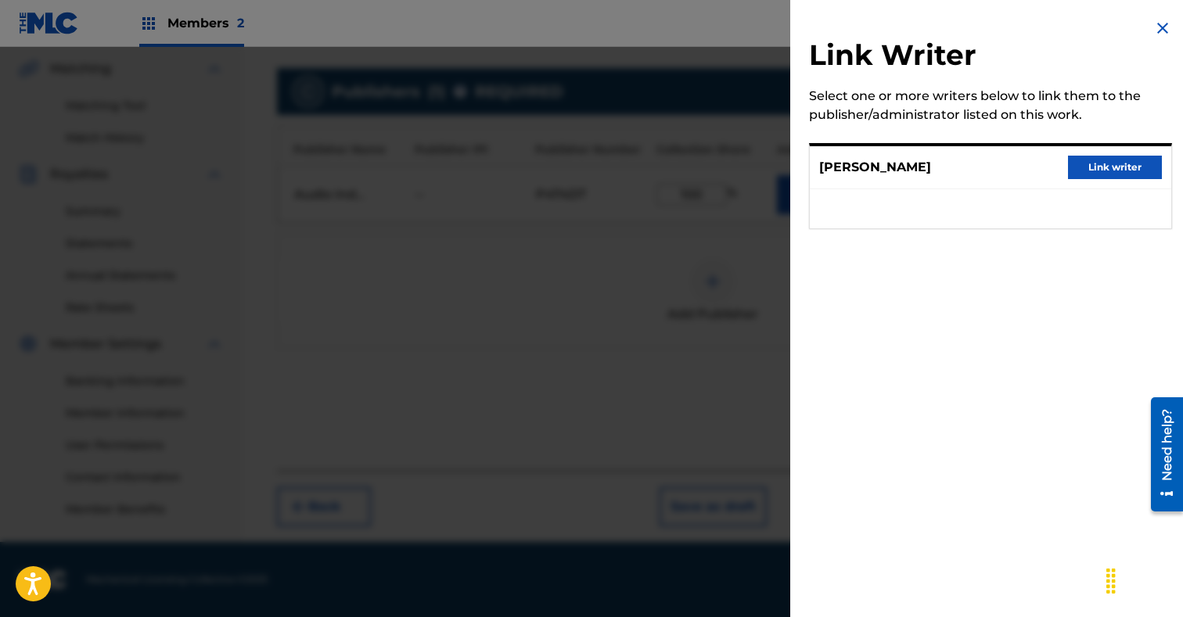
click at [1150, 175] on button "Link writer" at bounding box center [1115, 167] width 94 height 23
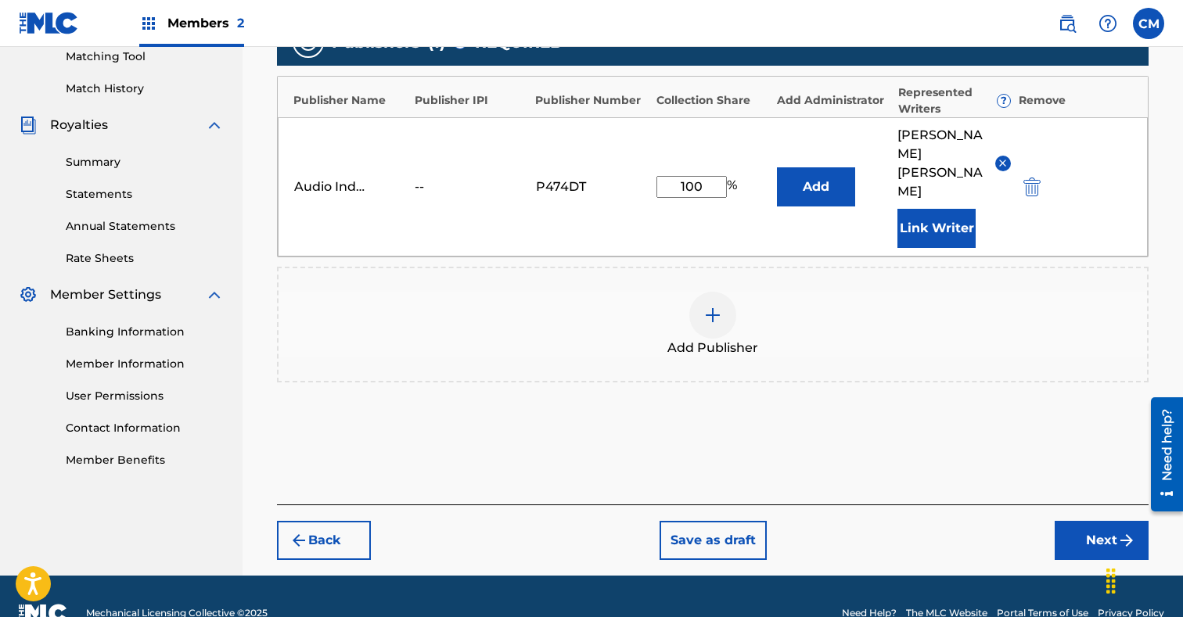
scroll to position [422, 0]
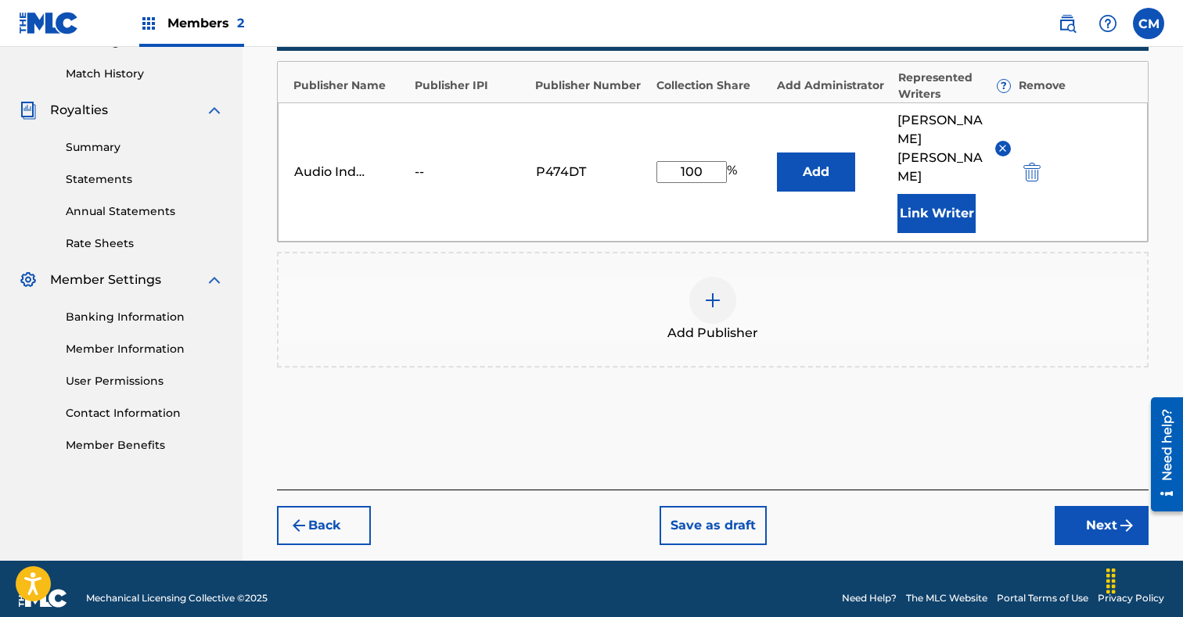
click at [1088, 506] on button "Next" at bounding box center [1101, 525] width 94 height 39
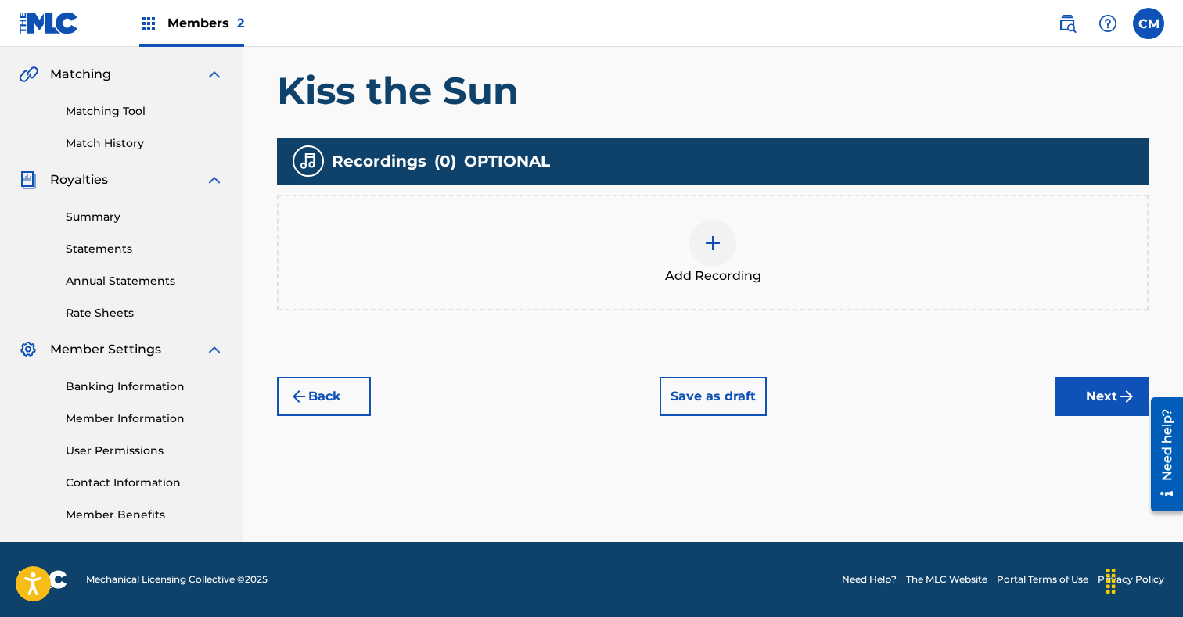
scroll to position [353, 0]
click at [722, 251] on div at bounding box center [712, 243] width 47 height 47
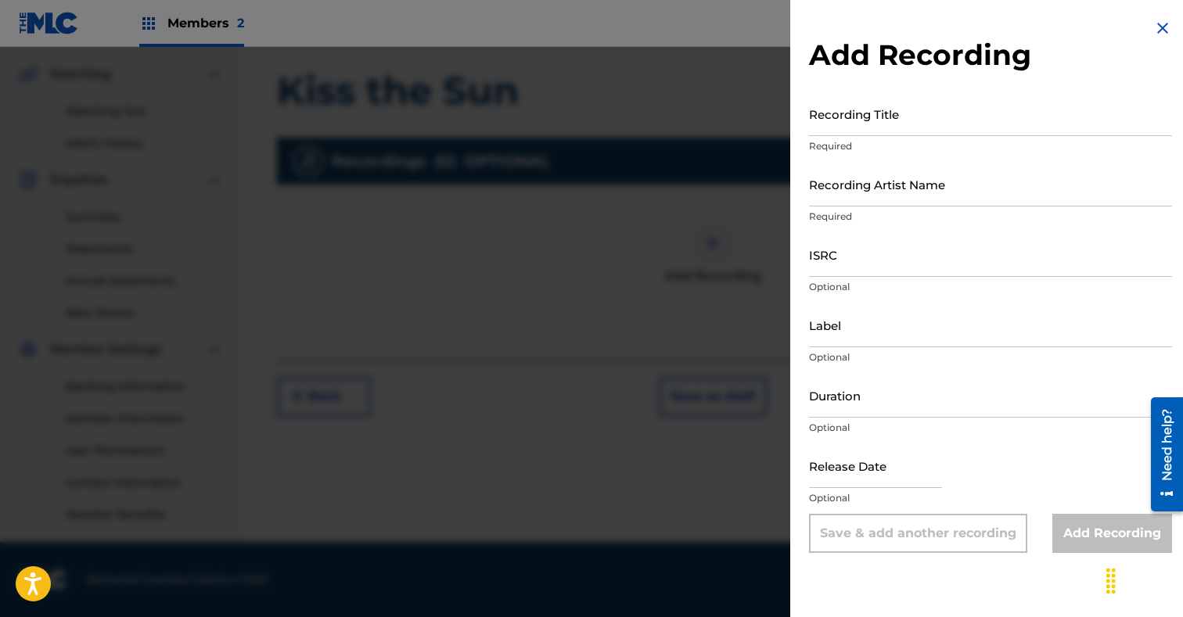
click at [897, 124] on input "Recording Title" at bounding box center [990, 114] width 363 height 45
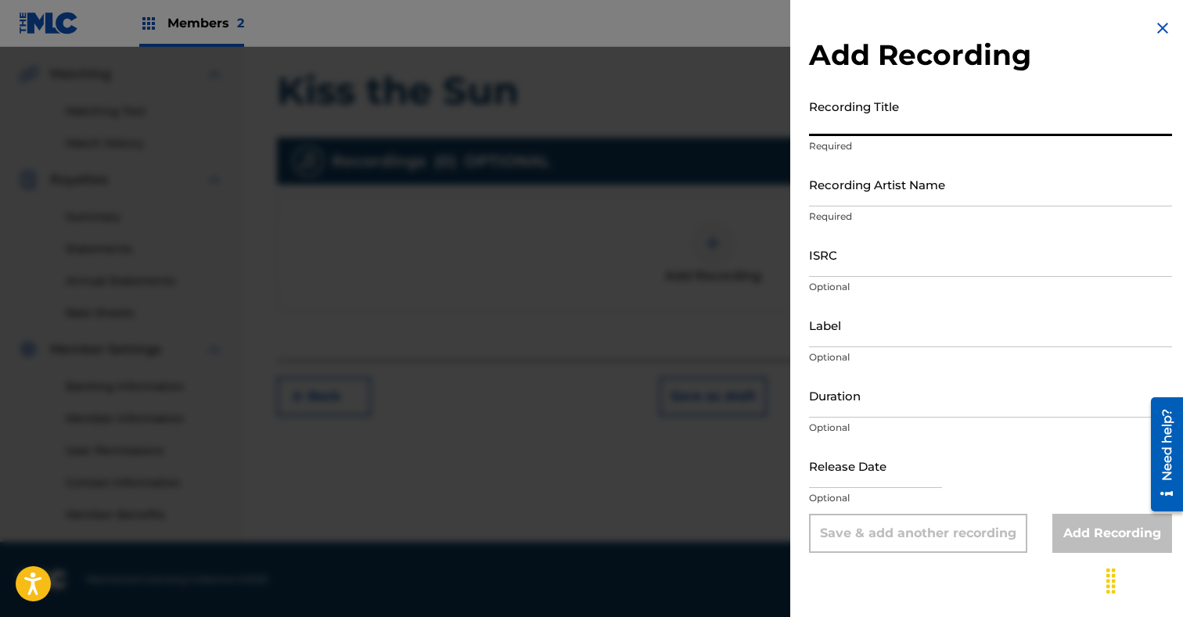
paste input "Kiss the Sun"
type input "Kiss the Sun"
click at [925, 182] on input "Recording Artist Name" at bounding box center [990, 184] width 363 height 45
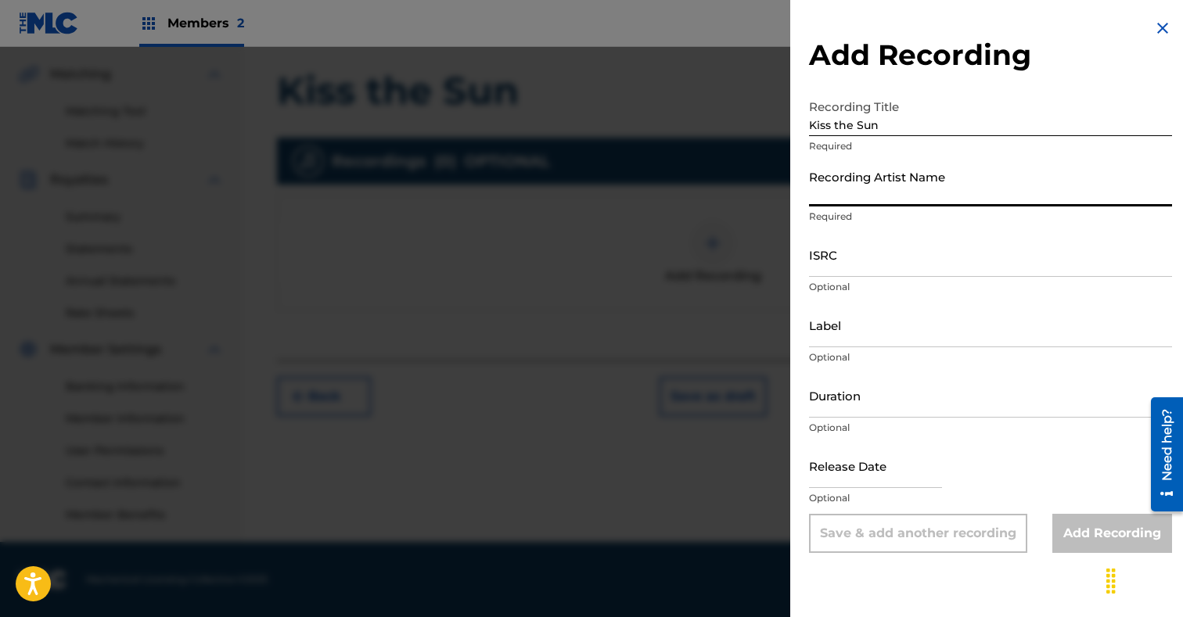
paste input "Sigma Kids"
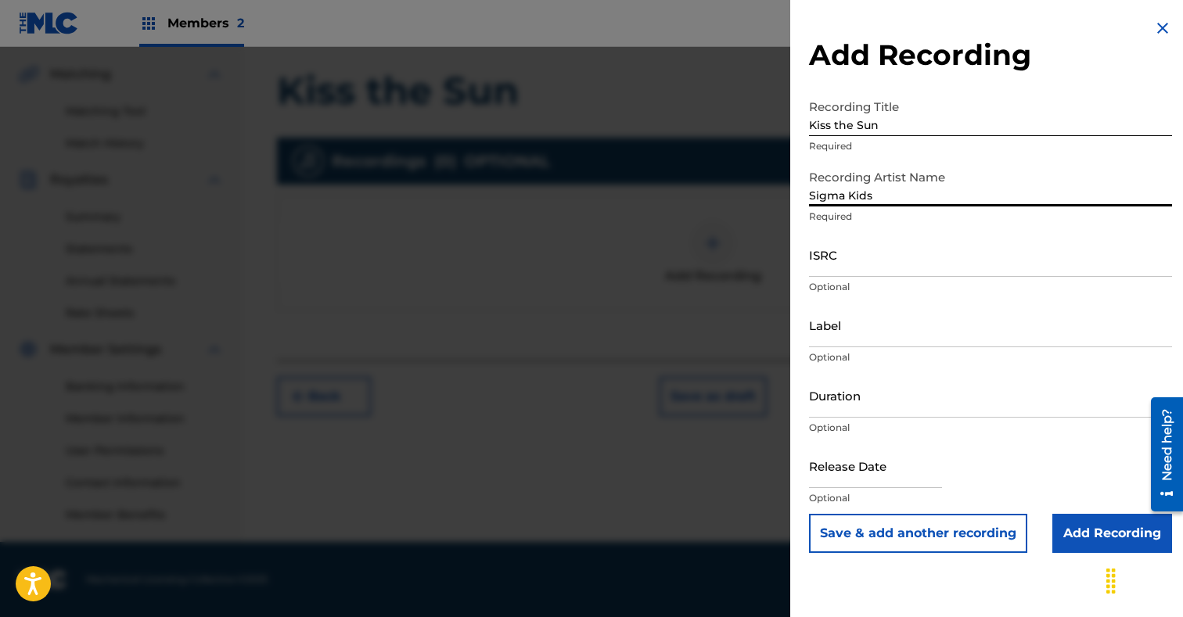
type input "Sigma Kids"
click at [877, 257] on input "ISRC" at bounding box center [990, 254] width 363 height 45
paste input "GBKQU2554695"
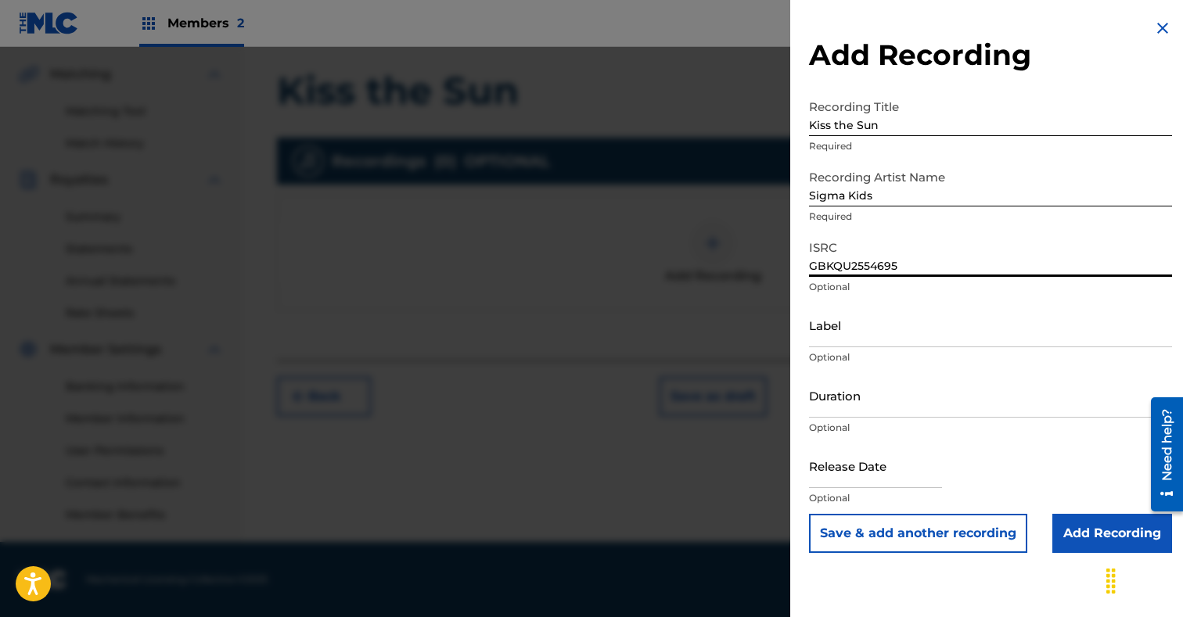
type input "GBKQU2554695"
click at [1109, 528] on input "Add Recording" at bounding box center [1112, 533] width 120 height 39
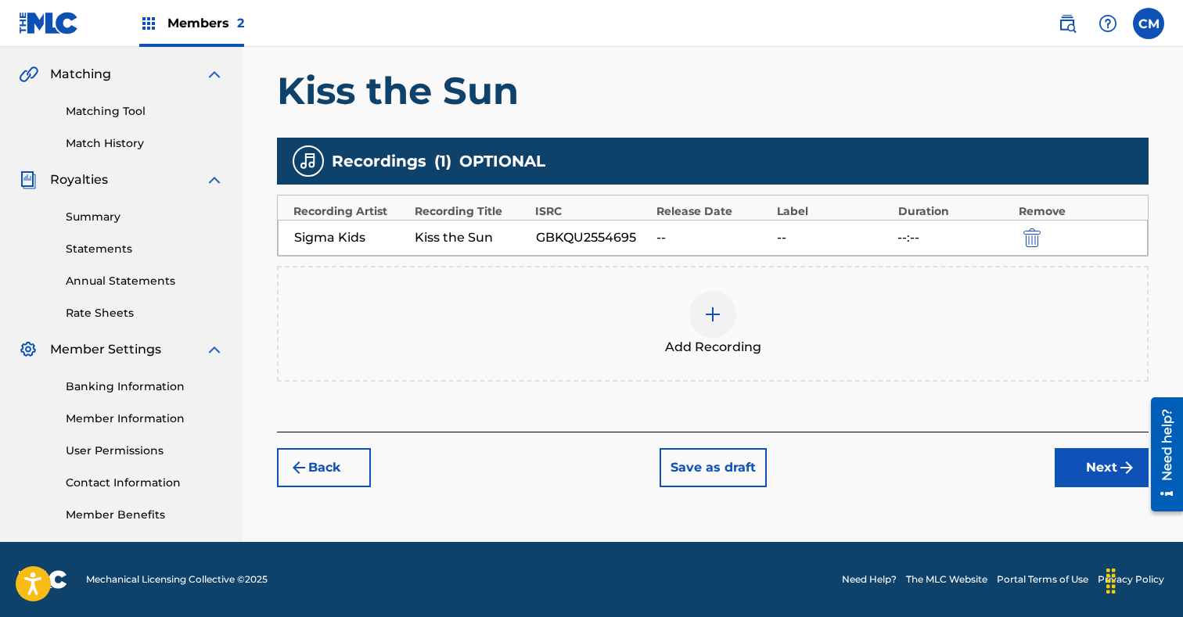
click at [1090, 465] on button "Next" at bounding box center [1101, 467] width 94 height 39
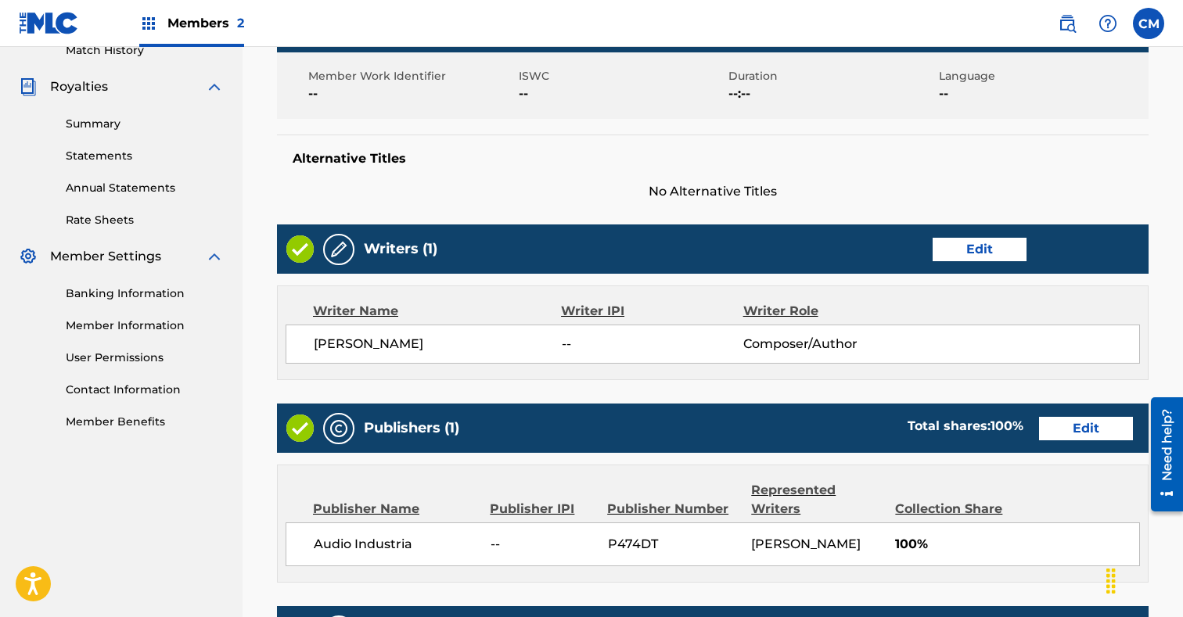
scroll to position [774, 0]
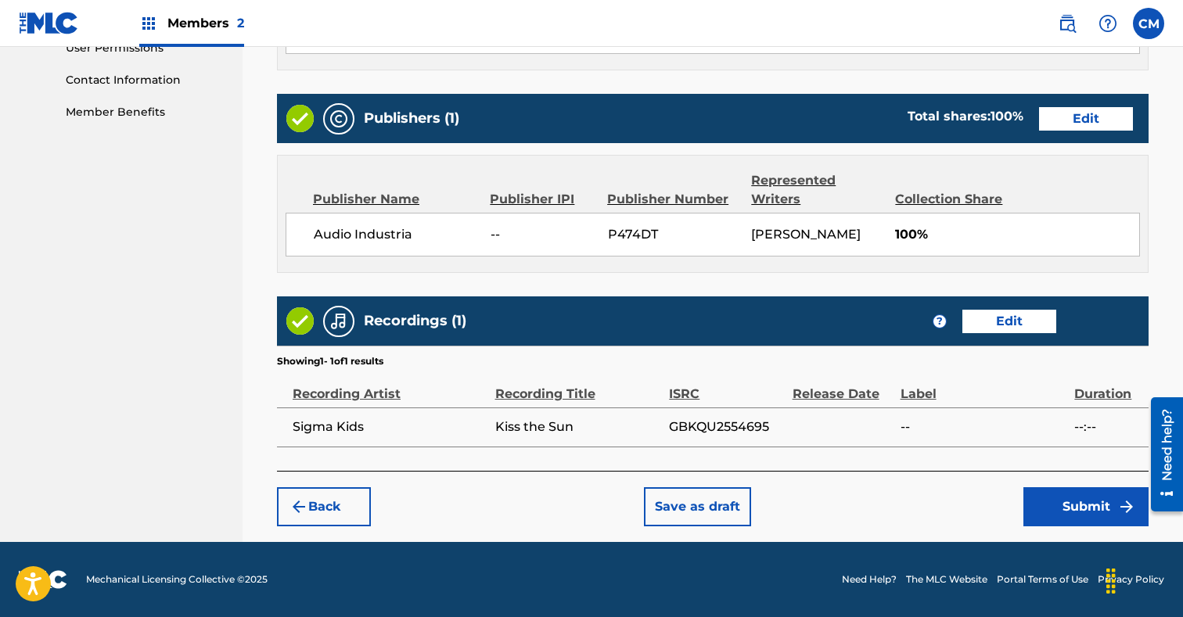
click at [1072, 505] on button "Submit" at bounding box center [1085, 506] width 125 height 39
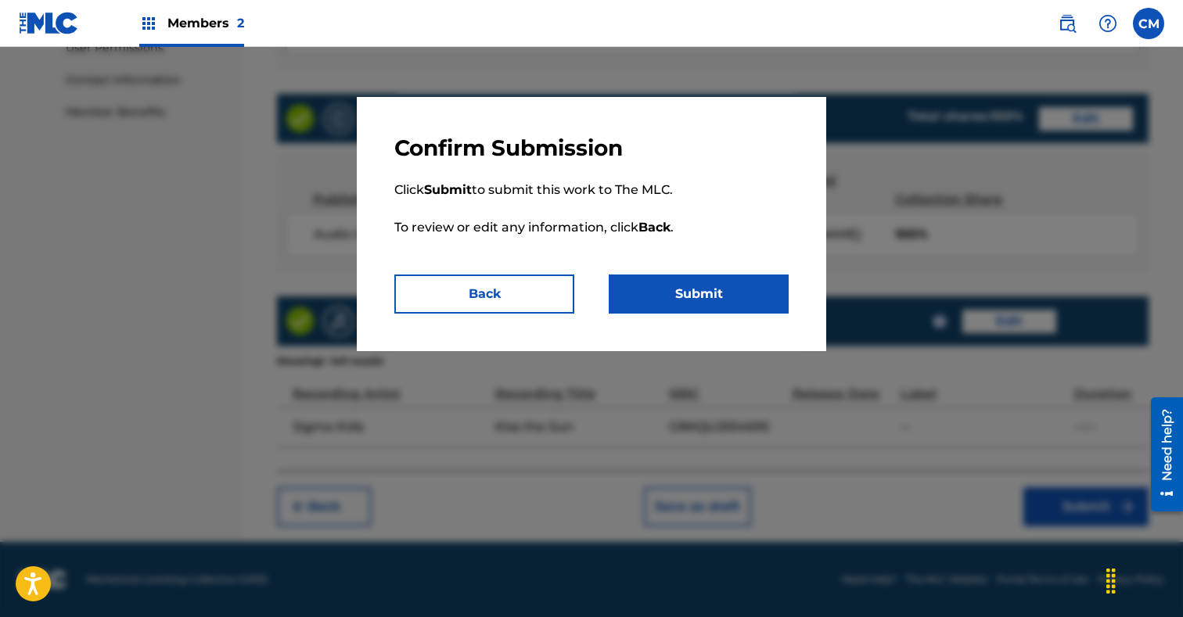
click at [744, 302] on button "Submit" at bounding box center [699, 294] width 180 height 39
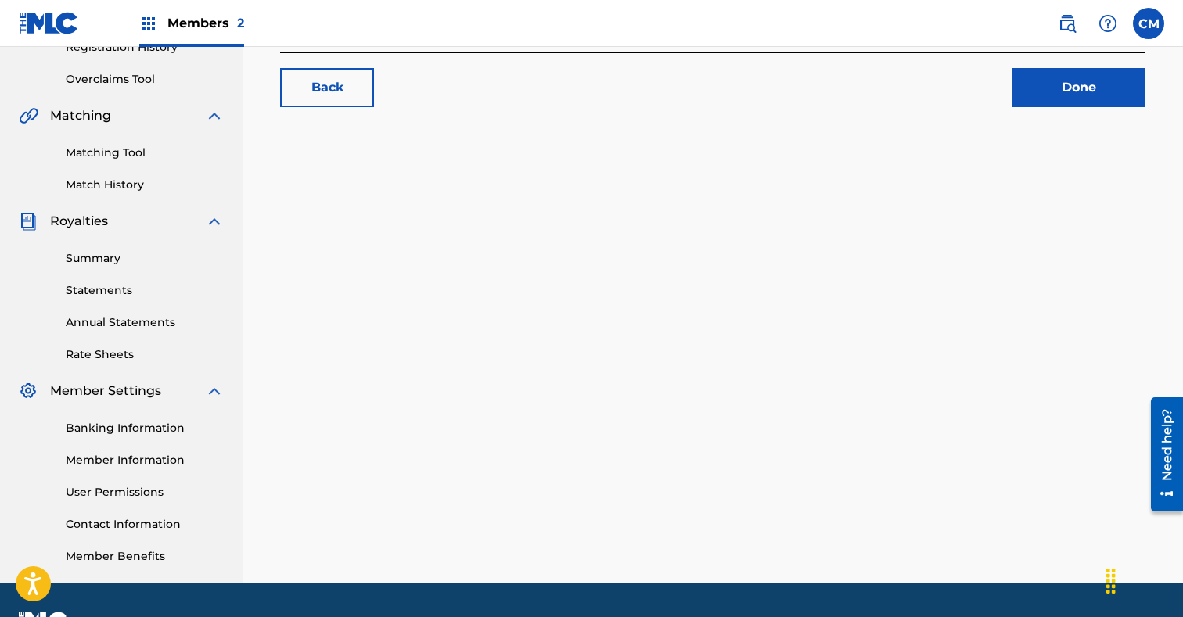
scroll to position [306, 0]
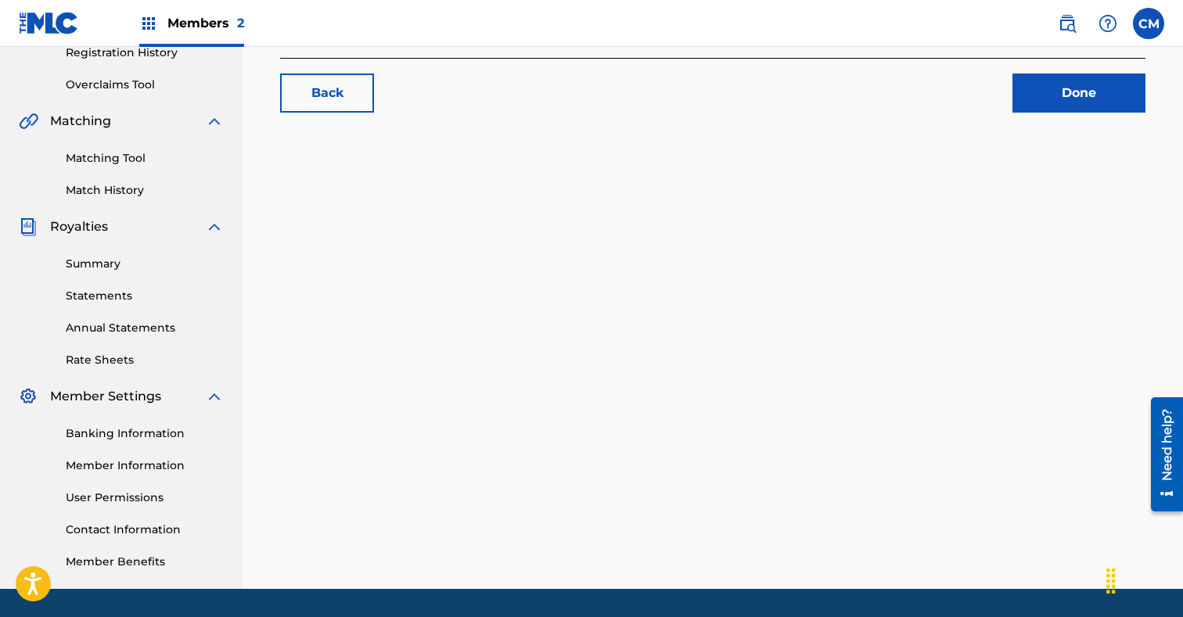
click at [146, 153] on link "Matching Tool" at bounding box center [145, 158] width 158 height 16
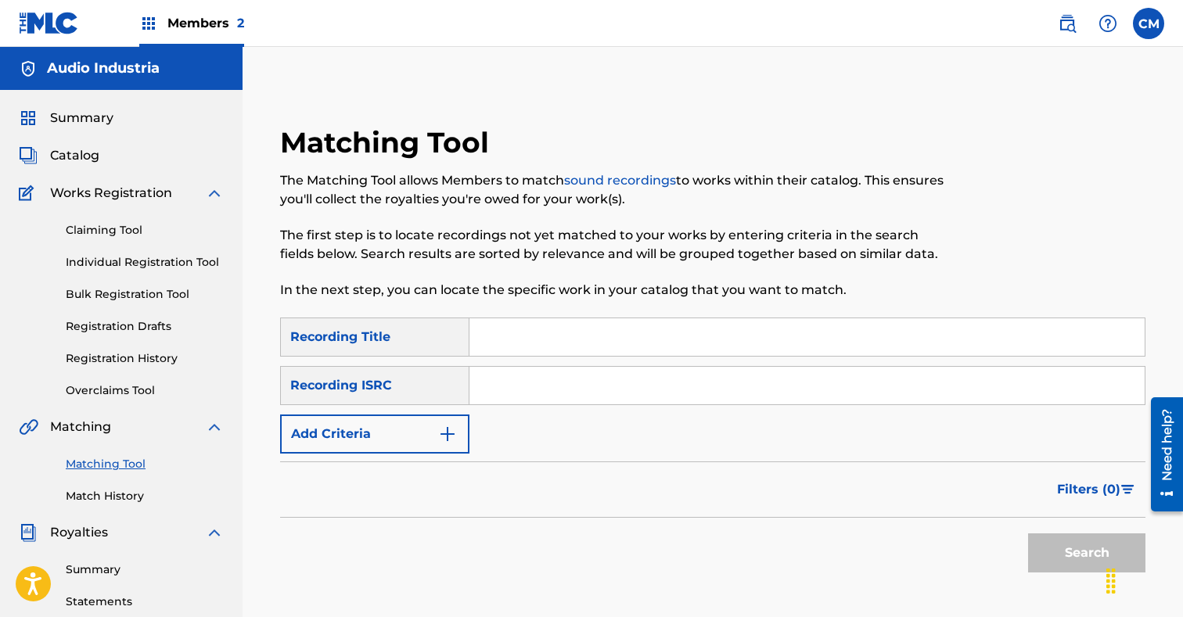
click at [555, 388] on input "Search Form" at bounding box center [806, 386] width 675 height 38
paste input "GBKQU2562404"
type input "GBKQU2562404"
click at [1085, 555] on button "Search" at bounding box center [1086, 552] width 117 height 39
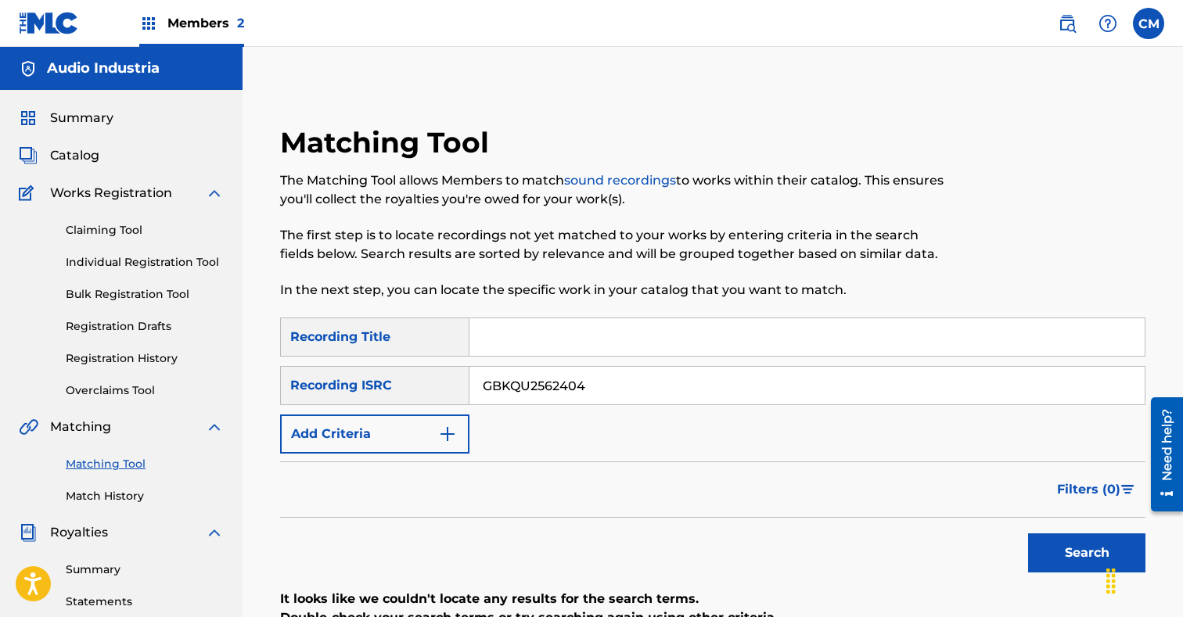
click at [187, 256] on link "Individual Registration Tool" at bounding box center [145, 262] width 158 height 16
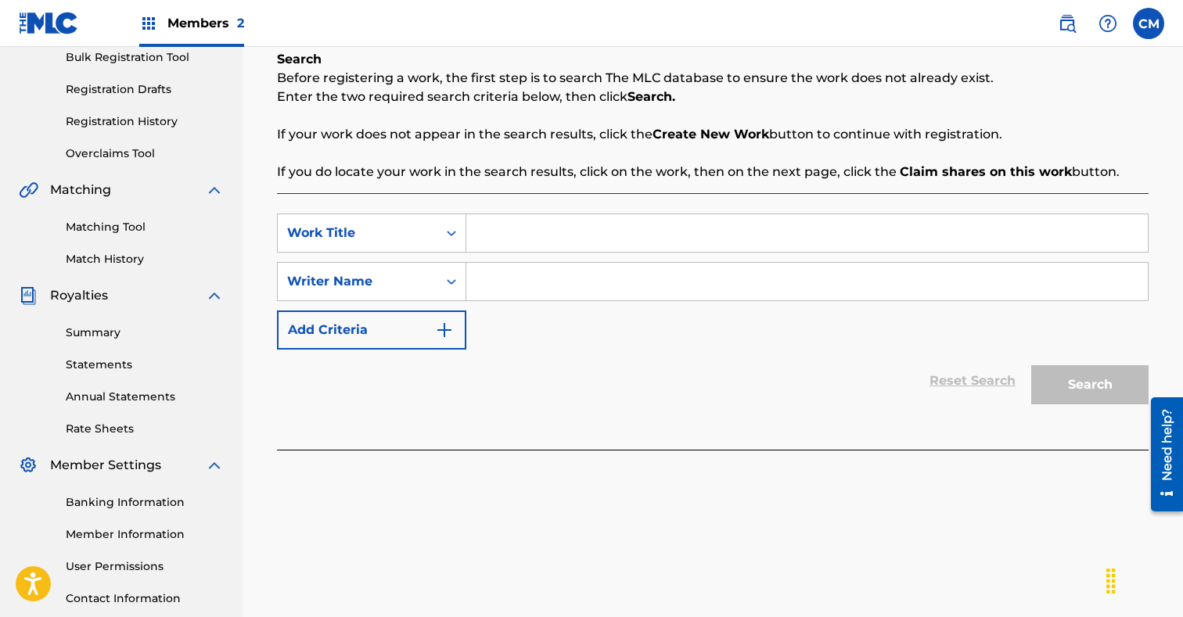
scroll to position [264, 0]
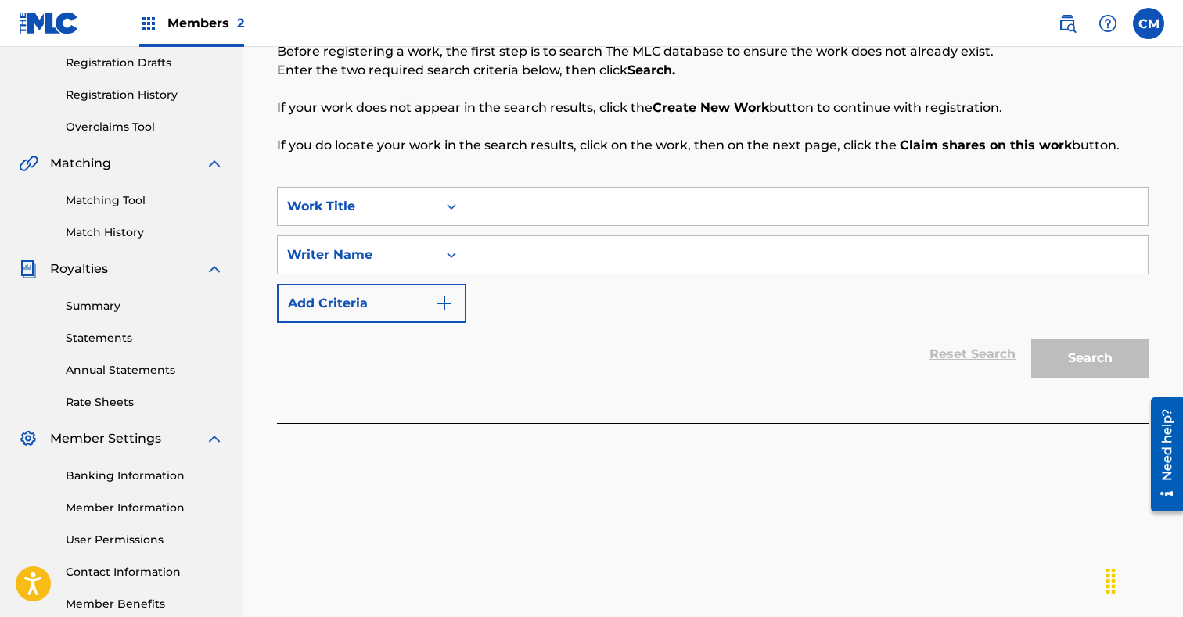
click at [534, 199] on input "Search Form" at bounding box center [806, 207] width 681 height 38
paste input "Activated Inside"
type input "Activated Inside"
click at [566, 268] on input "Search Form" at bounding box center [806, 255] width 681 height 38
paste input "Fame & Fortune"
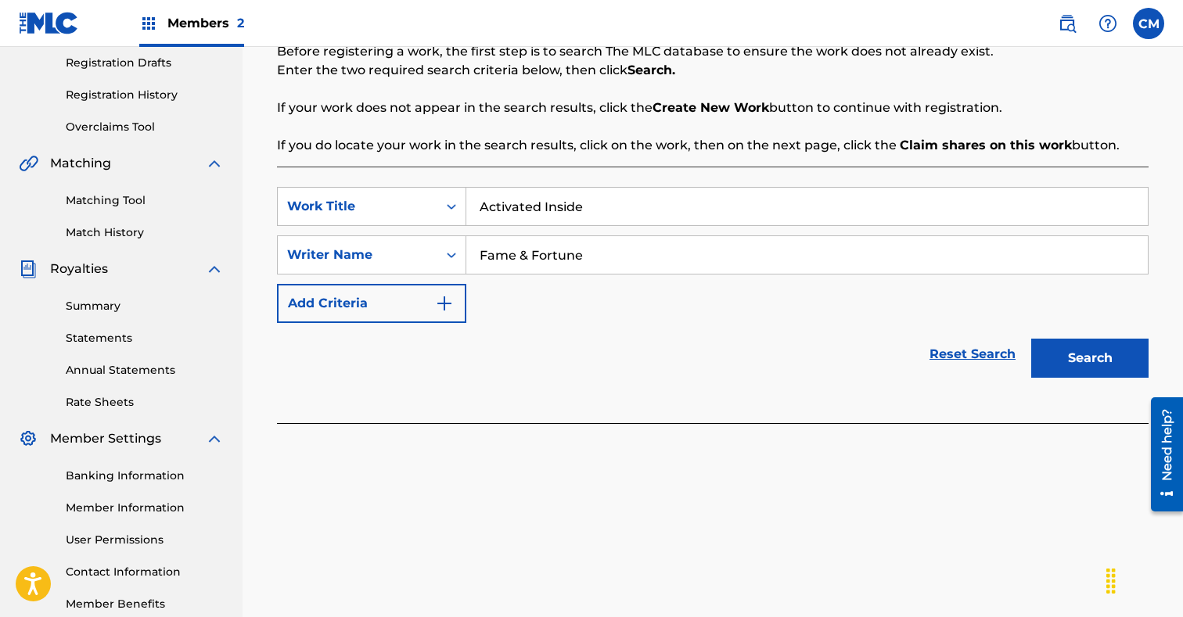
click at [1076, 343] on button "Search" at bounding box center [1089, 358] width 117 height 39
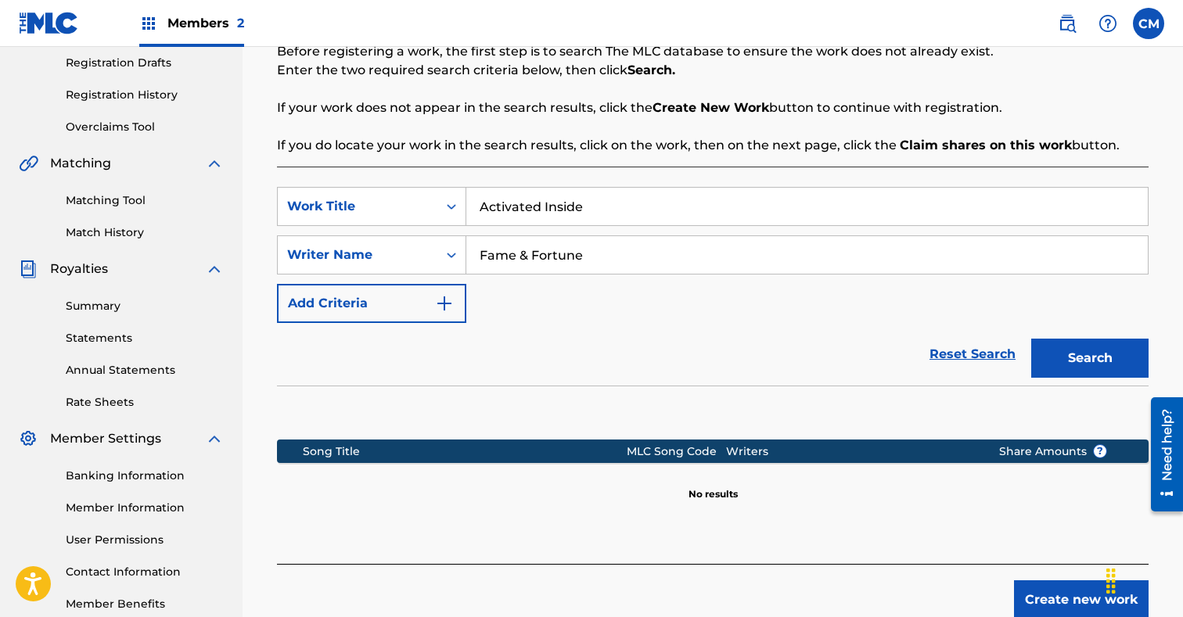
scroll to position [357, 0]
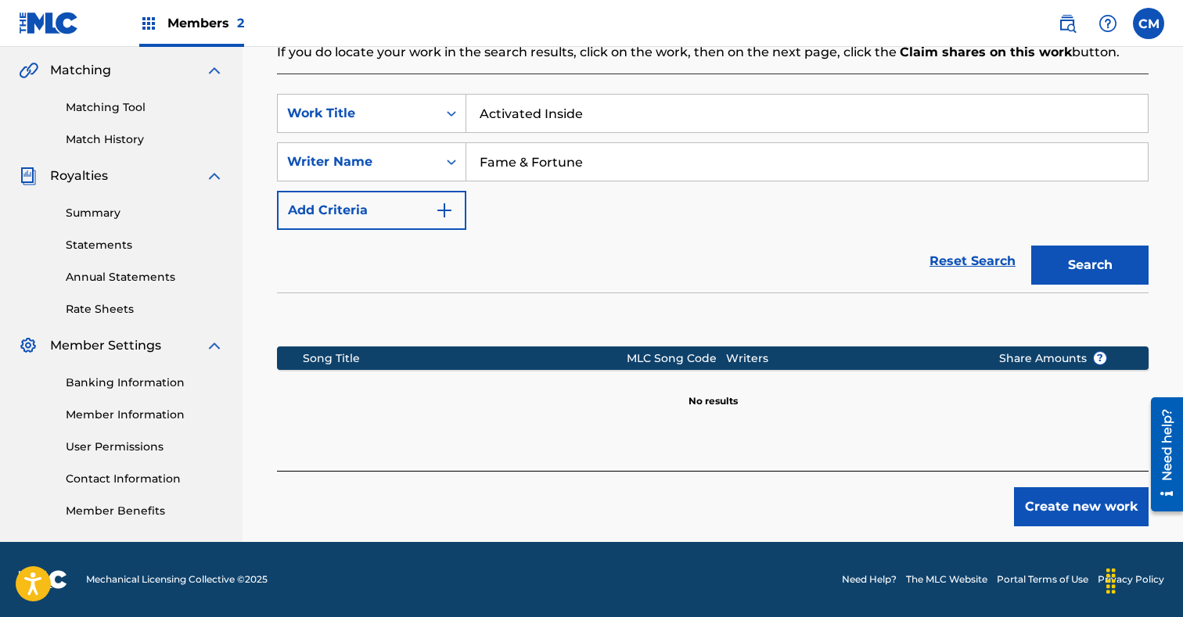
click at [539, 164] on input "Fame & Fortune" at bounding box center [806, 162] width 681 height 38
paste input "[PERSON_NAME]"
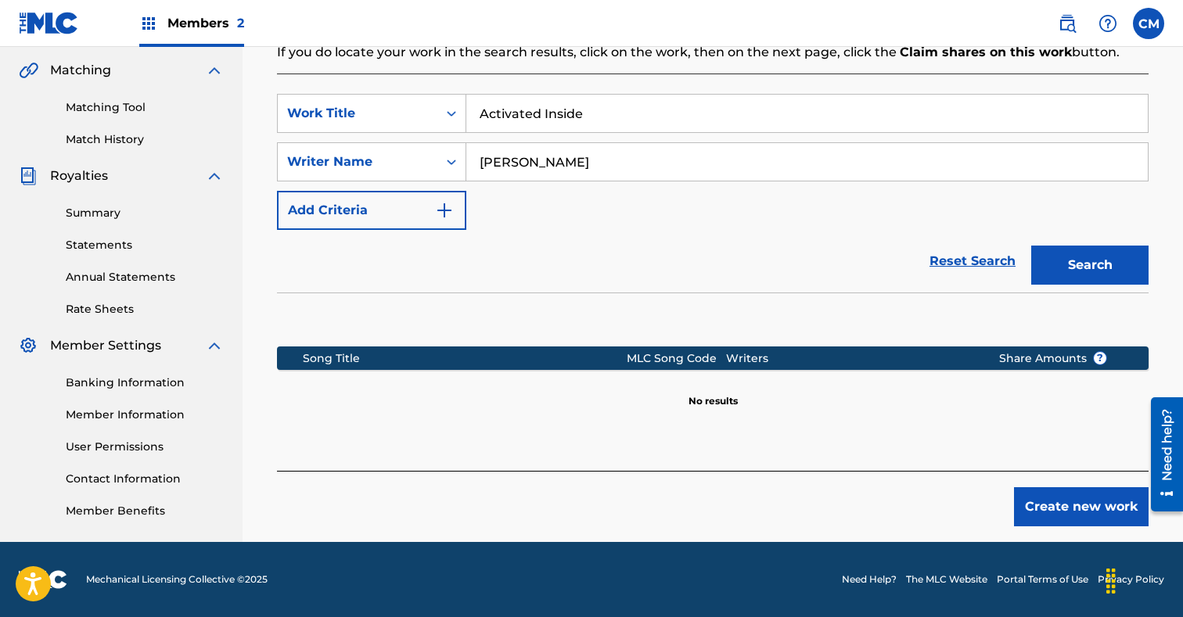
type input "[PERSON_NAME]"
click at [1087, 274] on button "Search" at bounding box center [1089, 265] width 117 height 39
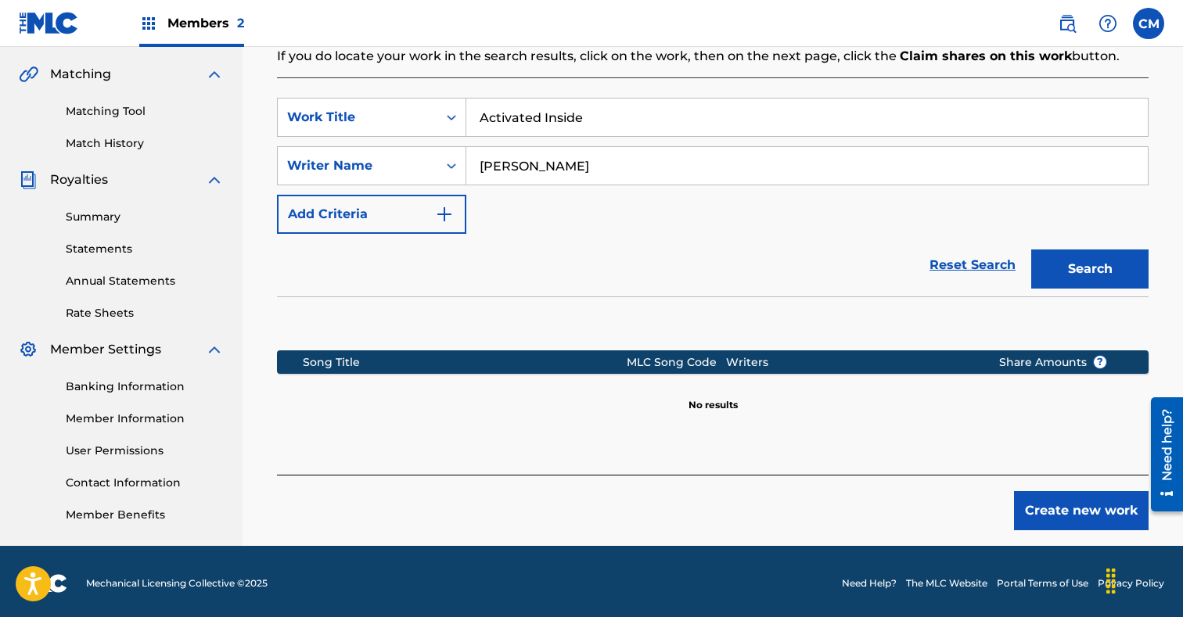
click at [1087, 515] on button "Create new work" at bounding box center [1081, 510] width 135 height 39
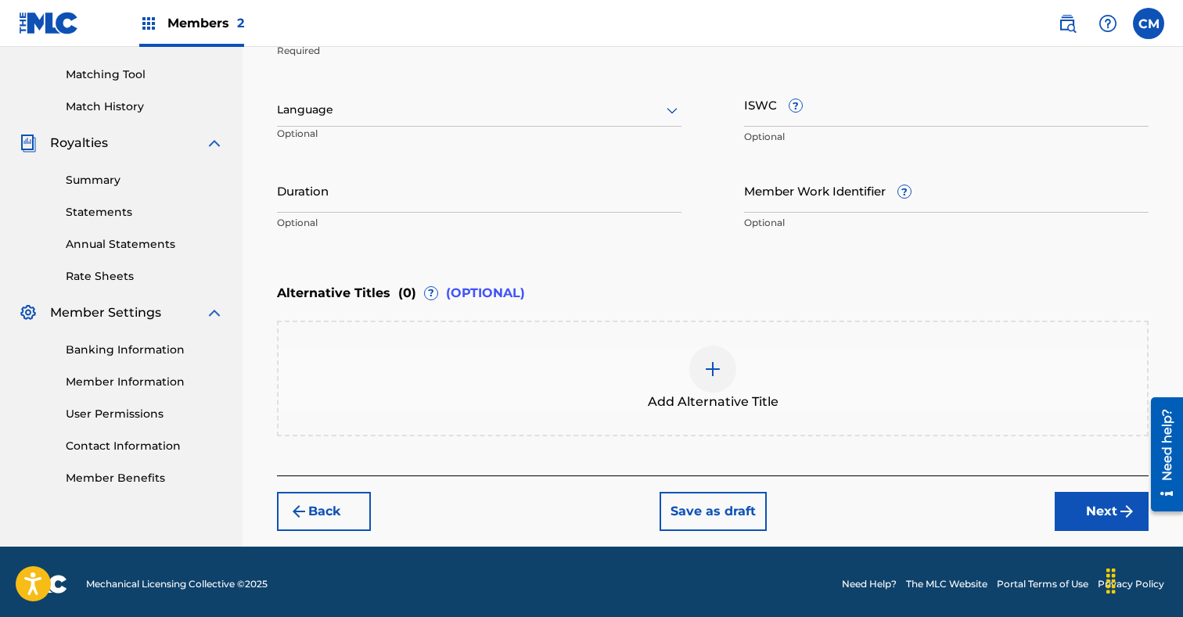
scroll to position [394, 0]
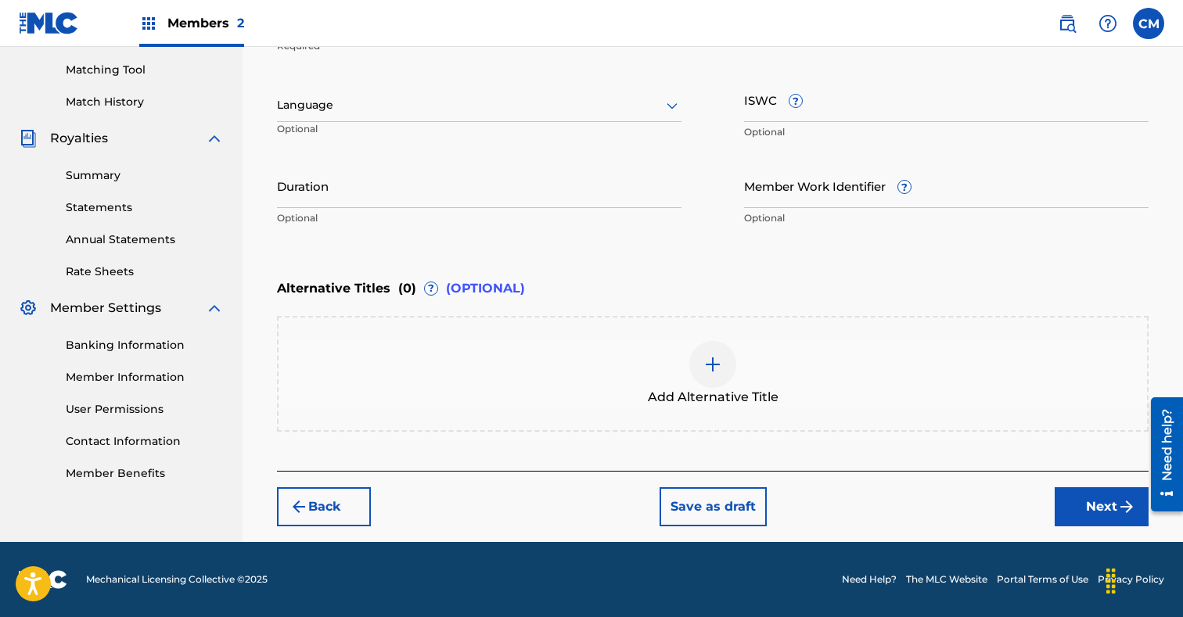
click at [1103, 508] on button "Next" at bounding box center [1101, 506] width 94 height 39
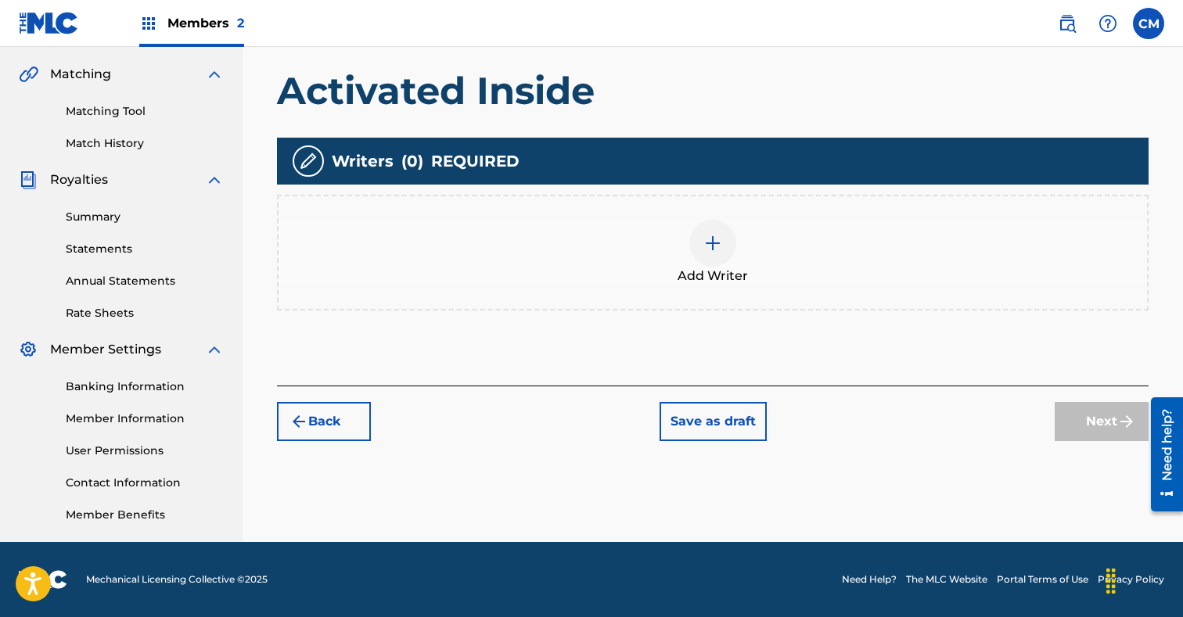
click at [724, 253] on div at bounding box center [712, 243] width 47 height 47
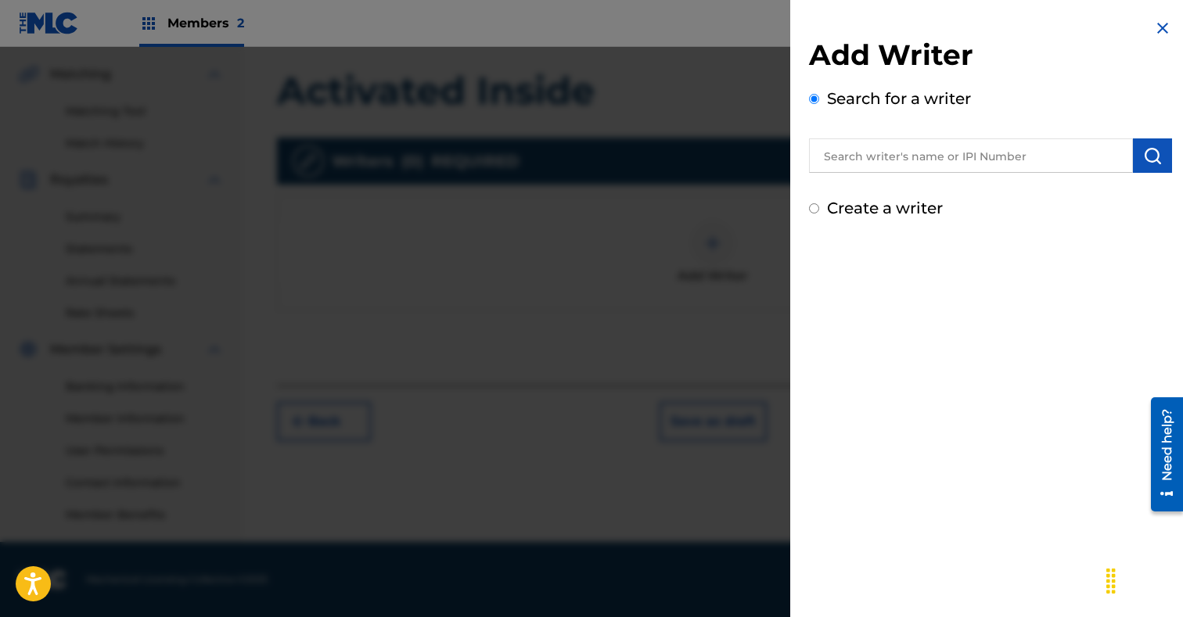
click at [993, 153] on input "text" at bounding box center [971, 155] width 324 height 34
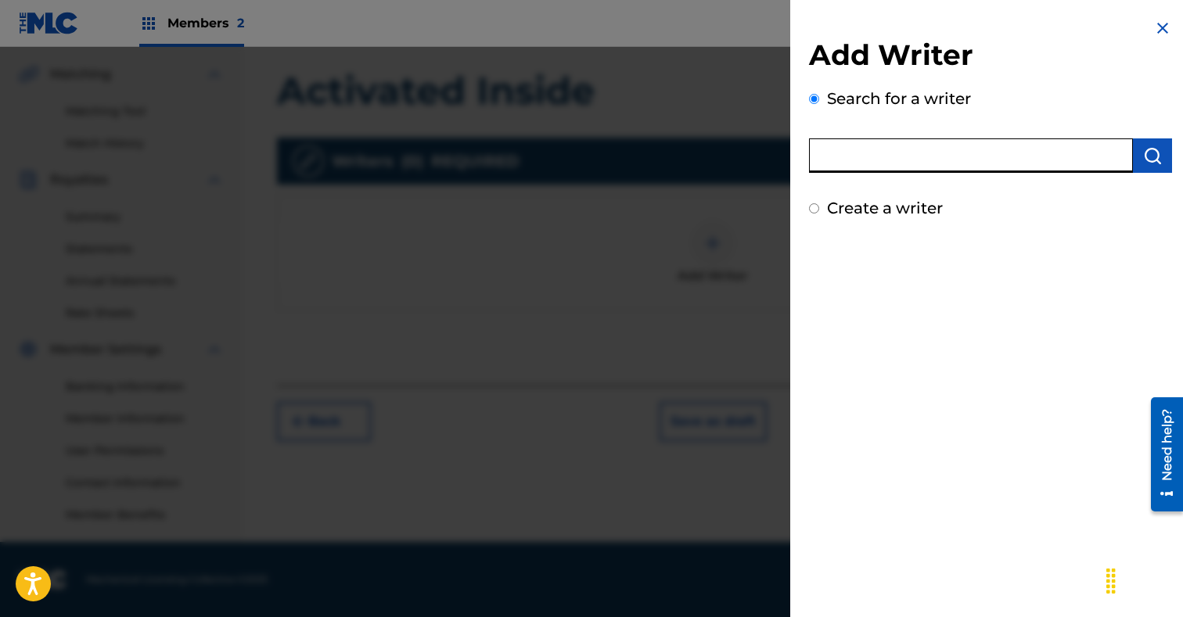
paste input "[PERSON_NAME]"
type input "[PERSON_NAME]"
click at [1142, 153] on button "submit" at bounding box center [1152, 155] width 39 height 34
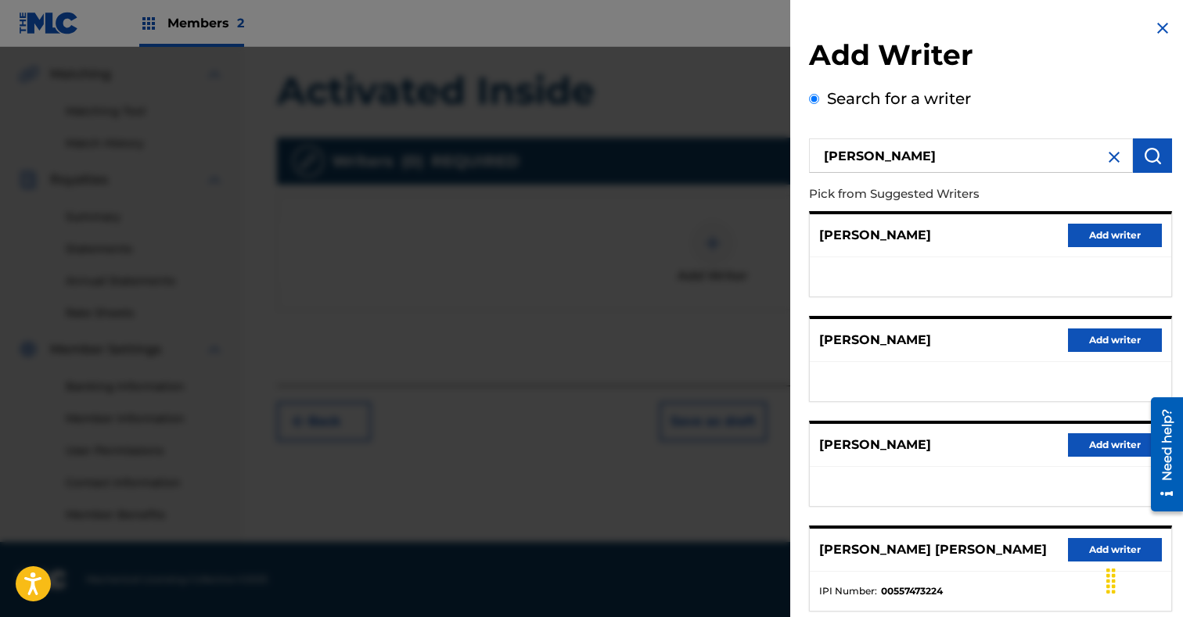
click at [1108, 237] on button "Add writer" at bounding box center [1115, 235] width 94 height 23
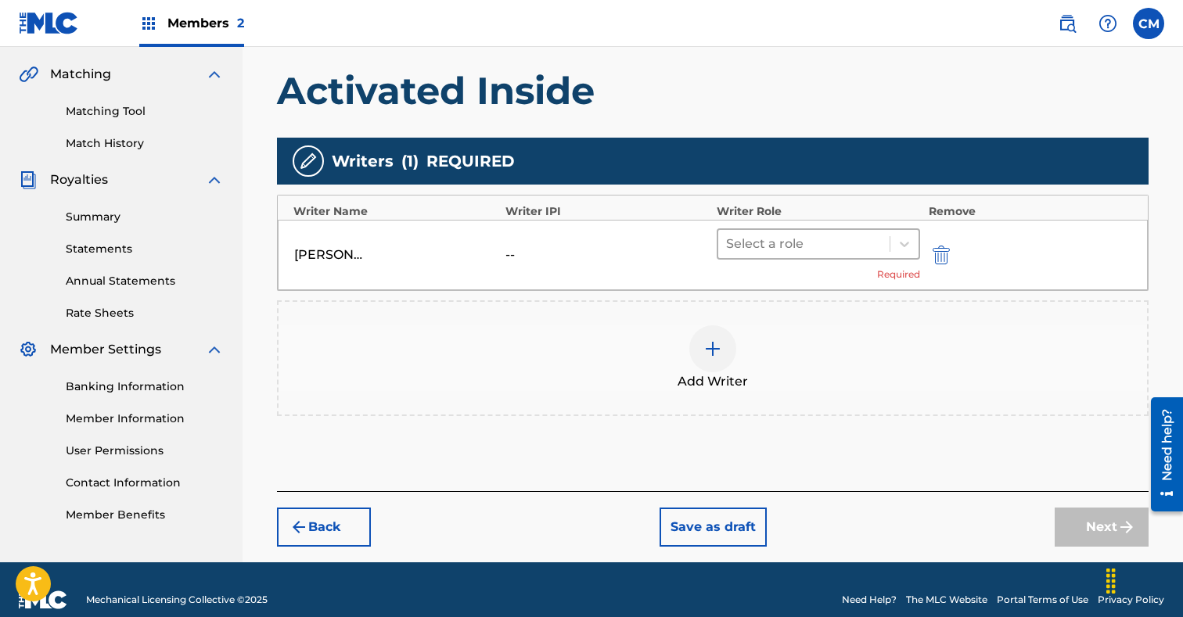
click at [768, 246] on div at bounding box center [804, 244] width 156 height 22
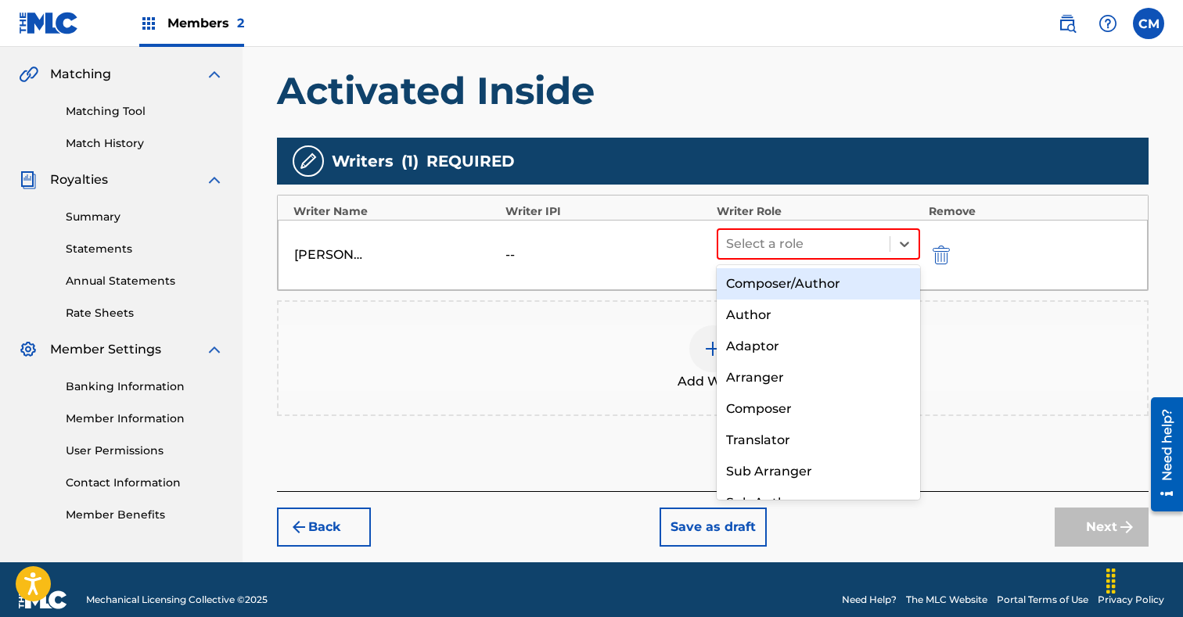
click at [762, 281] on div "Composer/Author" at bounding box center [817, 283] width 203 height 31
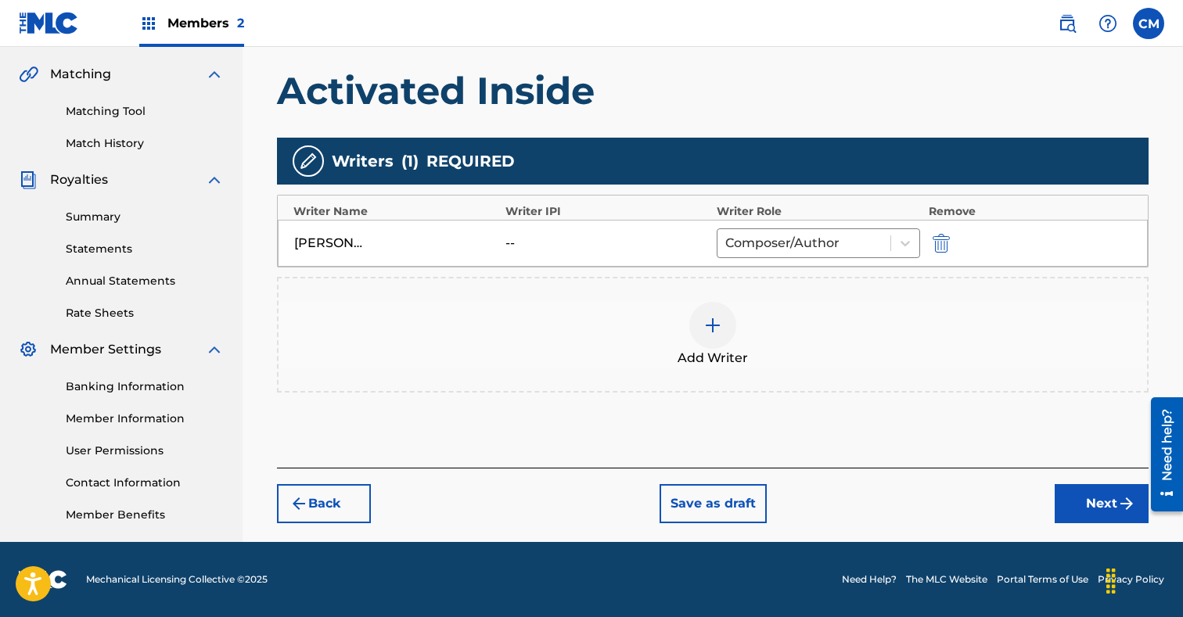
click at [1089, 515] on button "Next" at bounding box center [1101, 503] width 94 height 39
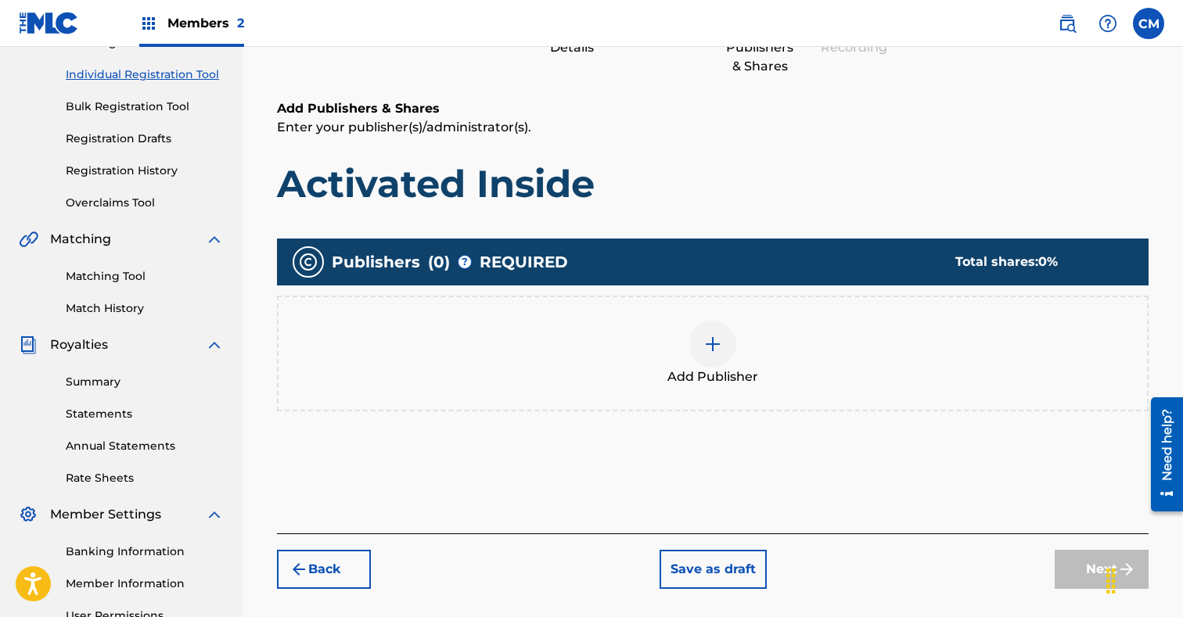
scroll to position [264, 0]
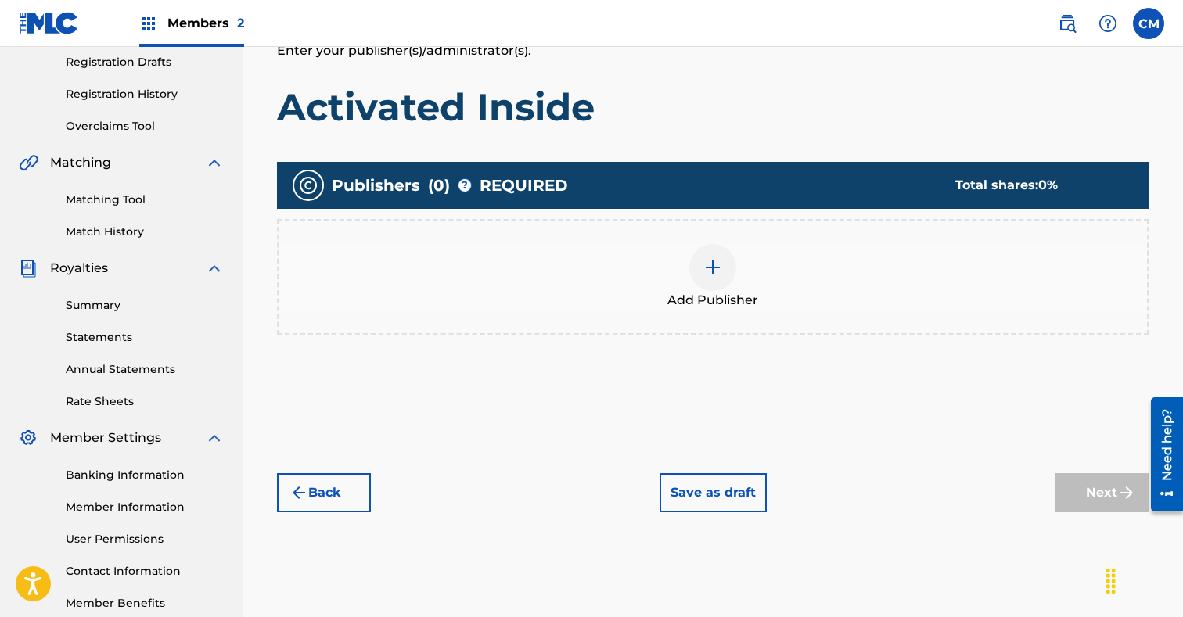
click at [724, 277] on div at bounding box center [712, 267] width 47 height 47
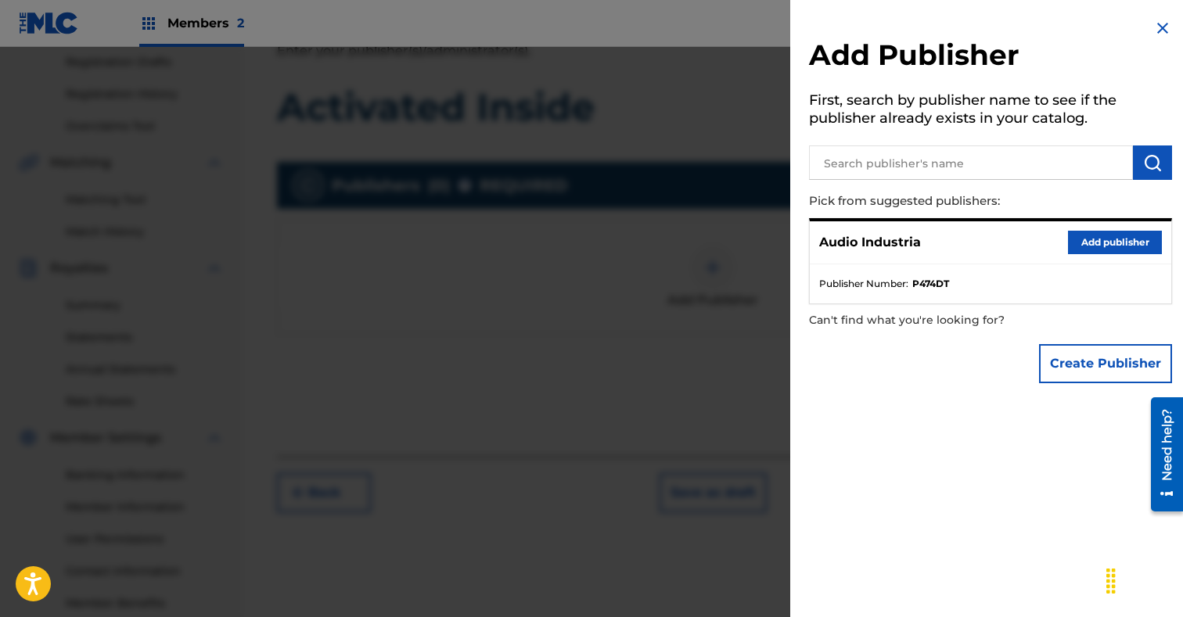
click at [1129, 232] on button "Add publisher" at bounding box center [1115, 242] width 94 height 23
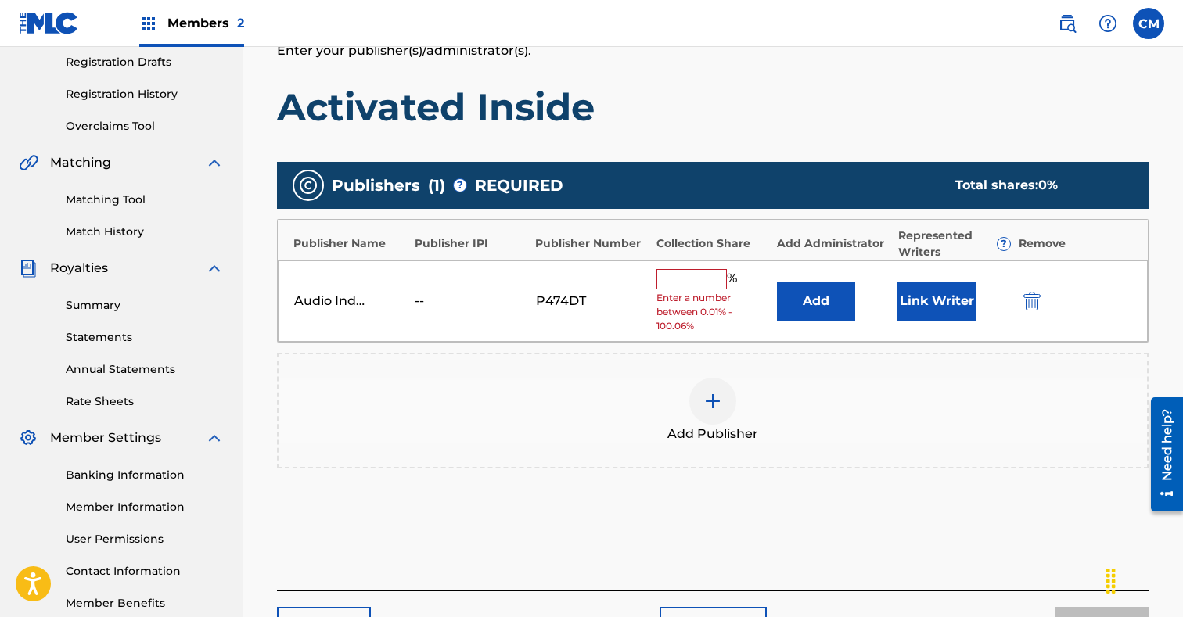
click at [705, 277] on input "text" at bounding box center [691, 279] width 70 height 20
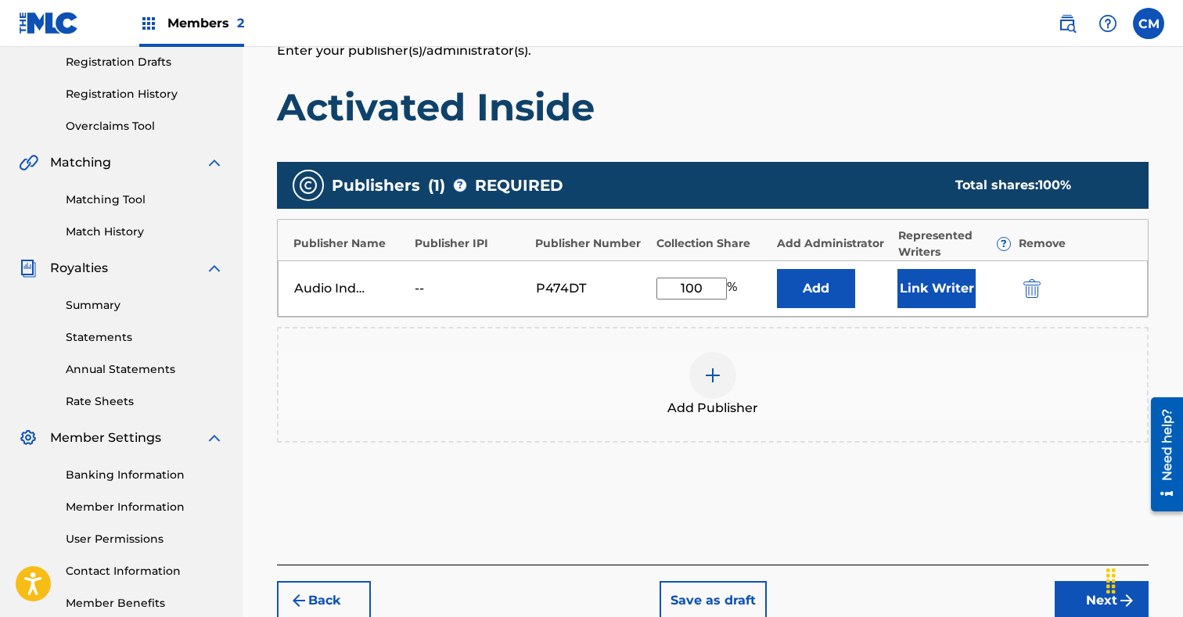
type input "100"
click at [931, 281] on button "Link Writer" at bounding box center [936, 288] width 78 height 39
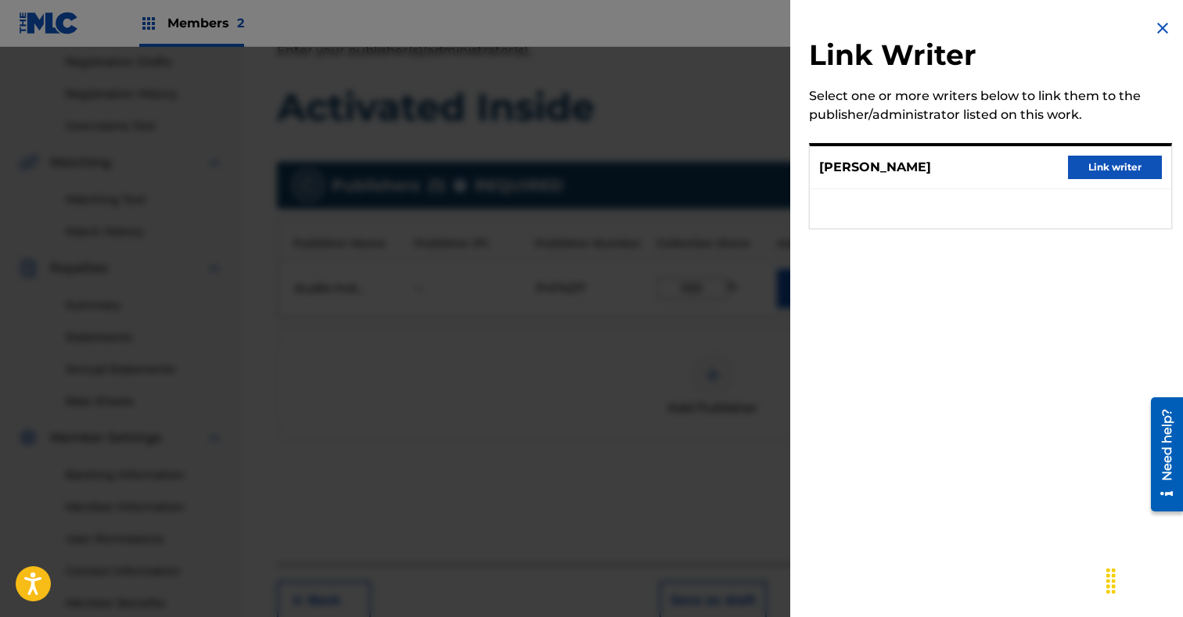
click at [1125, 166] on button "Link writer" at bounding box center [1115, 167] width 94 height 23
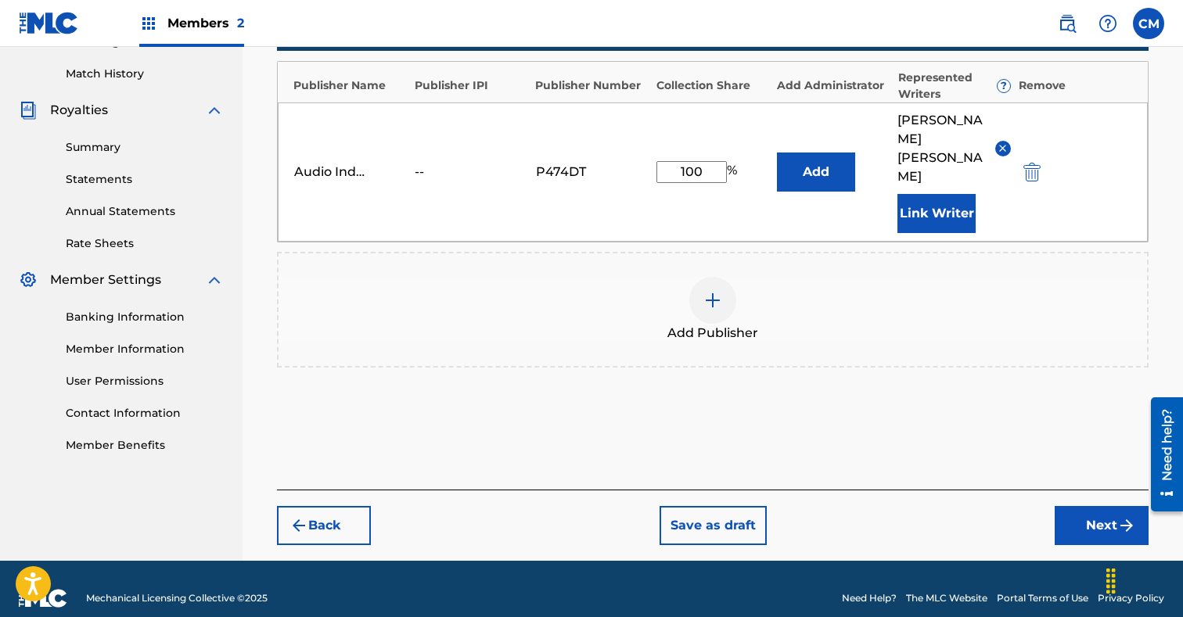
click at [1088, 506] on button "Next" at bounding box center [1101, 525] width 94 height 39
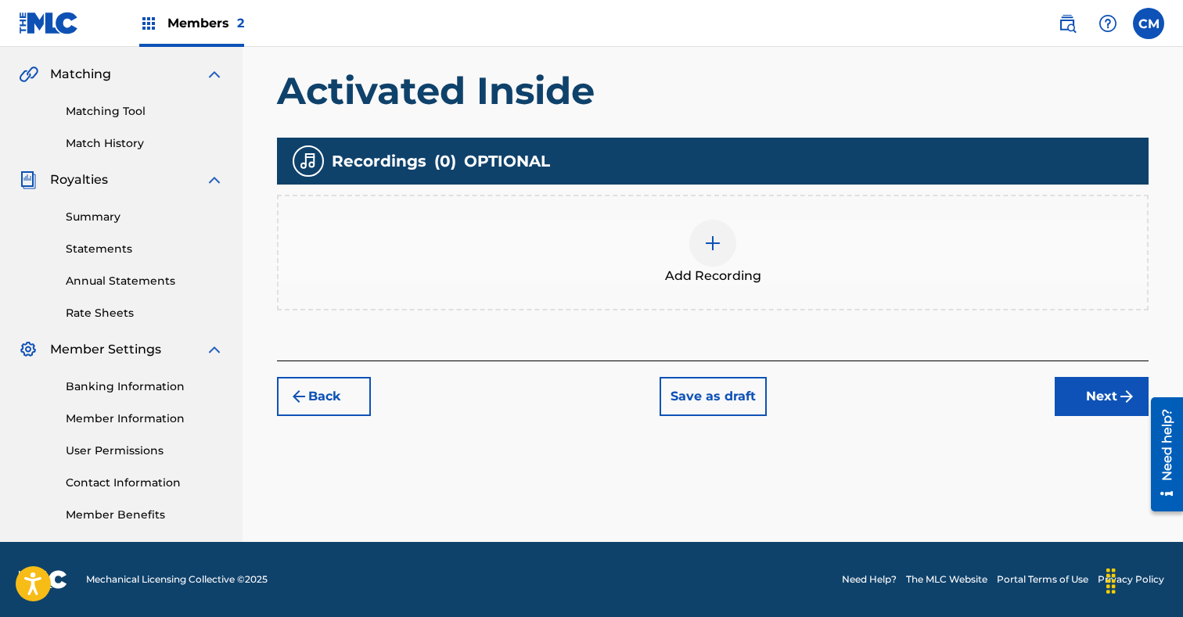
click at [727, 246] on div at bounding box center [712, 243] width 47 height 47
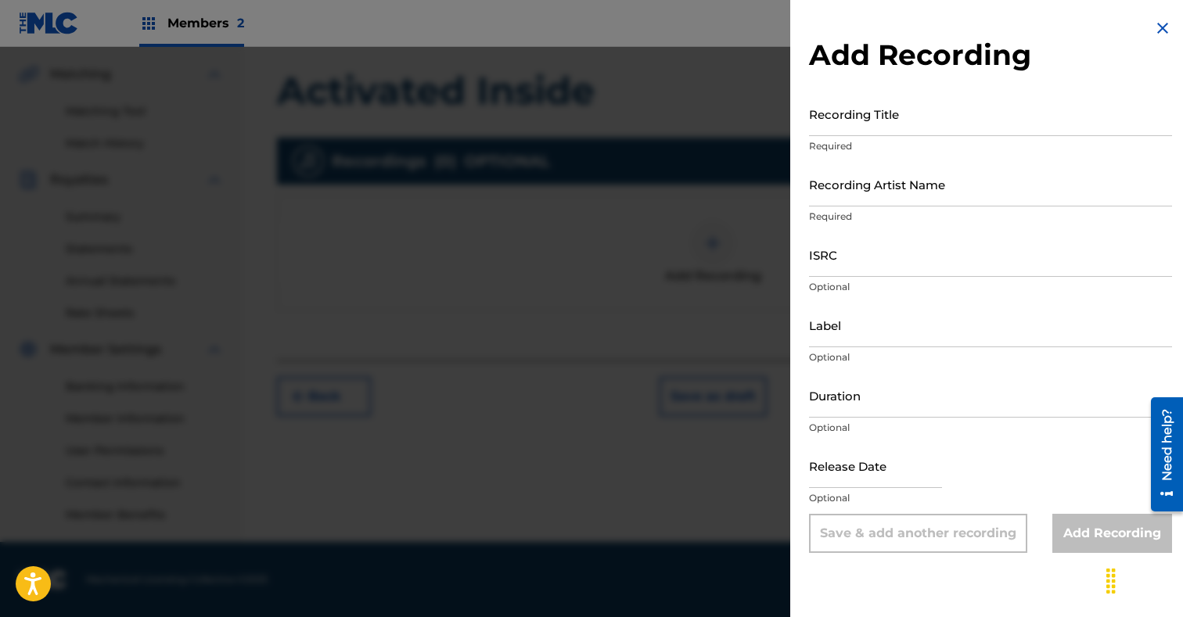
click at [894, 114] on input "Recording Title" at bounding box center [990, 114] width 363 height 45
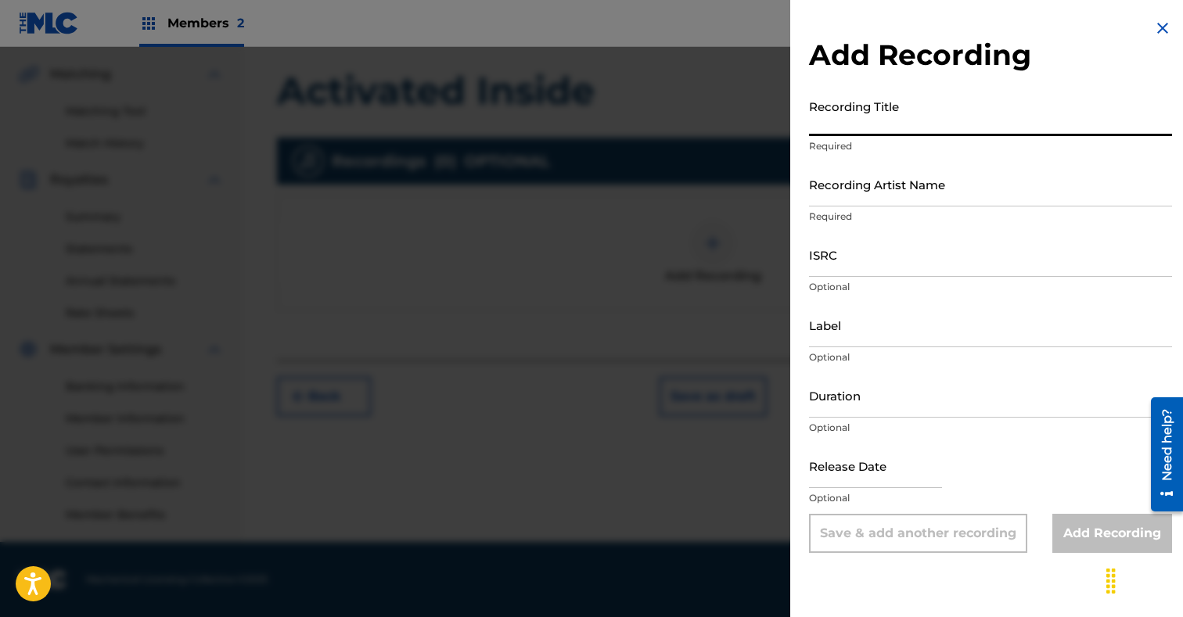
paste input "Activated Inside"
type input "Activated Inside"
click at [889, 184] on input "Recording Artist Name" at bounding box center [990, 184] width 363 height 45
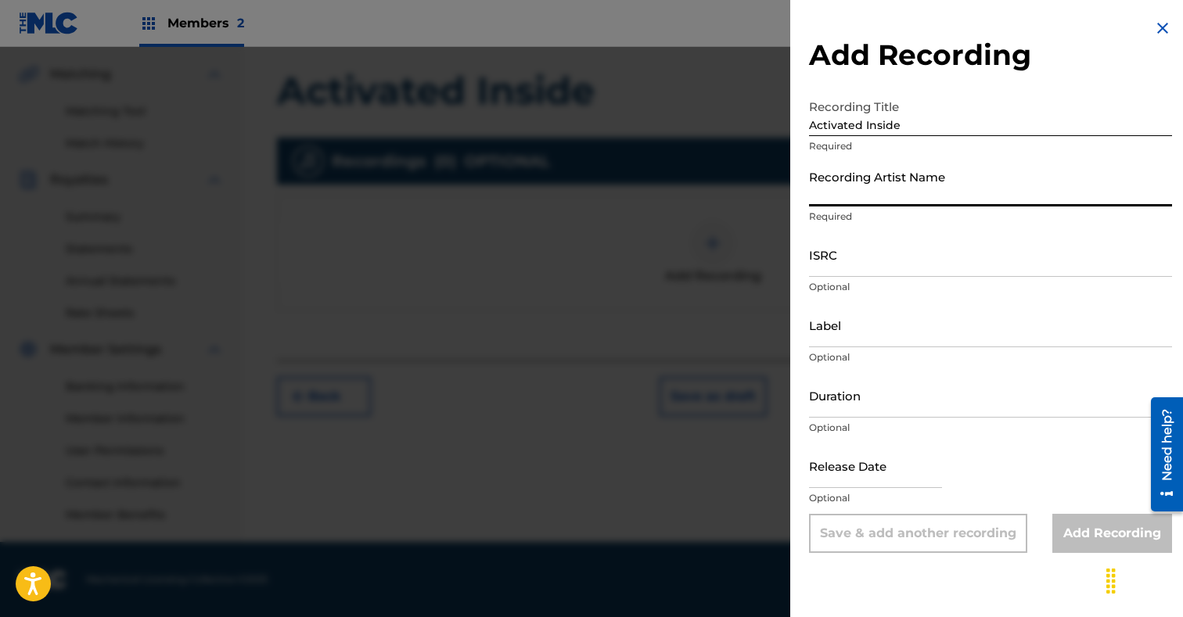
paste input "Fame & Fortune"
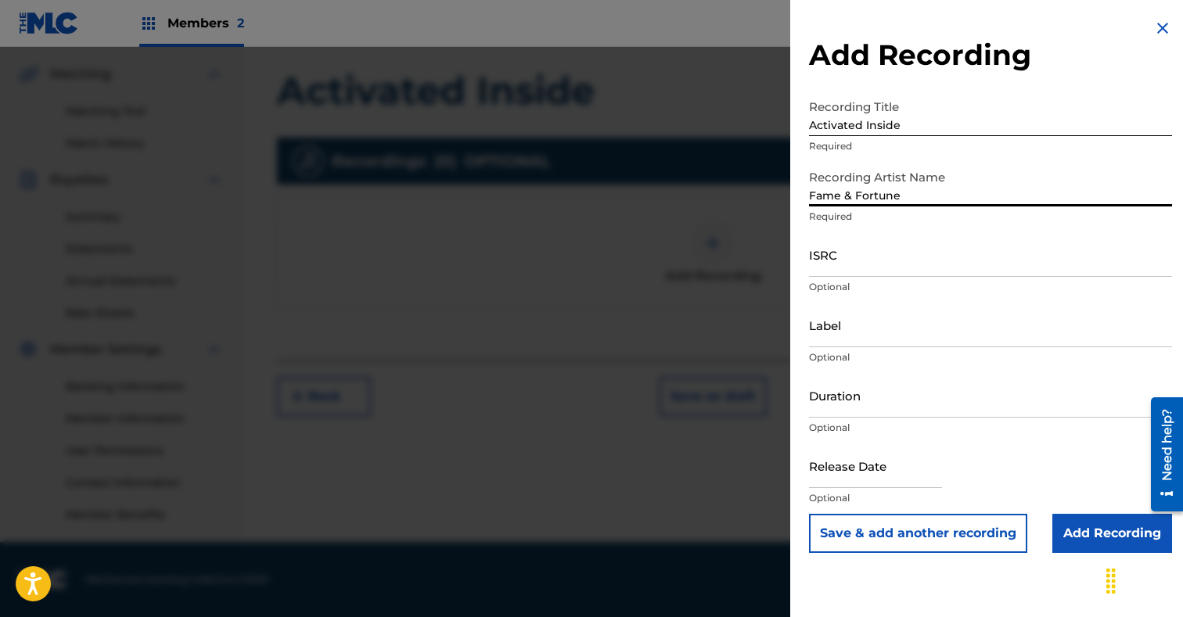
type input "Fame & Fortune"
click at [855, 250] on input "ISRC" at bounding box center [990, 254] width 363 height 45
paste input "GBKQU2562404"
type input "GBKQU2562404"
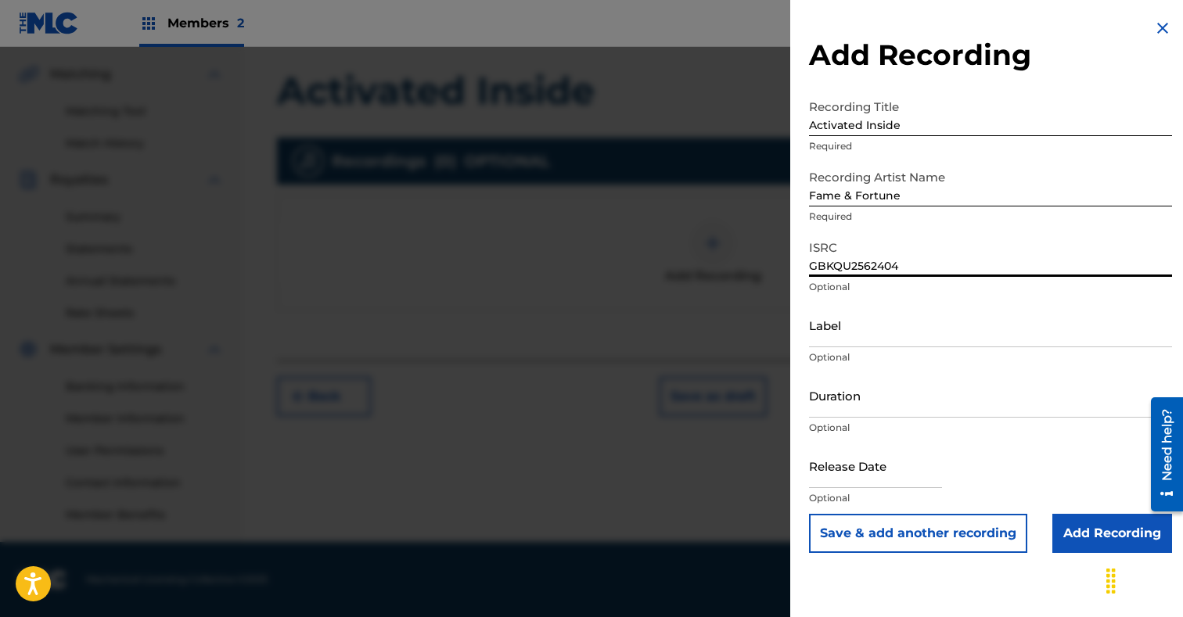
click at [1082, 529] on input "Add Recording" at bounding box center [1112, 533] width 120 height 39
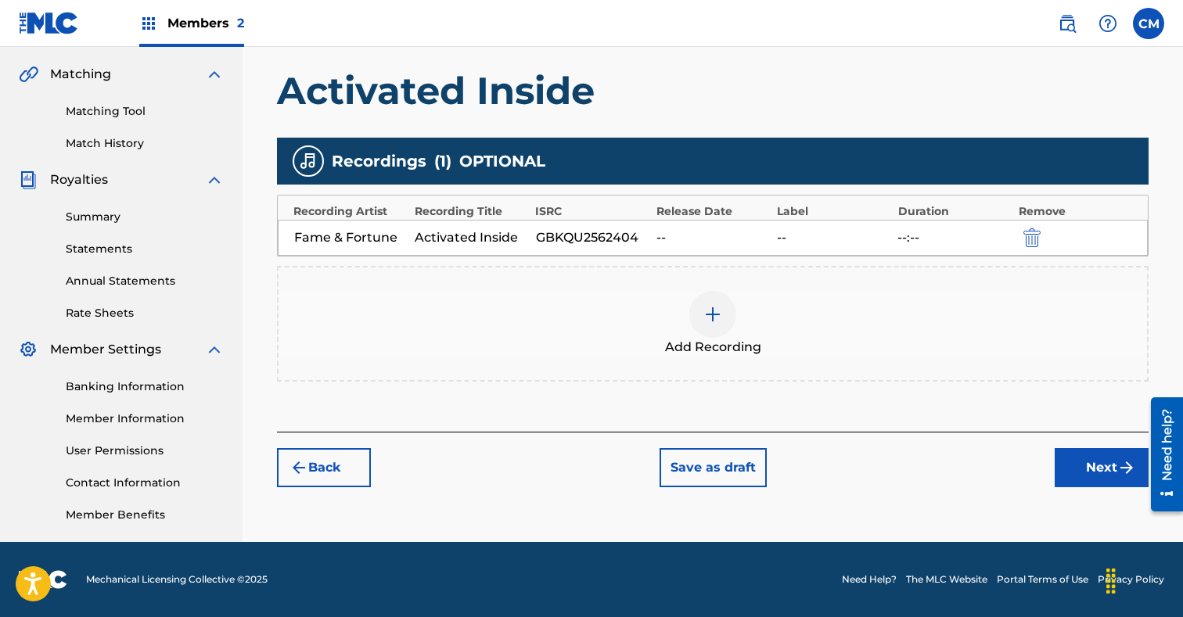
click at [1074, 462] on button "Next" at bounding box center [1101, 467] width 94 height 39
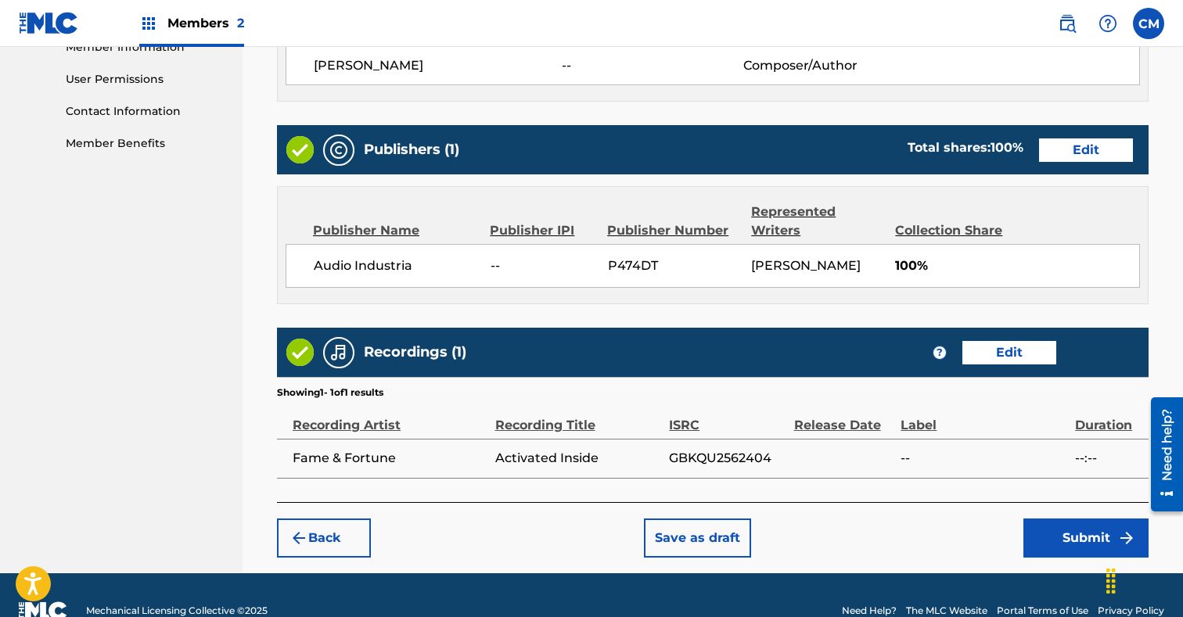
scroll to position [774, 0]
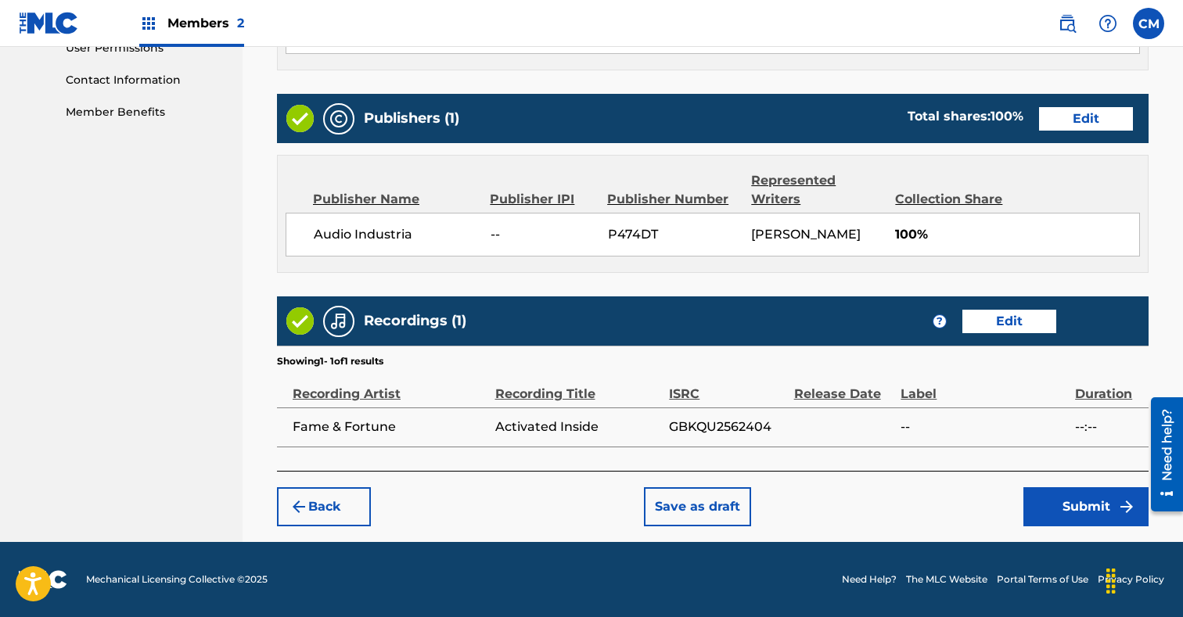
click at [1086, 494] on button "Submit" at bounding box center [1085, 506] width 125 height 39
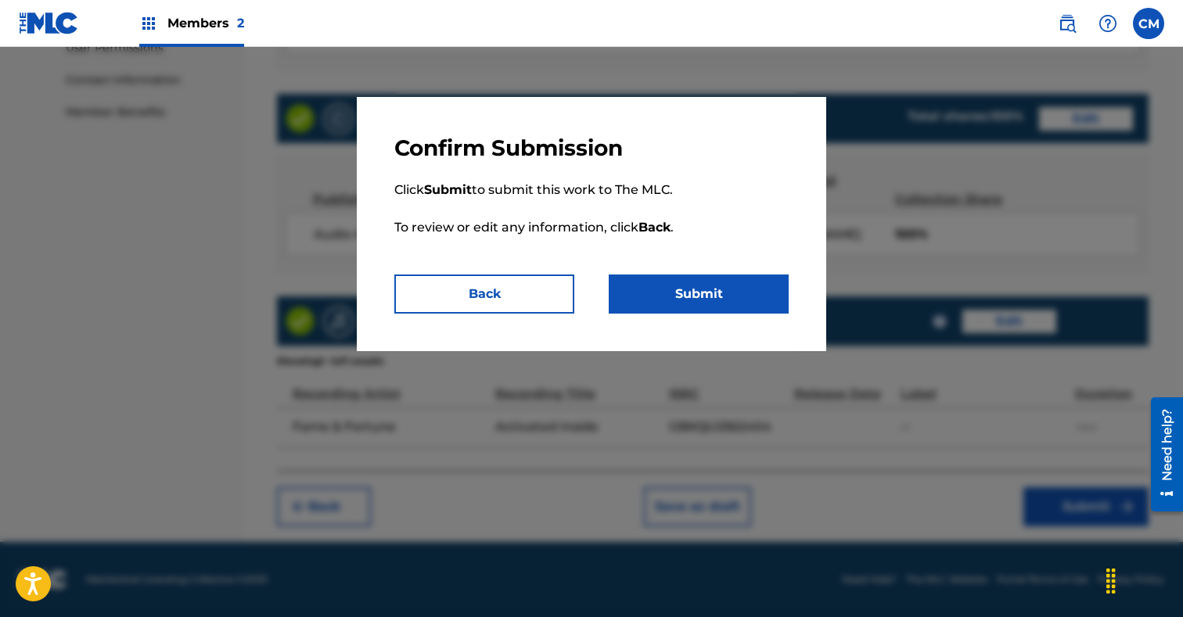
click at [701, 291] on button "Submit" at bounding box center [699, 294] width 180 height 39
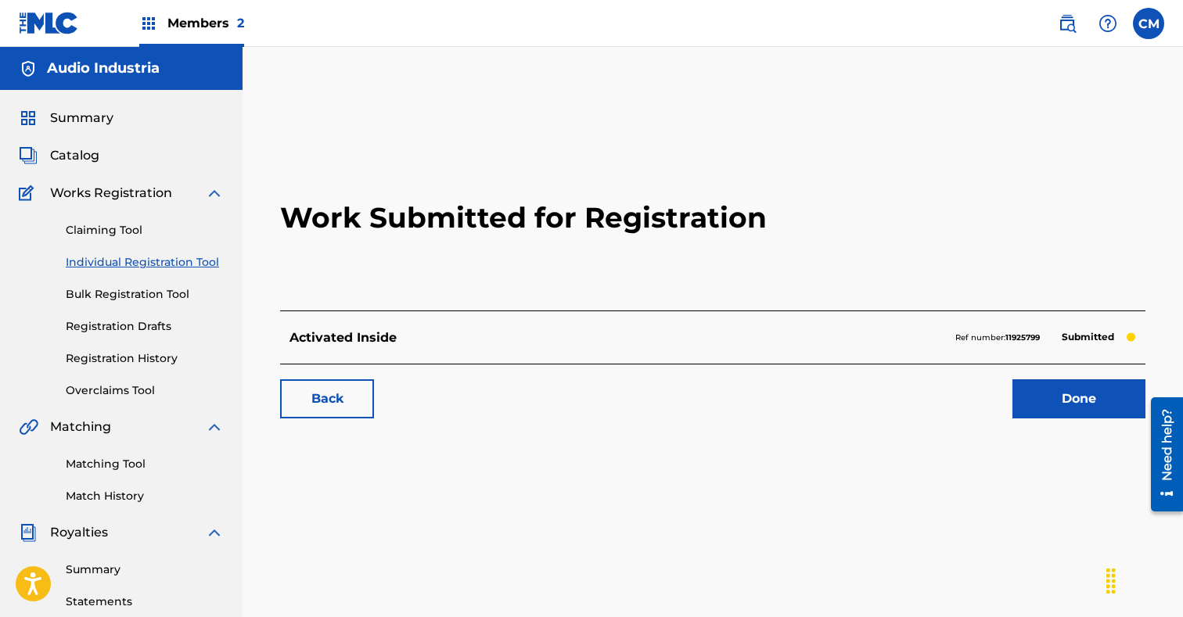
click at [1076, 398] on link "Done" at bounding box center [1078, 398] width 133 height 39
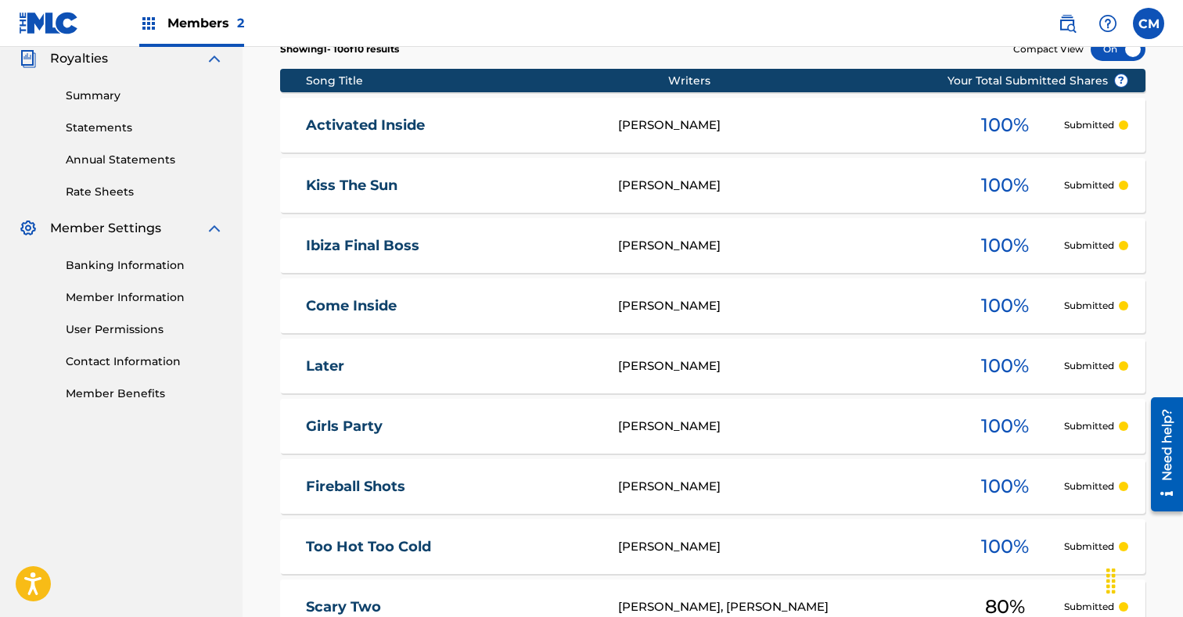
scroll to position [479, 0]
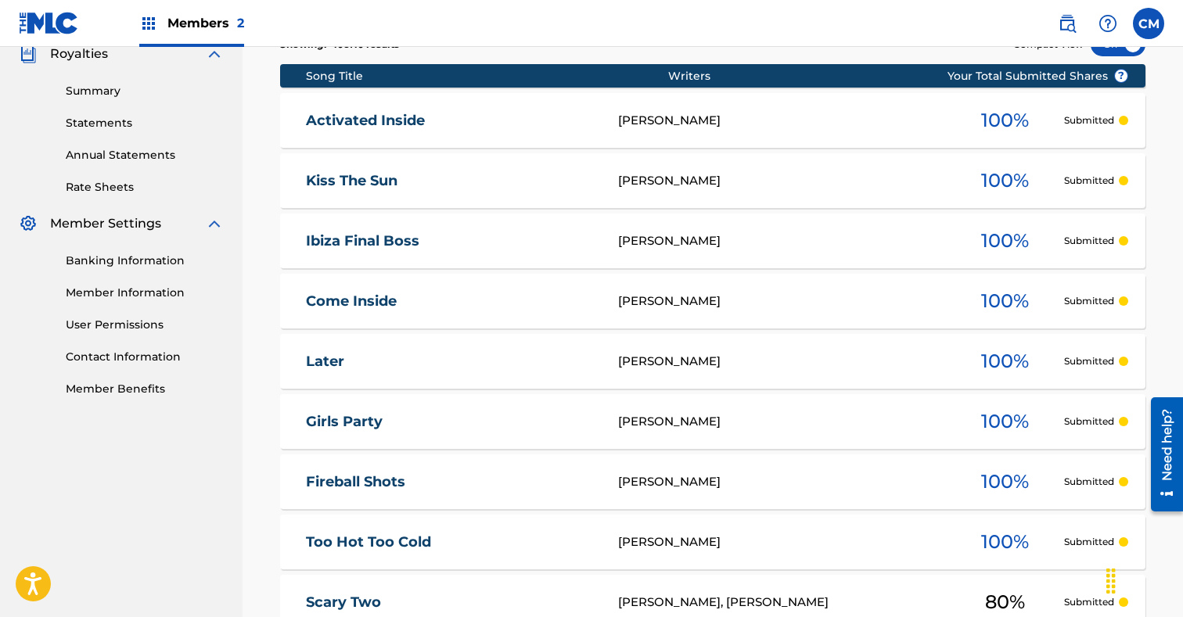
click at [388, 118] on link "Activated Inside" at bounding box center [451, 121] width 290 height 18
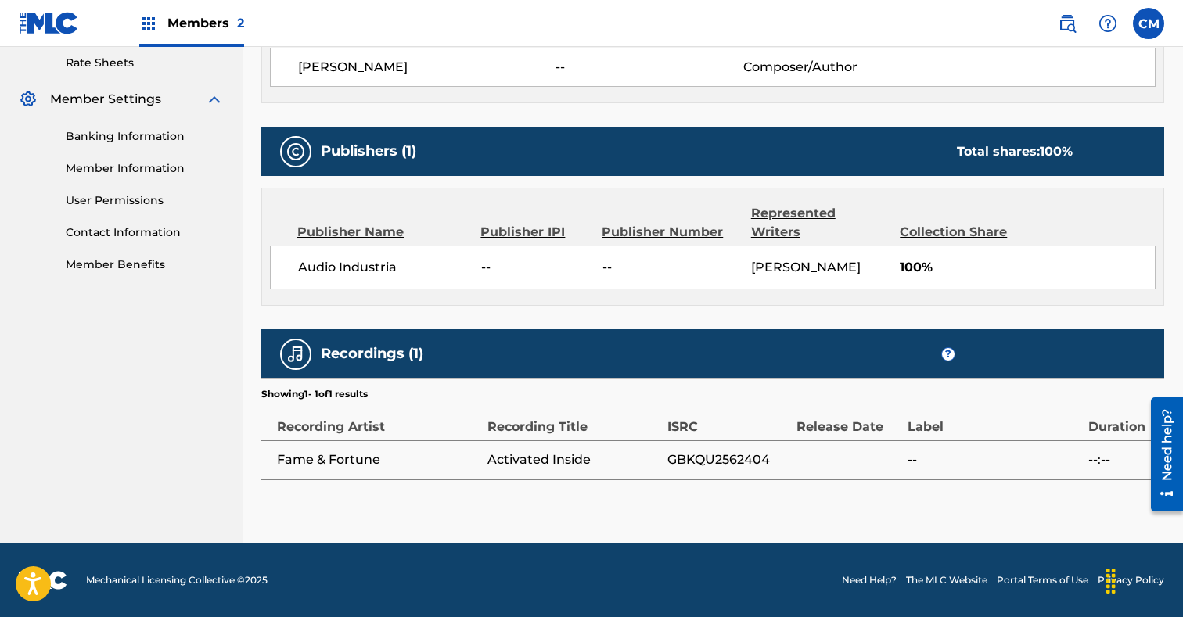
scroll to position [582, 0]
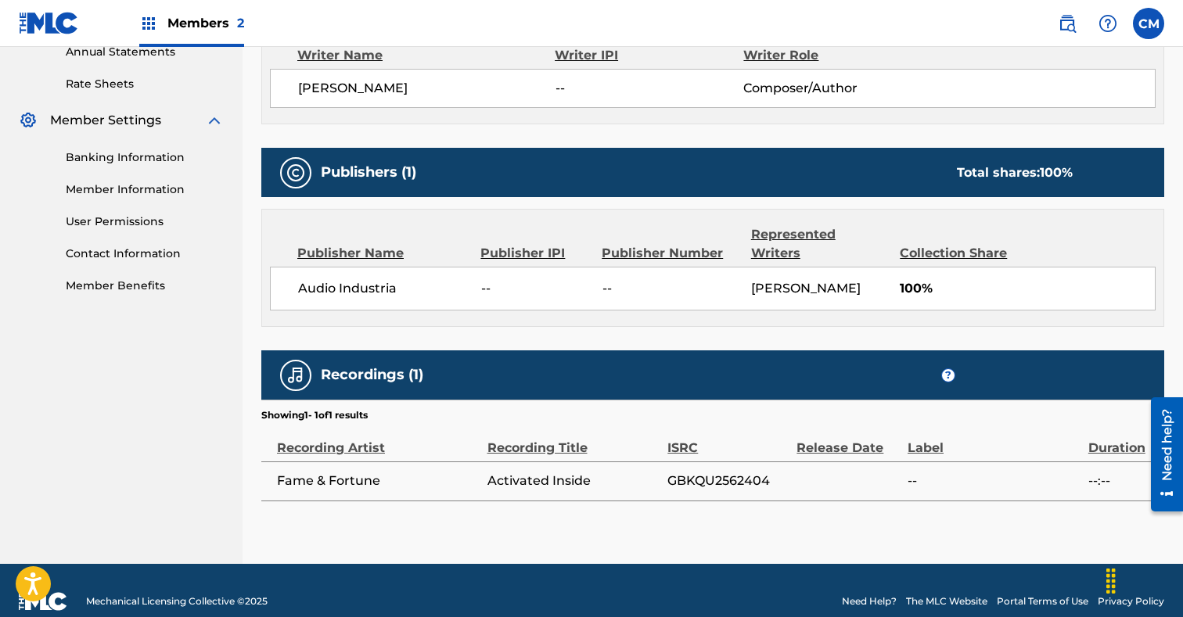
click at [81, 280] on link "Member Benefits" at bounding box center [145, 286] width 158 height 16
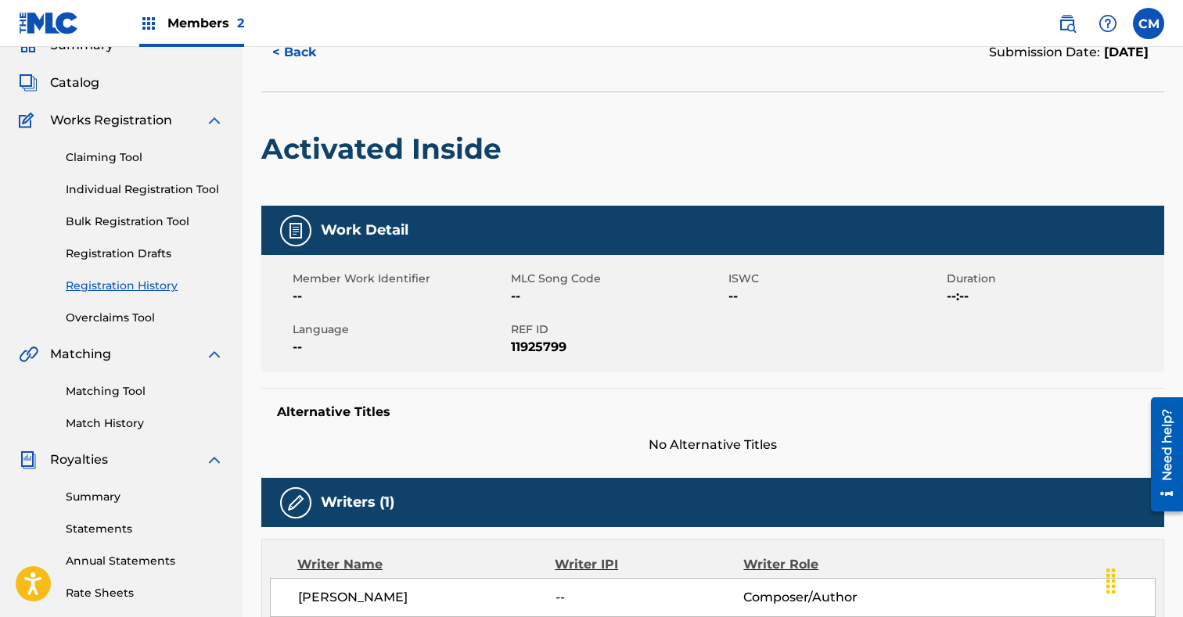
scroll to position [0, 0]
